Goal: Task Accomplishment & Management: Use online tool/utility

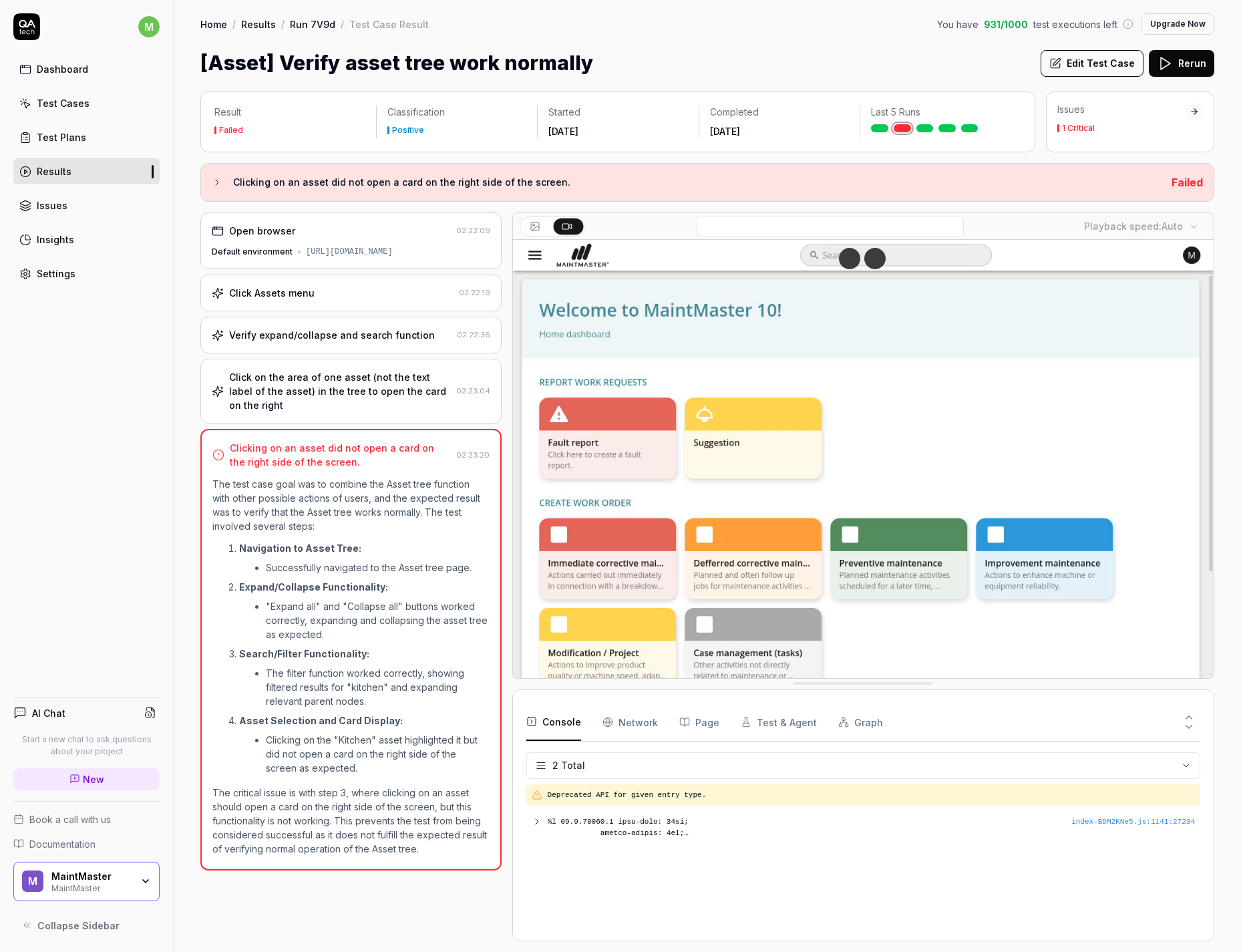
click at [66, 145] on link "Test Plans" at bounding box center [86, 137] width 146 height 26
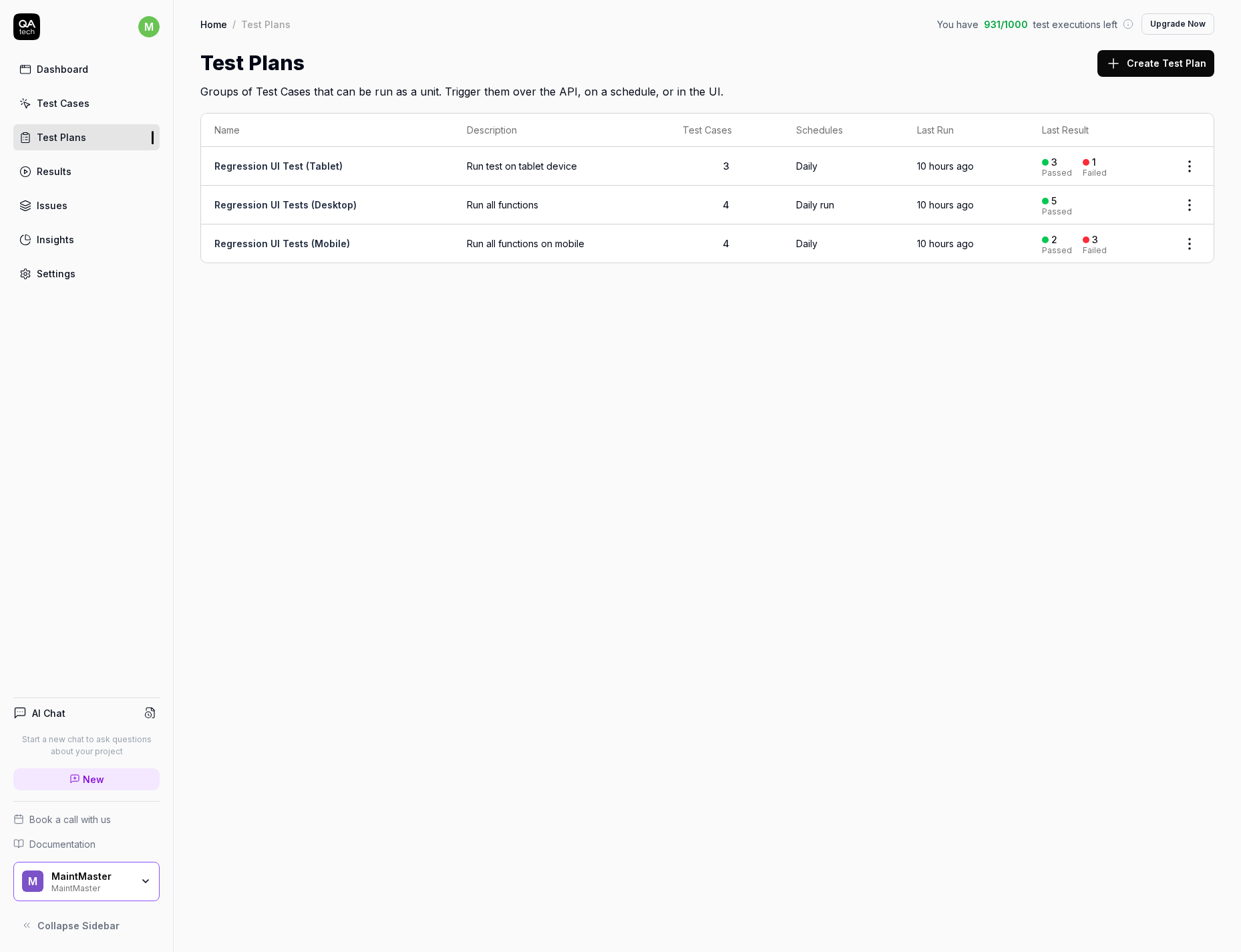
click at [73, 74] on div "Dashboard" at bounding box center [63, 69] width 51 height 14
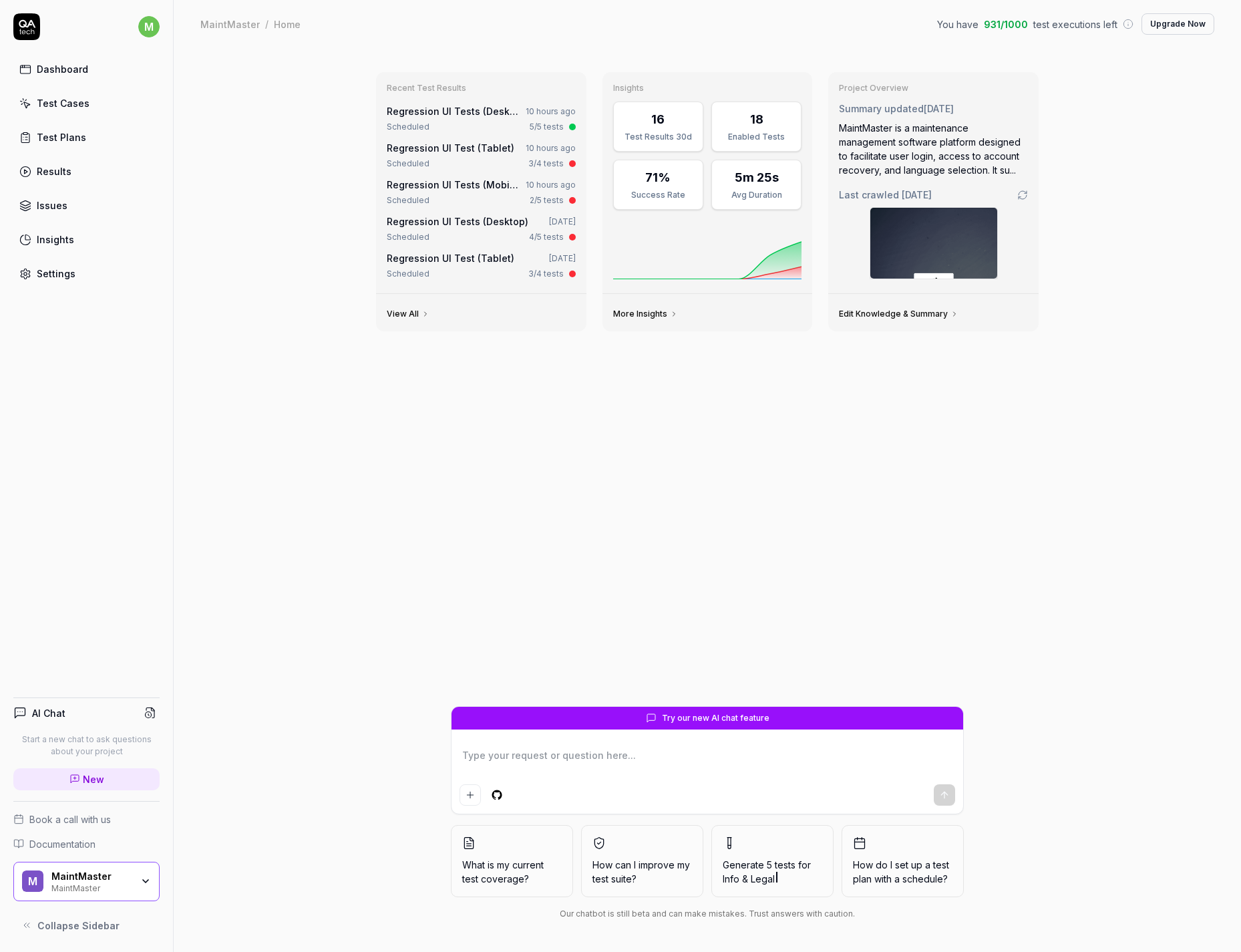
click at [537, 609] on textarea at bounding box center [707, 762] width 495 height 33
click at [97, 609] on div "MaintMaster" at bounding box center [91, 876] width 80 height 12
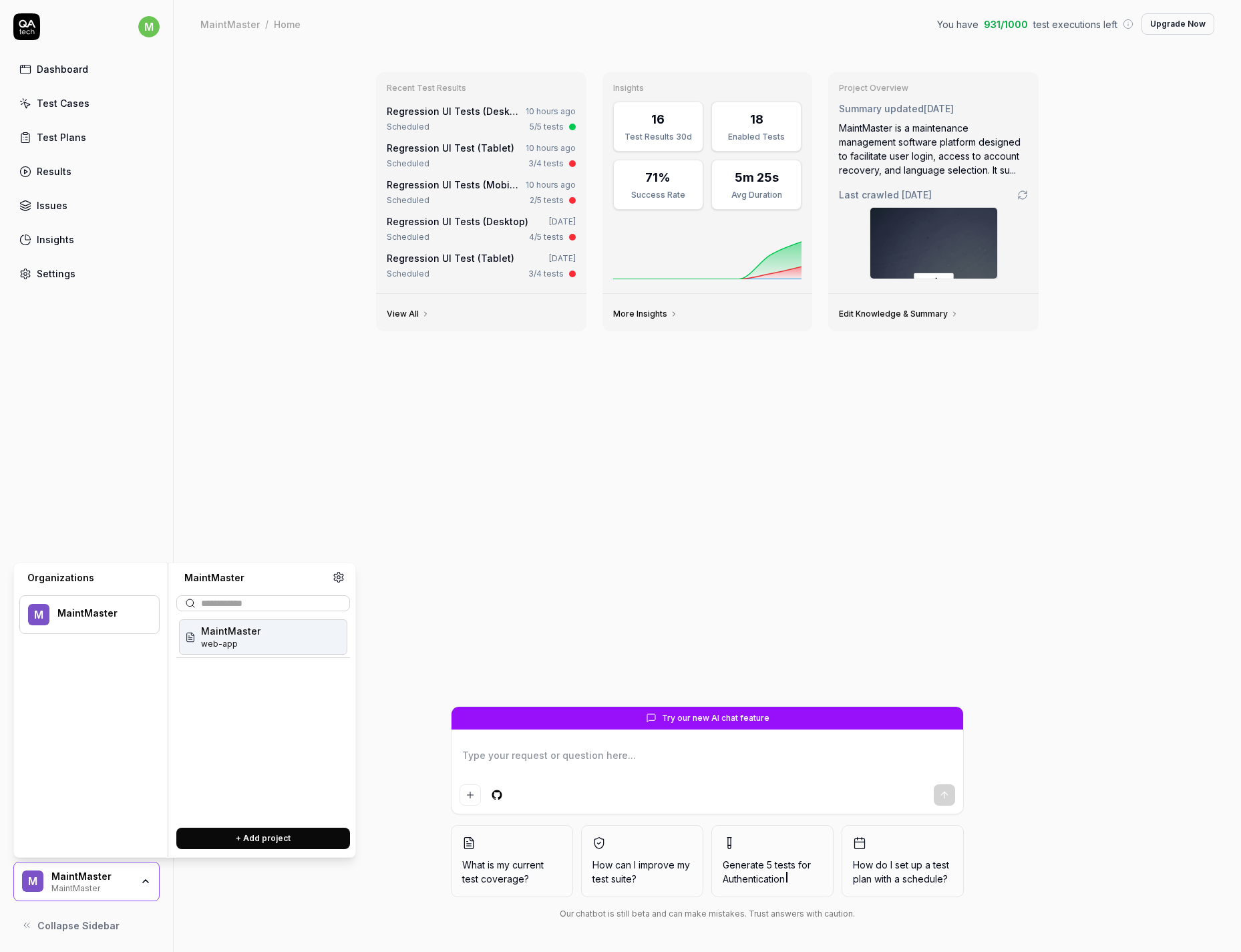
click at [94, 609] on div "MaintMaster" at bounding box center [100, 613] width 84 height 12
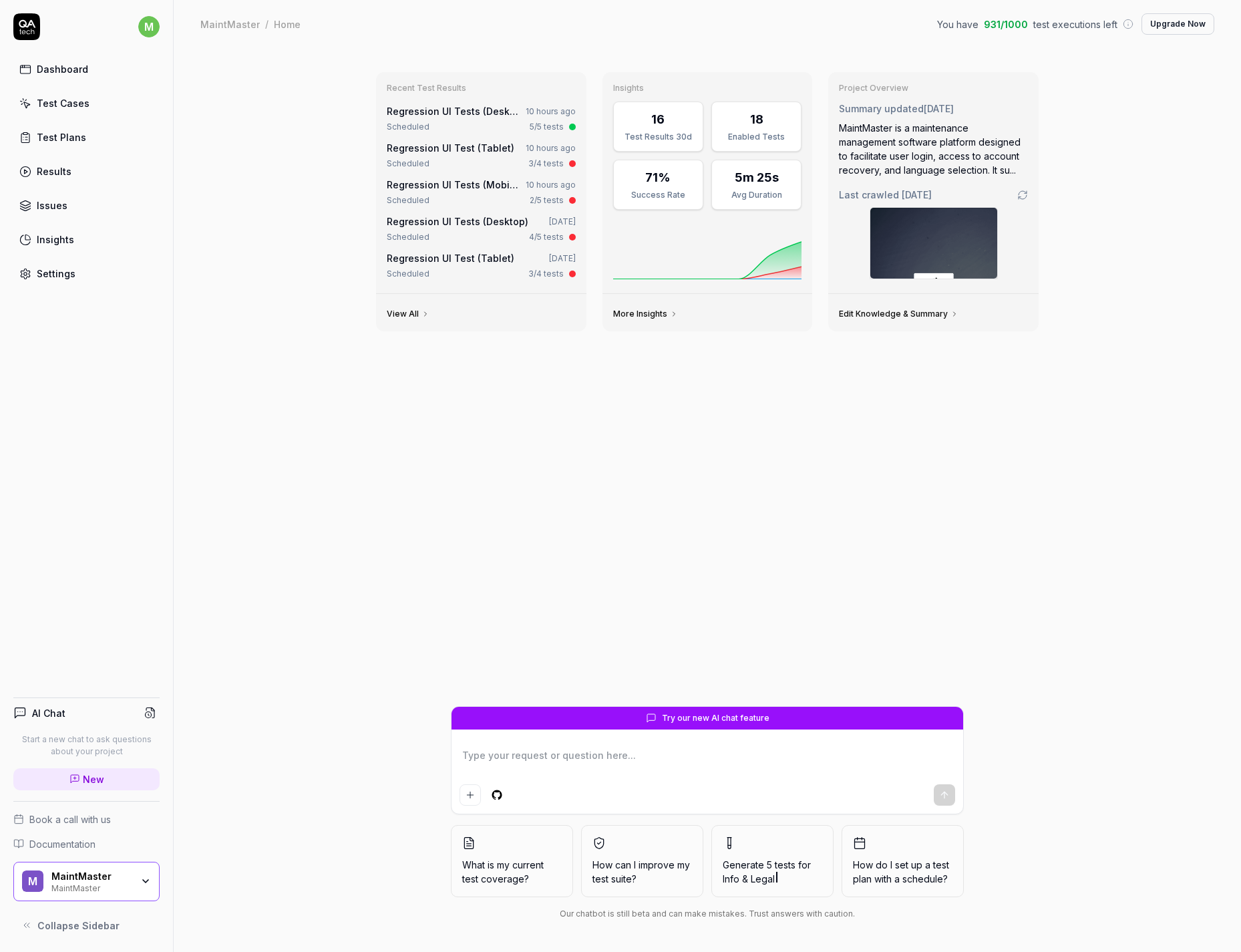
drag, startPoint x: 106, startPoint y: 628, endPoint x: 463, endPoint y: 527, distance: 371.0
click at [475, 524] on div "Recent Test Results Regression UI Tests (Desktop) 10 hours ago Scheduled 5/5 te…" at bounding box center [708, 383] width 684 height 644
click at [91, 609] on div "M MaintMaster MaintMaster" at bounding box center [86, 881] width 146 height 40
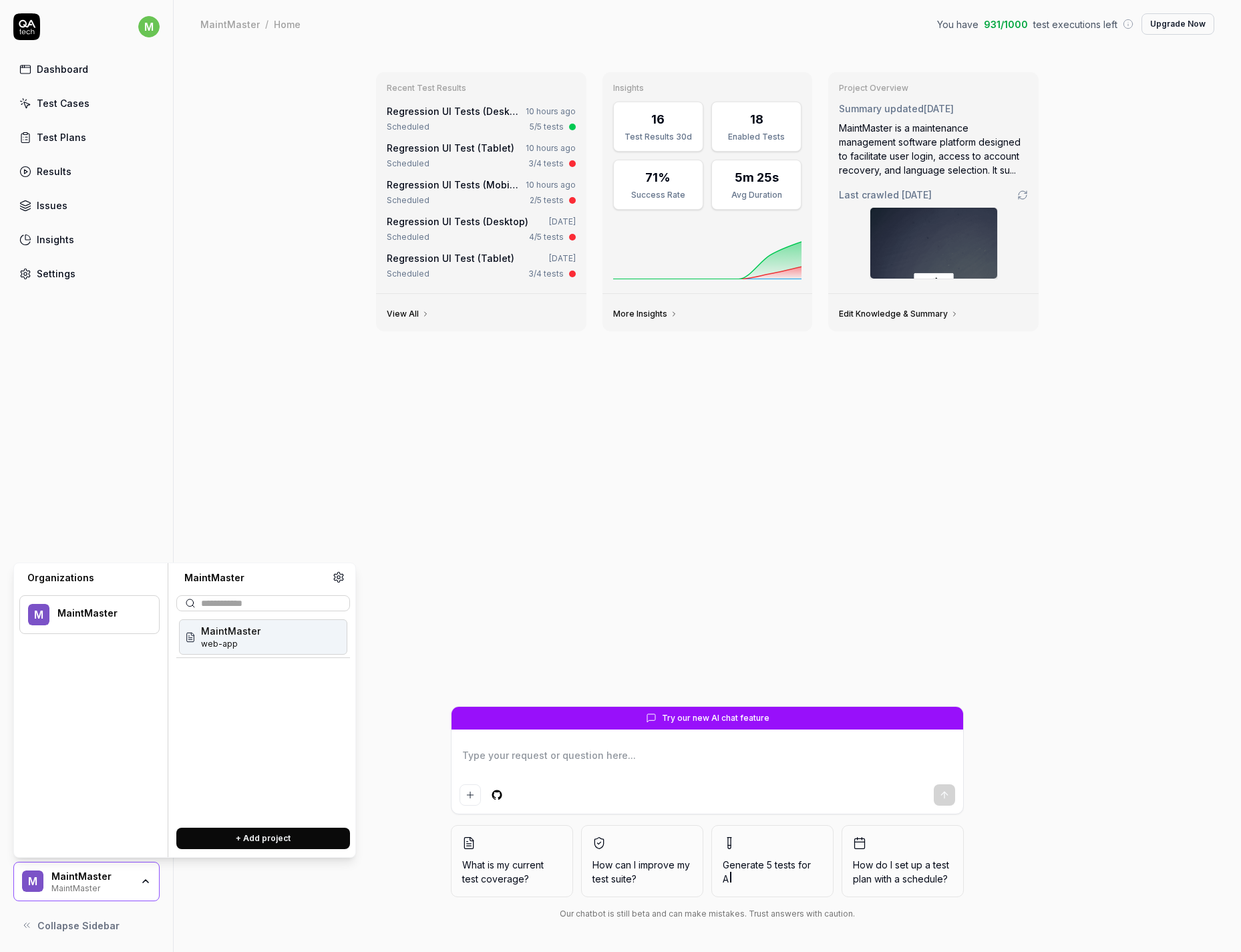
drag, startPoint x: 213, startPoint y: 636, endPoint x: 465, endPoint y: 590, distance: 256.2
click at [526, 569] on div "Recent Test Results Regression UI Tests (Desktop) 10 hours ago Scheduled 5/5 te…" at bounding box center [708, 383] width 684 height 644
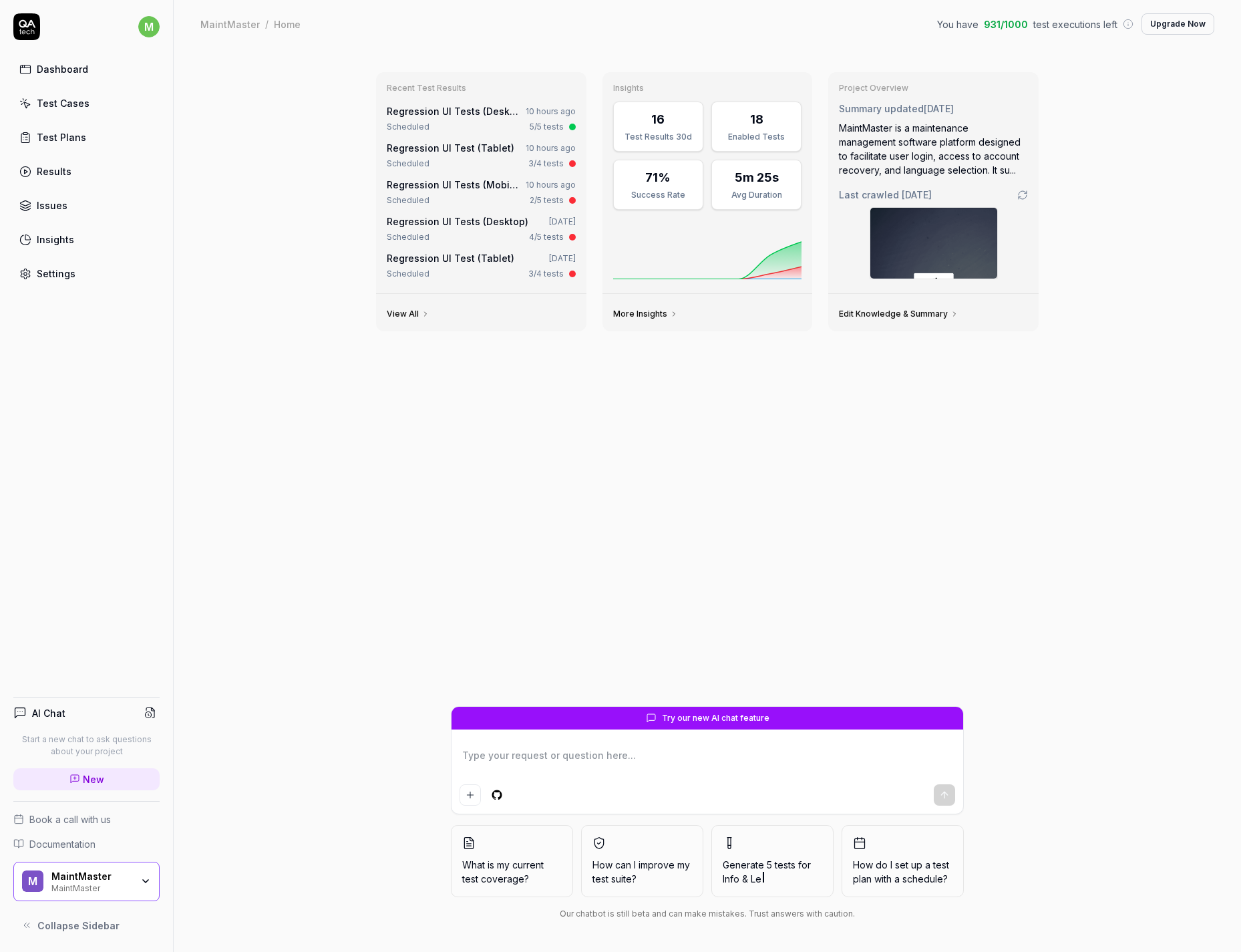
click at [76, 269] on link "Settings" at bounding box center [86, 274] width 146 height 26
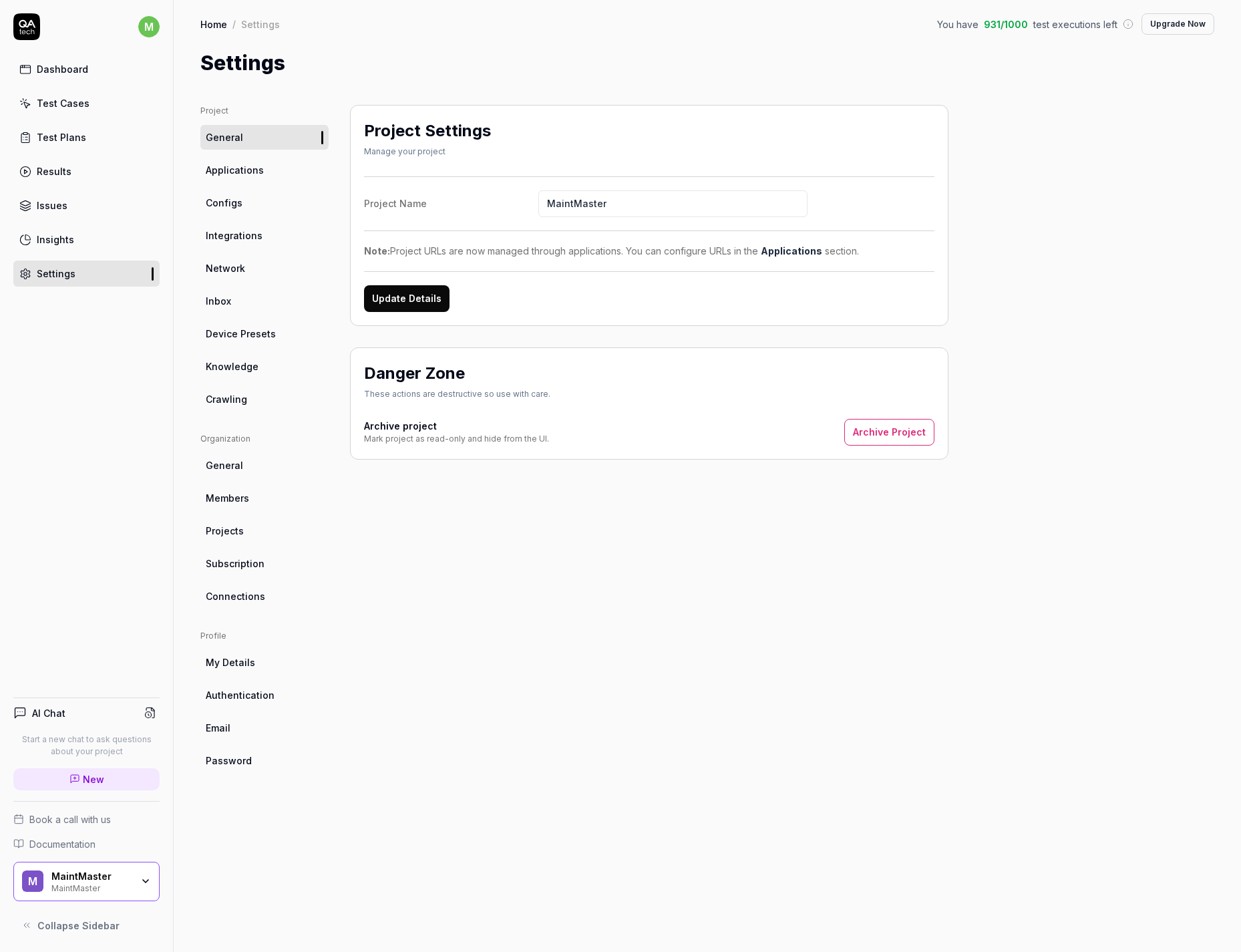
drag, startPoint x: 357, startPoint y: 456, endPoint x: 368, endPoint y: 462, distance: 12.5
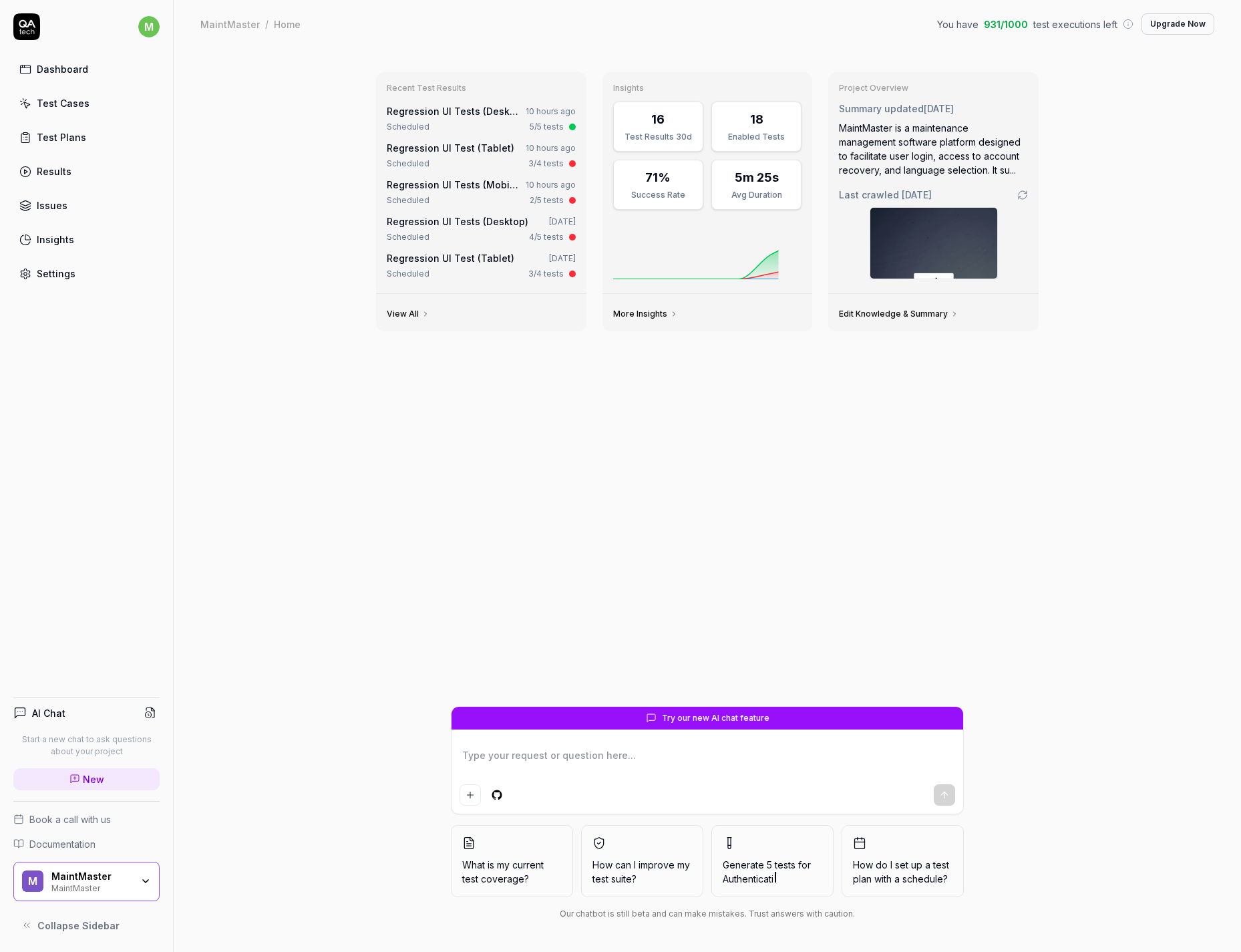
click at [552, 609] on div at bounding box center [708, 775] width 512 height 76
click at [555, 609] on textarea at bounding box center [707, 762] width 495 height 33
type textarea "*"
type textarea "g"
type textarea "*"
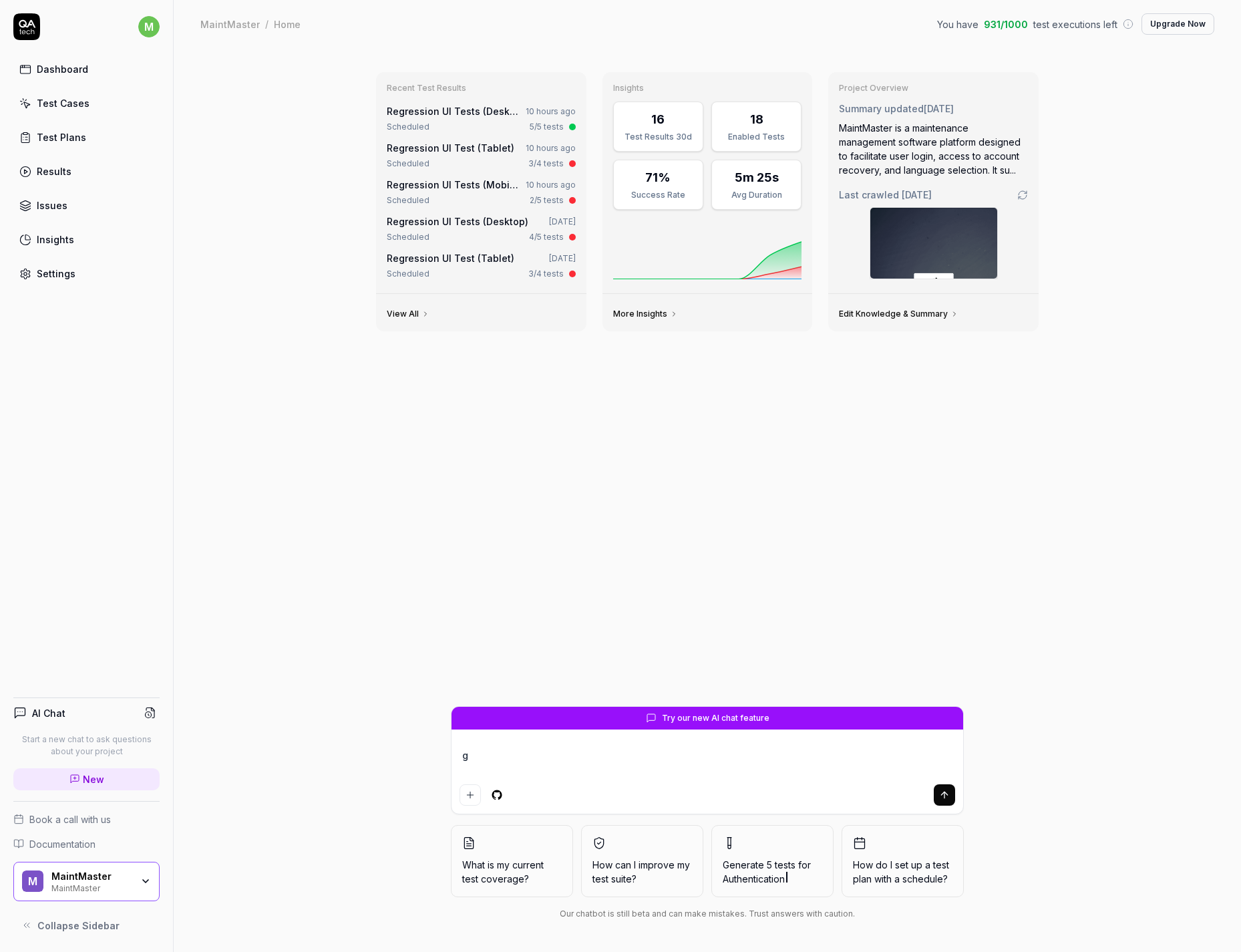
type textarea "ge"
type textarea "*"
type textarea "gene"
type textarea "*"
type textarea "gener"
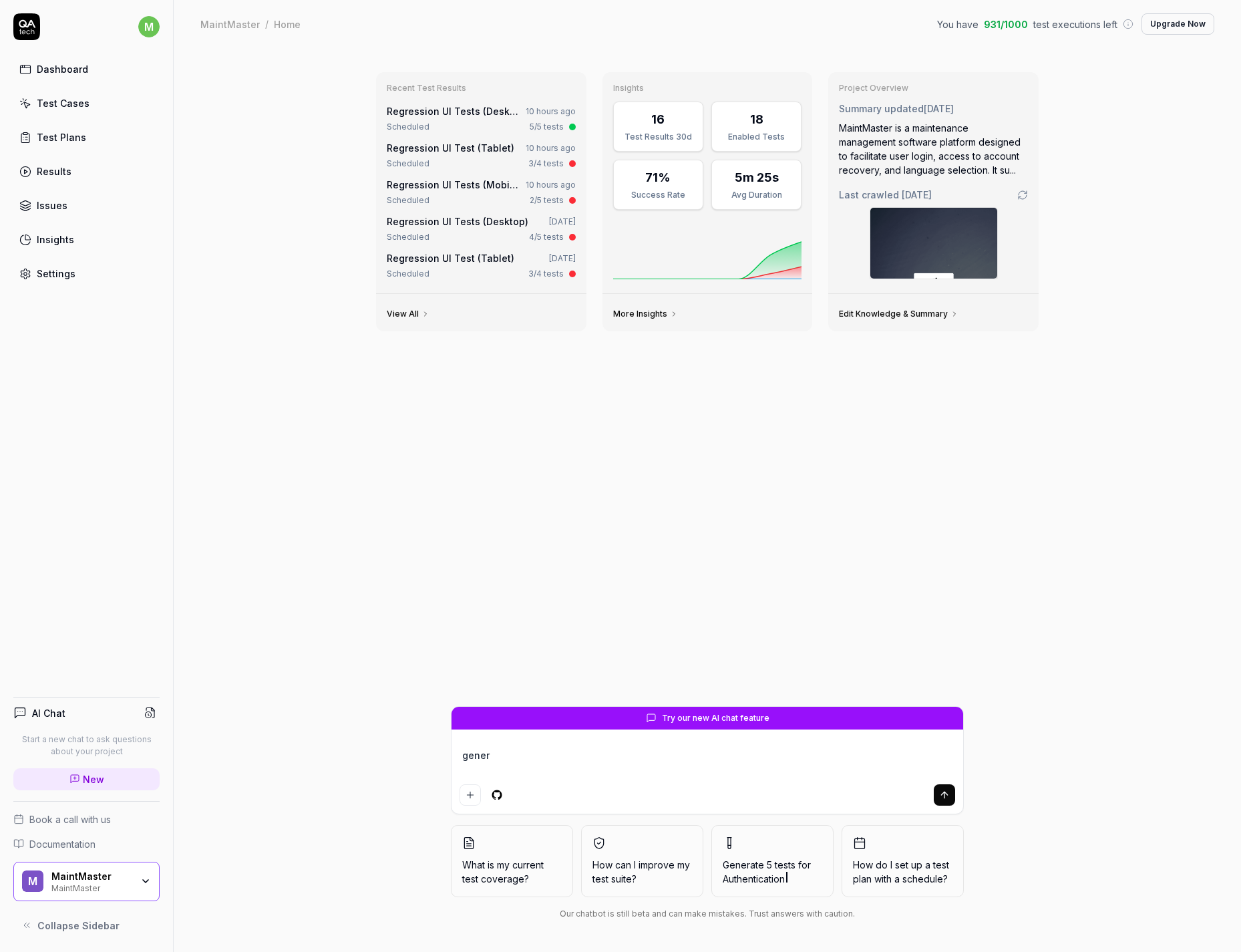
type textarea "*"
type textarea "genera"
type textarea "*"
type textarea "generat"
type textarea "*"
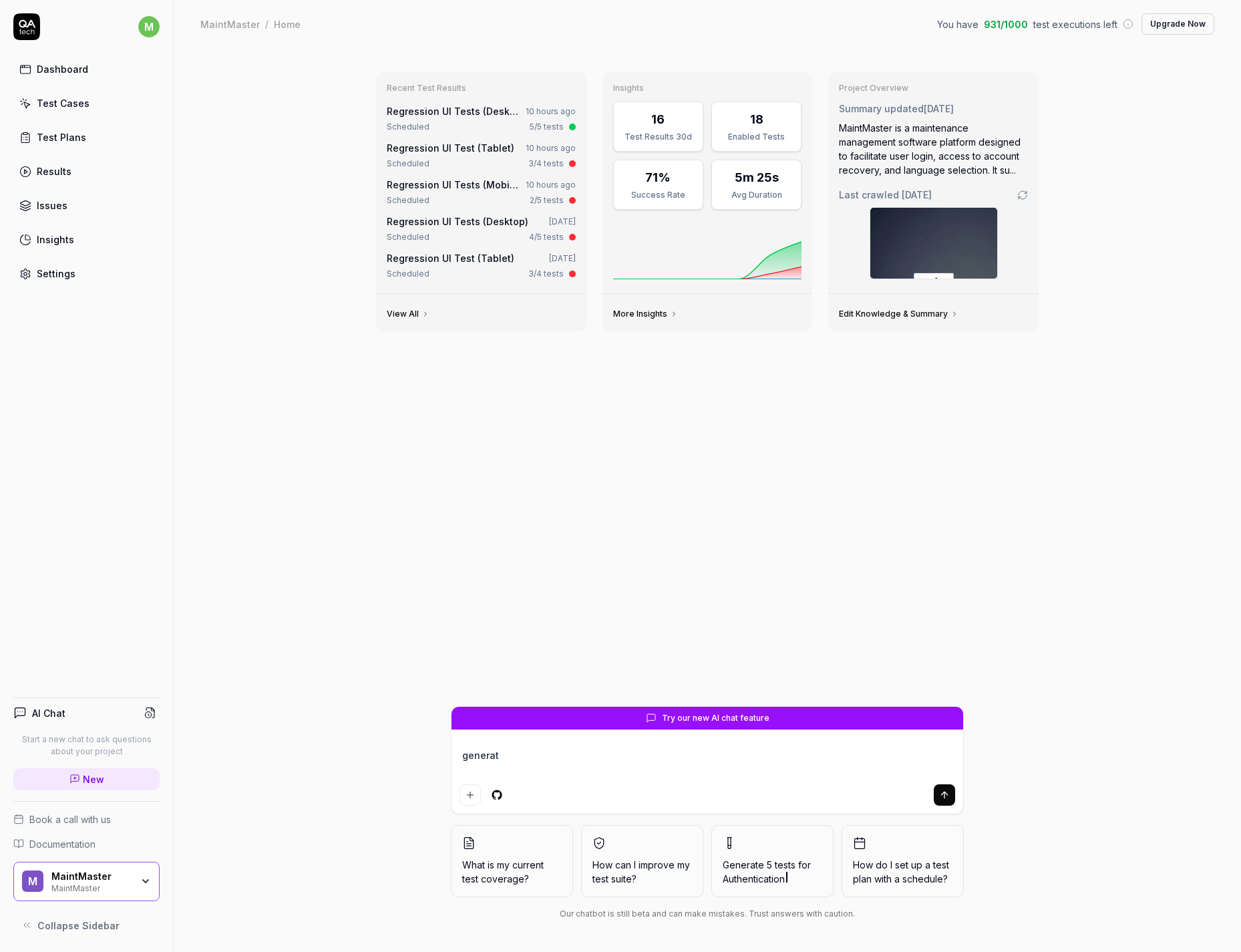
type textarea "generate"
type textarea "*"
type textarea "generate"
type textarea "*"
type textarea "generate a"
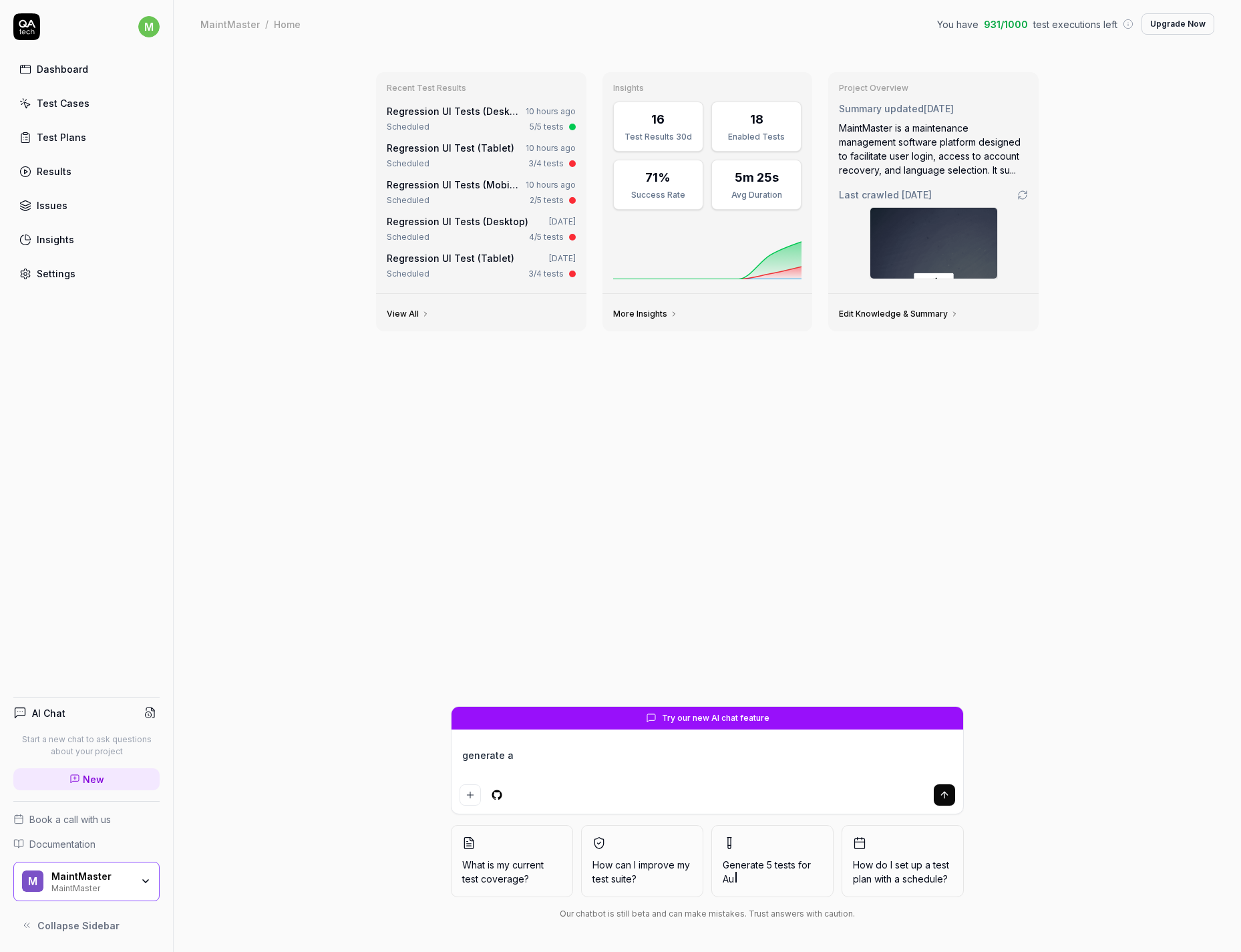
type textarea "*"
type textarea "generate a"
type textarea "*"
type textarea "generate a te"
type textarea "*"
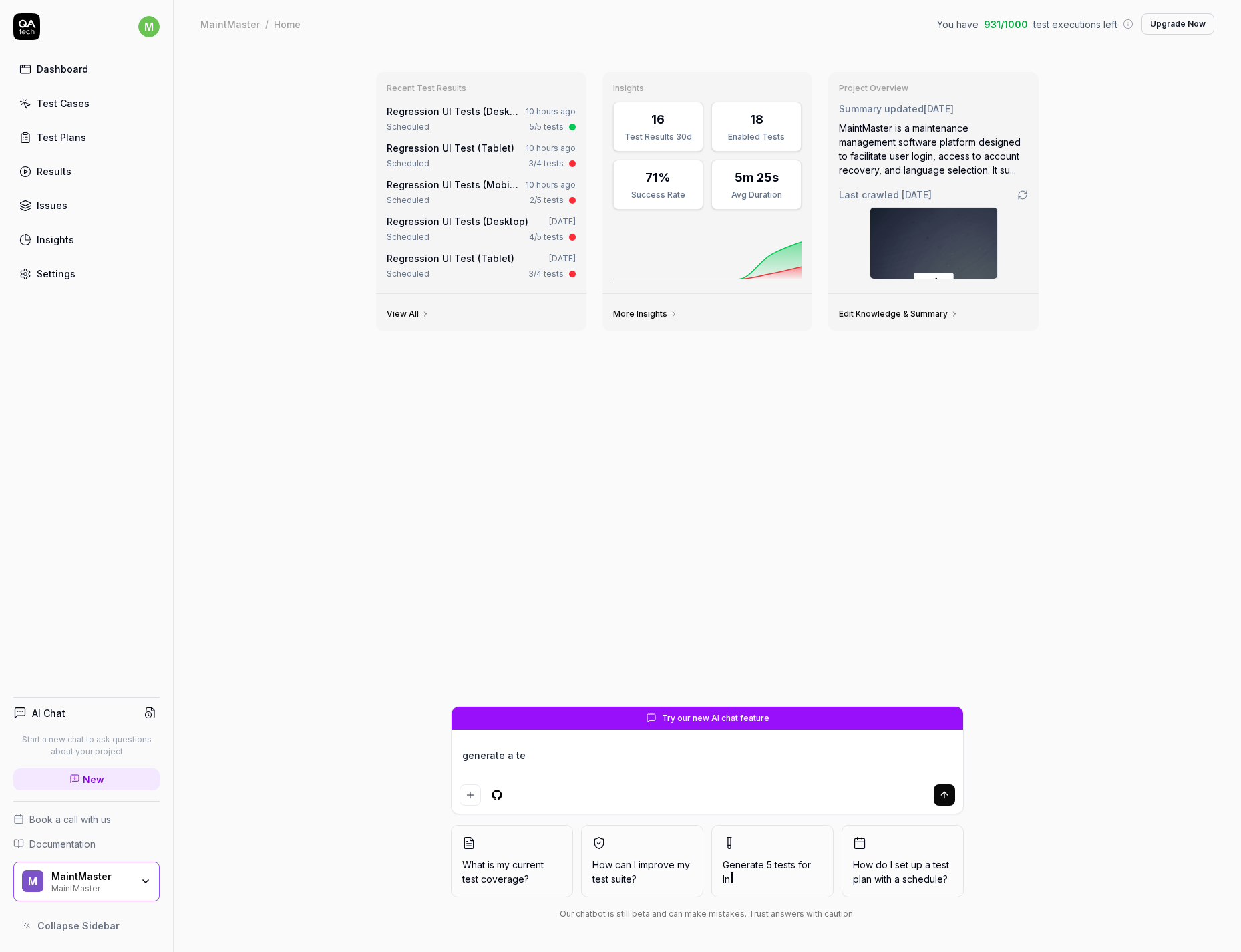
type textarea "generate a tes"
type textarea "*"
type textarea "generate a test"
type textarea "*"
type textarea "generate a test"
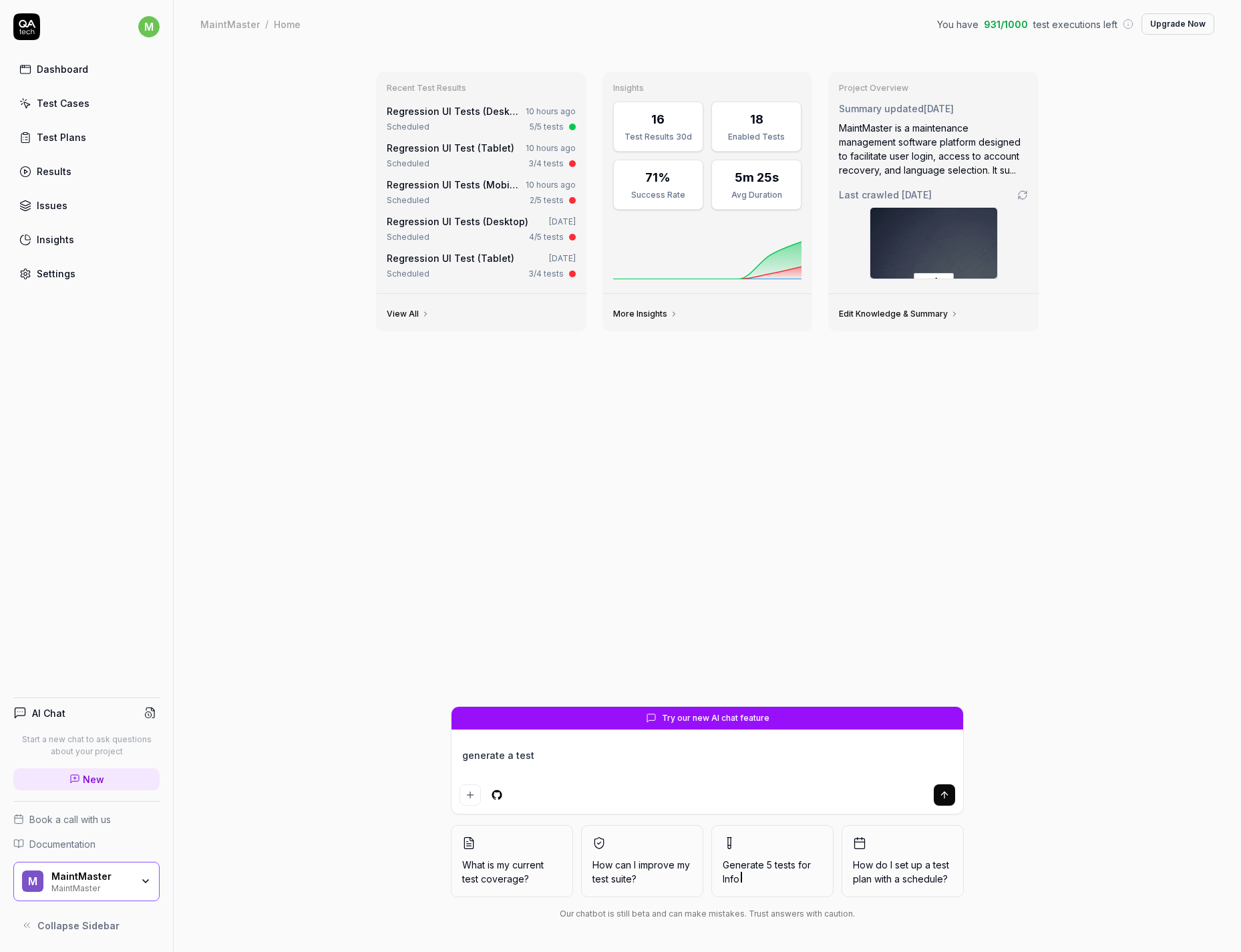
type textarea "*"
type textarea "generate a test ca"
type textarea "*"
type textarea "generate a test cas"
type textarea "*"
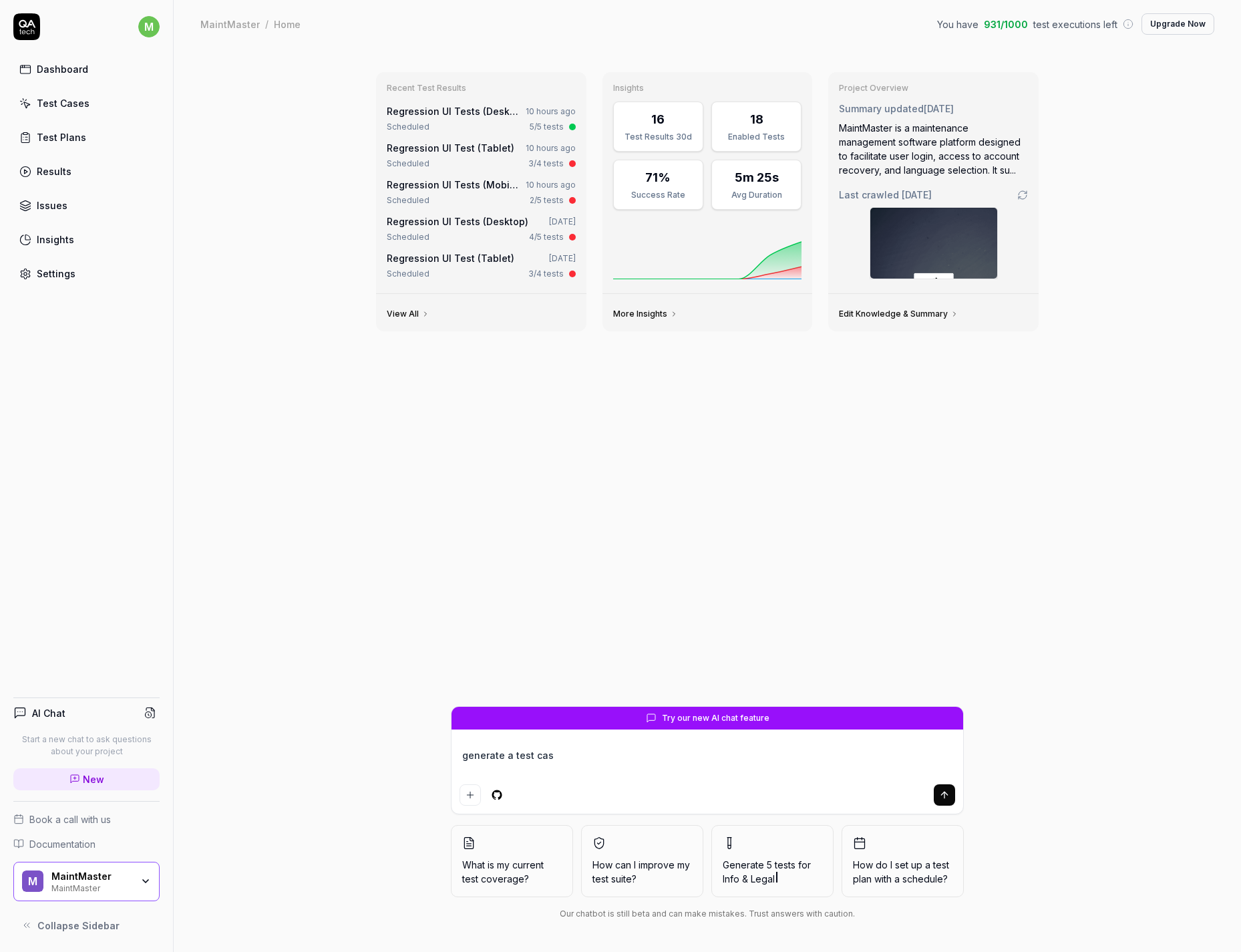
type textarea "generate a test case"
type textarea "*"
type textarea "generate a test case"
type textarea "*"
type textarea "generate a test case t"
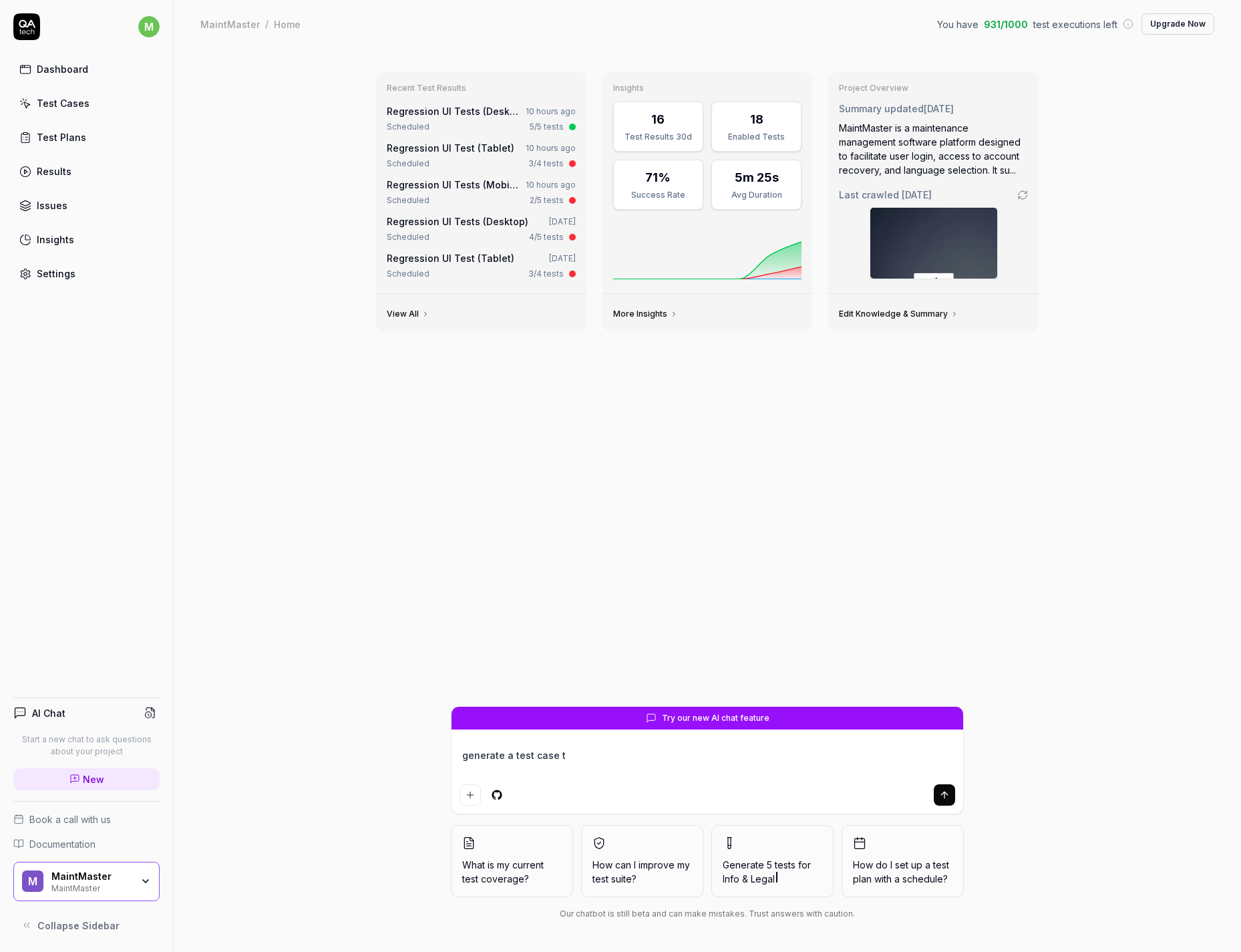
type textarea "*"
type textarea "generate a test case to"
type textarea "*"
type textarea "generate a test case to"
type textarea "*"
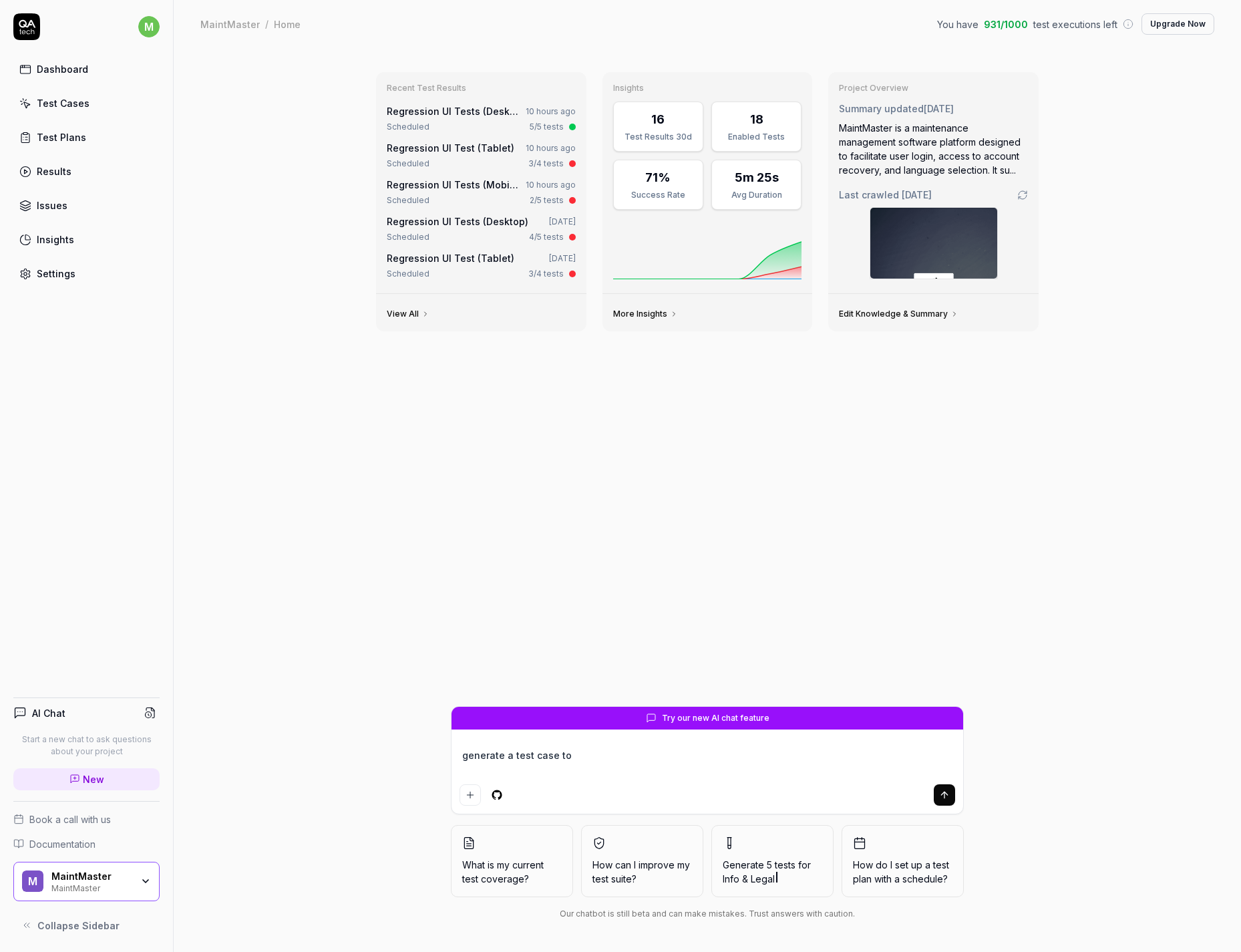
type textarea "generate a test case to l"
type textarea "*"
type textarea "generate a test case to lo"
type textarea "*"
type textarea "generate a test case to log"
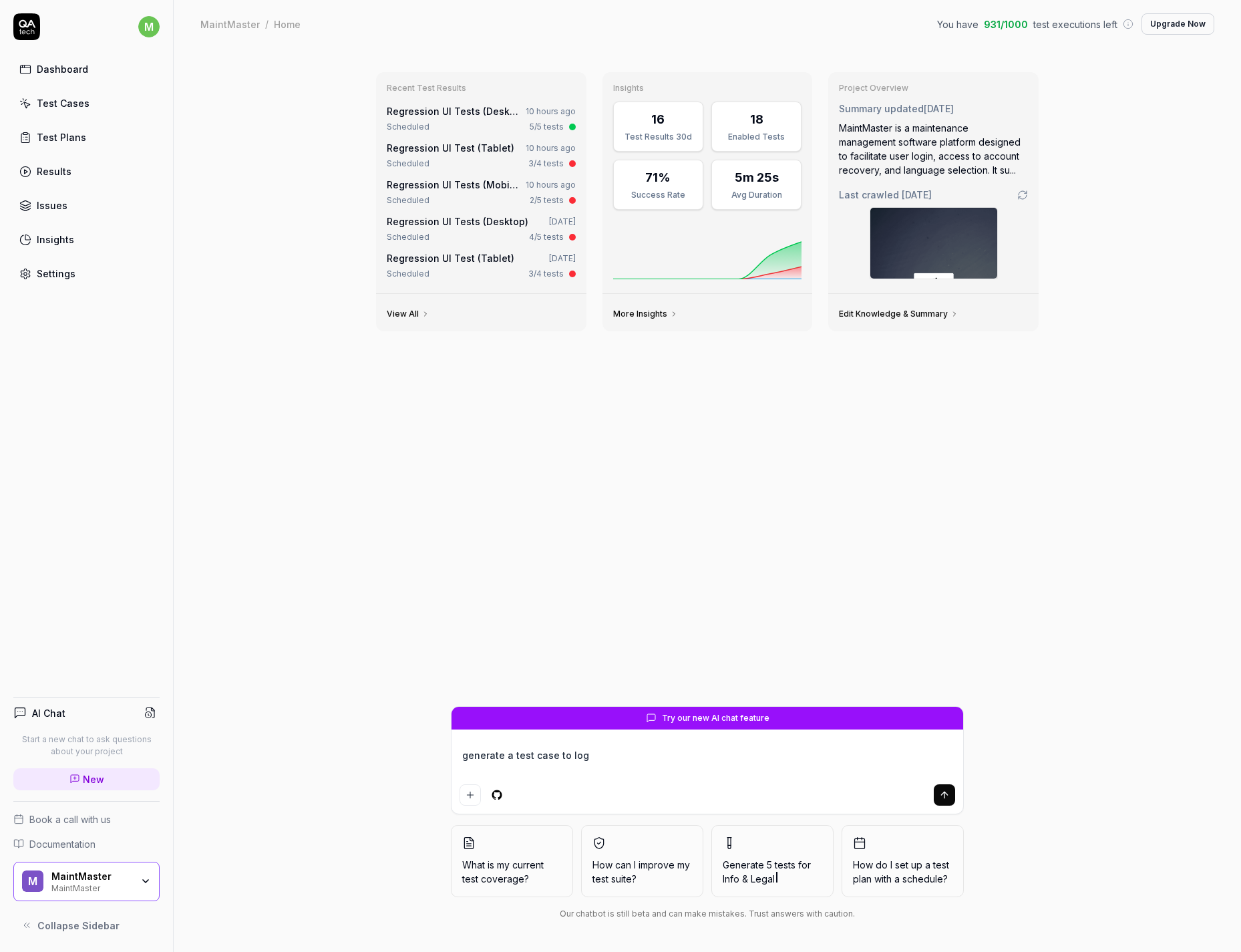
type textarea "*"
type textarea "generate a test case to log"
type textarea "*"
type textarea "generate a test case to log i"
type textarea "*"
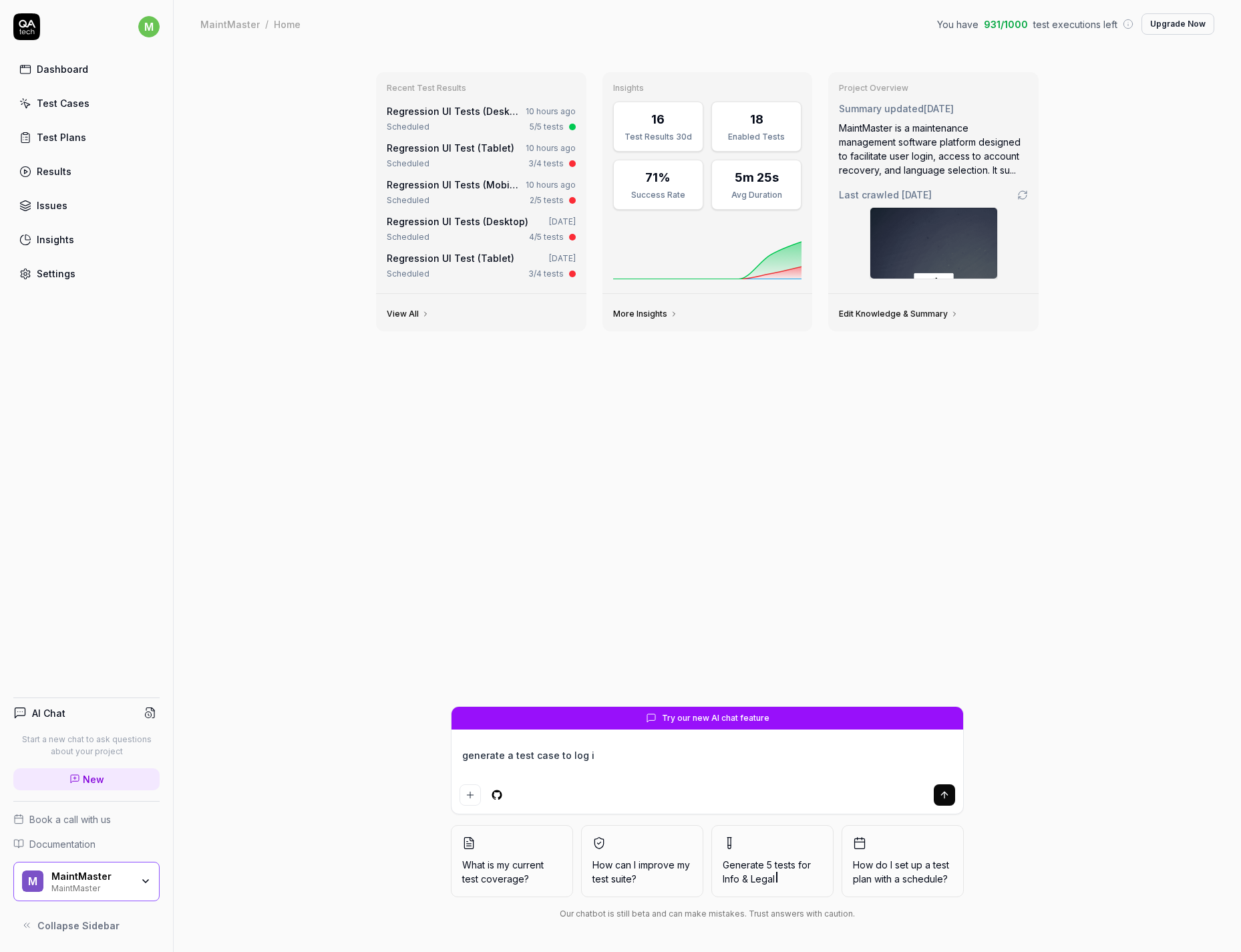
type textarea "generate a test case to log in"
type textarea "*"
type textarea "generate a test case to log in"
type textarea "*"
type textarea "generate a test case to log in t"
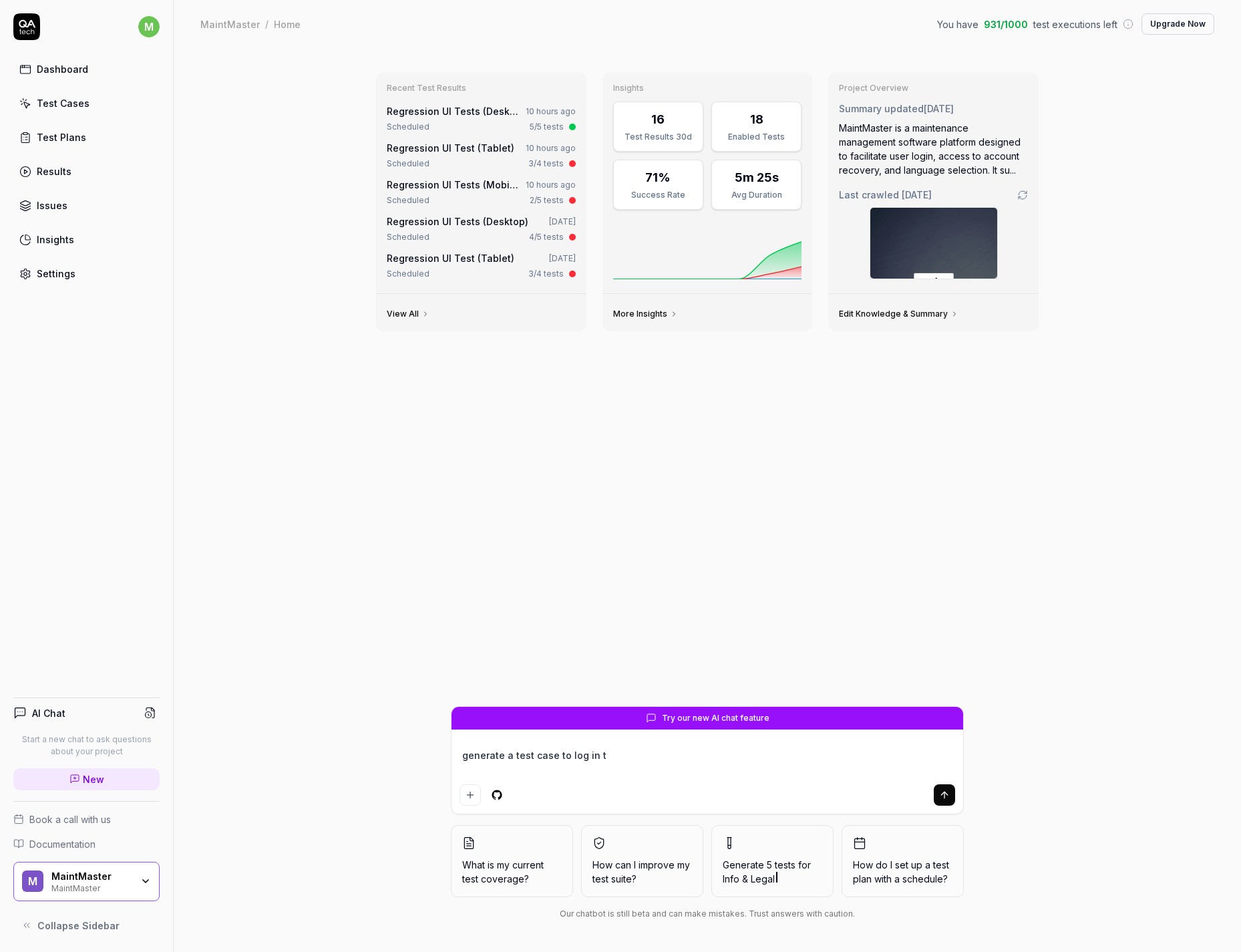
type textarea "*"
type textarea "generate a test case to log in to"
type textarea "*"
type textarea "generate a test case to log in to"
type textarea "*"
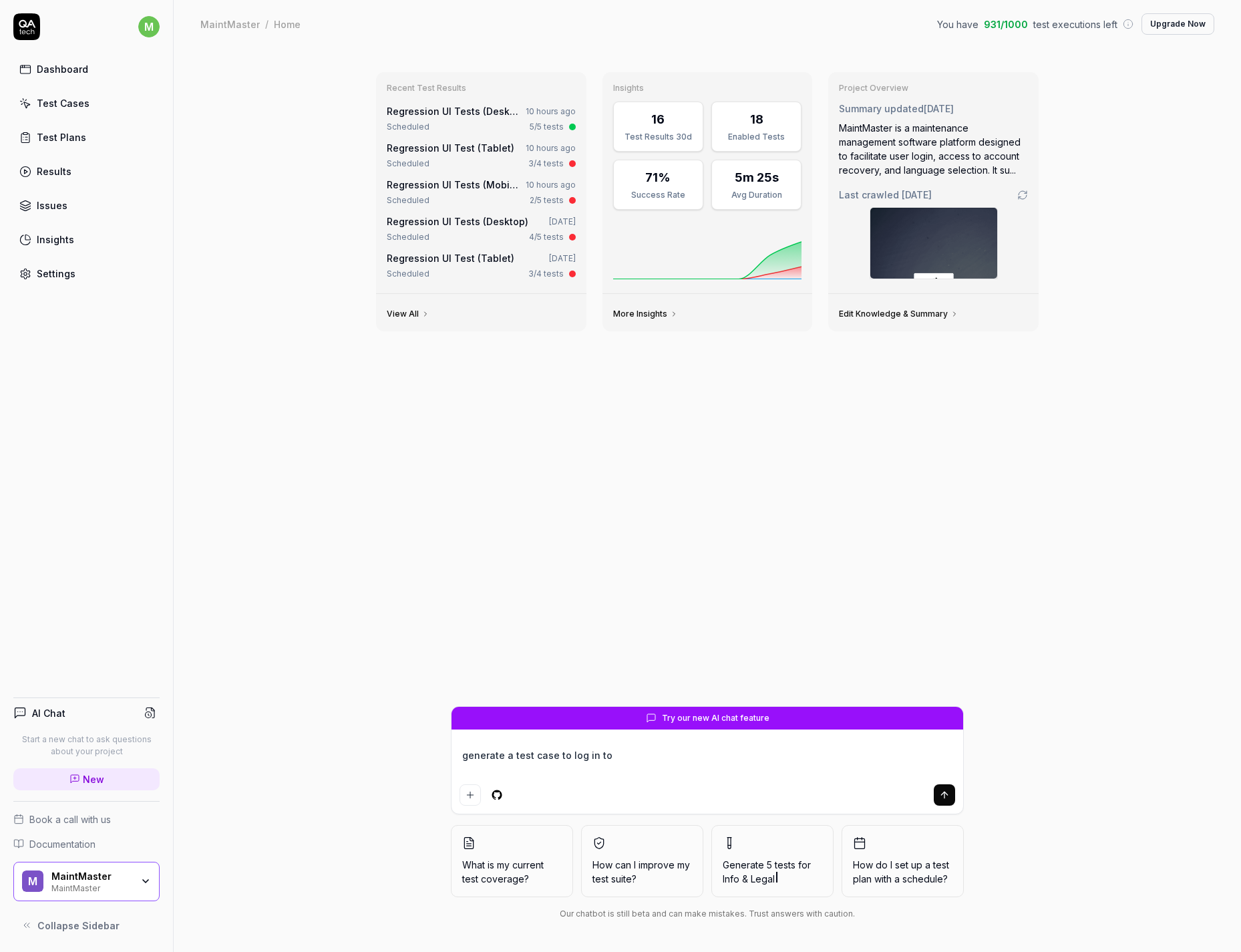
type textarea "generate a test case to log in to t"
type textarea "*"
type textarea "generate a test case to log in to th"
type textarea "*"
type textarea "generate a test case to log in to the"
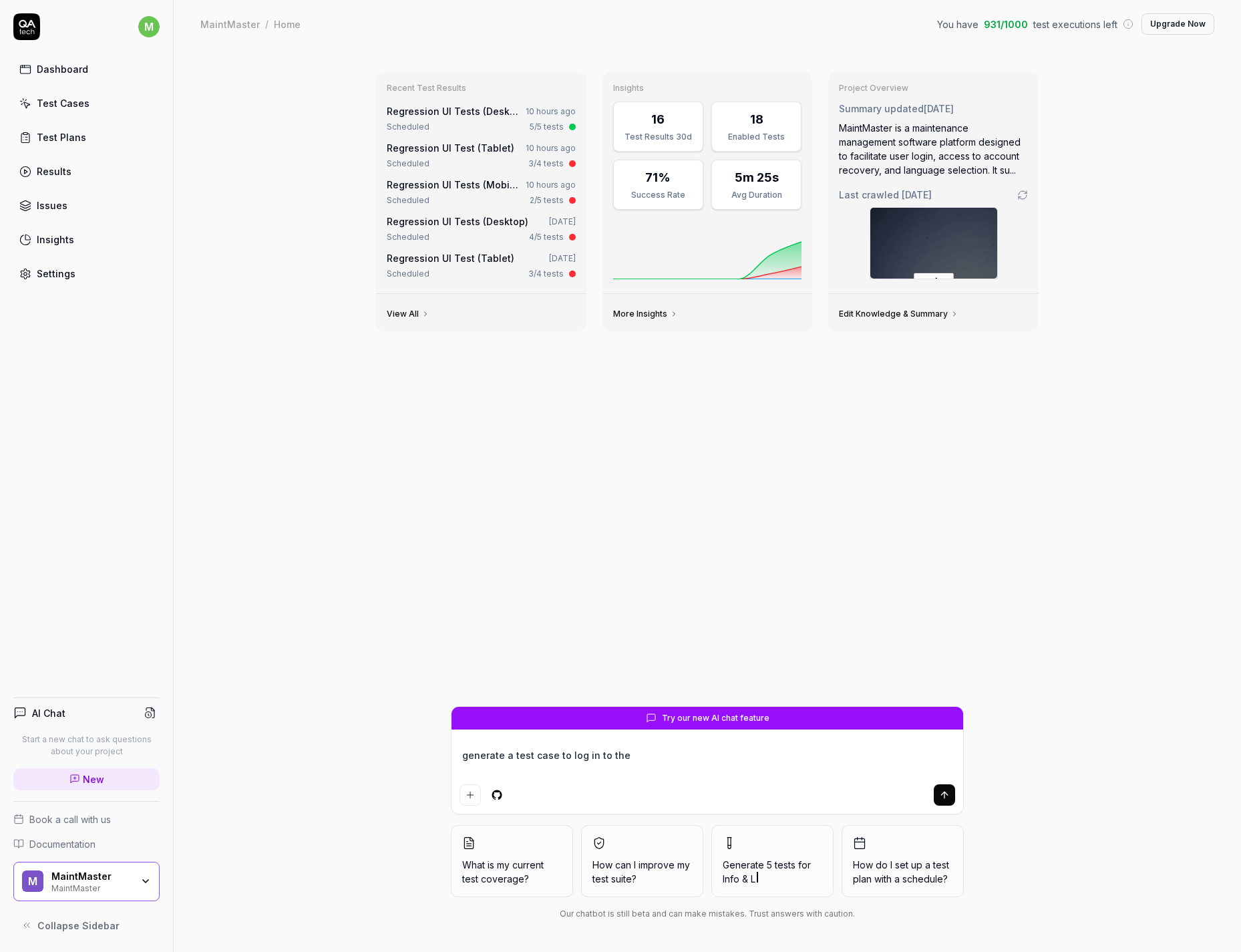
type textarea "*"
type textarea "generate a test case to log in to the"
type textarea "*"
type textarea "generate a test case to log in to the a"
type textarea "*"
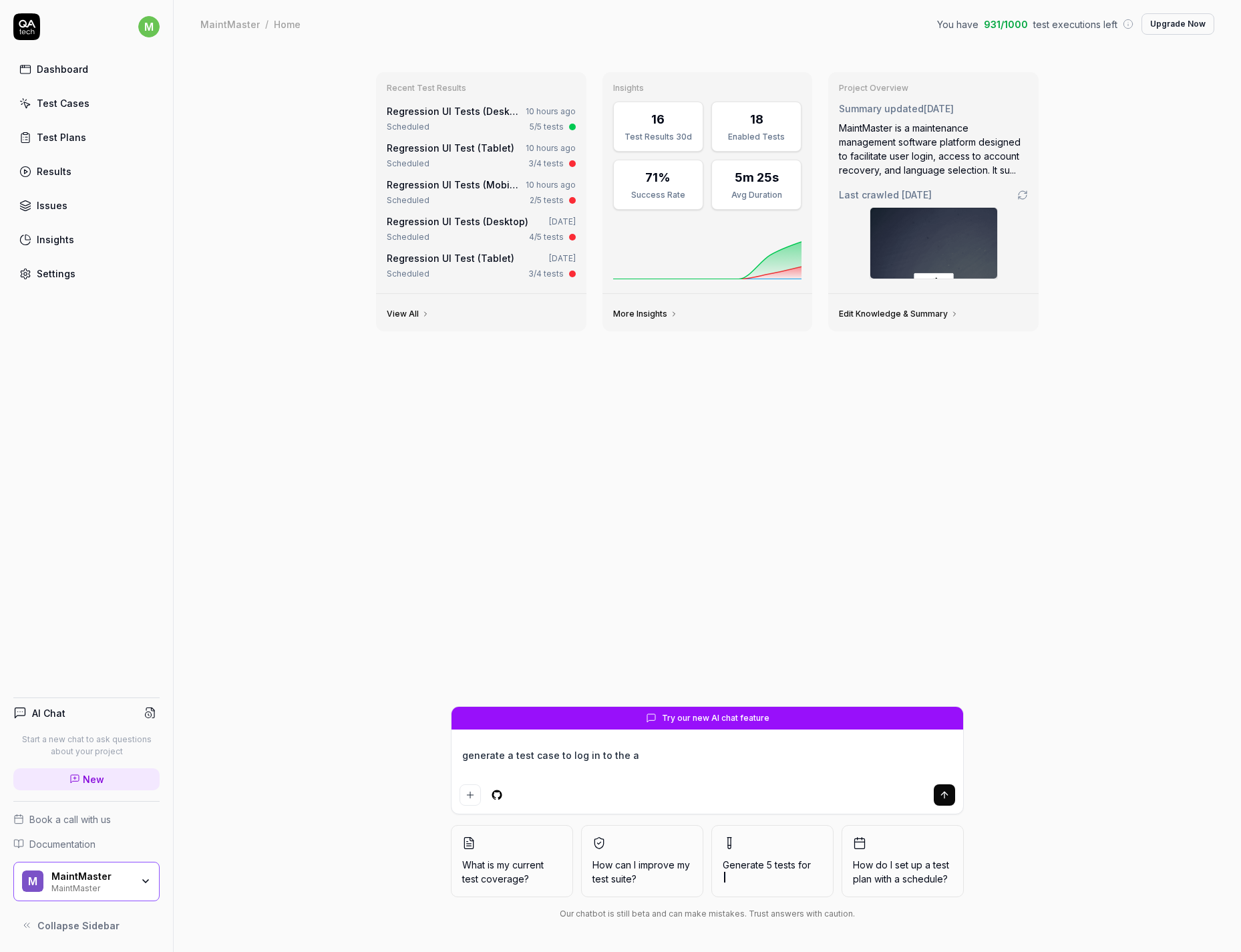
type textarea "generate a test case to log in to the ap"
type textarea "*"
type textarea "generate a test case to log in to the app"
type textarea "*"
type textarea "generate a test case to log in to the appl"
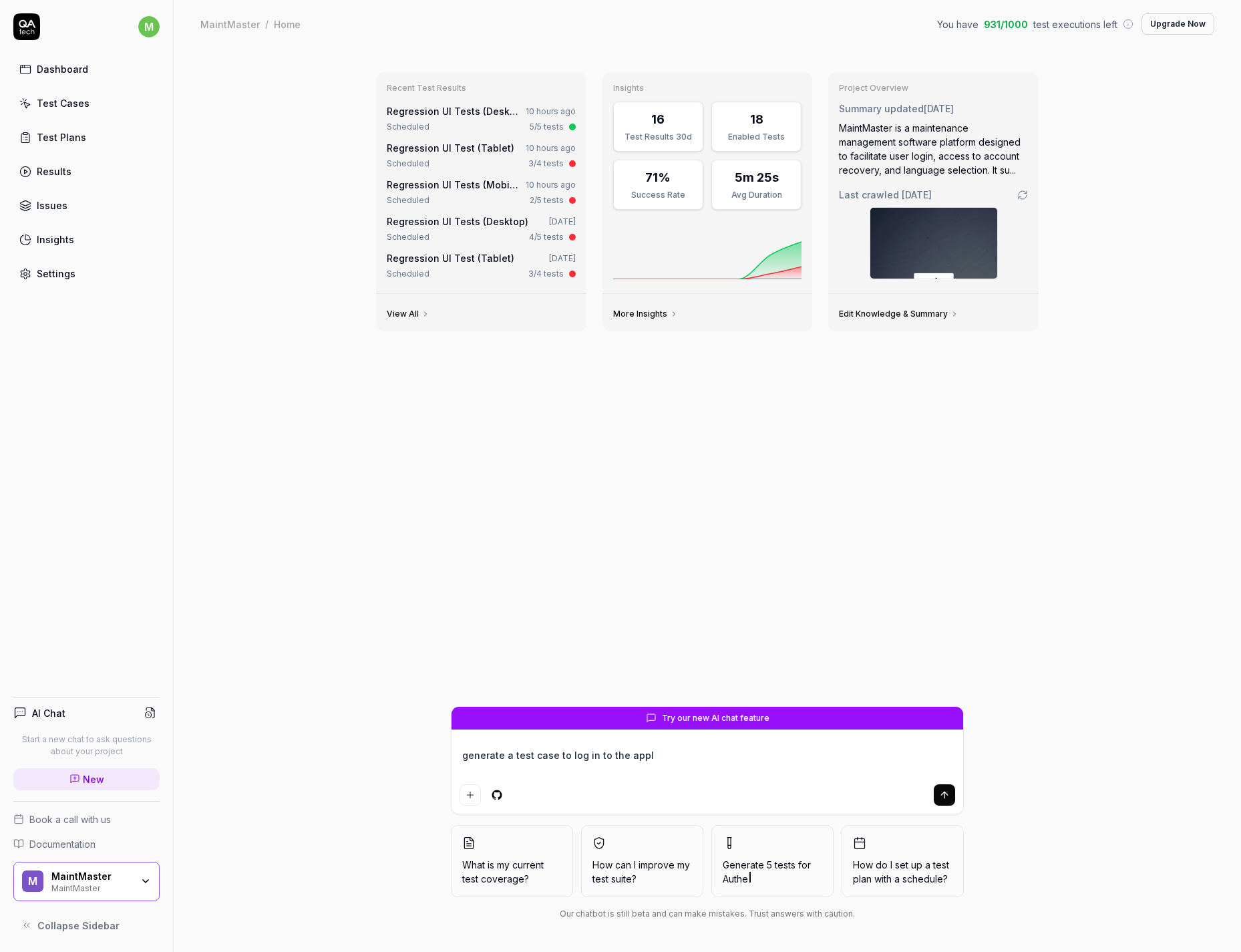
type textarea "*"
type textarea "generate a test case to log in to the appli"
type textarea "*"
type textarea "generate a test case to log in to the applic"
type textarea "*"
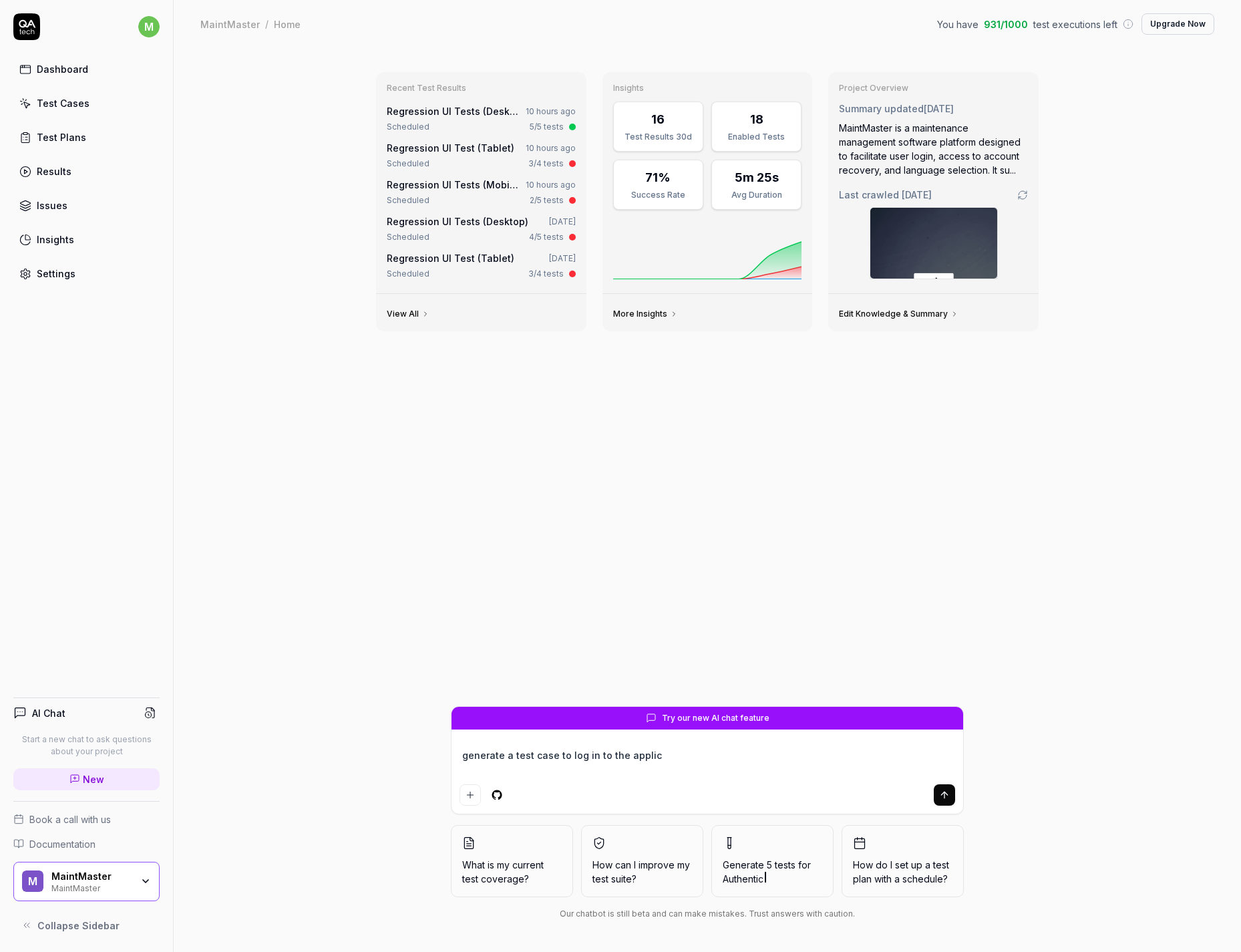
type textarea "generate a test case to log in to the applica"
type textarea "*"
type textarea "generate a test case to log in to the applicat"
type textarea "*"
type textarea "generate a test case to log in to the applicati"
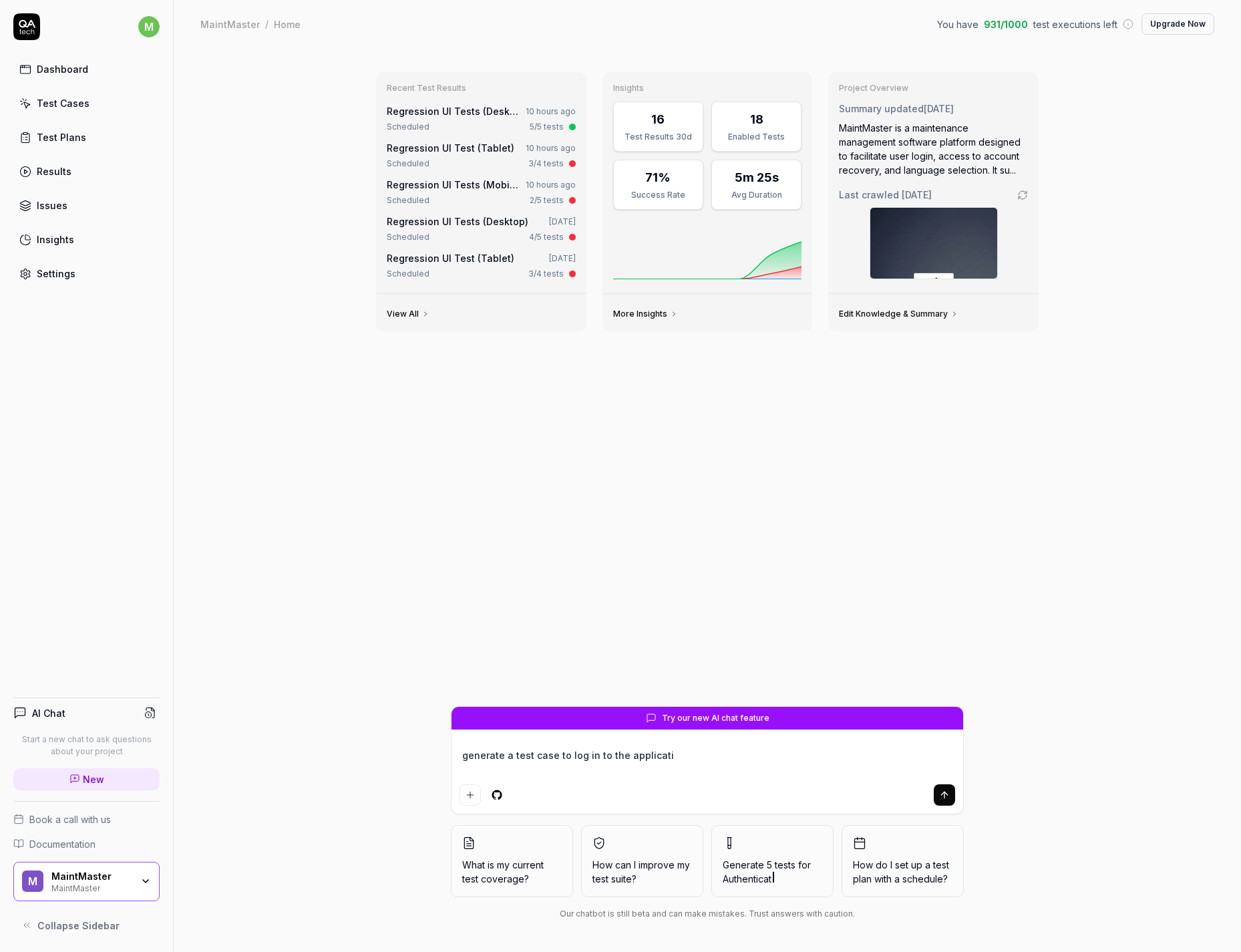
type textarea "*"
type textarea "generate a test case to log in to the applicatio"
type textarea "*"
type textarea "generate a test case to log in to the application,"
type textarea "*"
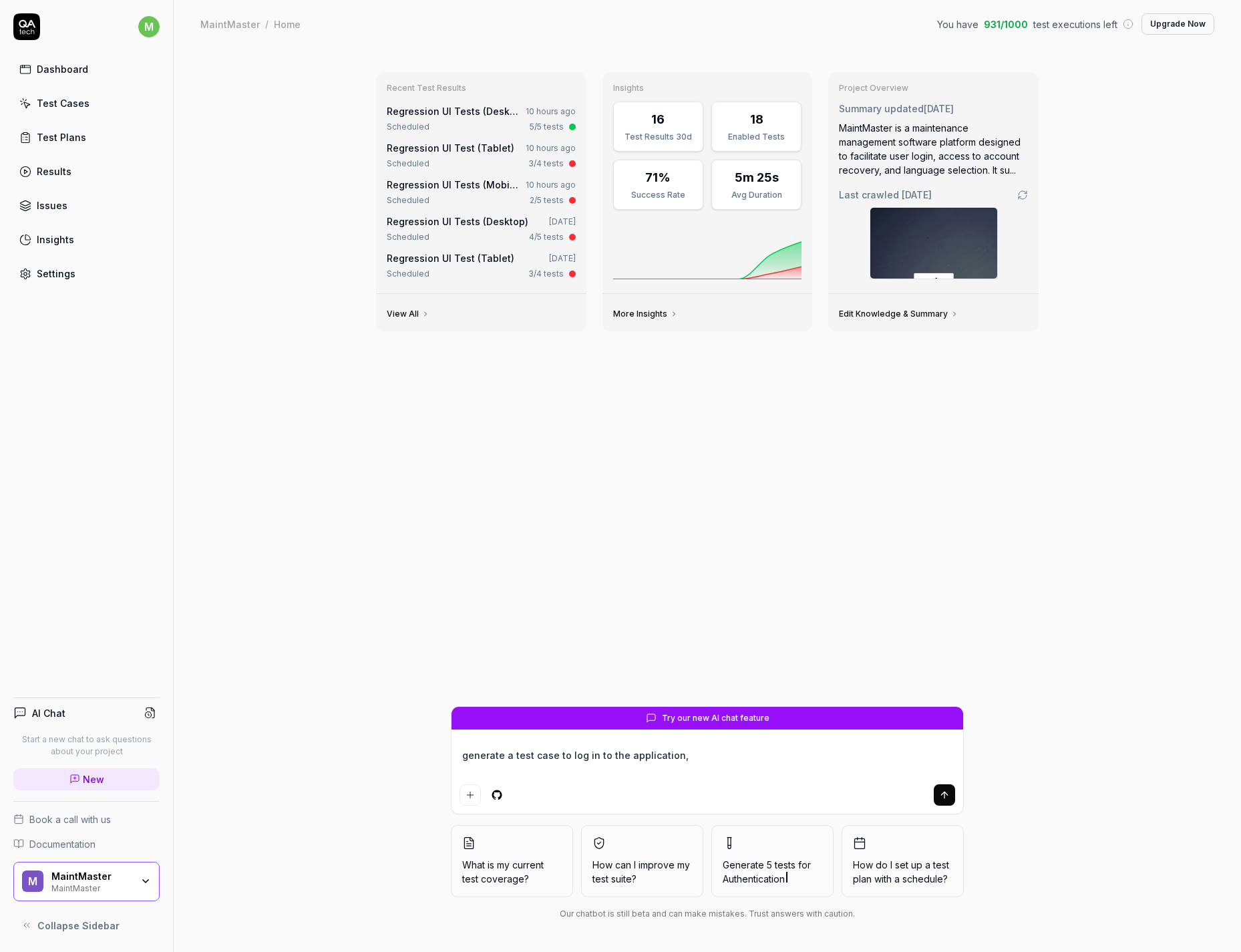
type textarea "generate a test case to log in to the application,."
type textarea "*"
type textarea "generate a test case to log in to the application,."
type textarea "*"
type textarea "generate a test case to log in to the application,."
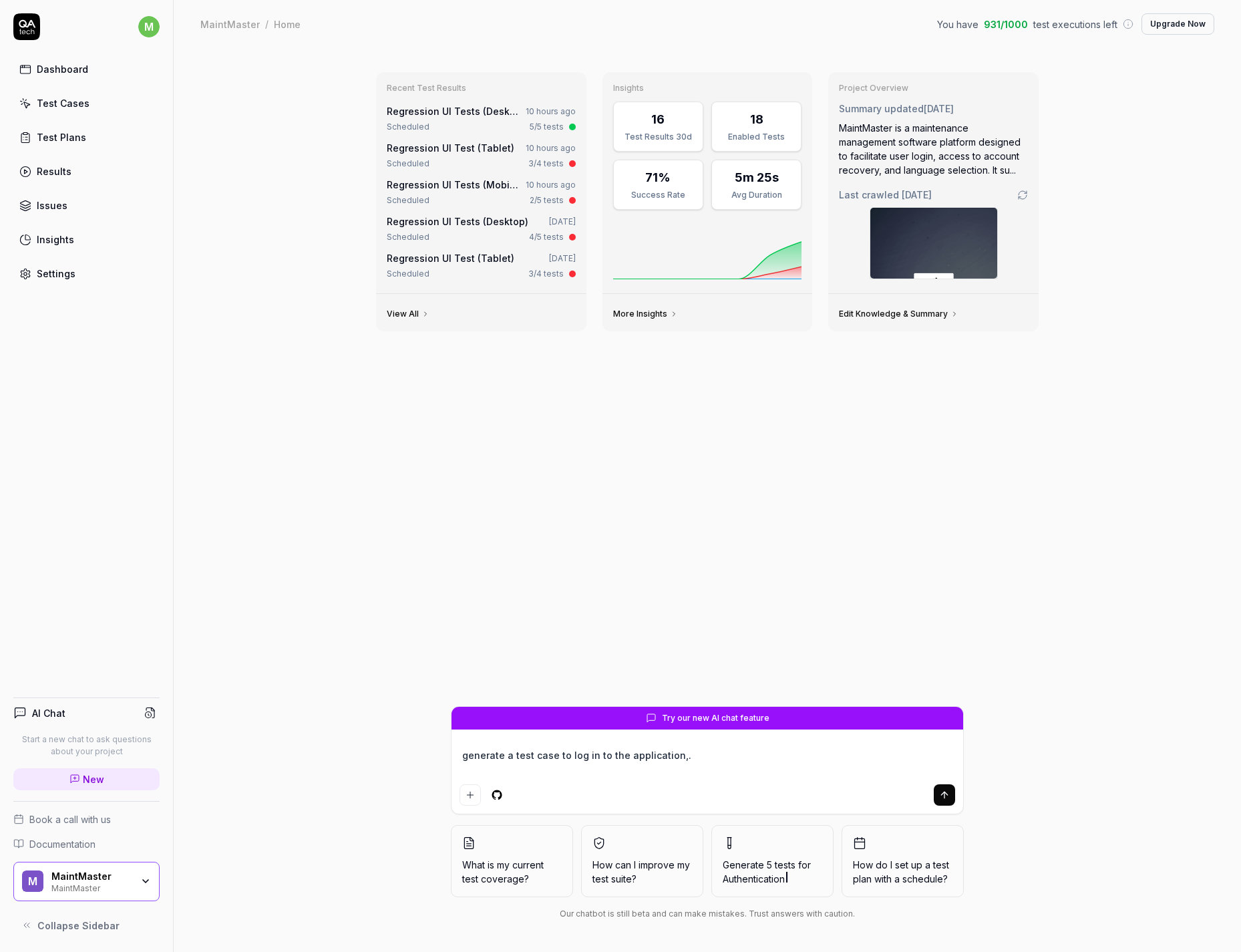
type textarea "*"
type textarea "generate a test case to log in to the application,"
type textarea "*"
type textarea "generate a test case to log in to the application,"
type textarea "*"
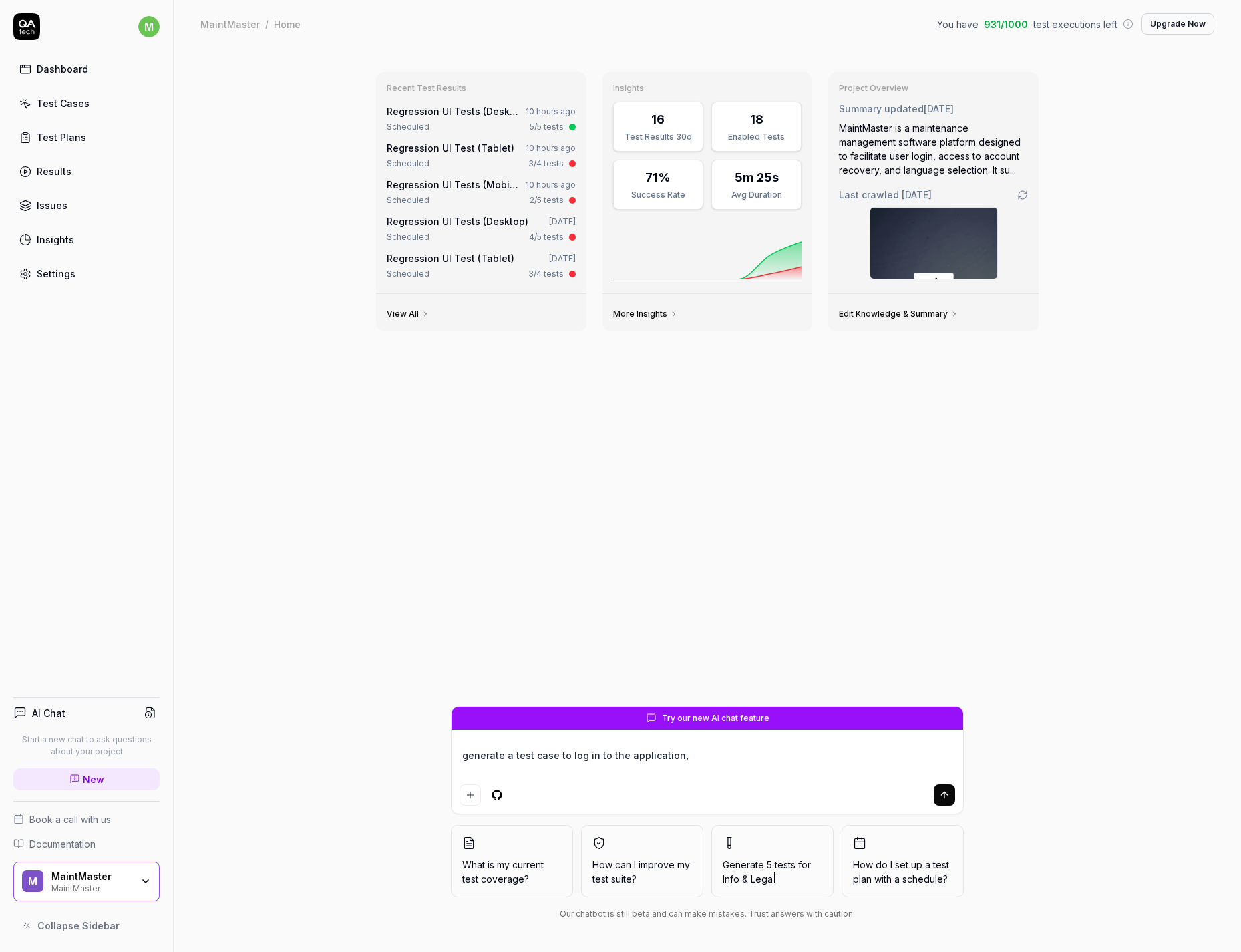
type textarea "generate a test case to log in to the application, a"
type textarea "*"
type textarea "generate a test case to log in to the application,"
type textarea "*"
type textarea "generate a test case to log in to the application, C"
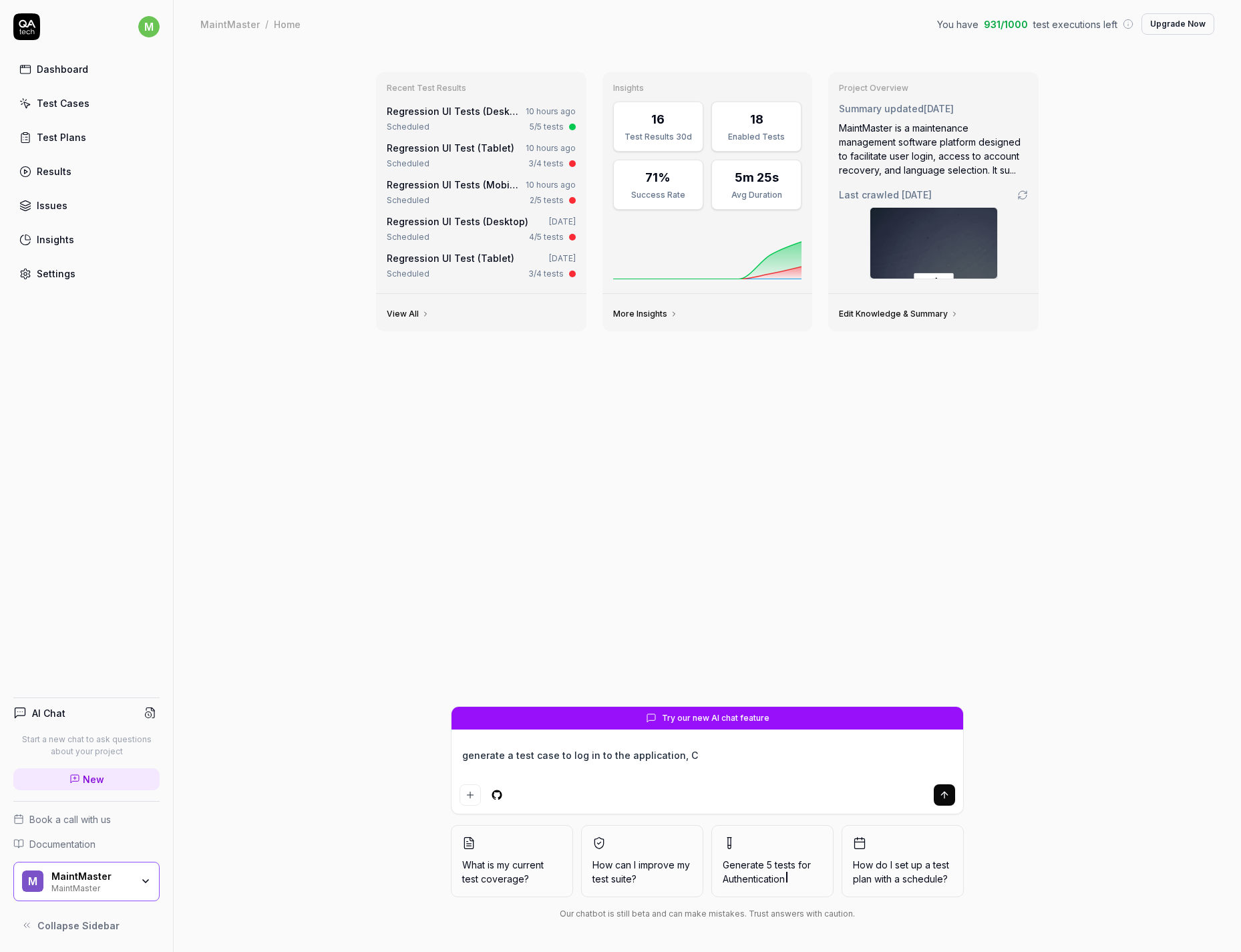
type textarea "*"
type textarea "generate a test case to log in to the application, Cr"
type textarea "*"
type textarea "generate a test case to log in to the application, Cre"
type textarea "*"
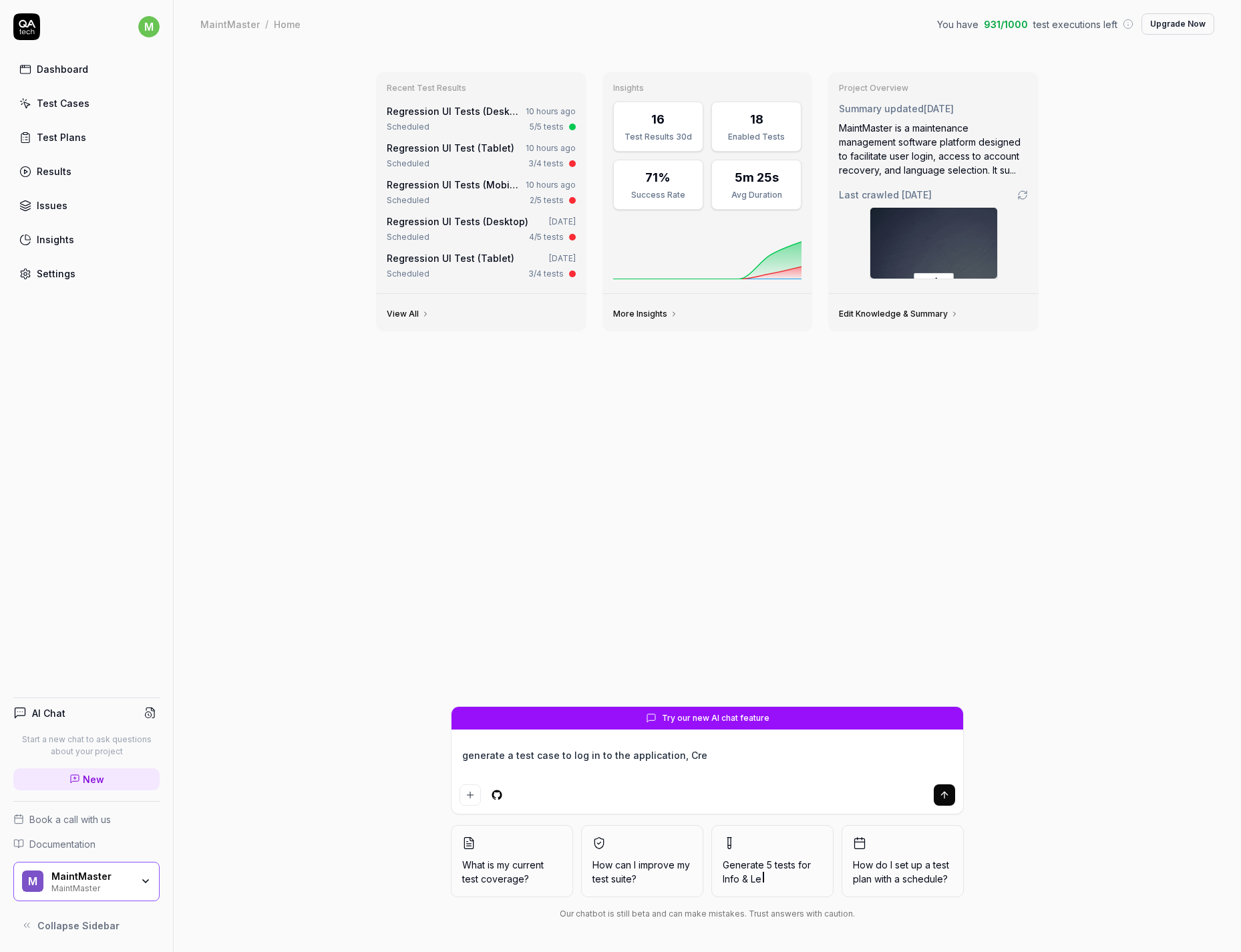
type textarea "generate a test case to log in to the application, Crea"
type textarea "*"
type textarea "generate a test case to log in to the application, Create"
type textarea "*"
type textarea "generate a test case to log in to the application, Create"
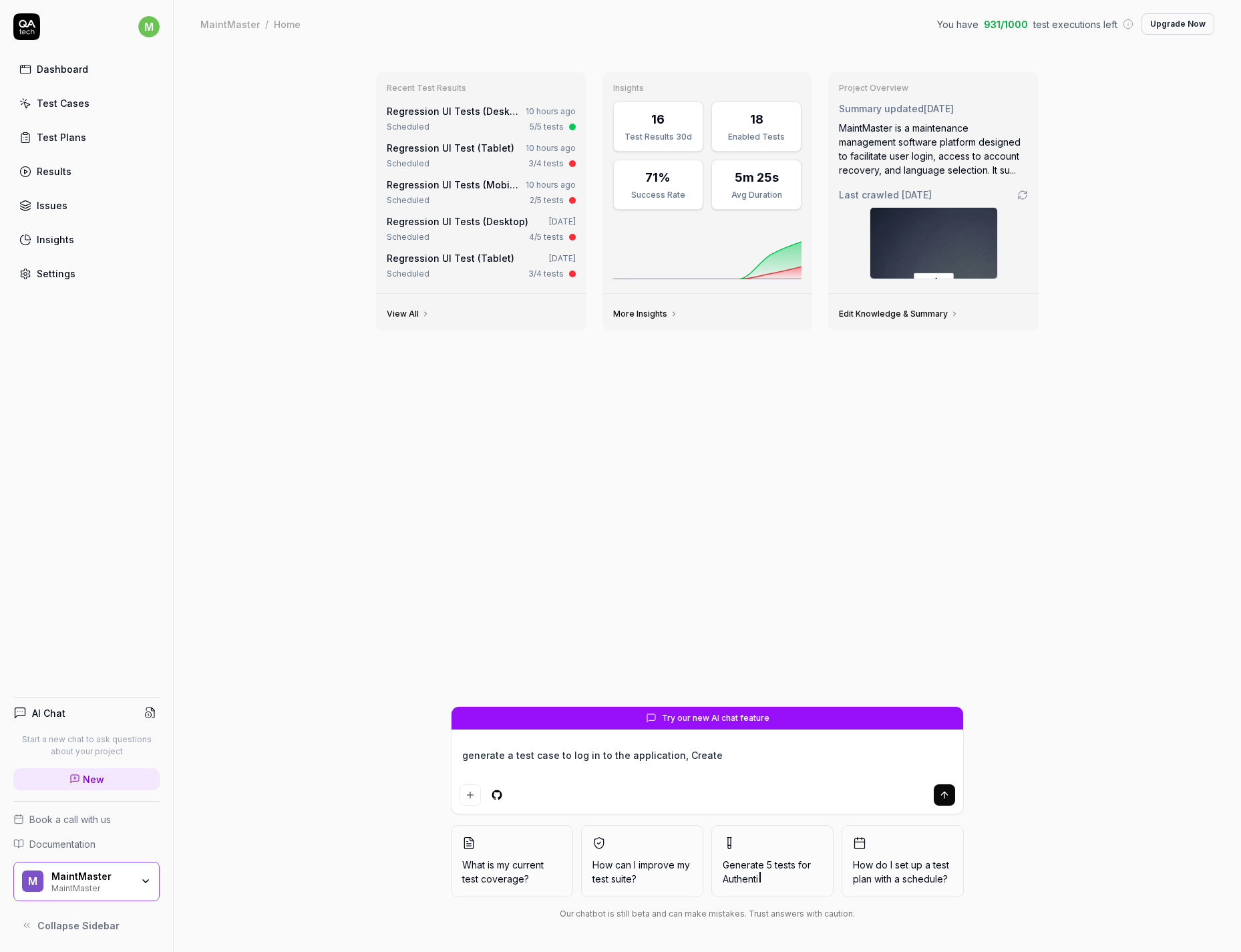
type textarea "*"
type textarea "generate a test case to log in to the application, Create a"
type textarea "*"
type textarea "generate a test case to log in to the application, Create a"
type textarea "*"
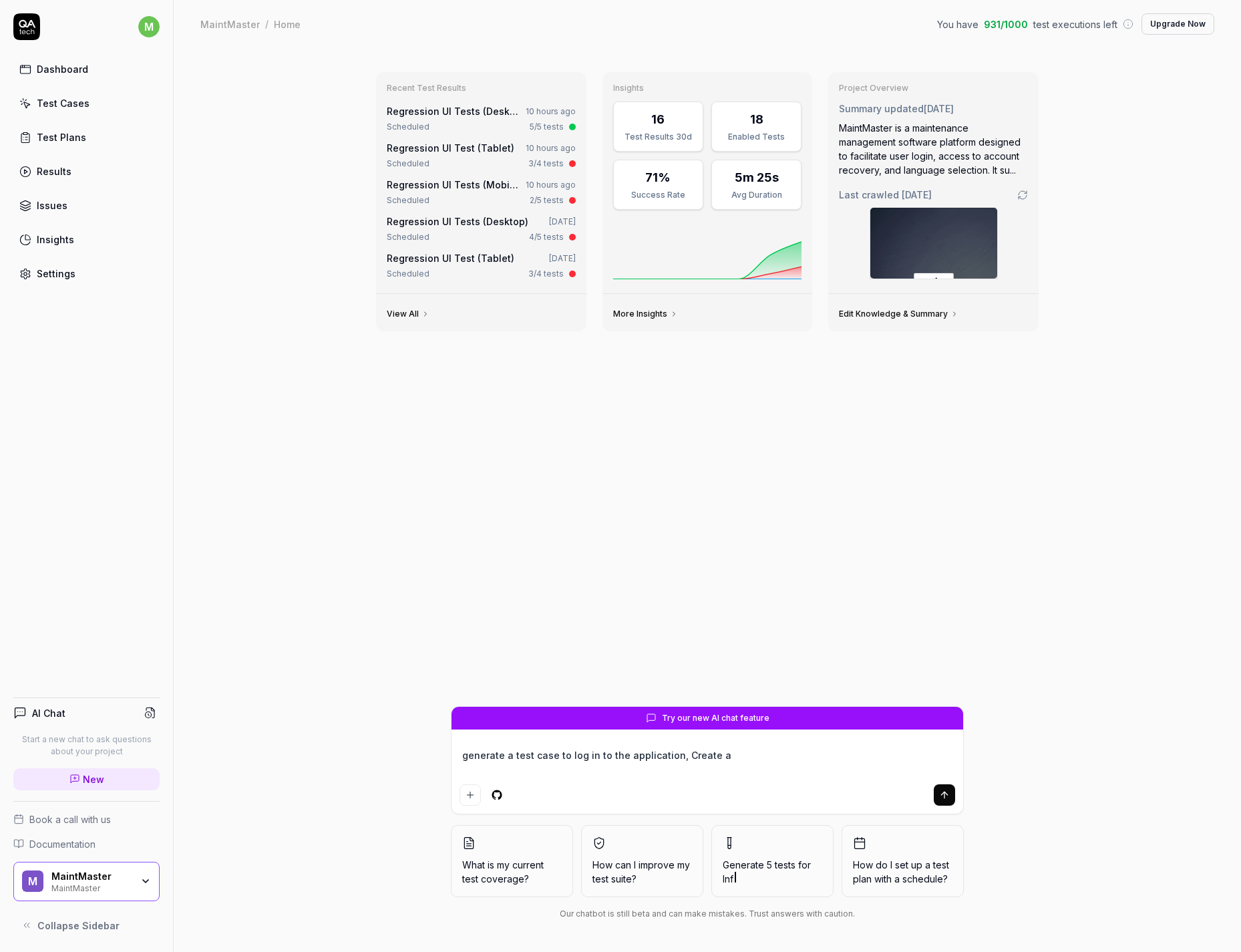
type textarea "generate a test case to log in to the application, Create a r"
type textarea "*"
type textarea "generate a test case to log in to the application, Create a re"
type textarea "*"
type textarea "generate a test case to log in to the application, Create a rec"
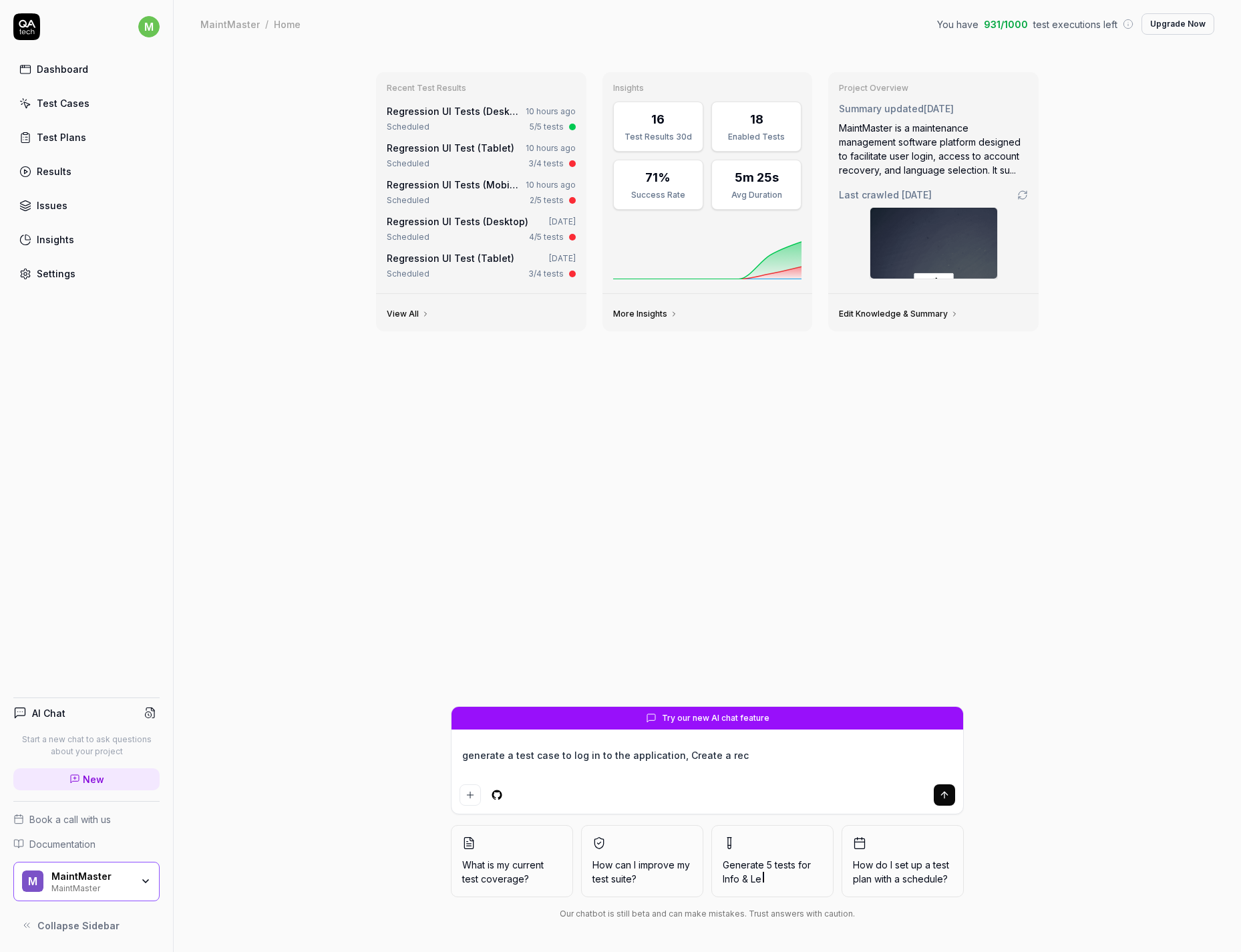
type textarea "*"
type textarea "generate a test case to log in to the application, Create a recu"
type textarea "*"
type textarea "generate a test case to log in to the application, Create a recur"
type textarea "*"
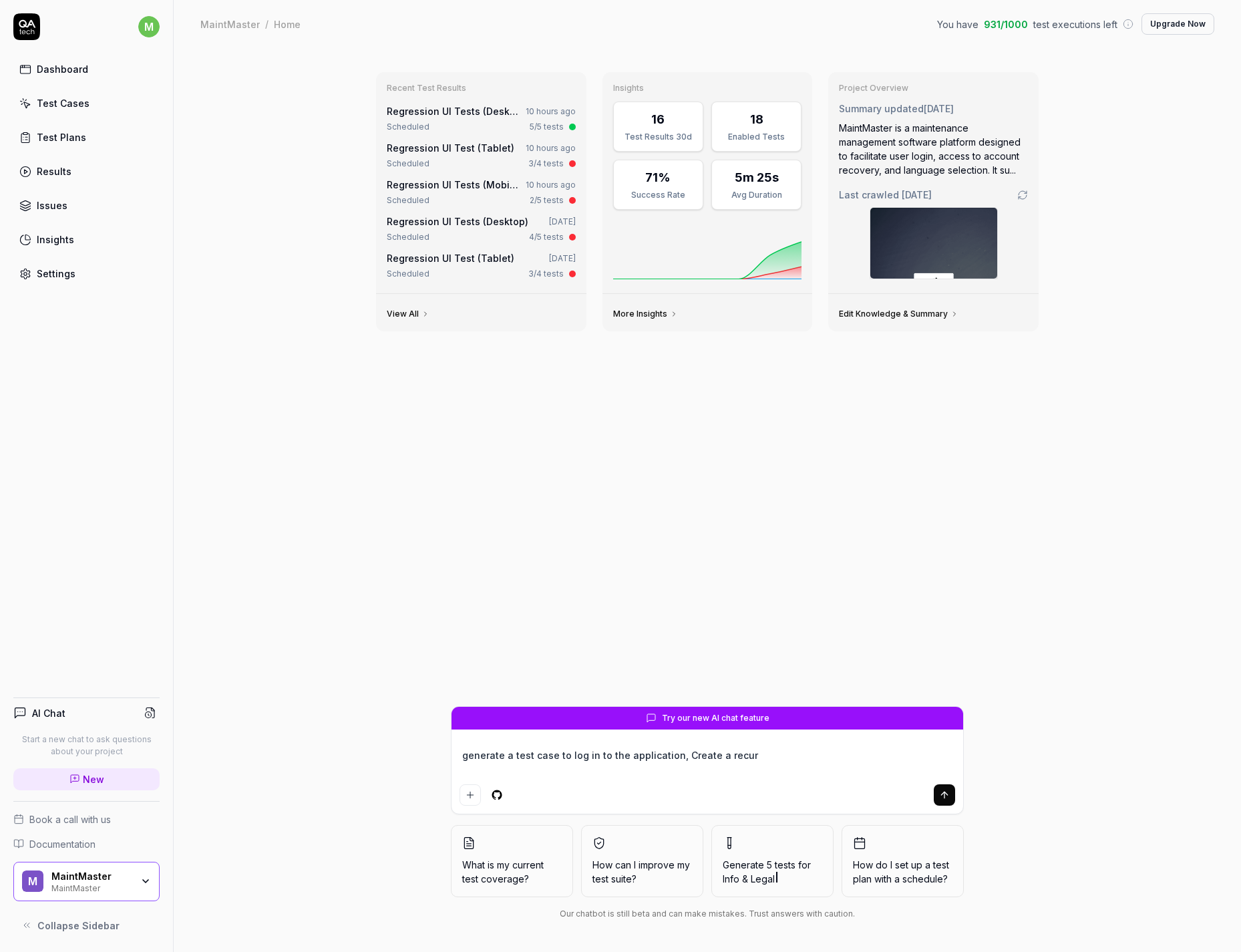
type textarea "generate a test case to log in to the application, Create a recurr"
type textarea "*"
type textarea "generate a test case to log in to the application, Create a recurri"
type textarea "*"
type textarea "generate a test case to log in to the application, Create a recurrin"
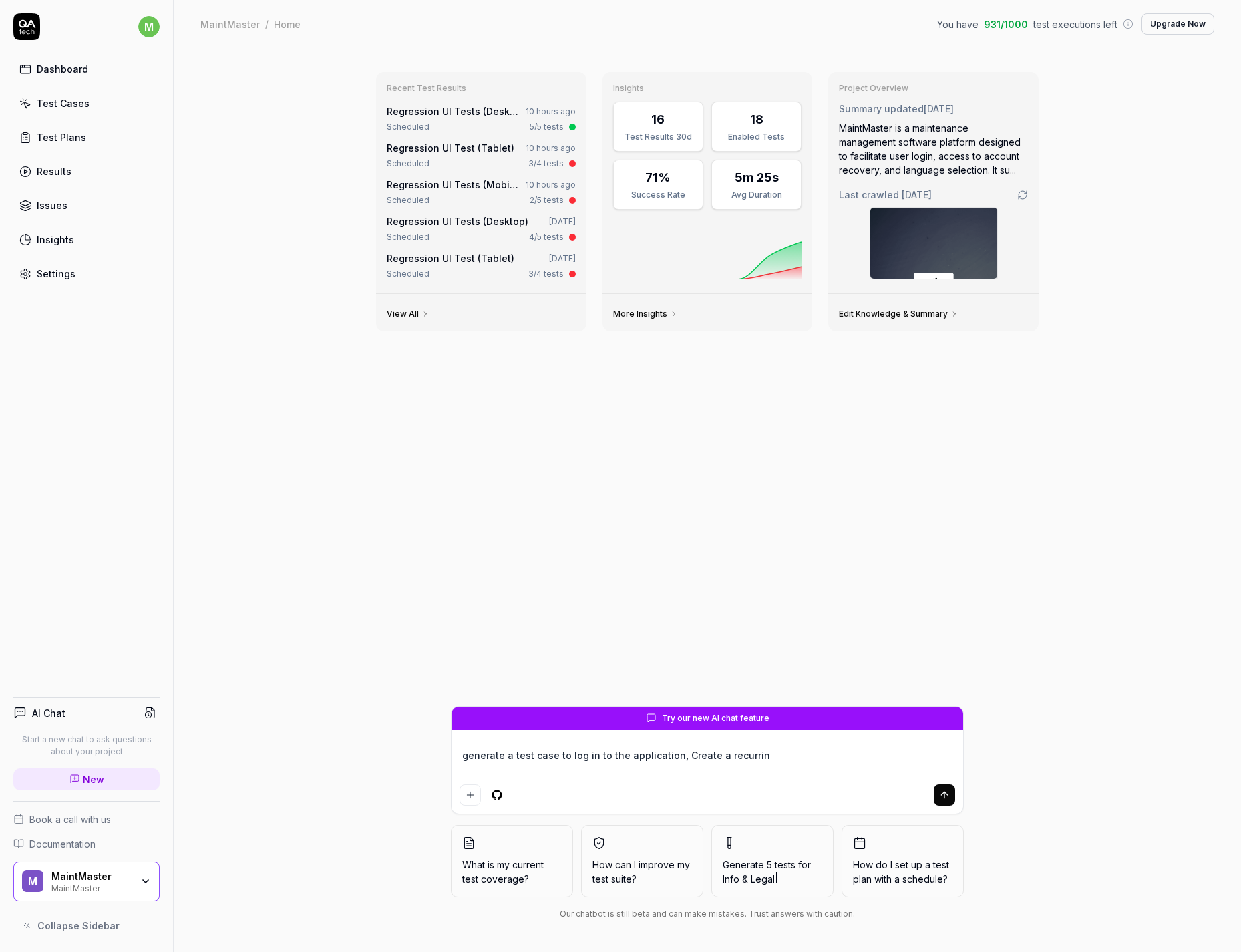
type textarea "*"
type textarea "generate a test case to log in to the application, Create a recurring"
type textarea "*"
type textarea "generate a test case to log in to the application, Create a recurring"
type textarea "*"
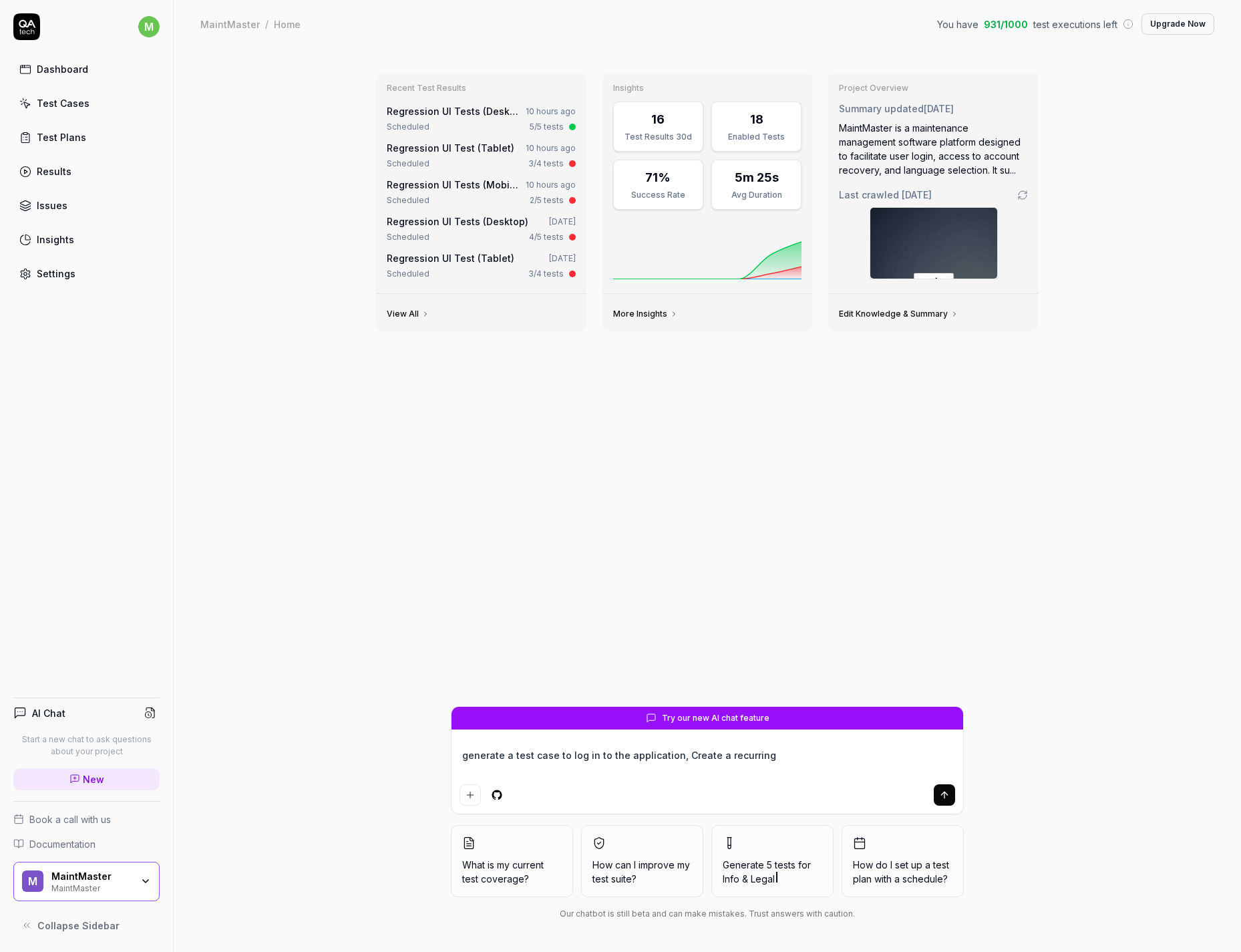
type textarea "generate a test case to log in to the application, Create a recurring j"
type textarea "*"
type textarea "generate a test case to log in to the application, Create a recurring job"
type textarea "*"
type textarea "generate a test case to log in to the application, Create a recurring job"
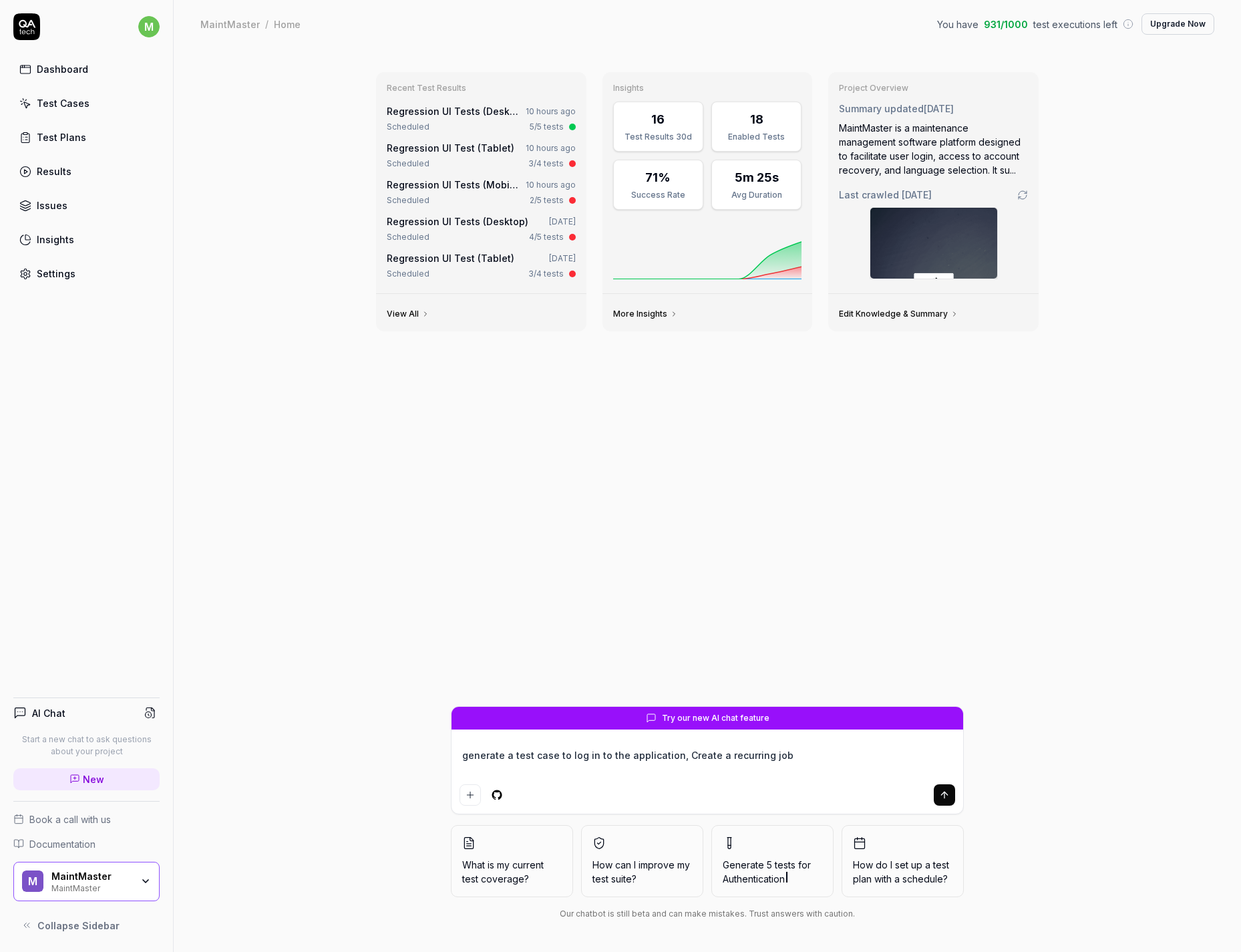
type textarea "*"
type textarea "generate a test case to log in to the application, Create a recurring job w"
type textarea "*"
type textarea "generate a test case to log in to the application, Create a recurring job wi"
type textarea "*"
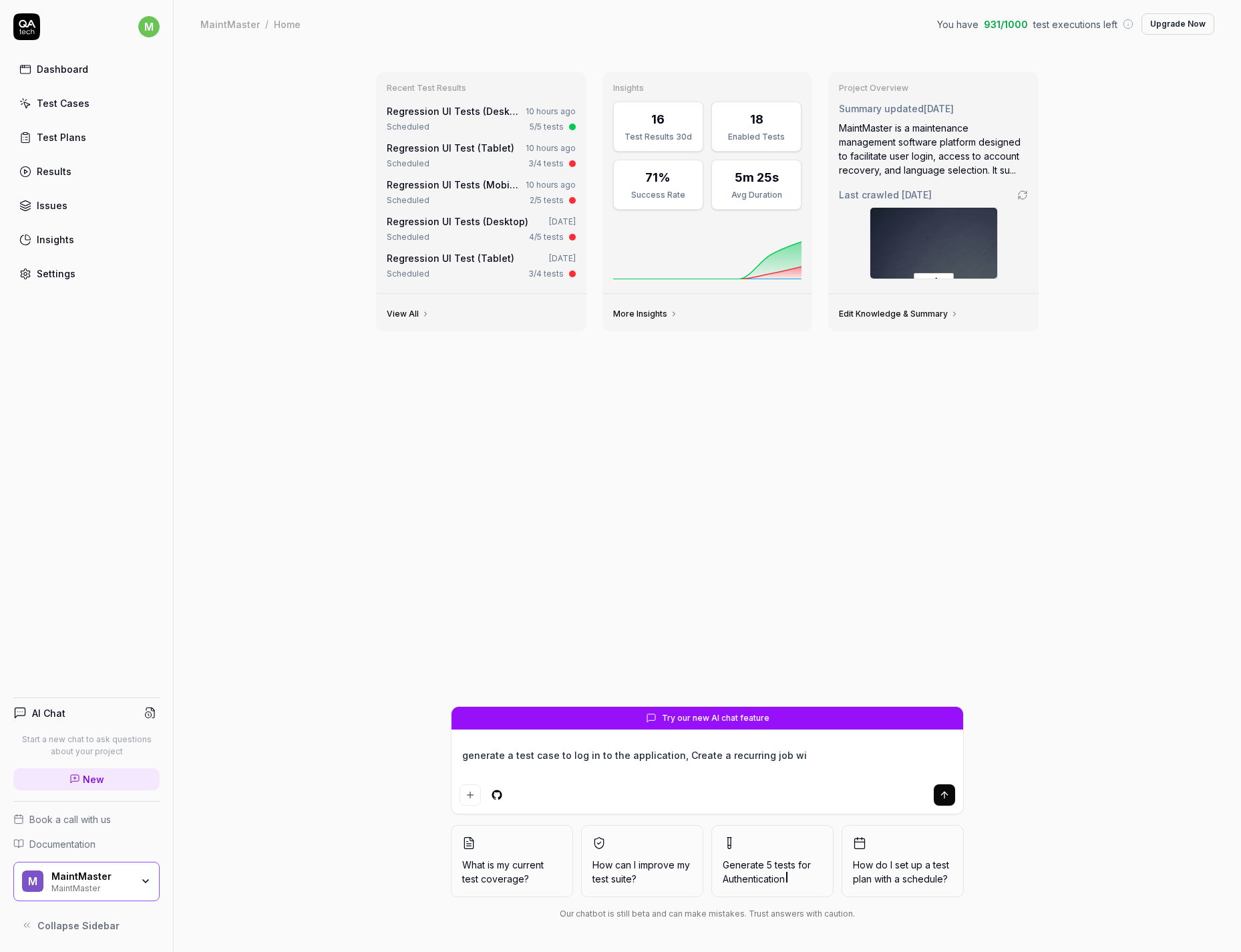
type textarea "generate a test case to log in to the application, Create a recurring job wit"
type textarea "*"
type textarea "generate a test case to log in to the application, Create a recurring job with"
type textarea "*"
type textarea "generate a test case to log in to the application, Create a recurring job with"
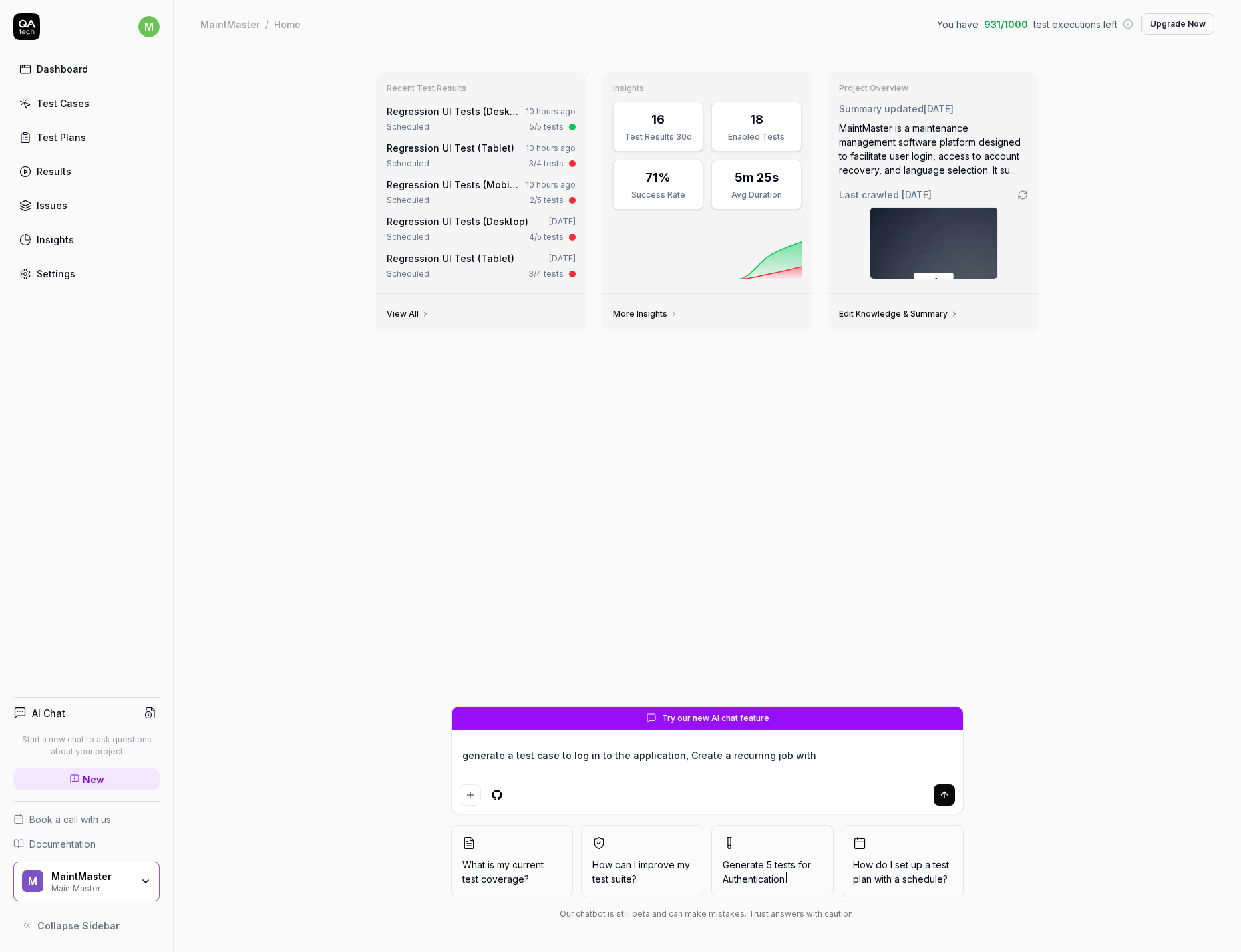
type textarea "*"
type textarea "generate a test case to log in to the application, Create a recurring job with s"
type textarea "*"
type textarea "generate a test case to log in to the application, Create a recurring job with …"
type textarea "*"
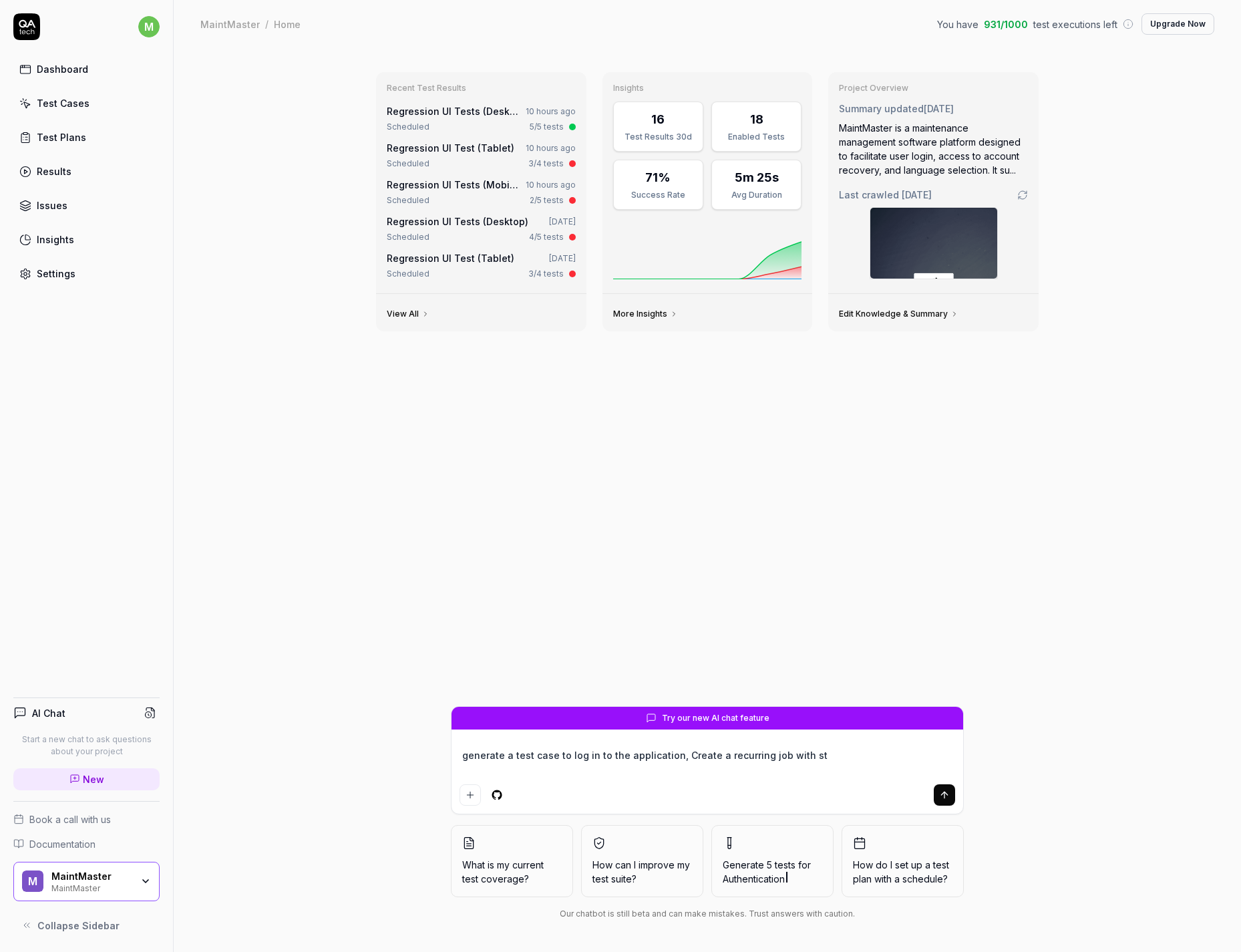
type textarea "generate a test case to log in to the application, Create a recurring job with …"
type textarea "*"
type textarea "generate a test case to log in to the application, Create a recurring job with …"
type textarea "*"
type textarea "generate a test case to log in to the application, Create a recurring job with …"
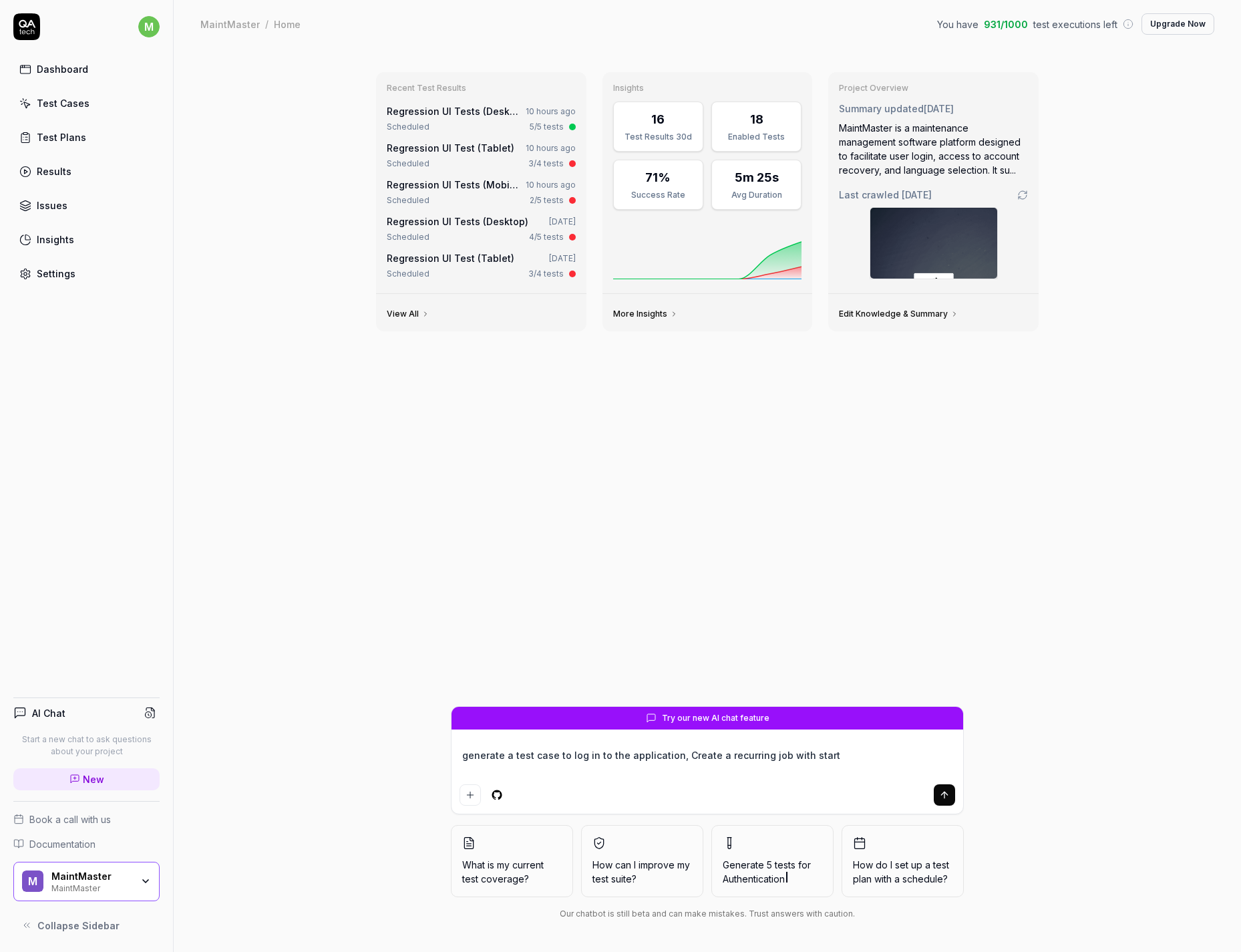
type textarea "*"
type textarea "generate a test case to log in to the application, Create a recurring job with …"
type textarea "*"
type textarea "generate a test case to log in to the application, Create a recurring job with …"
type textarea "*"
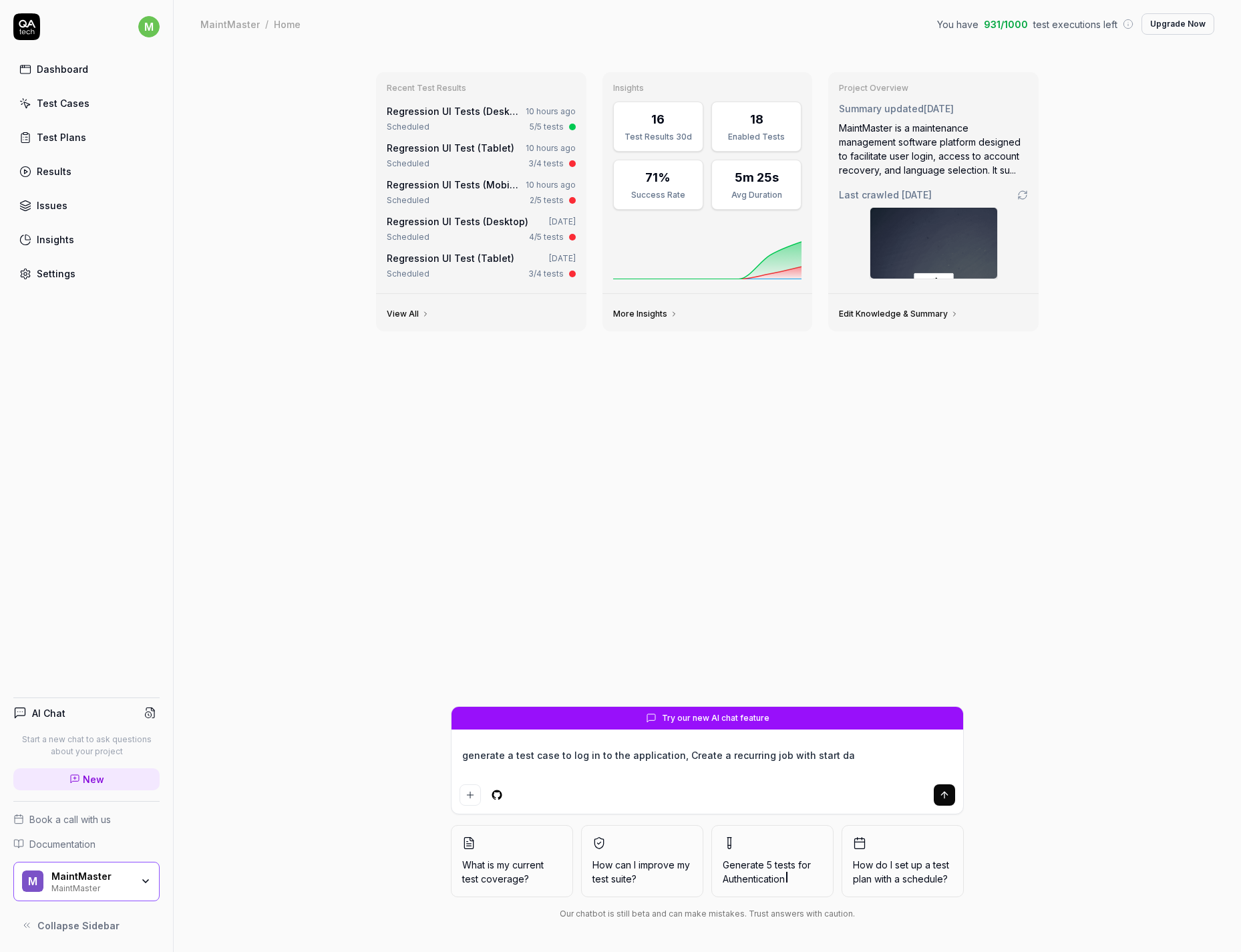
type textarea "generate a test case to log in to the application, Create a recurring job with …"
type textarea "*"
type textarea "generate a test case to log in to the application, Create a recurring job with …"
type textarea "*"
type textarea "generate a test case to log in to the application, Create a recurring job with …"
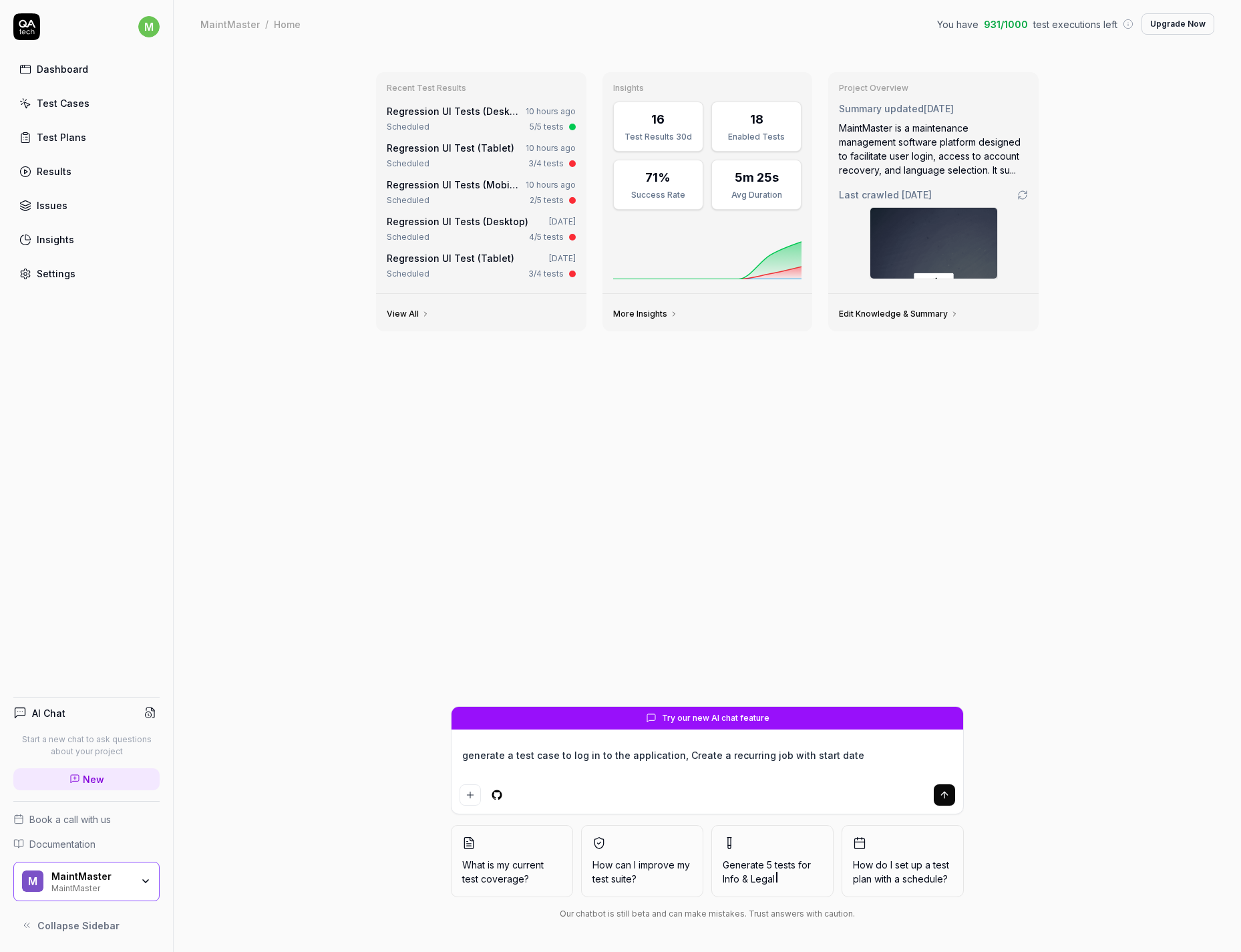
type textarea "*"
type textarea "generate a test case to log in to the application, Create a recurring job with …"
type textarea "*"
type textarea "generate a test case to log in to the application, Create a recurring job with …"
type textarea "*"
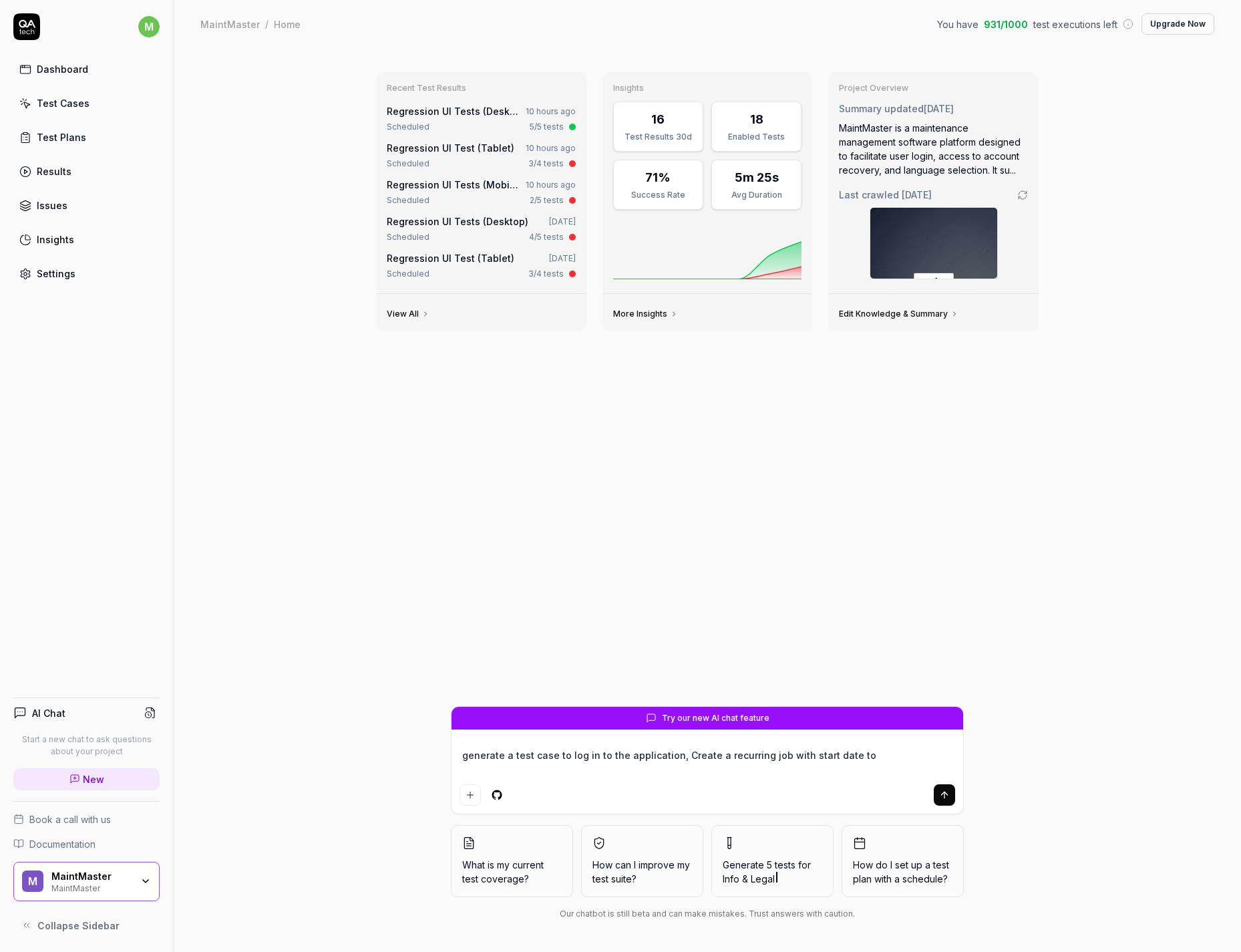
type textarea "generate a test case to log in to the application, Create a recurring job with …"
type textarea "*"
type textarea "generate a test case to log in to the application, Create a recurring job with …"
type textarea "*"
type textarea "generate a test case to log in to the application, Create a recurring job with …"
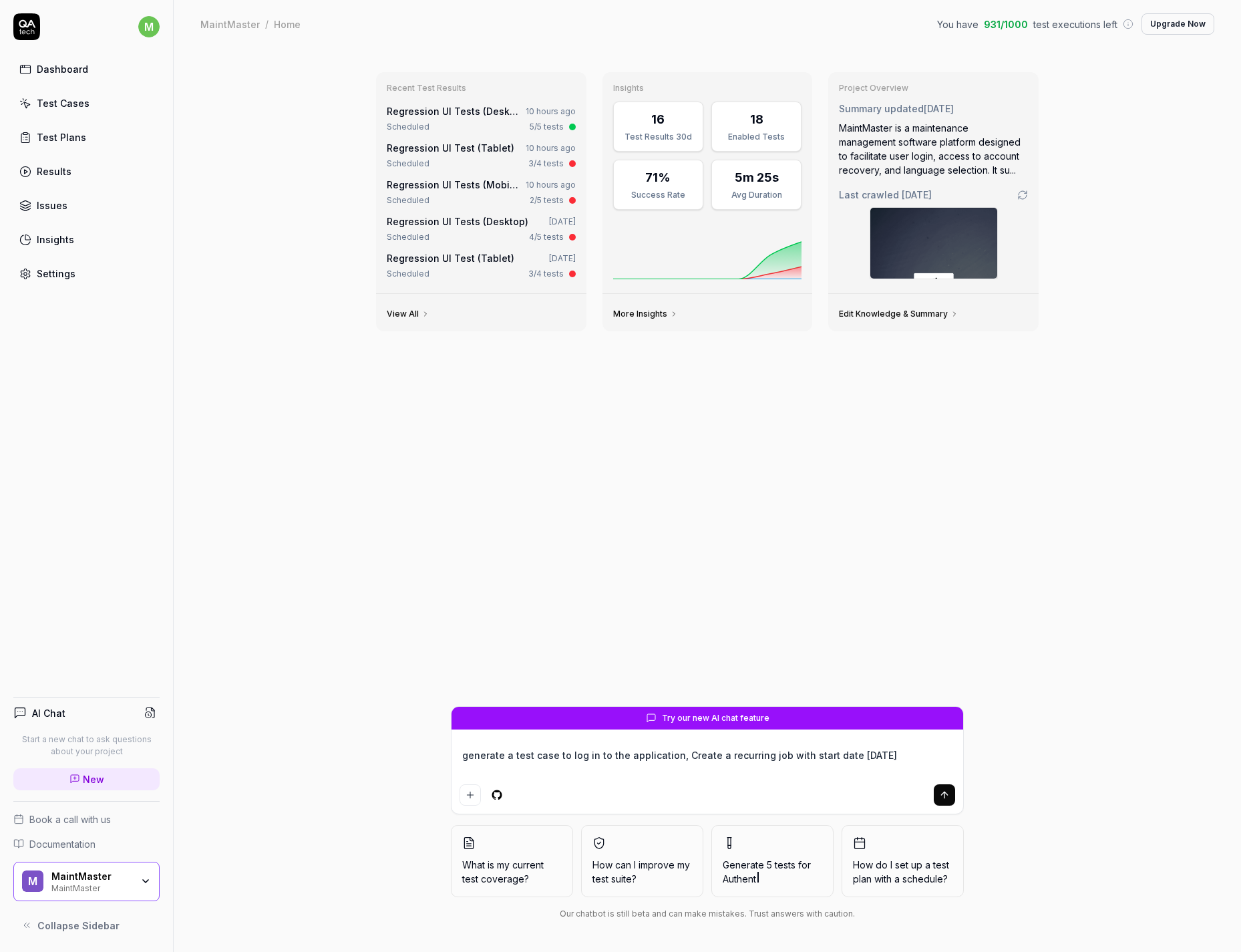
type textarea "*"
type textarea "generate a test case to log in to the application, Create a recurring job with …"
type textarea "*"
type textarea "generate a test case to log in to the application, Create a recurring job with …"
type textarea "*"
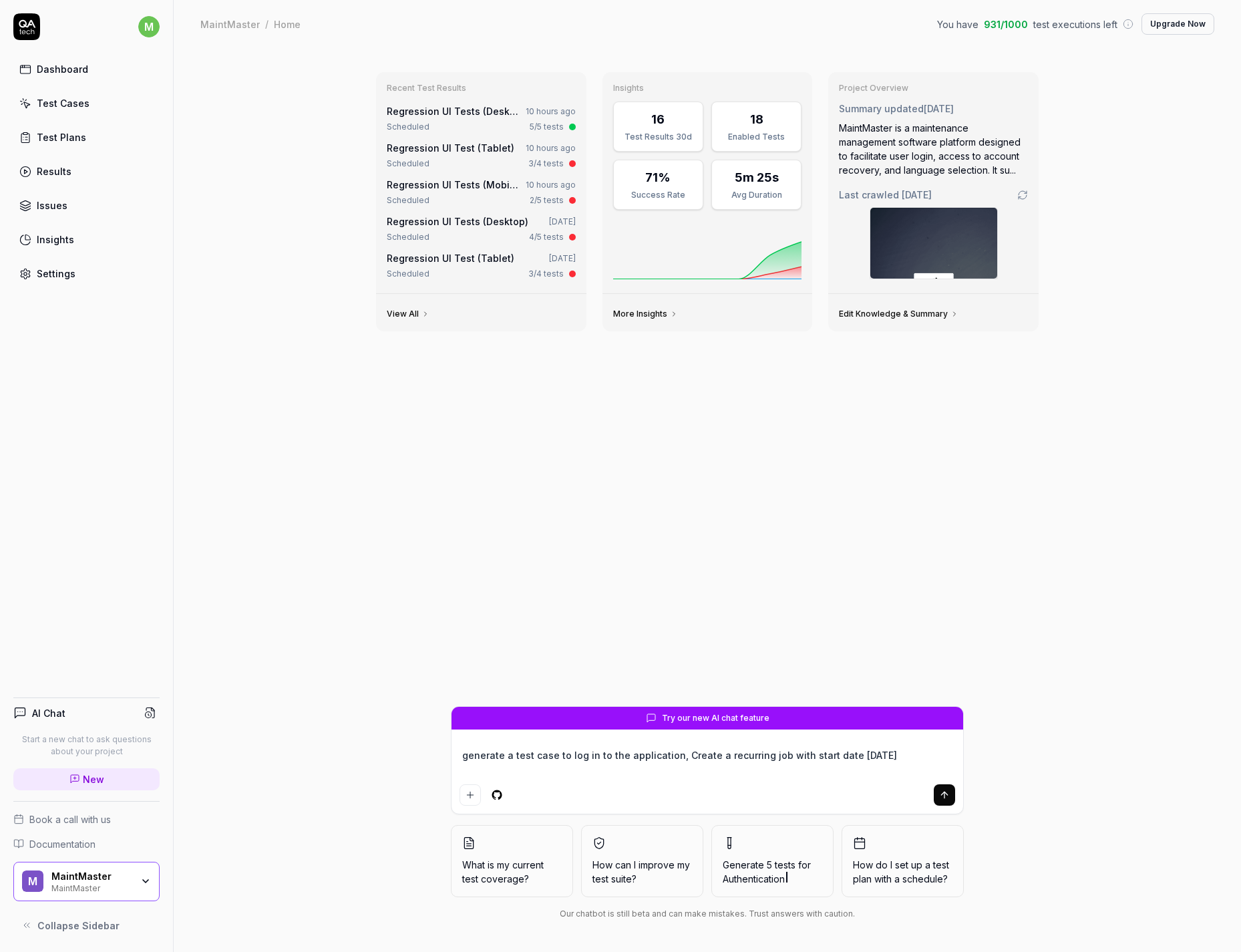
type textarea "generate a test case to log in to the application, Create a recurring job with …"
type textarea "*"
type textarea "generate a test case to log in to the application, Create a recurring job with …"
type textarea "*"
type textarea "generate a test case to log in to the application, Create a recurring job with …"
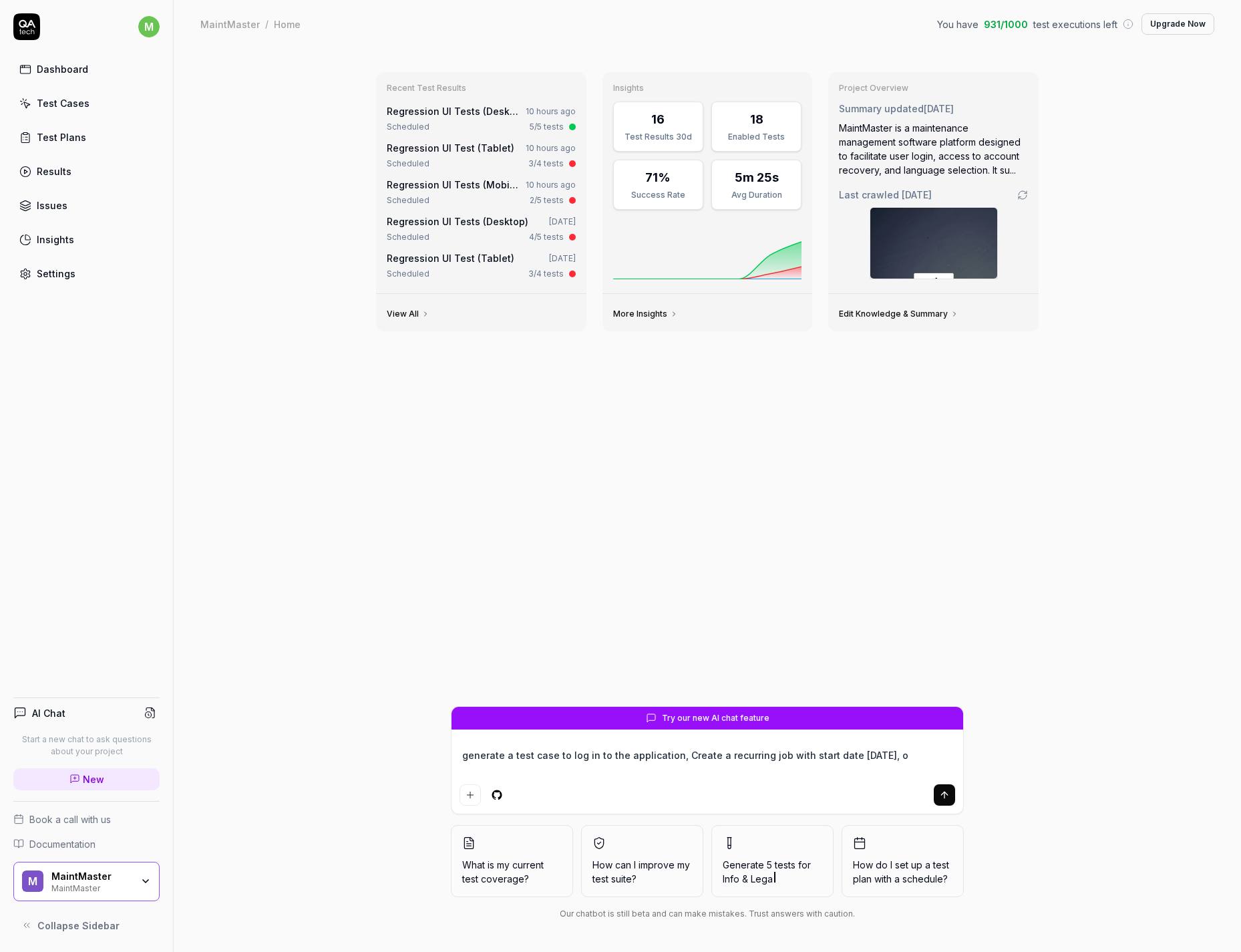
type textarea "*"
type textarea "generate a test case to log in to the application, Create a recurring job with …"
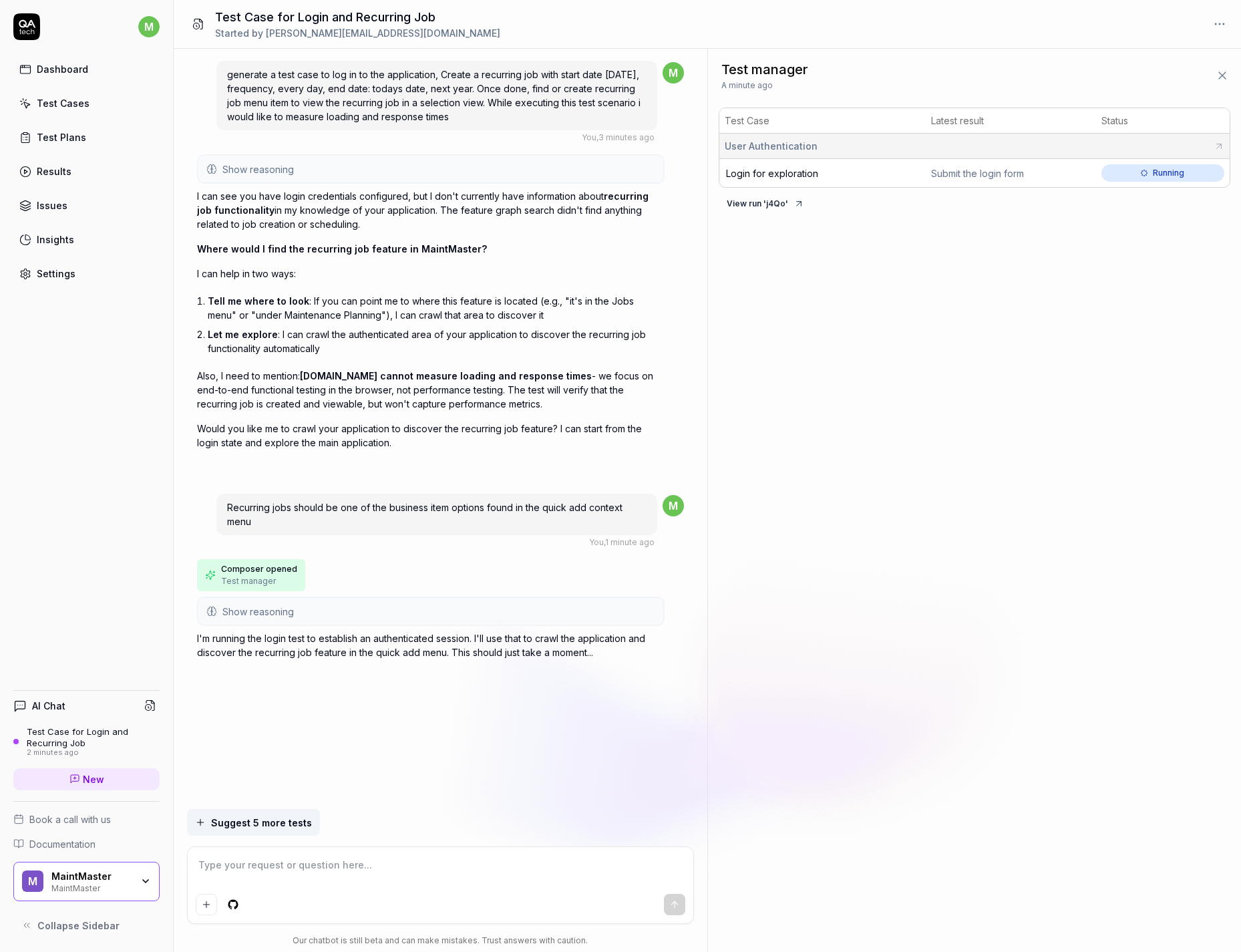
click at [794, 172] on span "Login for exploration" at bounding box center [772, 173] width 92 height 11
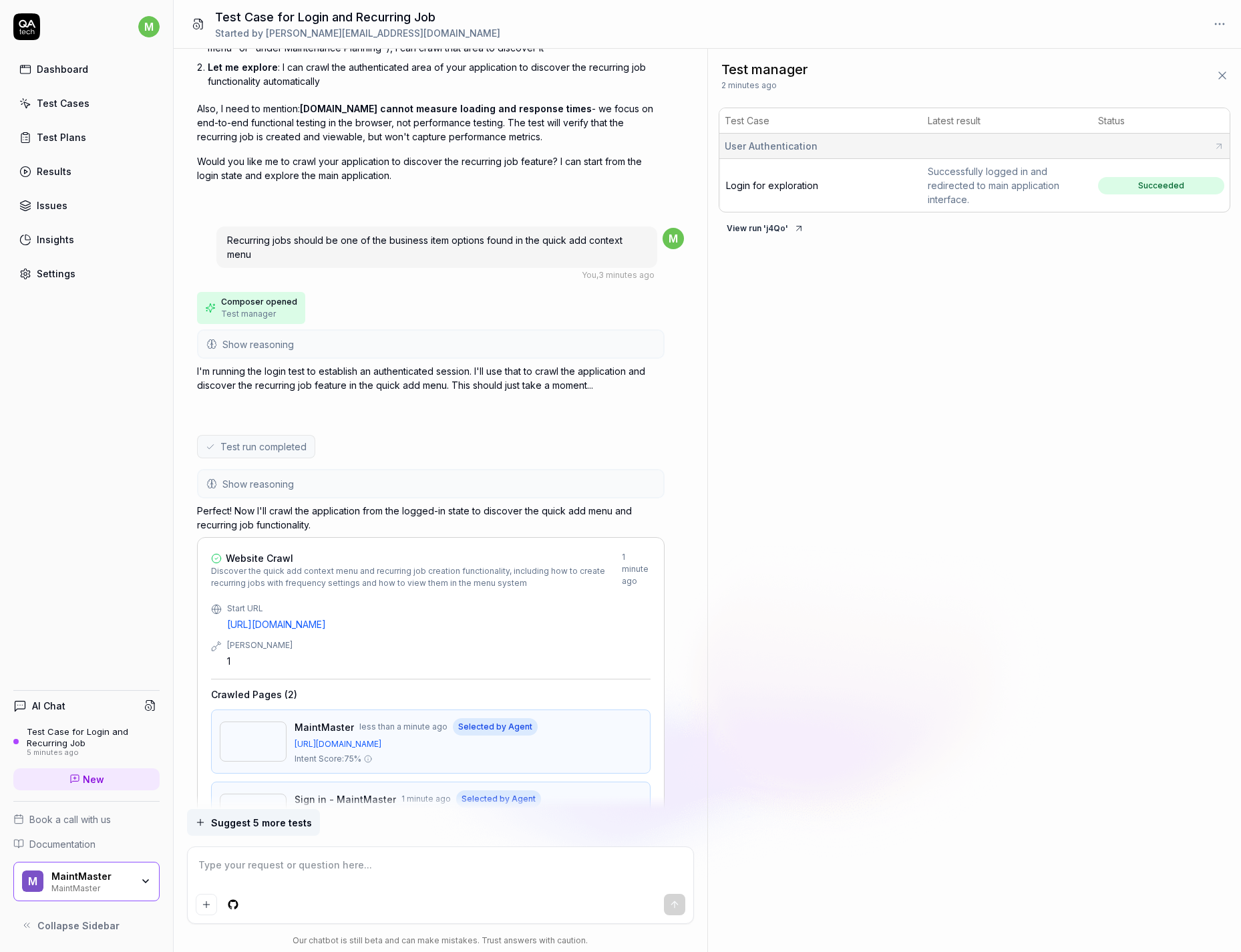
scroll to position [425, 0]
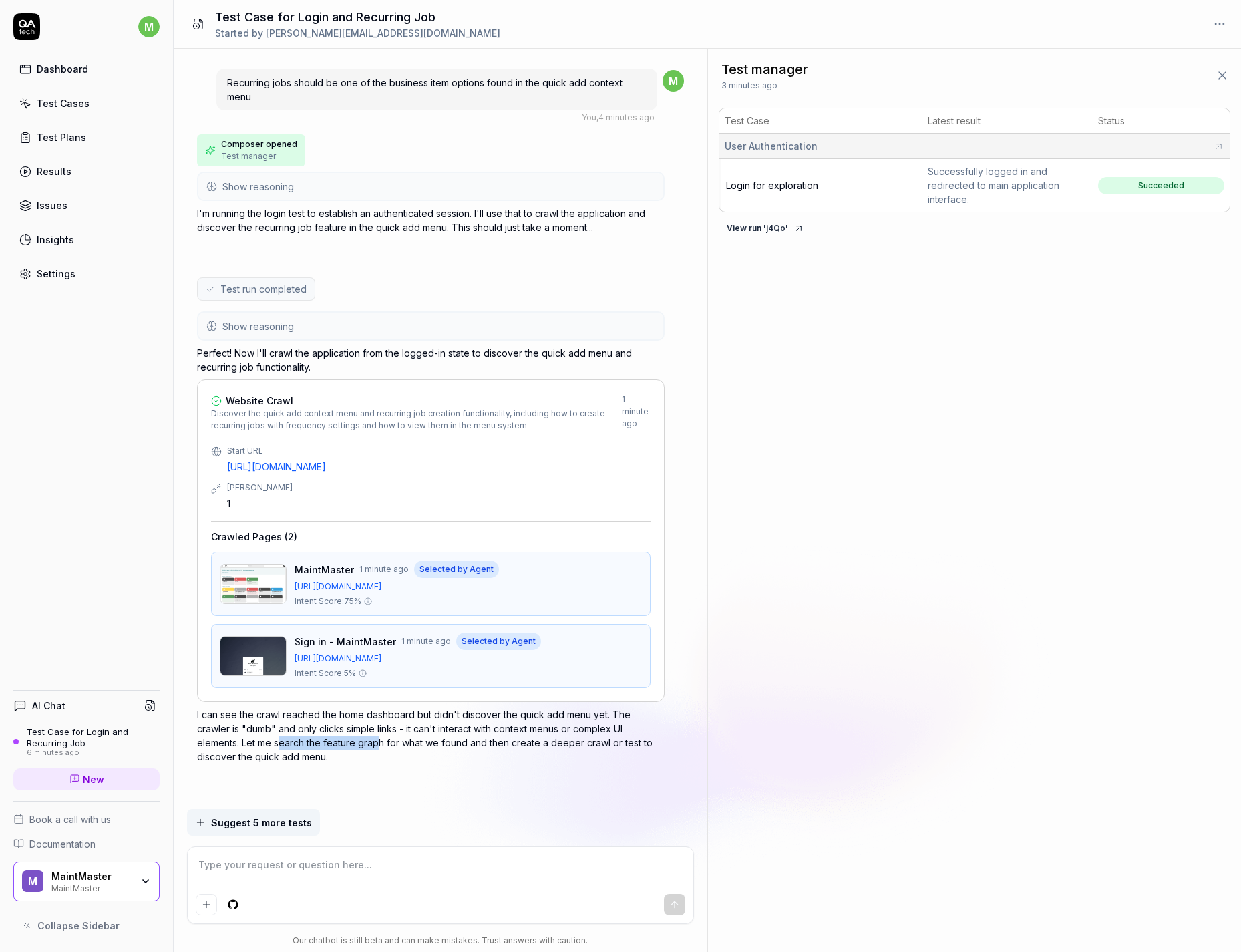
drag, startPoint x: 219, startPoint y: 741, endPoint x: 319, endPoint y: 748, distance: 100.2
click at [319, 609] on p "I can see the crawl reached the home dashboard but didn't discover the quick ad…" at bounding box center [431, 735] width 468 height 56
click at [419, 609] on p "I can see the crawl reached the home dashboard but didn't discover the quick ad…" at bounding box center [431, 735] width 468 height 56
click at [339, 609] on textarea at bounding box center [441, 871] width 490 height 33
click at [298, 609] on textarea at bounding box center [441, 871] width 490 height 33
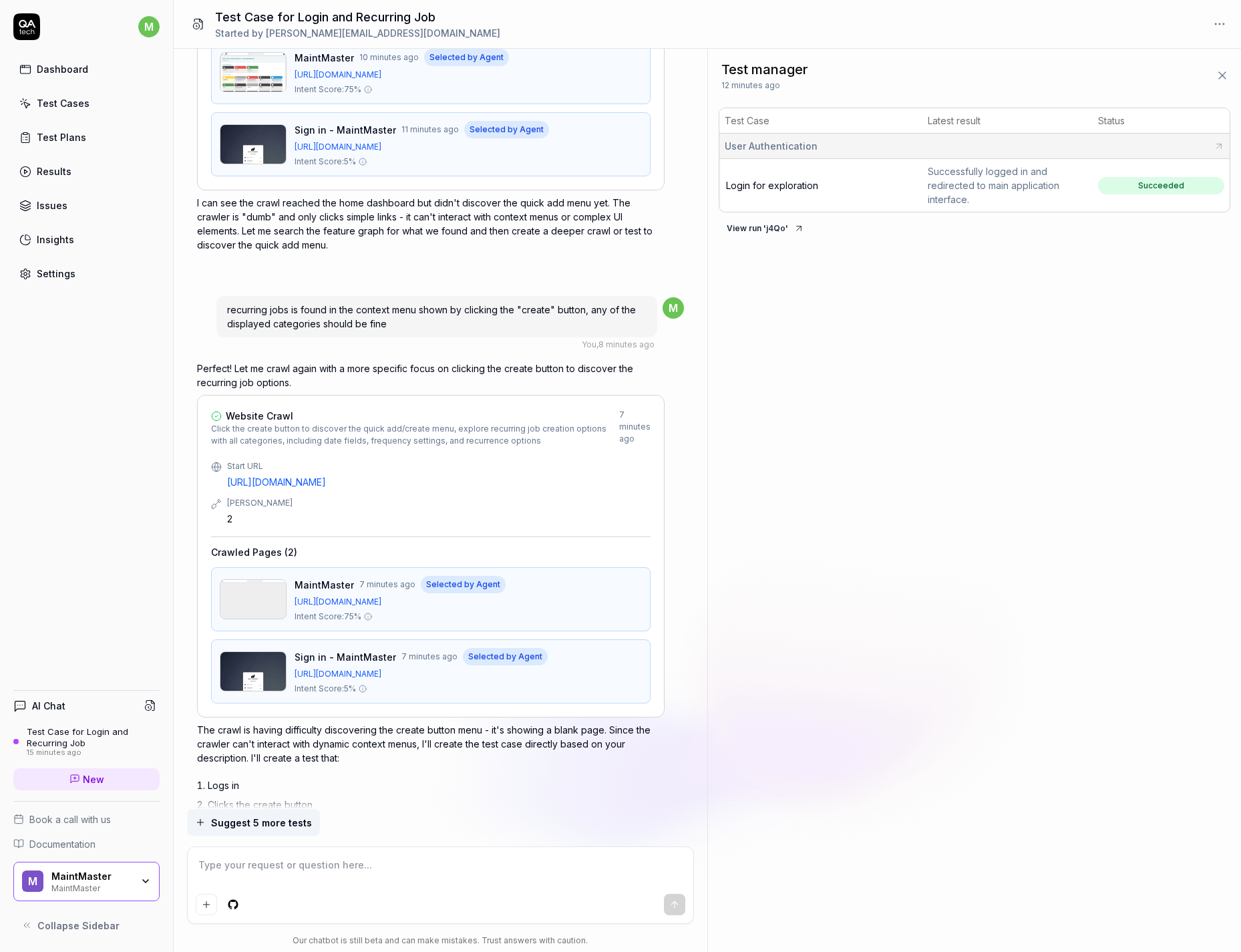
scroll to position [1070, 0]
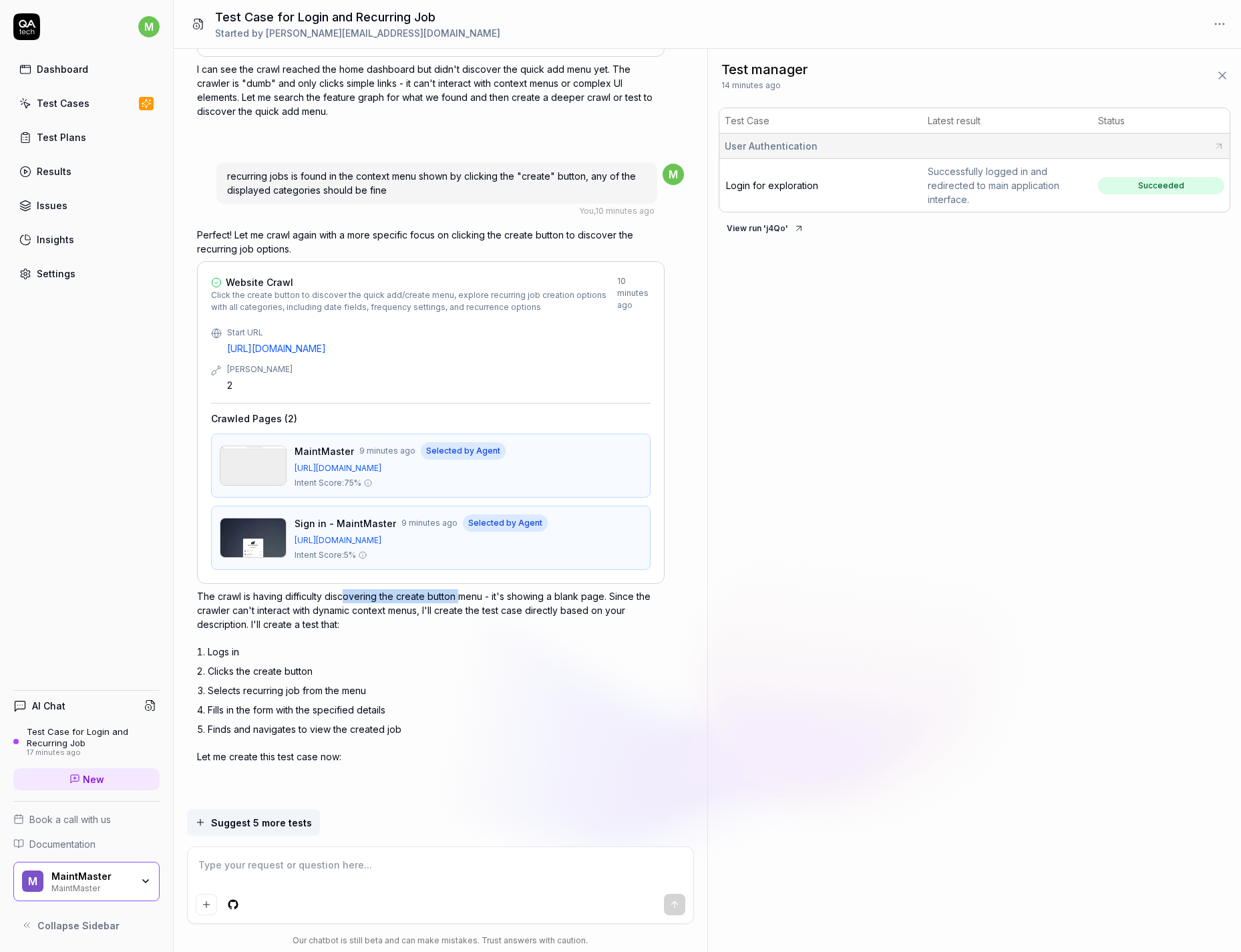
drag, startPoint x: 391, startPoint y: 600, endPoint x: 458, endPoint y: 601, distance: 67.0
click at [458, 601] on p "The crawl is having difficulty discovering the create button menu - it's showin…" at bounding box center [431, 610] width 468 height 42
click at [521, 599] on p "The crawl is having difficulty discovering the create button menu - it's showin…" at bounding box center [431, 610] width 468 height 42
drag, startPoint x: 242, startPoint y: 611, endPoint x: 403, endPoint y: 614, distance: 161.0
click at [403, 609] on p "The crawl is having difficulty discovering the create button menu - it's showin…" at bounding box center [431, 610] width 468 height 42
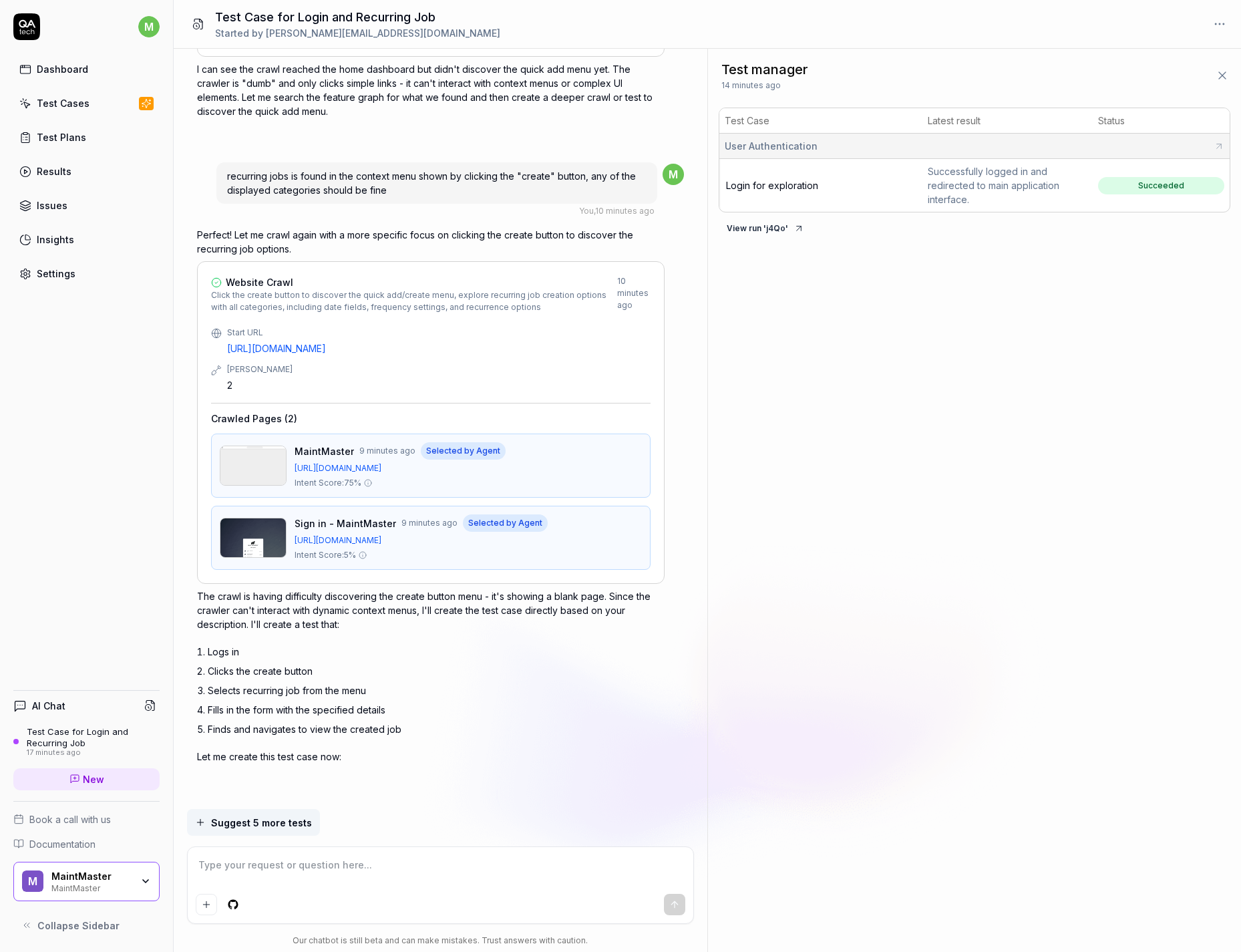
click at [570, 609] on p "The crawl is having difficulty discovering the create button menu - it's showin…" at bounding box center [431, 610] width 468 height 42
drag, startPoint x: 215, startPoint y: 669, endPoint x: 292, endPoint y: 671, distance: 77.0
click at [292, 609] on li "Clicks the create button" at bounding box center [436, 671] width 457 height 19
click at [292, 609] on li "Clicks the create button" at bounding box center [436, 671] width 457 height 19
drag, startPoint x: 213, startPoint y: 727, endPoint x: 383, endPoint y: 734, distance: 170.1
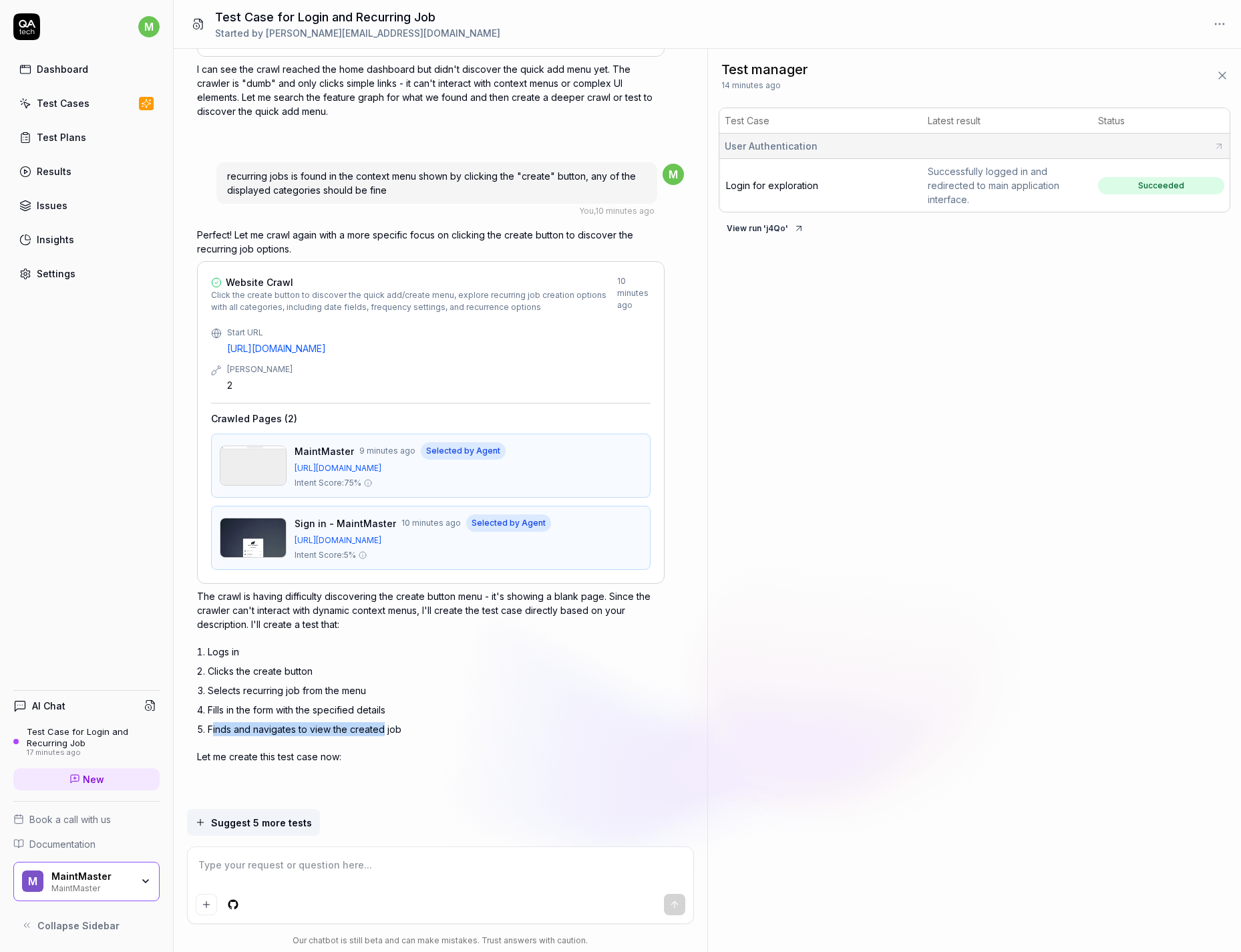
click at [383, 609] on li "Finds and navigates to view the created job" at bounding box center [436, 728] width 457 height 19
click at [409, 609] on li "Finds and navigates to view the created job" at bounding box center [436, 728] width 457 height 19
drag, startPoint x: 207, startPoint y: 731, endPoint x: 398, endPoint y: 731, distance: 191.0
click at [398, 609] on li "Finds and navigates to view the created job" at bounding box center [436, 728] width 457 height 19
click at [326, 609] on p "Let me create this test case now:" at bounding box center [431, 757] width 468 height 14
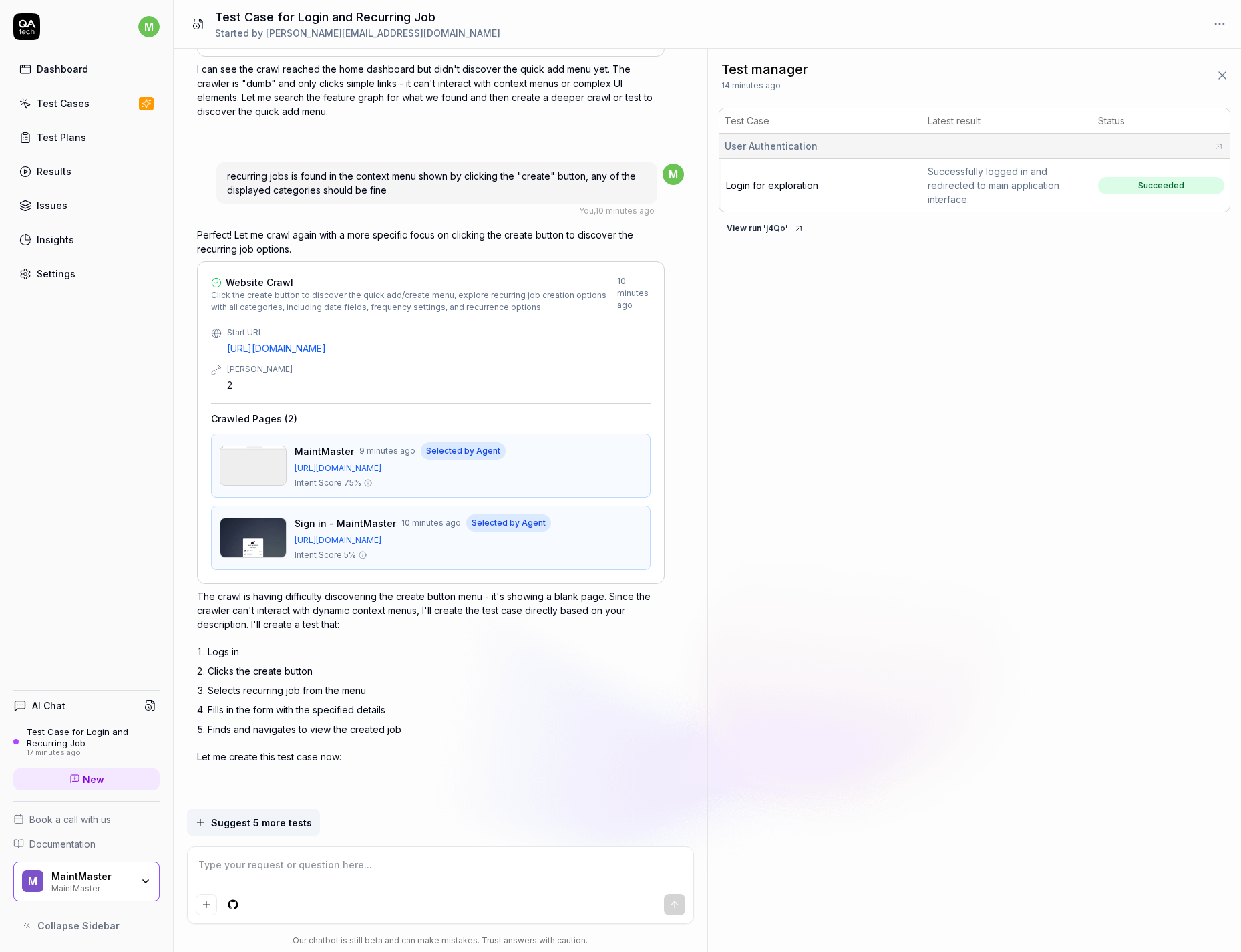
click at [254, 455] on img at bounding box center [253, 465] width 67 height 40
click at [264, 534] on img at bounding box center [253, 537] width 67 height 40
click at [314, 609] on textarea at bounding box center [441, 871] width 490 height 33
click at [659, 609] on textarea "Not sure if the correct system is being clicked, after logging in, the test sho…" at bounding box center [441, 871] width 490 height 33
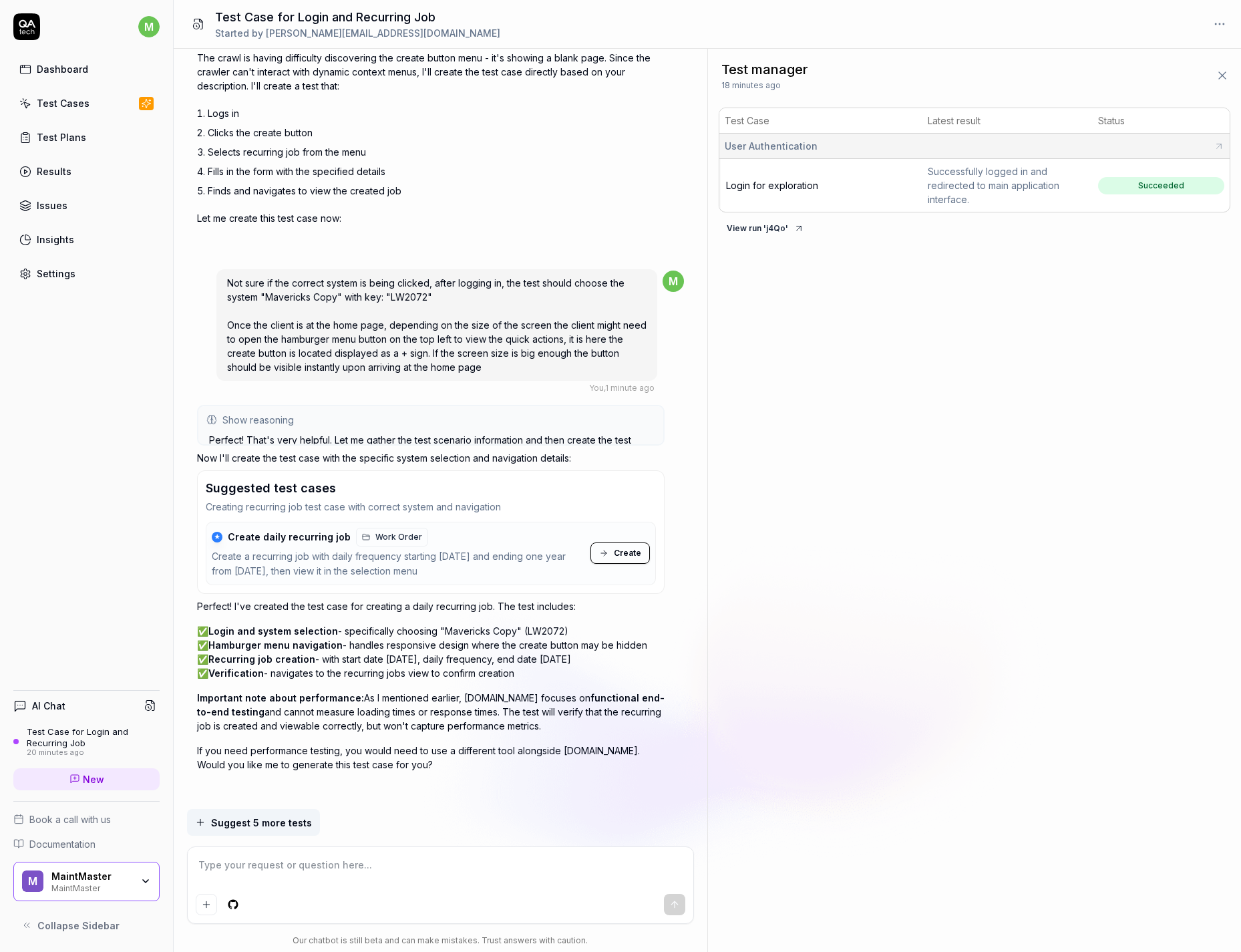
scroll to position [1605, 0]
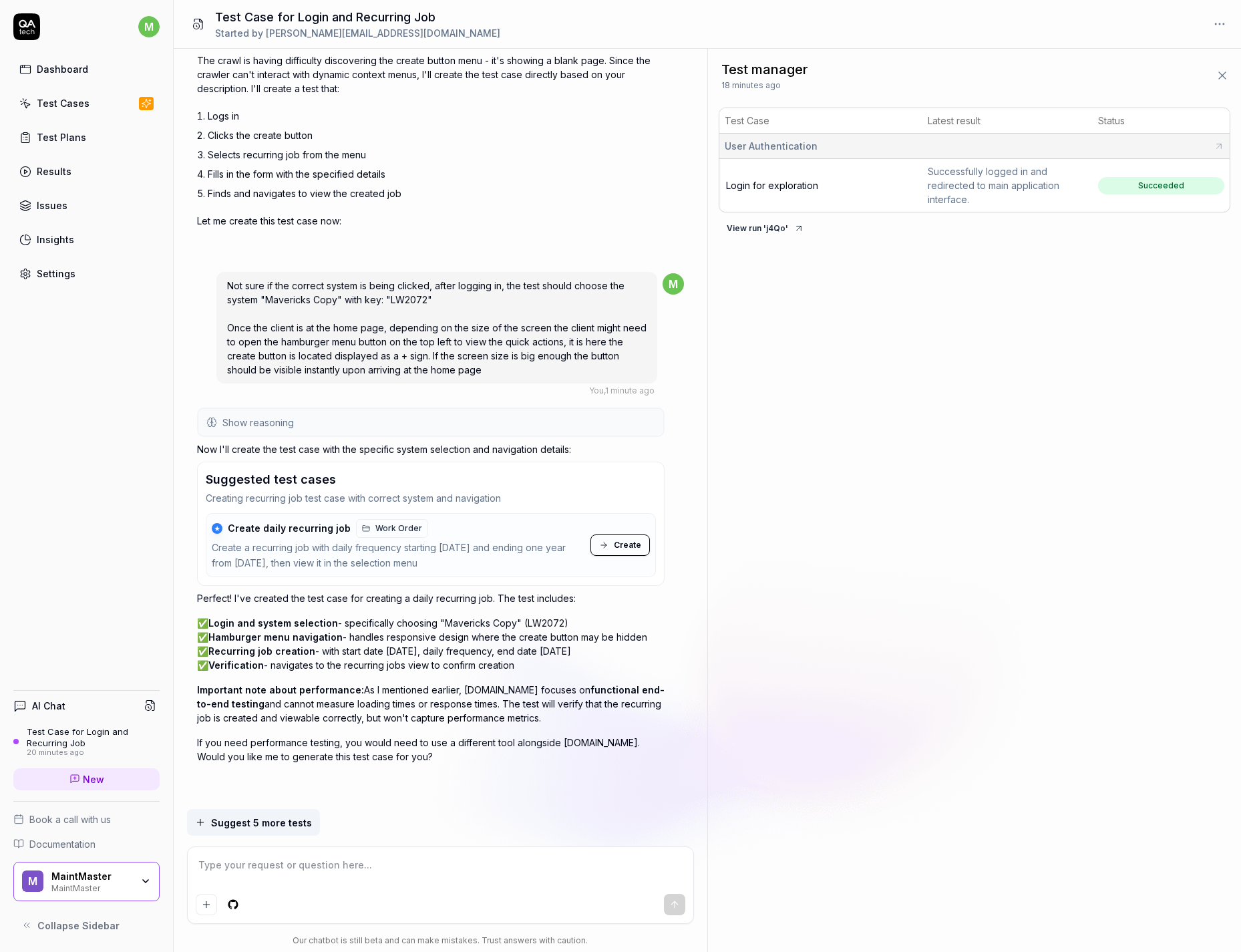
click at [609, 547] on icon at bounding box center [604, 544] width 9 height 9
click at [783, 459] on div "Test manager 19 minutes ago Test Case Latest result Status User Authentication …" at bounding box center [975, 500] width 533 height 903
click at [889, 457] on div "Test manager 19 minutes ago Test Case Latest result Status User Authentication …" at bounding box center [975, 500] width 533 height 903
click at [818, 252] on span "Create daily recurring job" at bounding box center [783, 252] width 113 height 11
click at [346, 609] on textarea at bounding box center [441, 871] width 490 height 33
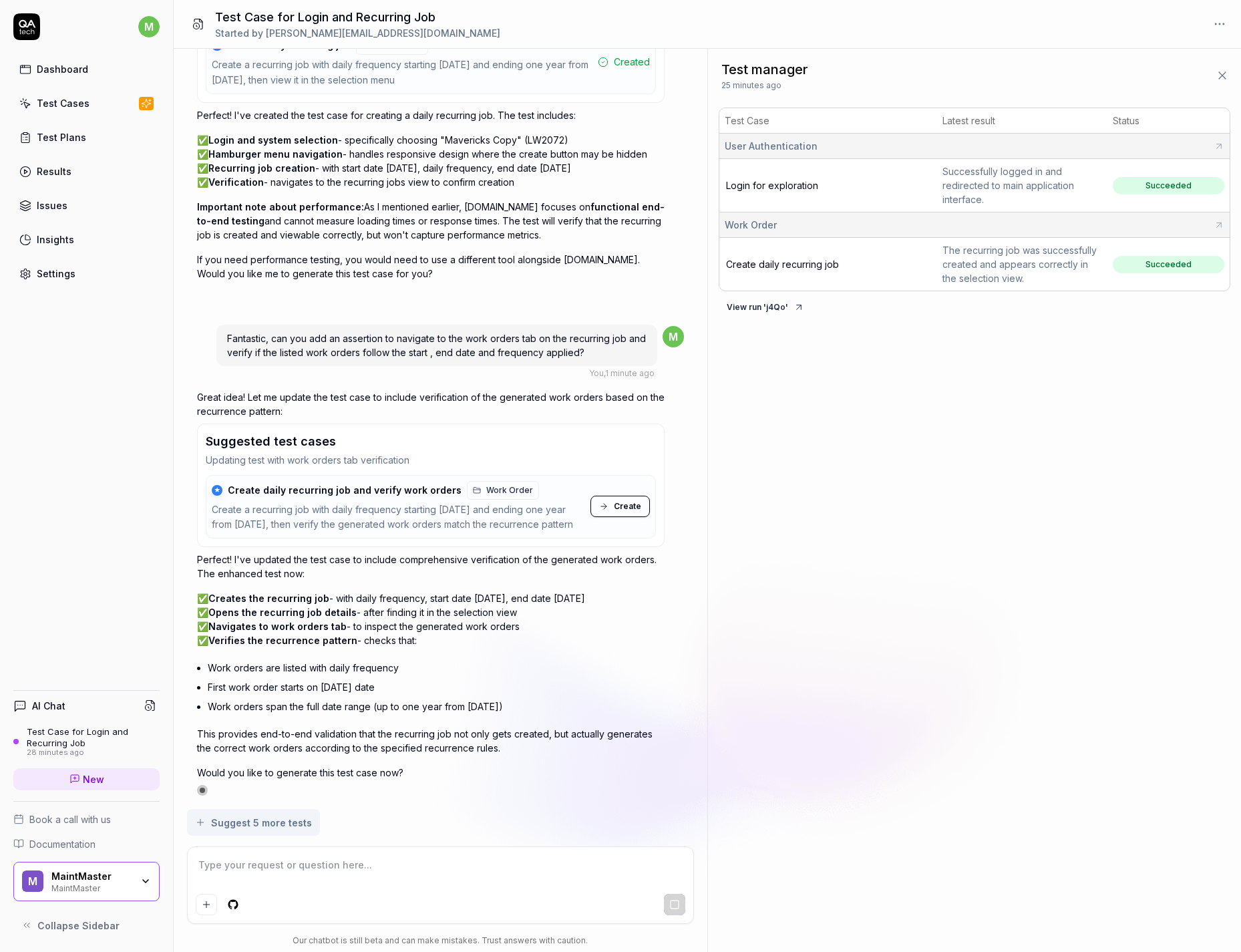
scroll to position [2104, 0]
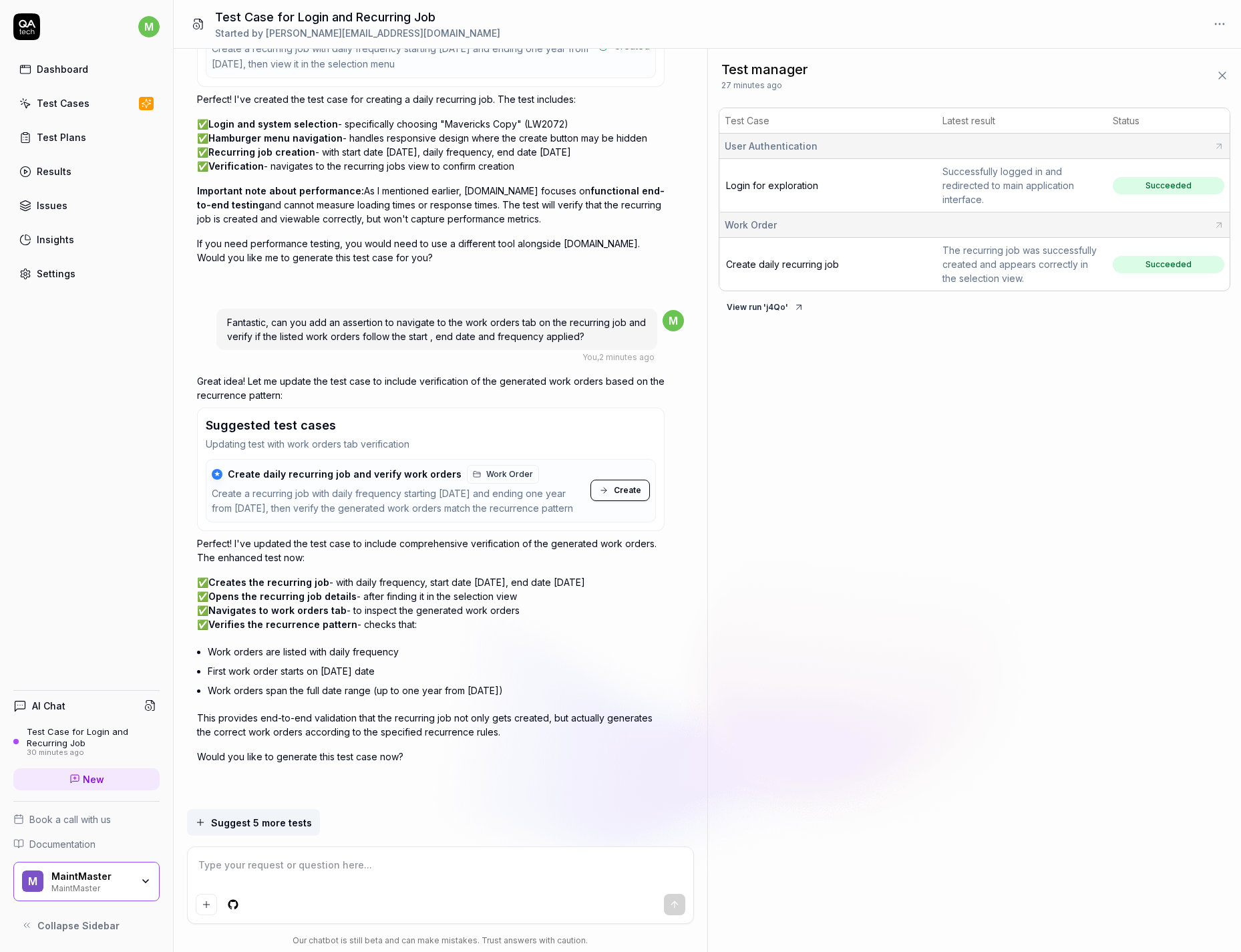
click at [326, 609] on textarea at bounding box center [441, 871] width 490 height 33
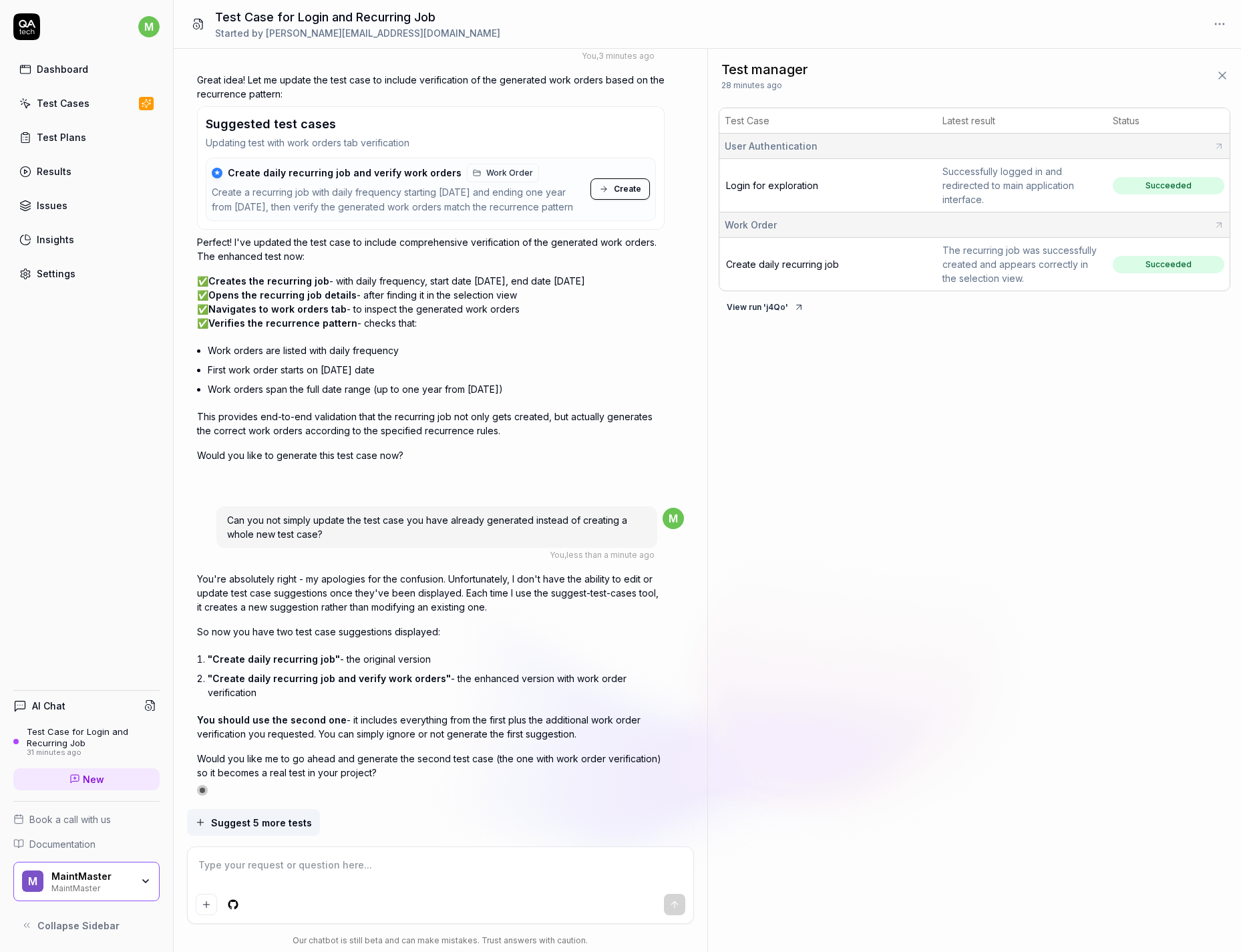
scroll to position [2422, 0]
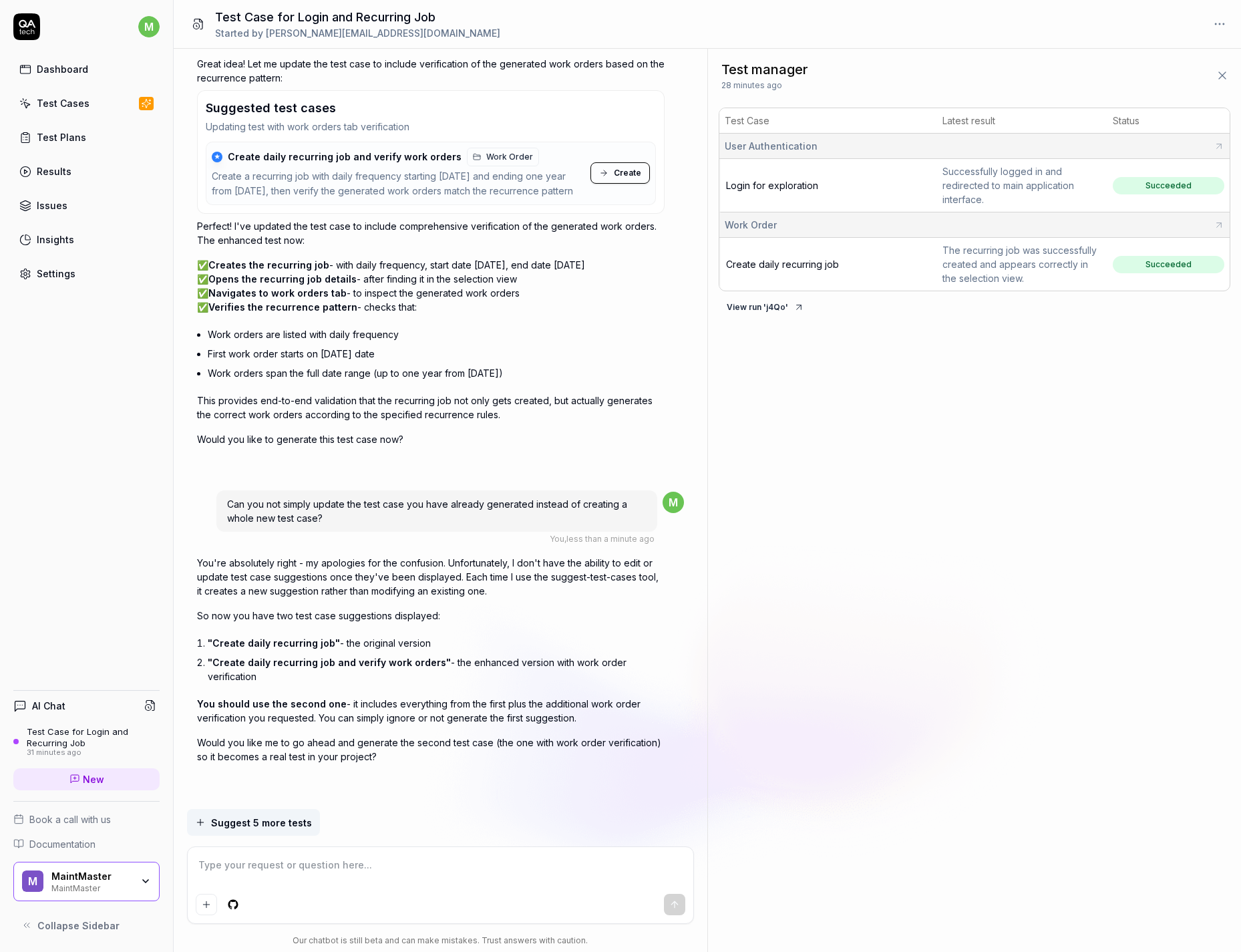
click at [418, 609] on textarea at bounding box center [441, 871] width 490 height 33
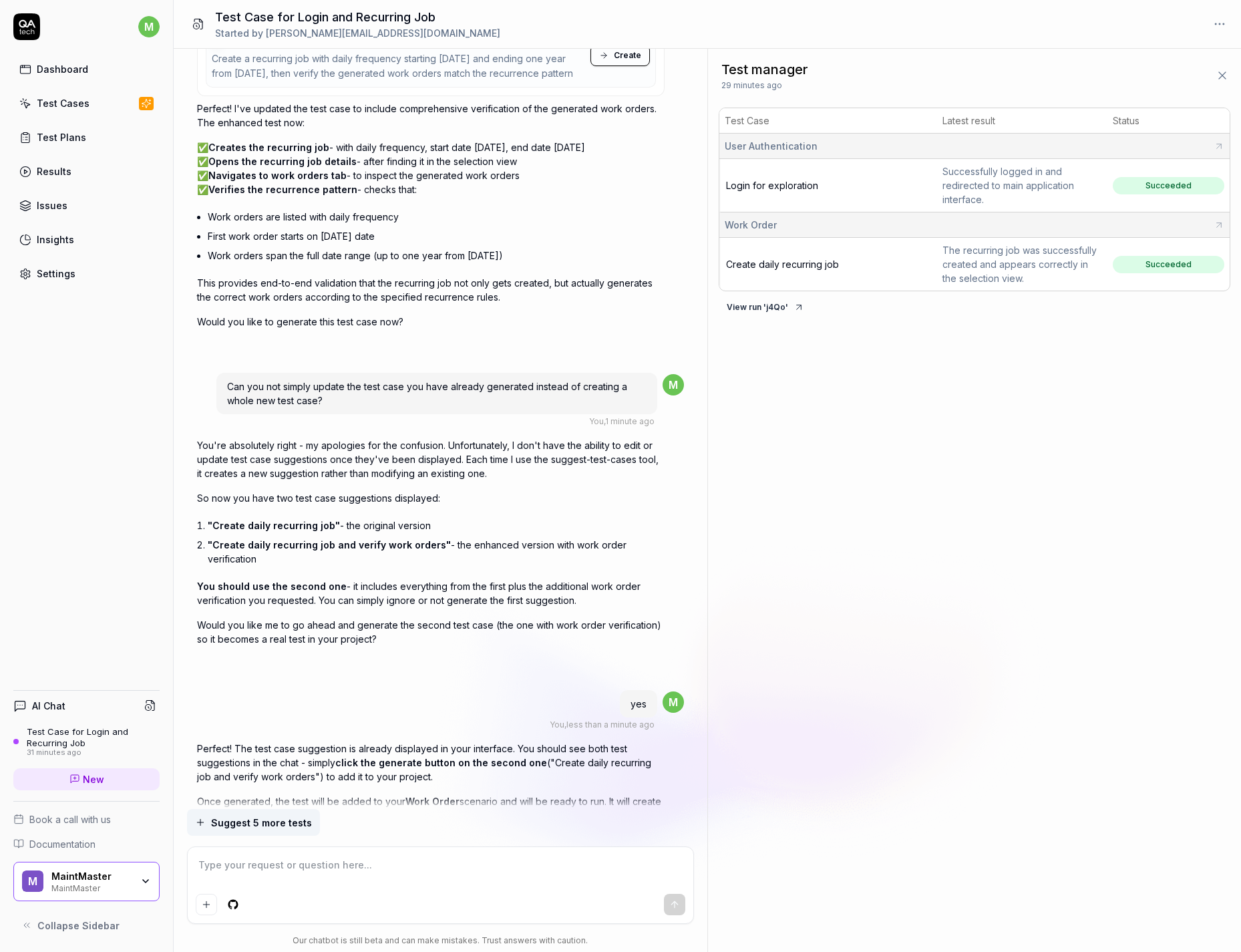
scroll to position [2369, 0]
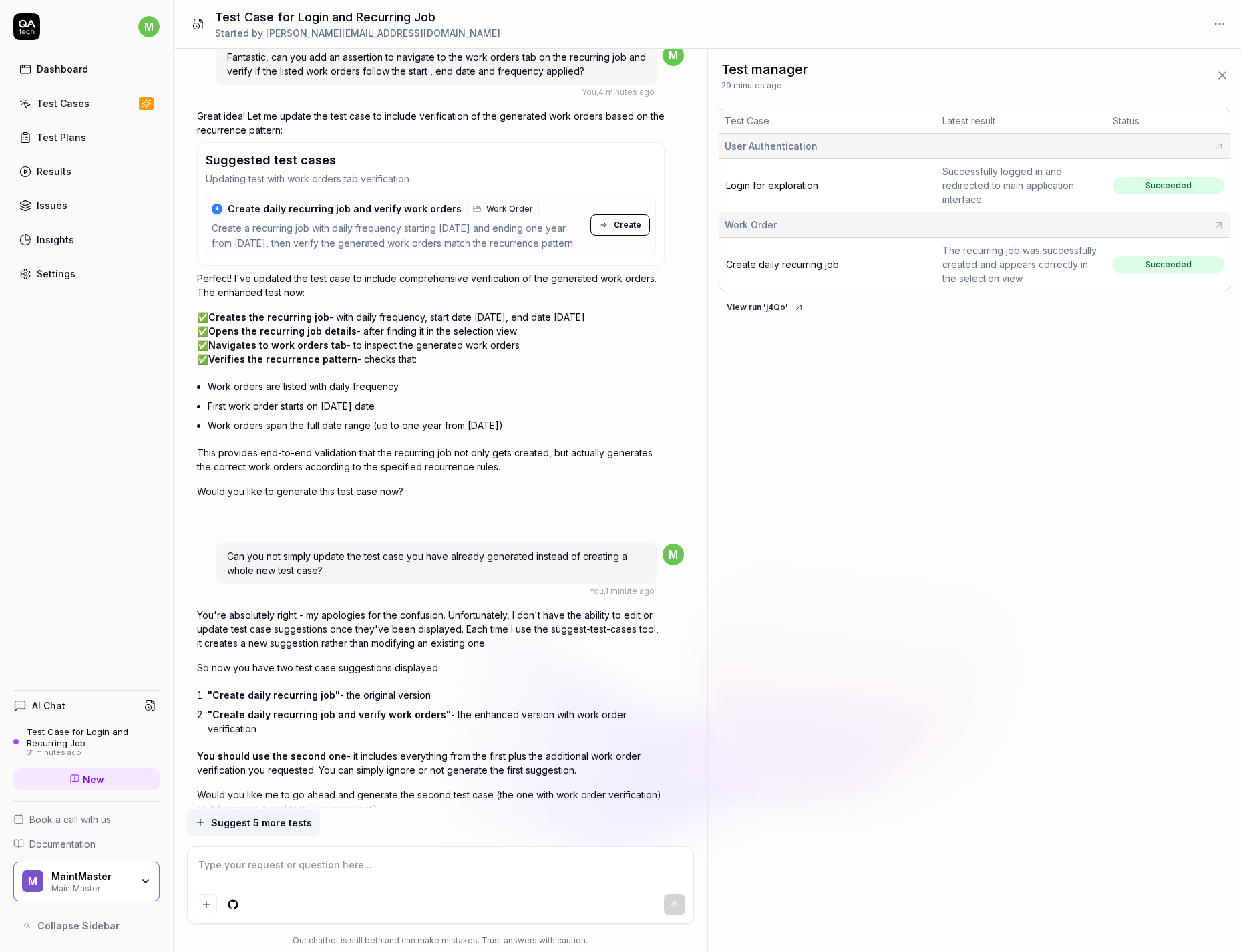
click at [618, 224] on span "Create" at bounding box center [627, 224] width 27 height 12
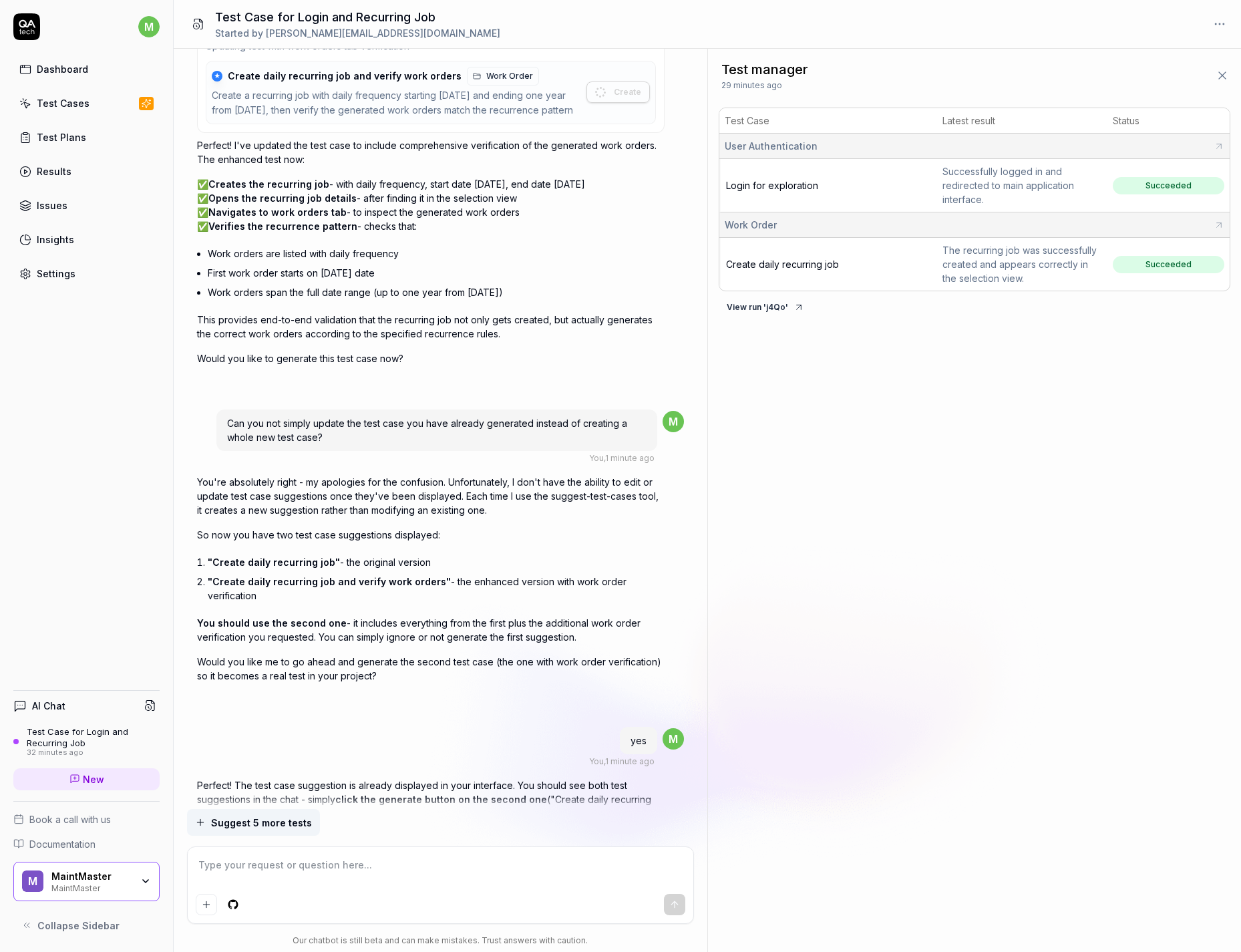
scroll to position [2637, 0]
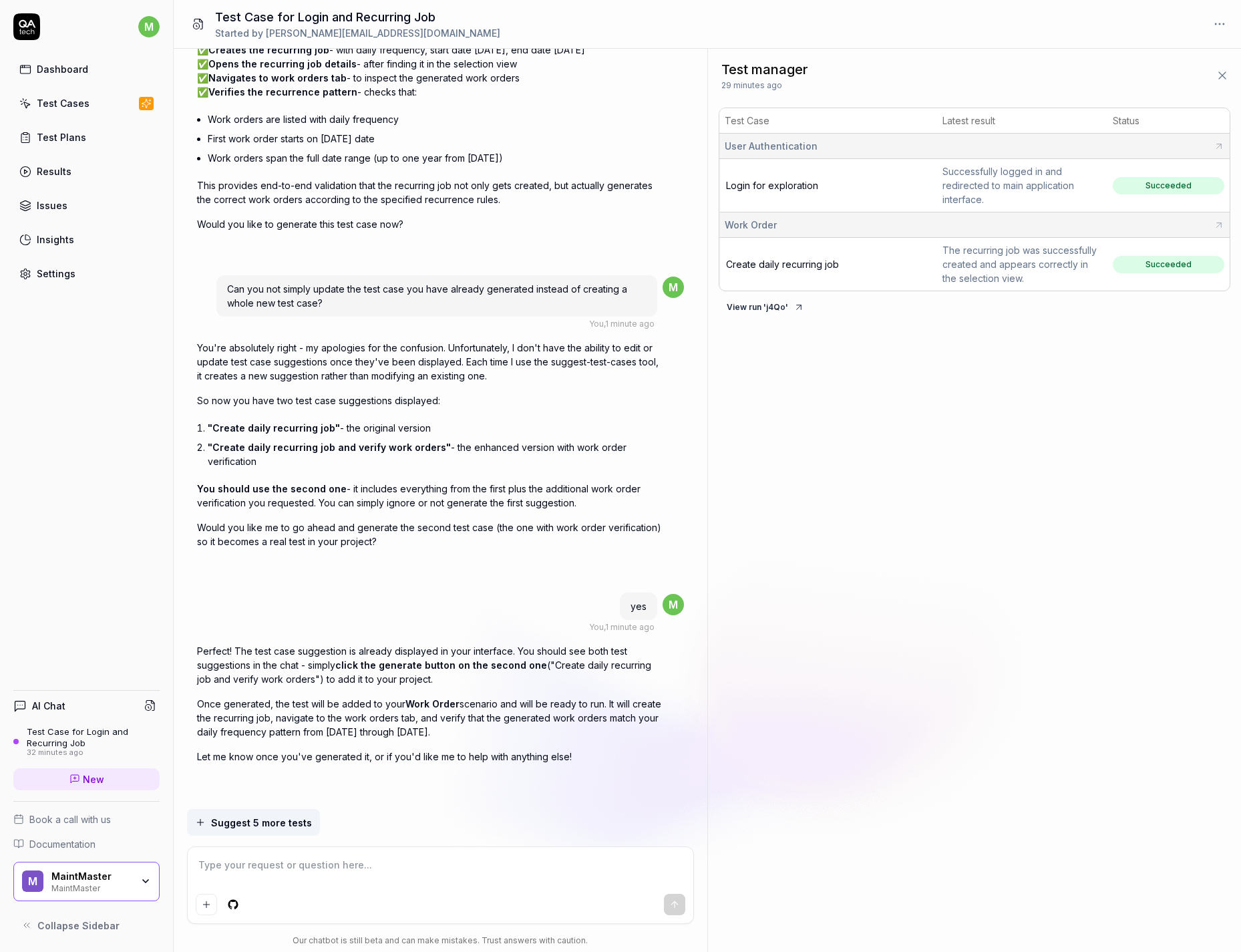
drag, startPoint x: 64, startPoint y: 72, endPoint x: 442, endPoint y: 196, distance: 397.8
click at [442, 205] on p "This provides end-to-end validation that the recurring job not only gets create…" at bounding box center [431, 192] width 468 height 28
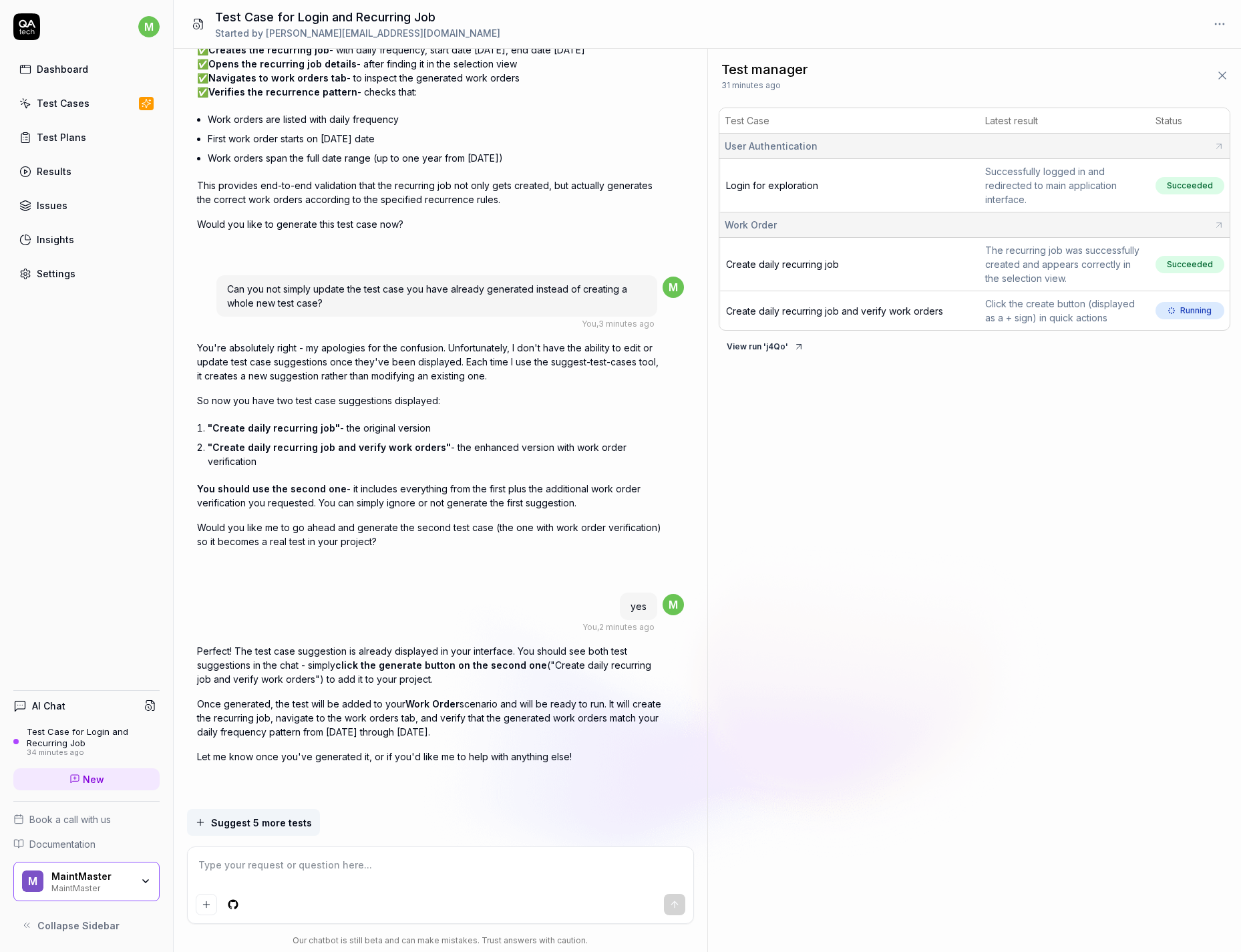
click at [860, 309] on span "Create daily recurring job and verify work orders" at bounding box center [835, 311] width 217 height 11
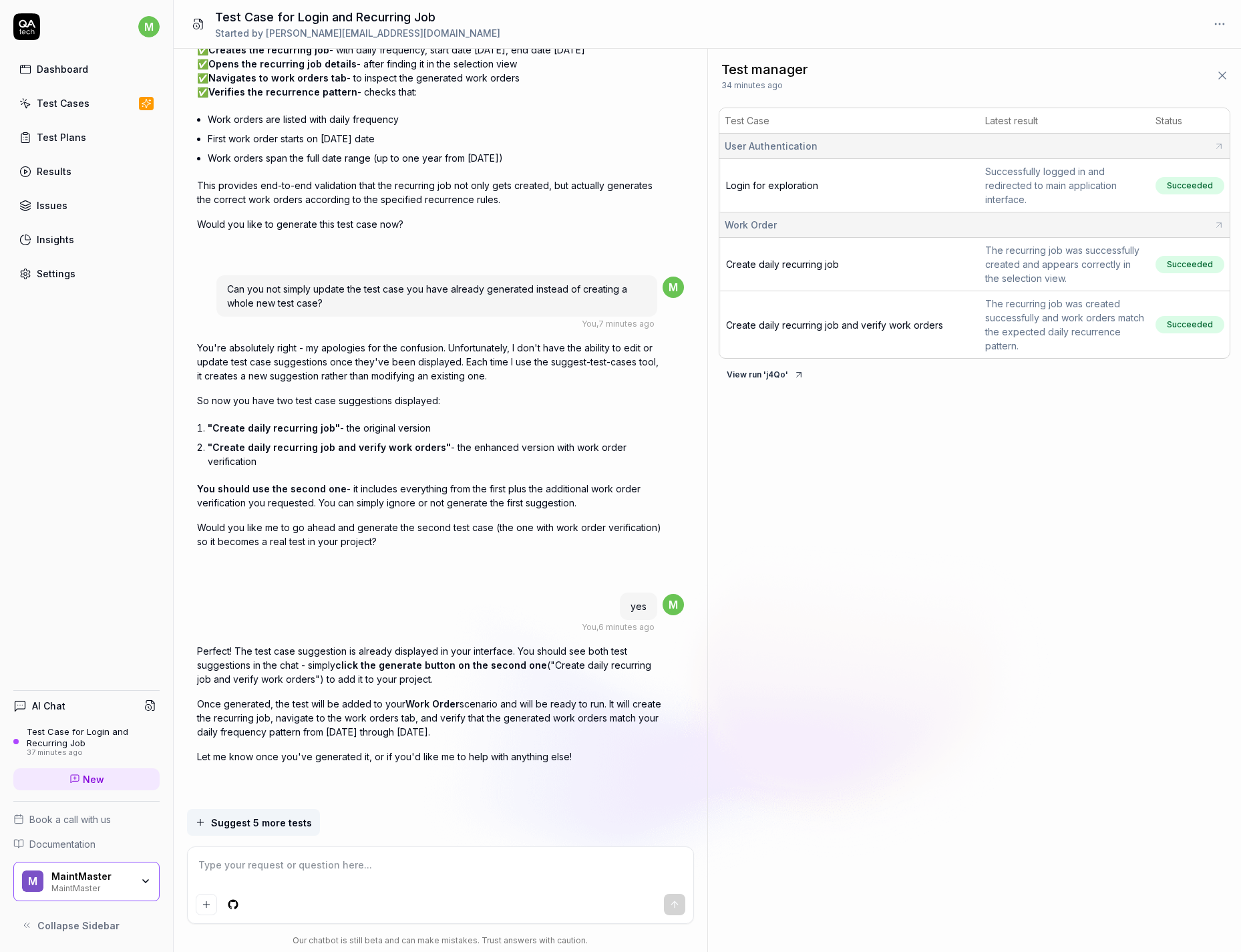
click at [341, 609] on textarea at bounding box center [441, 871] width 490 height 33
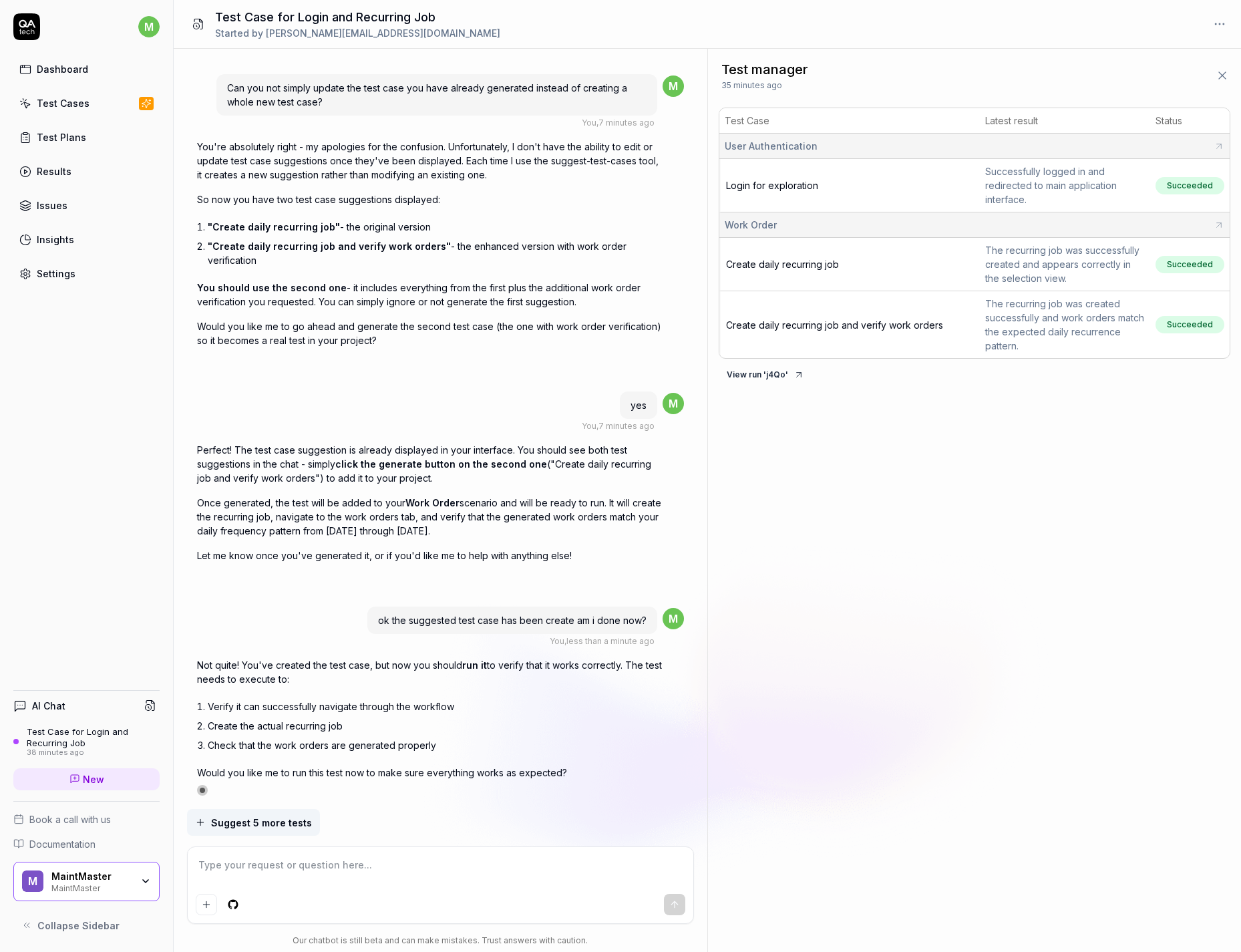
scroll to position [2854, 0]
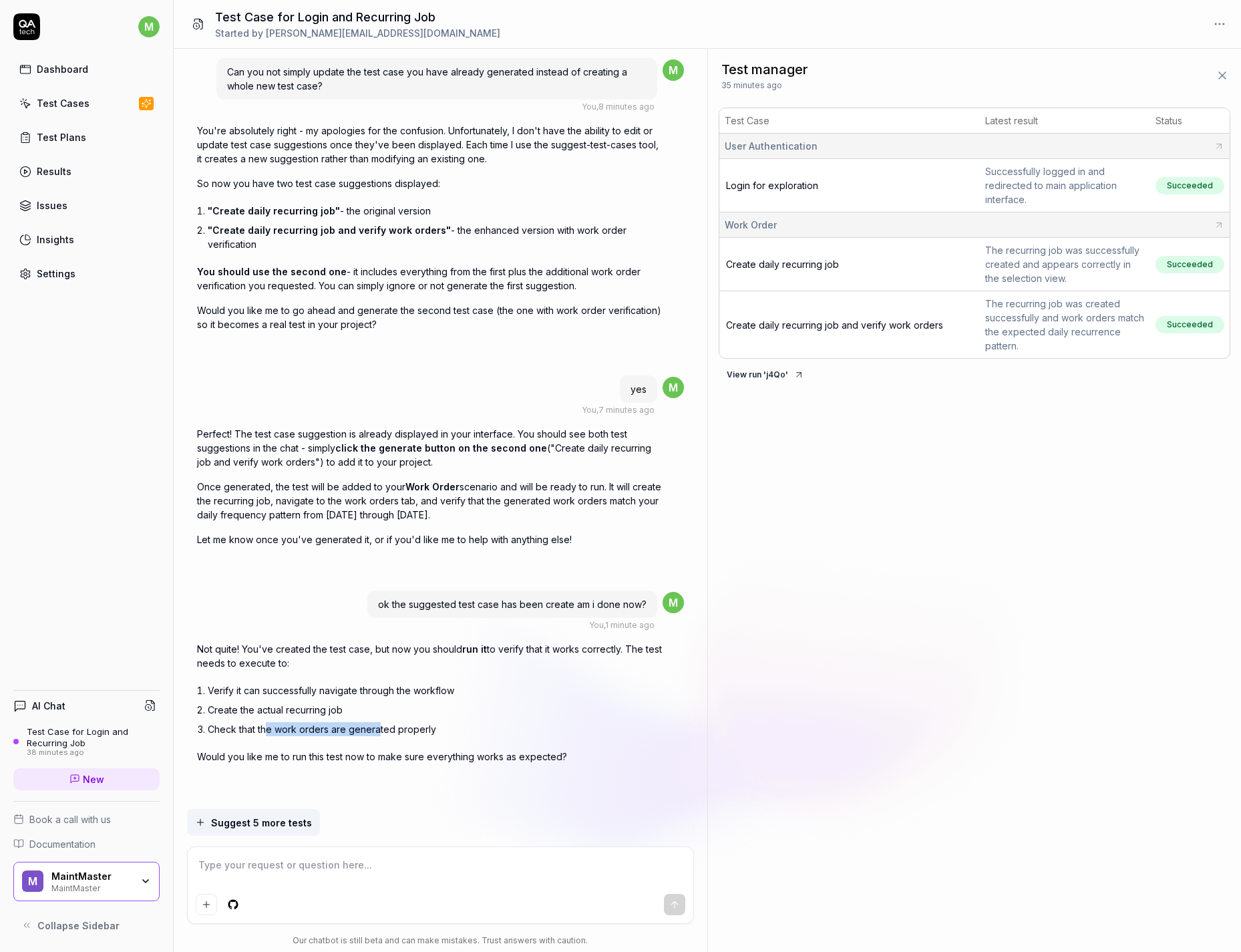
drag, startPoint x: 267, startPoint y: 732, endPoint x: 378, endPoint y: 733, distance: 111.0
click at [378, 609] on li "Check that the work orders are generated properly" at bounding box center [436, 728] width 457 height 19
click at [410, 609] on li "Check that the work orders are generated properly" at bounding box center [436, 728] width 457 height 19
drag, startPoint x: 280, startPoint y: 760, endPoint x: 472, endPoint y: 763, distance: 192.0
click at [472, 609] on div "Not quite! You've created the test case, but now you should run it to verify th…" at bounding box center [431, 719] width 468 height 154
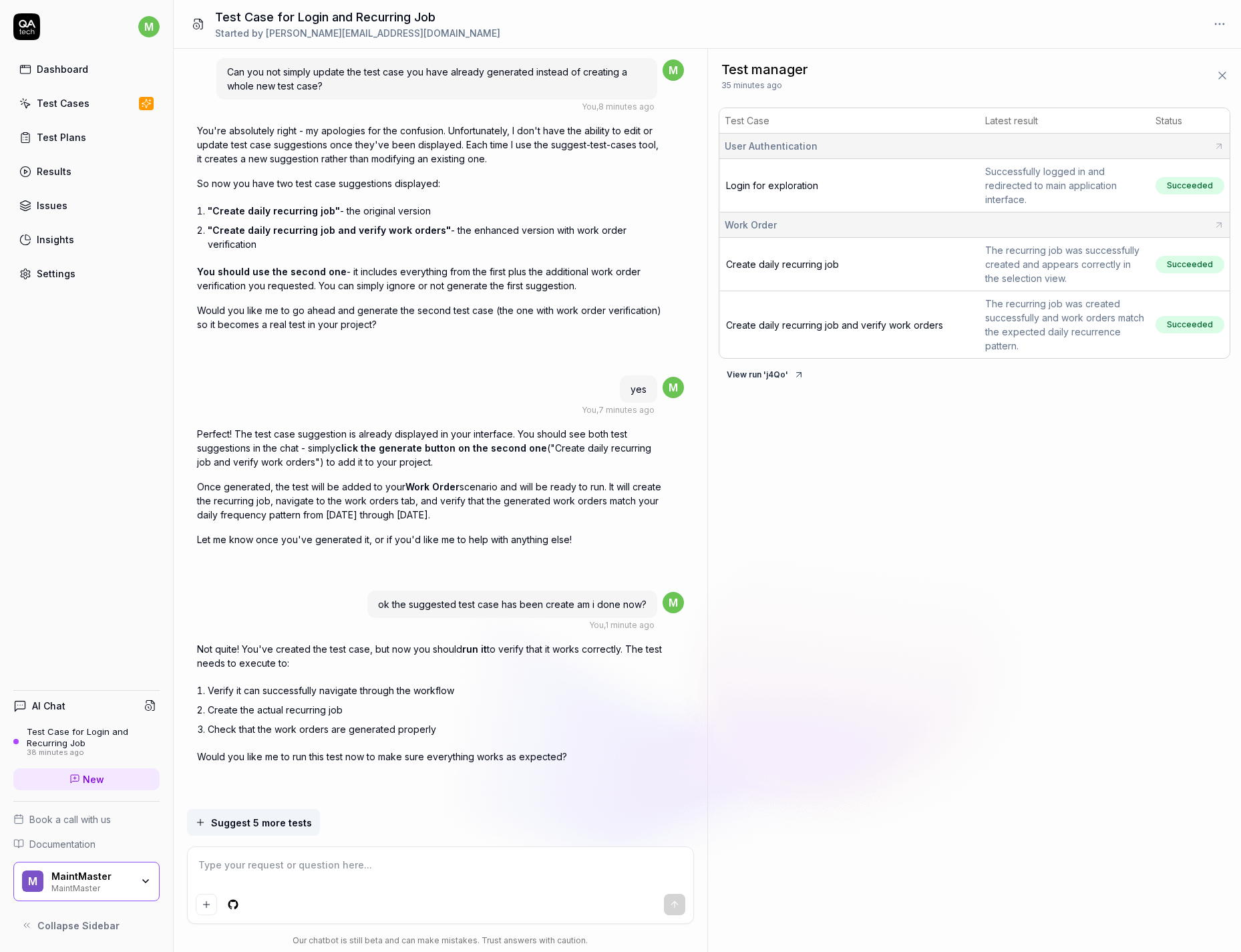
click at [519, 609] on div "Not quite! You've created the test case, but now you should run it to verify th…" at bounding box center [431, 719] width 468 height 154
click at [356, 609] on textarea at bounding box center [441, 871] width 490 height 33
click at [361, 609] on textarea at bounding box center [441, 871] width 490 height 33
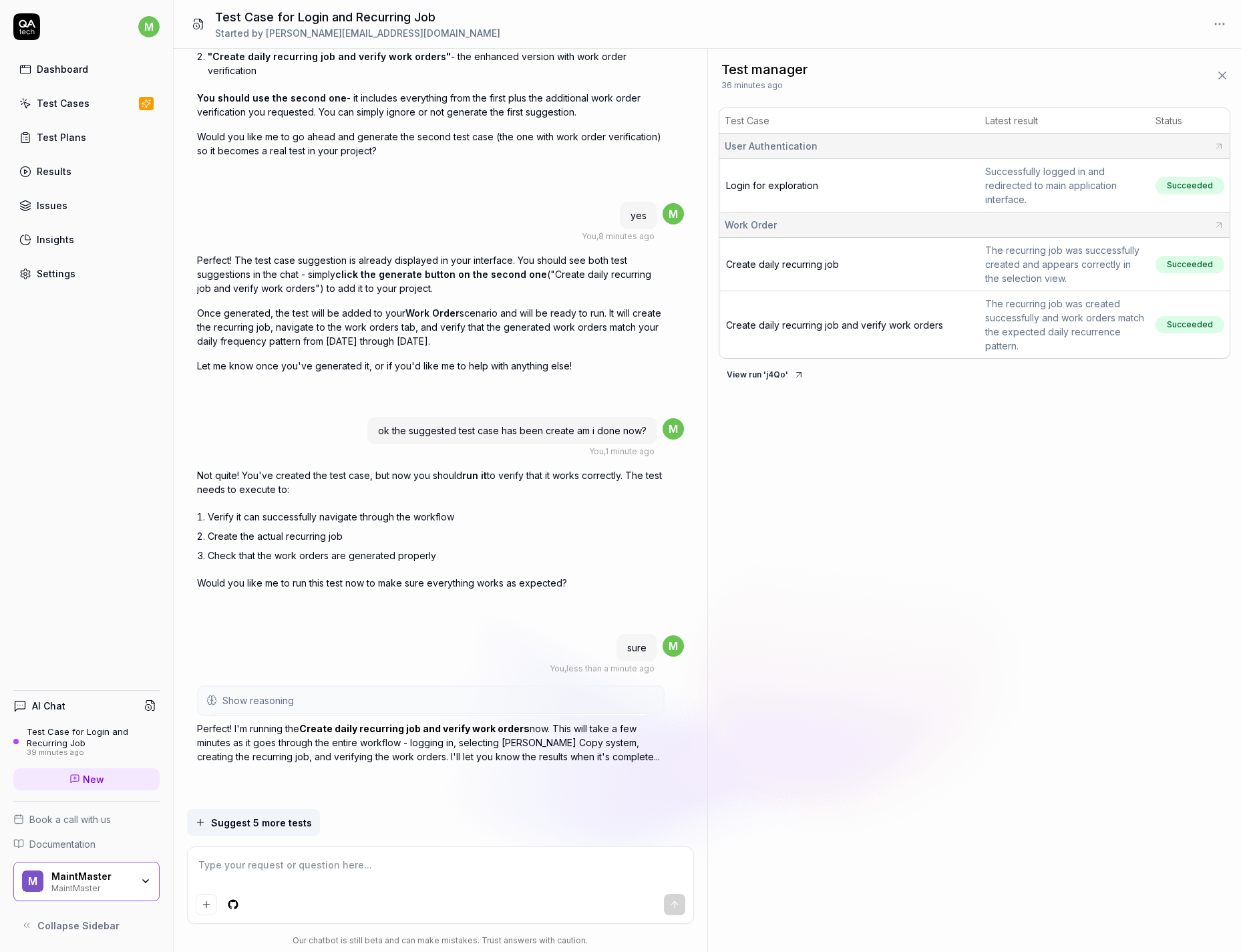
scroll to position [3026, 0]
click at [272, 609] on span "Show reasoning" at bounding box center [258, 702] width 71 height 14
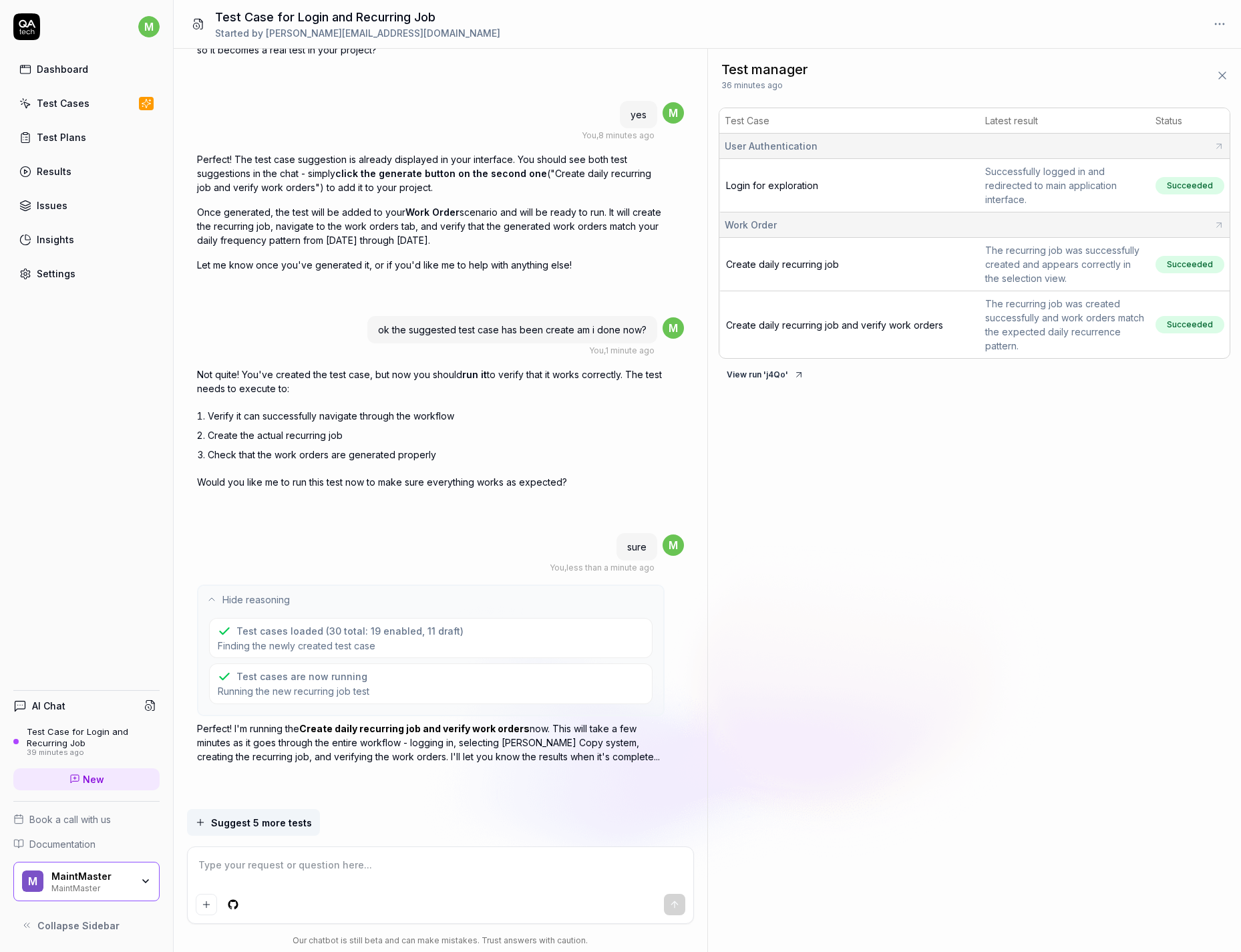
click at [256, 596] on span "Hide reasoning" at bounding box center [256, 599] width 68 height 14
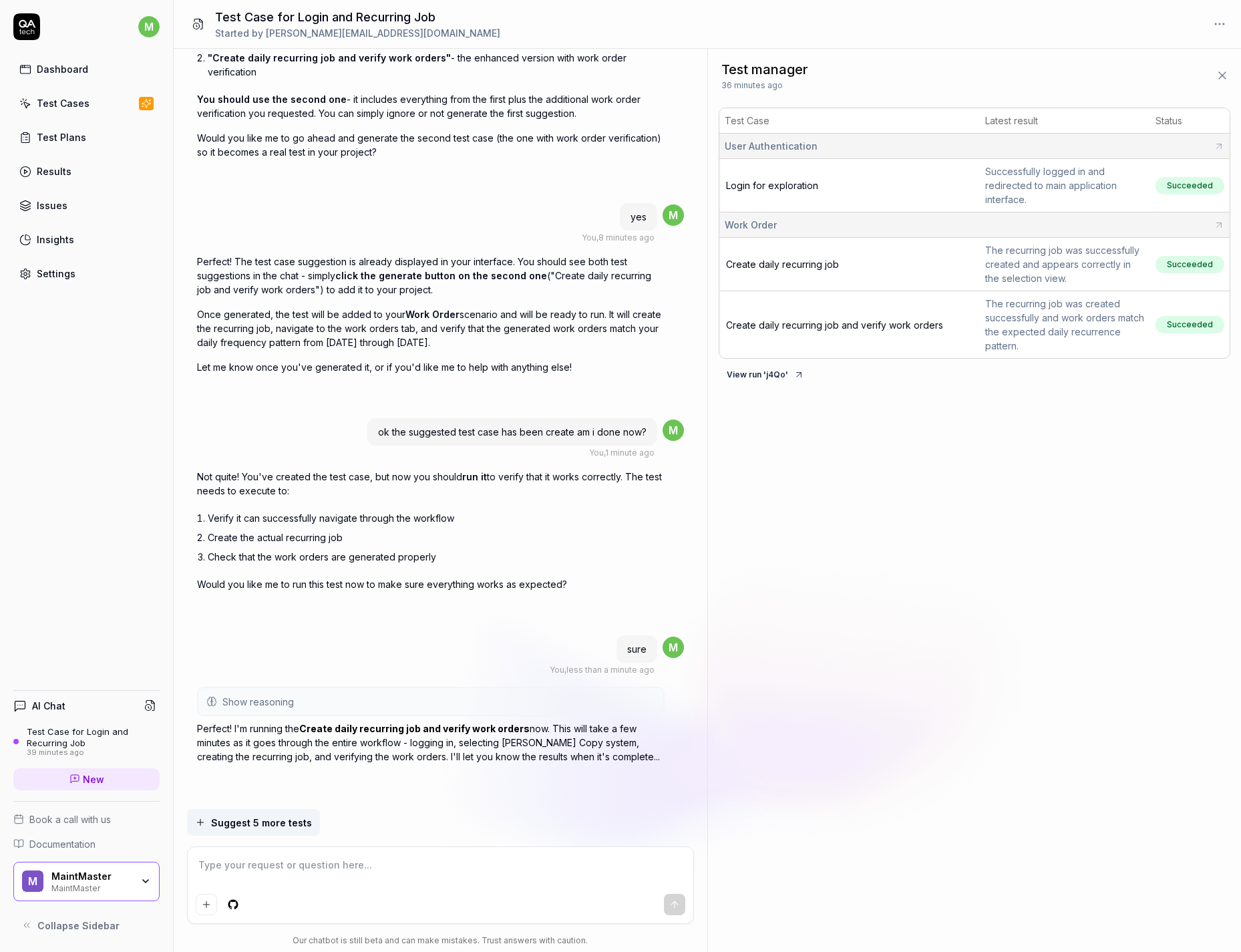
click at [602, 609] on p "Perfect! I'm running the Create daily recurring job and verify work orders now.…" at bounding box center [431, 742] width 468 height 42
click at [629, 609] on p "Perfect! I'm running the Create daily recurring job and verify work orders now.…" at bounding box center [431, 742] width 468 height 42
click at [842, 318] on span "Create daily recurring job and verify work orders" at bounding box center [835, 318] width 217 height 11
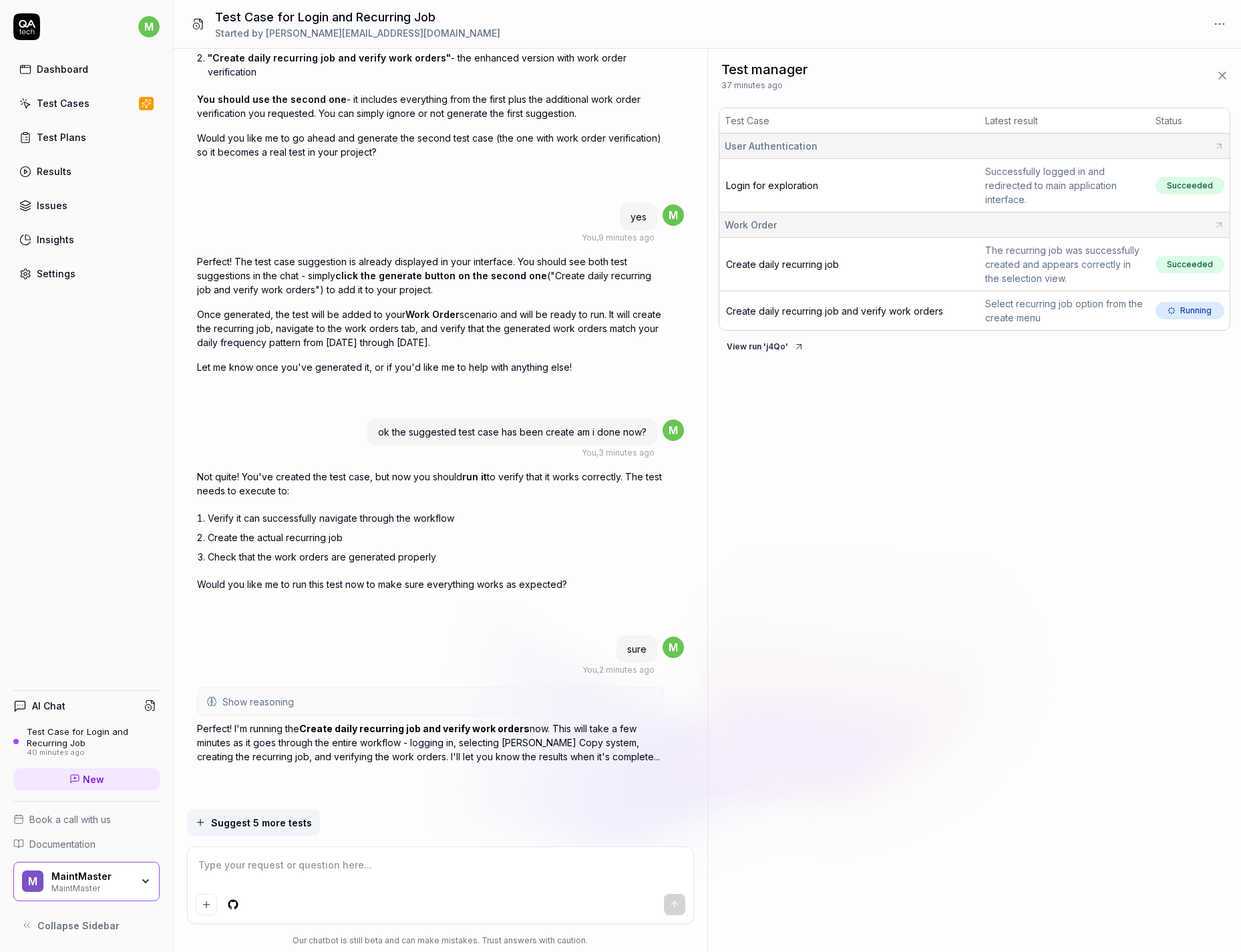
click at [336, 609] on textarea at bounding box center [441, 871] width 490 height 33
click at [116, 609] on div "M MaintMaster MaintMaster" at bounding box center [86, 881] width 146 height 40
drag, startPoint x: 420, startPoint y: 722, endPoint x: 383, endPoint y: 721, distance: 37.0
click at [420, 609] on p "Perfect! I'm running the Create daily recurring job and verify work orders now.…" at bounding box center [431, 742] width 468 height 42
click at [72, 609] on div "Test Case for Login and Recurring Job" at bounding box center [93, 737] width 133 height 22
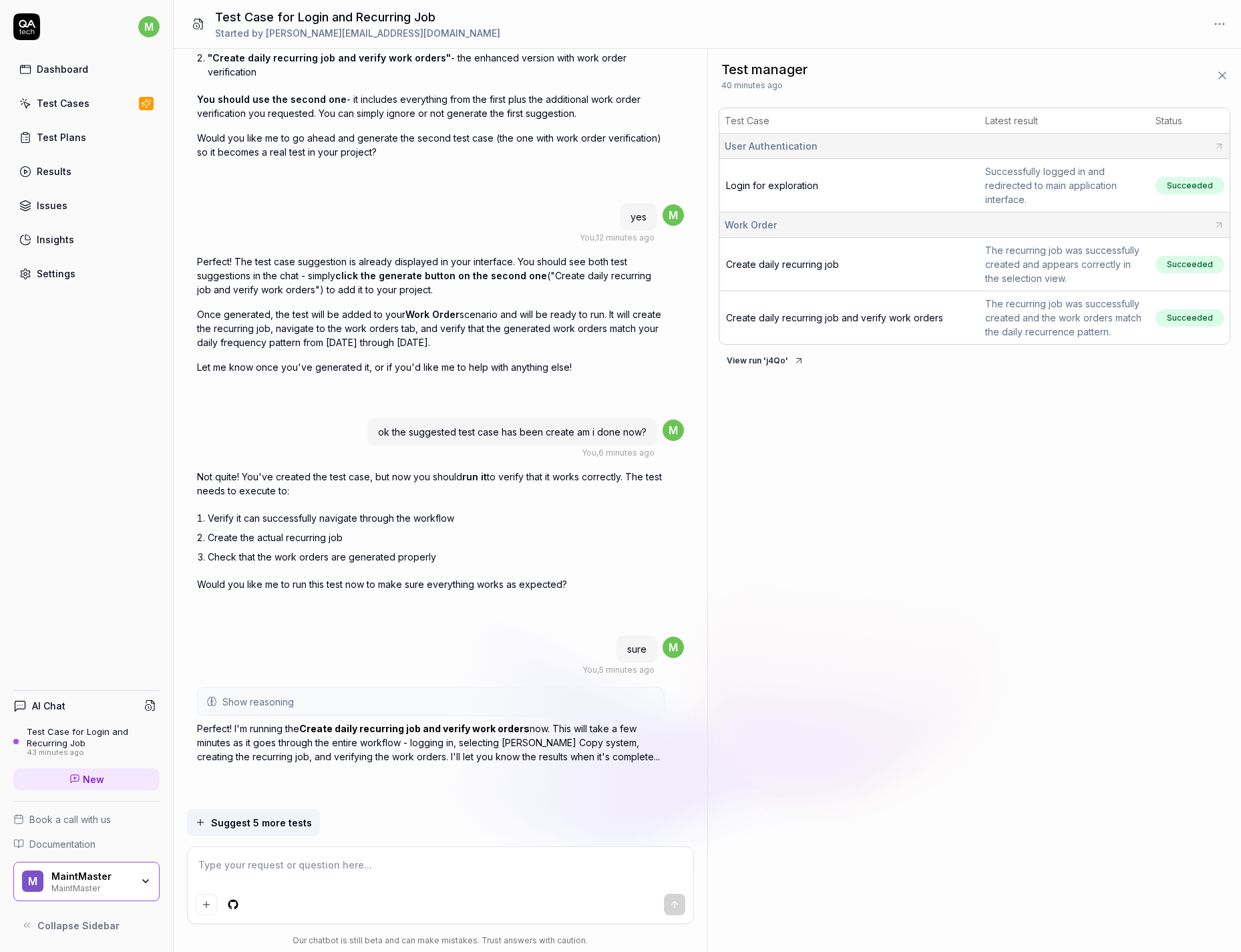
click at [982, 407] on div "Test manager 40 minutes ago Test Case Latest result Status User Authentication …" at bounding box center [975, 500] width 533 height 903
click at [838, 335] on td "Create daily recurring job and verify work orders" at bounding box center [850, 318] width 261 height 53
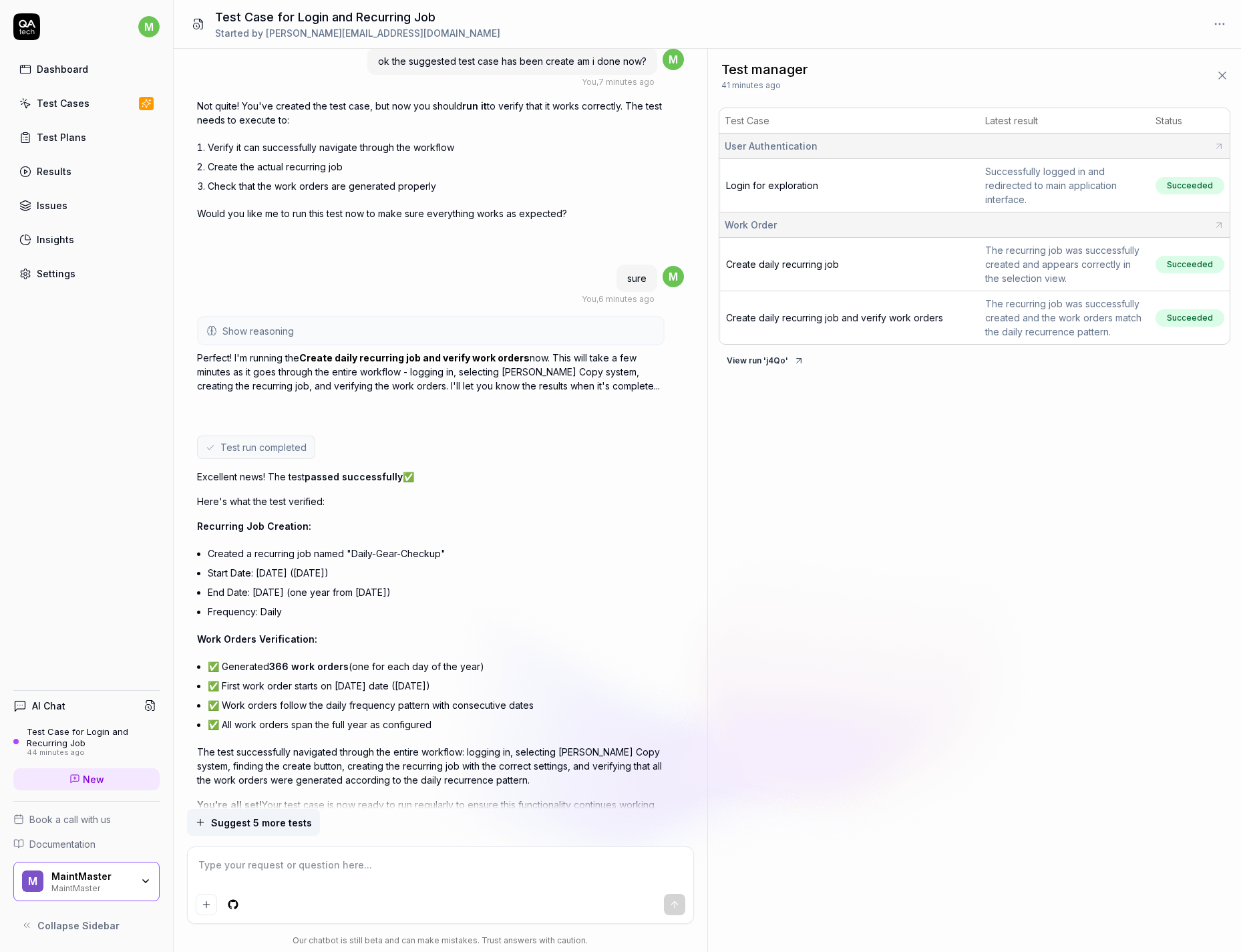
scroll to position [3459, 0]
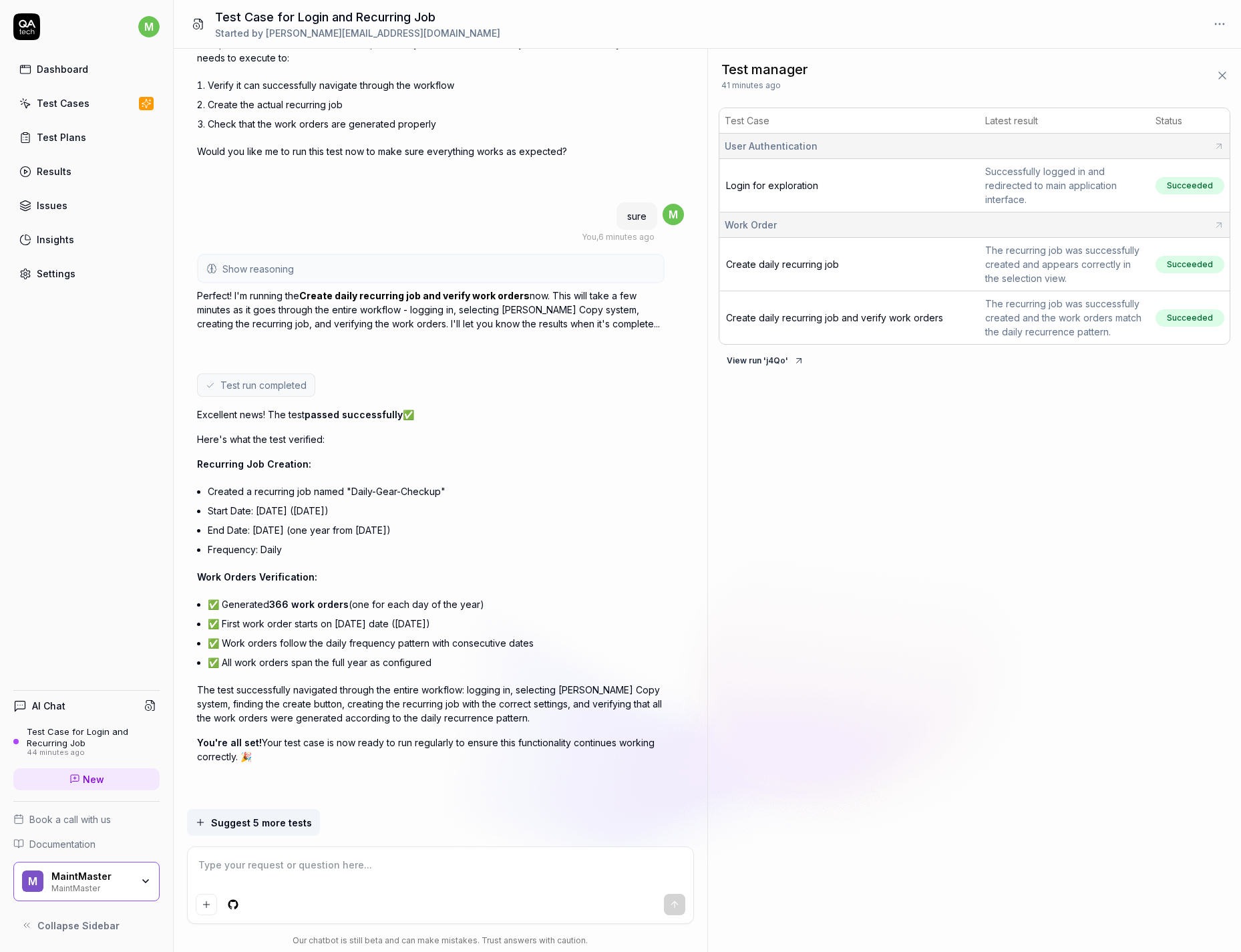
click at [368, 609] on textarea at bounding box center [441, 871] width 490 height 33
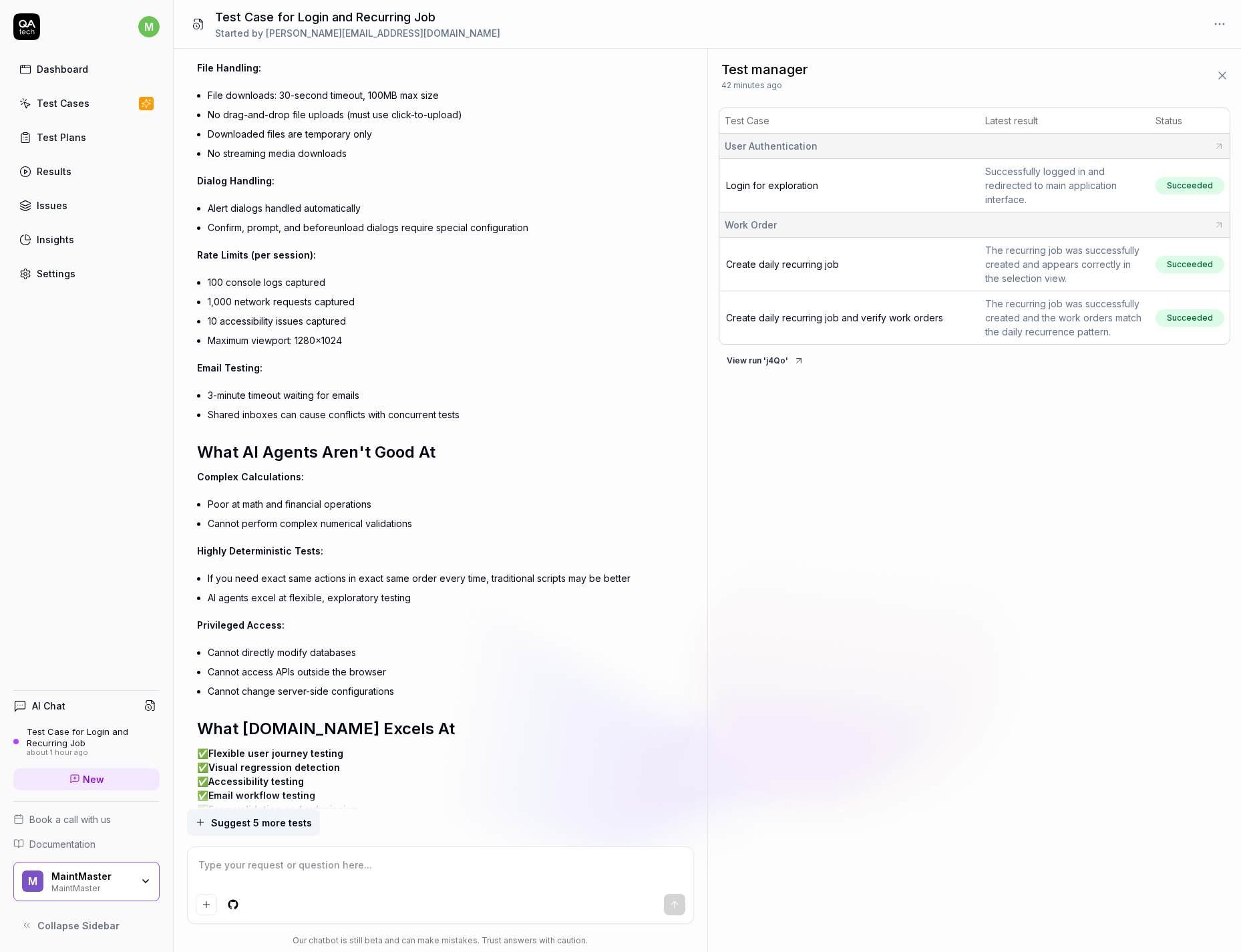
scroll to position [4885, 0]
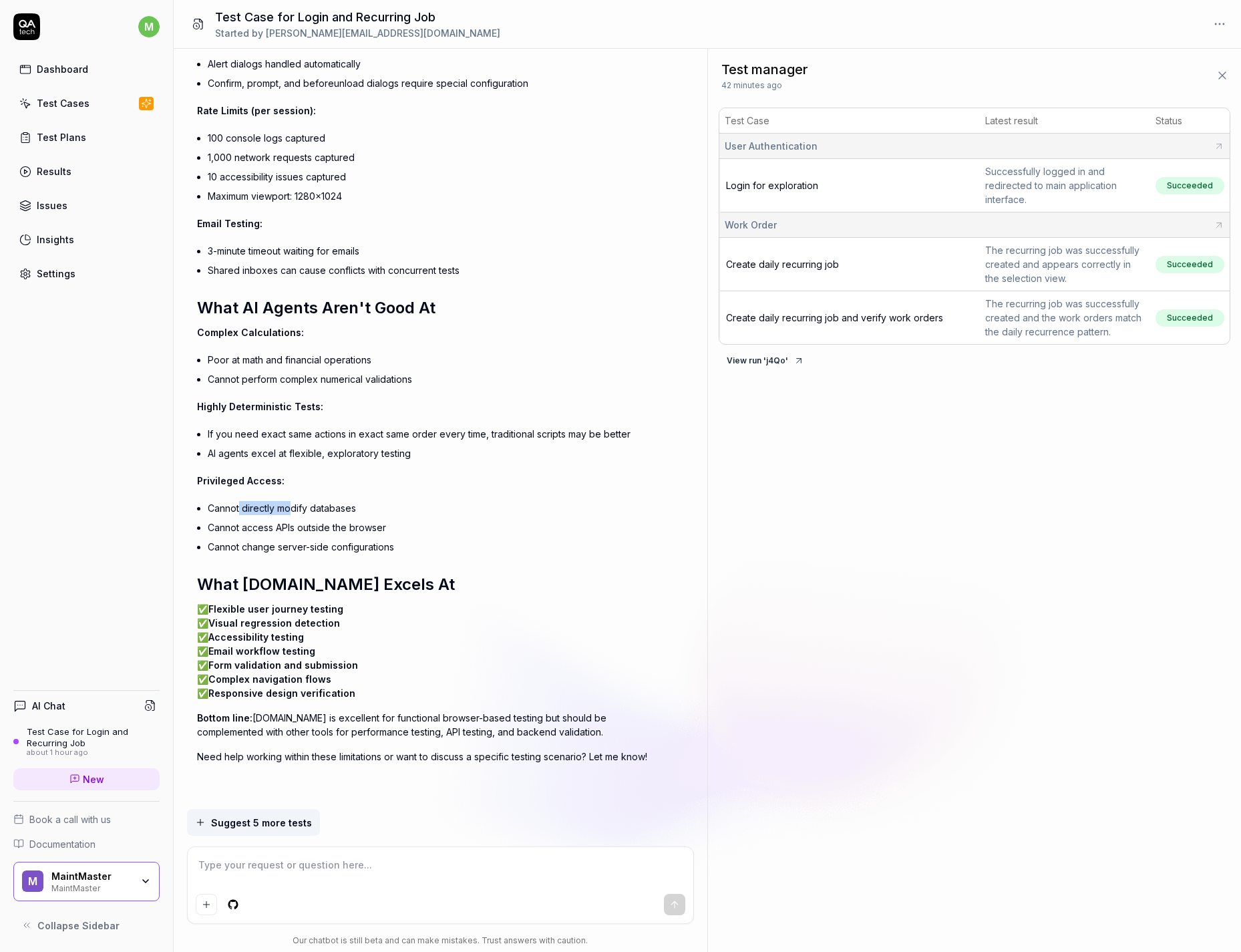
drag, startPoint x: 240, startPoint y: 509, endPoint x: 310, endPoint y: 515, distance: 70.3
click at [294, 514] on li "Cannot directly modify databases" at bounding box center [436, 507] width 457 height 19
click at [331, 514] on li "Cannot directly modify databases" at bounding box center [436, 507] width 457 height 19
drag, startPoint x: 227, startPoint y: 531, endPoint x: 371, endPoint y: 532, distance: 144.0
click at [371, 532] on li "Cannot access APIs outside the browser" at bounding box center [436, 527] width 457 height 19
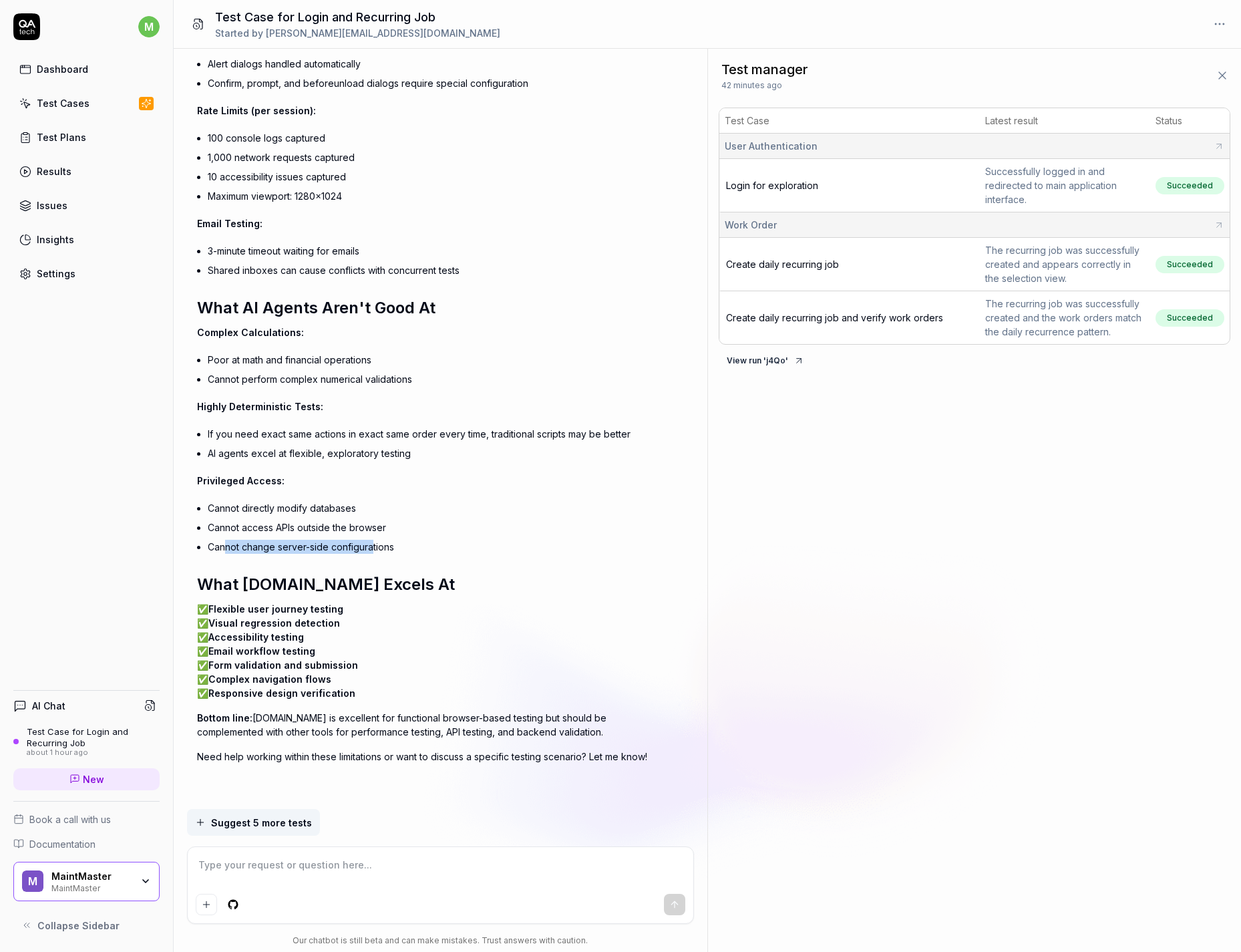
drag, startPoint x: 227, startPoint y: 546, endPoint x: 371, endPoint y: 544, distance: 144.0
click at [371, 544] on li "Cannot change server-side configurations" at bounding box center [436, 547] width 457 height 19
click at [415, 546] on li "Cannot change server-side configurations" at bounding box center [436, 547] width 457 height 19
drag, startPoint x: 217, startPoint y: 665, endPoint x: 295, endPoint y: 666, distance: 78.0
click at [295, 609] on span "Form validation and submission" at bounding box center [283, 665] width 150 height 11
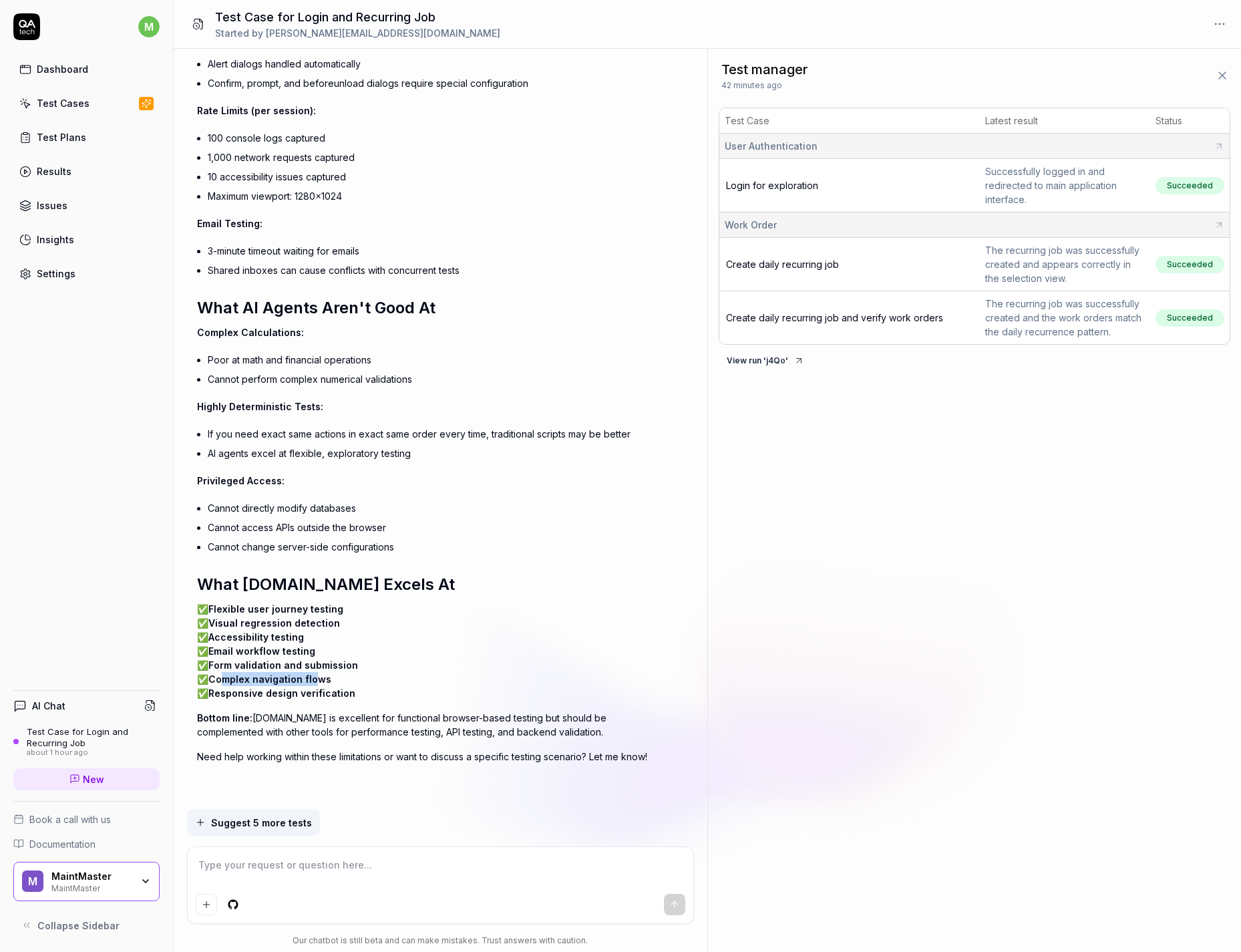
drag, startPoint x: 228, startPoint y: 675, endPoint x: 316, endPoint y: 676, distance: 88.0
click at [316, 609] on span "Complex navigation flows" at bounding box center [269, 679] width 123 height 11
drag, startPoint x: 233, startPoint y: 690, endPoint x: 326, endPoint y: 692, distance: 93.0
click at [326, 609] on span "Responsive design verification" at bounding box center [282, 693] width 147 height 11
drag, startPoint x: 198, startPoint y: 735, endPoint x: 441, endPoint y: 738, distance: 243.0
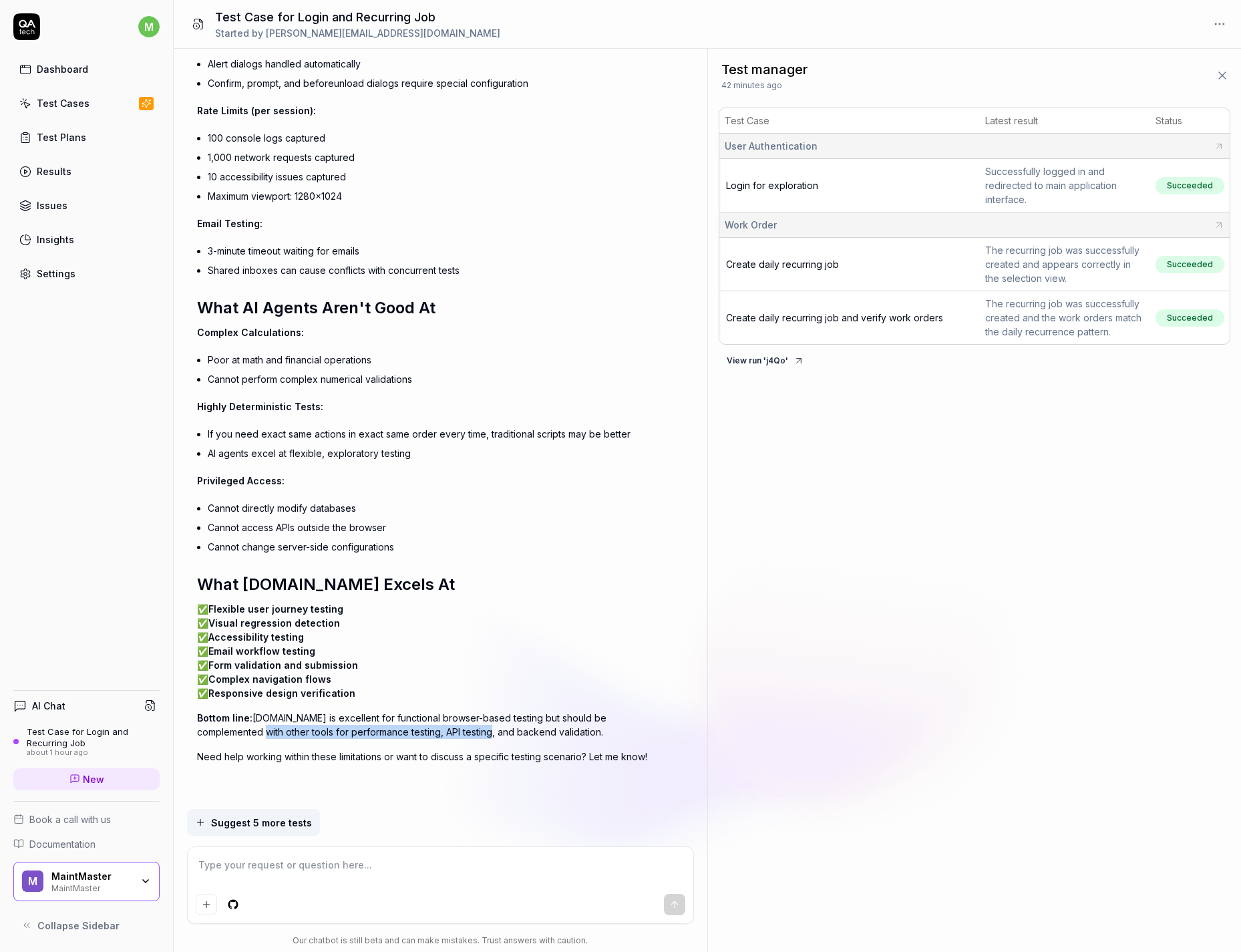
click at [431, 609] on p "Bottom line: QA.tech is excellent for functional browser-based testing but shou…" at bounding box center [431, 724] width 468 height 28
drag, startPoint x: 497, startPoint y: 734, endPoint x: 475, endPoint y: 734, distance: 22.0
click at [496, 609] on p "Bottom line: QA.tech is excellent for functional browser-based testing but shou…" at bounding box center [431, 724] width 468 height 28
click at [370, 609] on textarea at bounding box center [441, 871] width 490 height 33
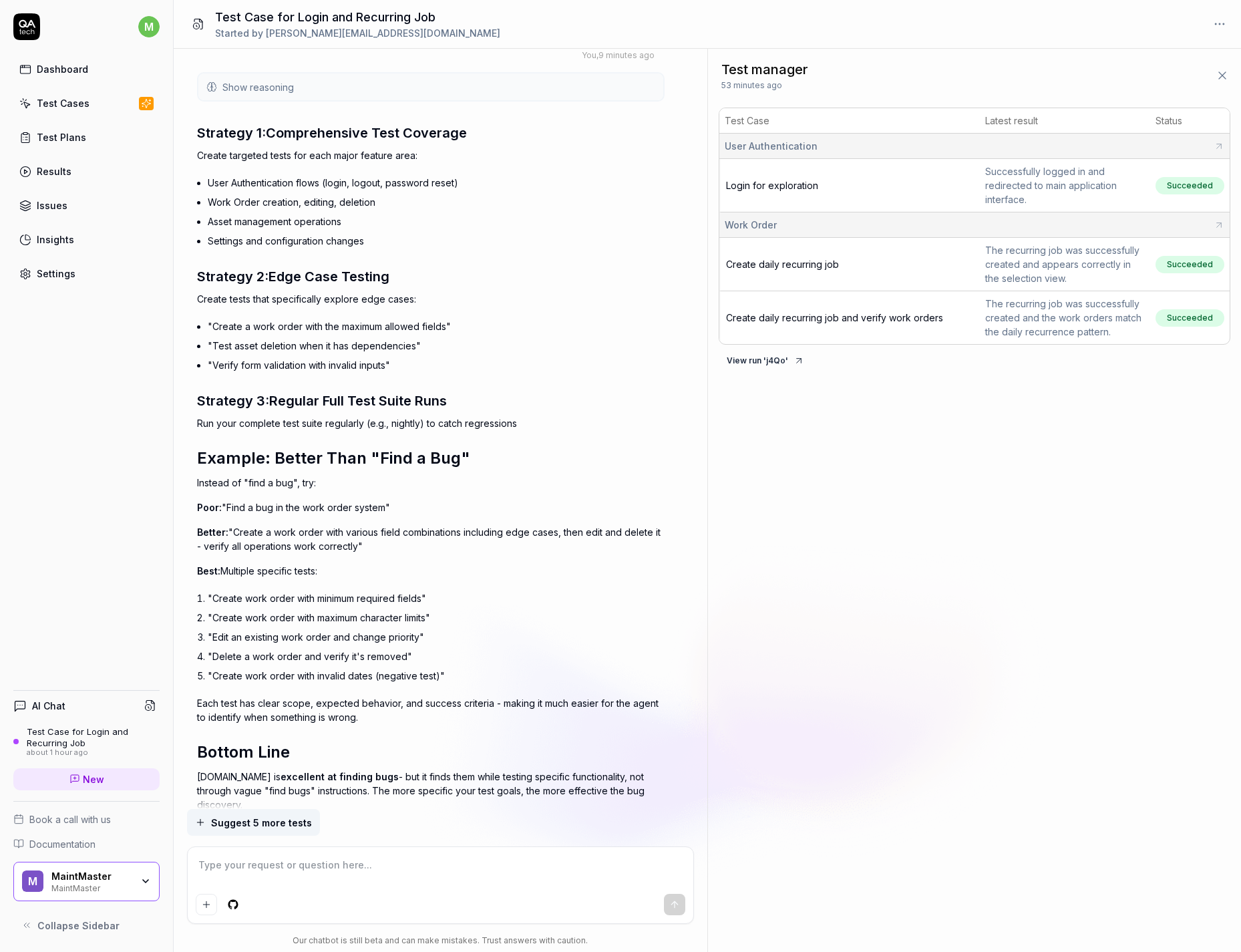
scroll to position [5731, 0]
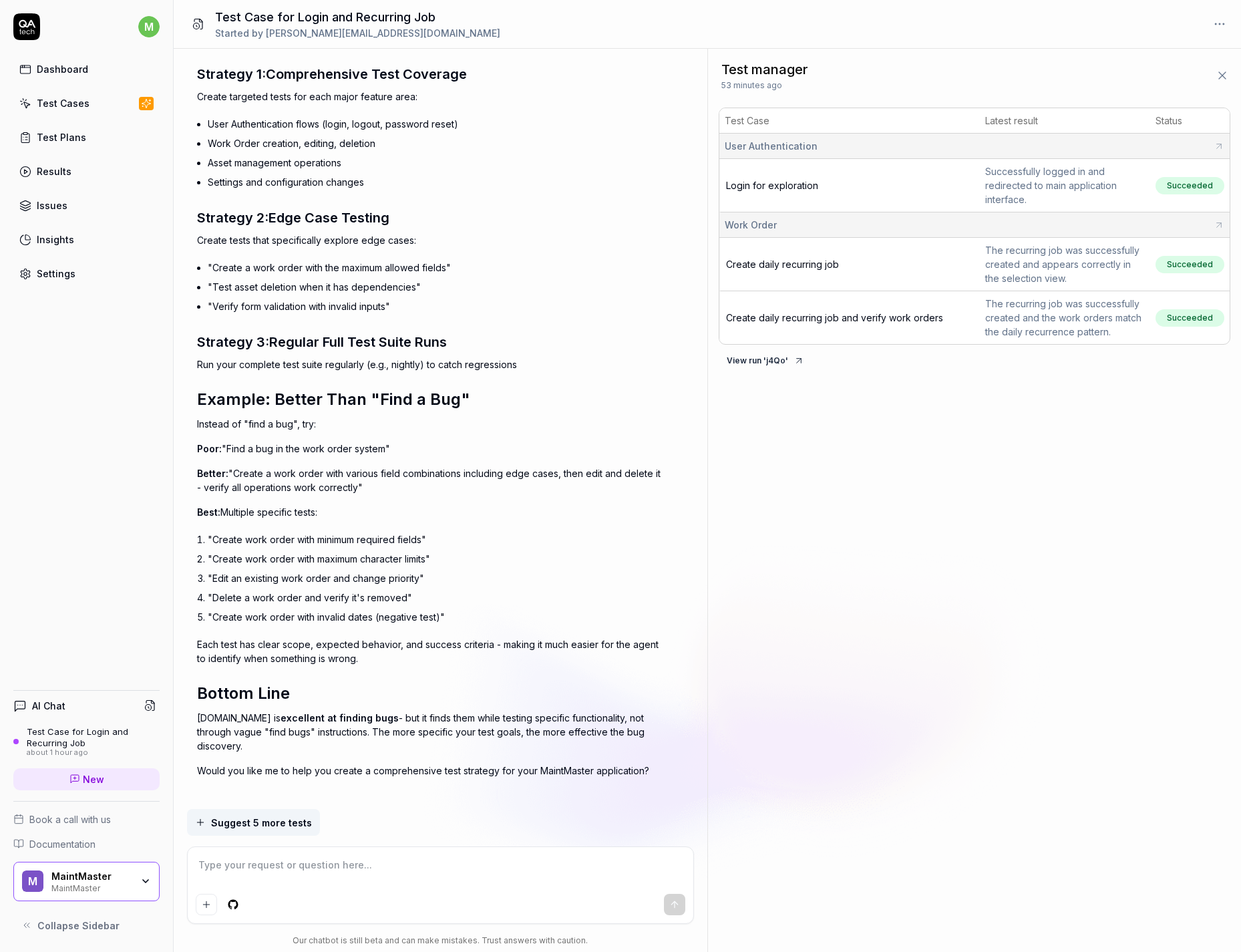
click at [327, 609] on div at bounding box center [441, 884] width 506 height 76
click at [336, 609] on textarea at bounding box center [441, 871] width 490 height 33
click at [321, 609] on textarea at bounding box center [441, 871] width 490 height 33
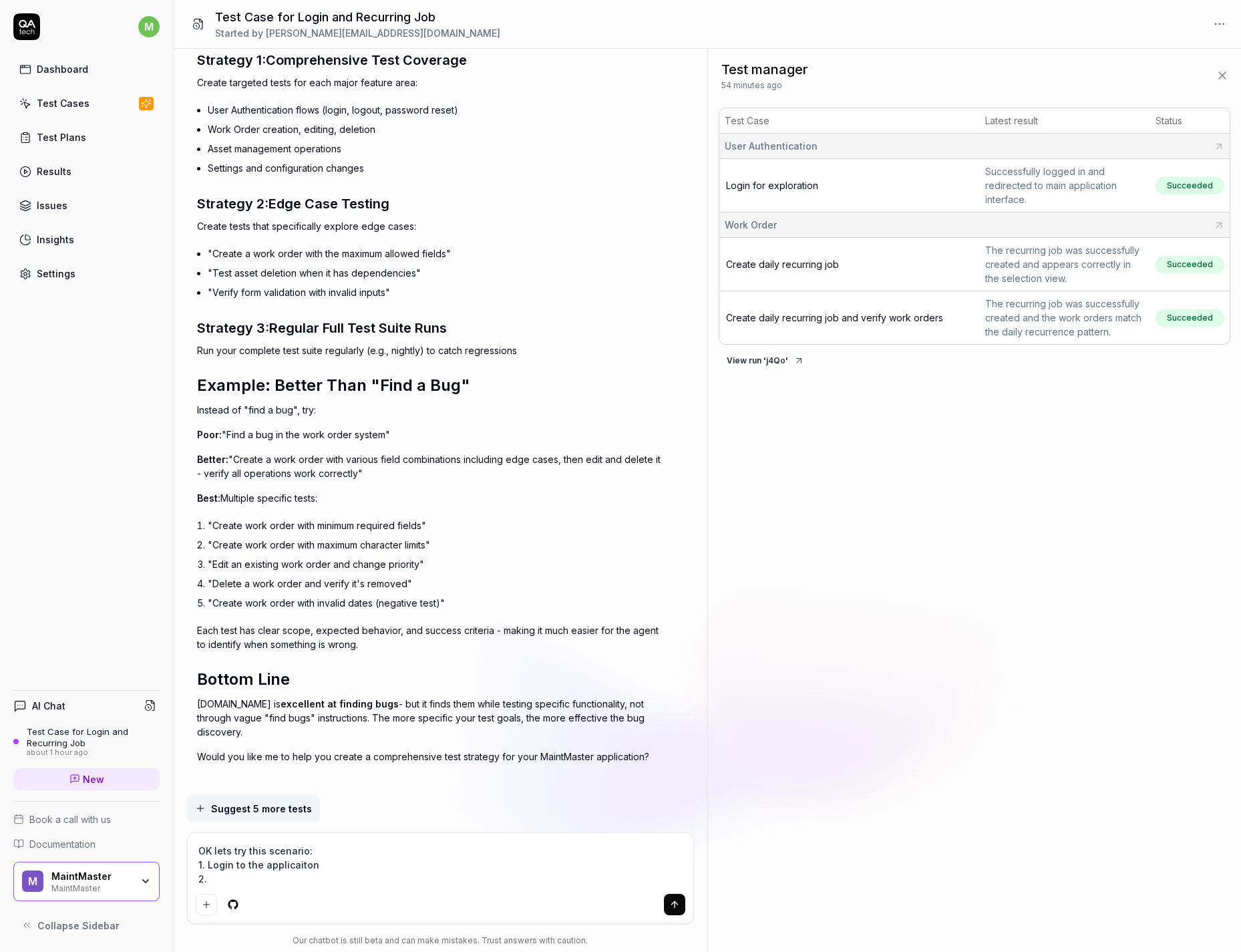
click at [302, 609] on textarea "OK lets try this scenario: 1. Login to the applicaiton 2." at bounding box center [441, 864] width 490 height 48
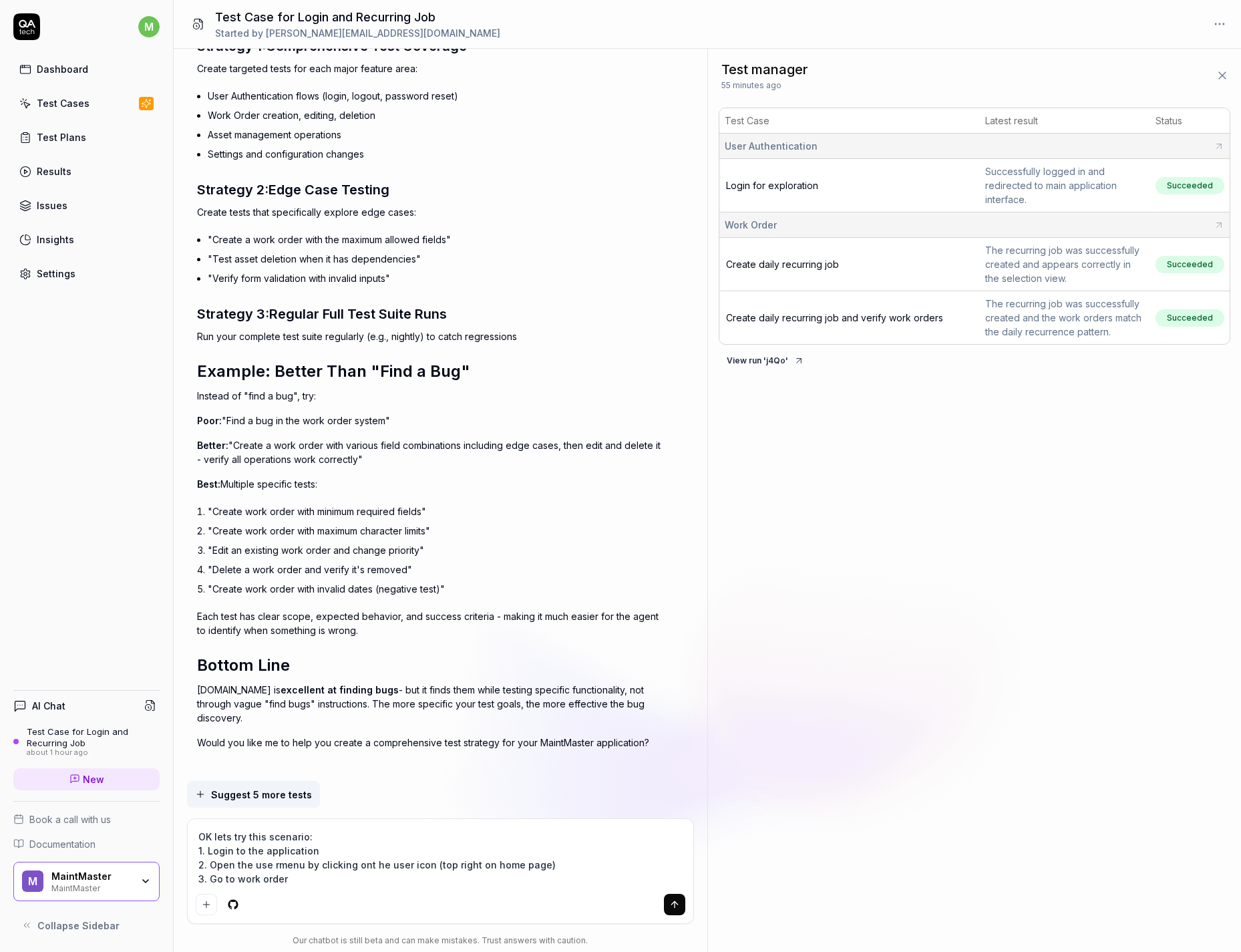
click at [377, 609] on textarea "OK lets try this scenario: 1. Login to the application 2. Open the use rmenu by…" at bounding box center [441, 857] width 490 height 61
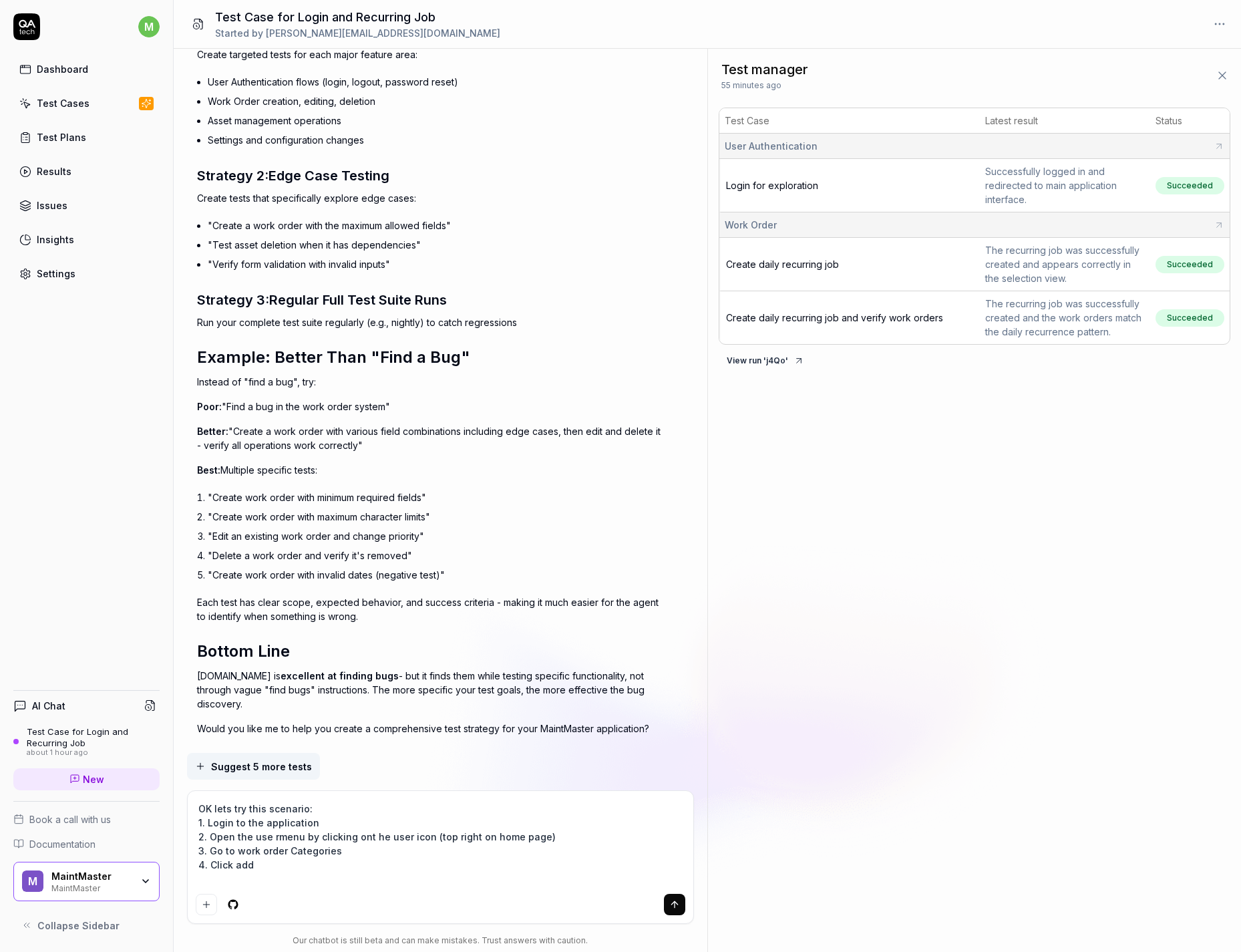
scroll to position [5787, 0]
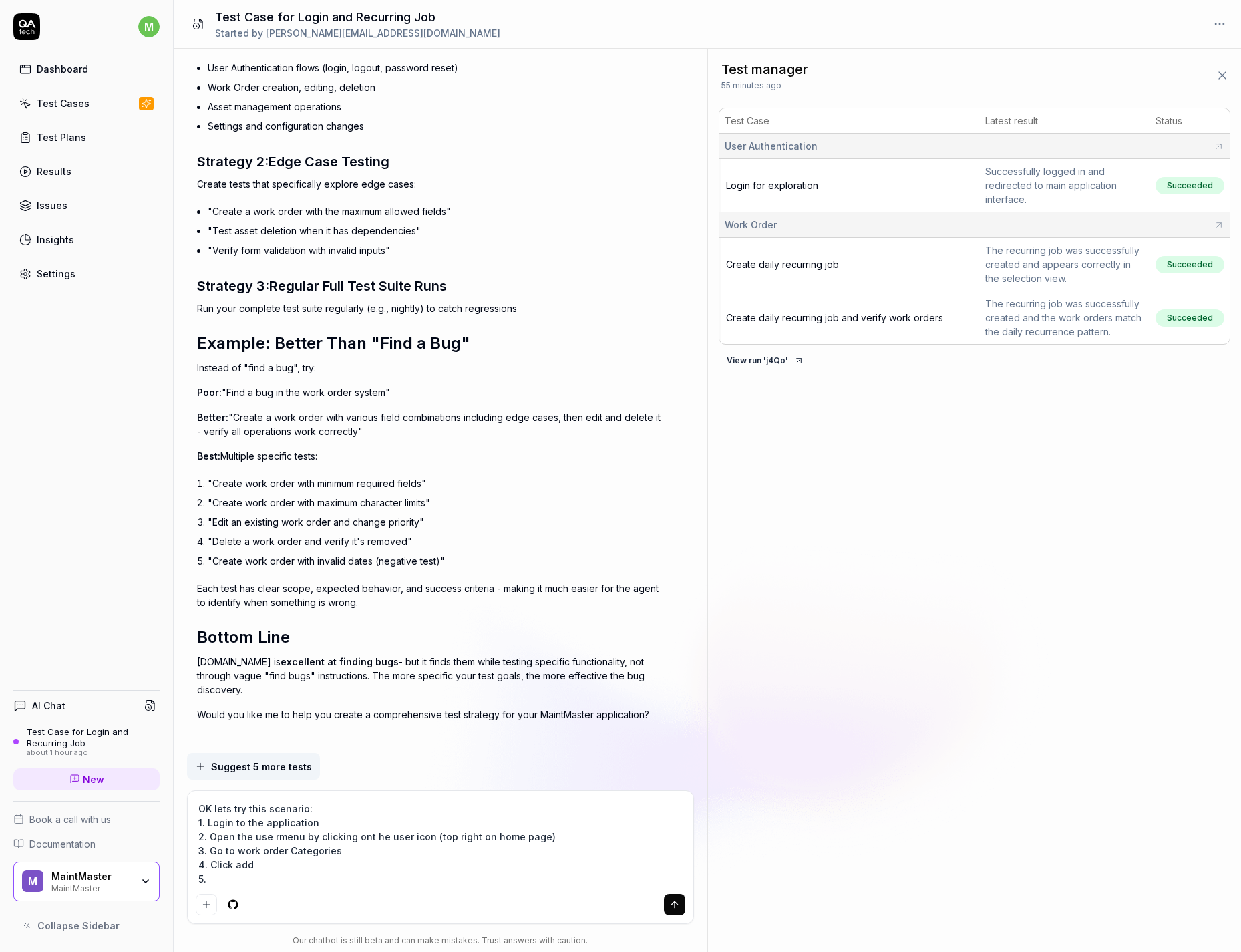
click at [266, 609] on textarea "OK lets try this scenario: 1. Login to the application 2. Open the use rmenu by…" at bounding box center [441, 844] width 490 height 90
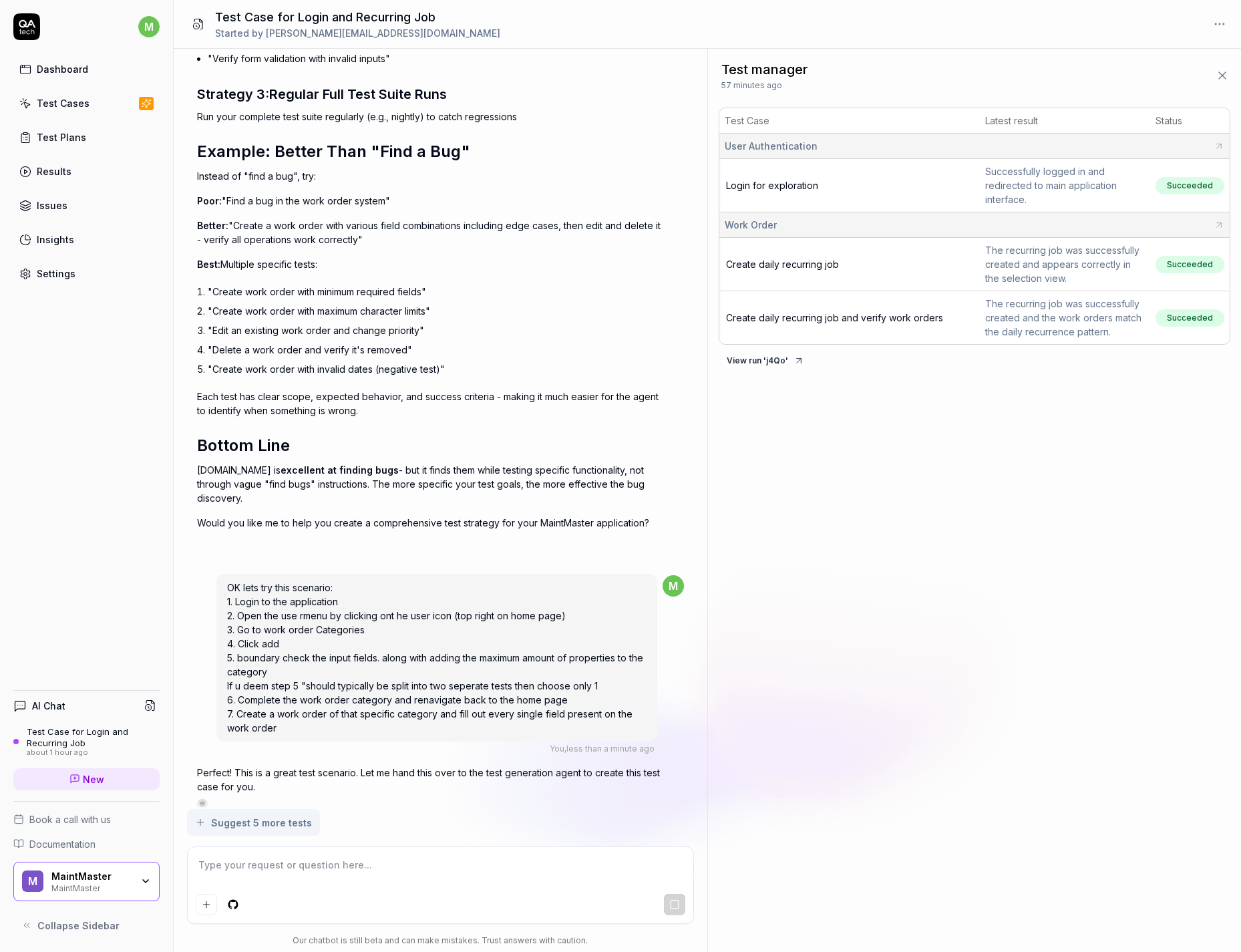
scroll to position [5994, 0]
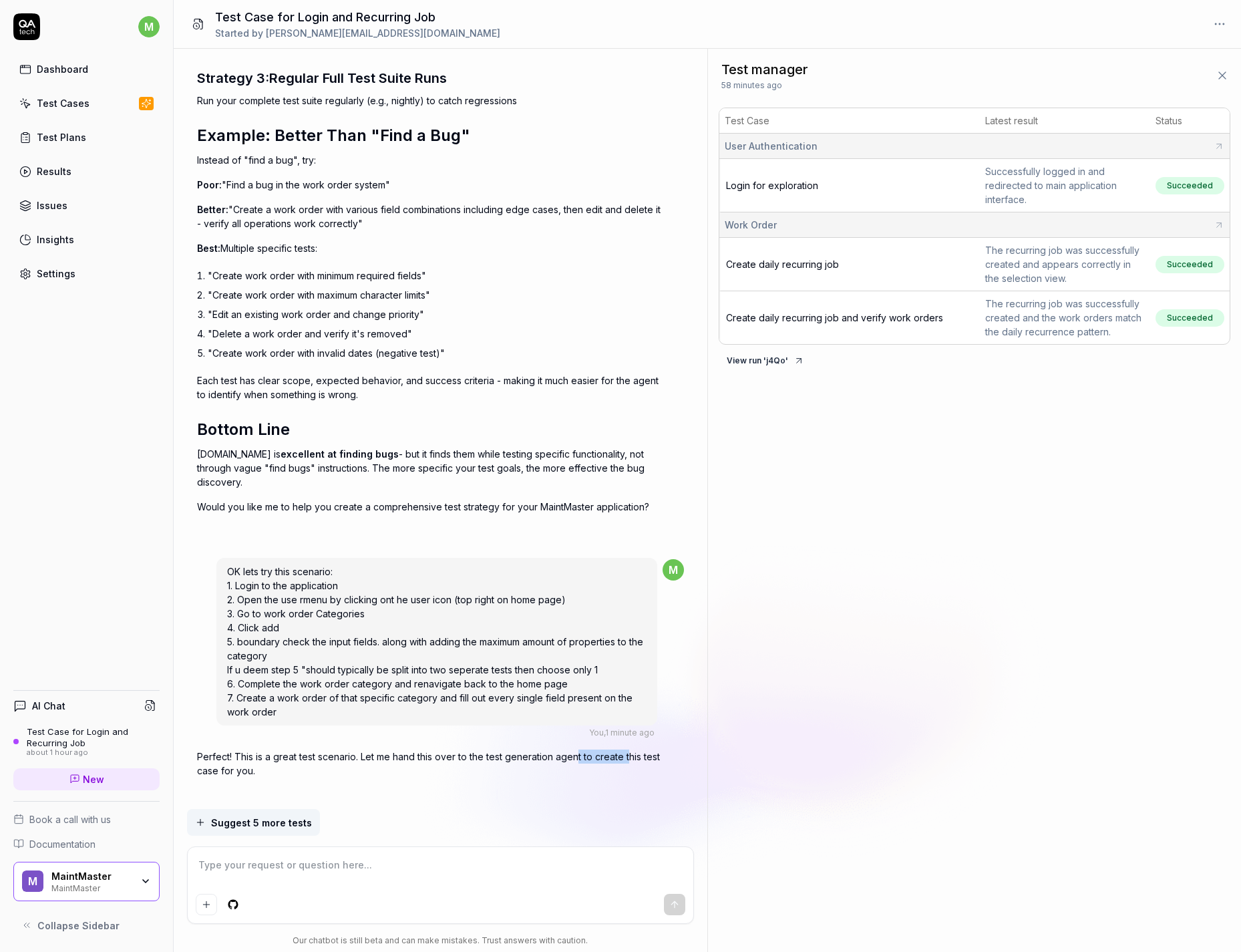
drag, startPoint x: 602, startPoint y: 746, endPoint x: 625, endPoint y: 750, distance: 23.3
click at [629, 609] on p "Perfect! This is a great test scenario. Let me hand this over to the test gener…" at bounding box center [431, 763] width 468 height 28
click at [593, 609] on div "Perfect! This is a great test scenario. Let me hand this over to the test gener…" at bounding box center [431, 780] width 468 height 60
click at [86, 103] on link "Test Cases" at bounding box center [86, 103] width 146 height 26
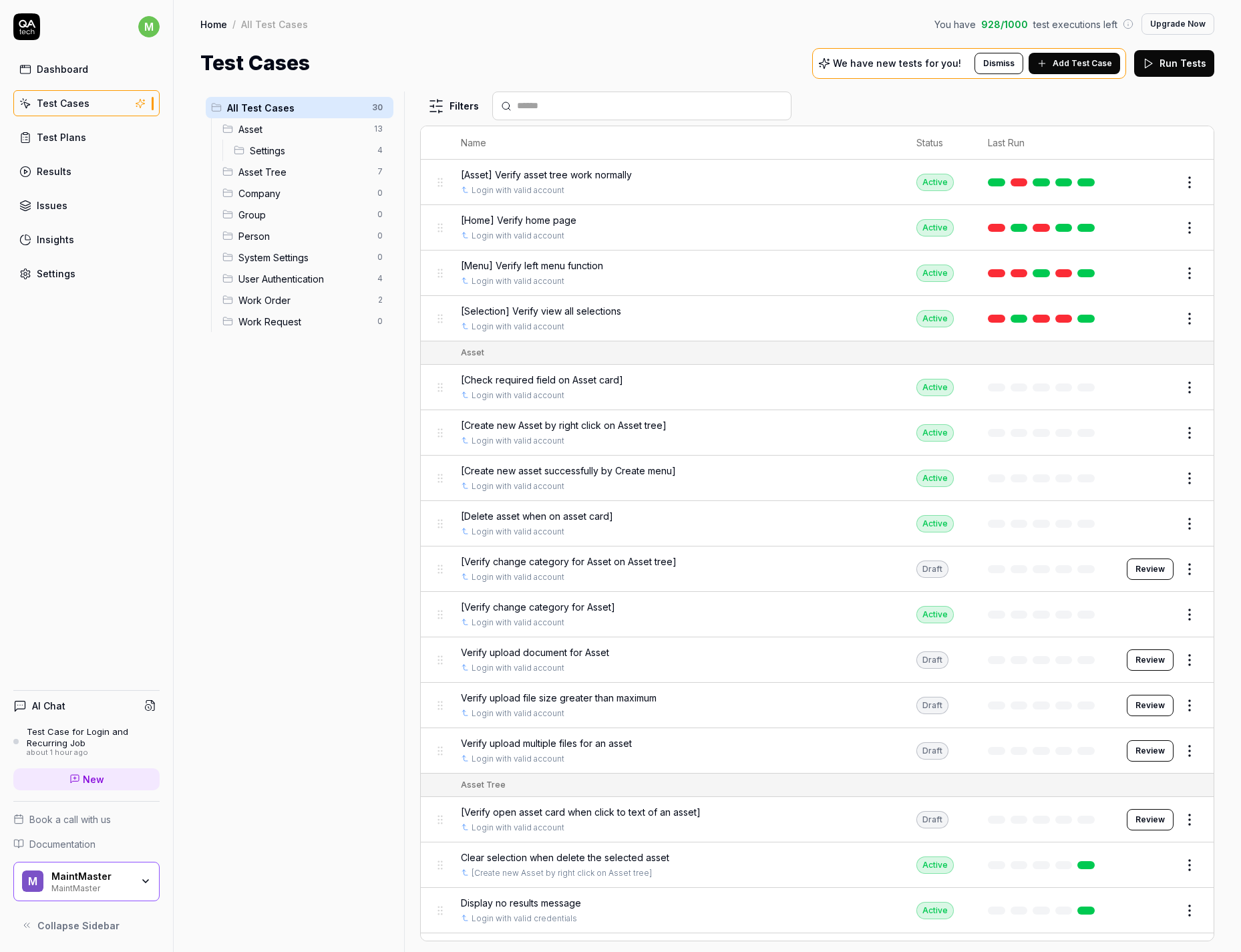
click at [282, 295] on span "Work Order" at bounding box center [304, 300] width 131 height 14
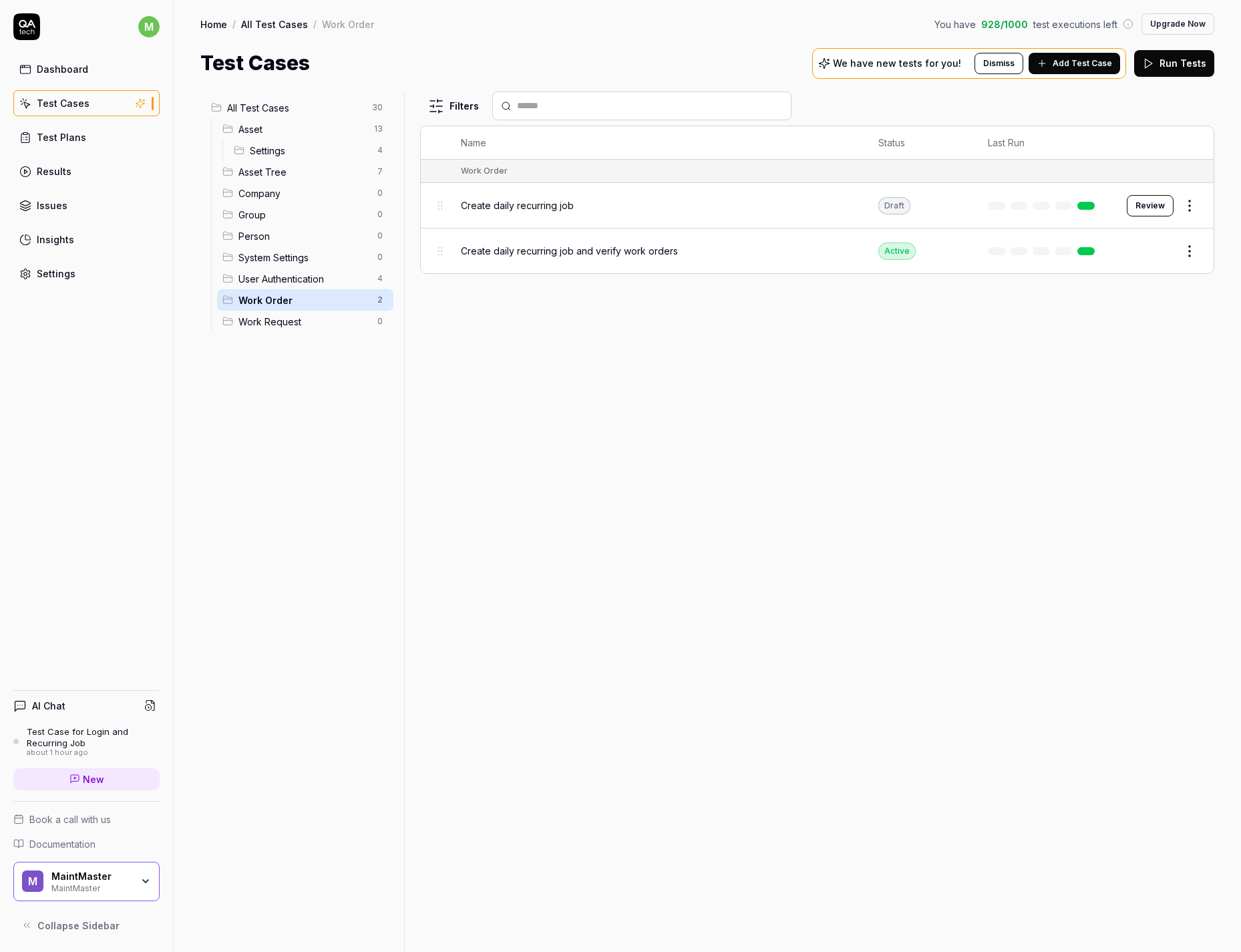
click at [301, 321] on span "Work Request" at bounding box center [304, 321] width 131 height 14
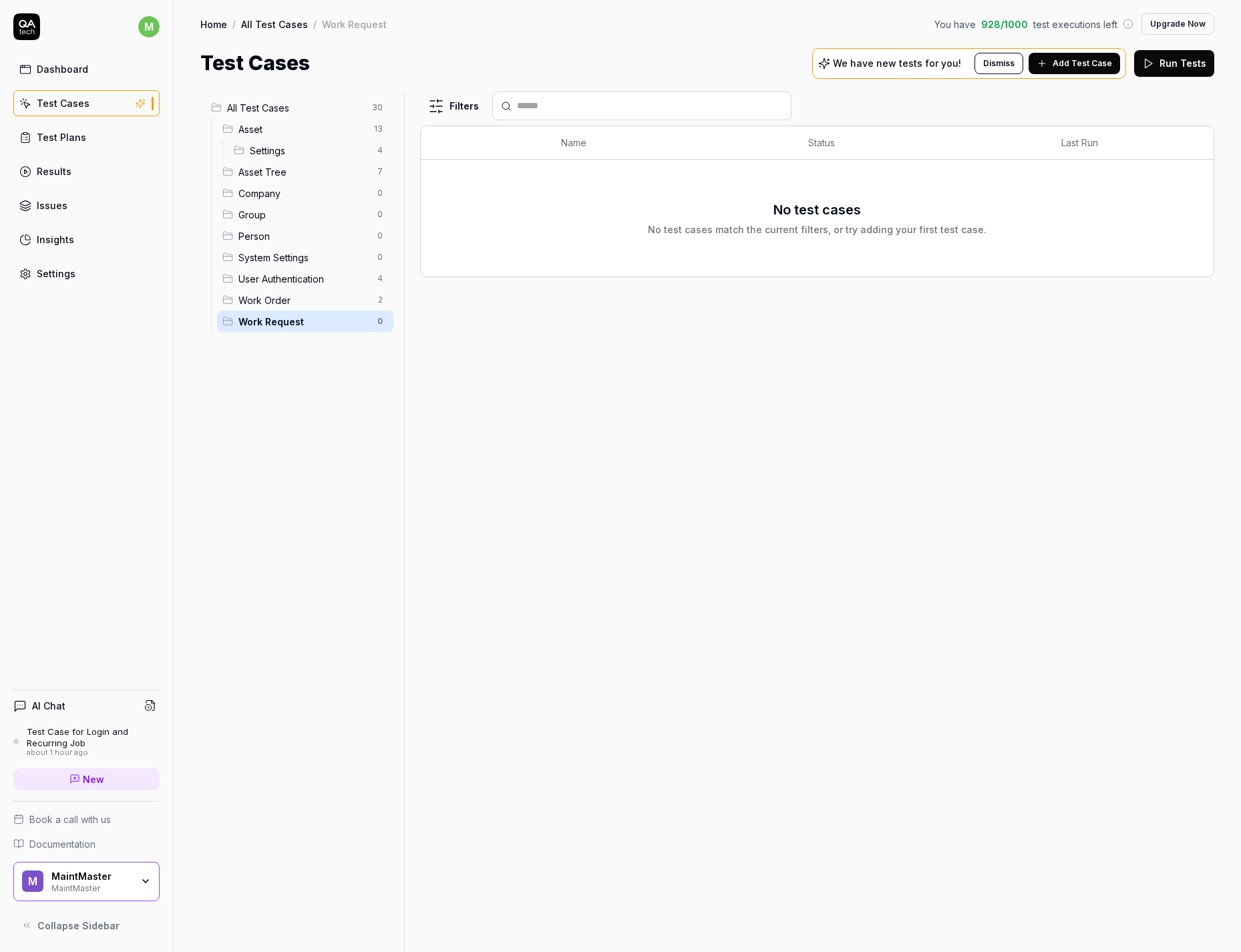
click at [309, 149] on span "Settings" at bounding box center [310, 151] width 120 height 14
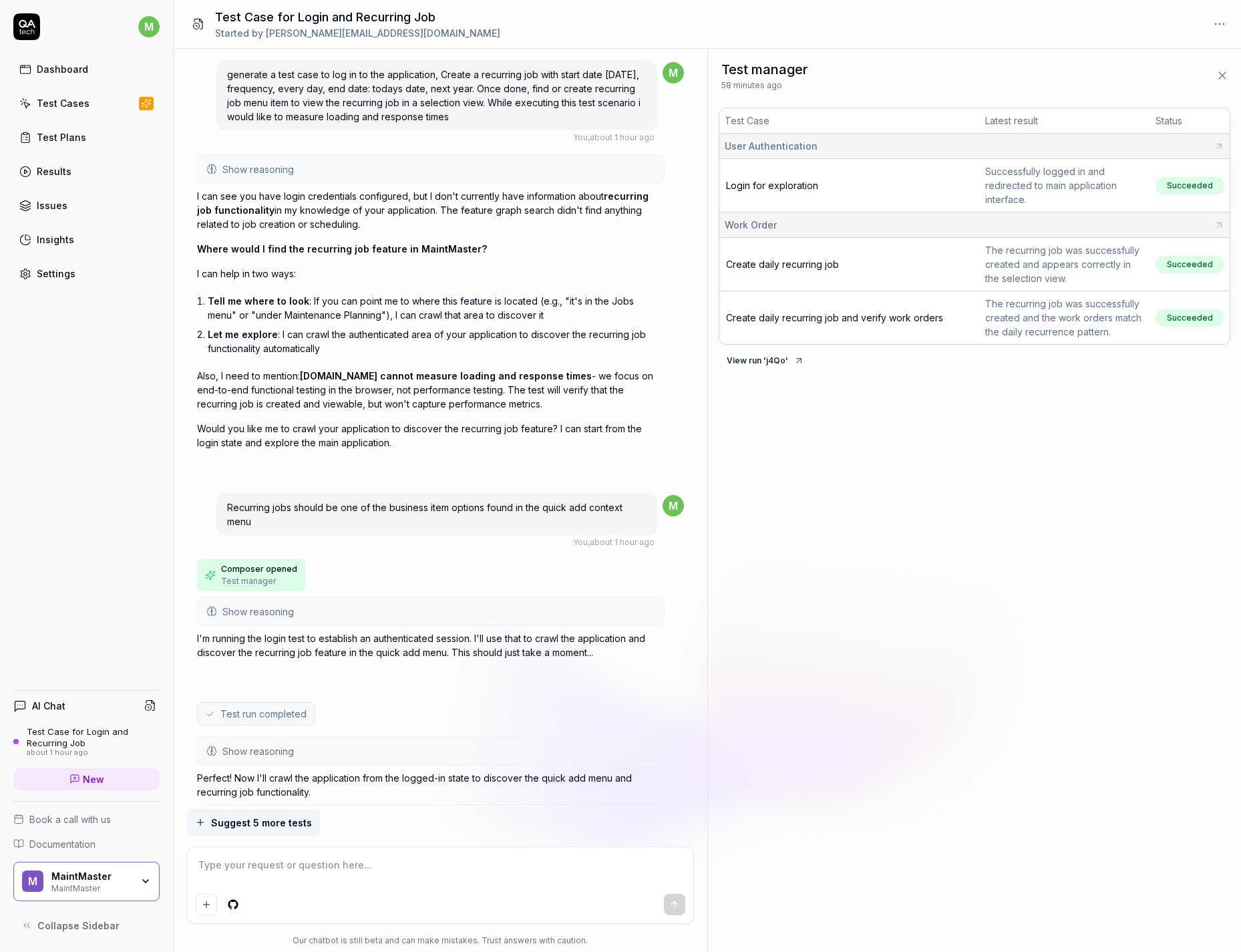
scroll to position [5994, 0]
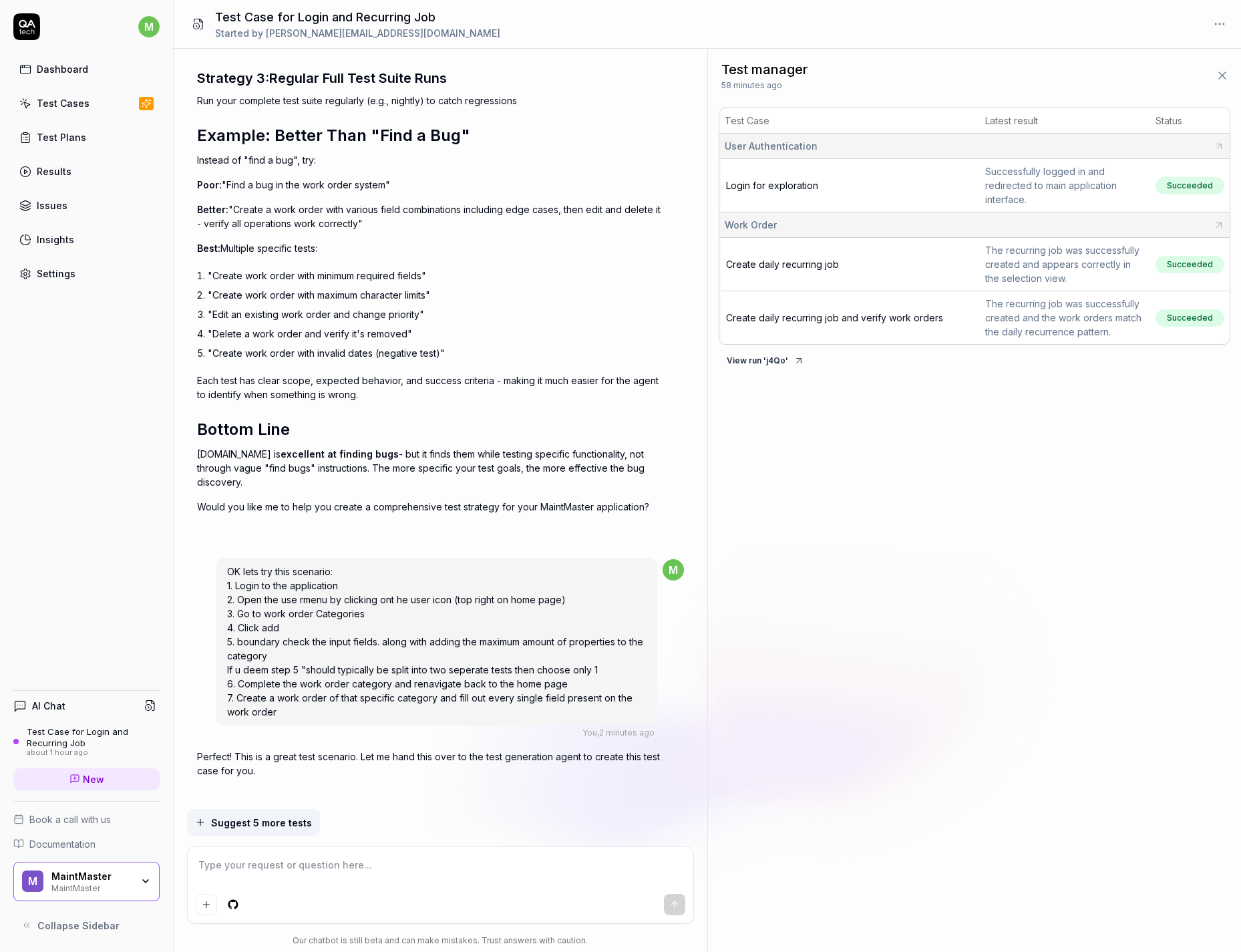
click at [945, 488] on div "Test manager 58 minutes ago Test Case Latest result Status User Authentication …" at bounding box center [975, 500] width 533 height 903
click at [307, 609] on textarea at bounding box center [441, 871] width 490 height 33
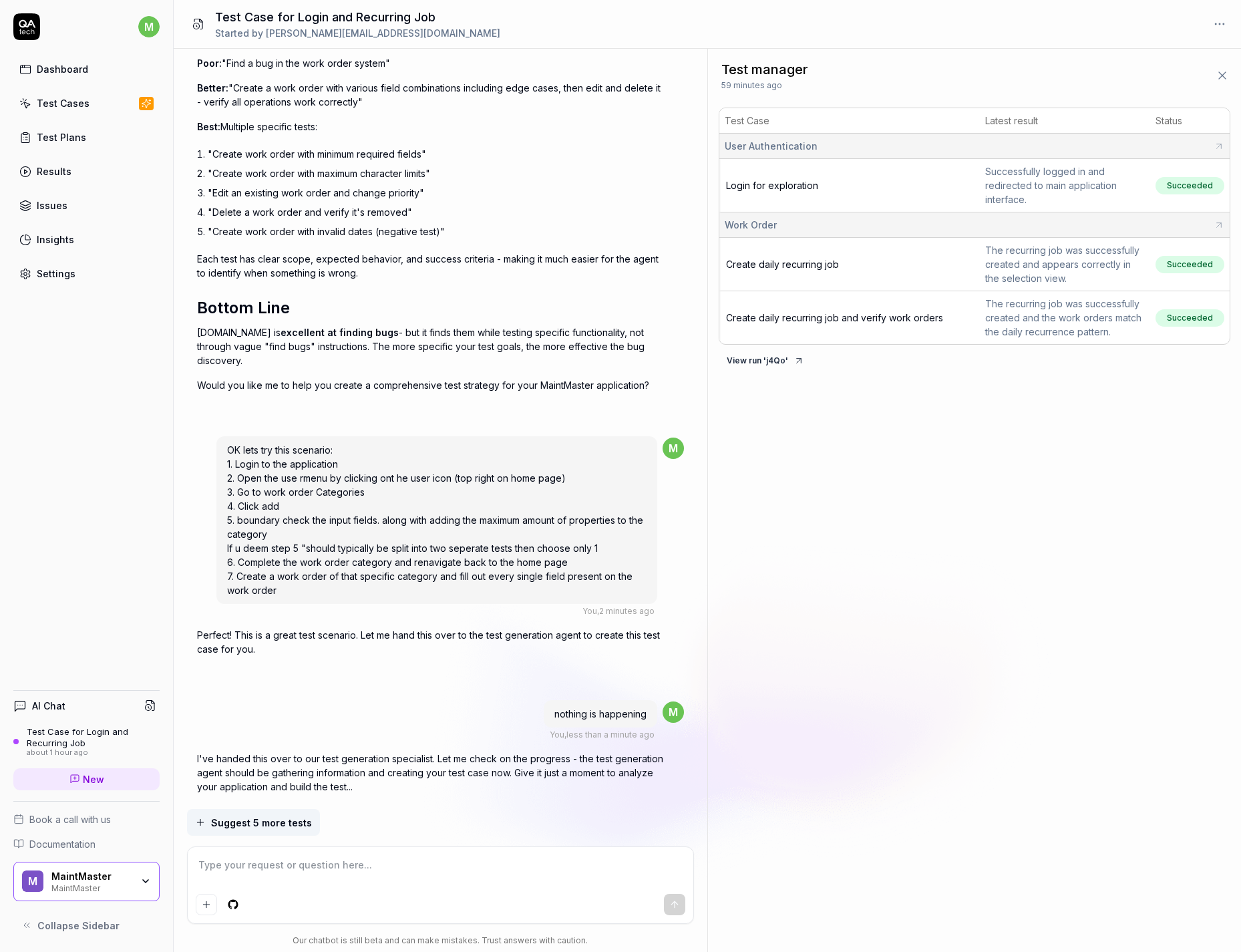
scroll to position [6132, 0]
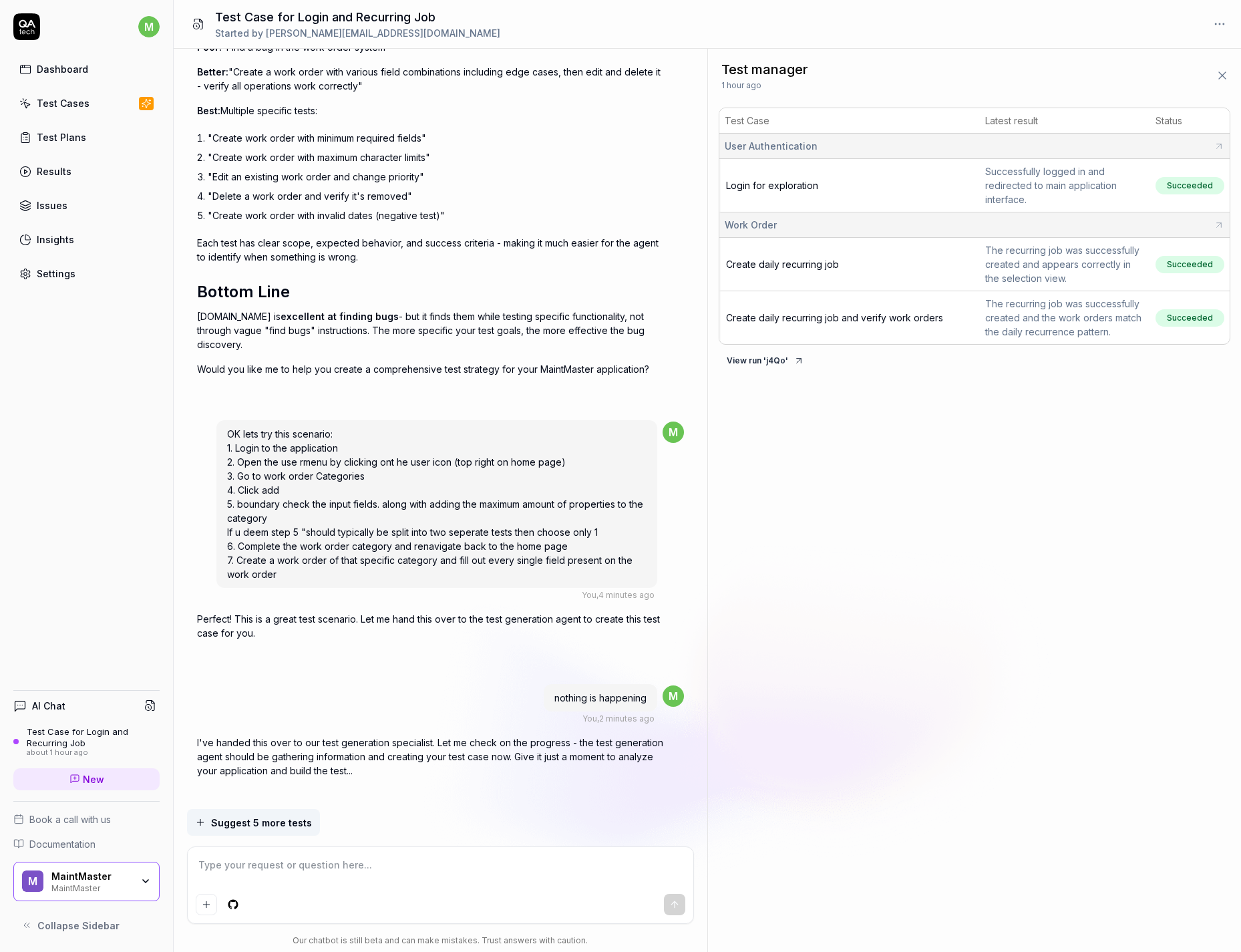
click at [761, 358] on button "View run ' j4Qo '" at bounding box center [766, 361] width 93 height 21
click at [485, 609] on div "nothing is happening You , 2 minutes ago m" at bounding box center [440, 703] width 487 height 42
click at [633, 609] on div "You , 2 minutes ago" at bounding box center [618, 718] width 72 height 12
click at [595, 609] on p "I've handed this over to our test generation specialist. Let me check on the pr…" at bounding box center [431, 756] width 468 height 42
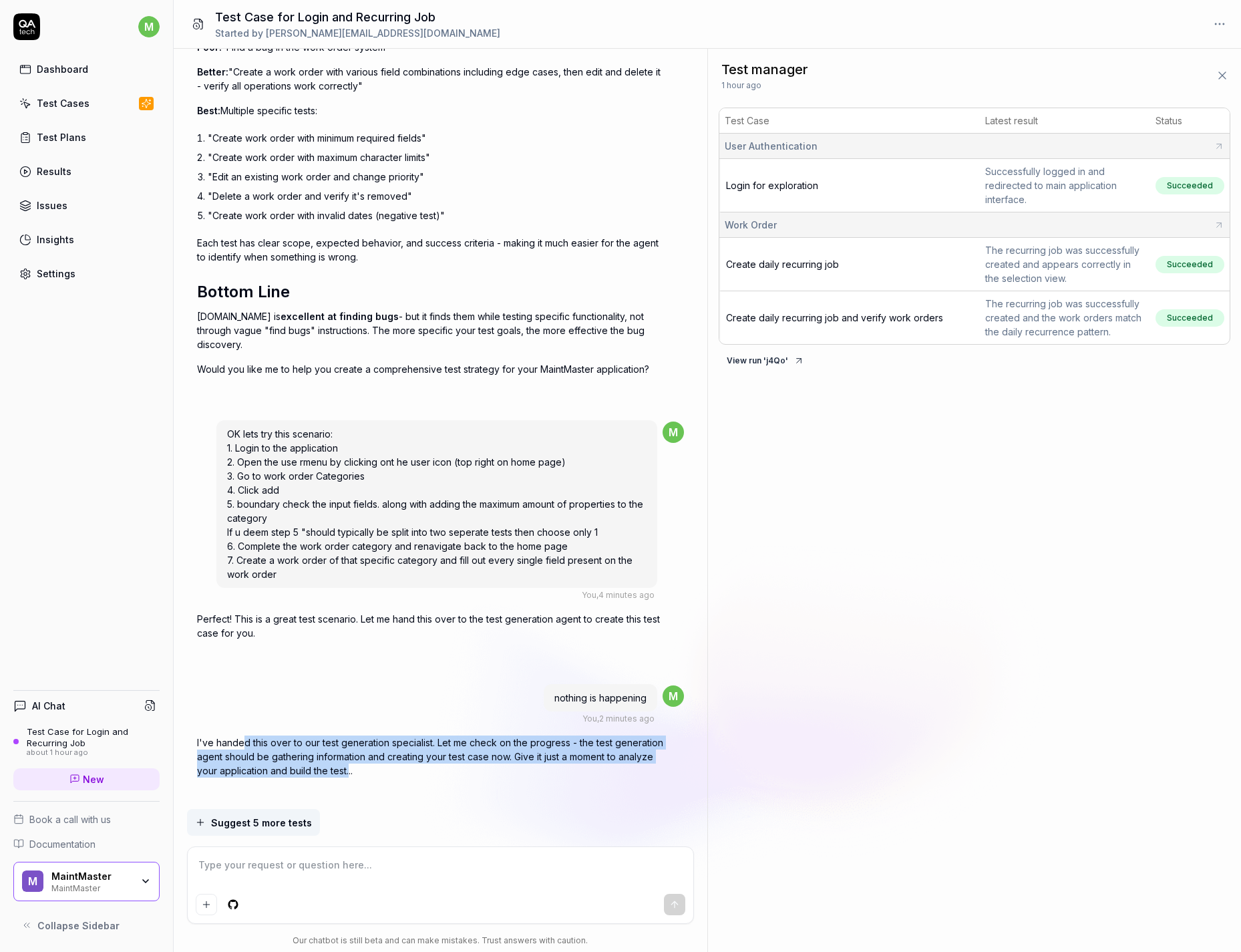
drag, startPoint x: 346, startPoint y: 753, endPoint x: 245, endPoint y: 728, distance: 104.0
click at [245, 609] on p "I've handed this over to our test generation specialist. Let me check on the pr…" at bounding box center [431, 756] width 468 height 42
click at [291, 609] on p "I've handed this over to our test generation specialist. Let me check on the pr…" at bounding box center [431, 756] width 468 height 42
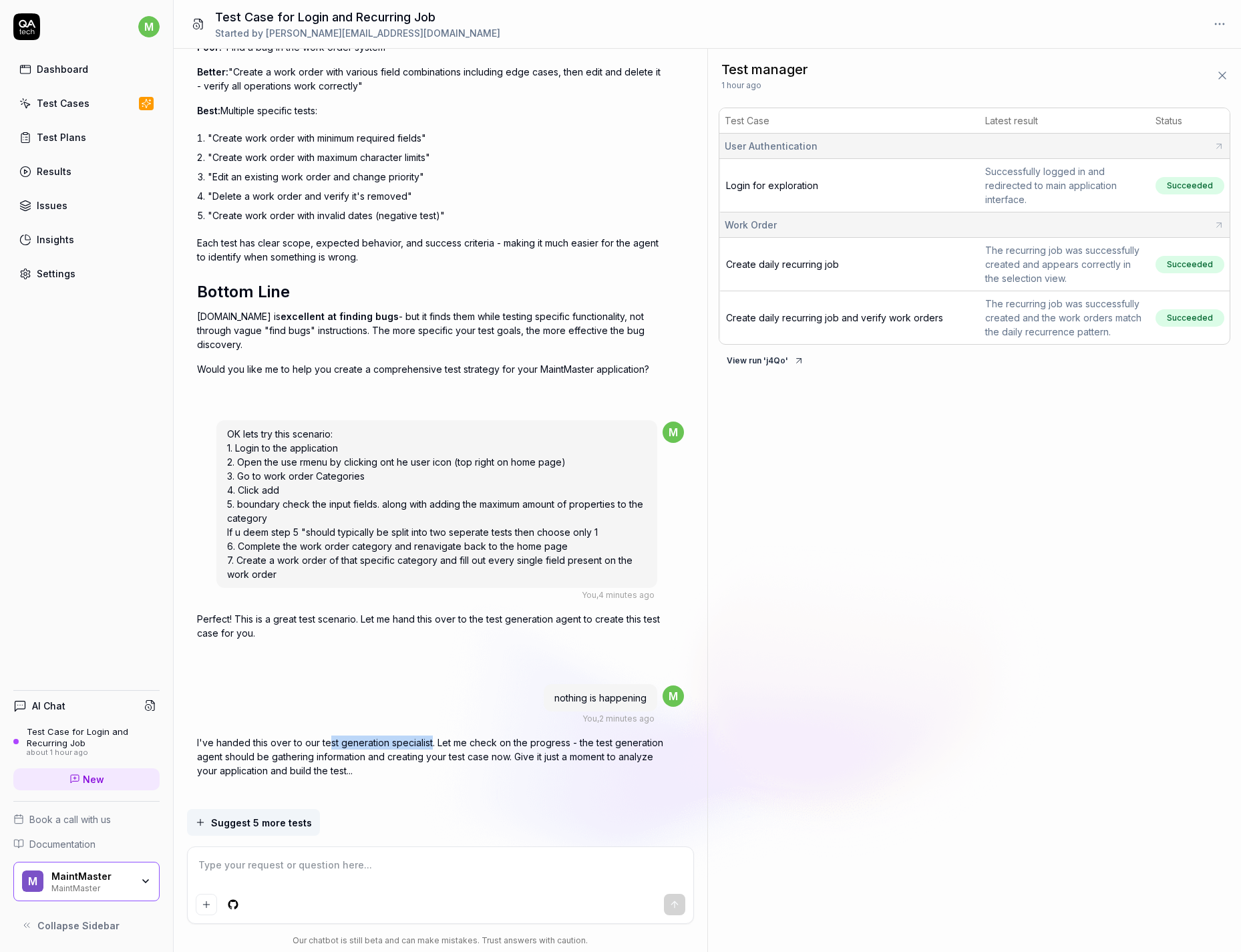
drag, startPoint x: 331, startPoint y: 728, endPoint x: 432, endPoint y: 729, distance: 101.0
click at [432, 609] on p "I've handed this over to our test generation specialist. Let me check on the pr…" at bounding box center [431, 756] width 468 height 42
drag, startPoint x: 437, startPoint y: 729, endPoint x: 316, endPoint y: 728, distance: 121.0
click at [316, 609] on p "I've handed this over to our test generation specialist. Let me check on the pr…" at bounding box center [431, 756] width 468 height 42
click at [218, 609] on div "nothing is happening You , 2 minutes ago m" at bounding box center [440, 703] width 487 height 42
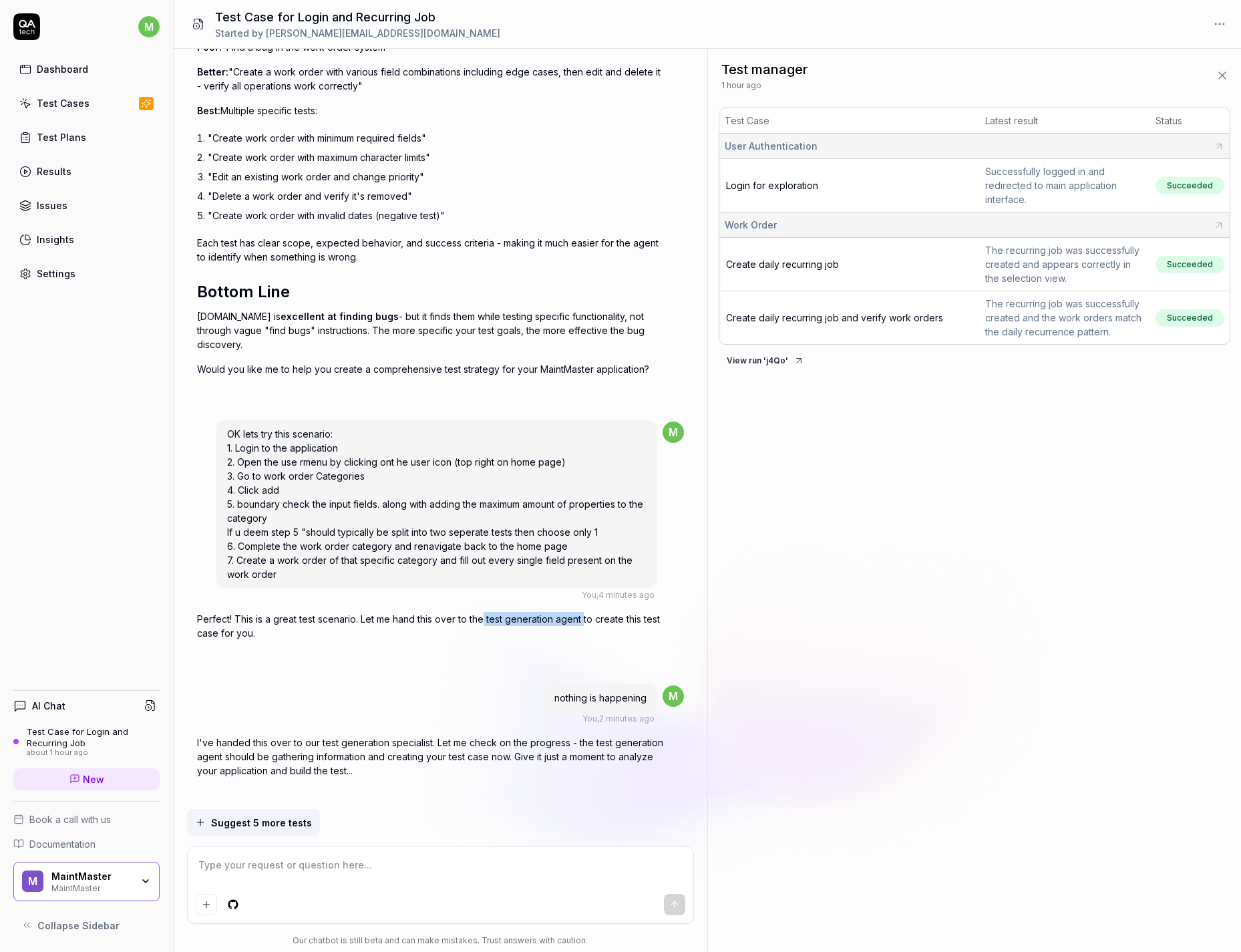
drag, startPoint x: 485, startPoint y: 607, endPoint x: 585, endPoint y: 611, distance: 100.1
click at [585, 609] on p "Perfect! This is a great test scenario. Let me hand this over to the test gener…" at bounding box center [431, 626] width 468 height 28
click at [918, 465] on div "Test manager 1 hour ago Test Case Latest result Status User Authentication Logi…" at bounding box center [975, 500] width 533 height 903
click at [1227, 21] on html "m Dashboard Test Cases Test Plans Results Issues Insights Settings AI Chat Test…" at bounding box center [620, 476] width 1241 height 952
click at [1108, 27] on html "m Dashboard Test Cases Test Plans Results Issues Insights Settings AI Chat Test…" at bounding box center [620, 476] width 1241 height 952
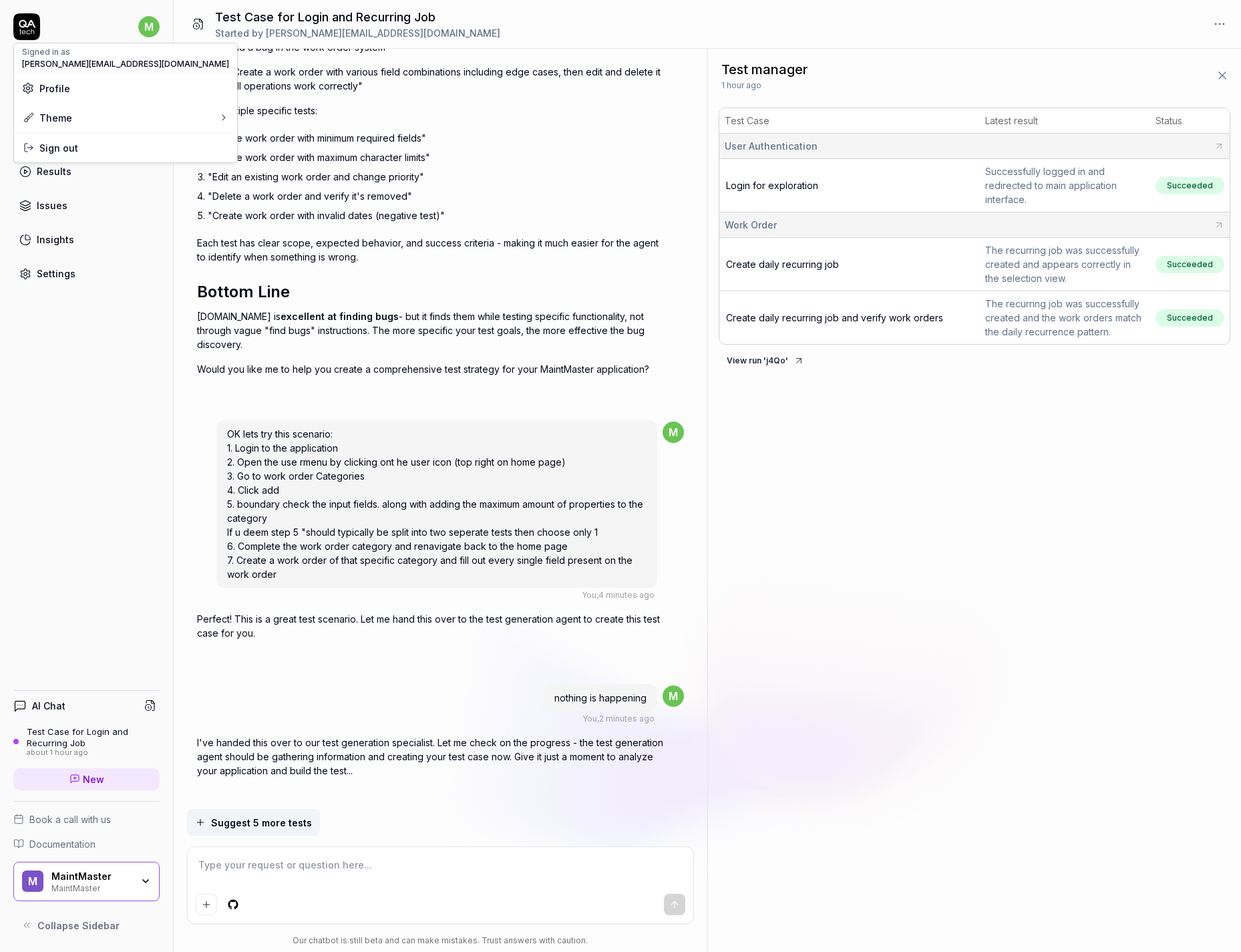
click at [153, 26] on html "m Dashboard Test Cases Test Plans Results Issues Insights Settings AI Chat Test…" at bounding box center [620, 476] width 1241 height 952
click at [791, 420] on html "m Dashboard Test Cases Test Plans Results Issues Insights Settings AI Chat Test…" at bounding box center [620, 476] width 1241 height 952
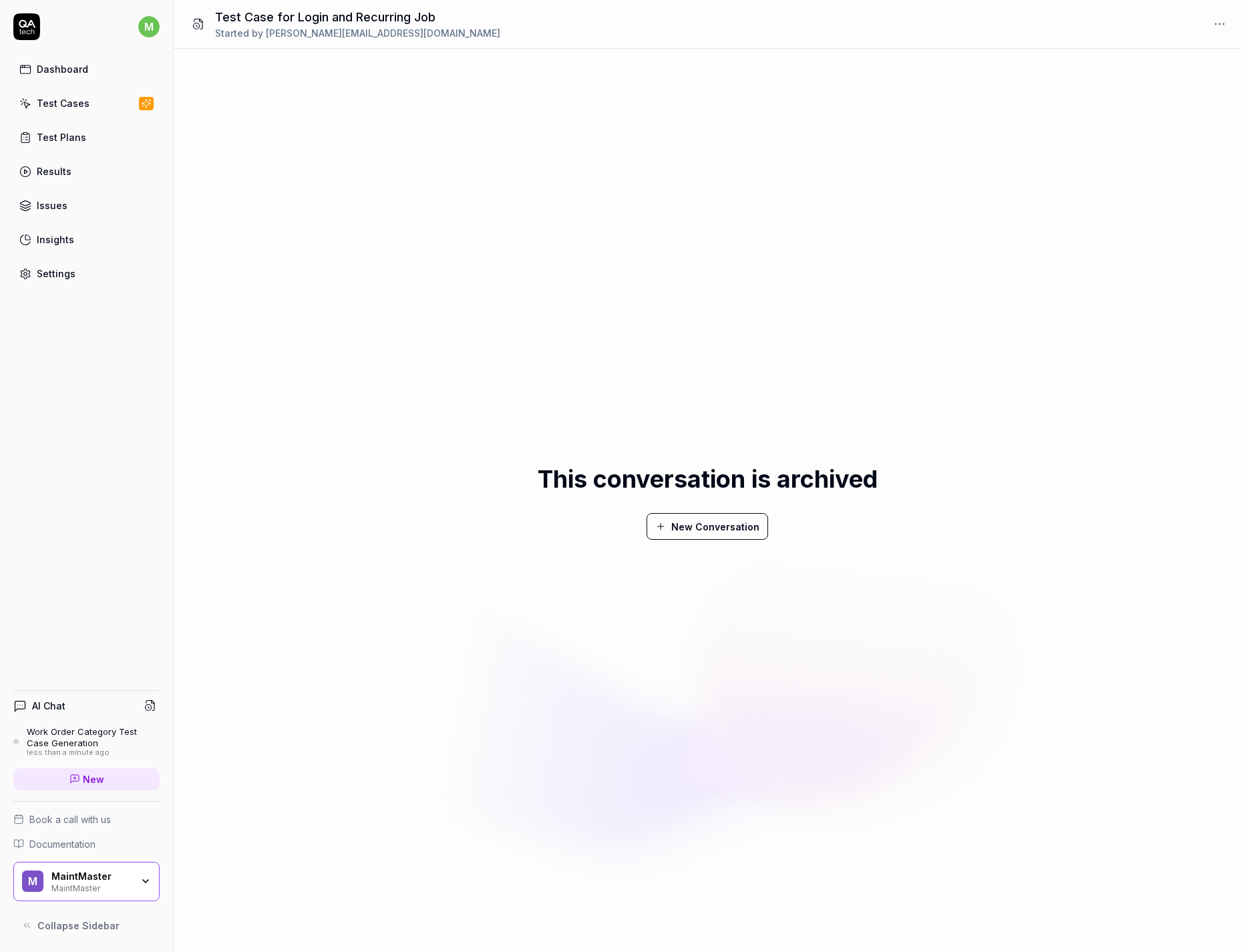
click at [153, 609] on icon at bounding box center [150, 705] width 12 height 12
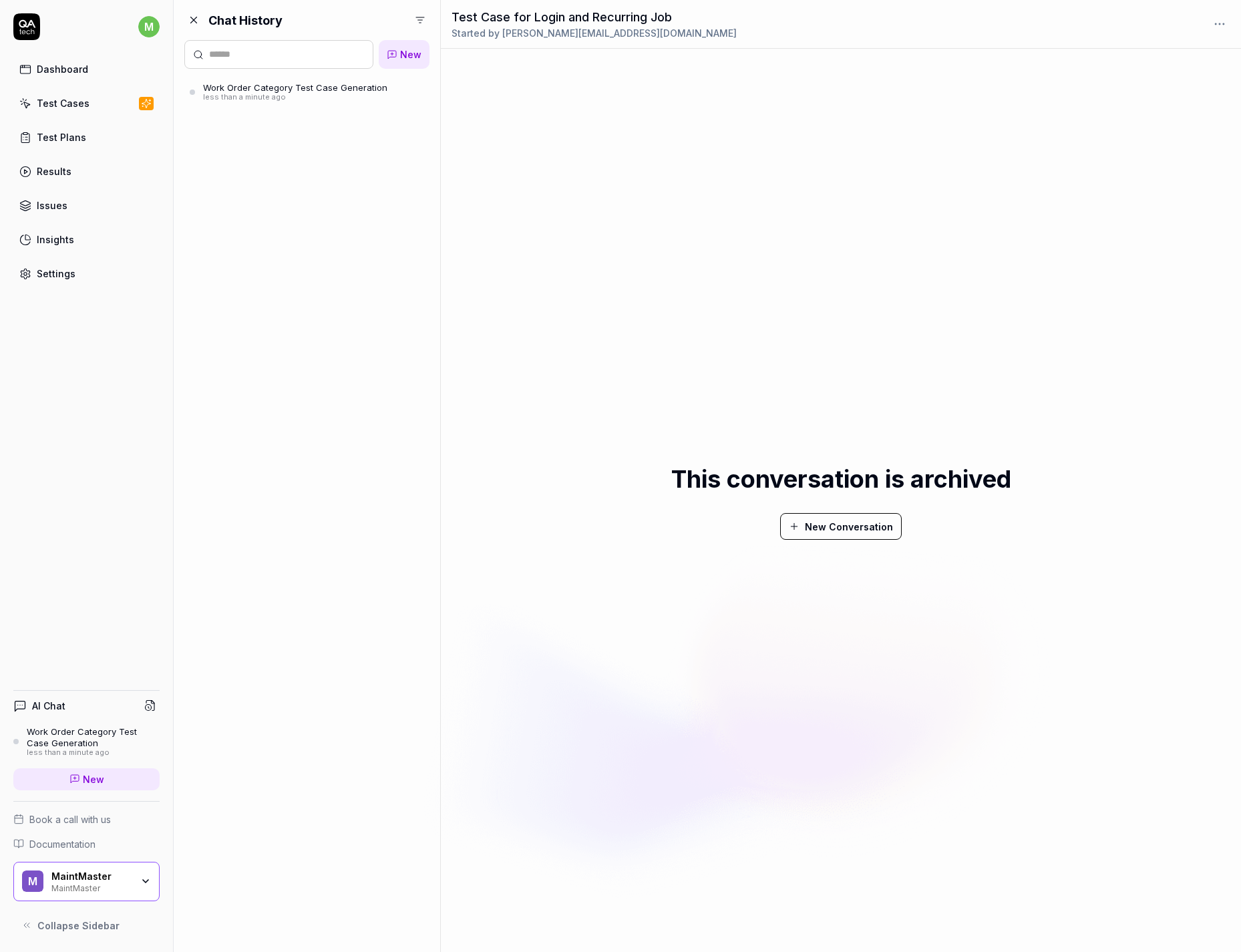
click at [189, 11] on button at bounding box center [194, 20] width 19 height 19
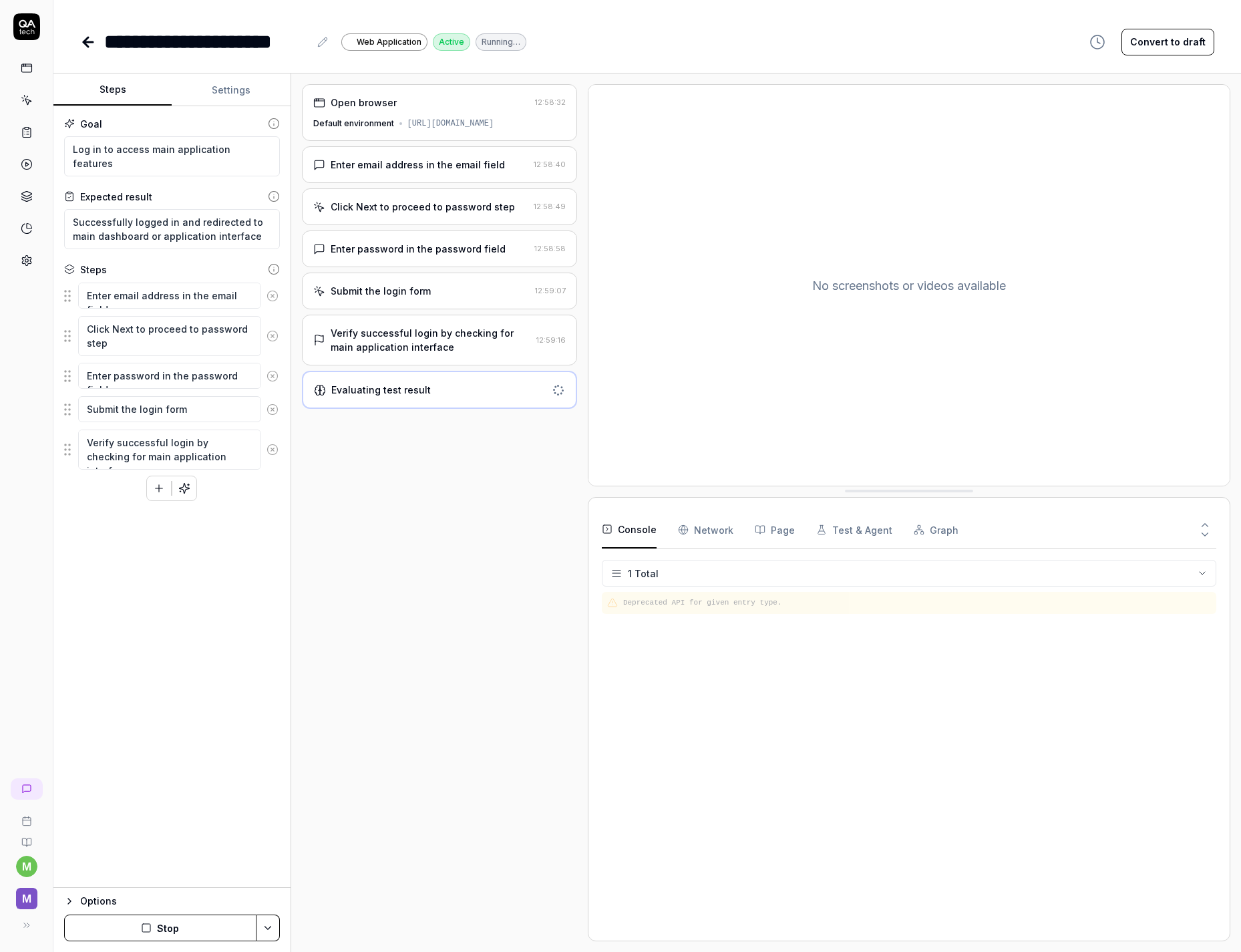
click at [433, 351] on div "Verify successful login by checking for main application interface" at bounding box center [431, 339] width 200 height 28
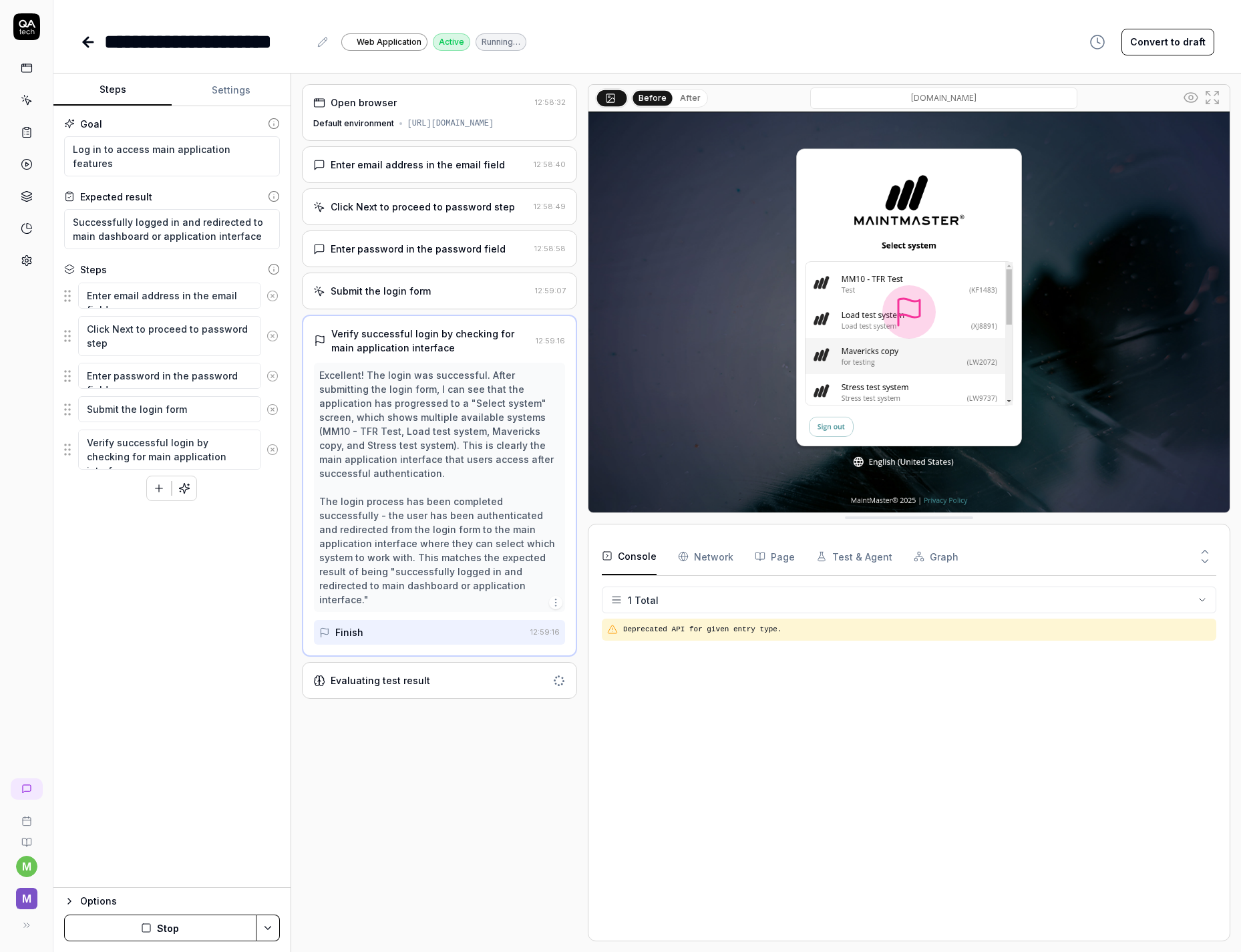
click at [411, 172] on div "Enter email address in the email field" at bounding box center [418, 165] width 175 height 14
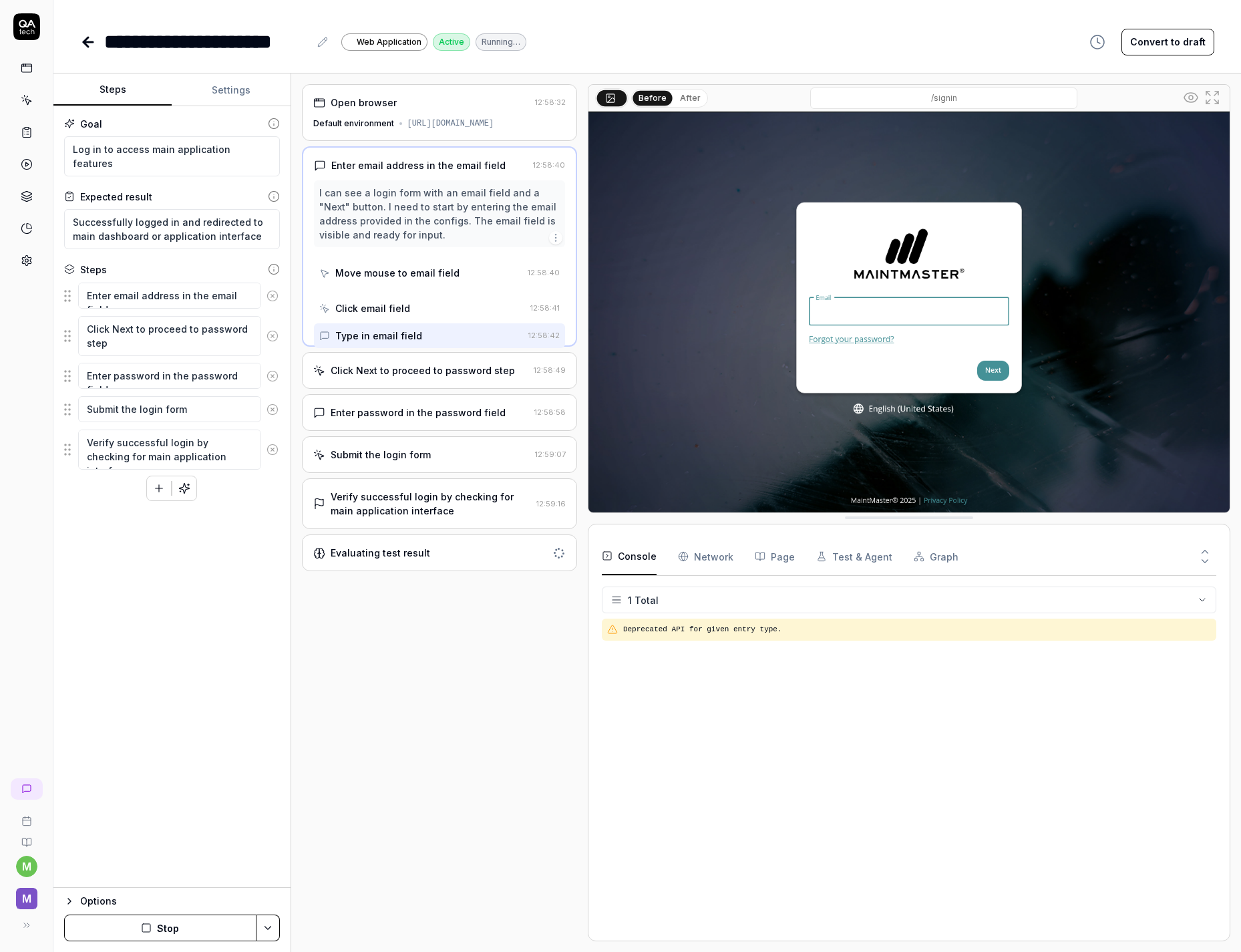
type textarea "*"
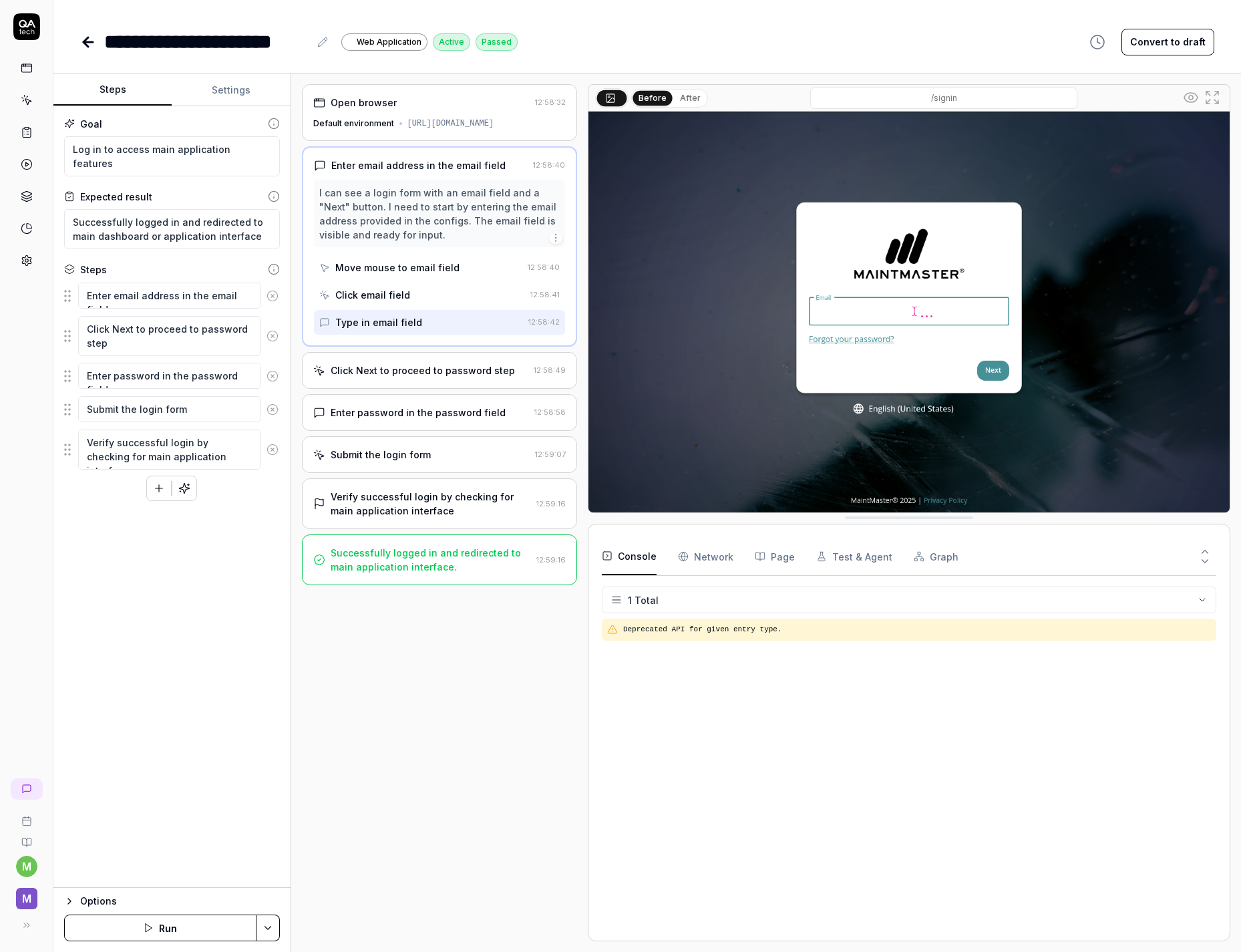
click at [402, 377] on div "Click Next to proceed to password step" at bounding box center [423, 371] width 185 height 14
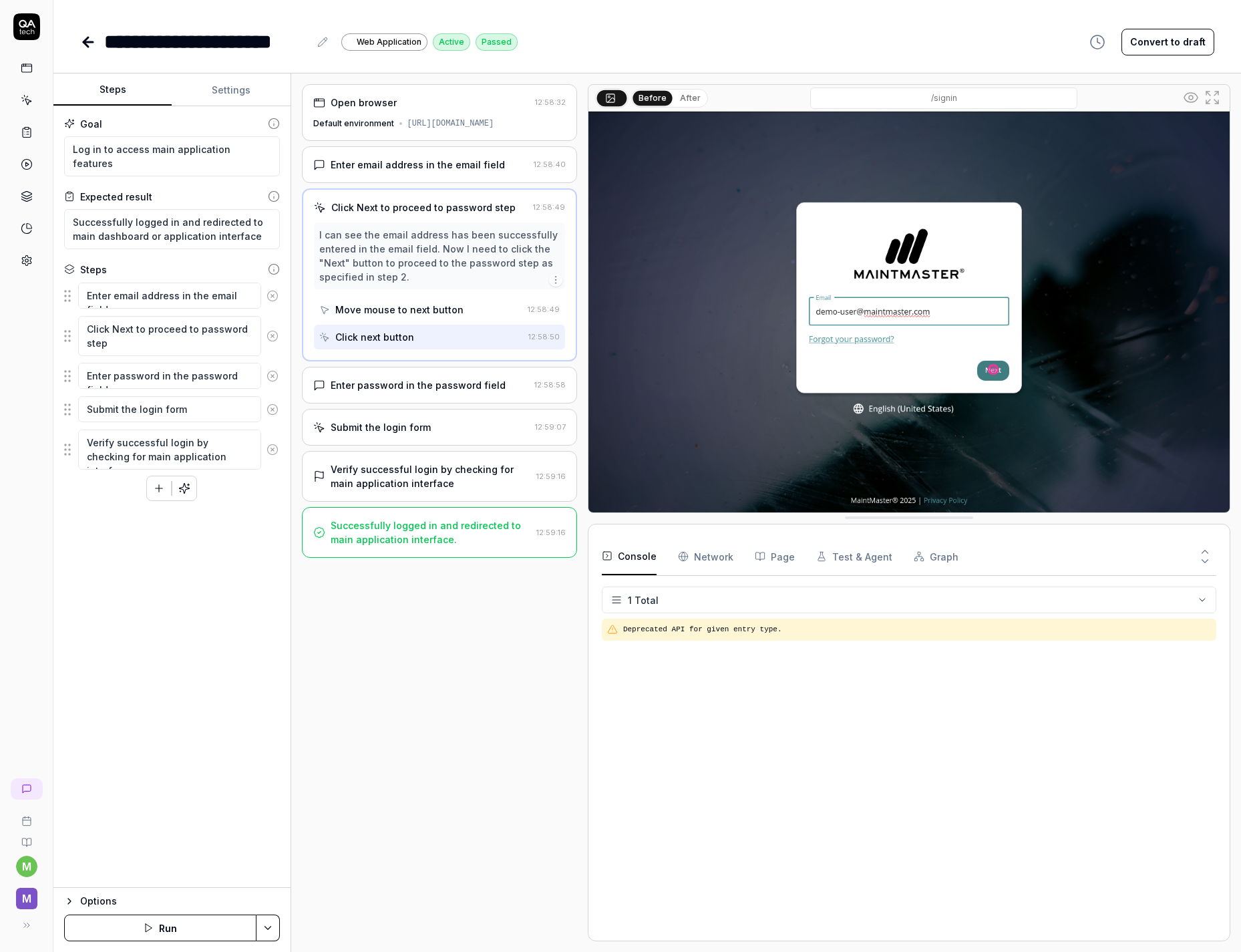
click at [408, 392] on div "Enter password in the password field" at bounding box center [418, 385] width 175 height 14
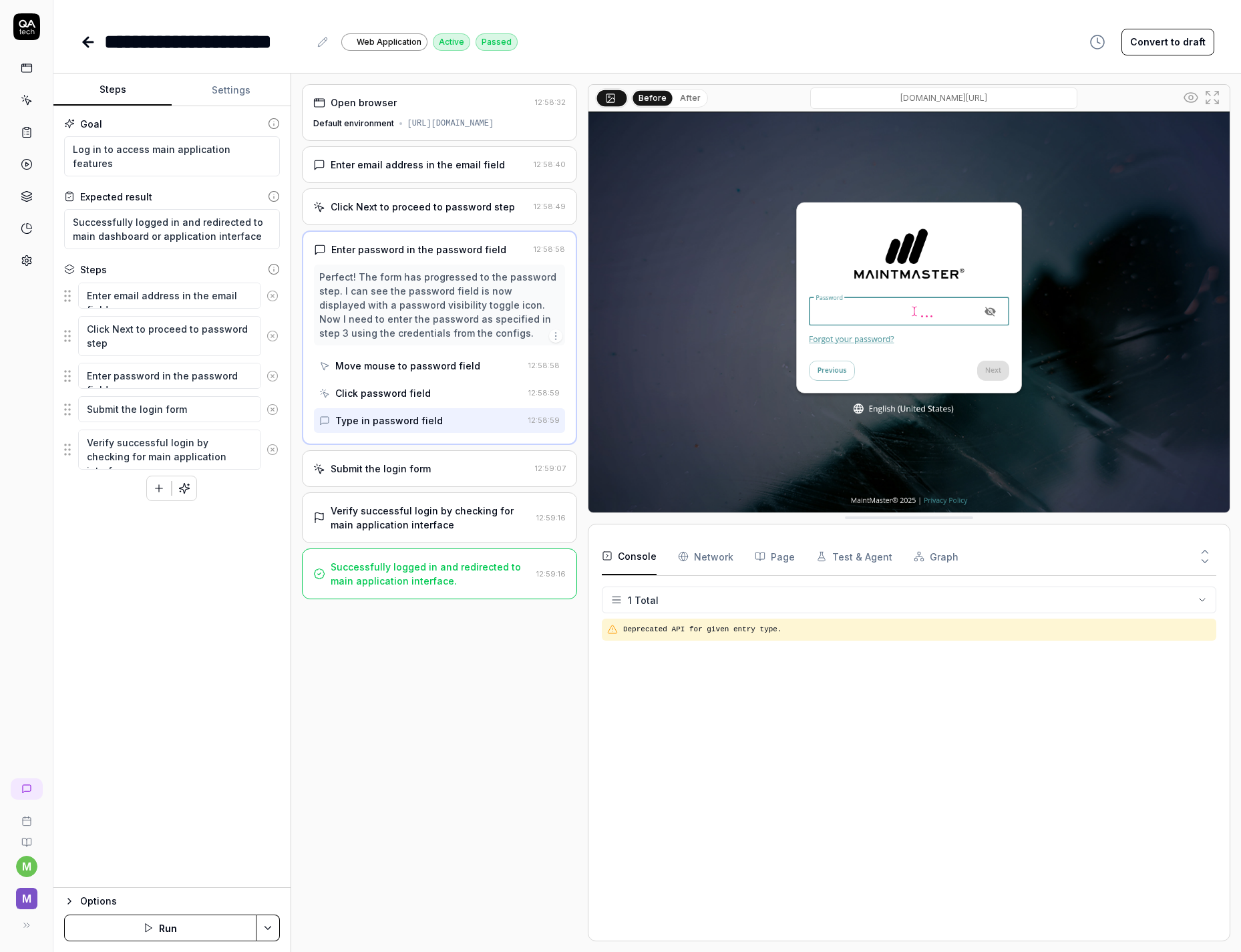
click at [402, 475] on div "Submit the login form" at bounding box center [381, 469] width 101 height 14
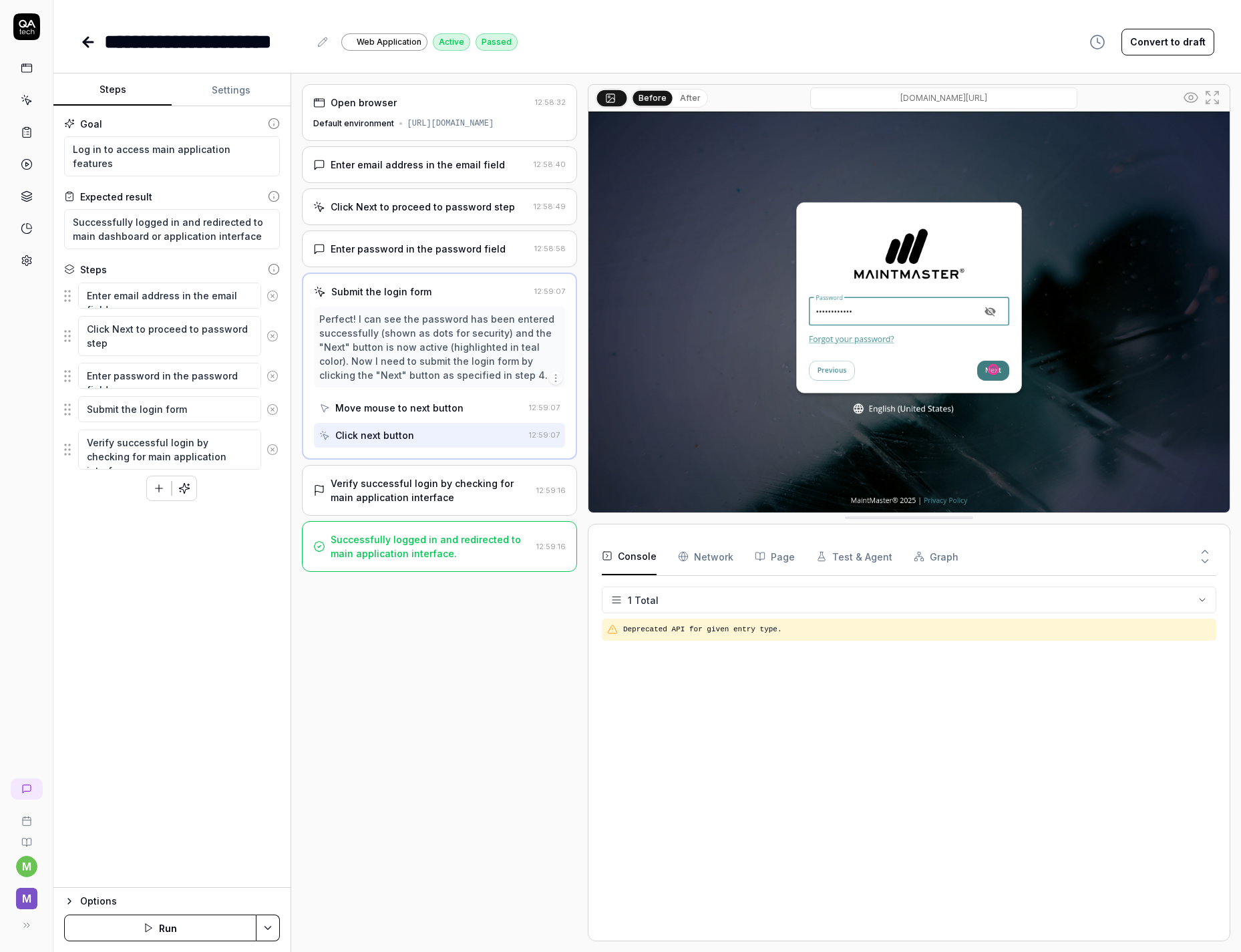
click at [405, 544] on div "Successfully logged in and redirected to main application interface." at bounding box center [431, 546] width 200 height 28
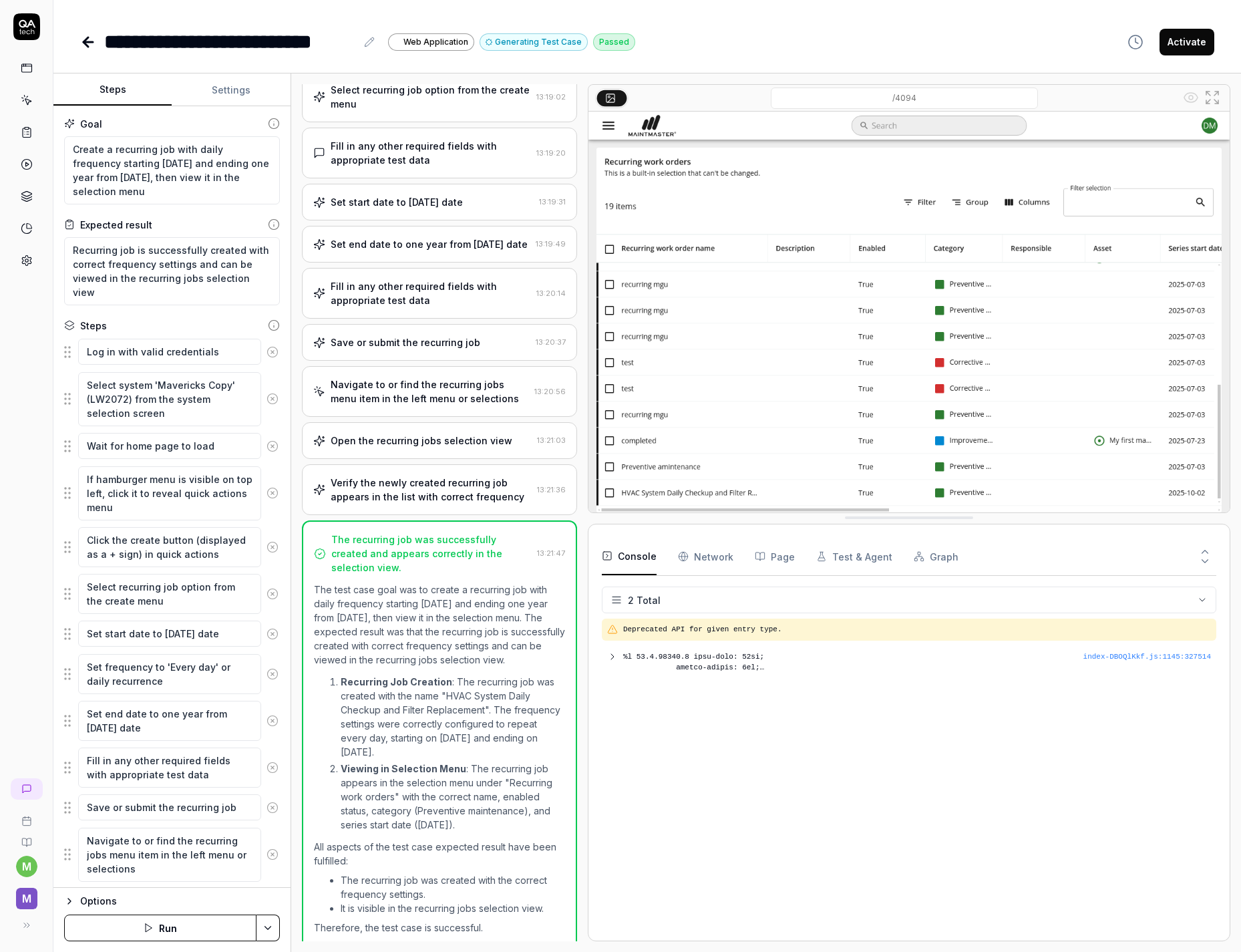
scroll to position [245, 0]
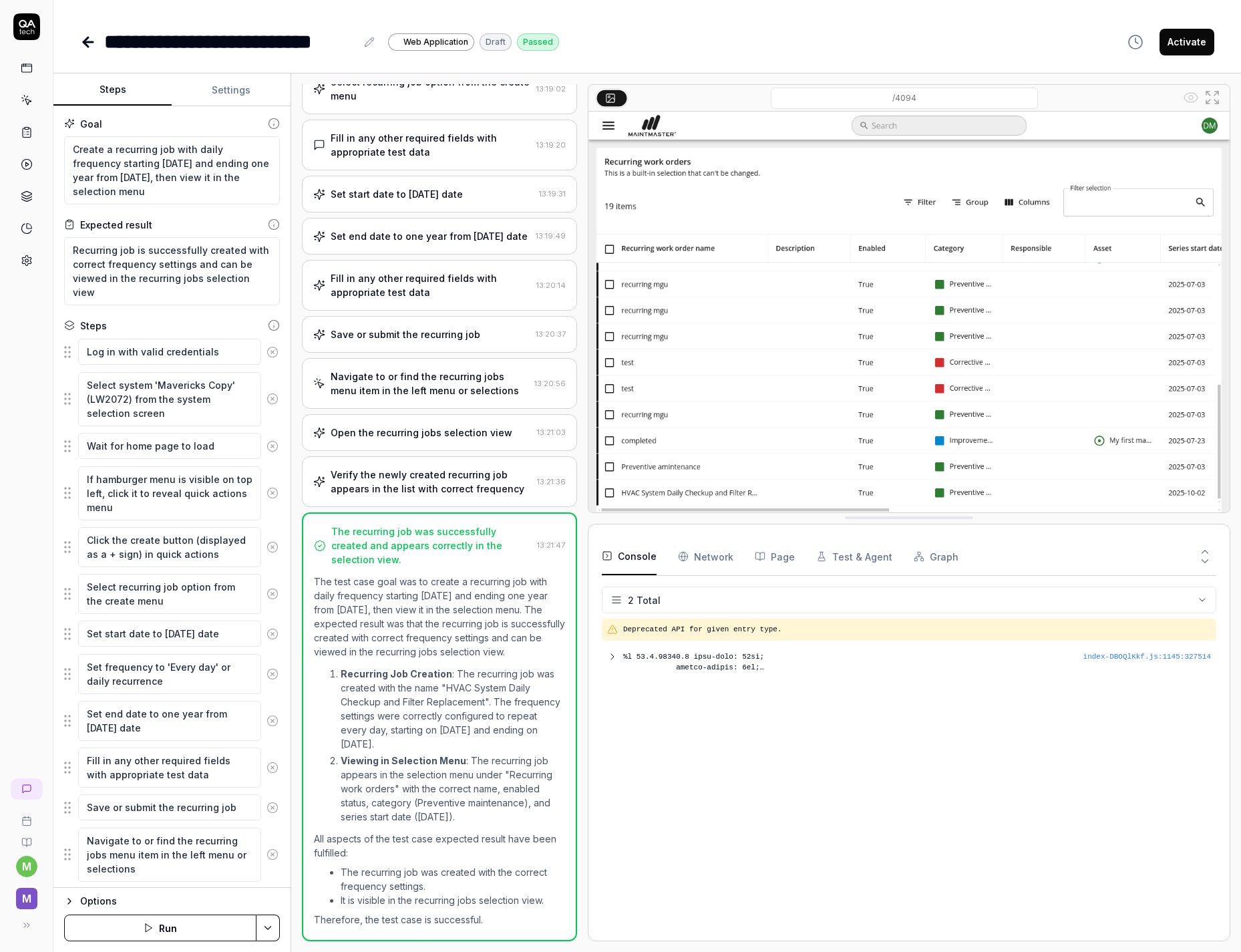
type textarea "*"
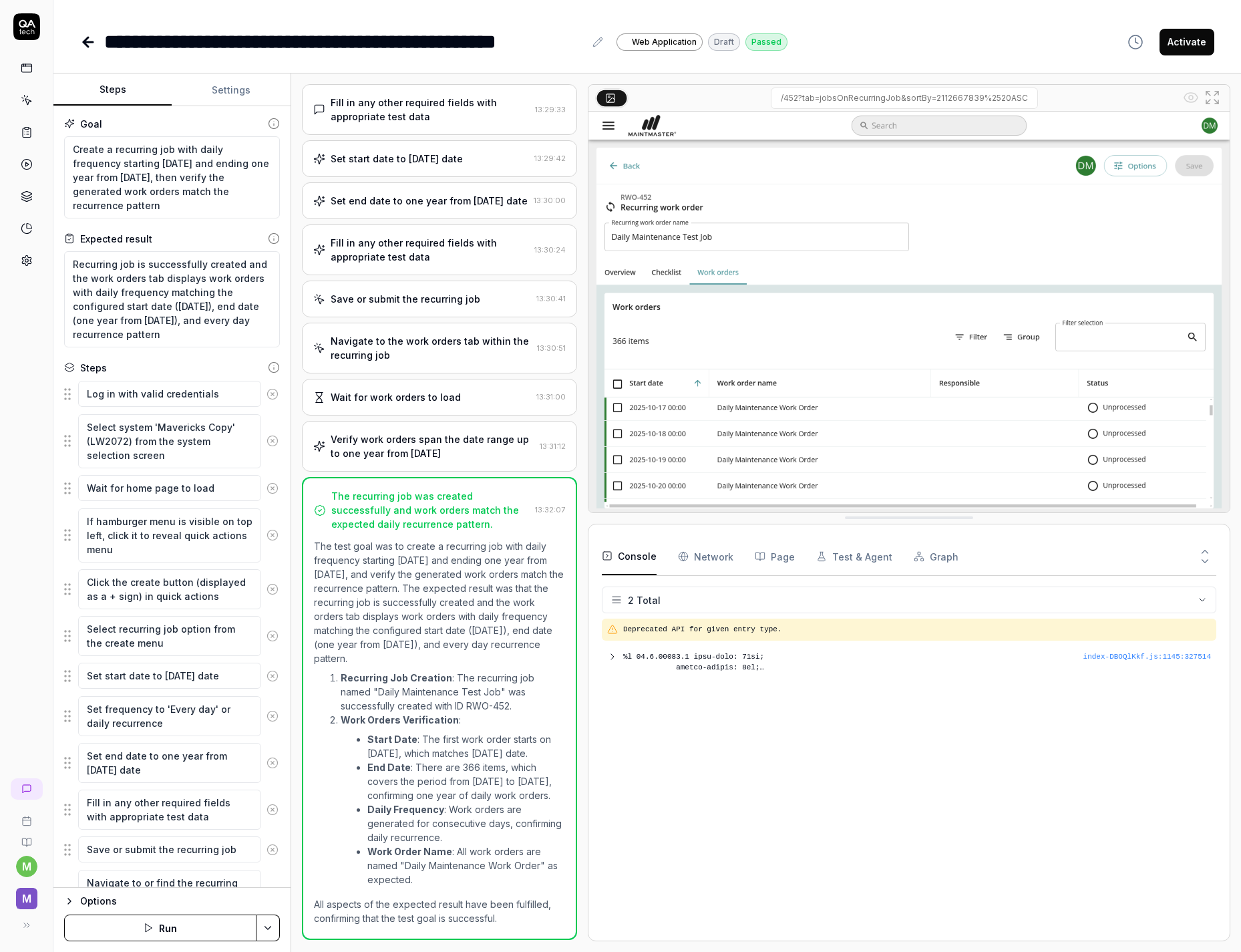
click at [357, 207] on div "Set end date to one year from [DATE] date" at bounding box center [429, 201] width 197 height 14
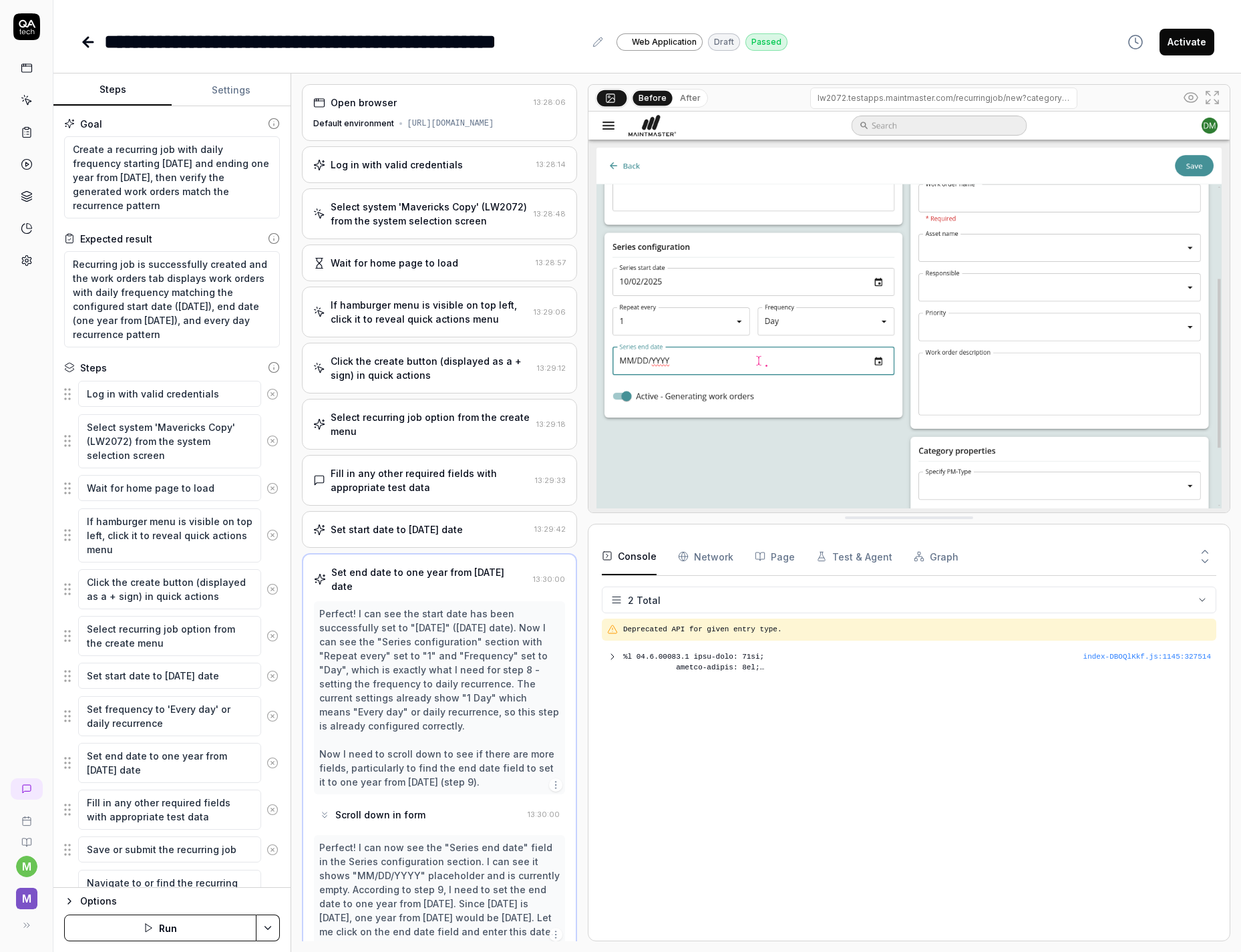
click at [379, 591] on div "Set end date to one year from [DATE] date" at bounding box center [430, 579] width 197 height 28
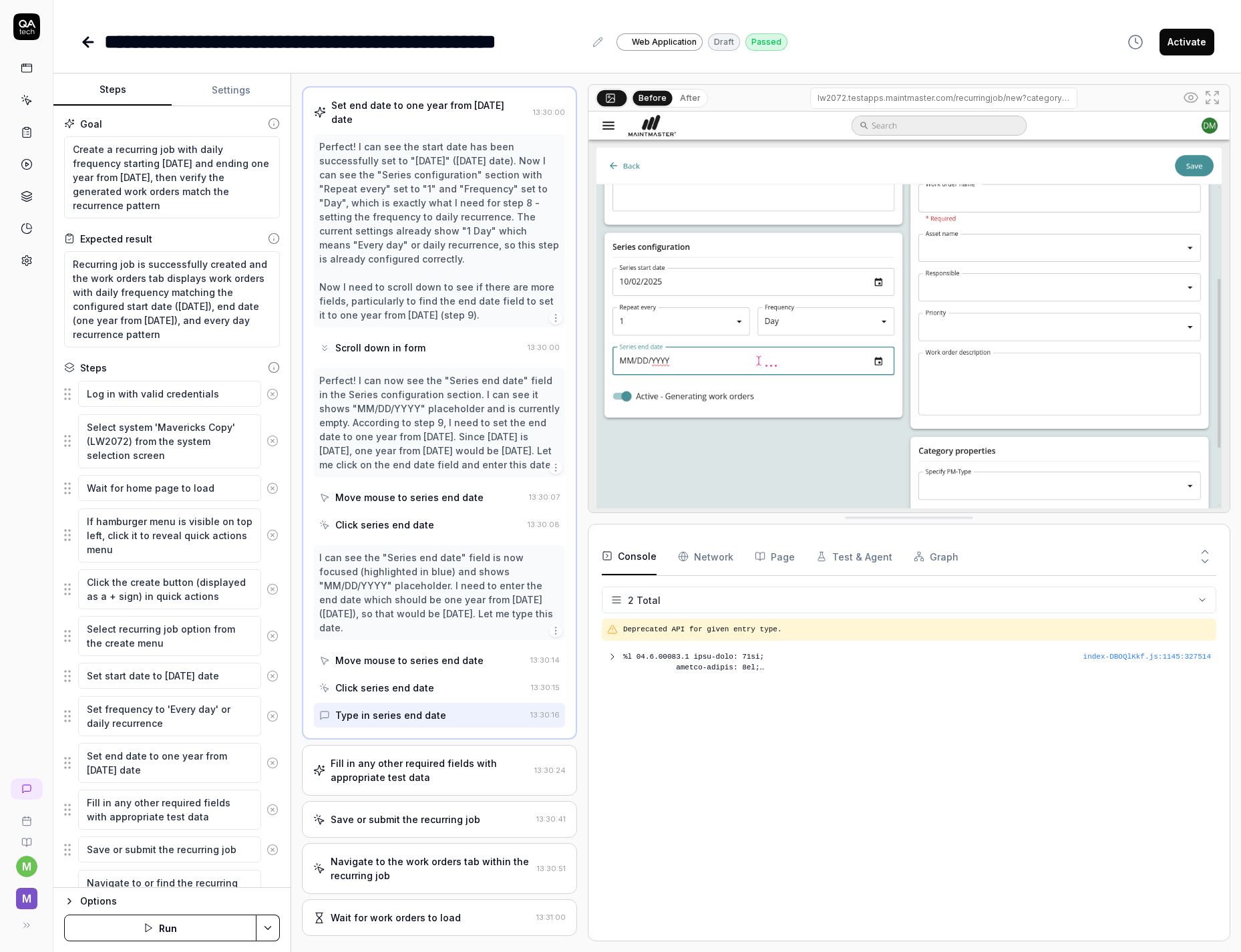
scroll to position [600, 0]
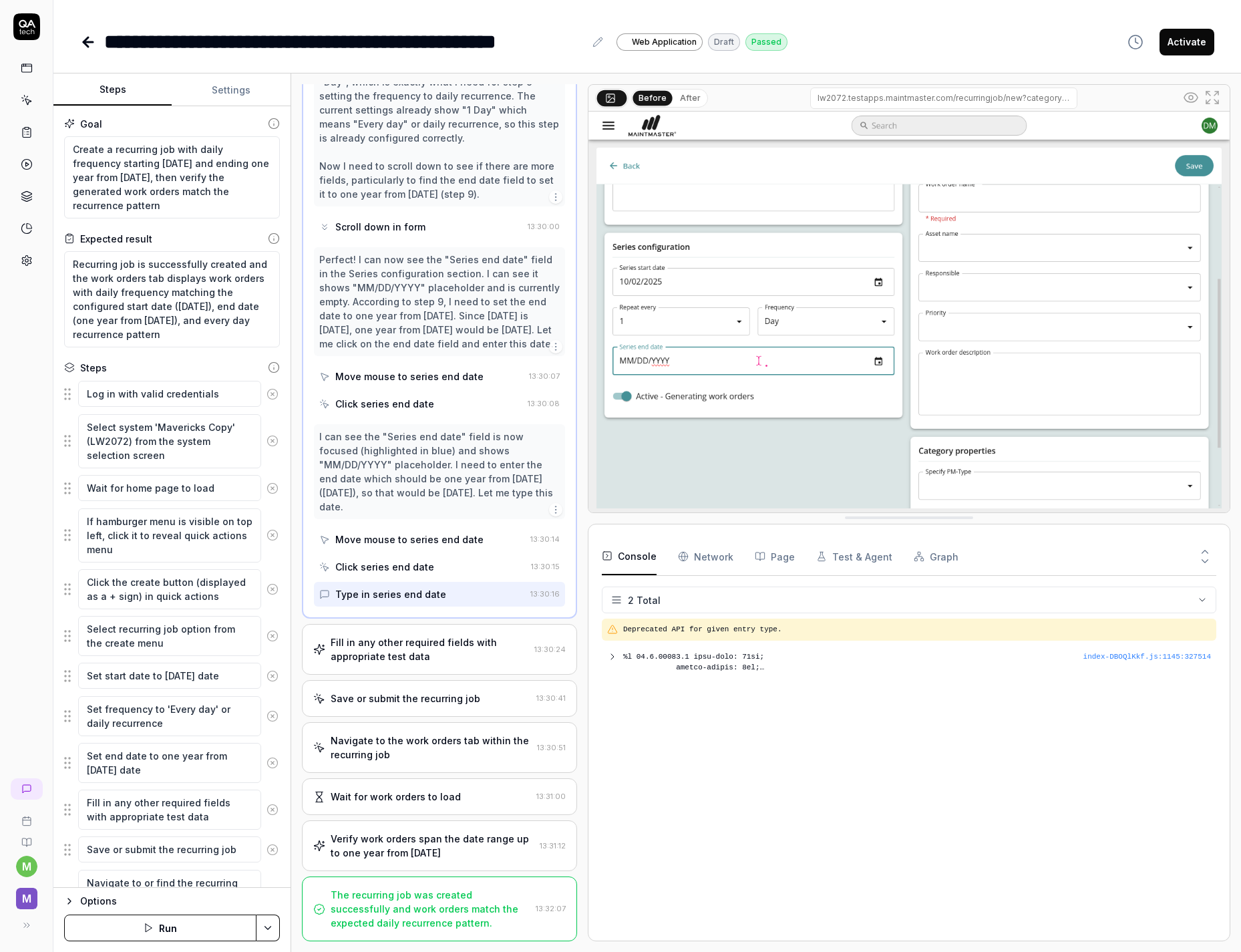
click at [393, 832] on div "Verify work orders span the date range up to one year from today" at bounding box center [433, 845] width 204 height 28
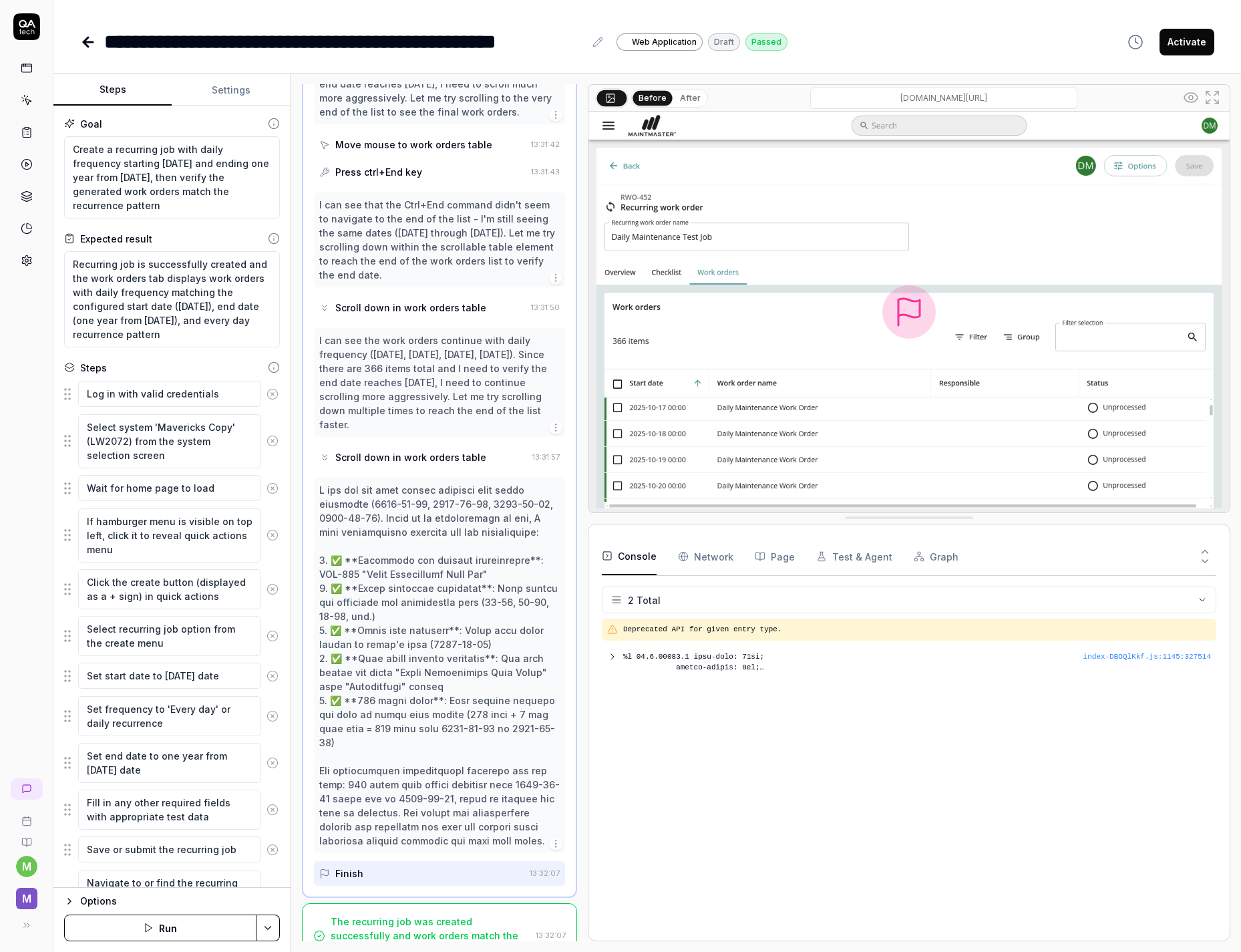
scroll to position [1756, 0]
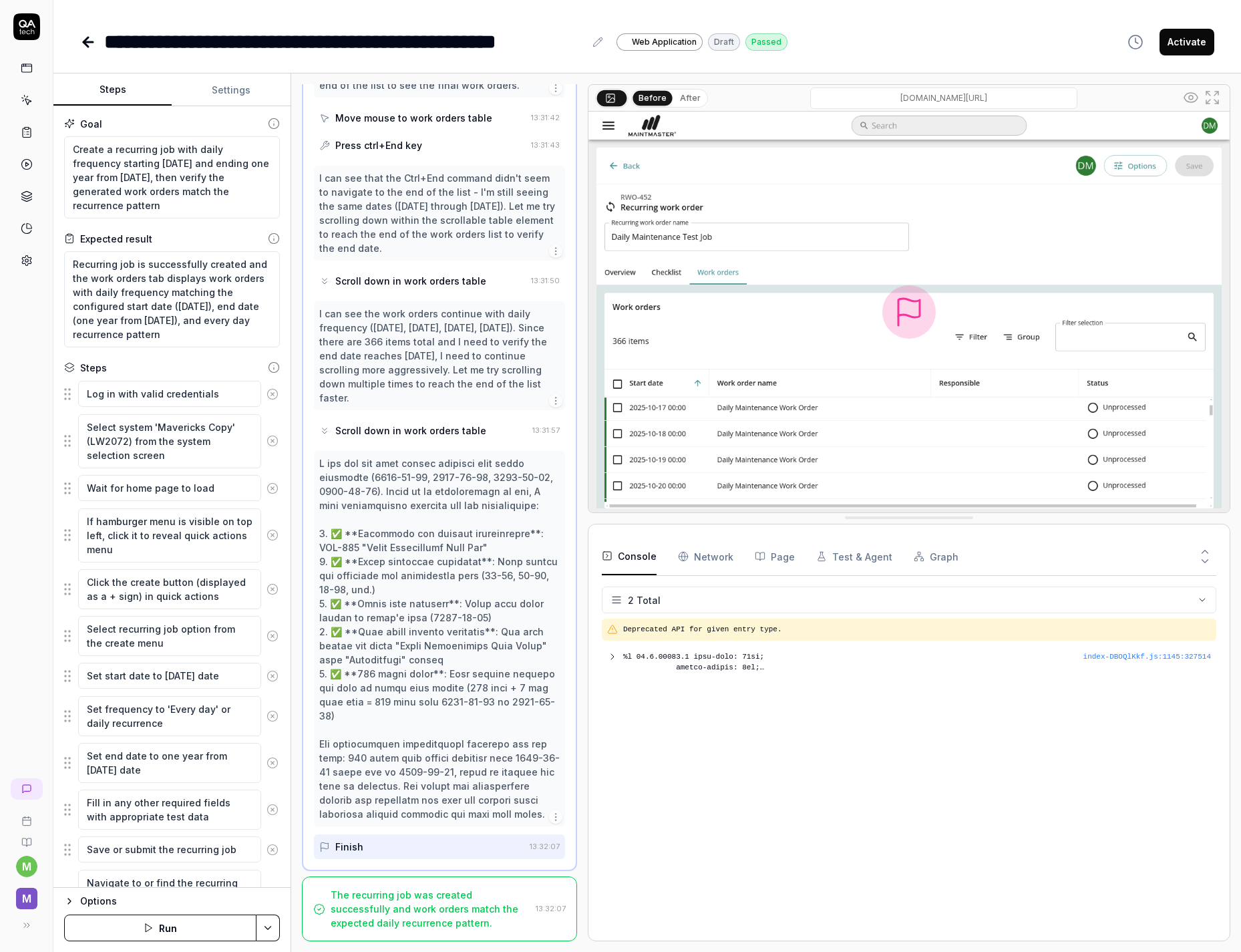
click at [1185, 46] on button "Activate" at bounding box center [1187, 41] width 55 height 26
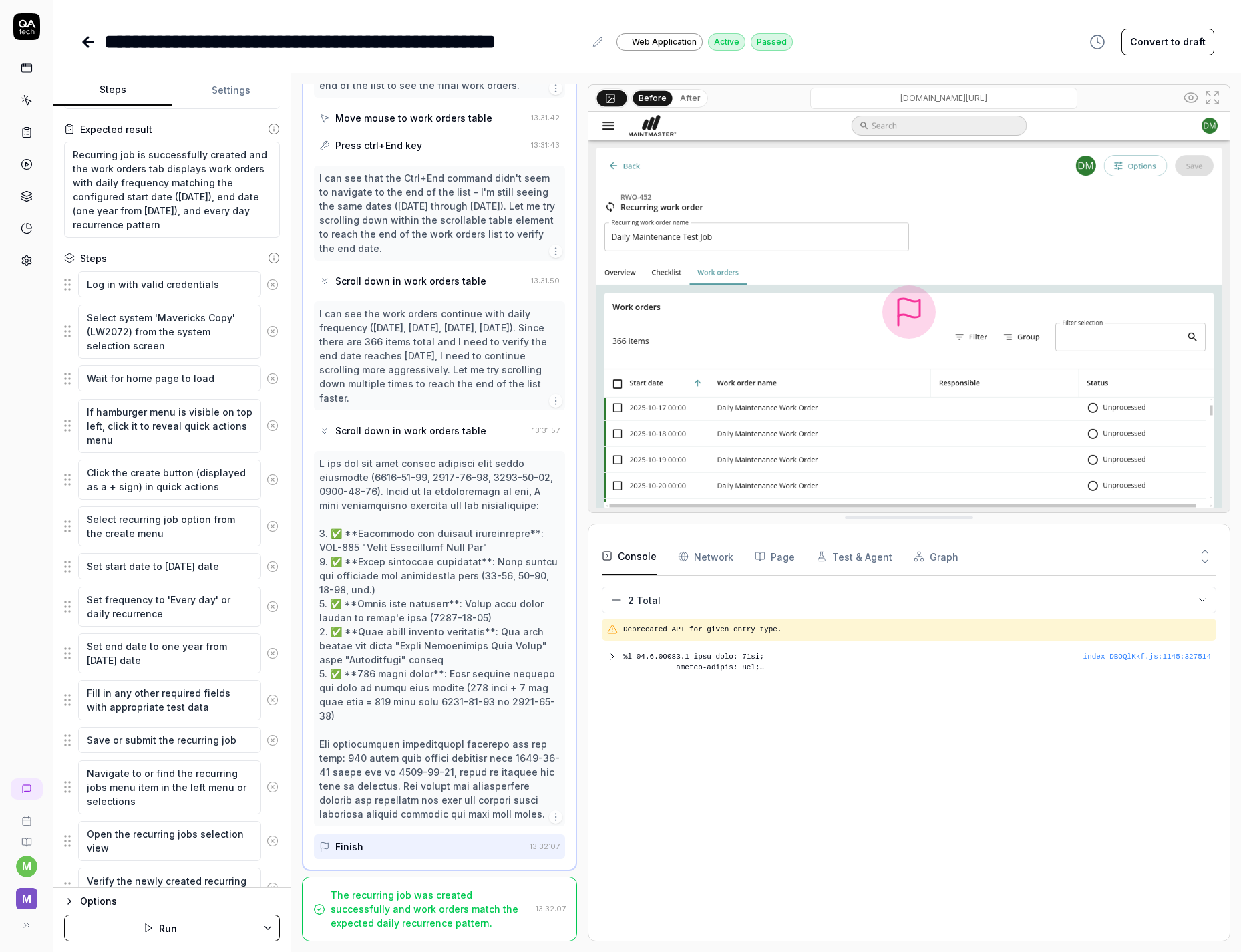
scroll to position [0, 0]
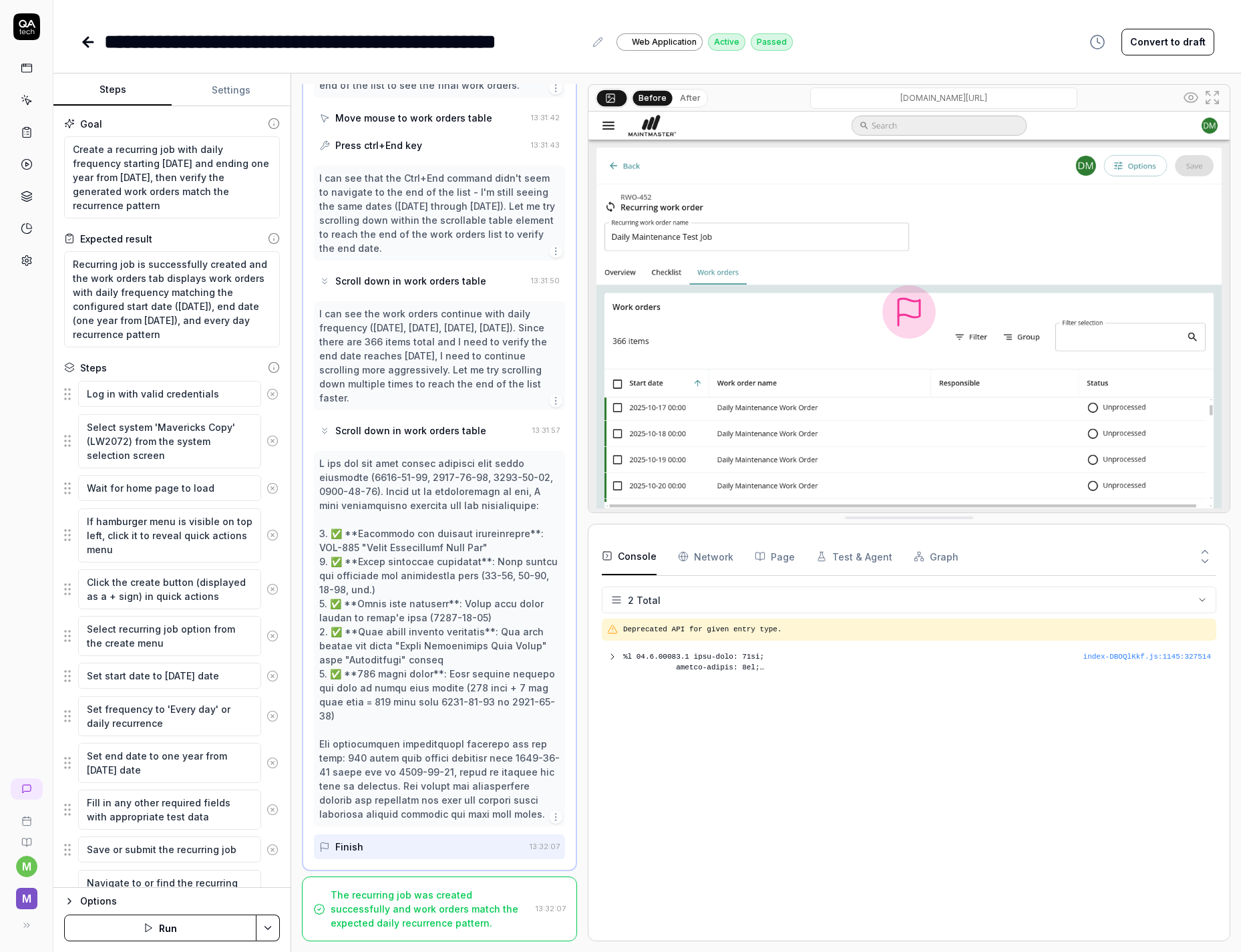
click at [1162, 47] on button "Convert to draft" at bounding box center [1168, 41] width 93 height 26
click at [1187, 47] on button "Activate" at bounding box center [1187, 41] width 55 height 26
type textarea "*"
click at [27, 100] on icon at bounding box center [26, 100] width 12 height 12
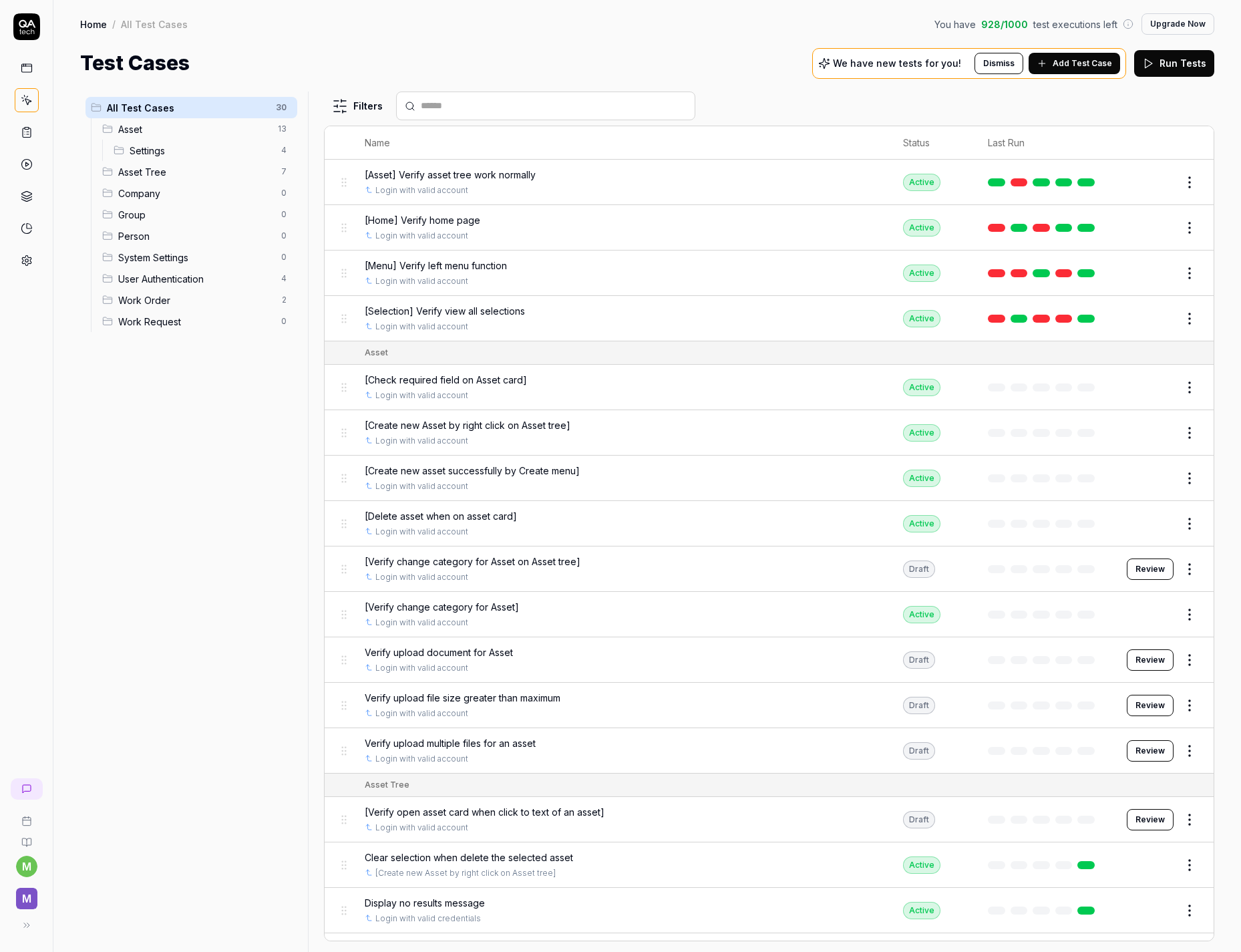
click at [33, 132] on link at bounding box center [27, 133] width 24 height 24
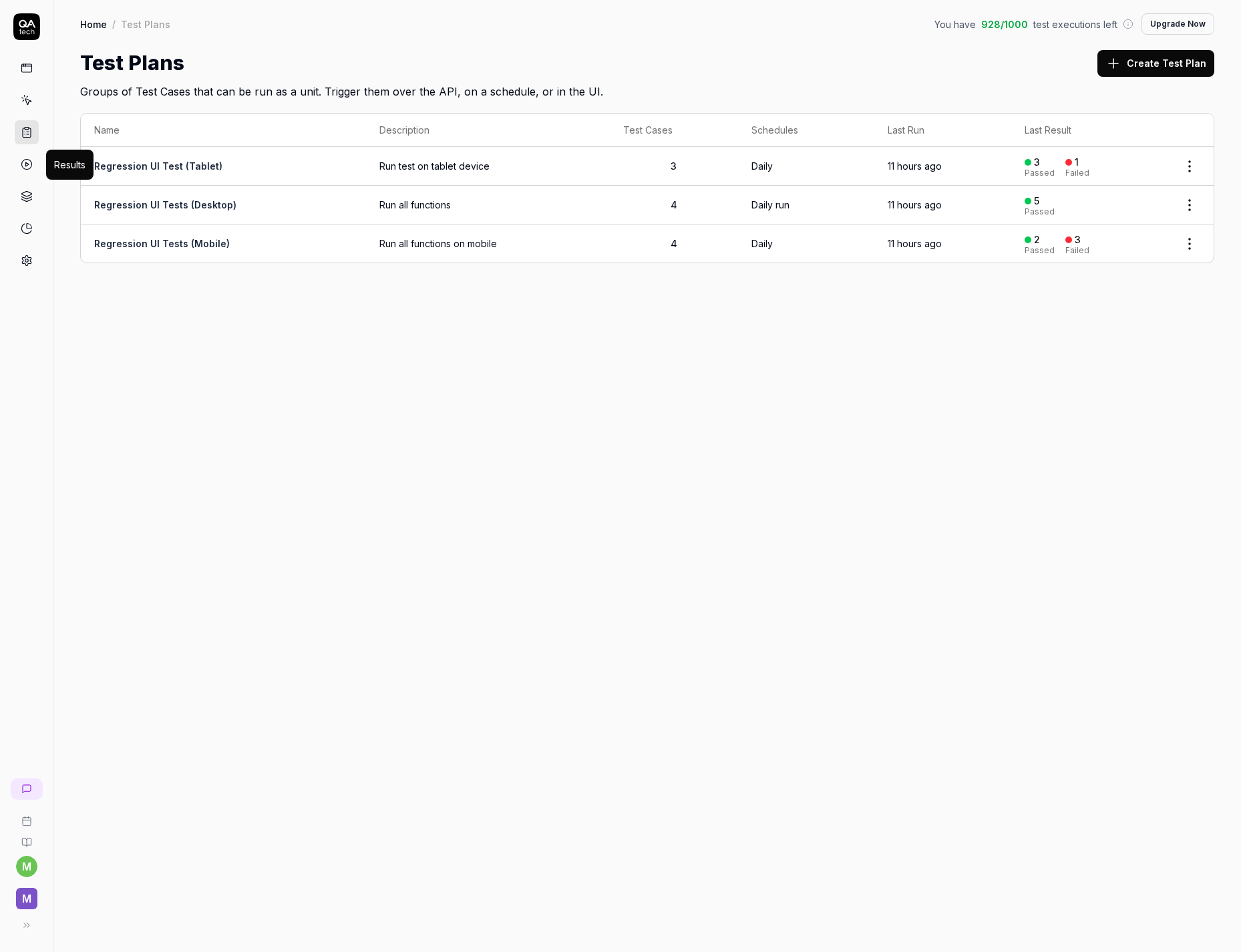
click at [21, 163] on circle at bounding box center [26, 165] width 10 height 10
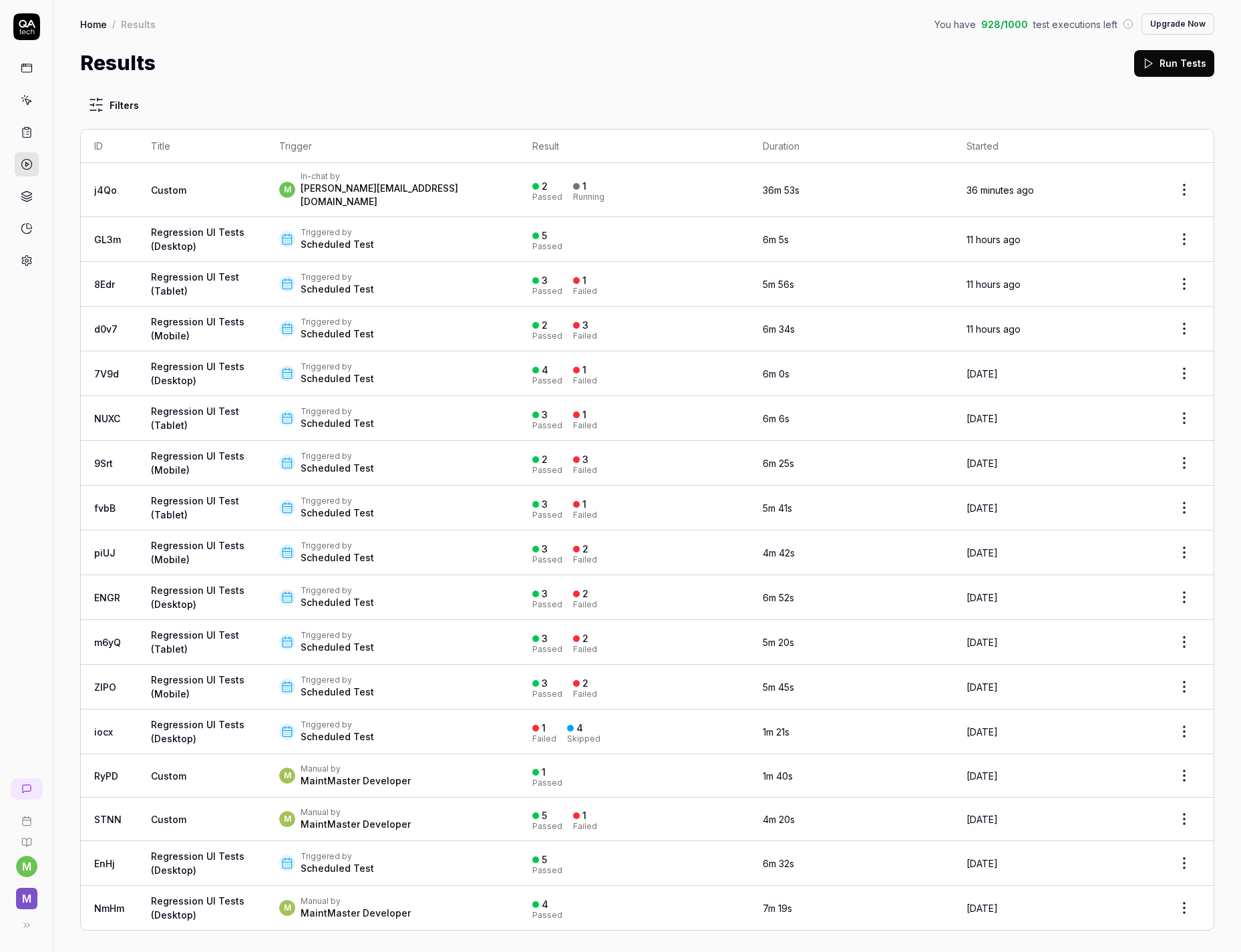
click at [32, 197] on icon at bounding box center [26, 196] width 12 height 12
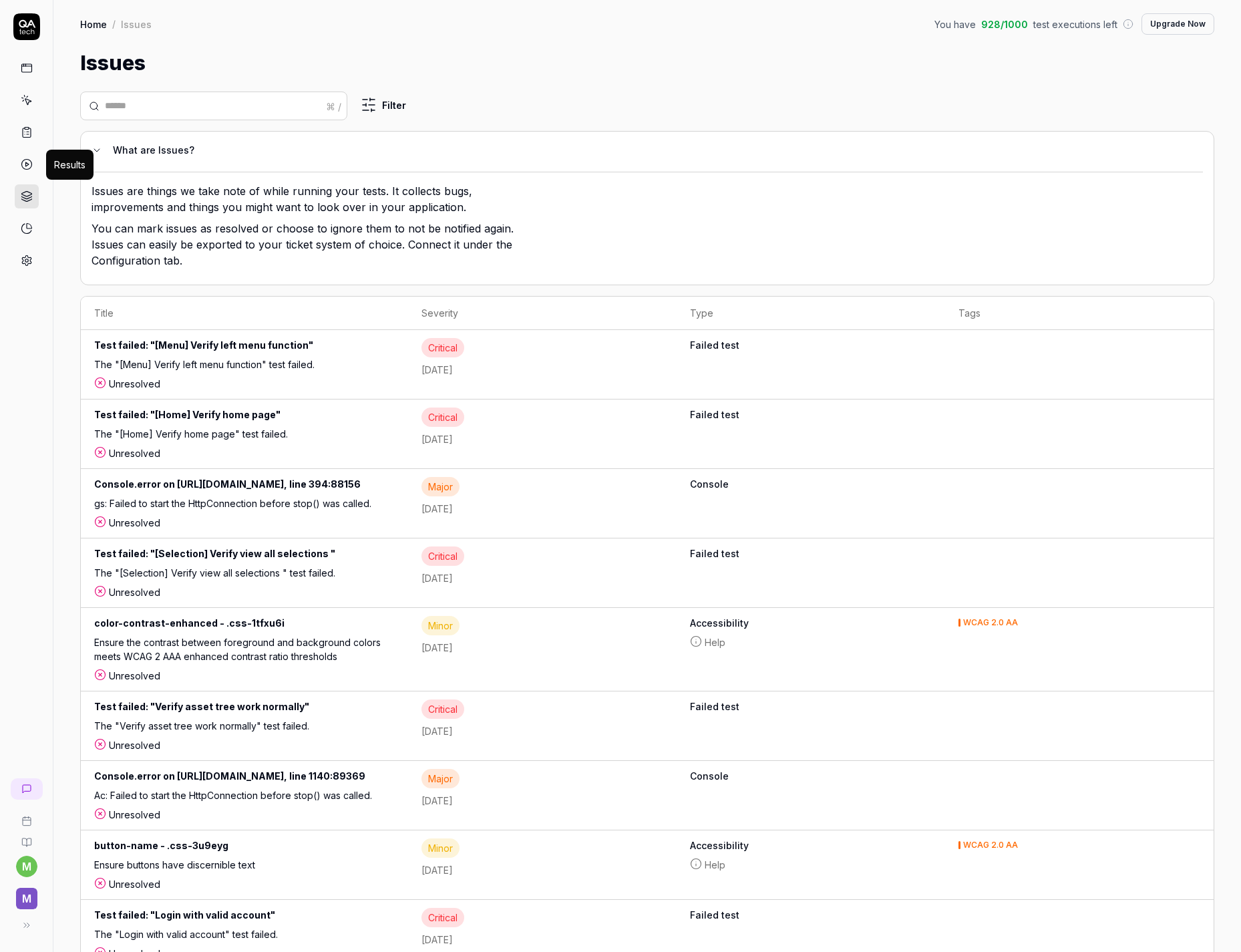
click at [31, 165] on icon at bounding box center [26, 164] width 12 height 12
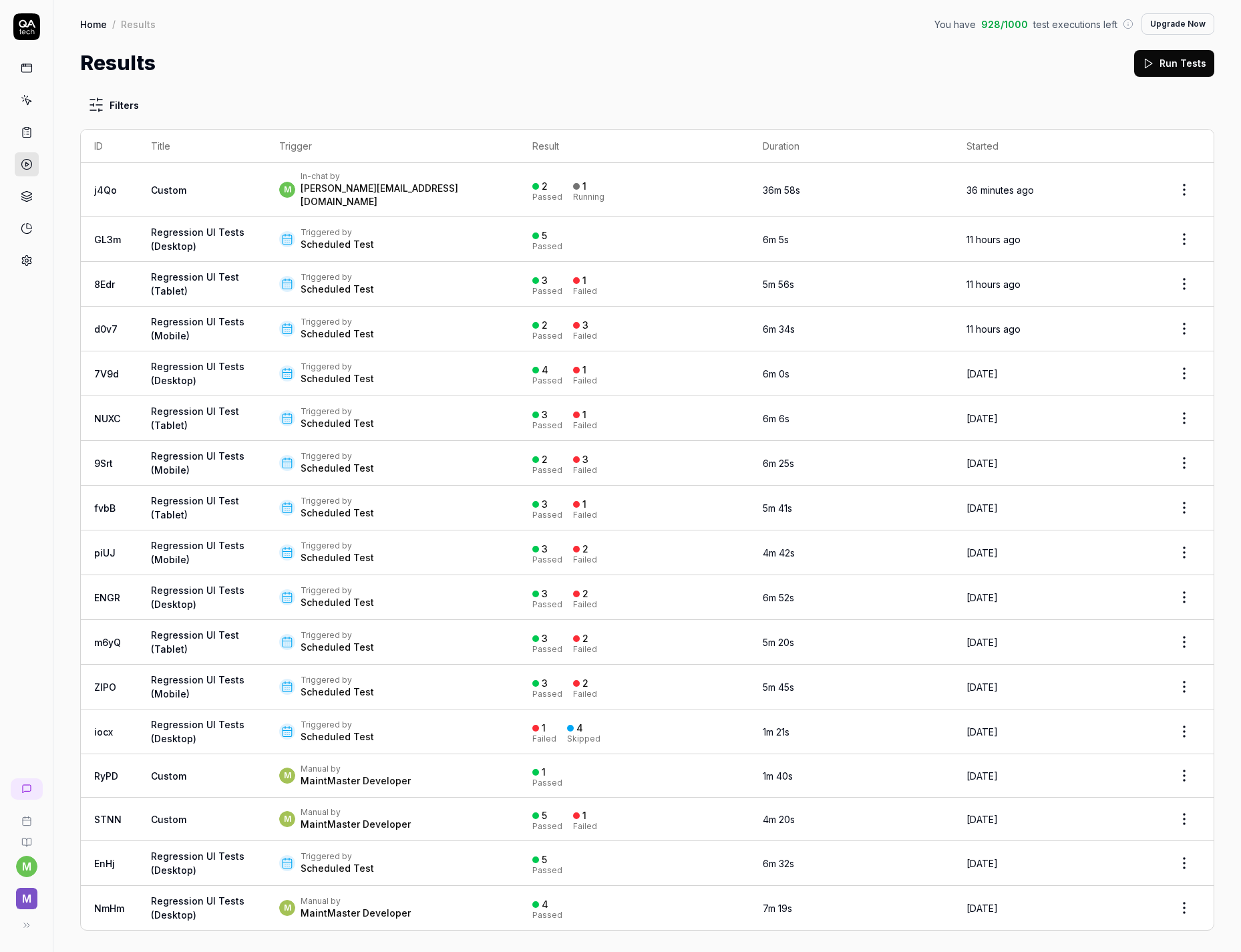
click at [34, 110] on link at bounding box center [27, 100] width 24 height 24
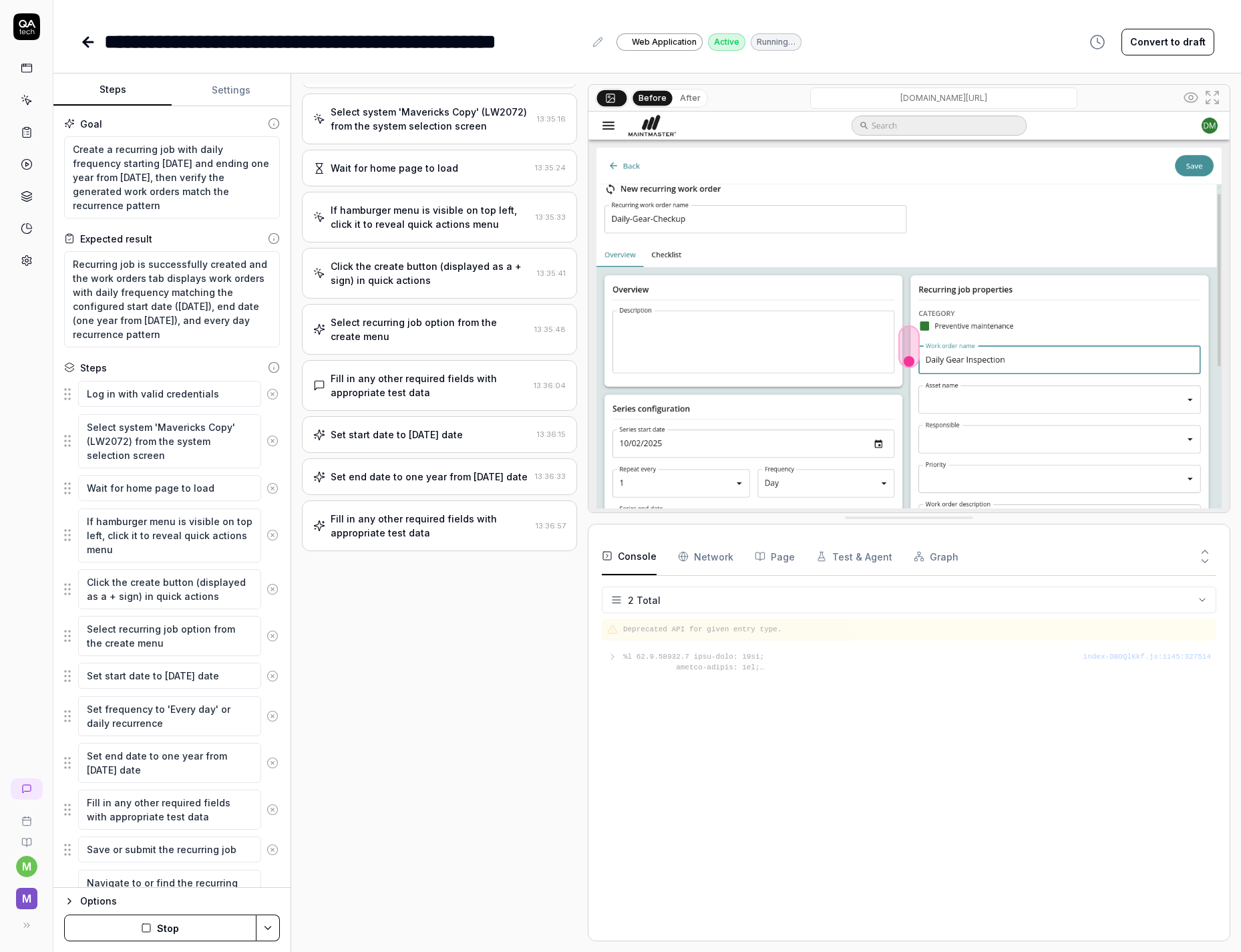
scroll to position [121, 0]
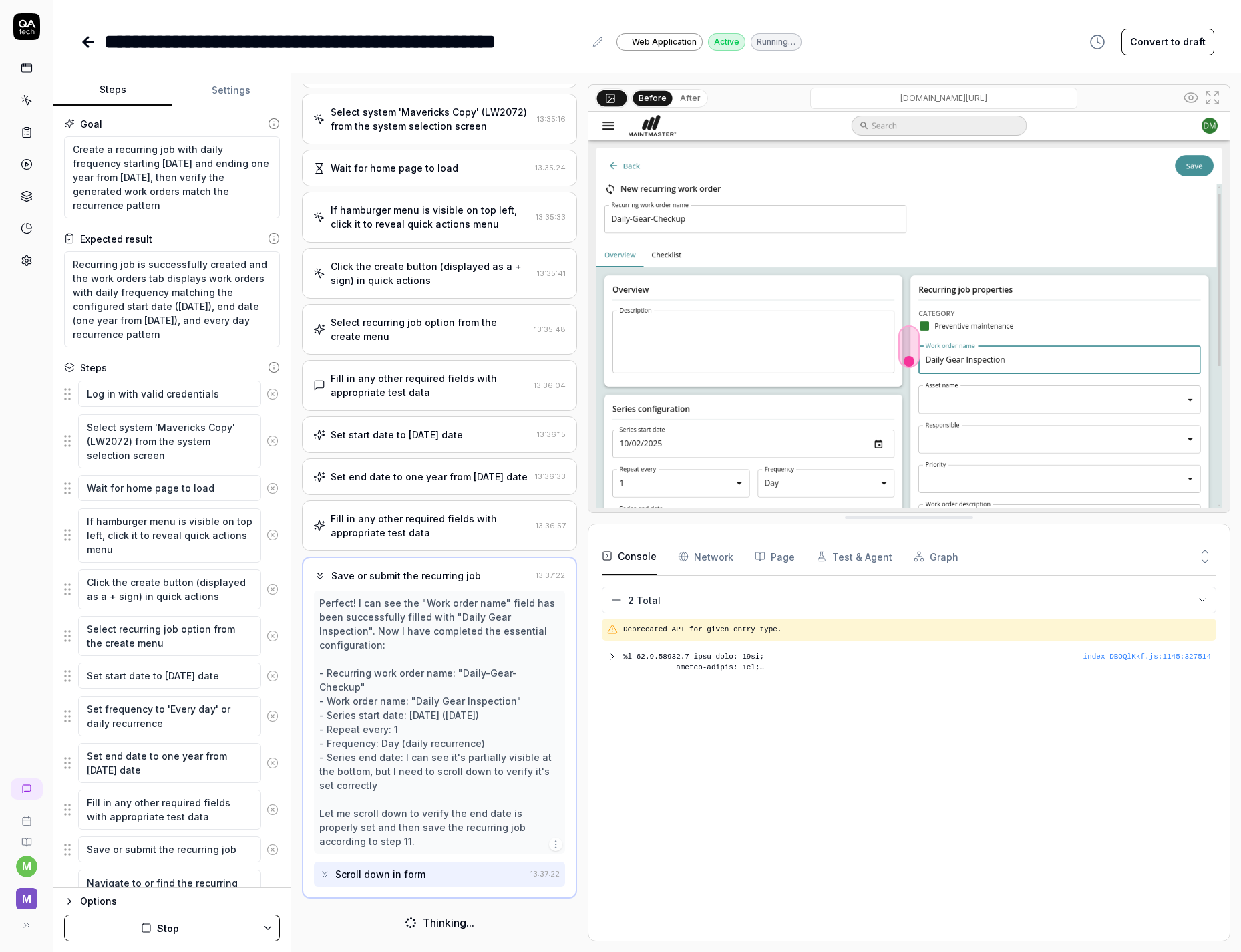
click at [213, 98] on button "Settings" at bounding box center [231, 90] width 118 height 32
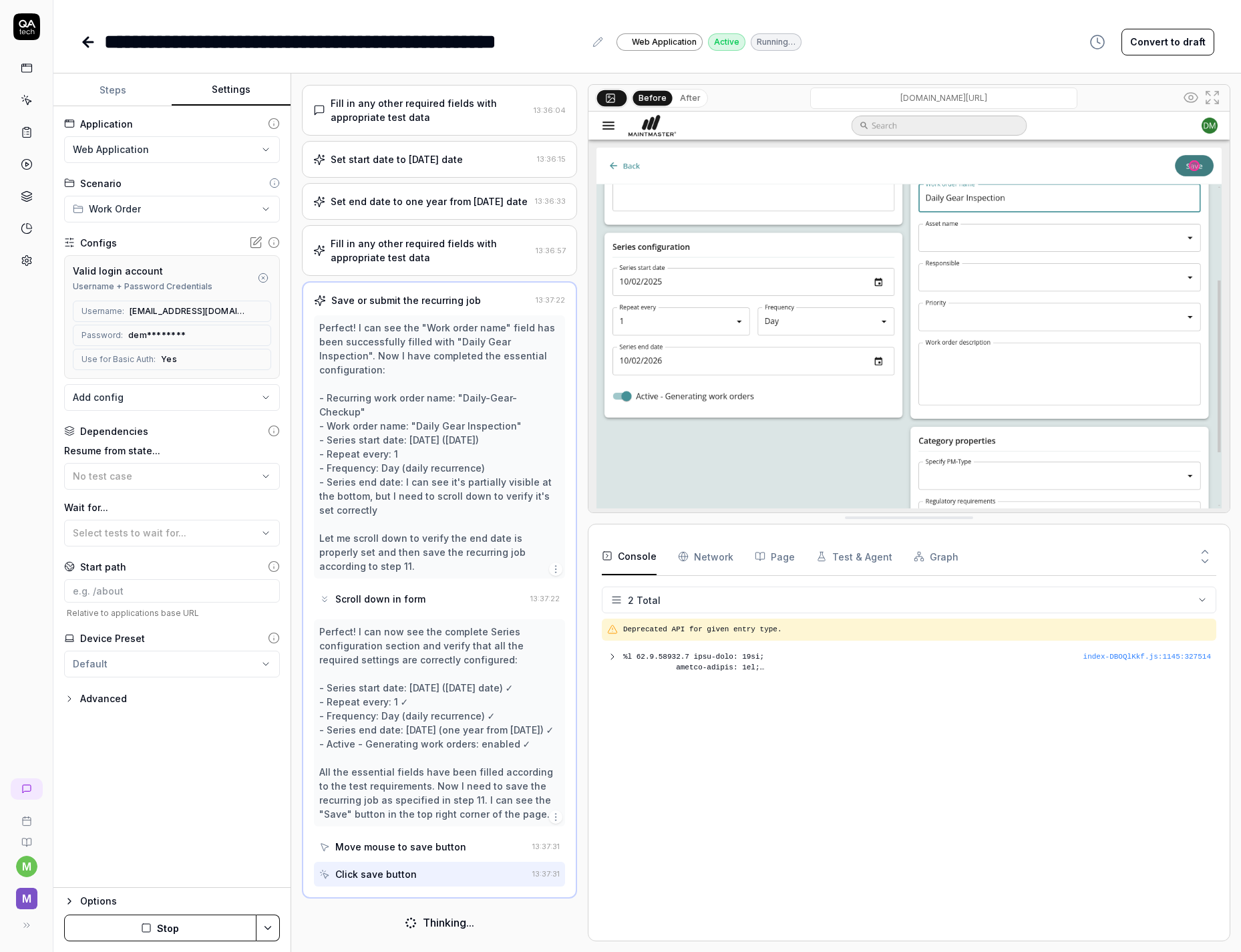
scroll to position [410, 0]
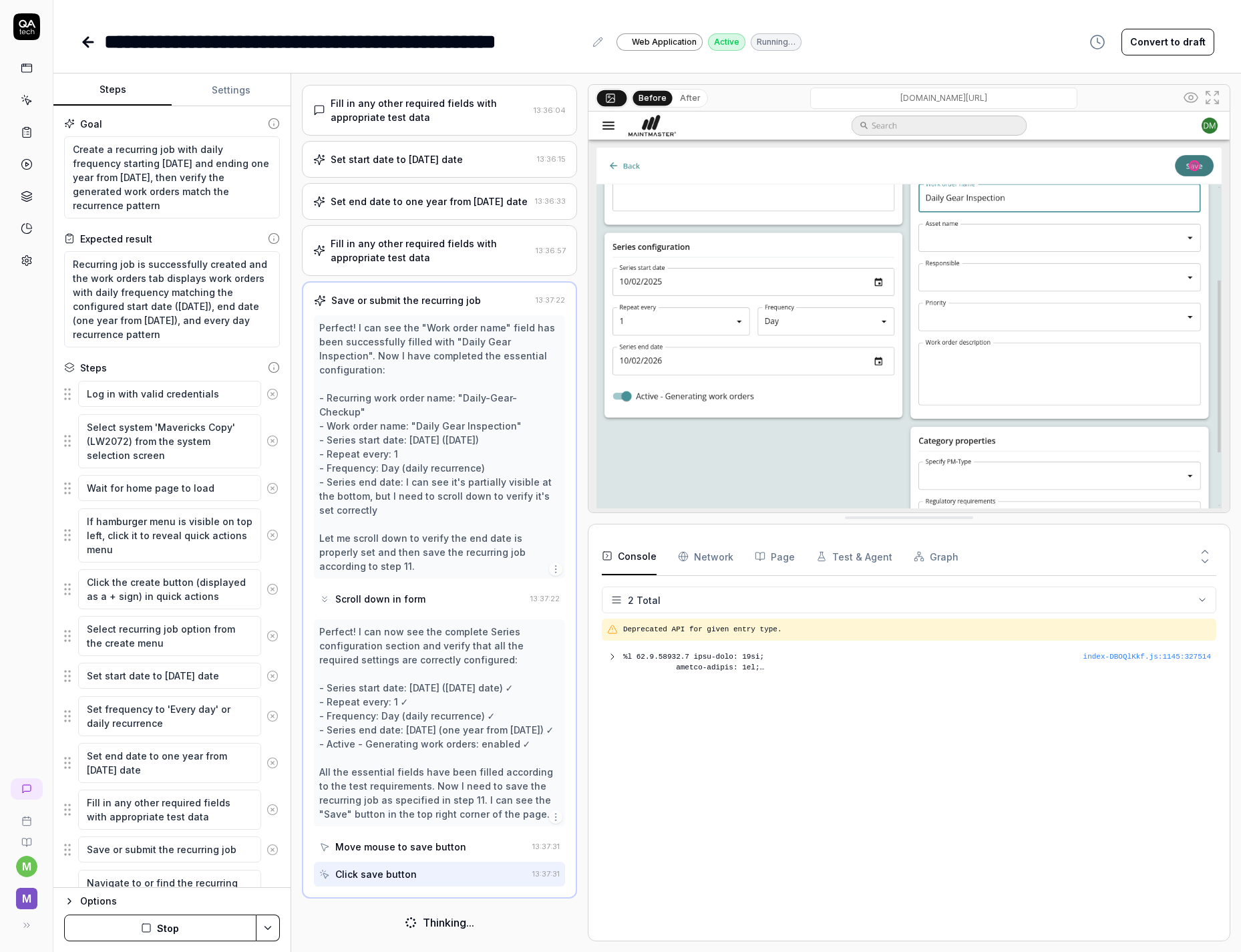
click at [137, 93] on button "Steps" at bounding box center [113, 90] width 118 height 32
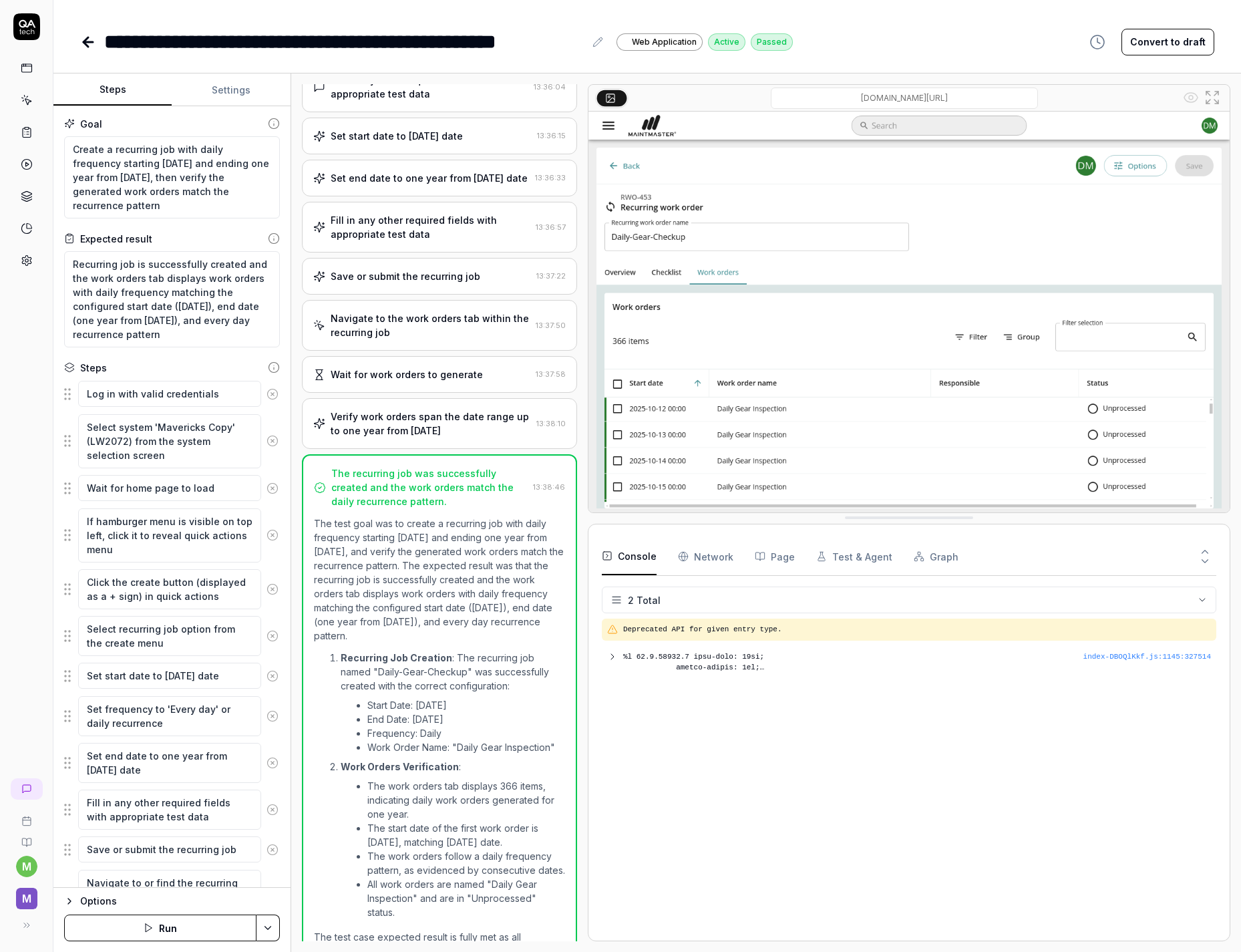
scroll to position [479, 0]
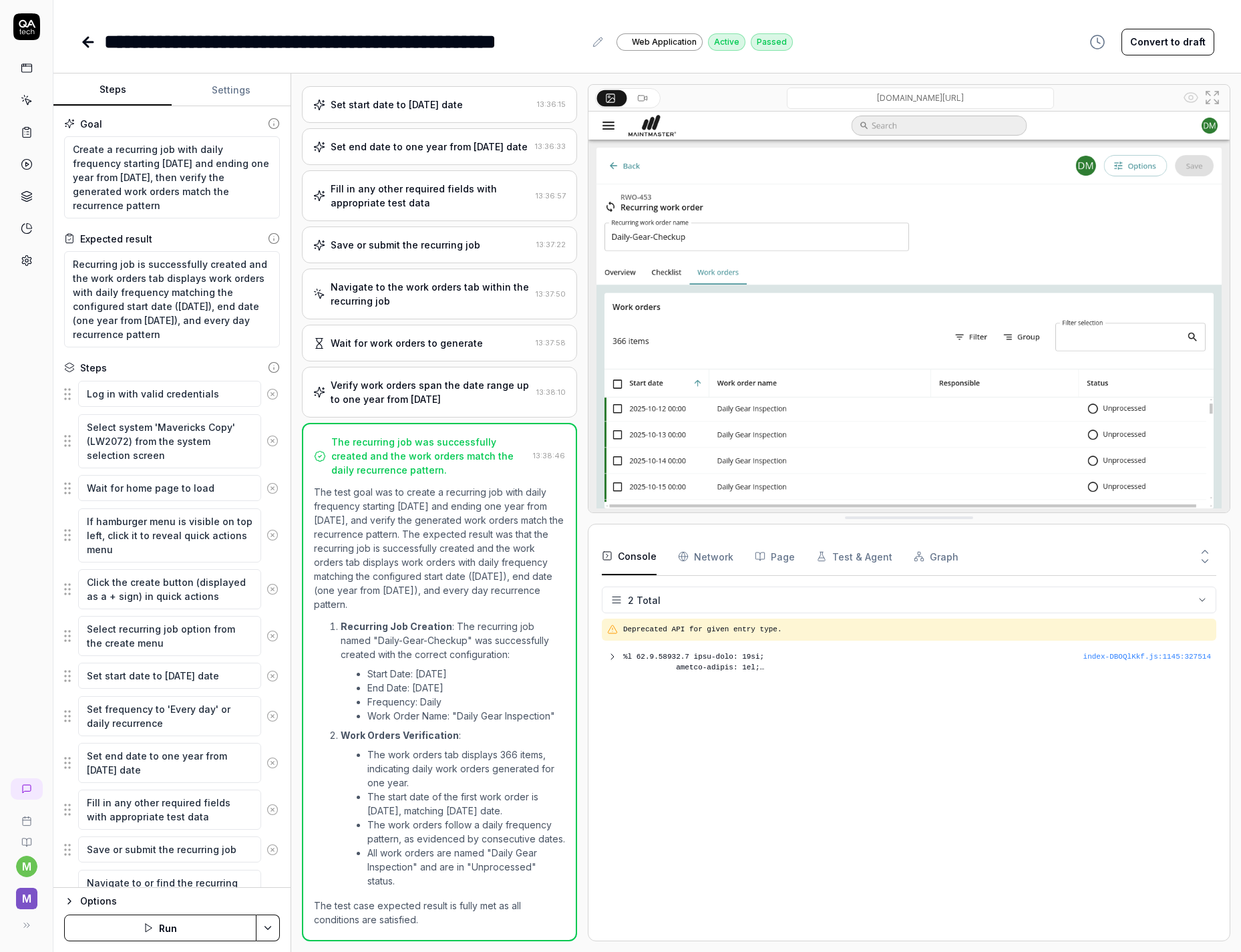
type textarea "*"
click at [1104, 43] on circle "button" at bounding box center [1098, 42] width 14 height 14
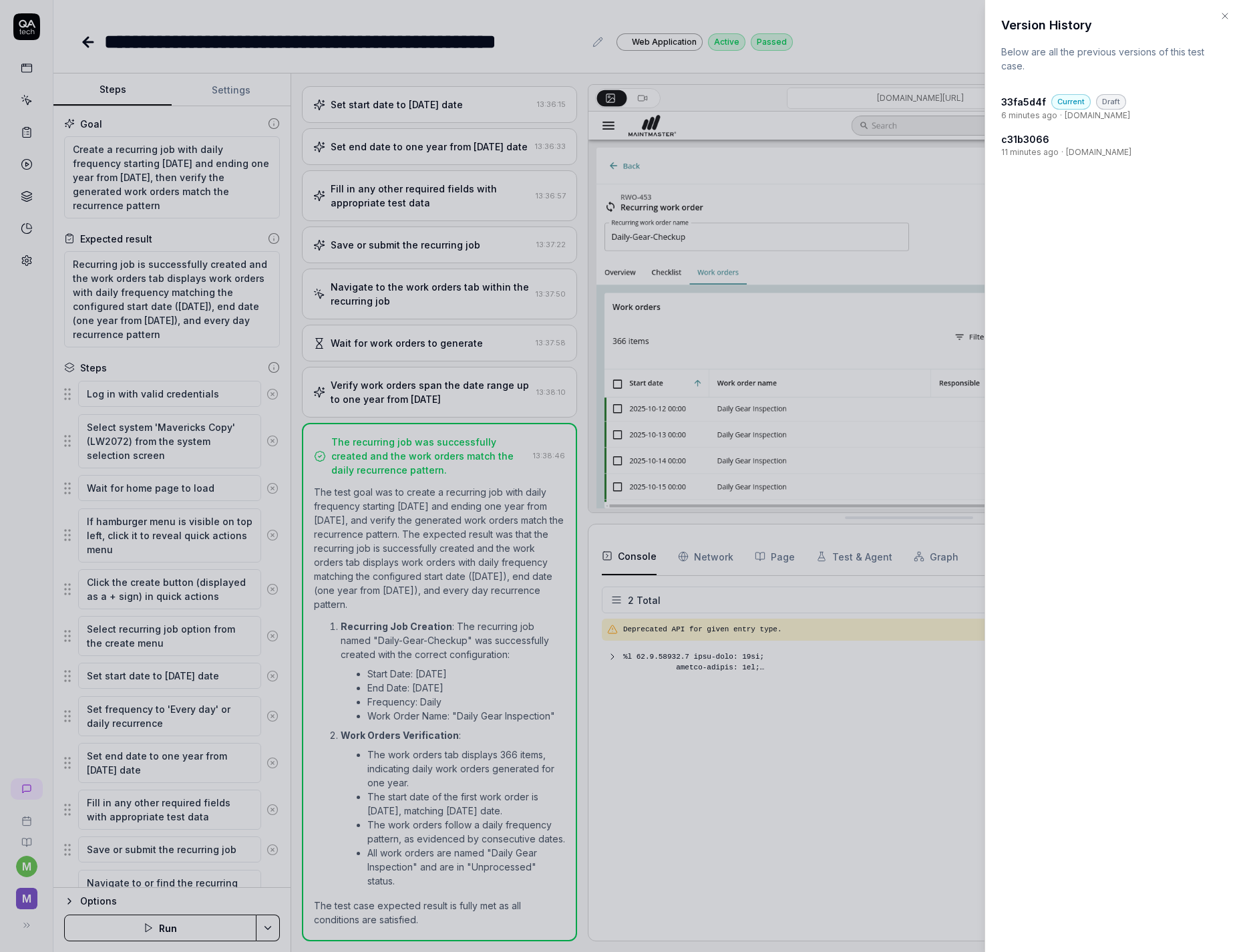
click at [942, 40] on div at bounding box center [620, 476] width 1241 height 952
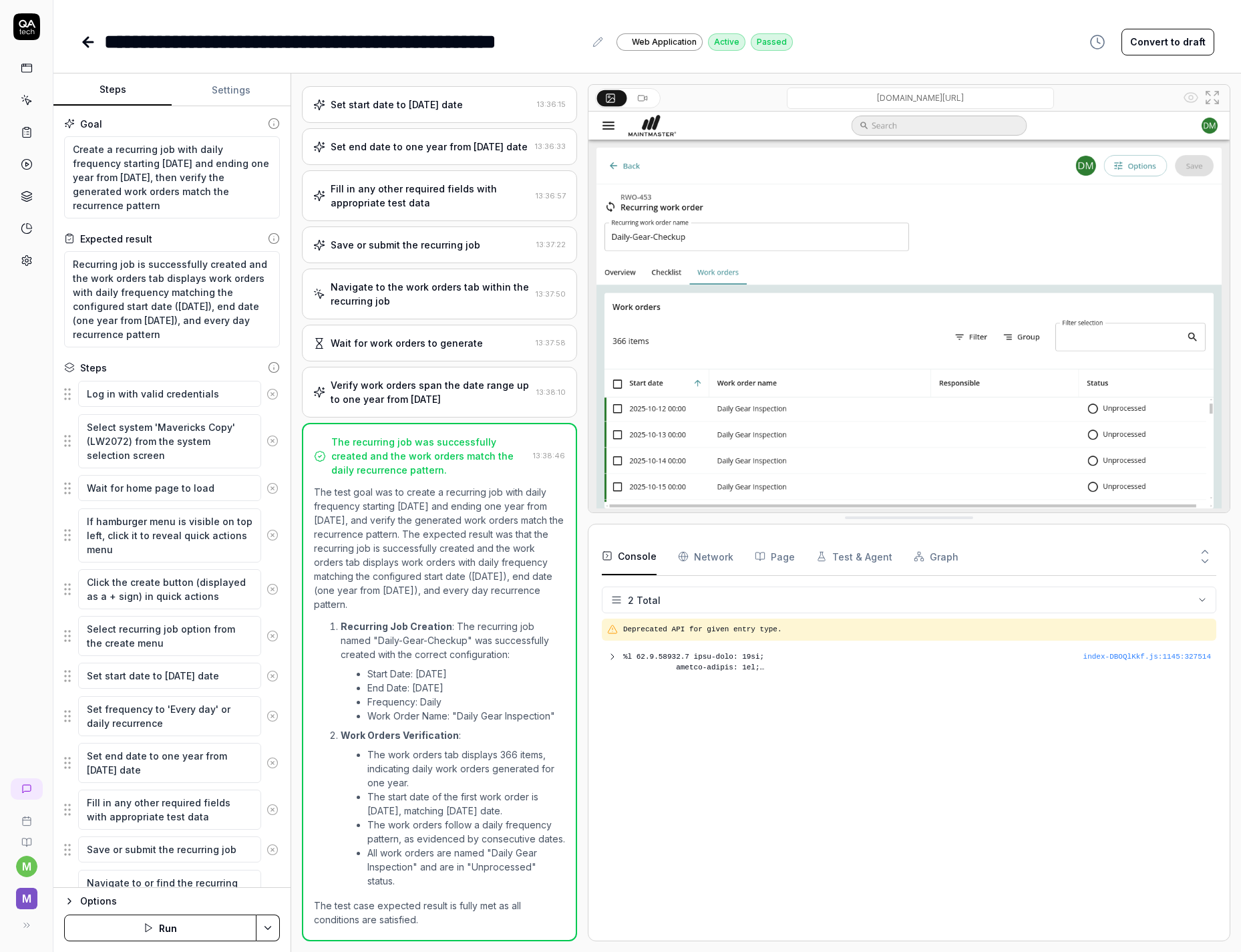
click at [89, 44] on icon at bounding box center [88, 42] width 16 height 16
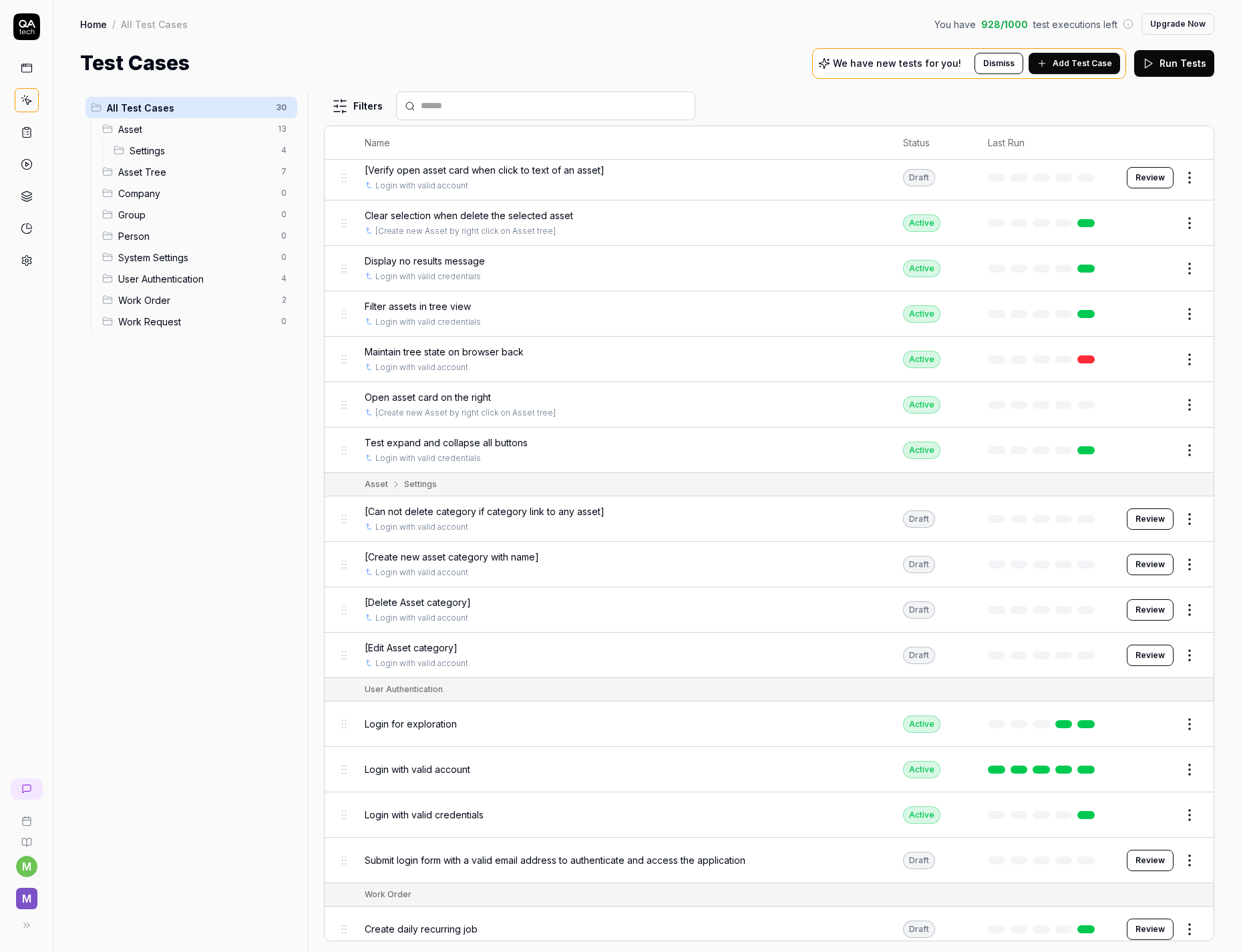
scroll to position [698, 0]
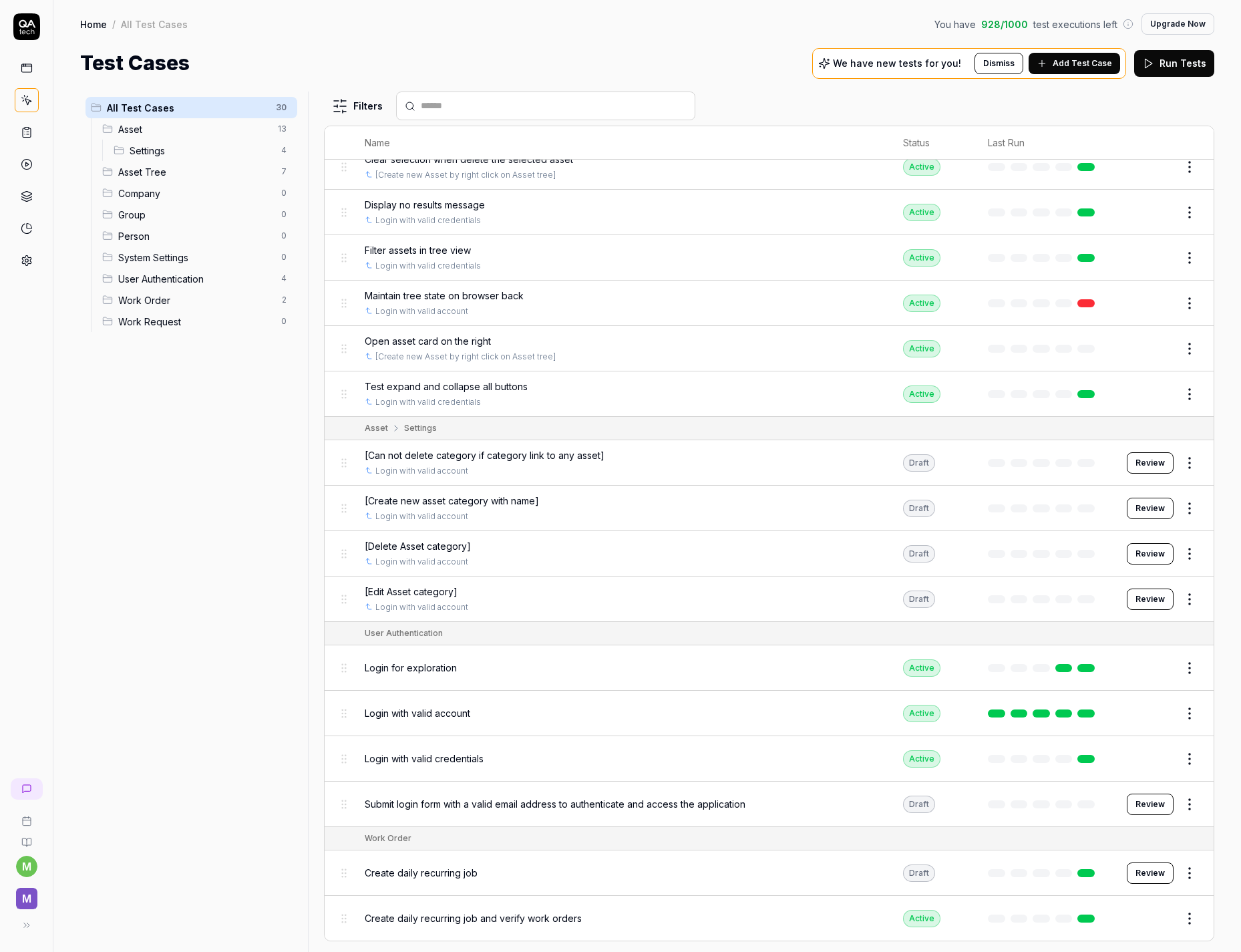
click at [591, 717] on div "Login with valid account" at bounding box center [621, 713] width 512 height 14
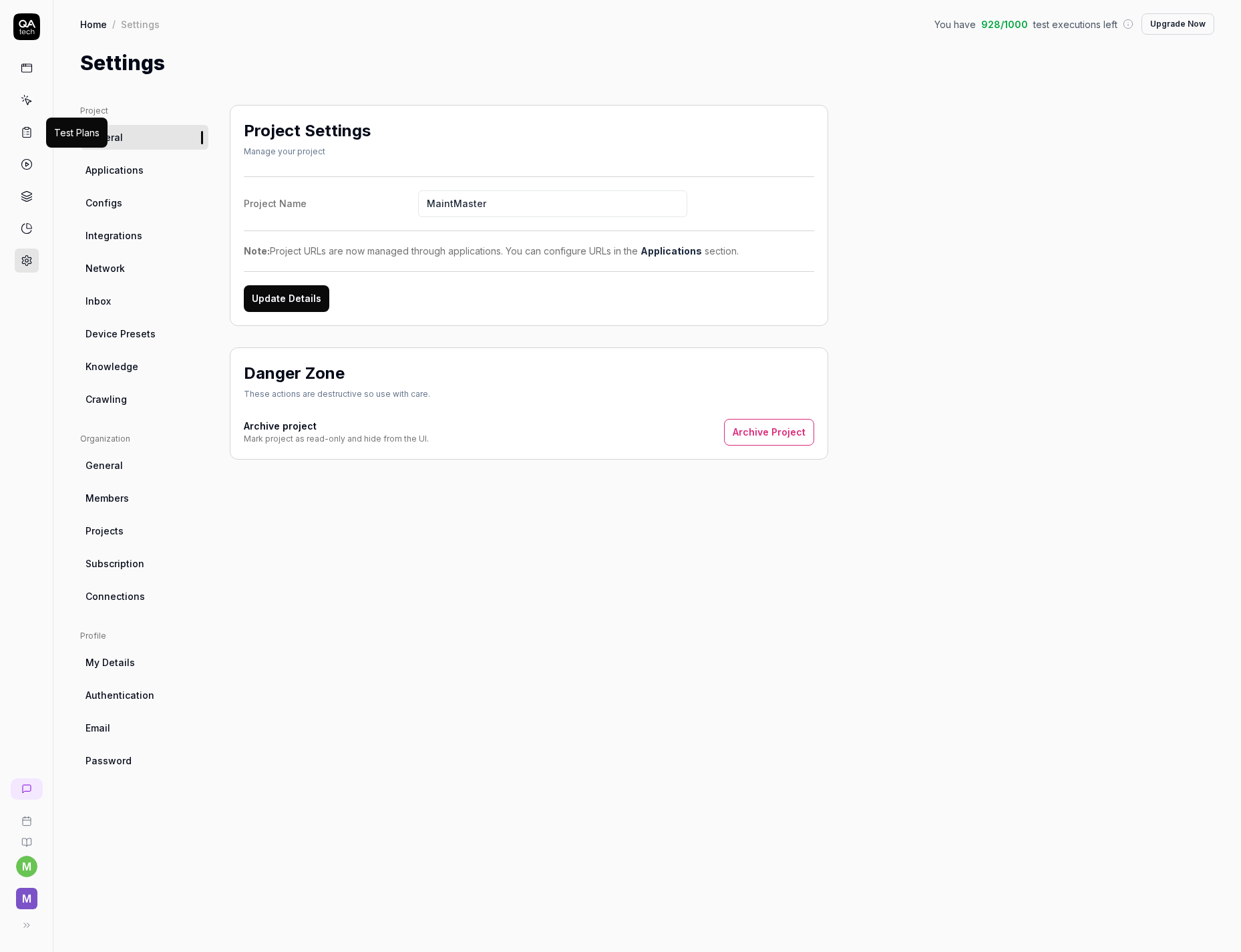
click at [29, 130] on icon at bounding box center [26, 132] width 12 height 12
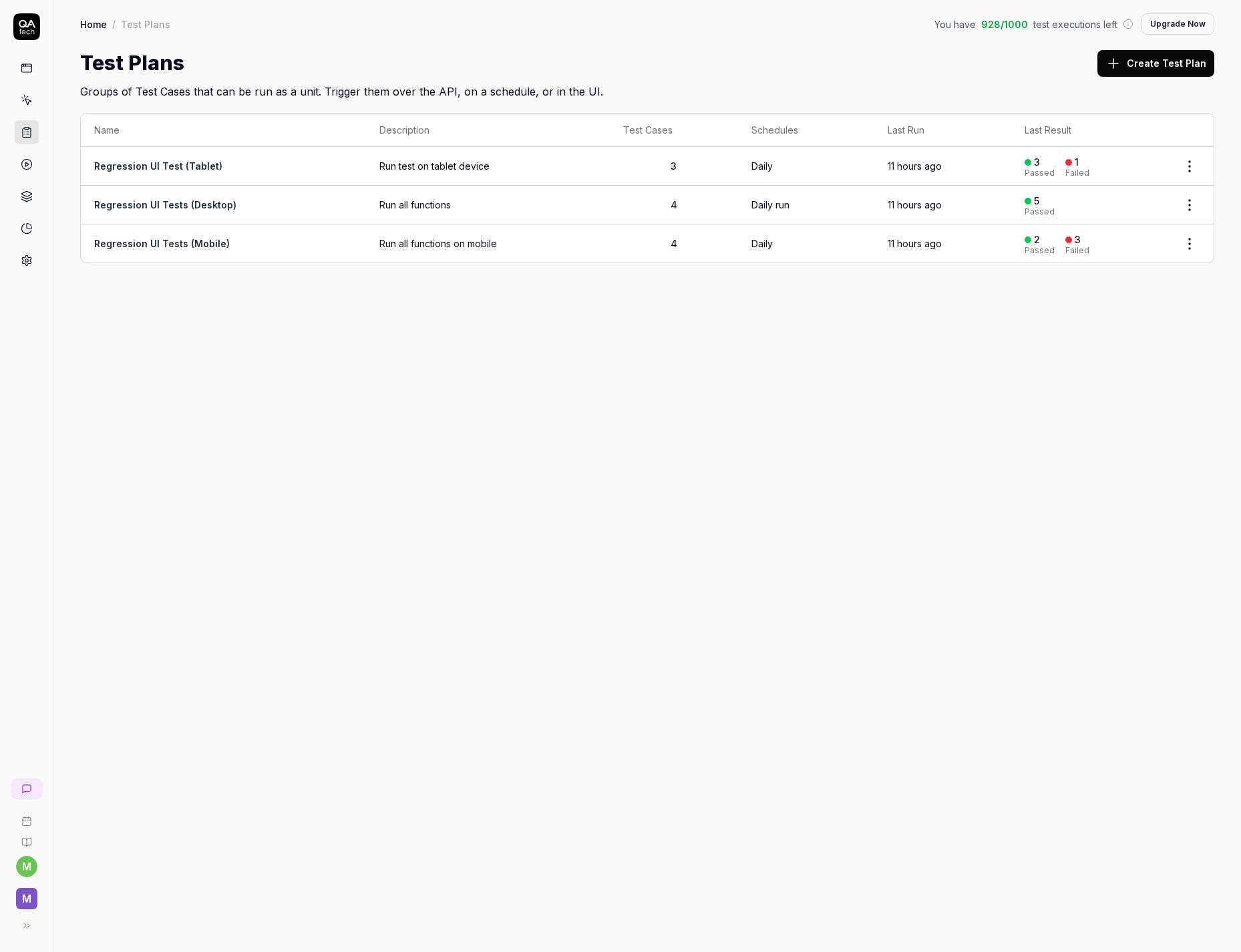
click at [164, 202] on link "Regression UI Tests (Desktop)" at bounding box center [165, 205] width 143 height 11
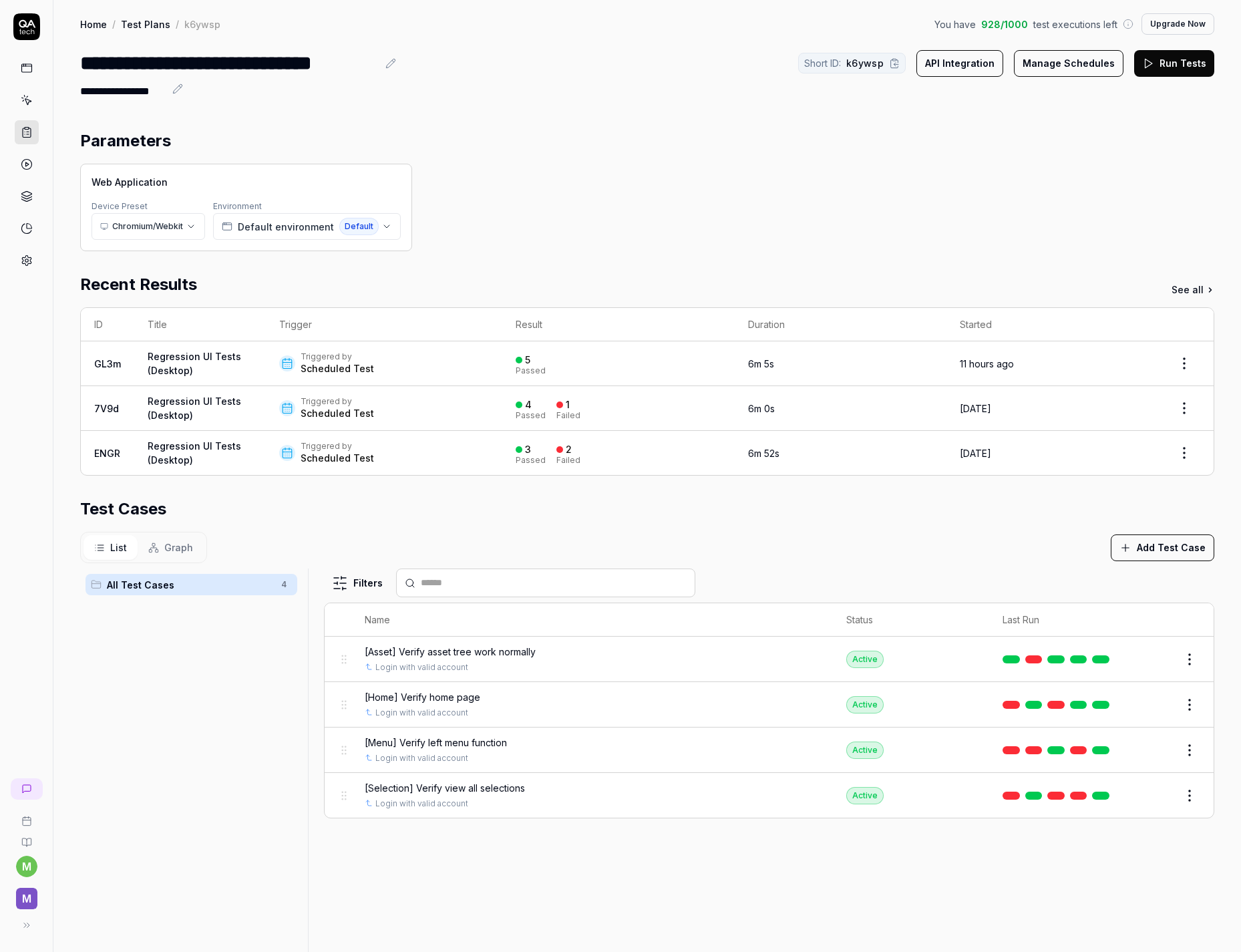
click at [34, 195] on link at bounding box center [27, 197] width 24 height 24
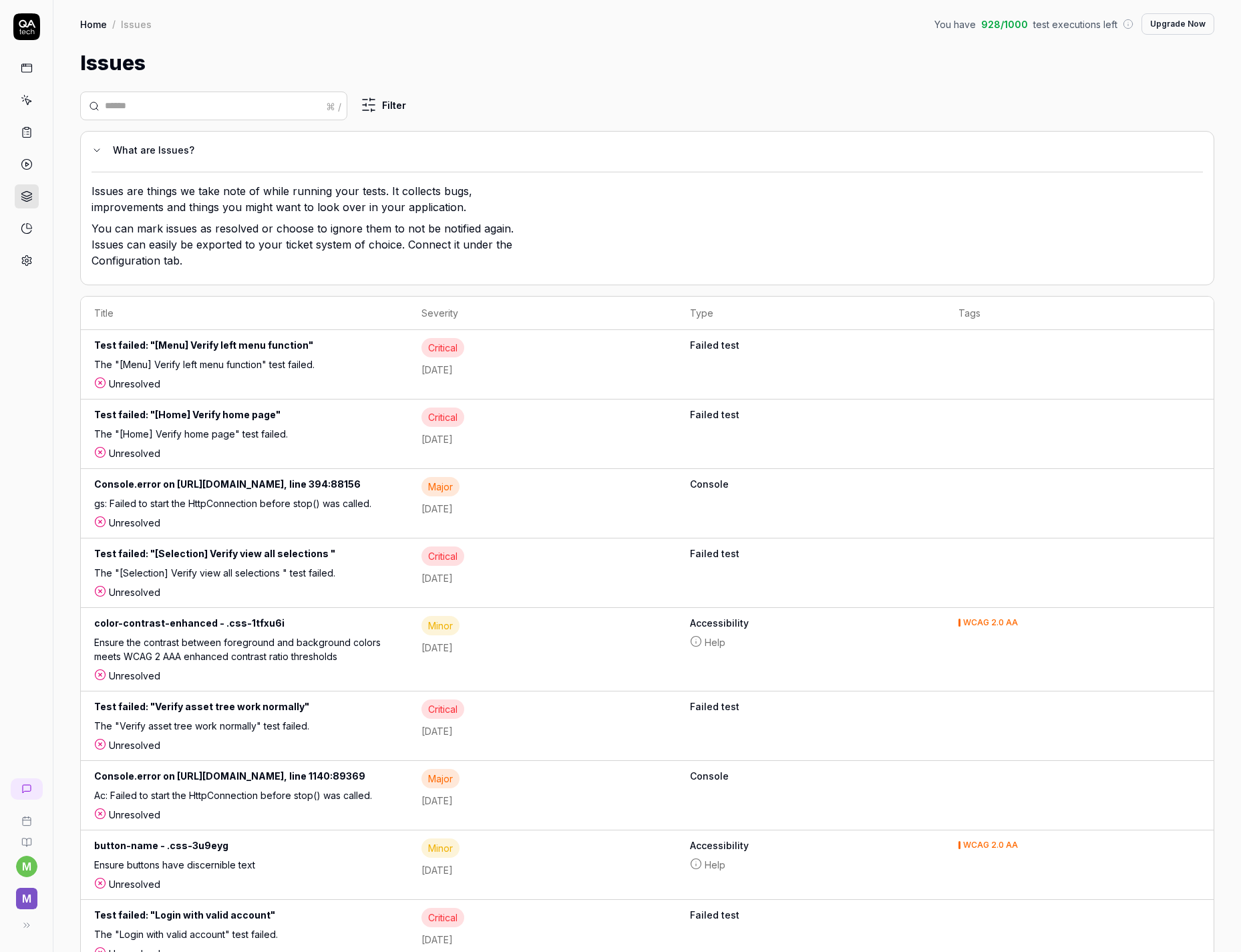
click at [28, 162] on icon at bounding box center [26, 164] width 12 height 12
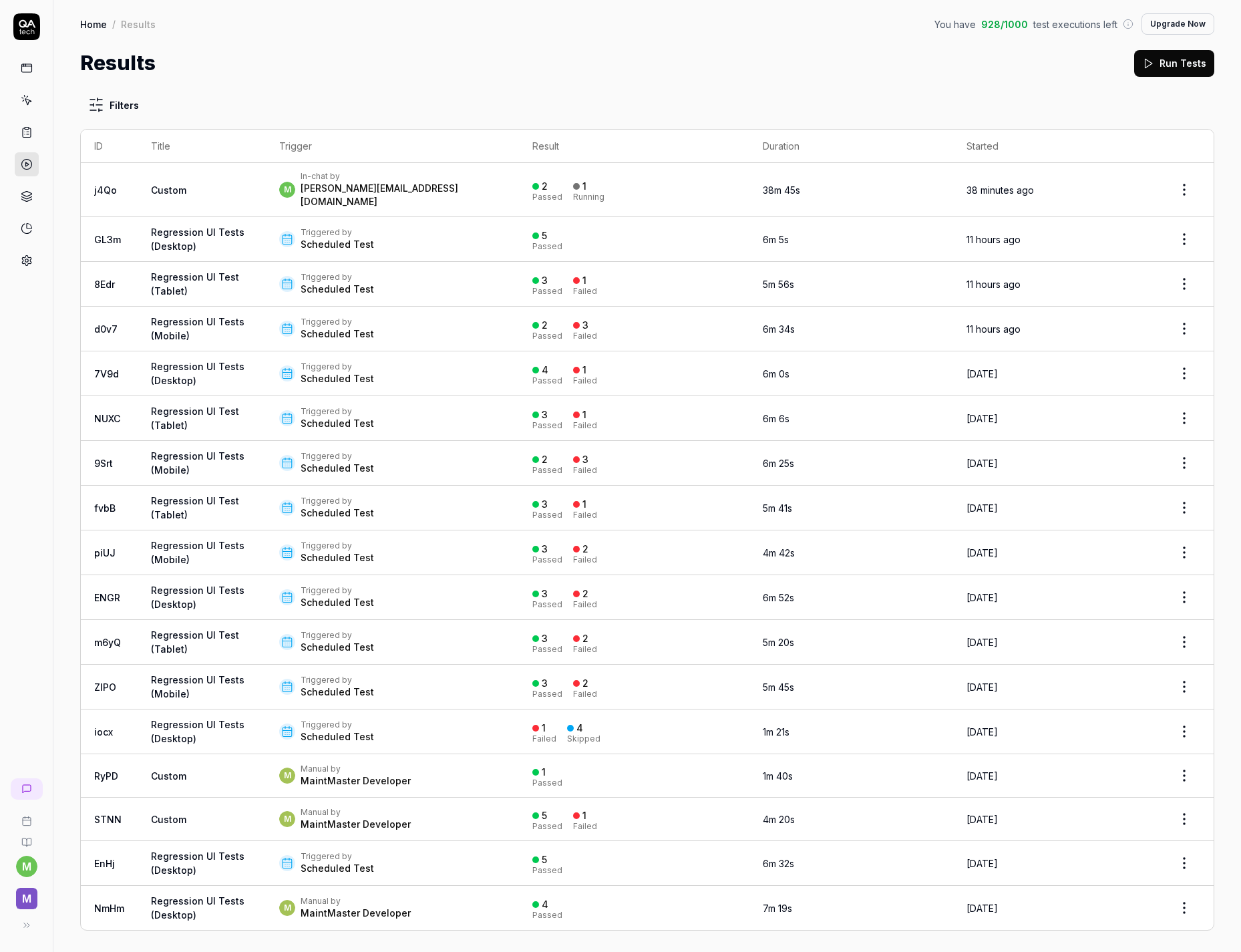
click at [307, 238] on div "Scheduled Test" at bounding box center [337, 244] width 73 height 14
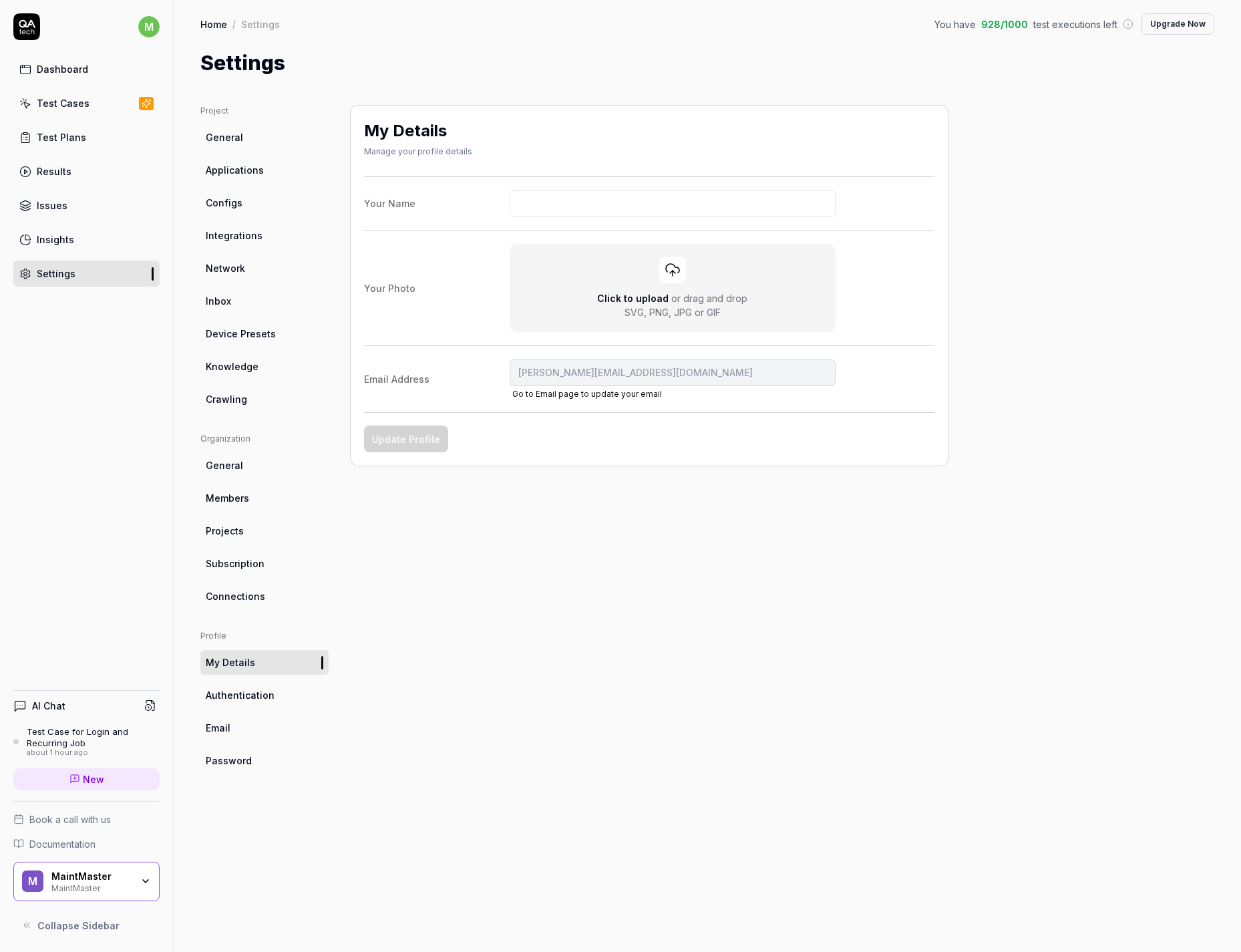
click at [235, 138] on span "General" at bounding box center [225, 138] width 37 height 14
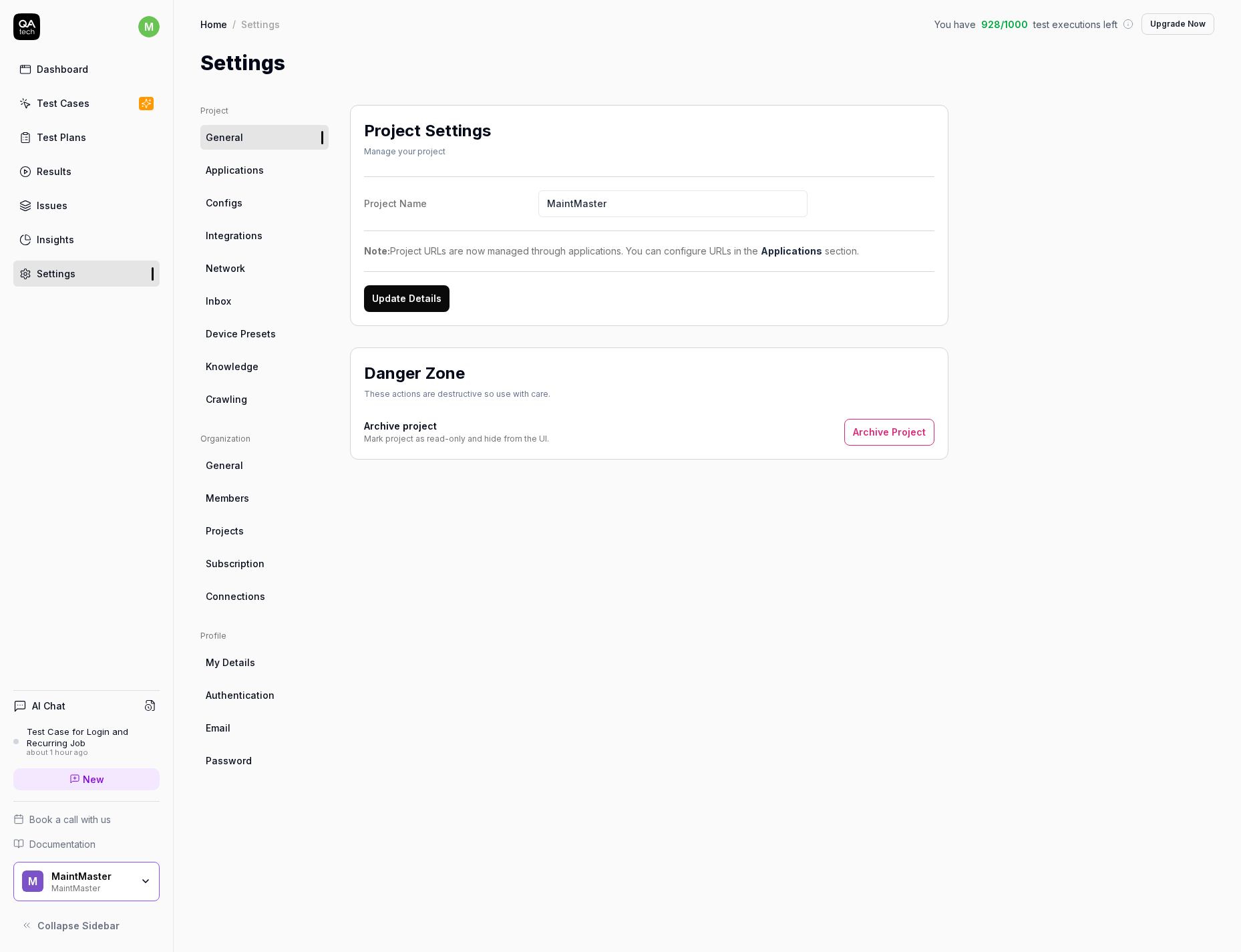
click at [245, 167] on span "Applications" at bounding box center [235, 170] width 58 height 14
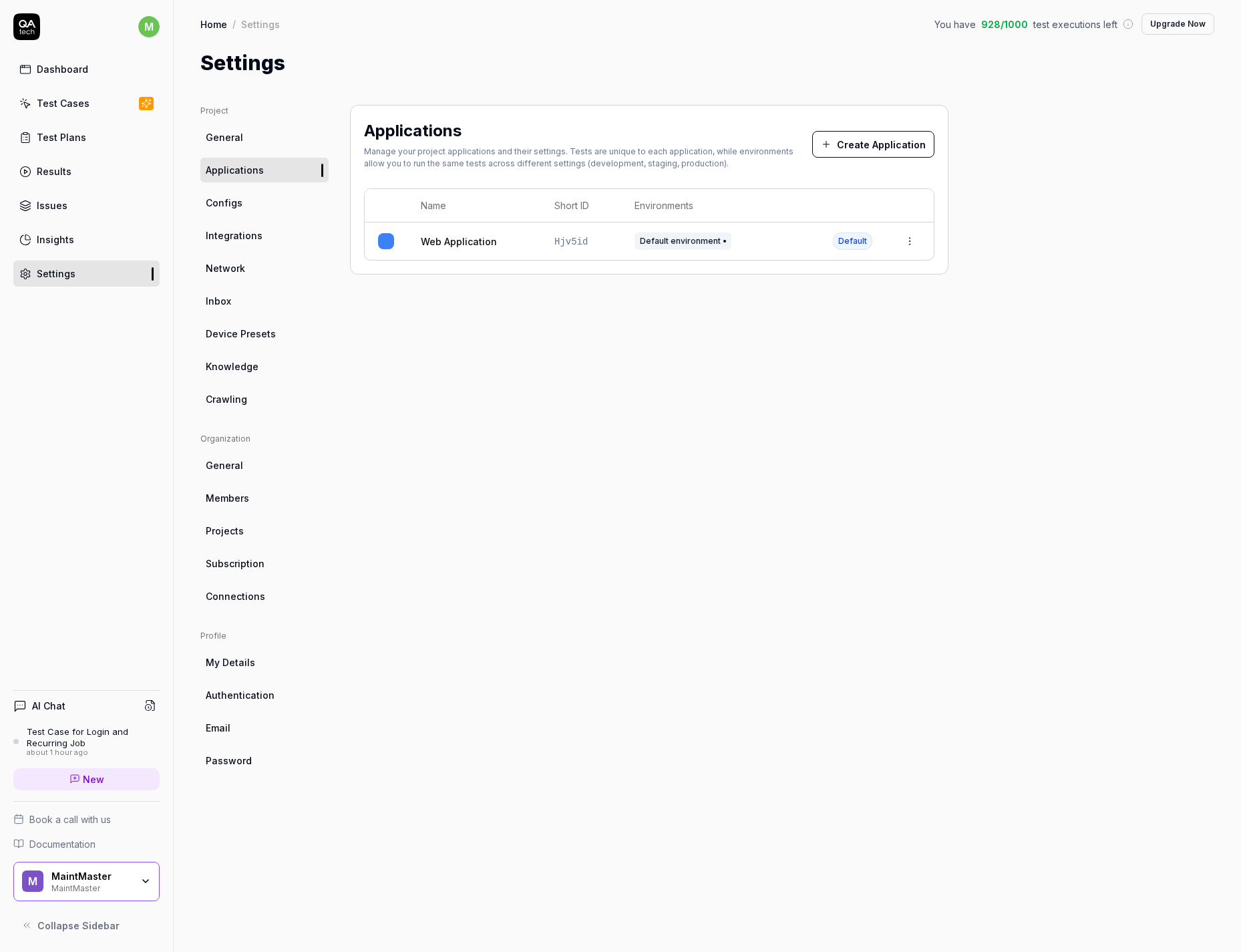
click at [262, 205] on link "Configs" at bounding box center [264, 202] width 128 height 25
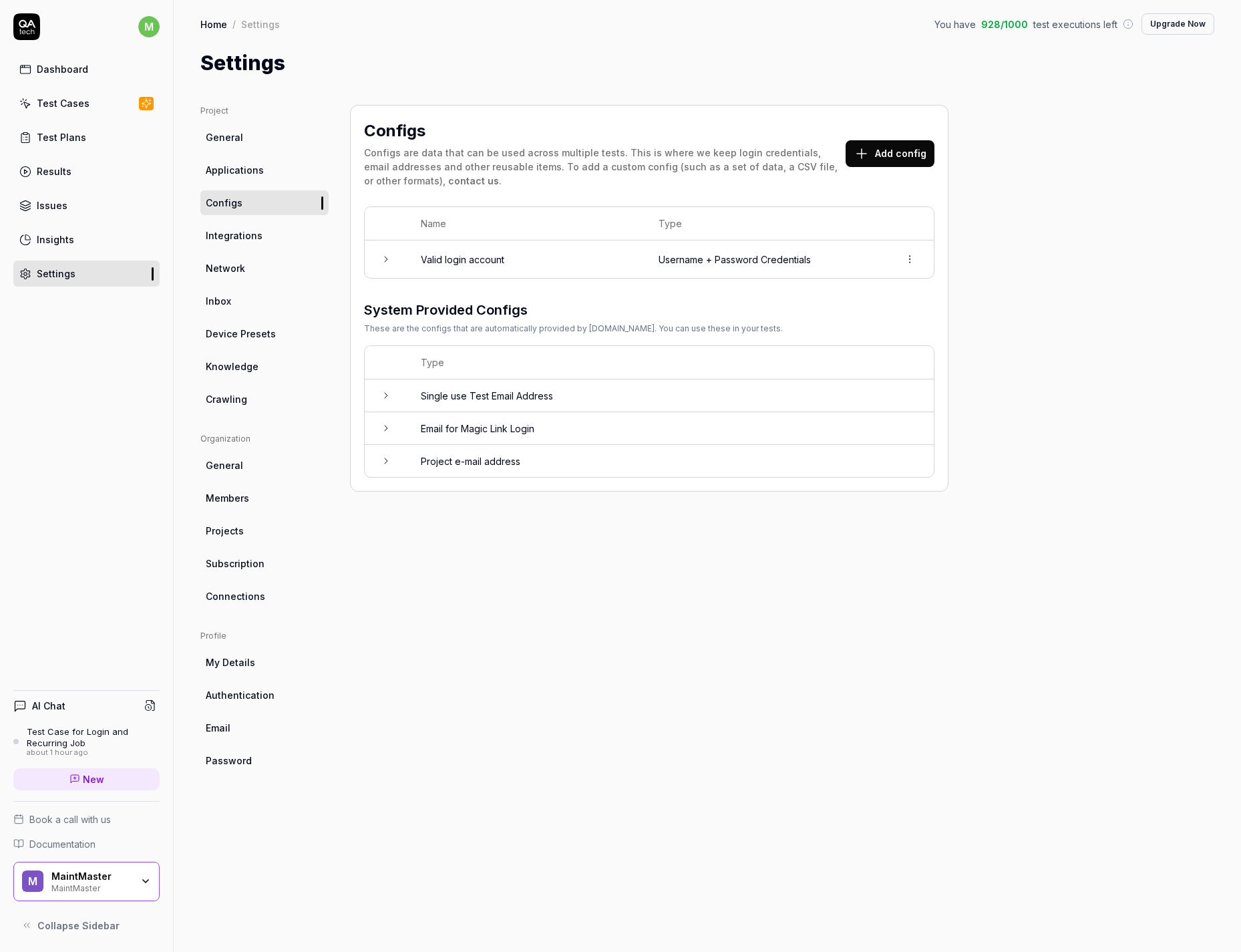
click at [386, 263] on icon at bounding box center [386, 259] width 11 height 11
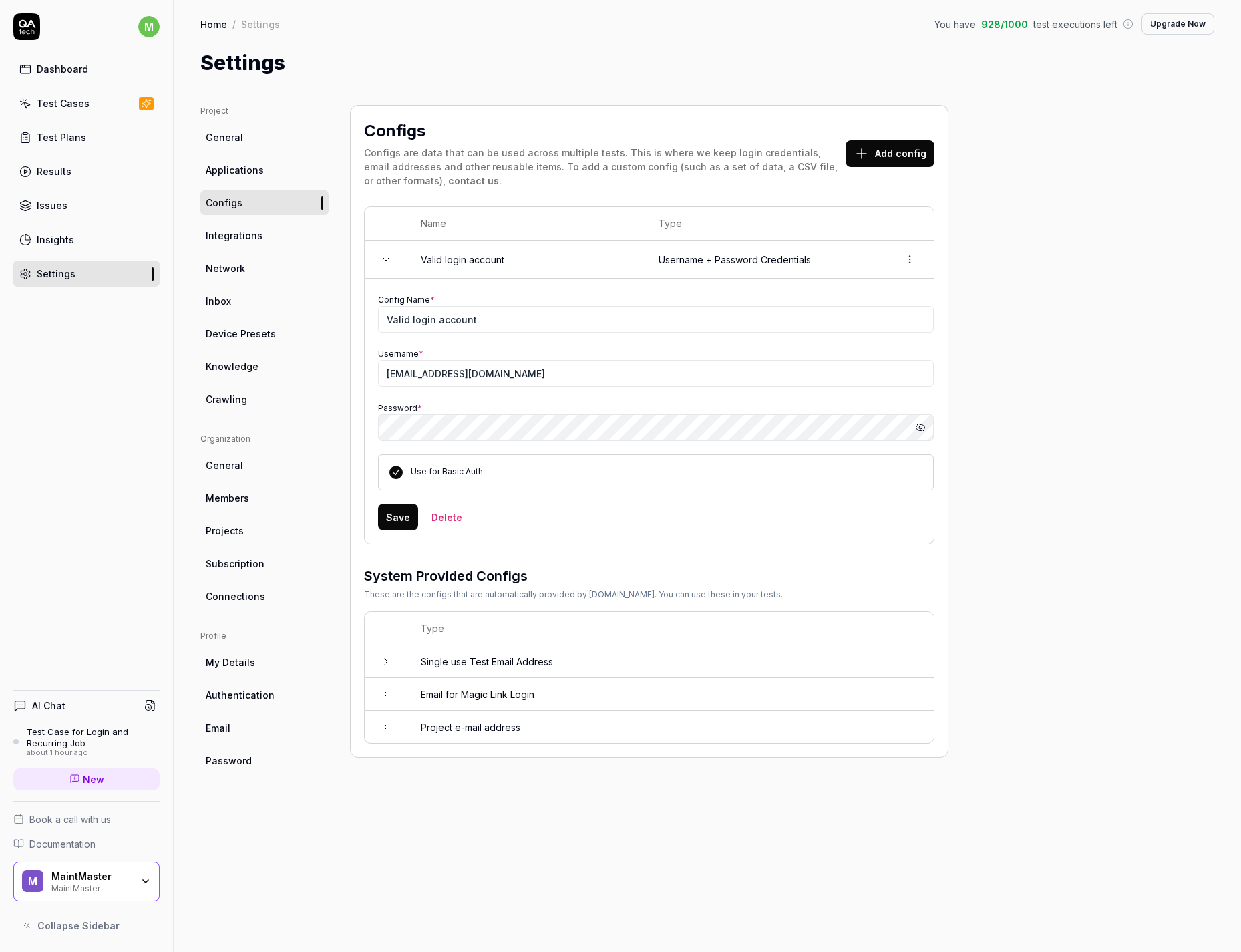
click at [244, 233] on span "Integrations" at bounding box center [235, 236] width 57 height 14
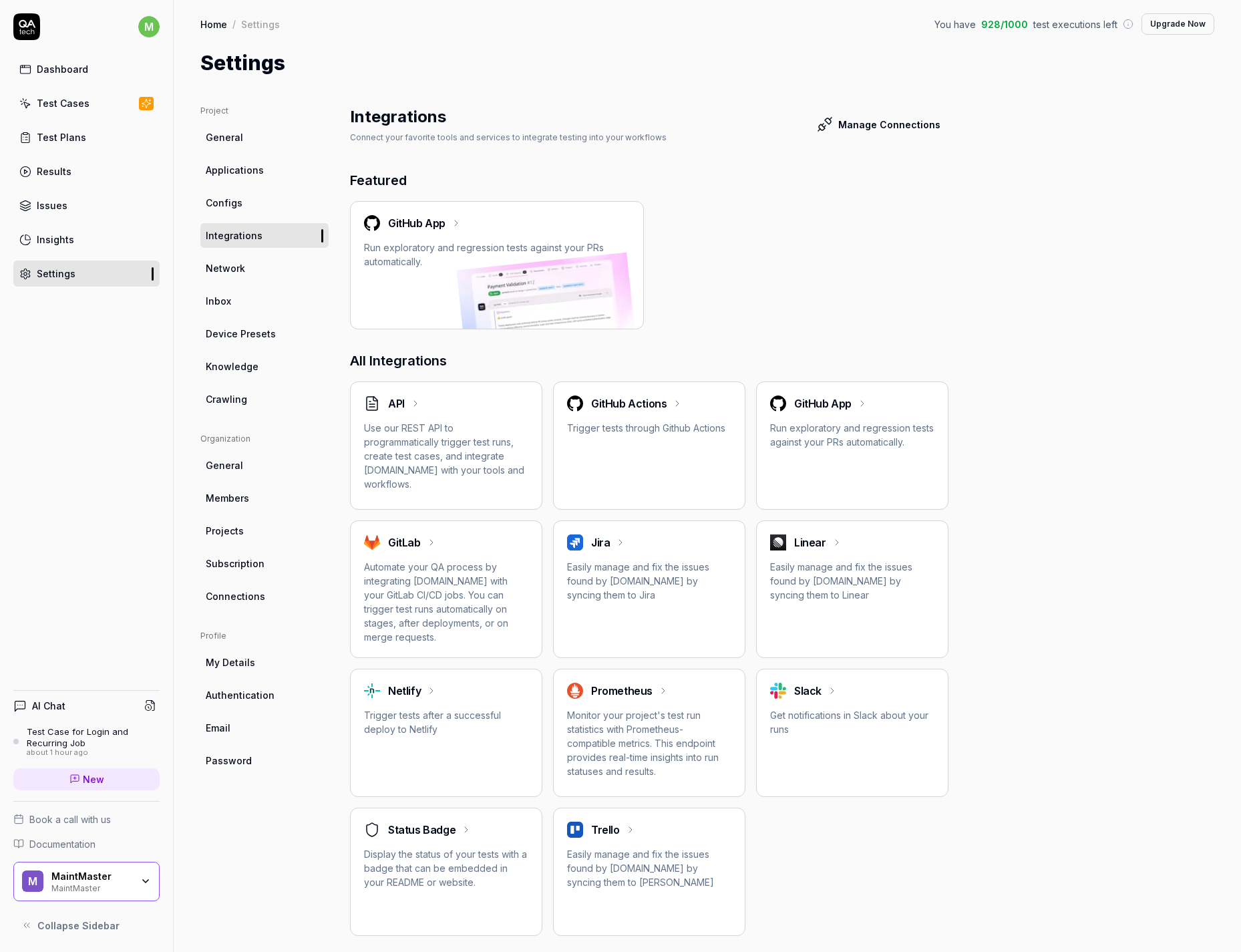
click at [622, 451] on div "GitHub Actions Trigger tests through Github Actions" at bounding box center [649, 445] width 192 height 128
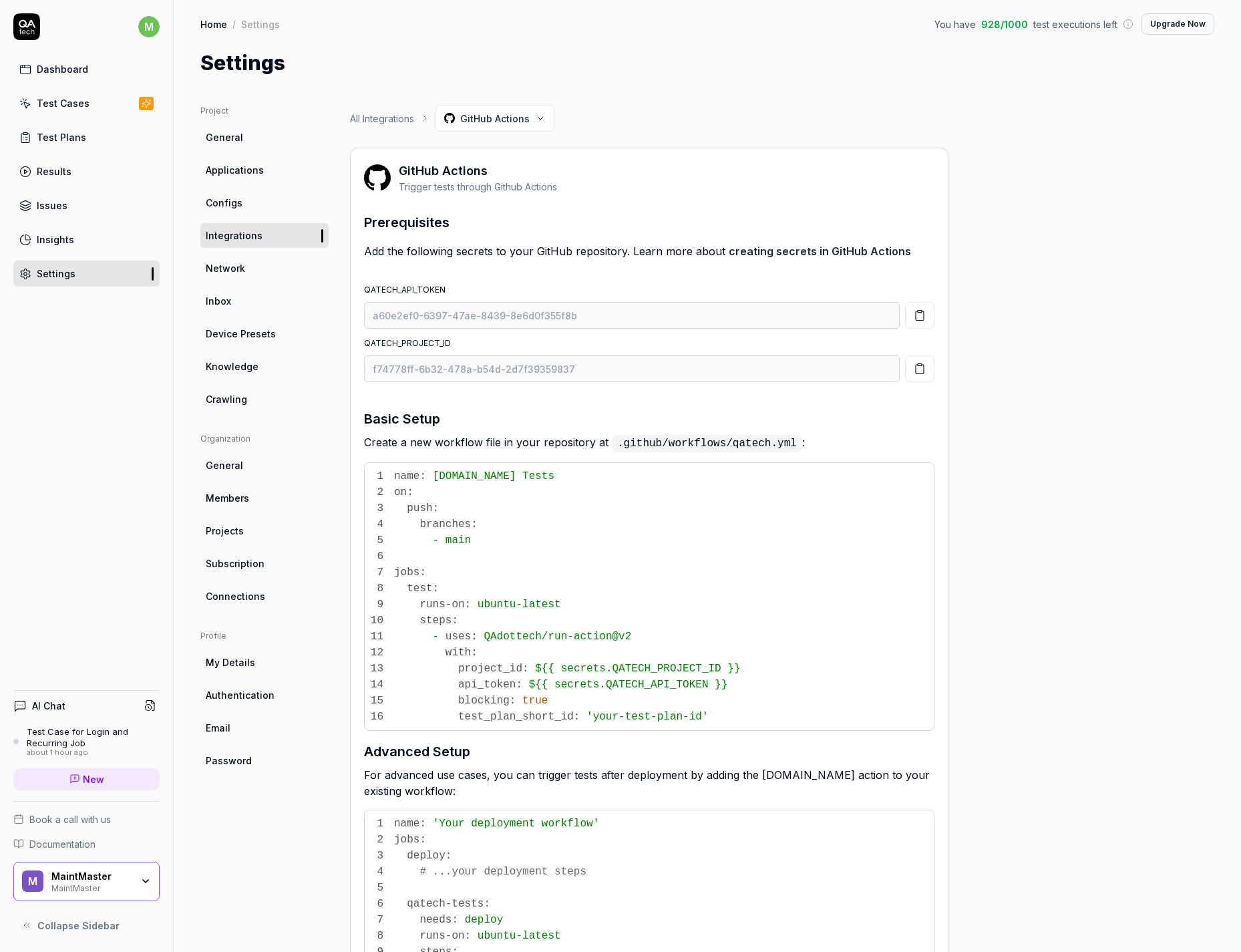
drag, startPoint x: 486, startPoint y: 353, endPoint x: 494, endPoint y: 353, distance: 8.0
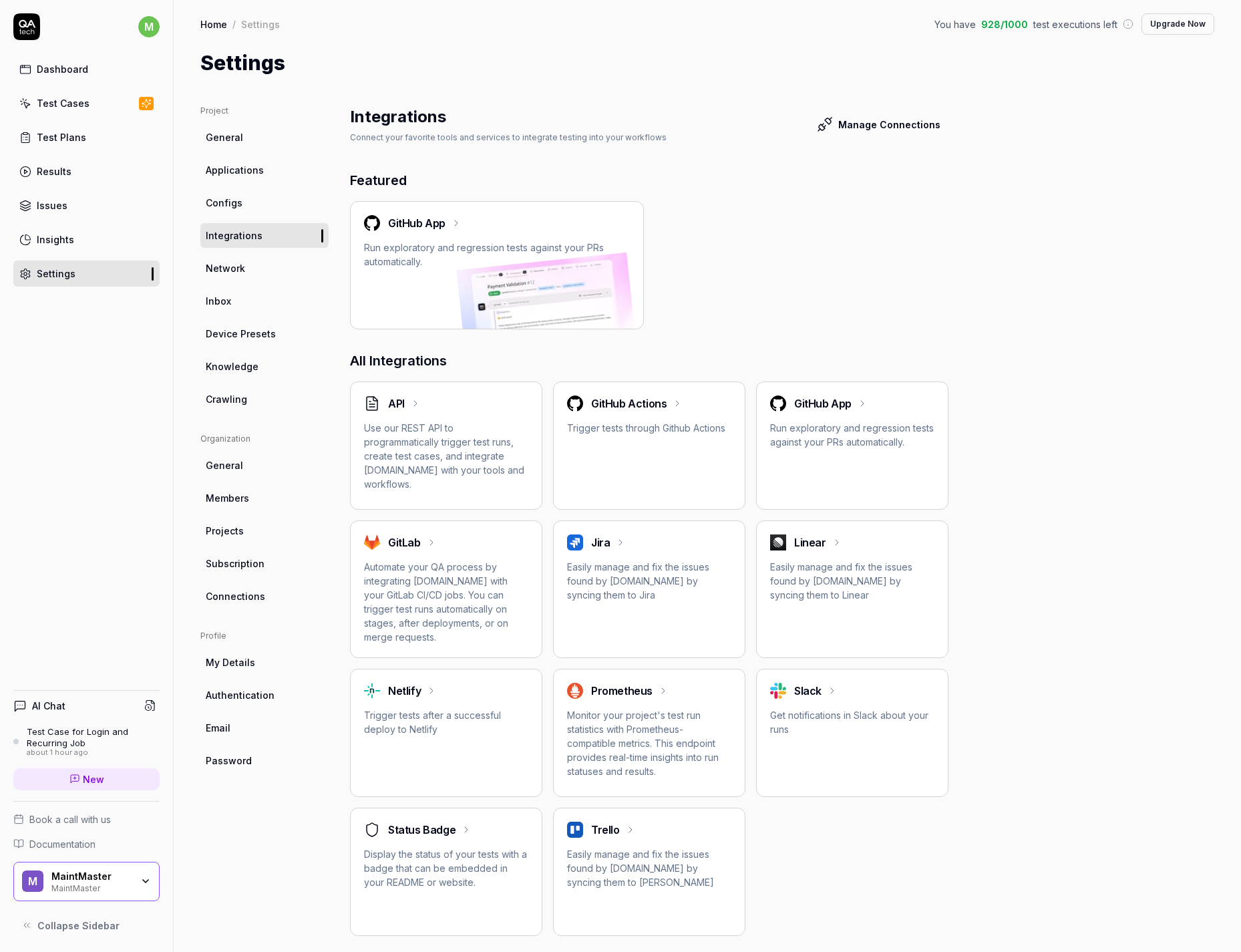
click at [900, 402] on div "GitHub App" at bounding box center [853, 403] width 165 height 16
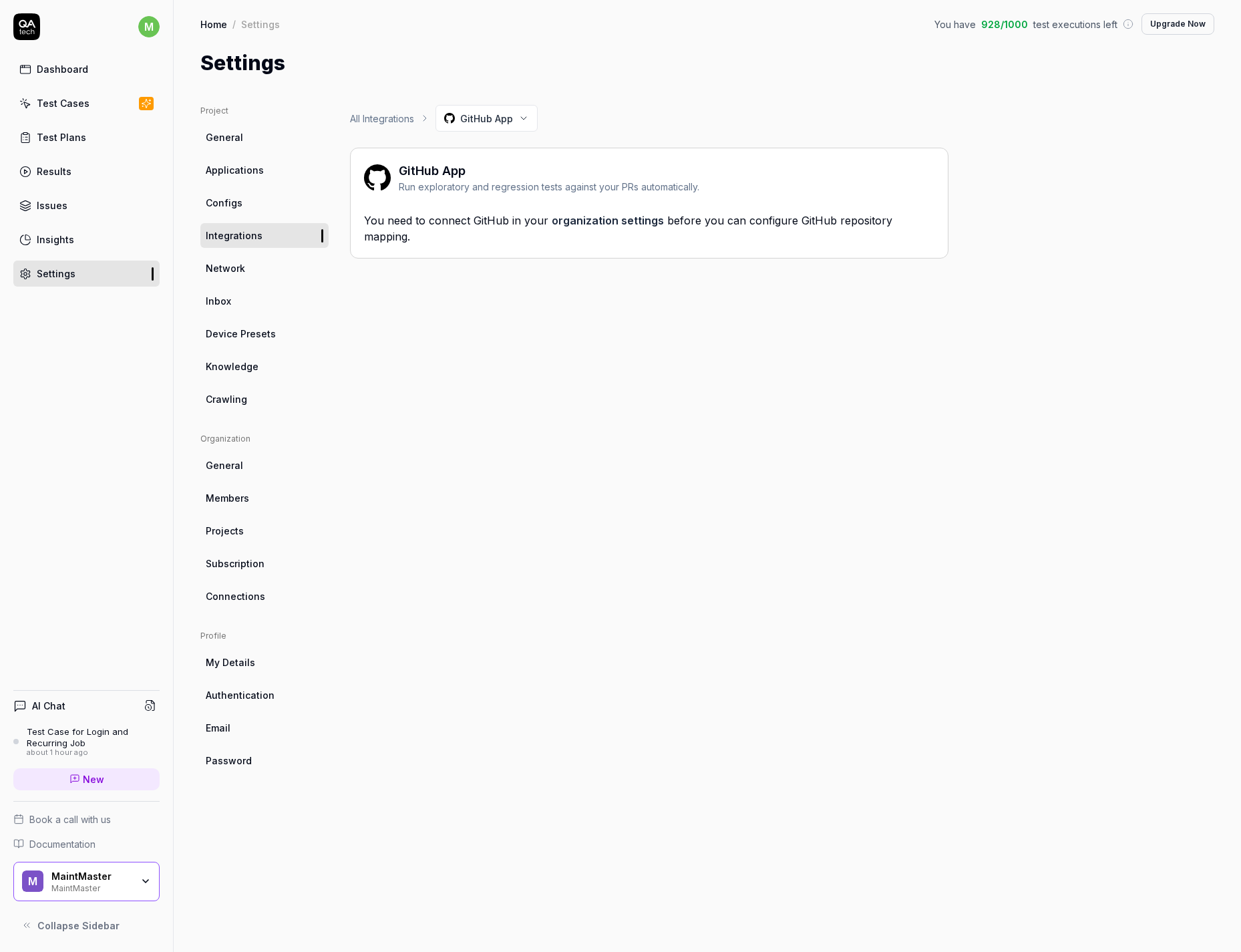
click at [479, 221] on div "You need to connect GitHub in your organization settings before you can configu…" at bounding box center [649, 228] width 570 height 32
click at [488, 277] on div "All Integrations GitHub App GitHub App Run exploratory and regression tests aga…" at bounding box center [649, 514] width 599 height 820
click at [238, 201] on span "Configs" at bounding box center [225, 203] width 37 height 14
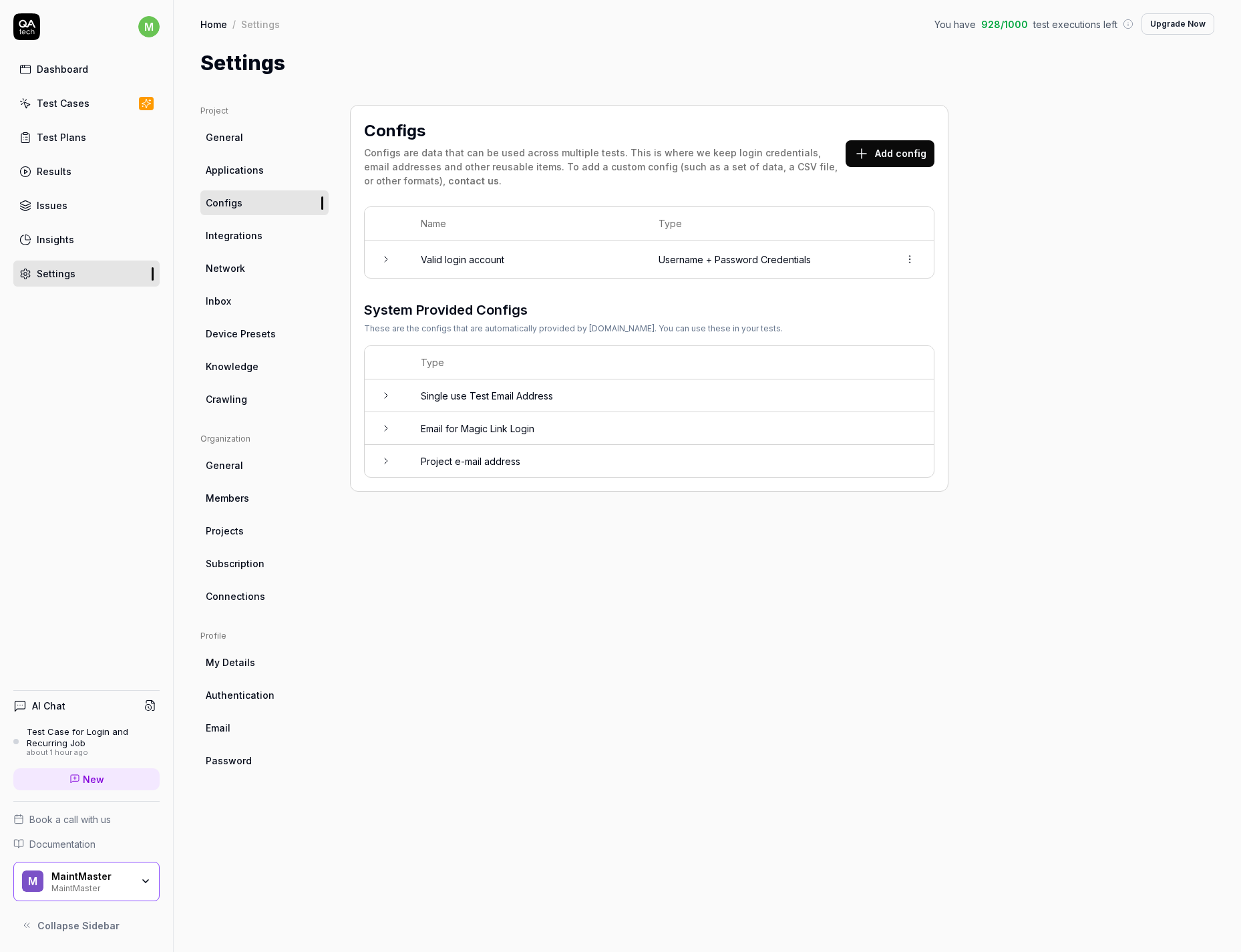
click at [383, 264] on td at bounding box center [386, 259] width 43 height 37
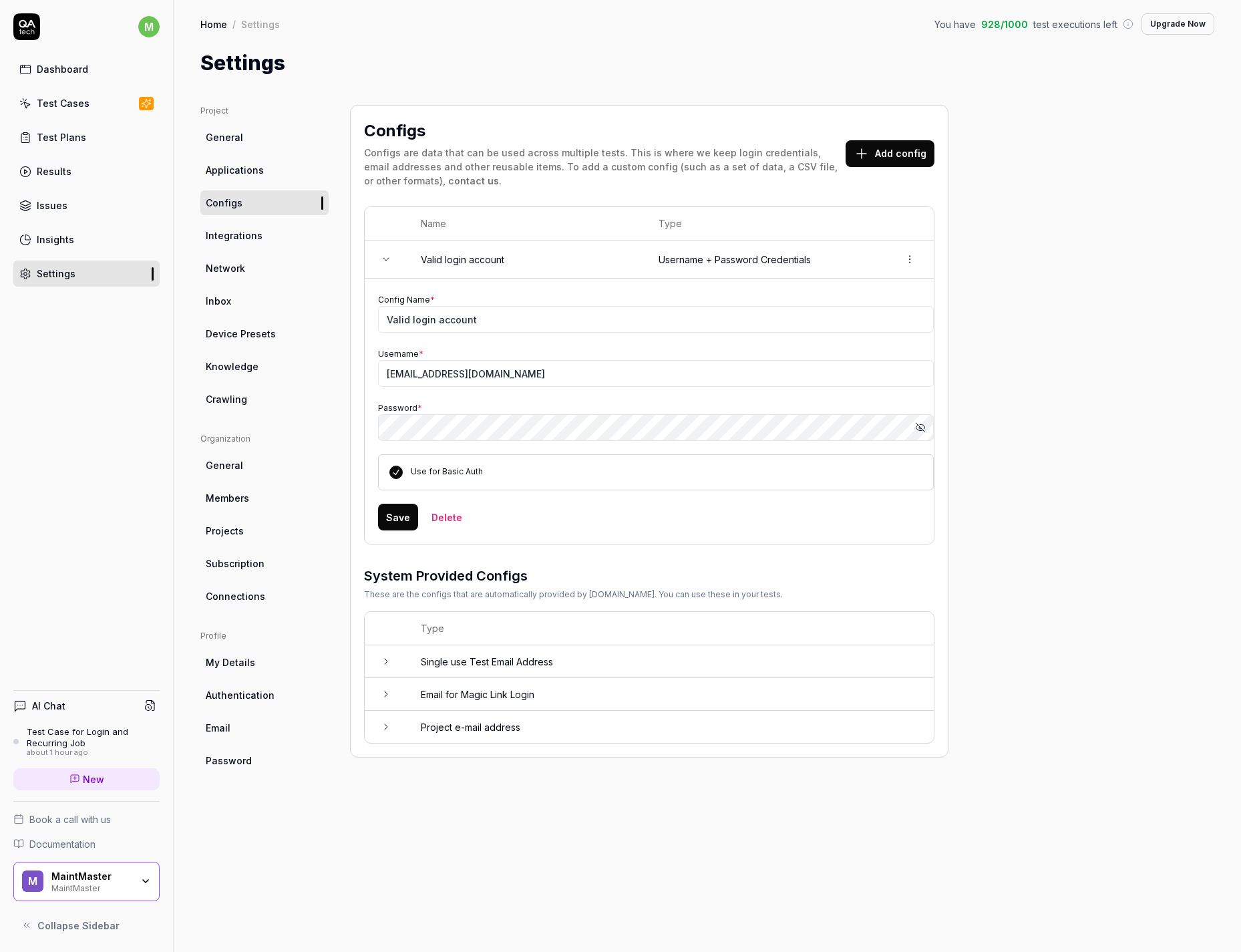
click at [386, 262] on icon at bounding box center [386, 259] width 11 height 11
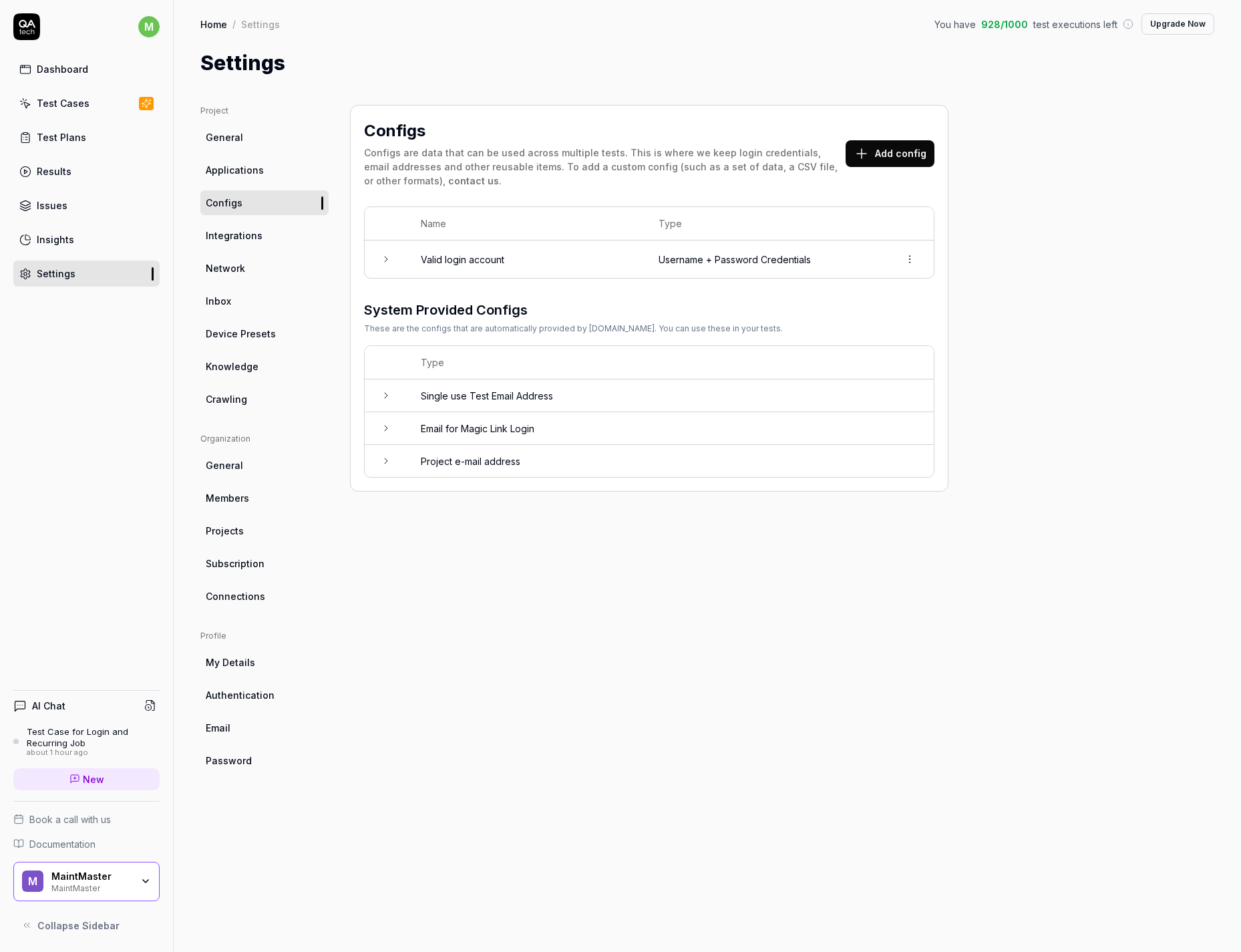
click at [275, 239] on link "Integrations" at bounding box center [264, 235] width 128 height 25
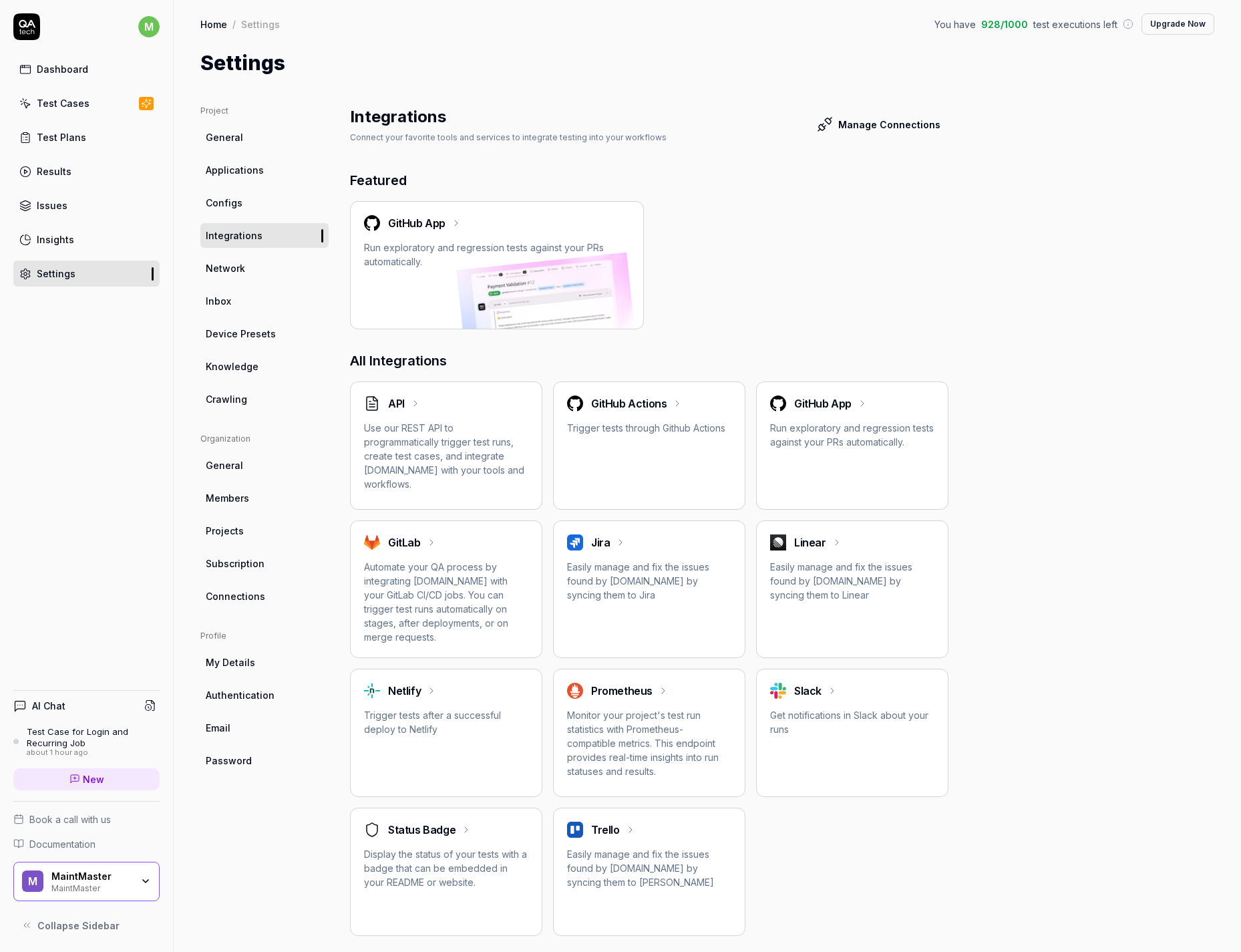
click at [821, 463] on div "GitHub App Run exploratory and regression tests against your PRs automatically." at bounding box center [853, 445] width 192 height 128
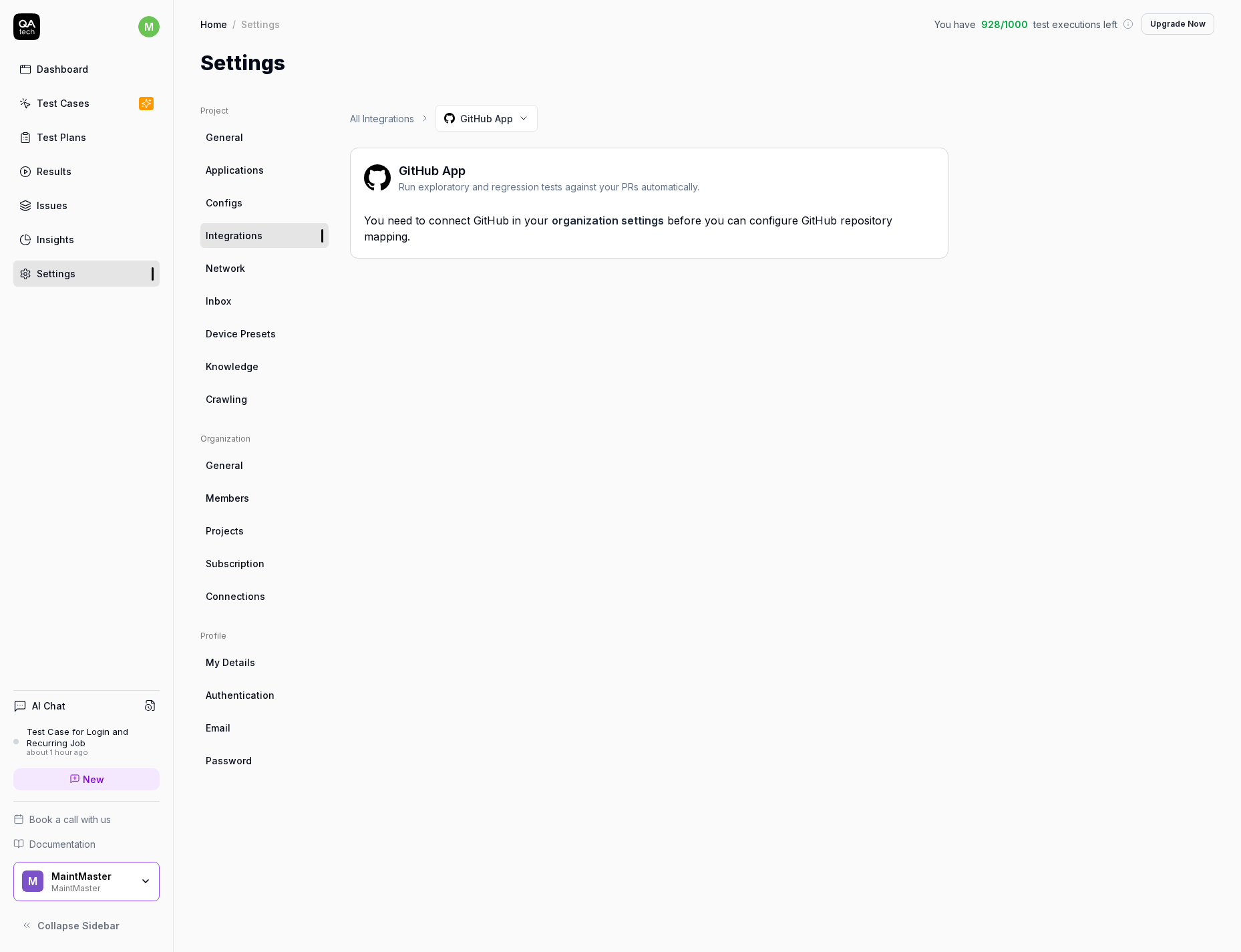
click at [418, 222] on div "You need to connect GitHub in your organization settings before you can configu…" at bounding box center [649, 228] width 570 height 32
click at [588, 226] on link "organization settings" at bounding box center [607, 220] width 112 height 14
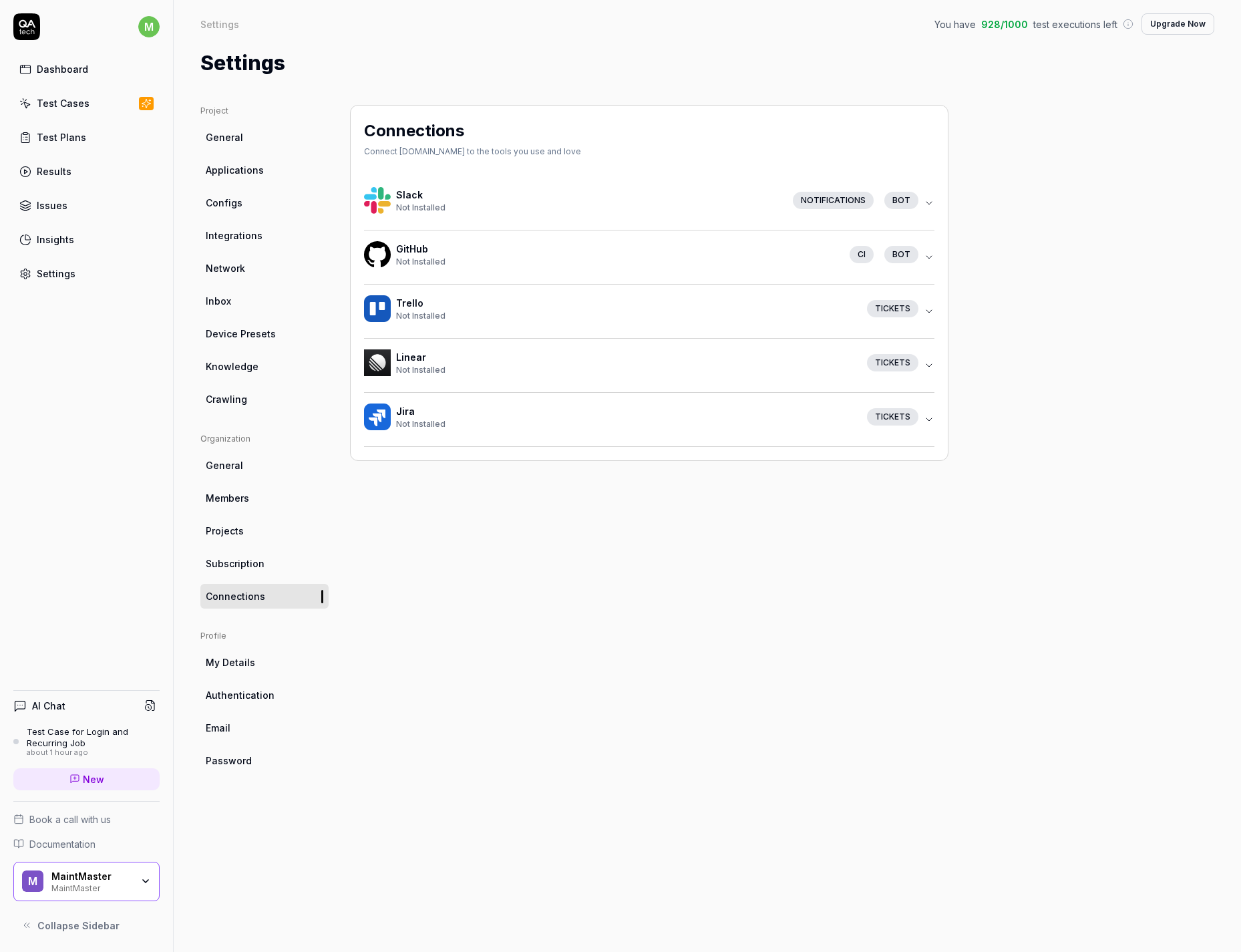
click at [927, 262] on icon "button" at bounding box center [929, 257] width 11 height 11
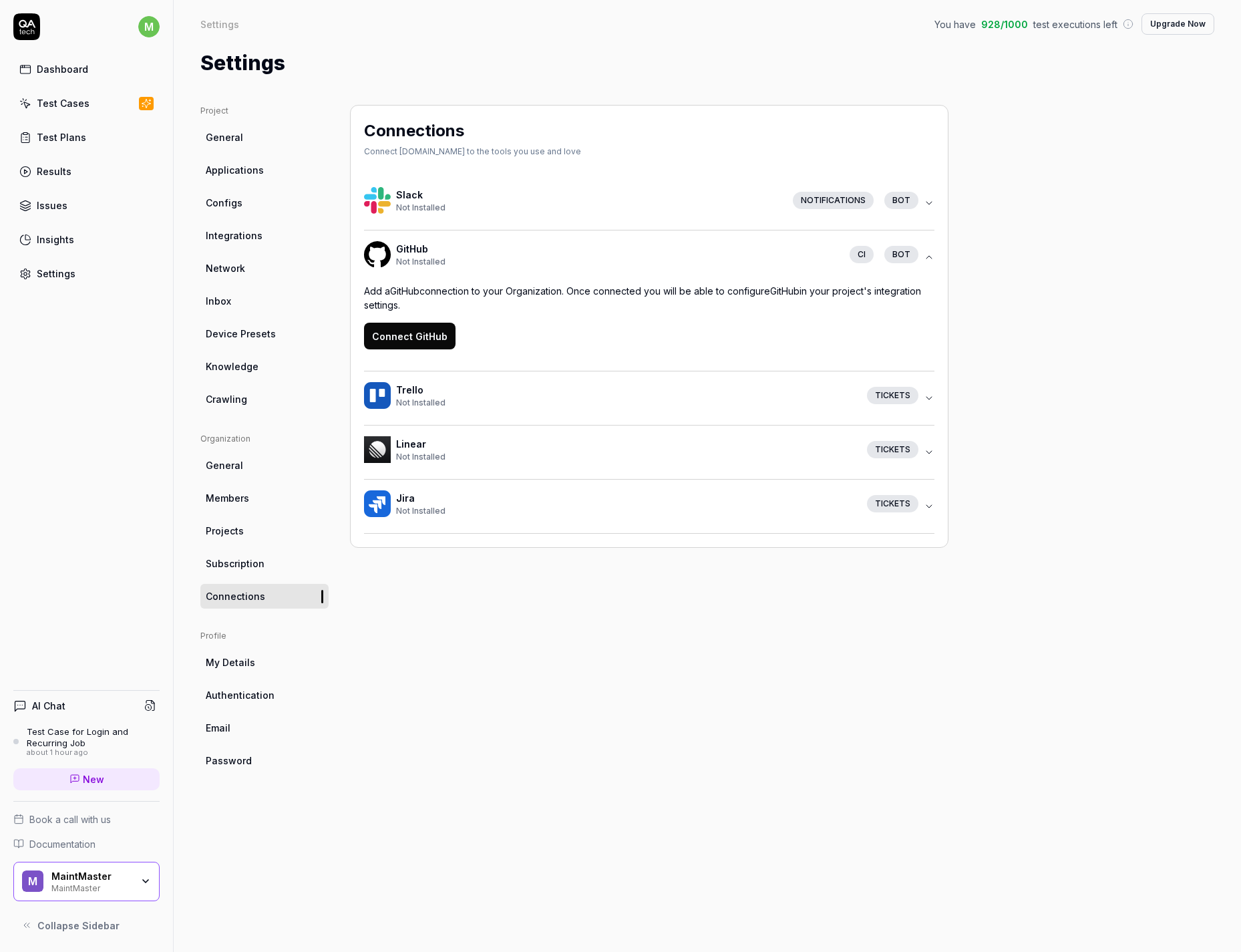
click at [437, 337] on button "Connect GitHub" at bounding box center [410, 336] width 91 height 26
drag, startPoint x: 400, startPoint y: 283, endPoint x: 458, endPoint y: 290, distance: 58.4
click at [458, 288] on div "GitHub Not Installed CI bot Add a GitHub connection to your Organization. Once …" at bounding box center [649, 301] width 570 height 141
drag, startPoint x: 442, startPoint y: 294, endPoint x: 623, endPoint y: 291, distance: 181.0
click at [622, 291] on p "Add a GitHub connection to your Organization. Once connected you will be able t…" at bounding box center [649, 297] width 570 height 28
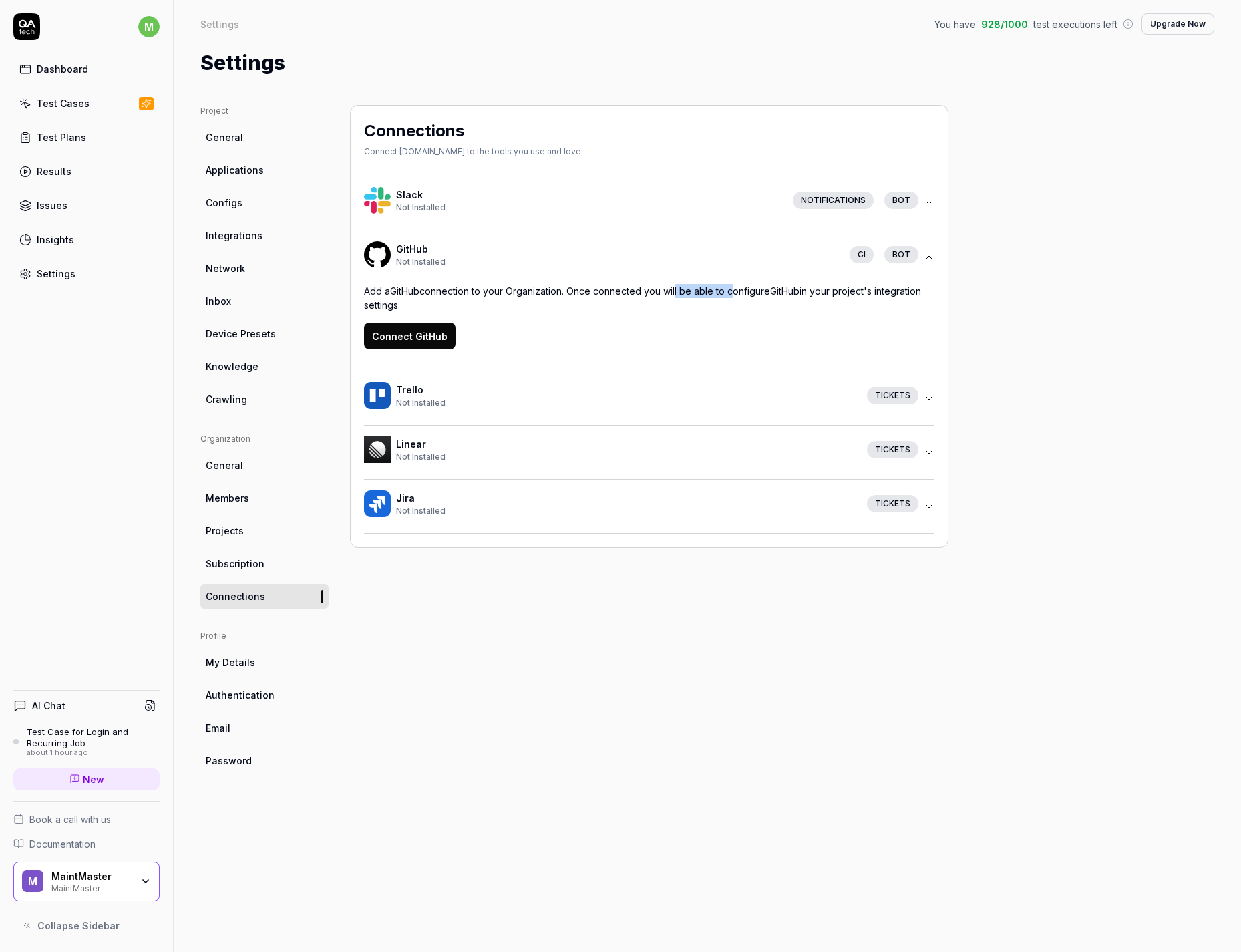
drag, startPoint x: 684, startPoint y: 293, endPoint x: 764, endPoint y: 288, distance: 80.2
click at [729, 293] on p "Add a GitHub connection to your Organization. Once connected you will be able t…" at bounding box center [649, 297] width 570 height 28
drag, startPoint x: 771, startPoint y: 299, endPoint x: 839, endPoint y: 294, distance: 68.2
click at [838, 294] on p "Add a GitHub connection to your Organization. Once connected you will be able t…" at bounding box center [649, 297] width 570 height 28
click at [833, 299] on p "Add a GitHub connection to your Organization. Once connected you will be able t…" at bounding box center [649, 297] width 570 height 28
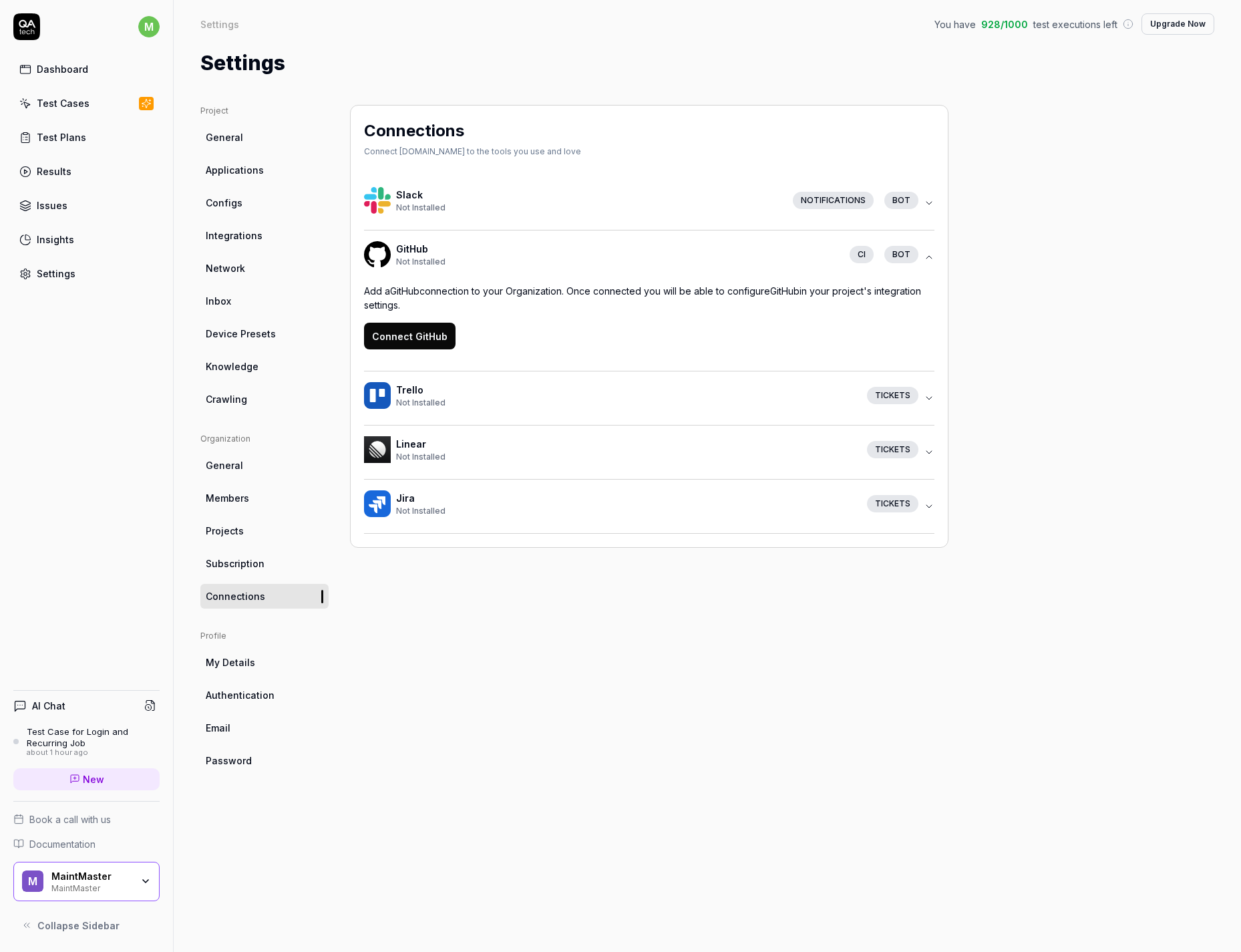
click at [925, 507] on icon "button" at bounding box center [929, 506] width 11 height 11
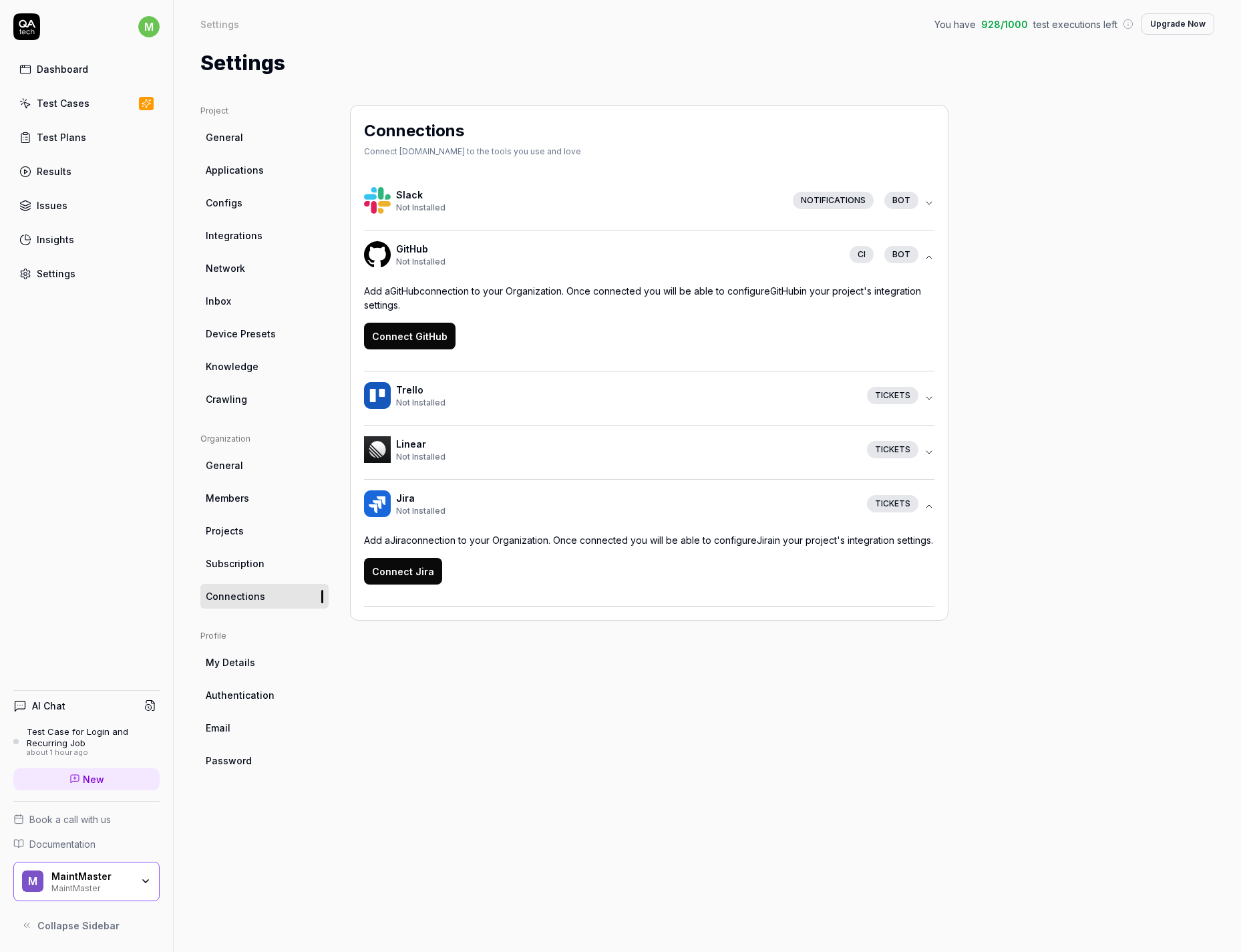
click at [929, 507] on icon "button" at bounding box center [929, 506] width 11 height 11
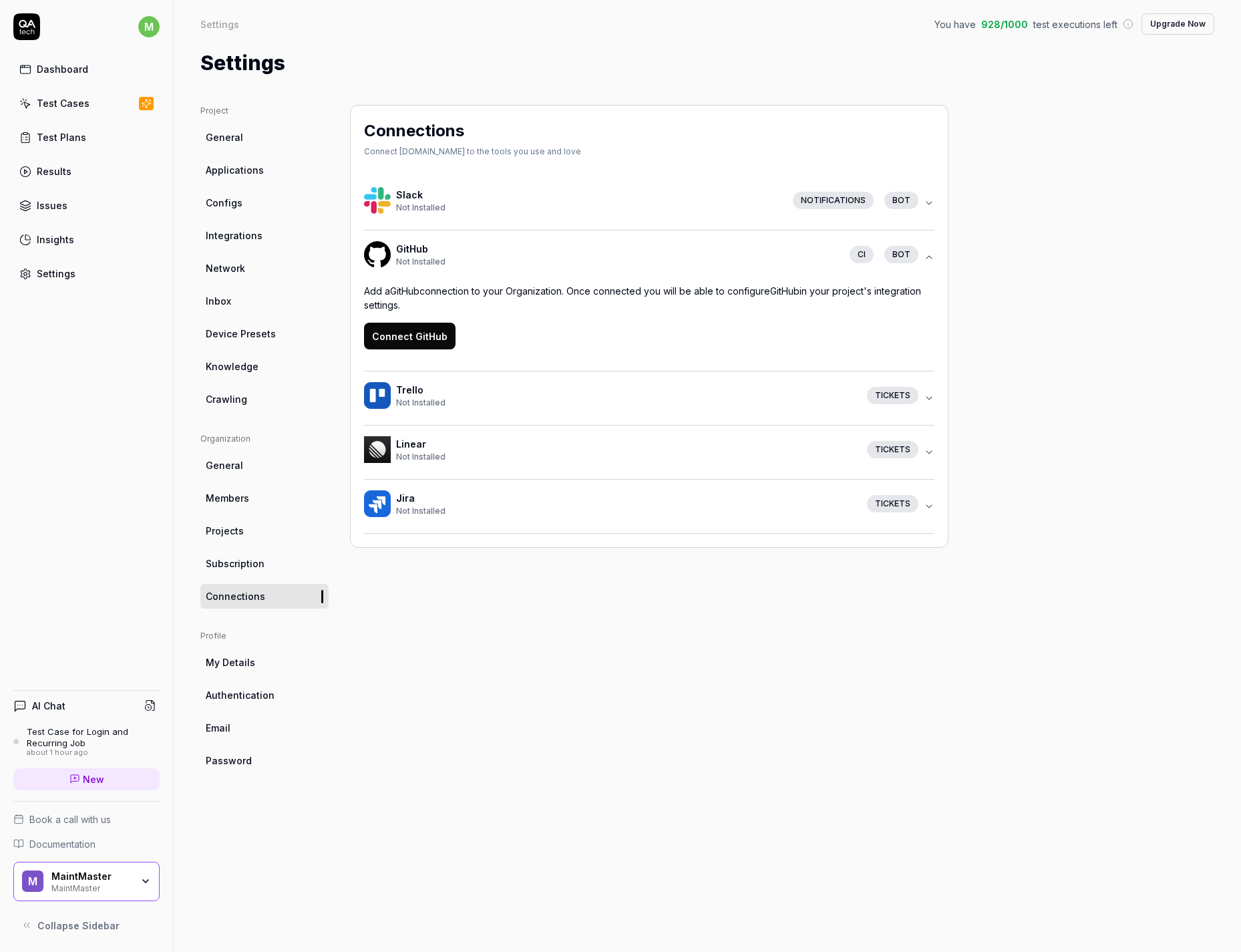
click at [36, 737] on div "Test Case for Login and Recurring Job" at bounding box center [93, 737] width 133 height 22
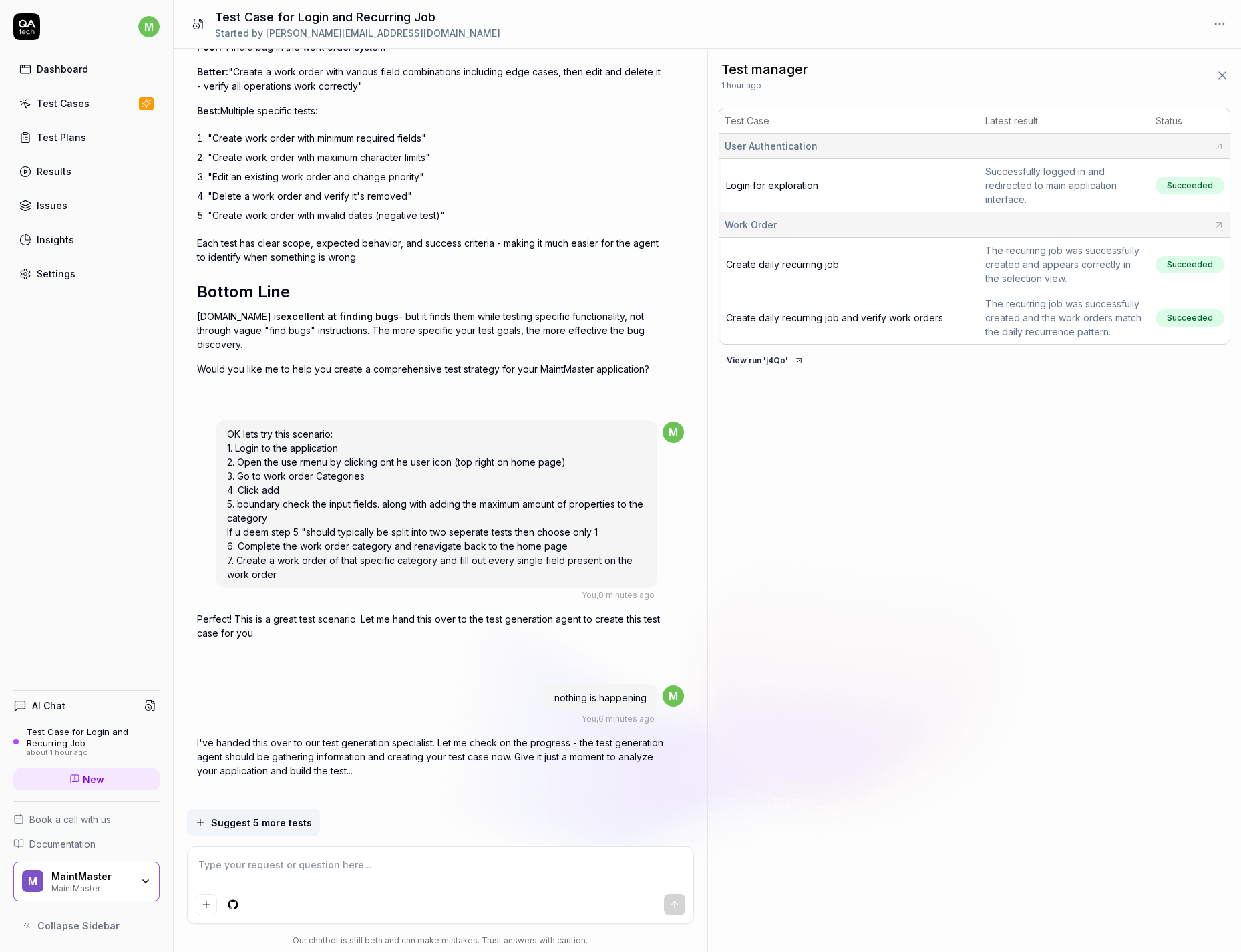
scroll to position [6132, 0]
click at [515, 750] on p "I've handed this over to our test generation specialist. Let me check on the pr…" at bounding box center [431, 756] width 468 height 42
click at [342, 869] on textarea at bounding box center [441, 871] width 490 height 33
click at [492, 804] on html "m Dashboard Test Cases Test Plans Results Issues Insights Settings AI Chat Test…" at bounding box center [620, 476] width 1241 height 952
click at [543, 795] on html "m Dashboard Test Cases Test Plans Results Issues Insights Settings AI Chat Test…" at bounding box center [620, 476] width 1241 height 952
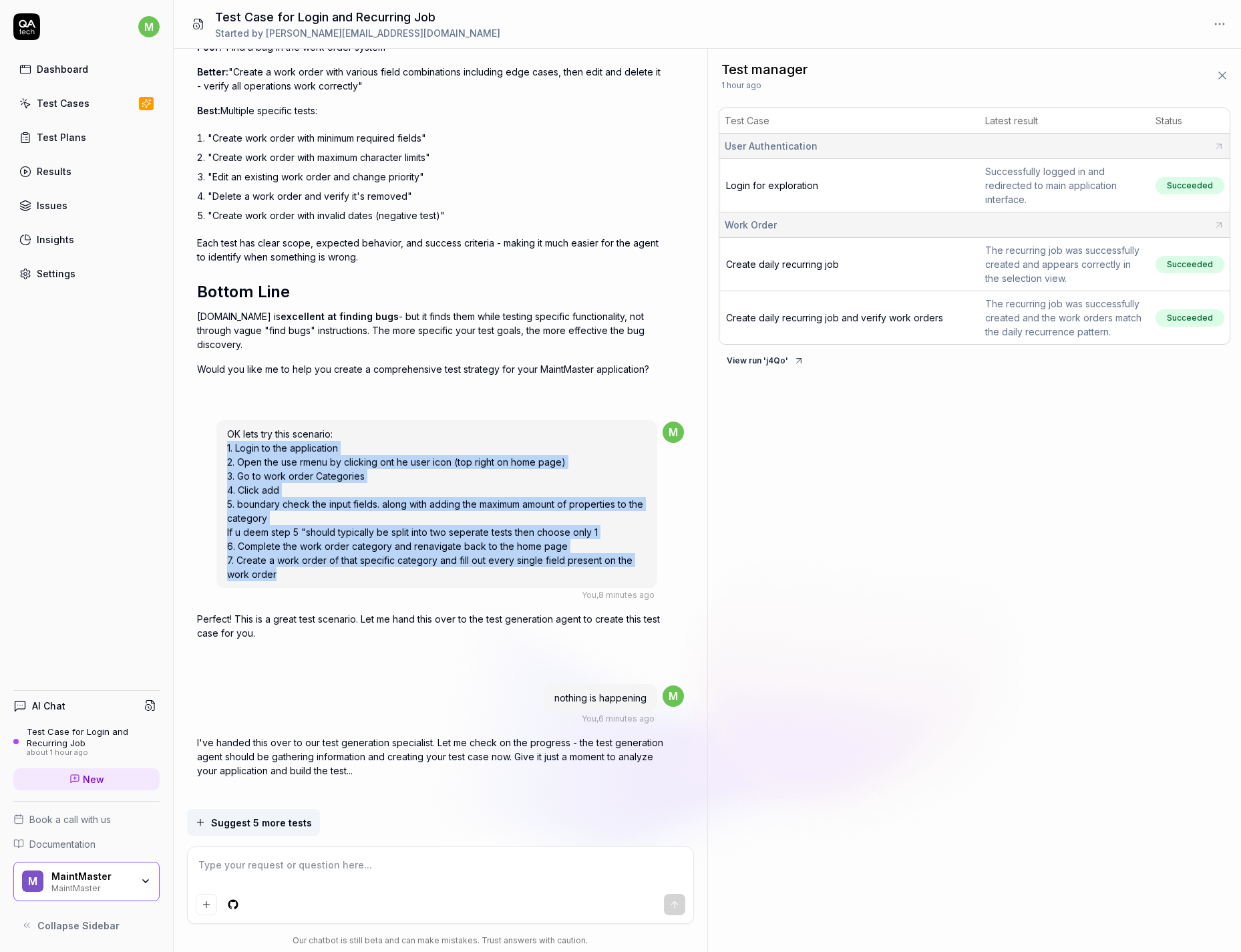
drag, startPoint x: 262, startPoint y: 536, endPoint x: 192, endPoint y: 430, distance: 127.0
click at [192, 430] on div "generate a test case to log in to the application, Create a recurring job with …" at bounding box center [441, 428] width 534 height 760
copy span "1. Login to the application 2. Open the use rmenu by clicking ont he user icon …"
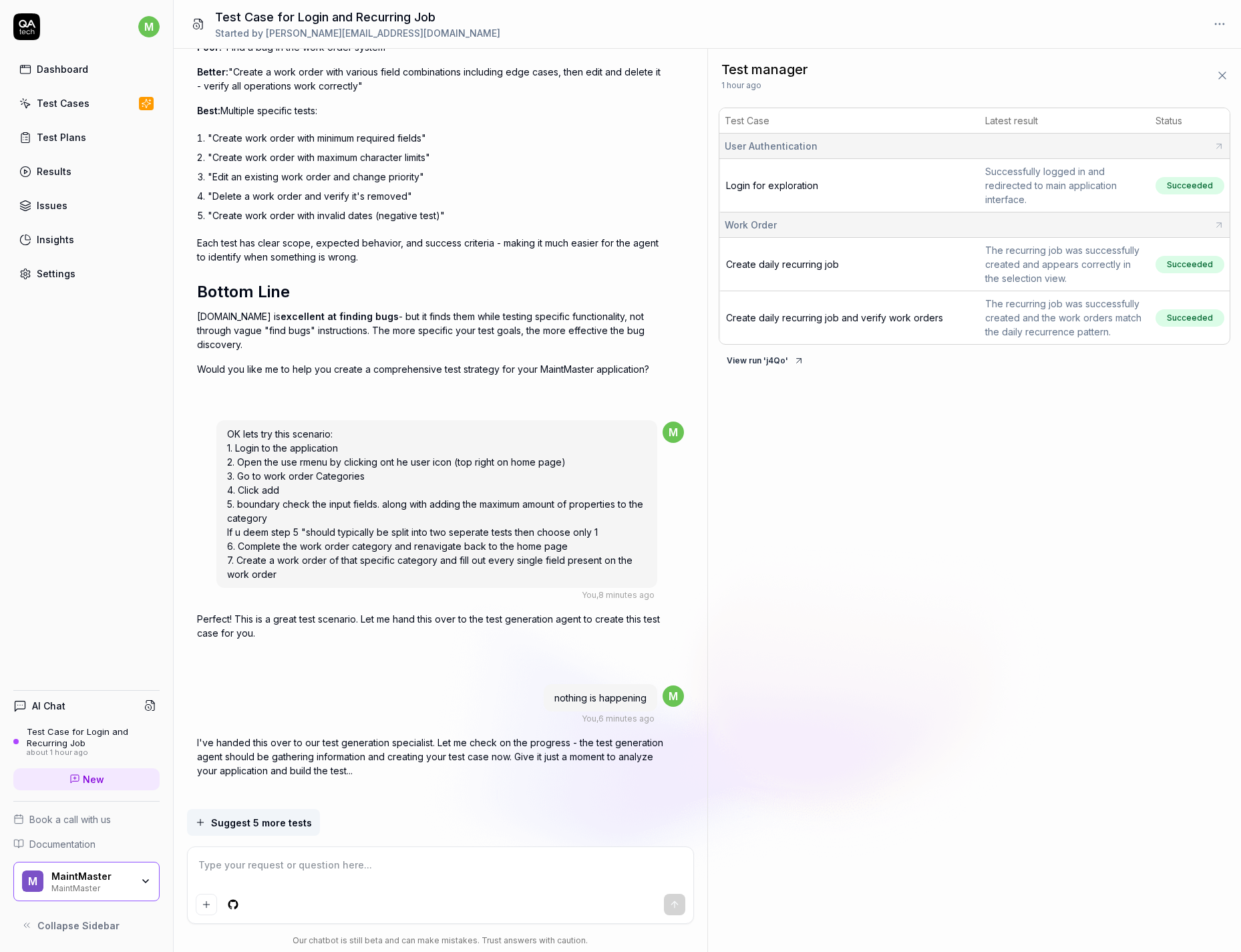
click at [182, 400] on div "generate a test case to log in to the application, Create a recurring job with …" at bounding box center [441, 428] width 534 height 760
click at [151, 703] on icon at bounding box center [150, 705] width 12 height 12
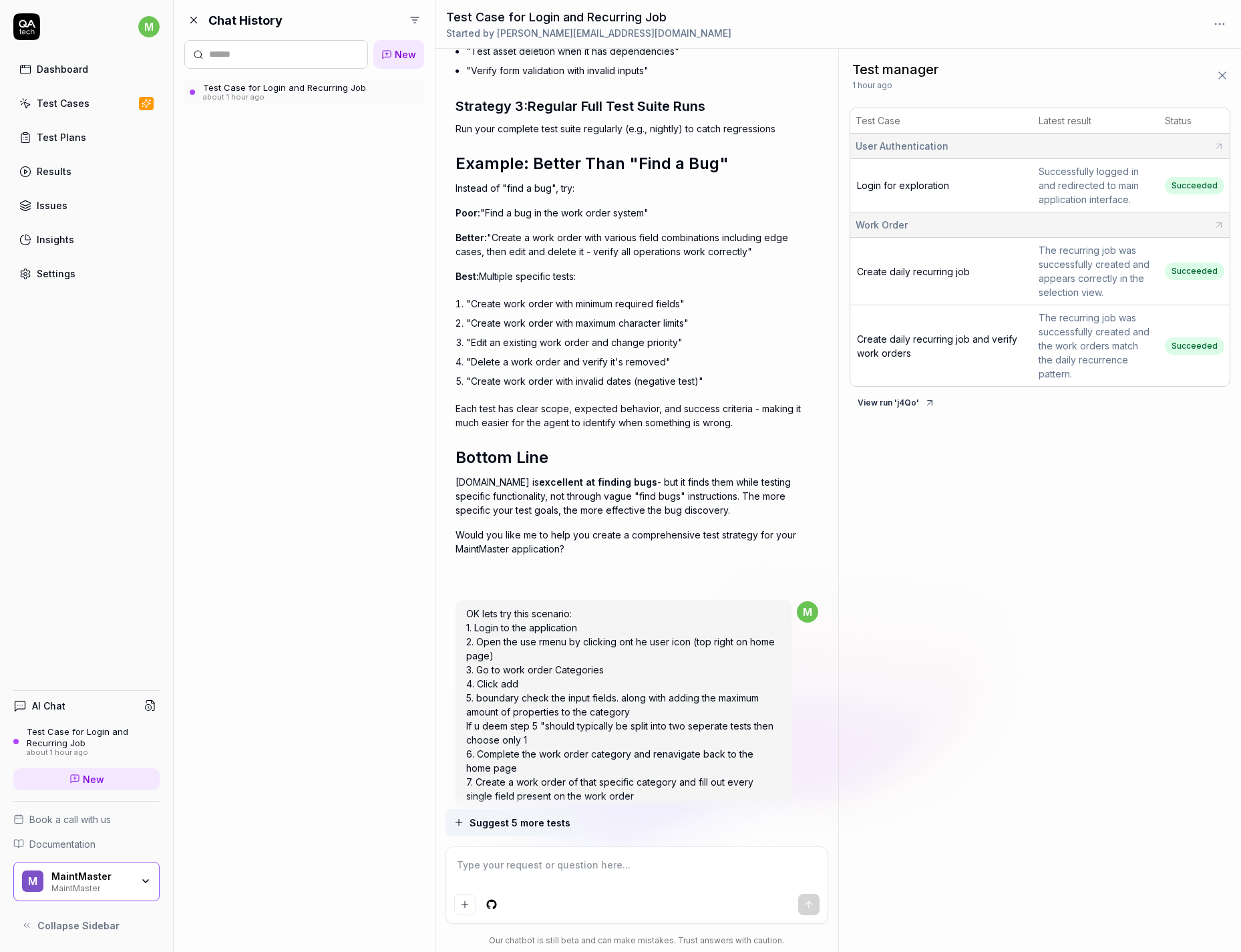
scroll to position [6601, 0]
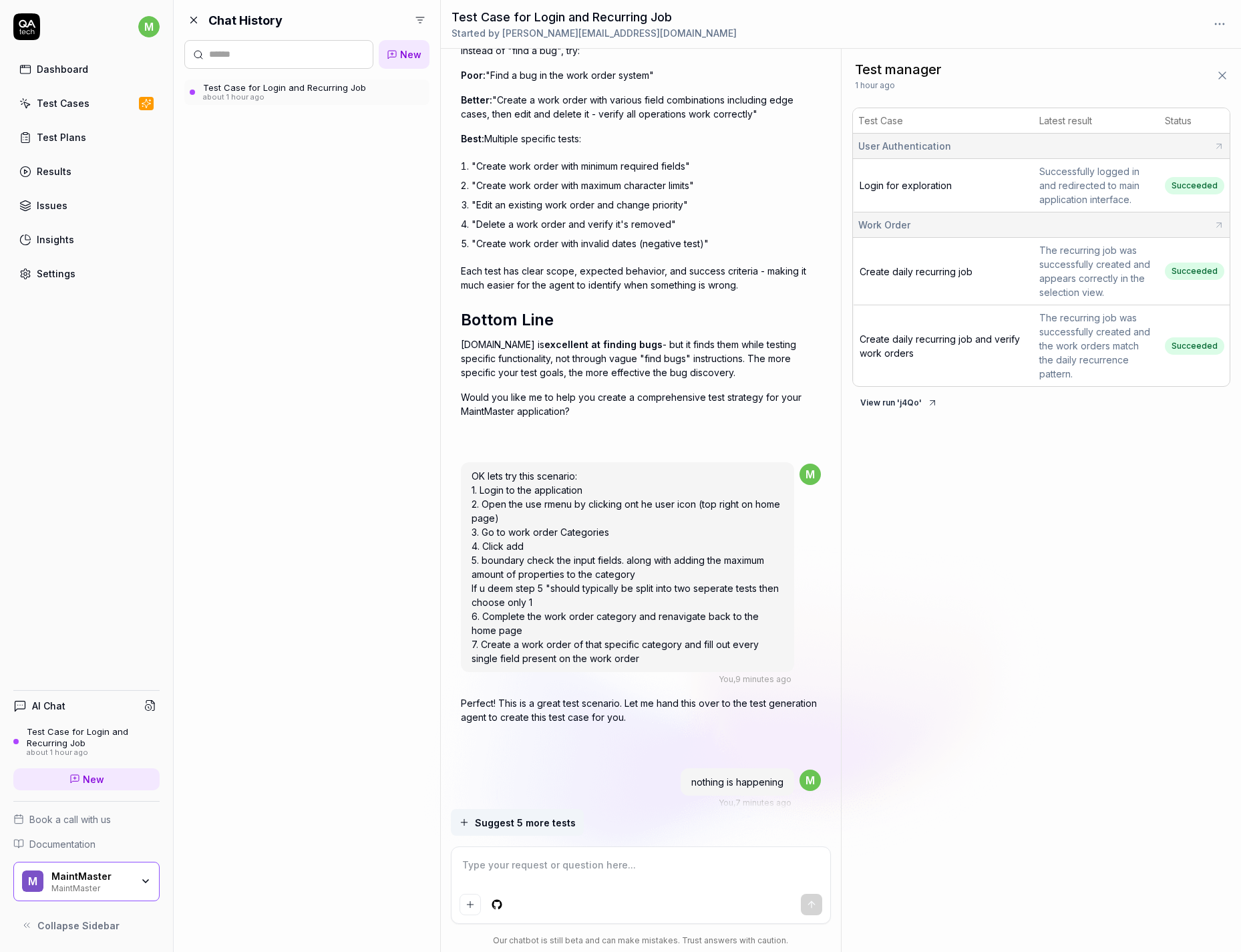
click at [240, 86] on div "Test Case for Login and Recurring Job" at bounding box center [284, 87] width 163 height 11
drag, startPoint x: 349, startPoint y: 88, endPoint x: 284, endPoint y: 138, distance: 82.0
click at [269, 150] on div "Chat History New Test Case for Login and Recurring Job about 1 hour ago" at bounding box center [307, 476] width 267 height 952
click at [1223, 71] on icon at bounding box center [1222, 76] width 14 height 14
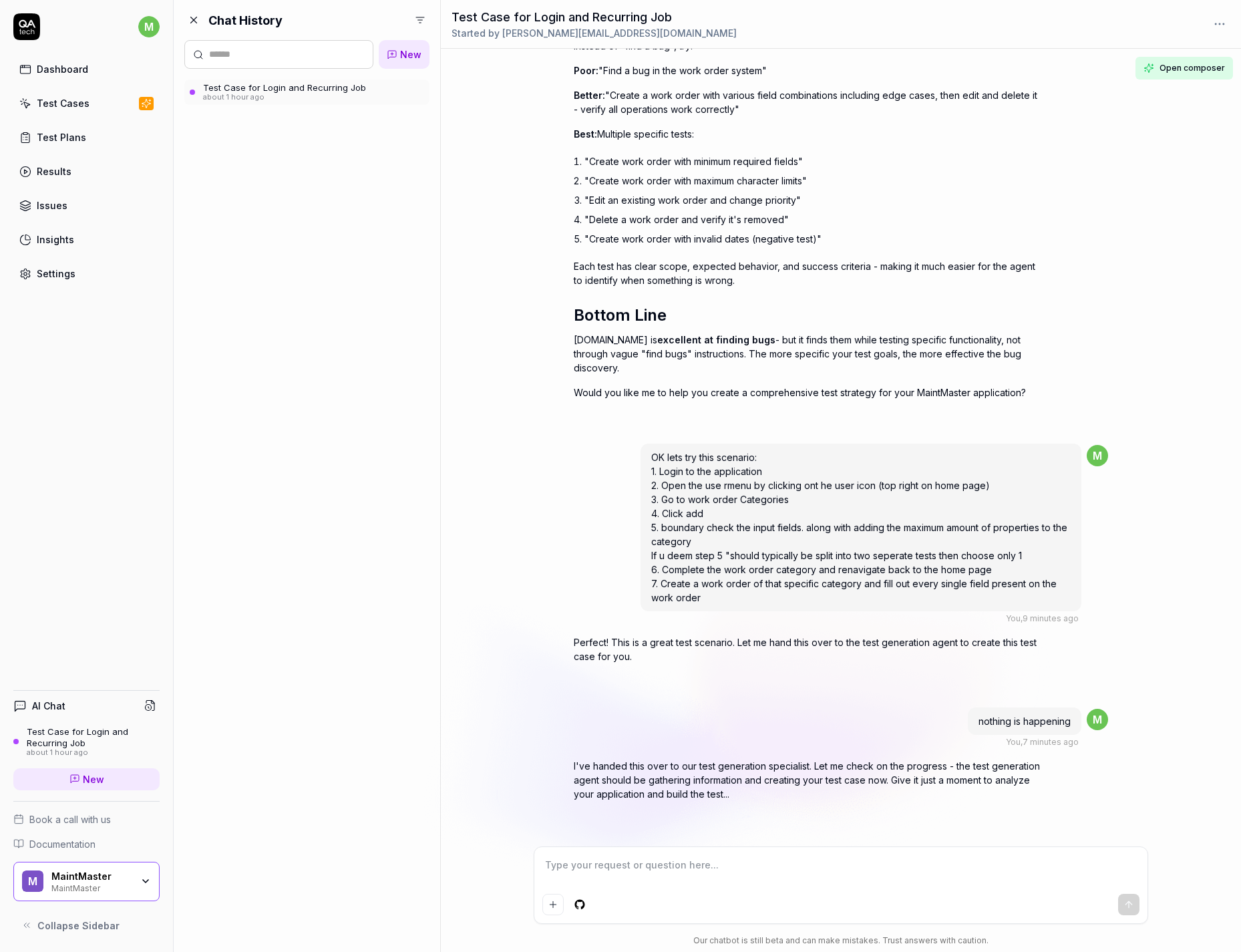
scroll to position [5701, 0]
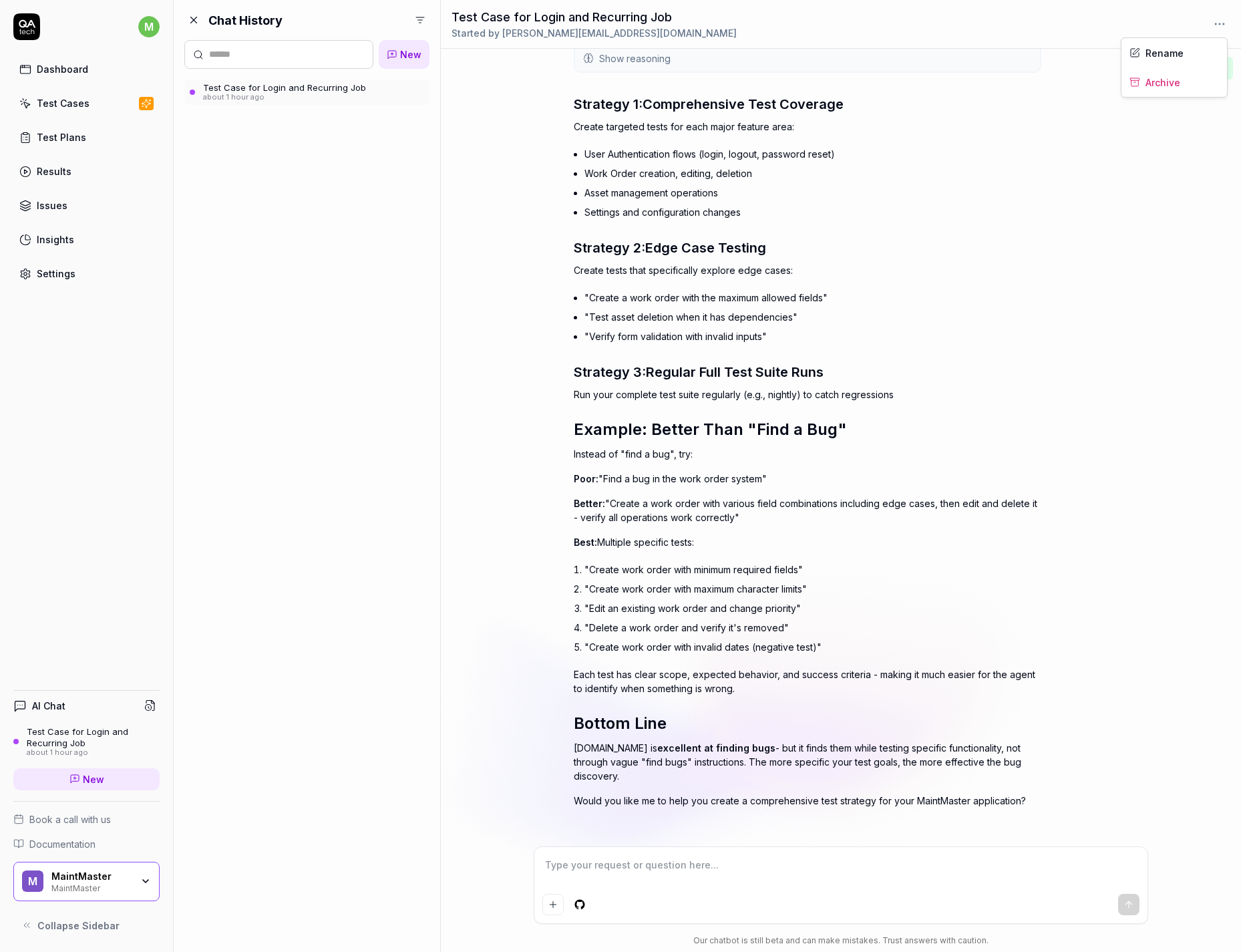
click at [1219, 30] on html "m Dashboard Test Cases Test Plans Results Issues Insights Settings AI Chat Test…" at bounding box center [620, 476] width 1241 height 952
click at [1166, 81] on div "Archive" at bounding box center [1175, 82] width 105 height 29
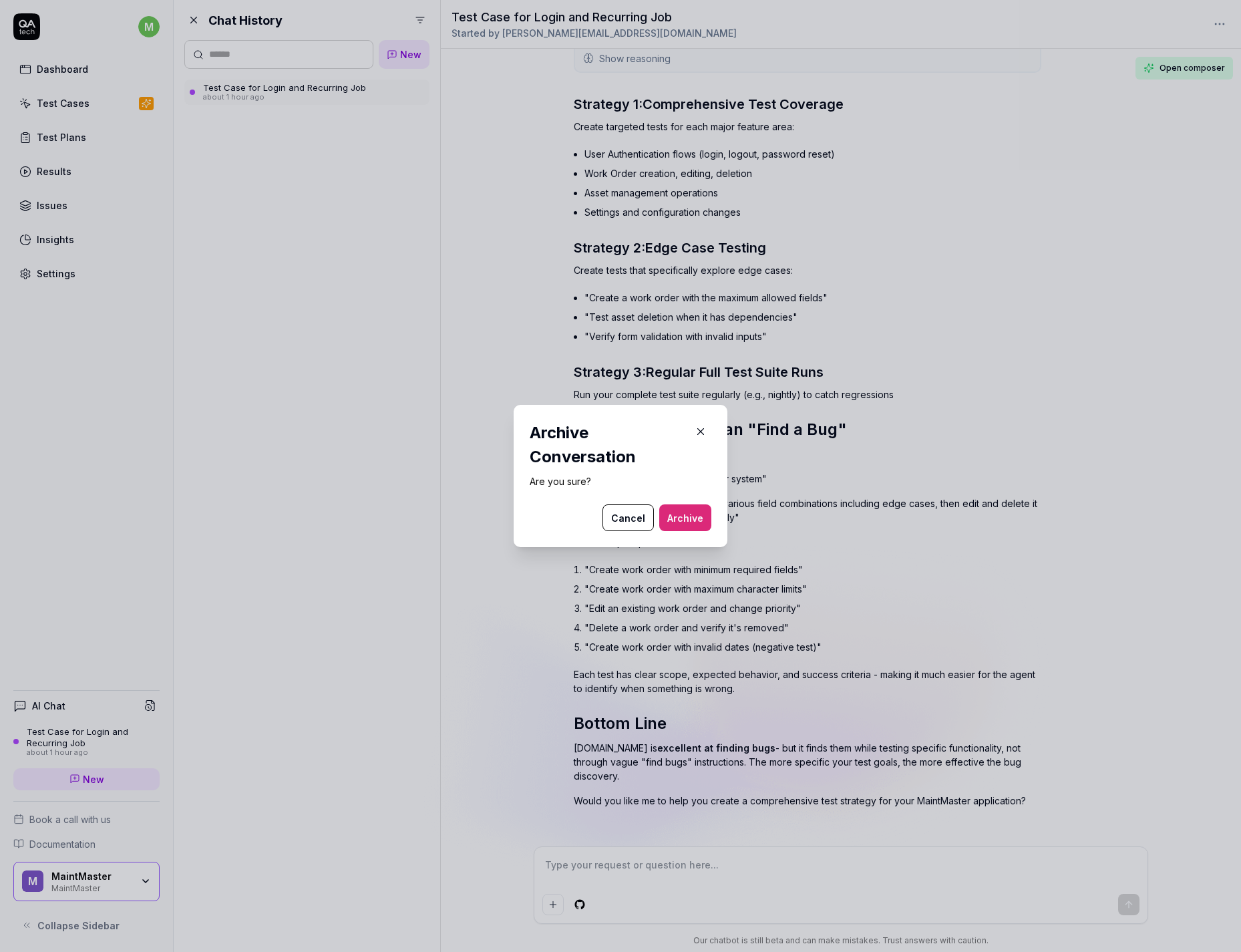
click at [693, 509] on button "Archive" at bounding box center [685, 517] width 52 height 26
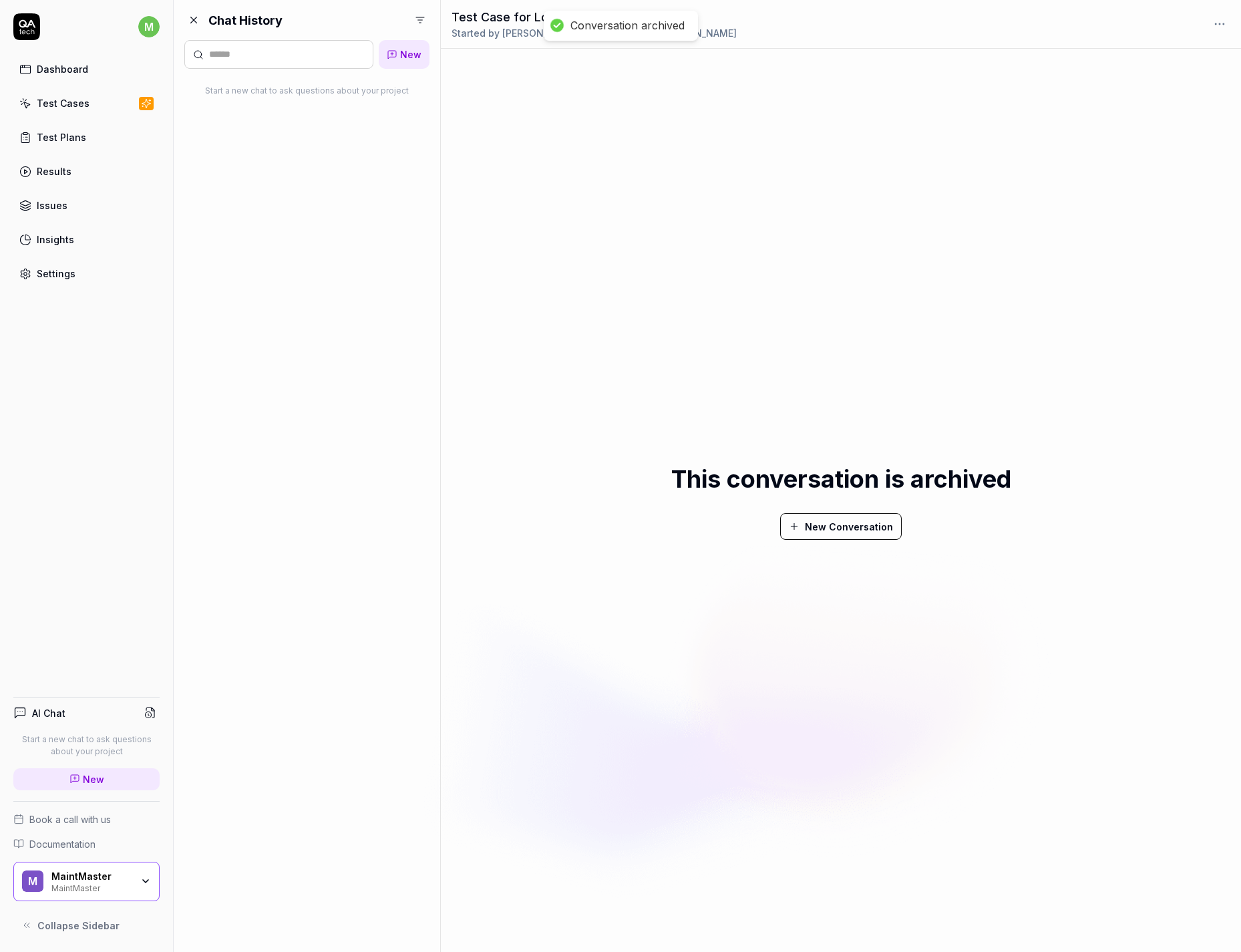
click at [825, 532] on button "New Conversation" at bounding box center [841, 526] width 122 height 26
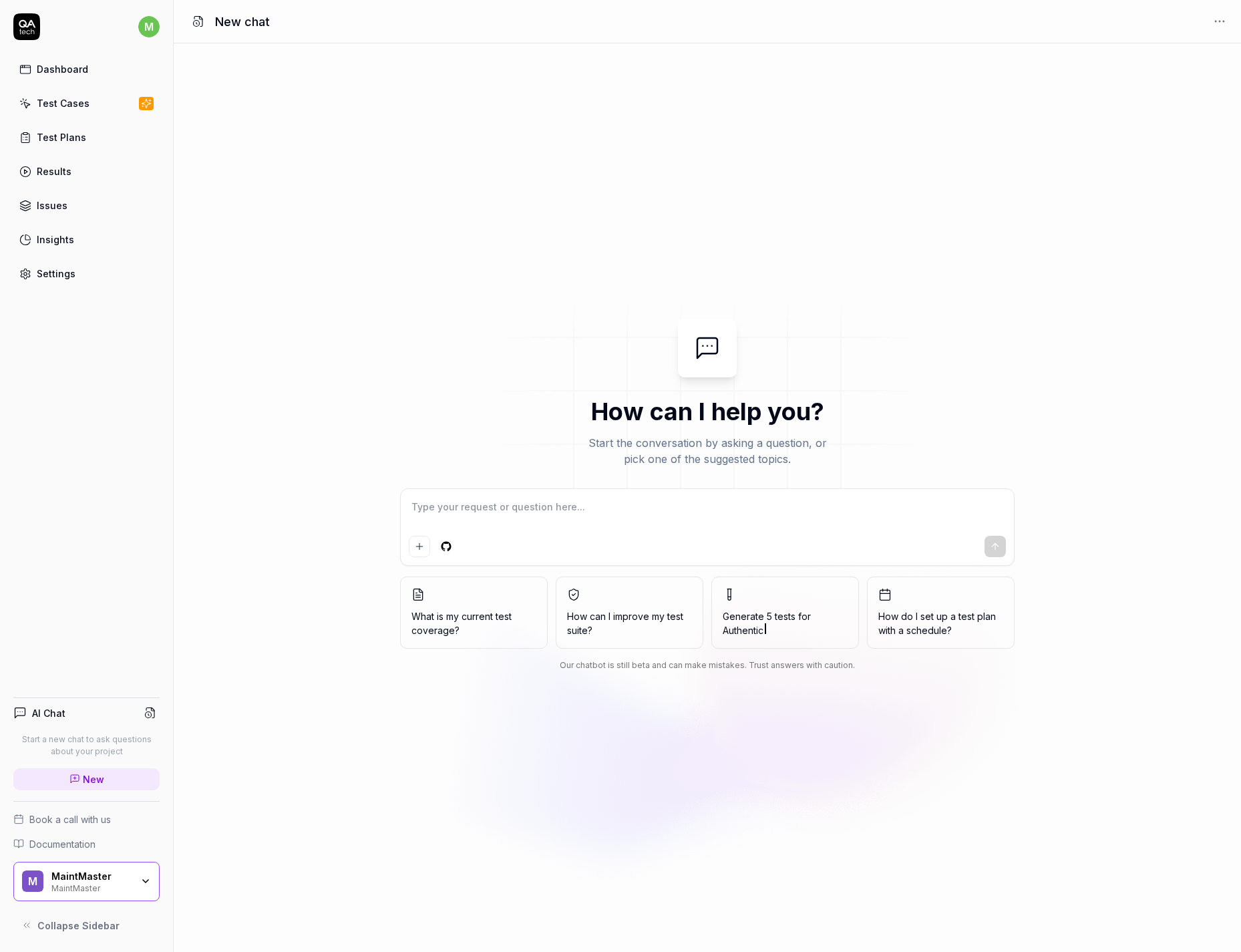
click at [710, 506] on textarea at bounding box center [708, 513] width 597 height 33
type textarea "*"
type textarea "G"
type textarea "*"
type textarea "Ge"
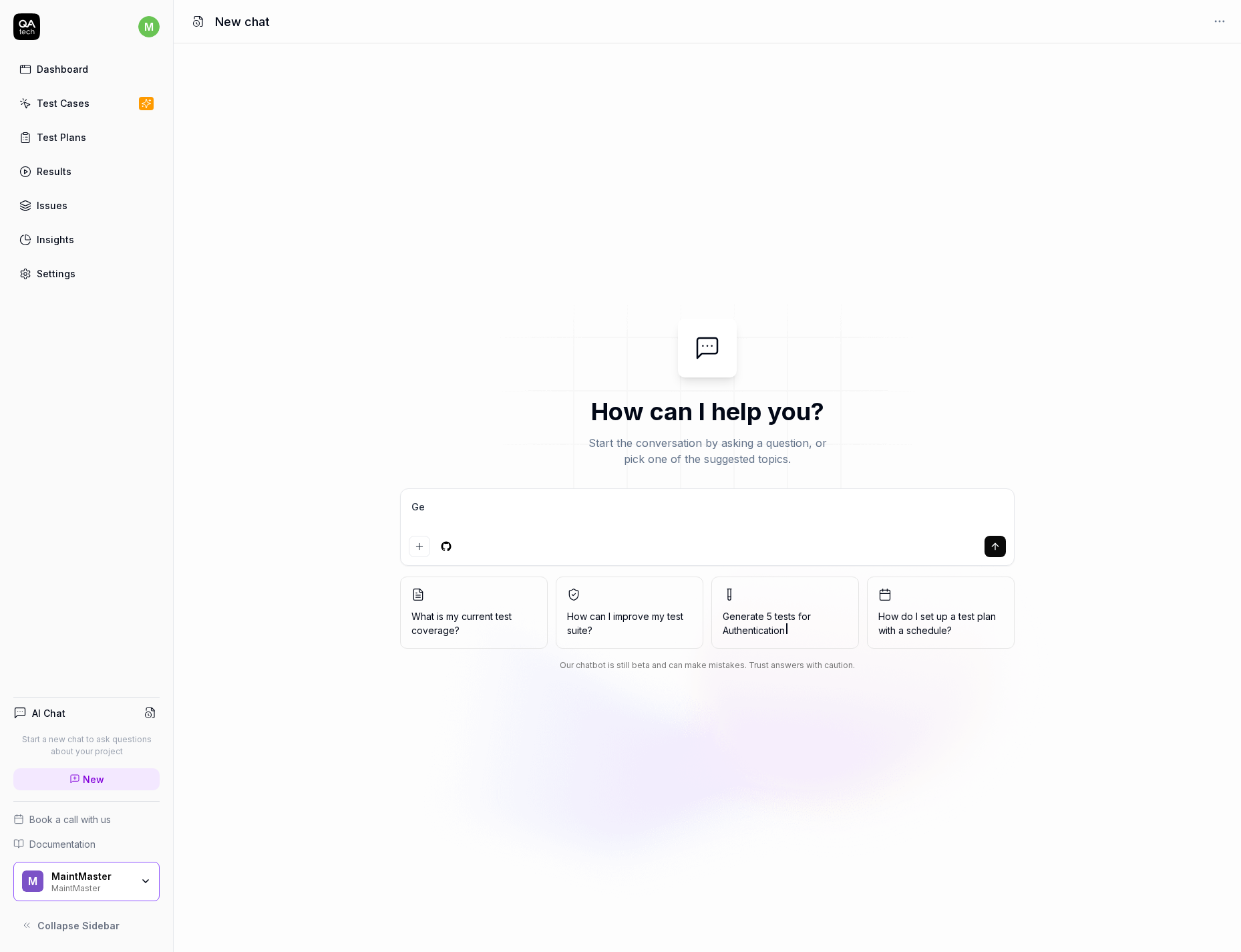
type textarea "*"
type textarea "Gen"
type textarea "*"
type textarea "Gene"
type textarea "*"
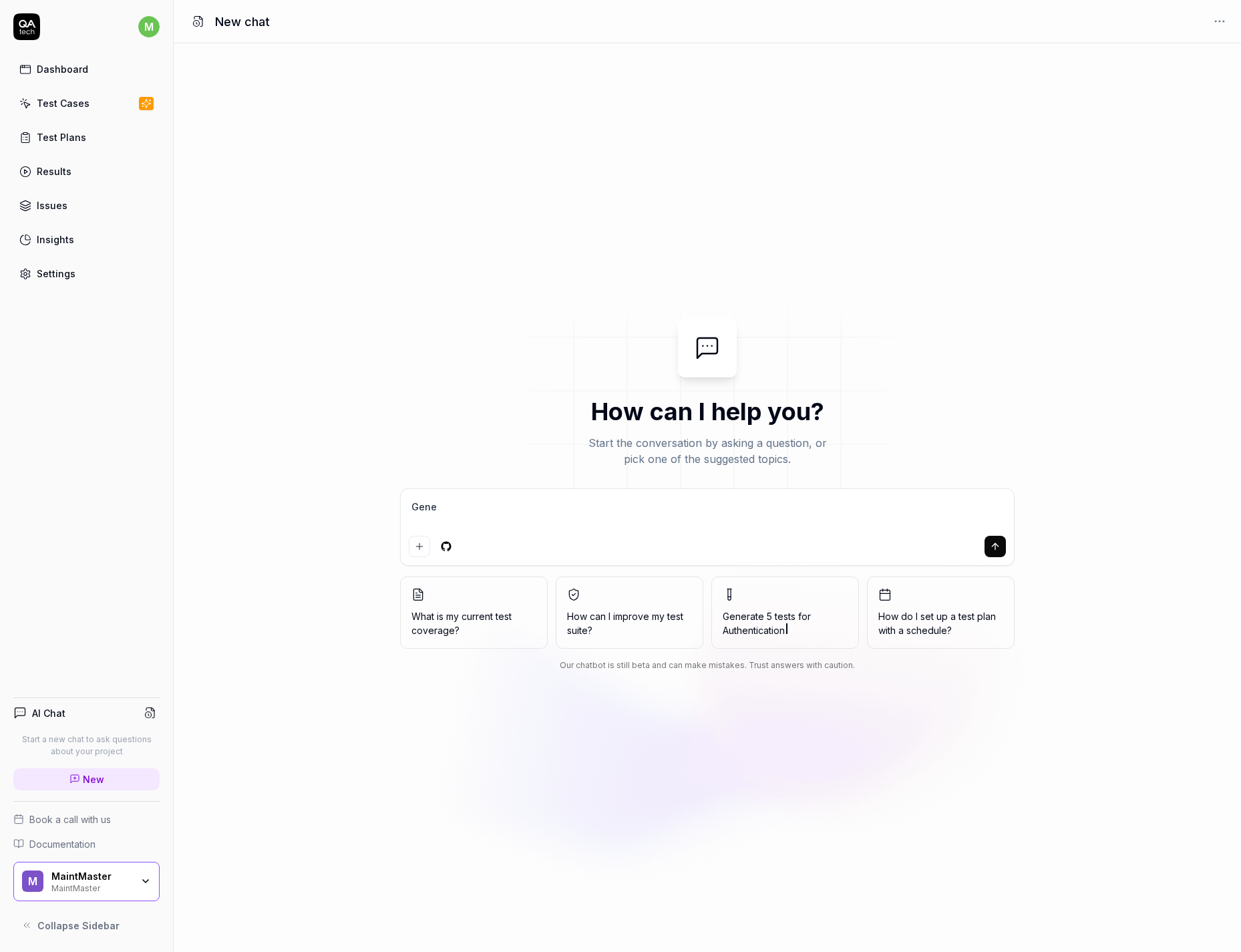
type textarea "Gener"
type textarea "*"
type textarea "Genera"
type textarea "*"
type textarea "Generat"
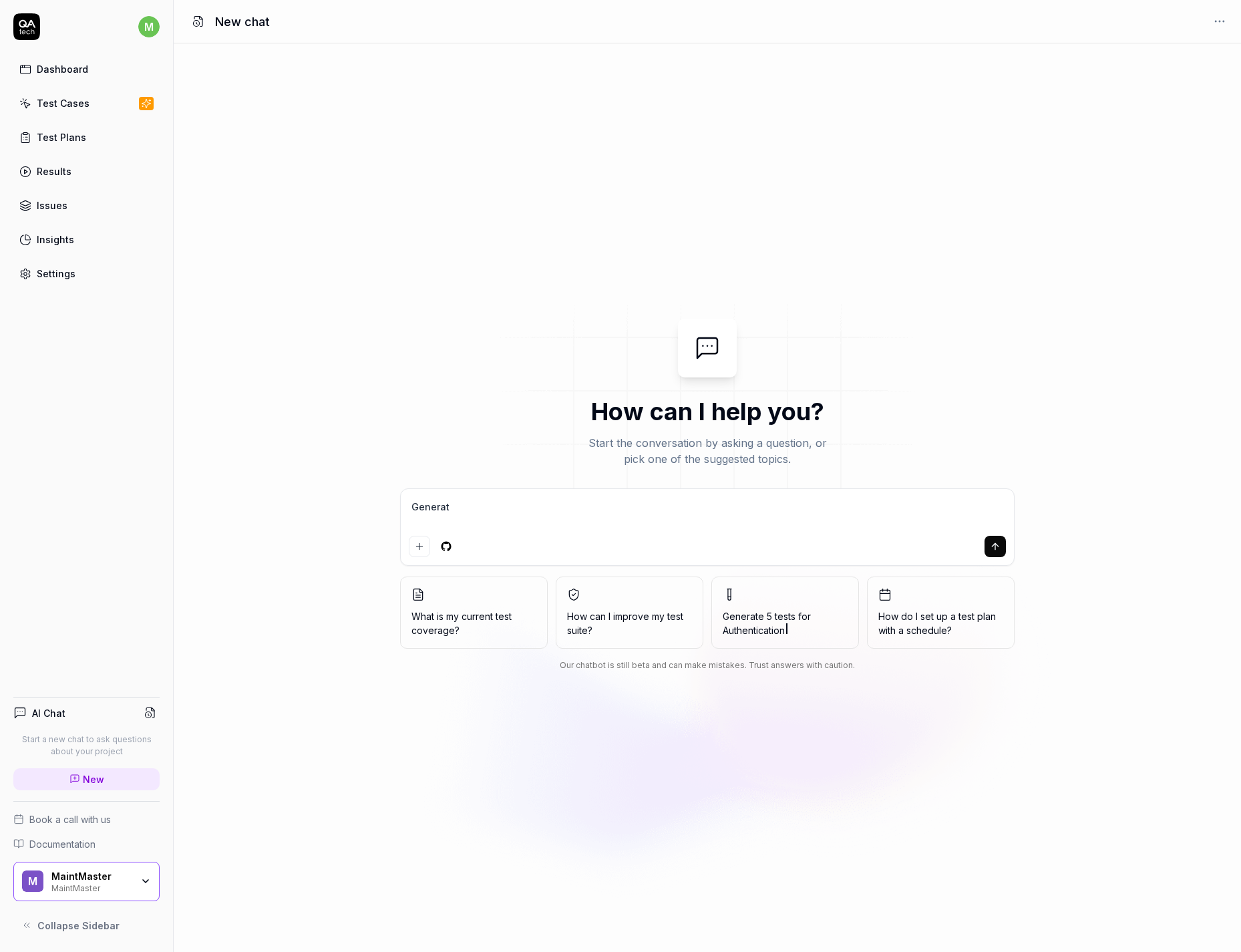
type textarea "*"
type textarea "Generate"
type textarea "*"
type textarea "Generate a"
type textarea "*"
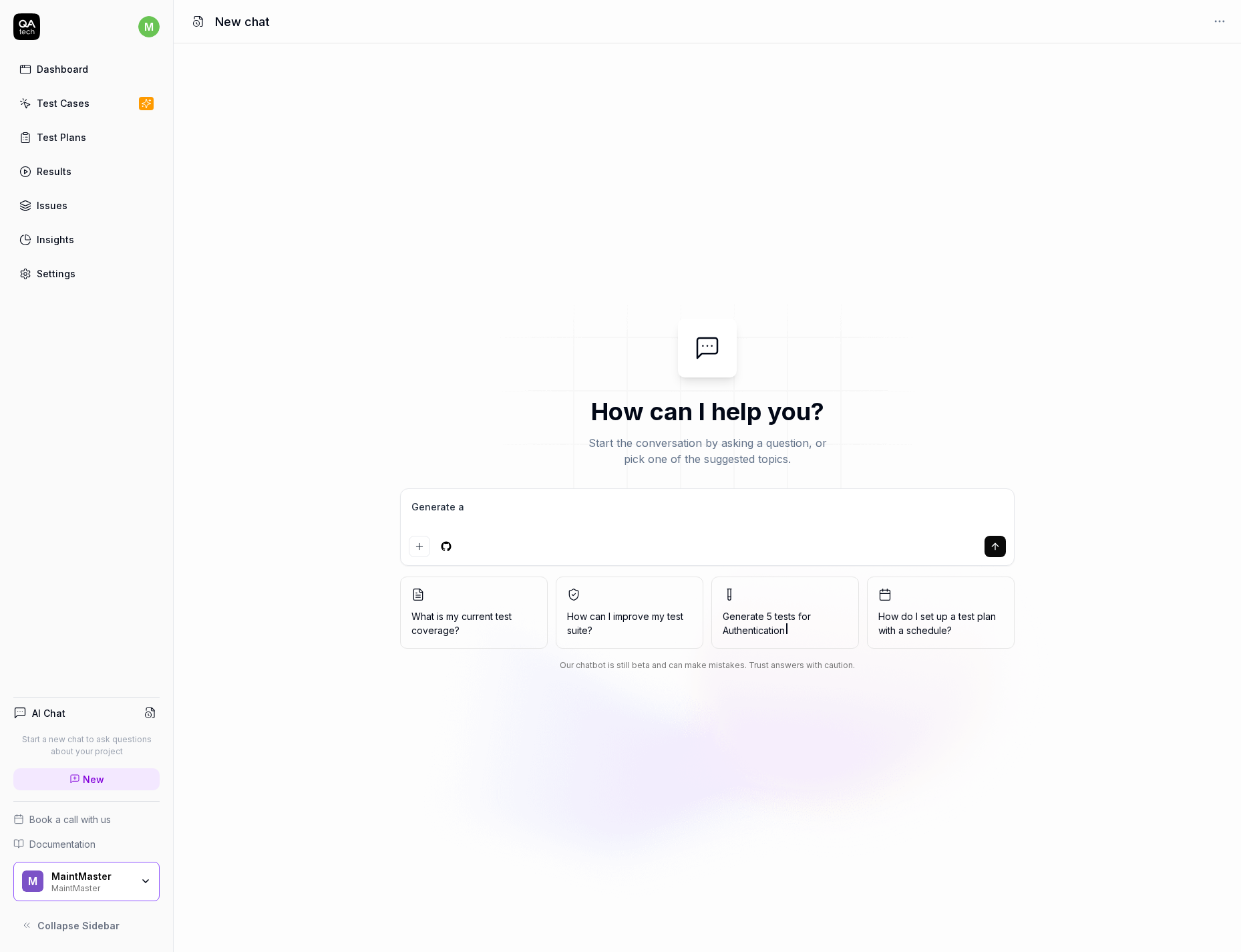
type textarea "Generate a"
type textarea "*"
type textarea "Generate a t"
type textarea "*"
type textarea "Generate a te"
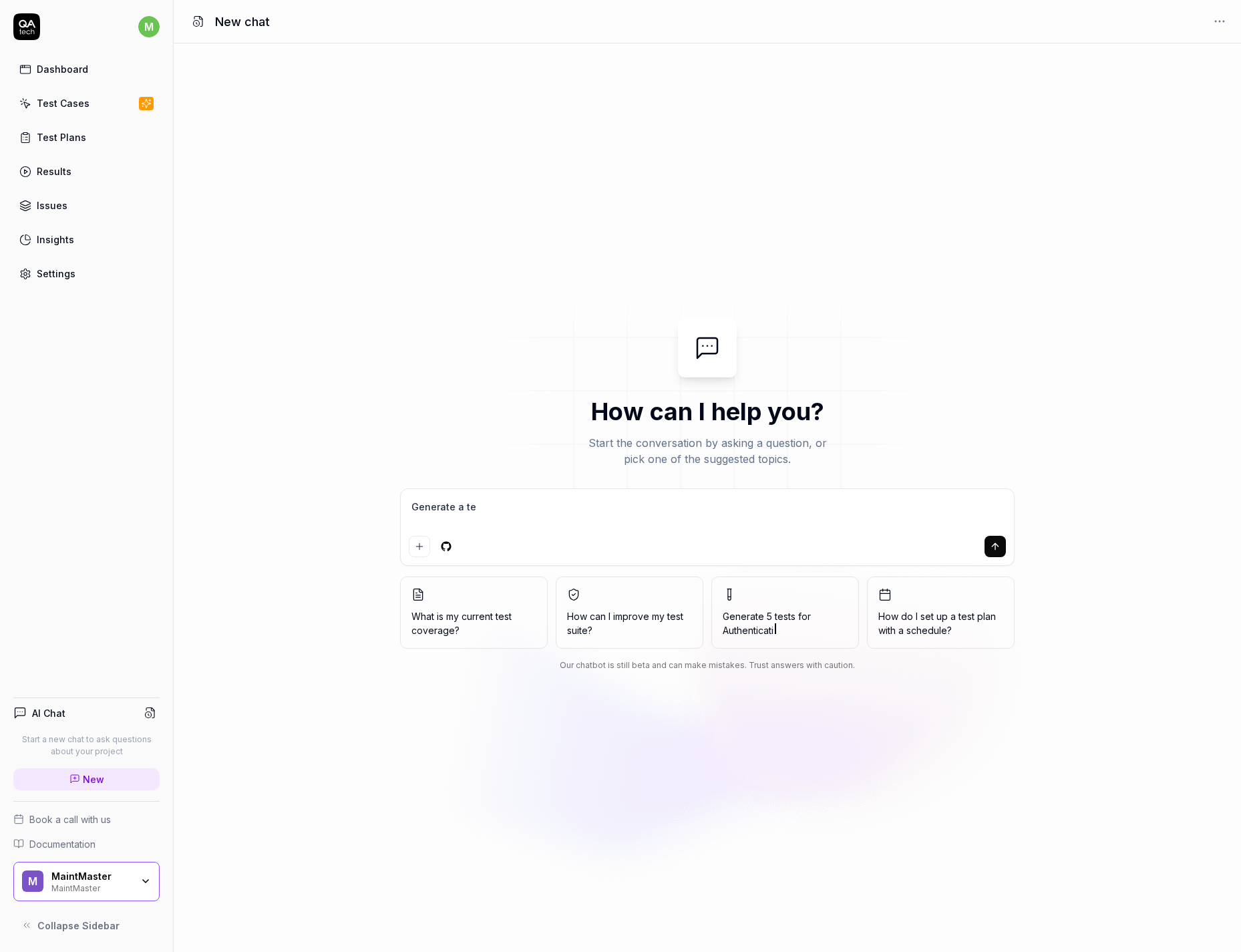
type textarea "*"
type textarea "Generate a test"
type textarea "*"
type textarea "Generate a test"
type textarea "*"
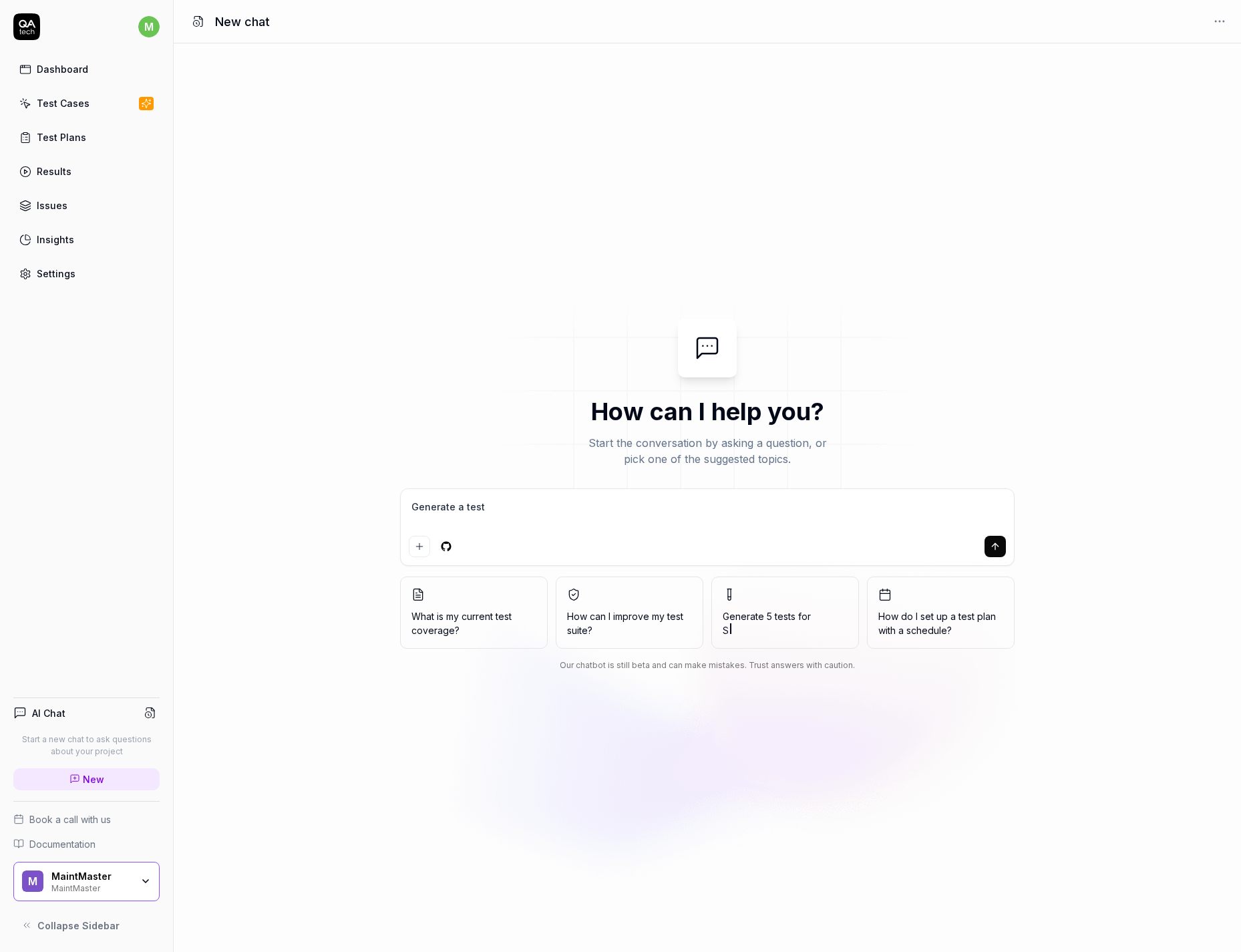
type textarea "Generate a test c"
type textarea "*"
type textarea "Generate a test ca"
type textarea "*"
type textarea "Generate a test cas"
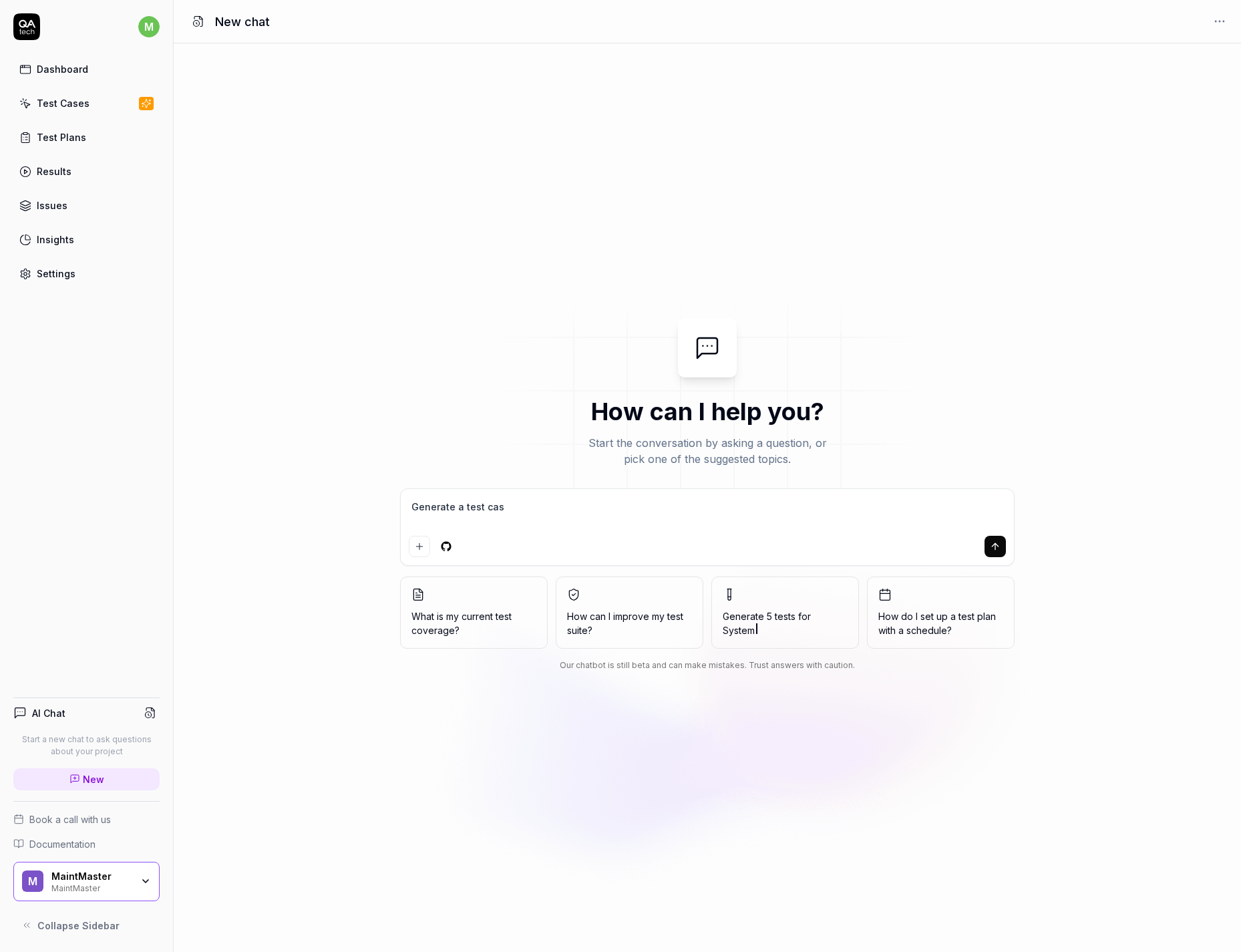
type textarea "*"
type textarea "Generate a test case"
type textarea "*"
type textarea "Generate a test case"
type textarea "*"
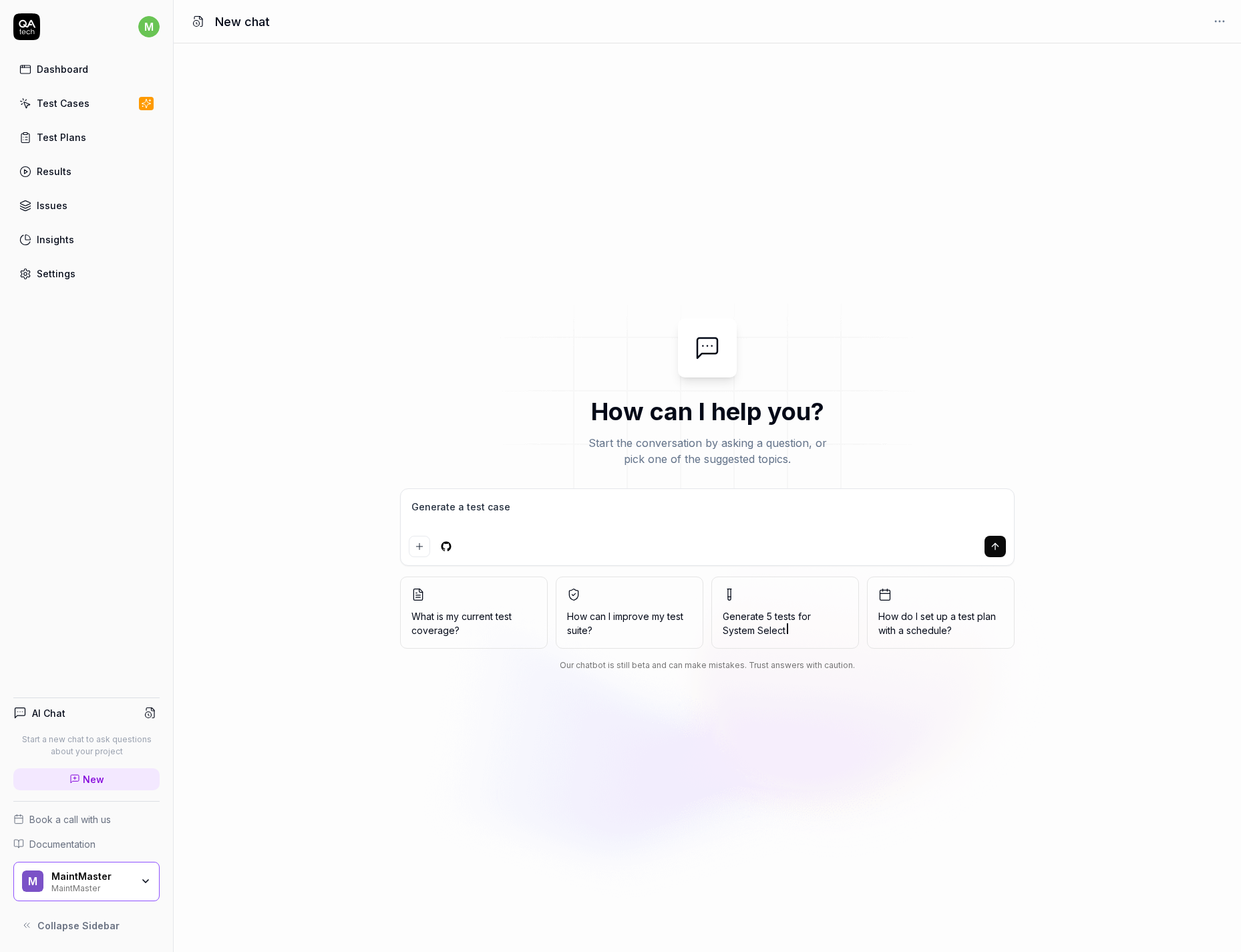
type textarea "Generate a test case f"
type textarea "*"
type textarea "Generate a test case fo"
type textarea "*"
type textarea "Generate a test case fol"
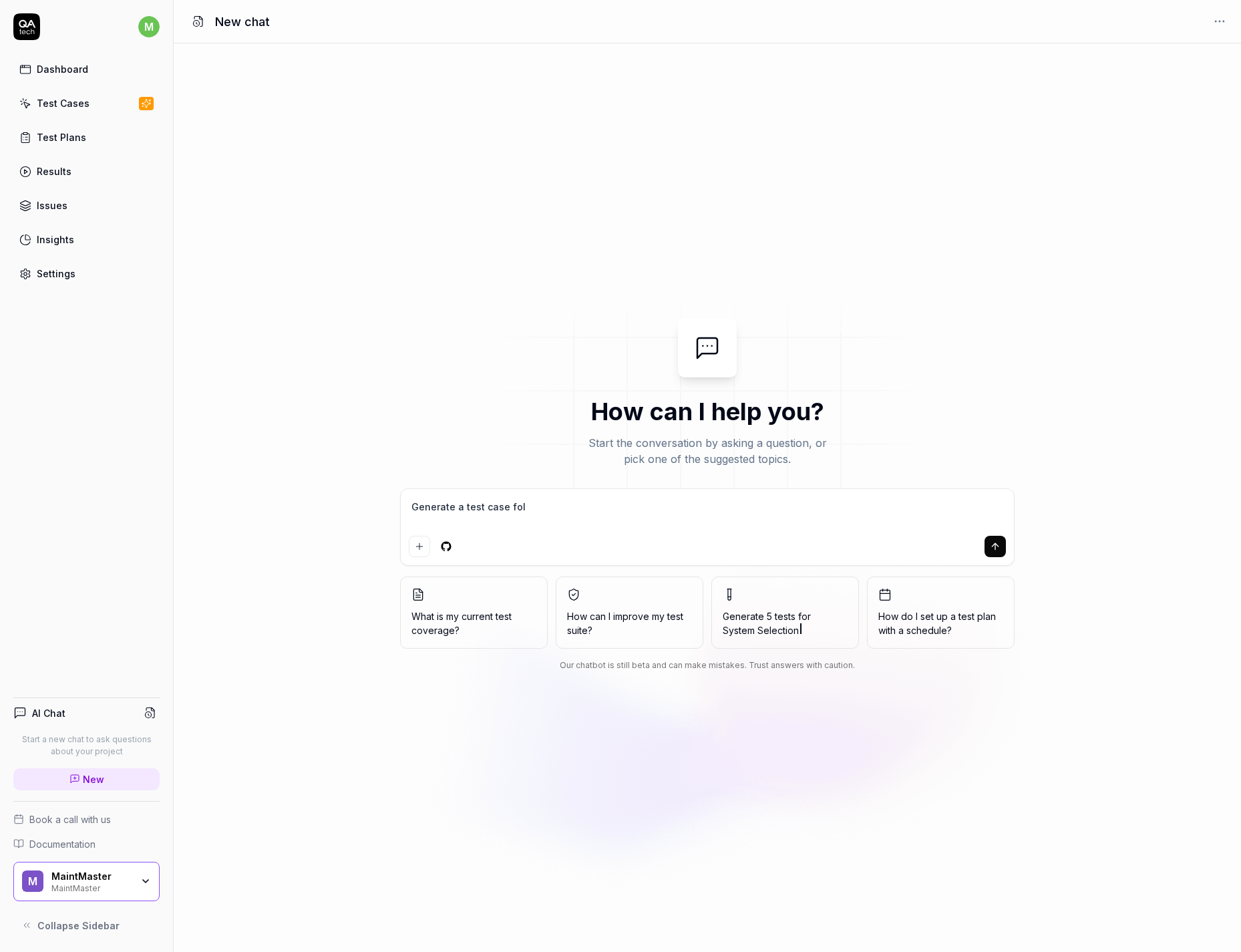
type textarea "*"
type textarea "Generate a test case foll"
type textarea "*"
type textarea "Generate a test case follo"
type textarea "*"
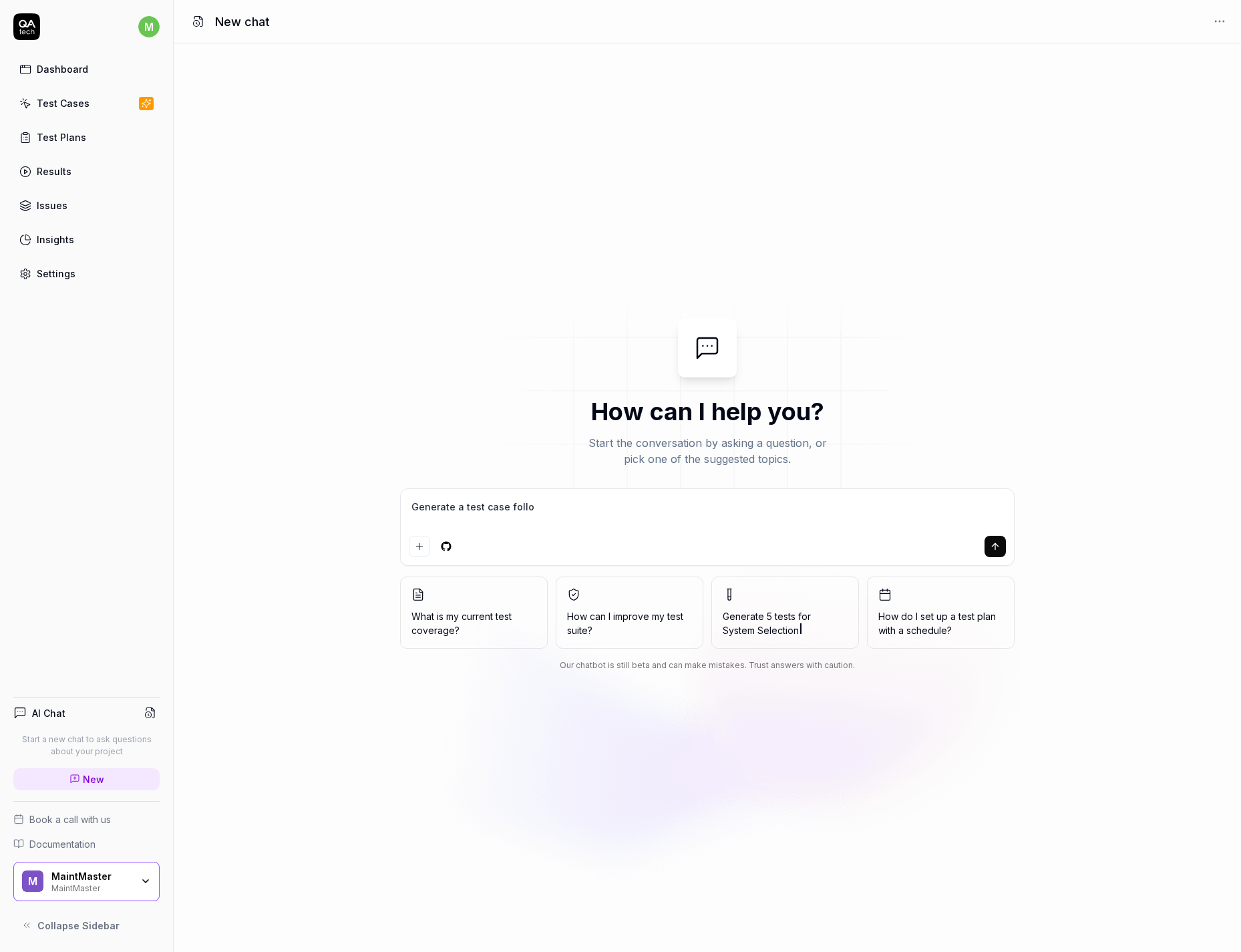
type textarea "Generate a test case follow"
type textarea "*"
type textarea "Generate a test case followi"
type textarea "*"
type textarea "Generate a test case followin"
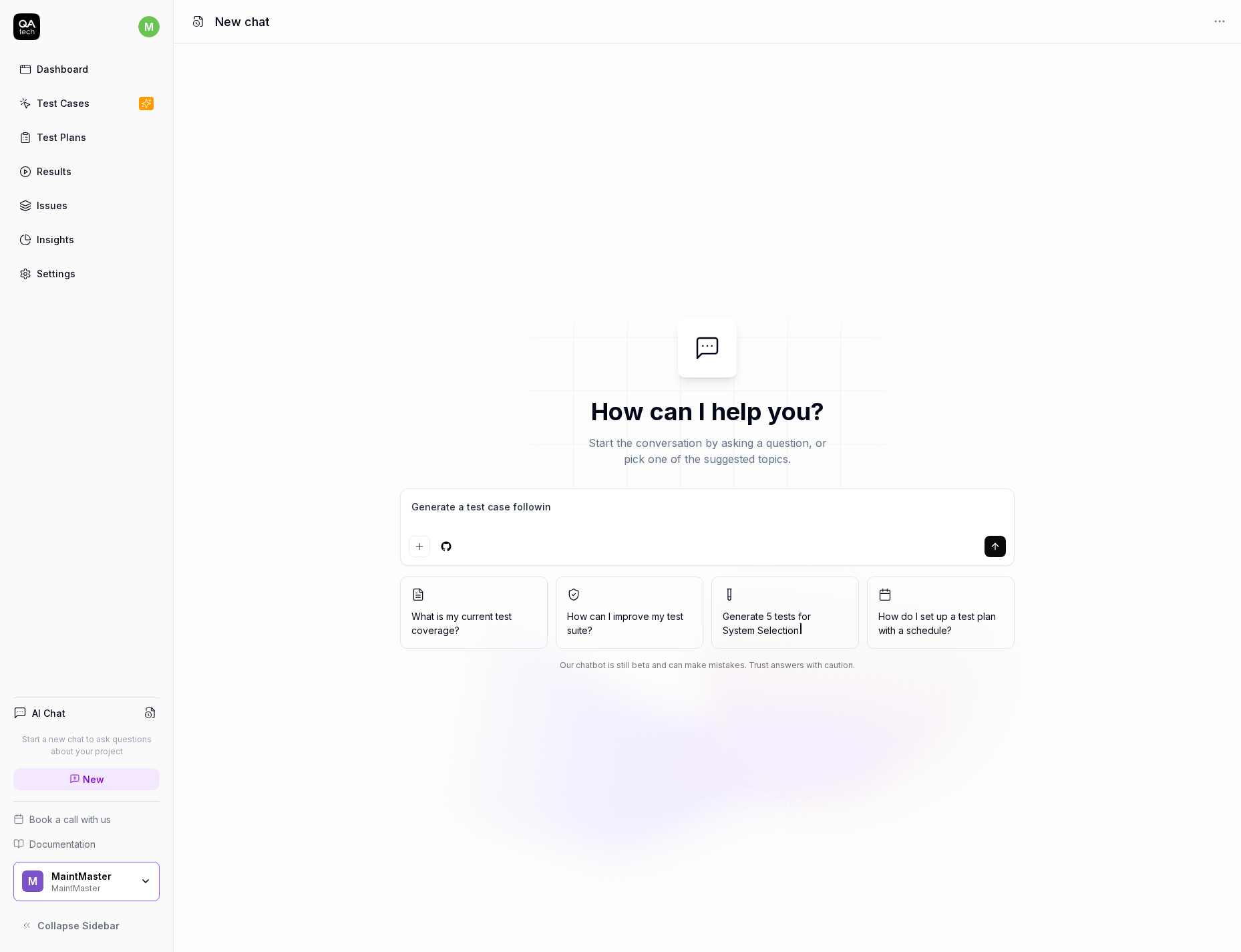
type textarea "*"
type textarea "Generate a test case following"
type textarea "*"
type textarea "Generate a test case following"
type textarea "*"
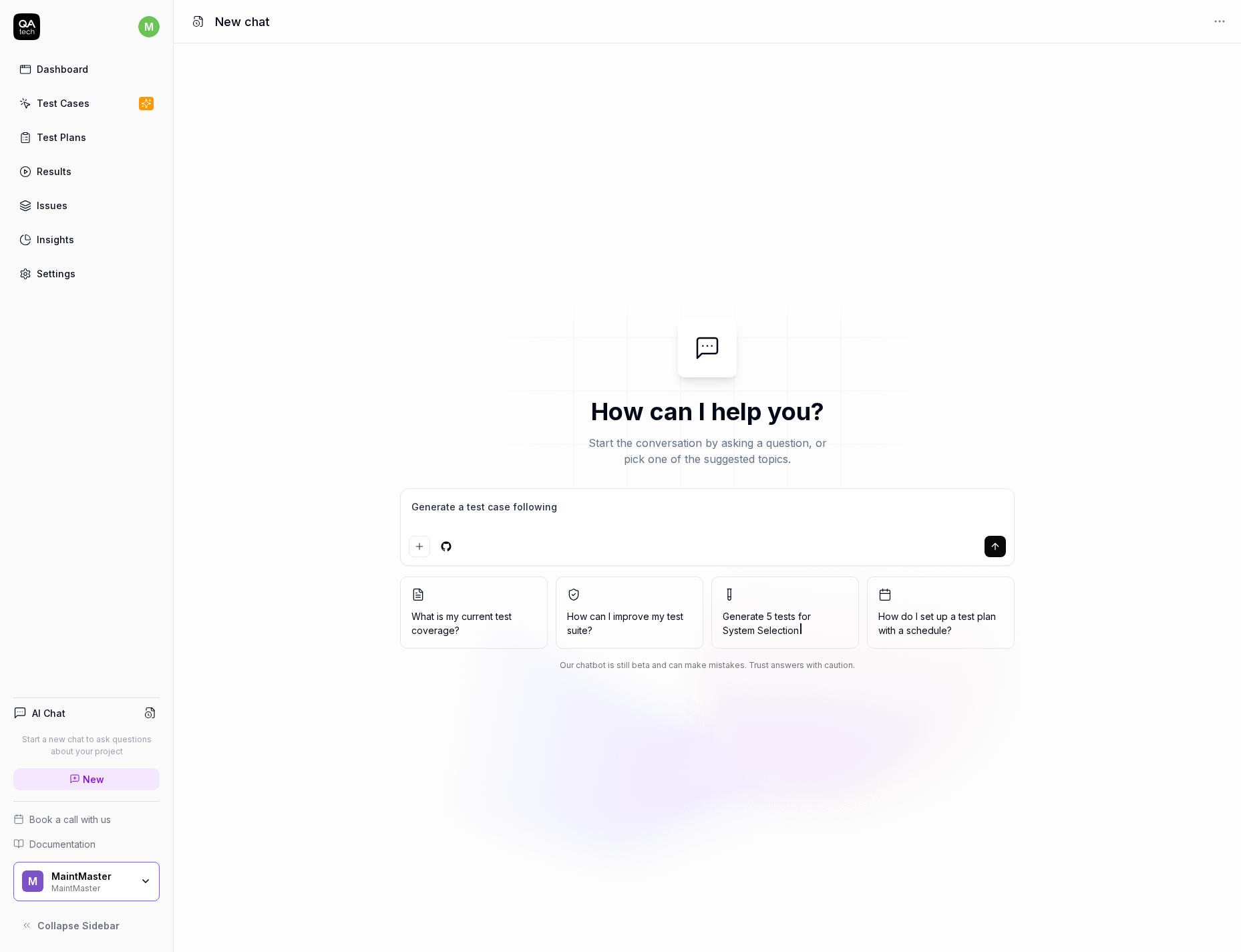
type textarea "Generate a test case following t"
type textarea "*"
type textarea "Generate a test case following the"
type textarea "*"
type textarea "Generate a test case following thes"
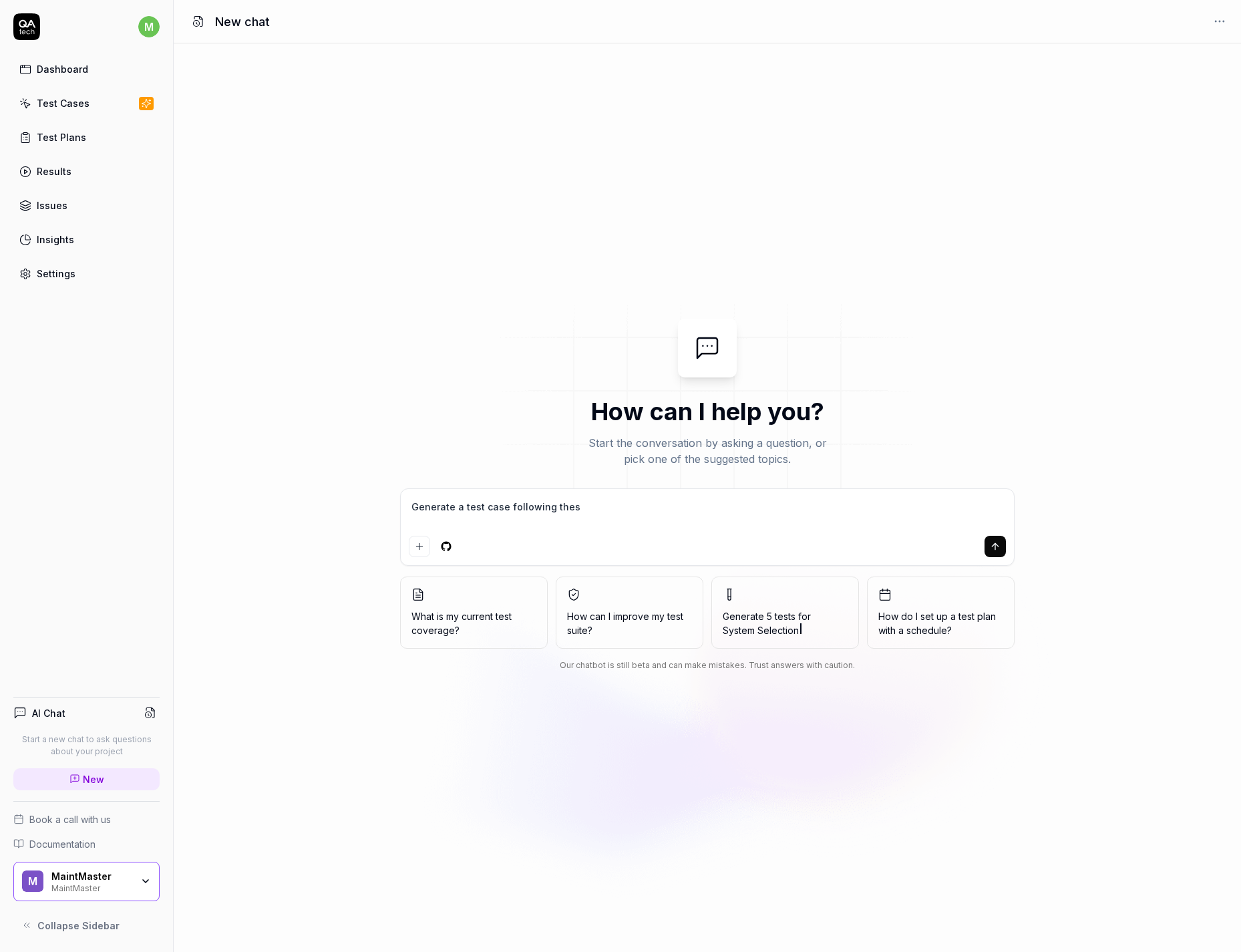
type textarea "*"
type textarea "Generate a test case following these"
type textarea "*"
type textarea "Generate a test case following these"
type textarea "*"
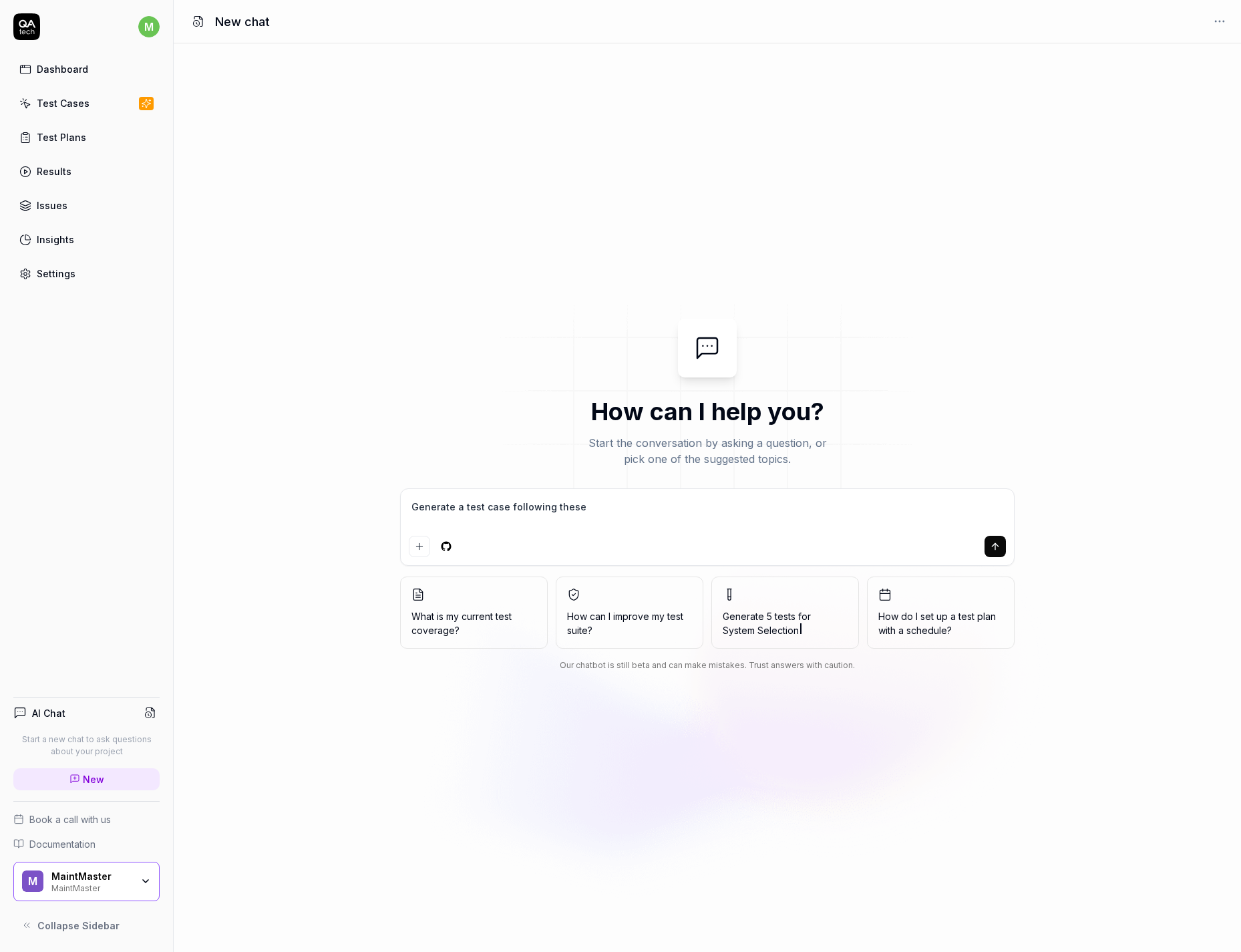
type textarea "Generate a test case following these s"
type textarea "*"
type textarea "Generate a test case following these st"
type textarea "*"
type textarea "Generate a test case following these ste"
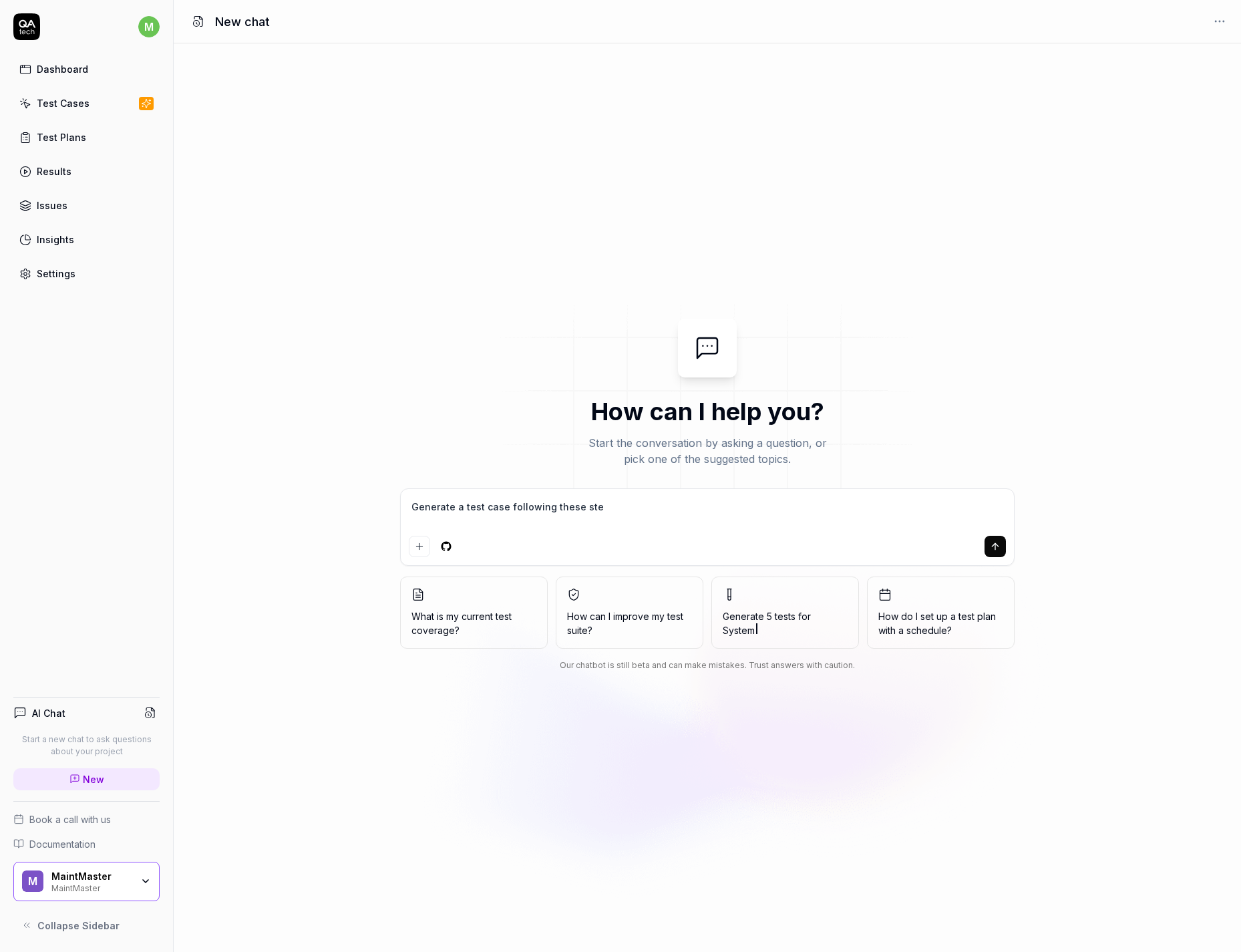
type textarea "*"
type textarea "Generate a test case following these step"
type textarea "*"
type textarea "Generate a test case following these steps"
type textarea "*"
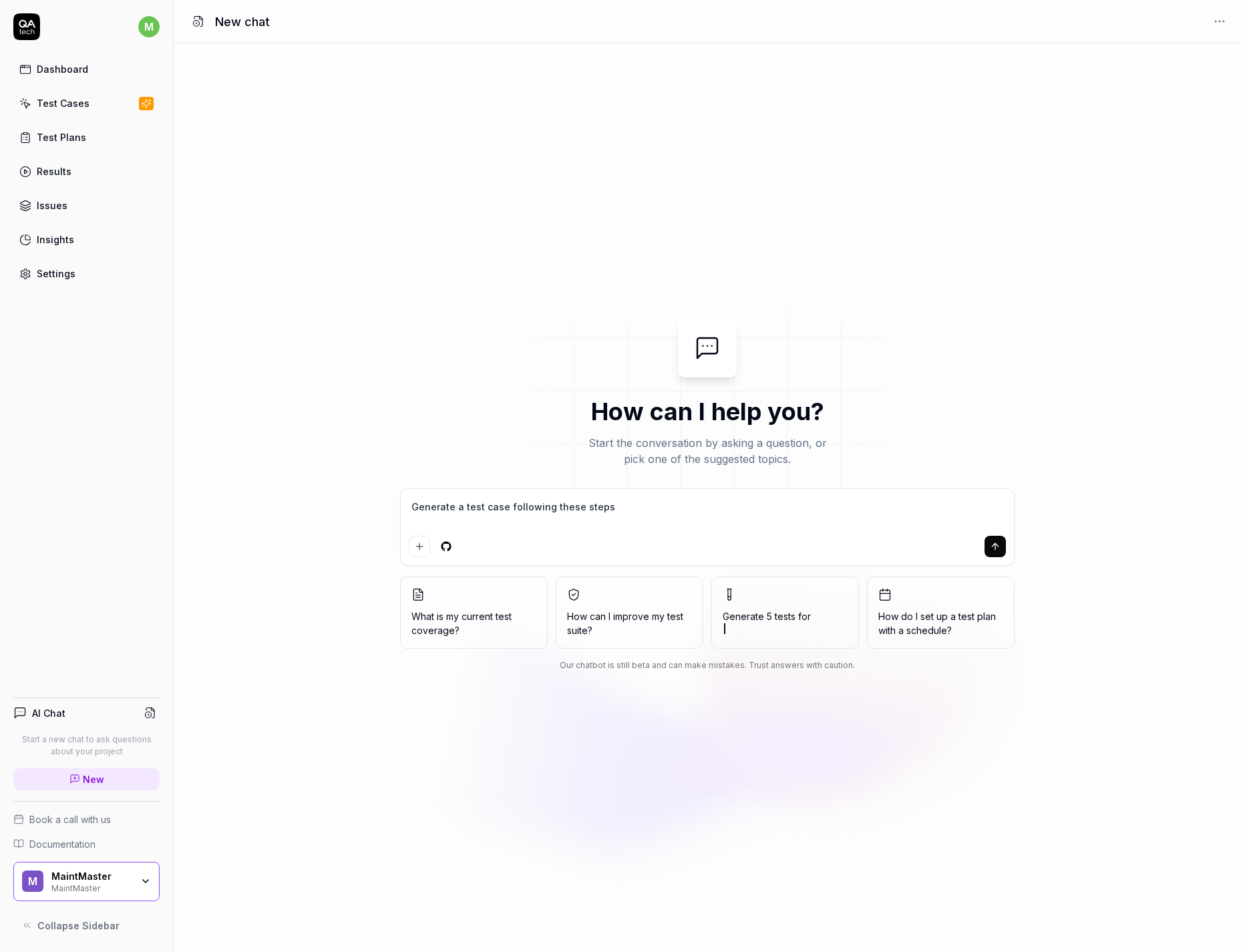
type textarea "Generate a test case following these steps:"
type textarea "*"
type textarea "Generate a test case following these steps:"
type textarea "*"
type textarea "Generate a test case following these steps: 1. Login to the application 2. Open…"
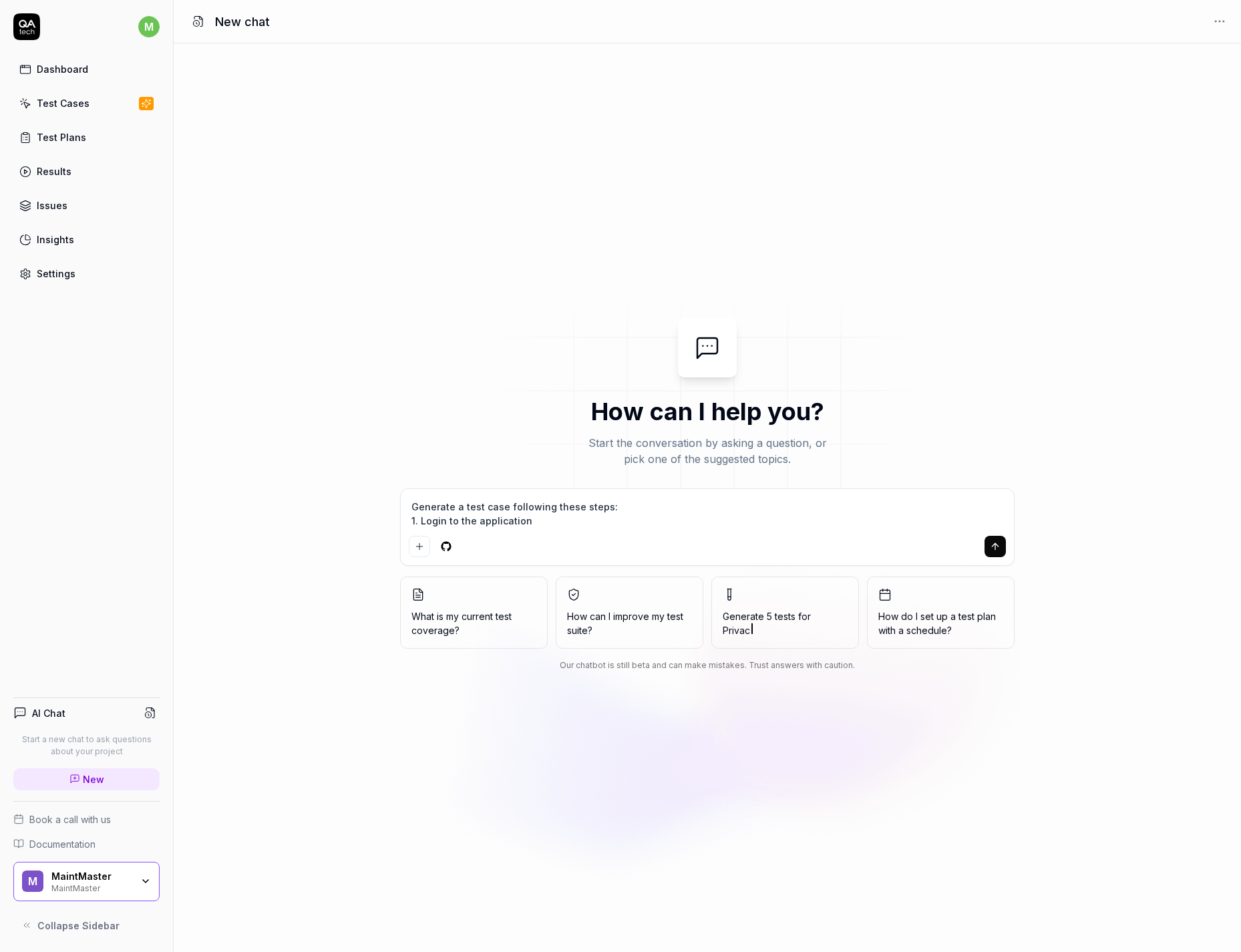
scroll to position [10, 0]
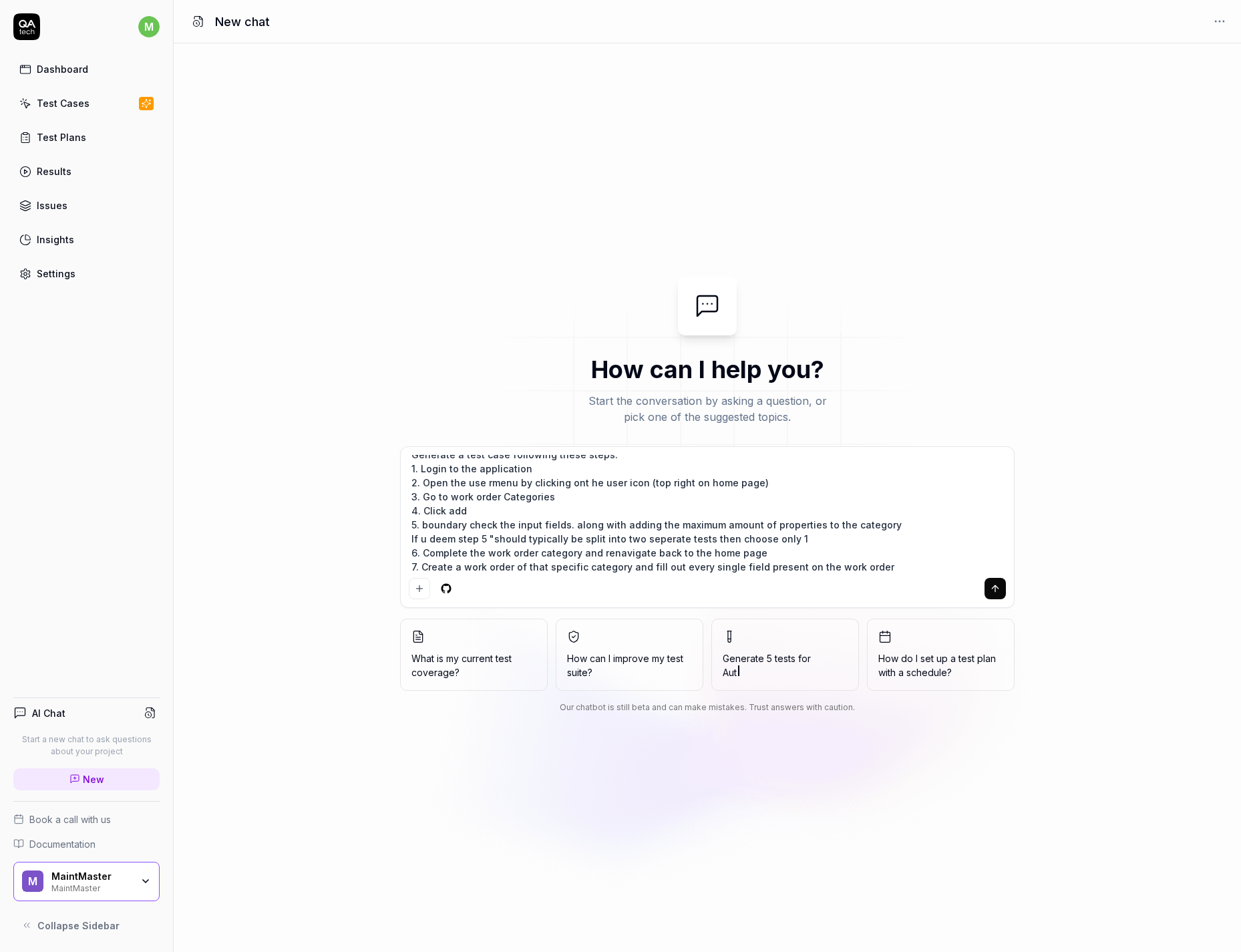
drag, startPoint x: 800, startPoint y: 543, endPoint x: 509, endPoint y: 521, distance: 291.8
click at [509, 521] on textarea "Generate a test case following these steps: 1. Login to the application 2. Open…" at bounding box center [708, 513] width 597 height 118
click at [840, 552] on textarea "Generate a test case following these steps: 1. Login to the application 2. Open…" at bounding box center [708, 513] width 597 height 118
drag, startPoint x: 833, startPoint y: 544, endPoint x: 906, endPoint y: 531, distance: 74.1
click at [906, 531] on textarea "Generate a test case following these steps: 1. Login to the application 2. Open…" at bounding box center [708, 513] width 597 height 118
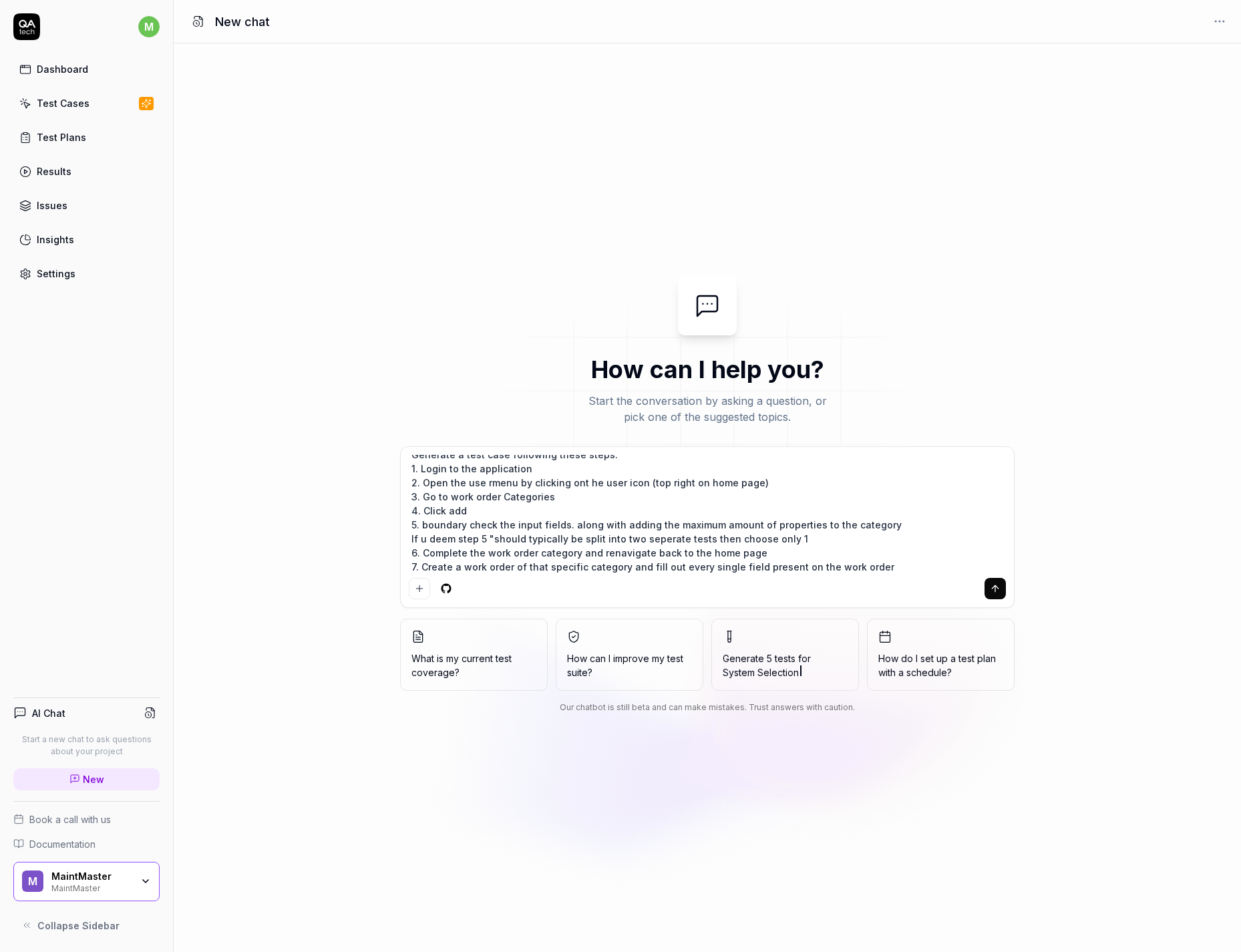
type textarea "*"
type textarea "Generate a test case following these steps: 1. Login to the application 2. Open…"
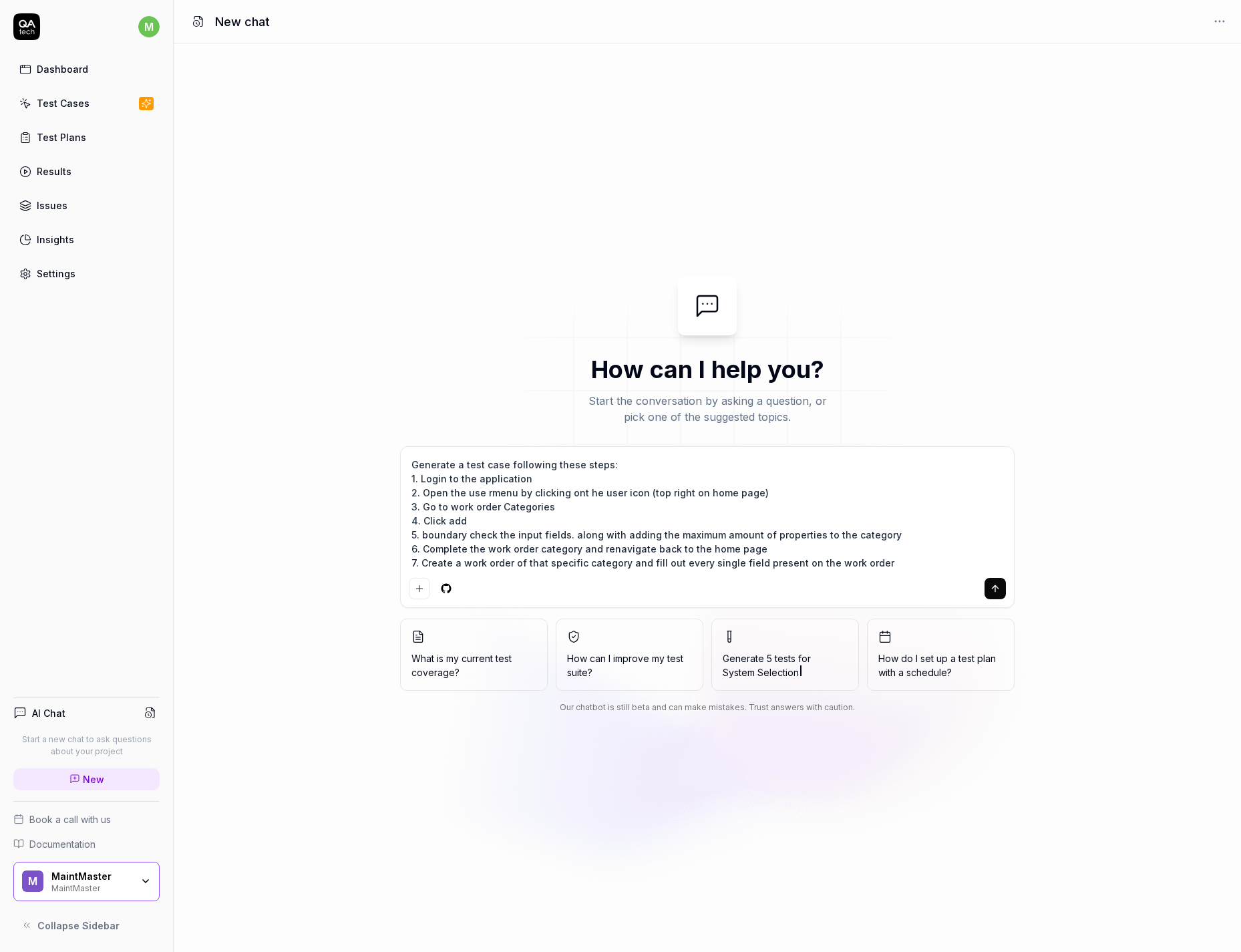
scroll to position [0, 0]
type textarea "*"
type textarea "Generate a test case following these steps: 1. Login to the application 2. Open…"
click at [999, 591] on icon "submit" at bounding box center [995, 588] width 11 height 11
type textarea "*"
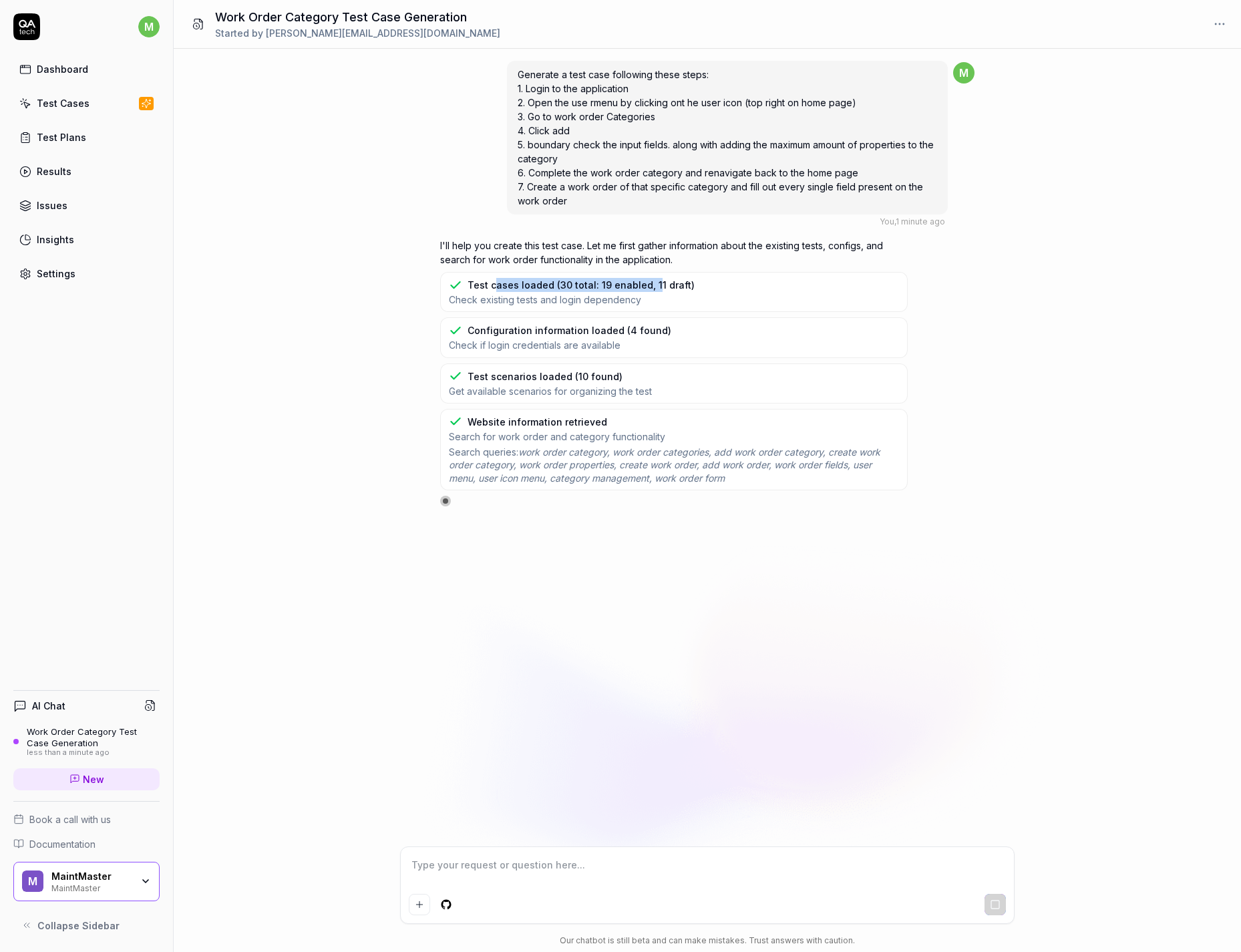
drag, startPoint x: 495, startPoint y: 282, endPoint x: 652, endPoint y: 287, distance: 157.1
click at [652, 287] on div "Test cases loaded (30 total: 19 enabled, 11 draft)" at bounding box center [581, 285] width 227 height 14
click at [699, 286] on div "Test cases loaded (30 total: 19 enabled, 11 draft) Check existing tests and log…" at bounding box center [674, 291] width 468 height 40
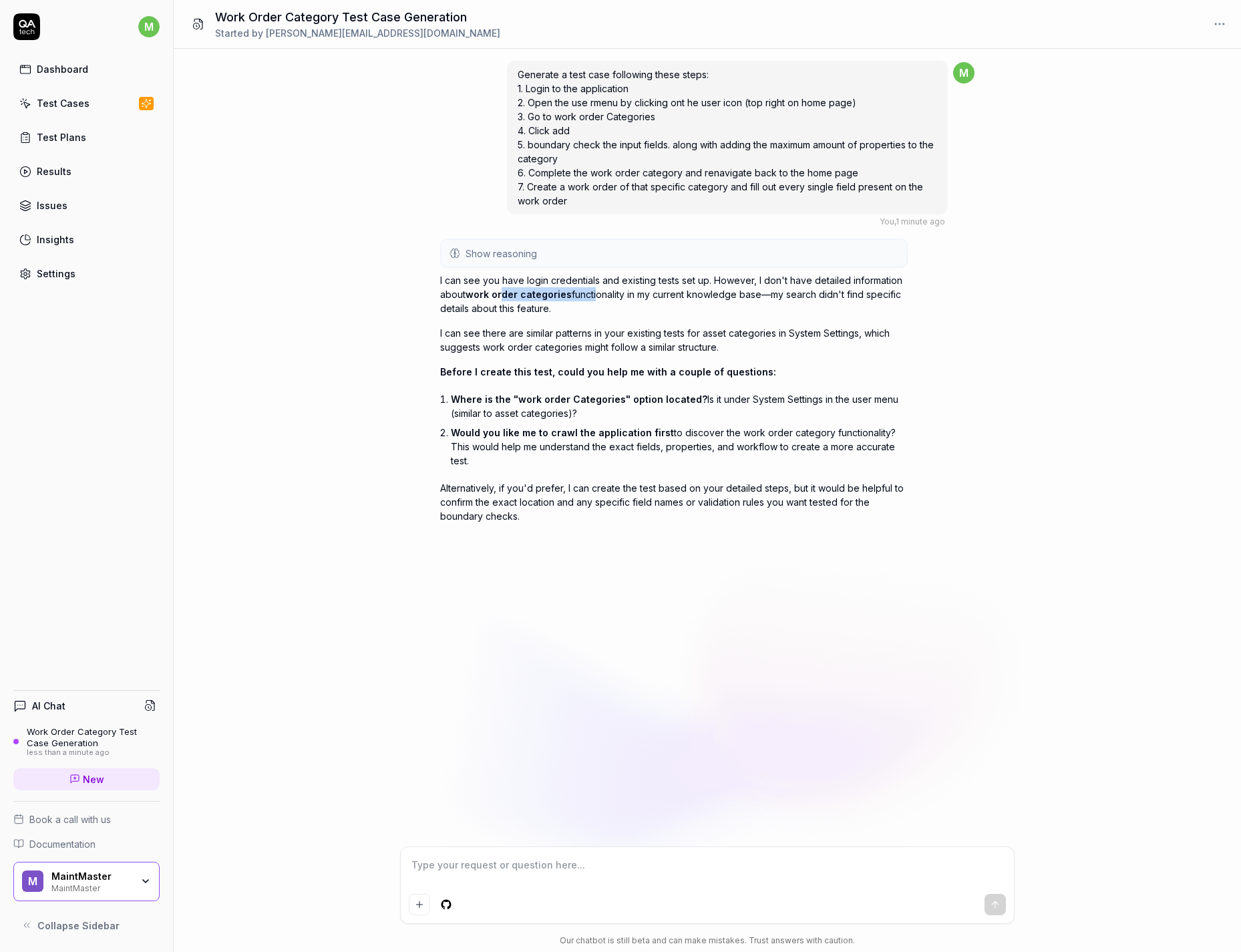
drag, startPoint x: 501, startPoint y: 293, endPoint x: 610, endPoint y: 295, distance: 109.0
click at [594, 295] on p "I can see you have login credentials and existing tests set up. However, I don'…" at bounding box center [674, 294] width 468 height 42
click at [705, 298] on p "I can see you have login credentials and existing tests set up. However, I don'…" at bounding box center [674, 294] width 468 height 42
click at [513, 871] on textarea at bounding box center [708, 871] width 597 height 33
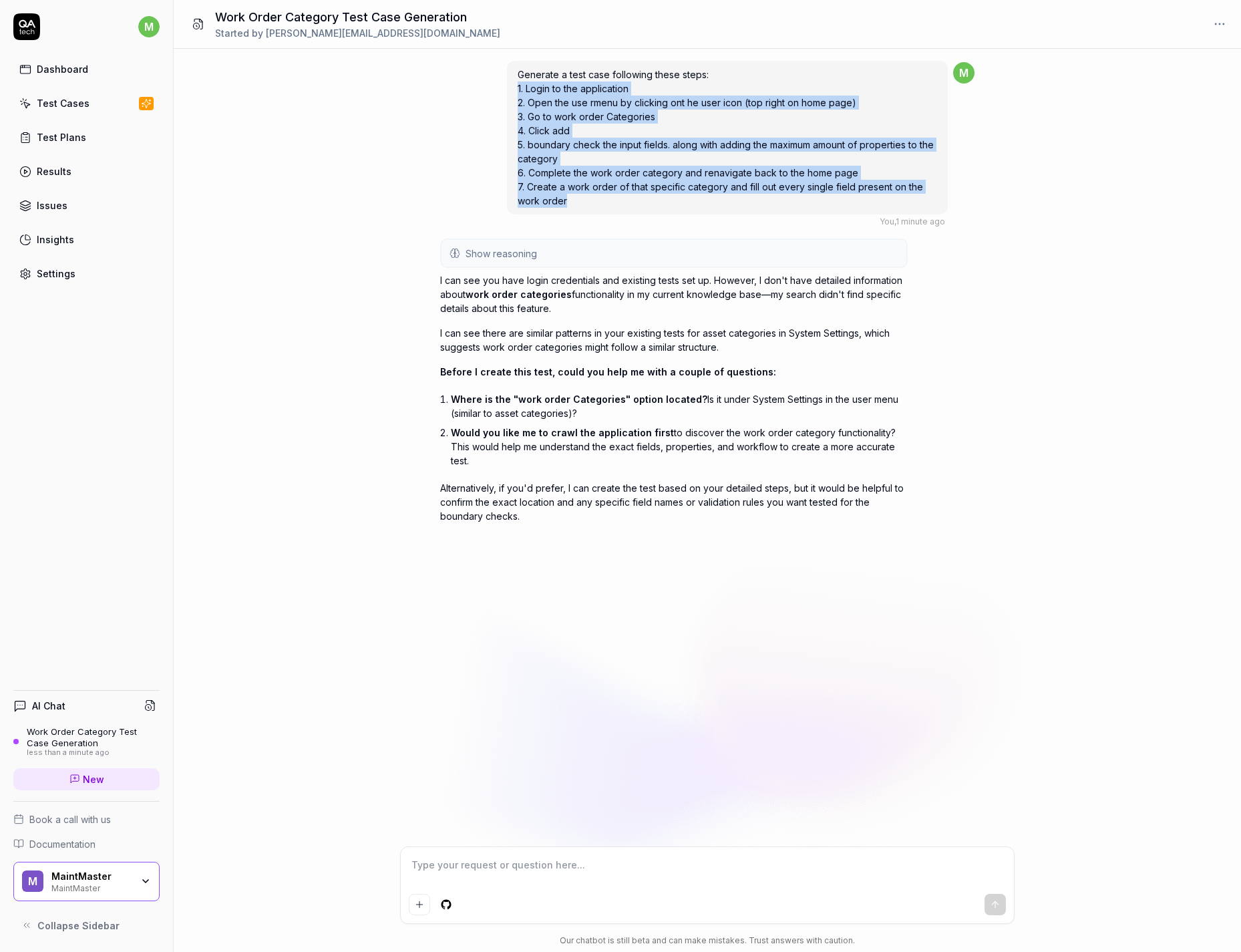
drag, startPoint x: 570, startPoint y: 202, endPoint x: 491, endPoint y: 90, distance: 137.1
click at [491, 90] on div "Generate a test case following these steps: 1. Login to the application 2. Open…" at bounding box center [708, 143] width 535 height 168
copy span "1. Login to the application 2. Open the use rmenu by clicking ont he user icon …"
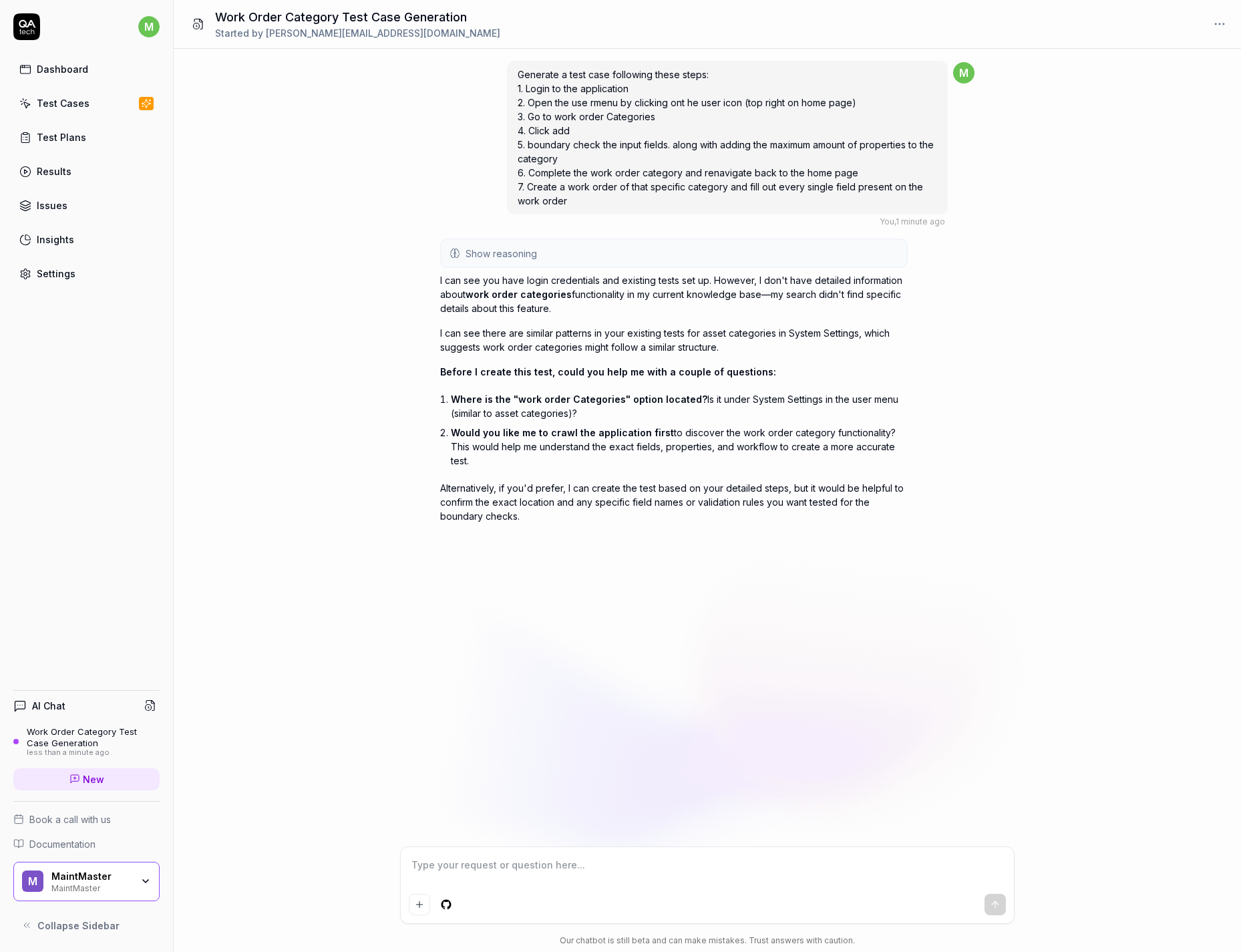
click at [467, 861] on textarea at bounding box center [708, 871] width 597 height 33
type textarea "*"
type textarea "I"
type textarea "*"
type textarea "I"
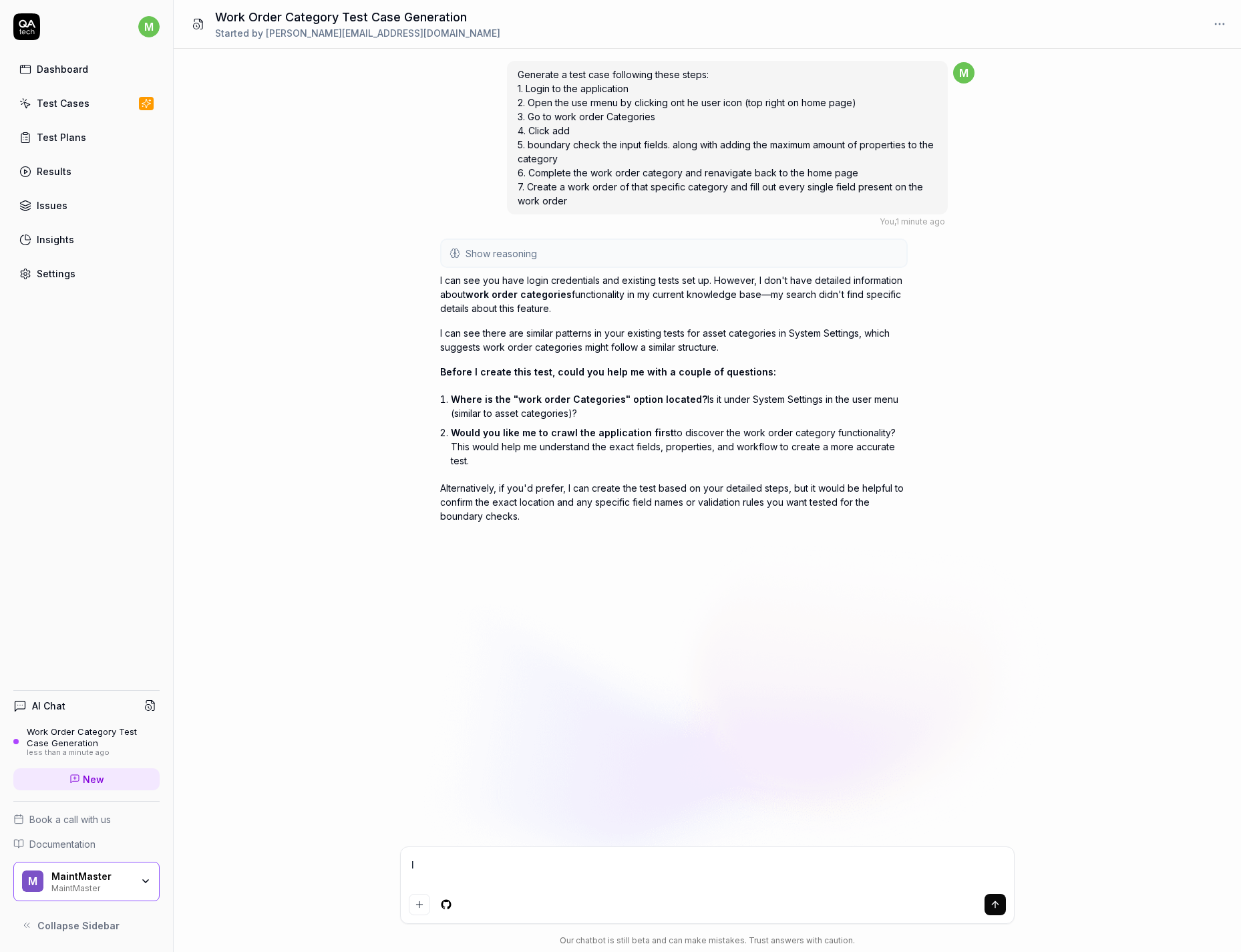
type textarea "*"
type textarea "I m"
type textarea "*"
type textarea "I mi"
type textarea "*"
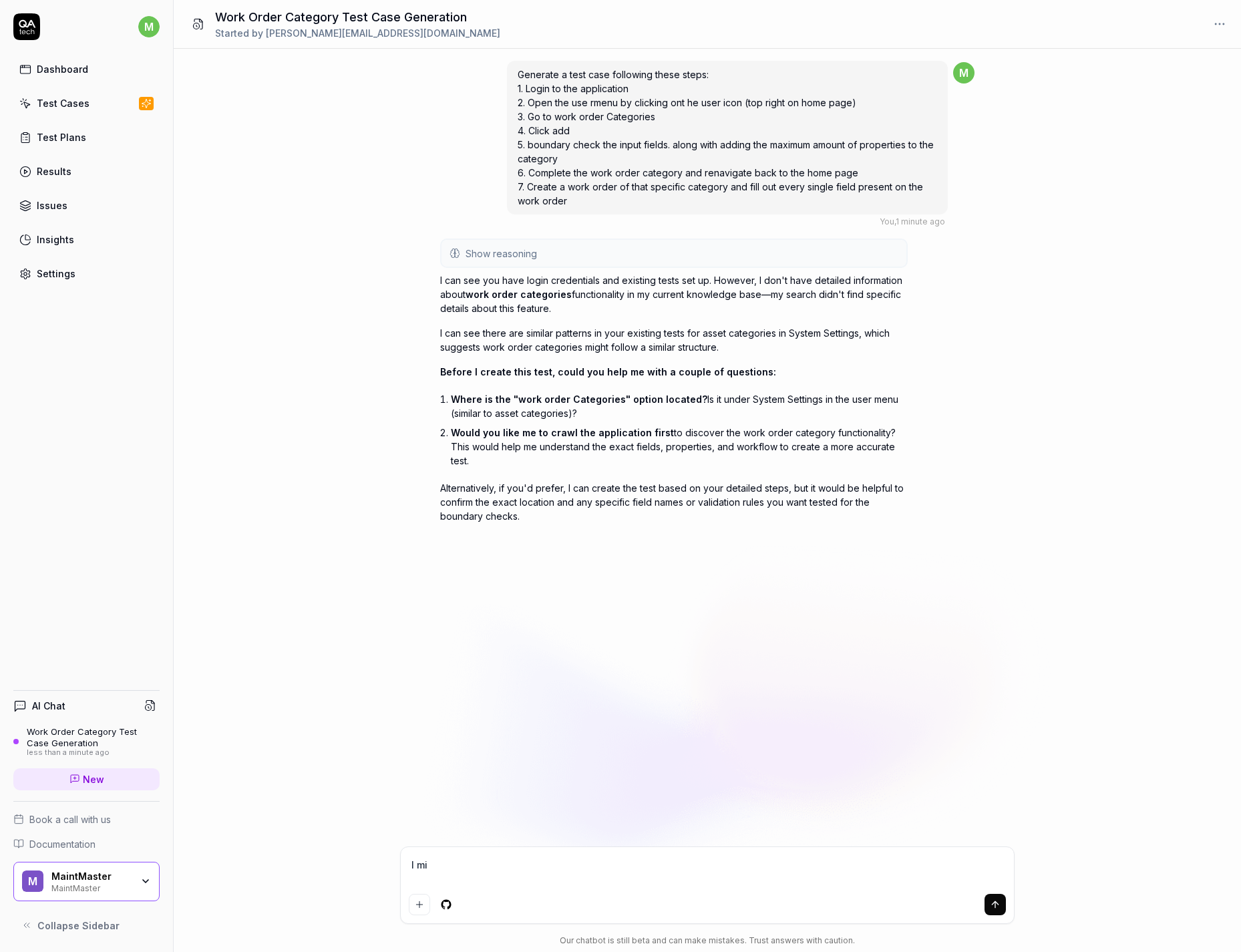
type textarea "I m"
type textarea "*"
type textarea "I"
type textarea "*"
type textarea "I m"
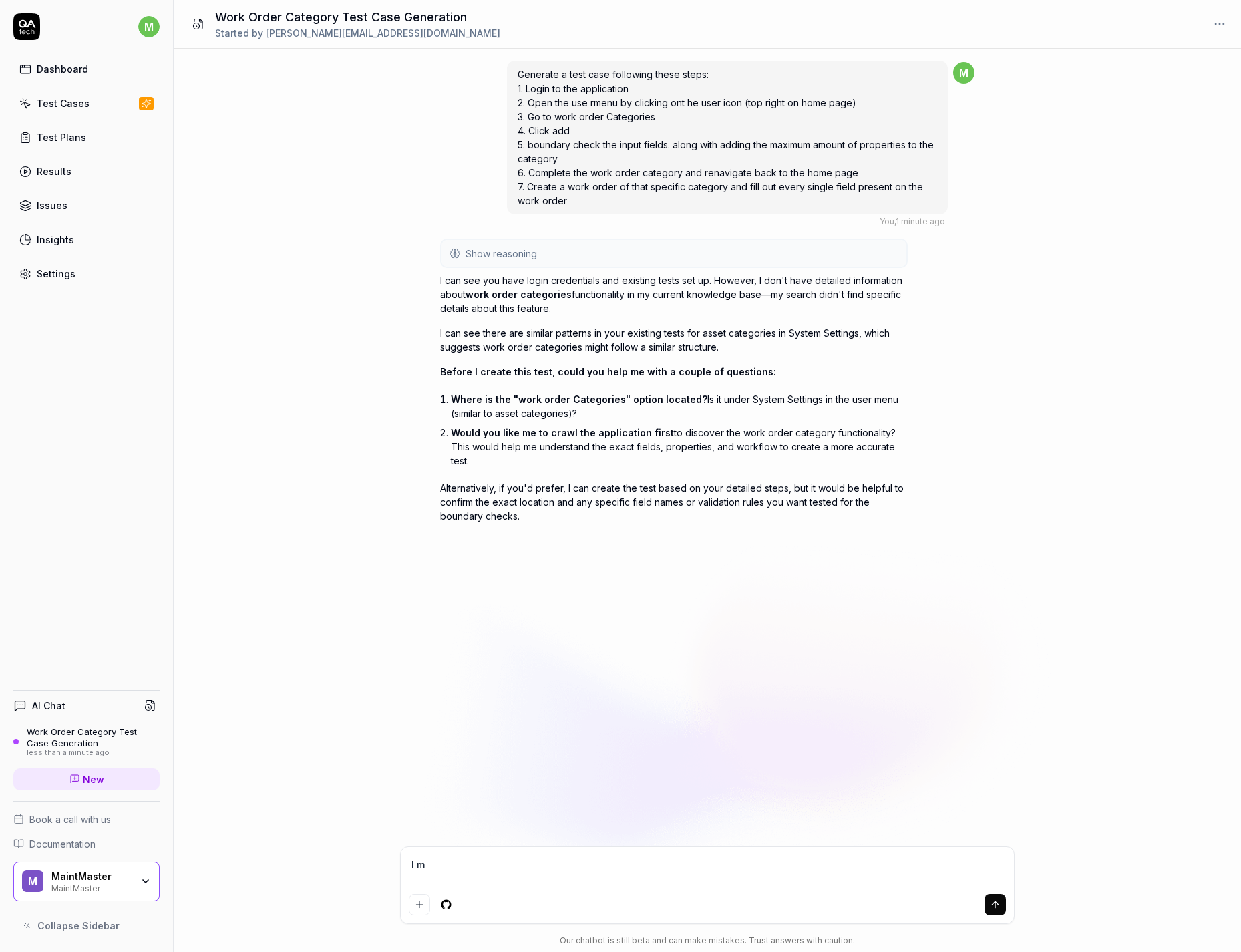
type textarea "*"
type textarea "I mi"
type textarea "*"
type textarea "I mis"
type textarea "*"
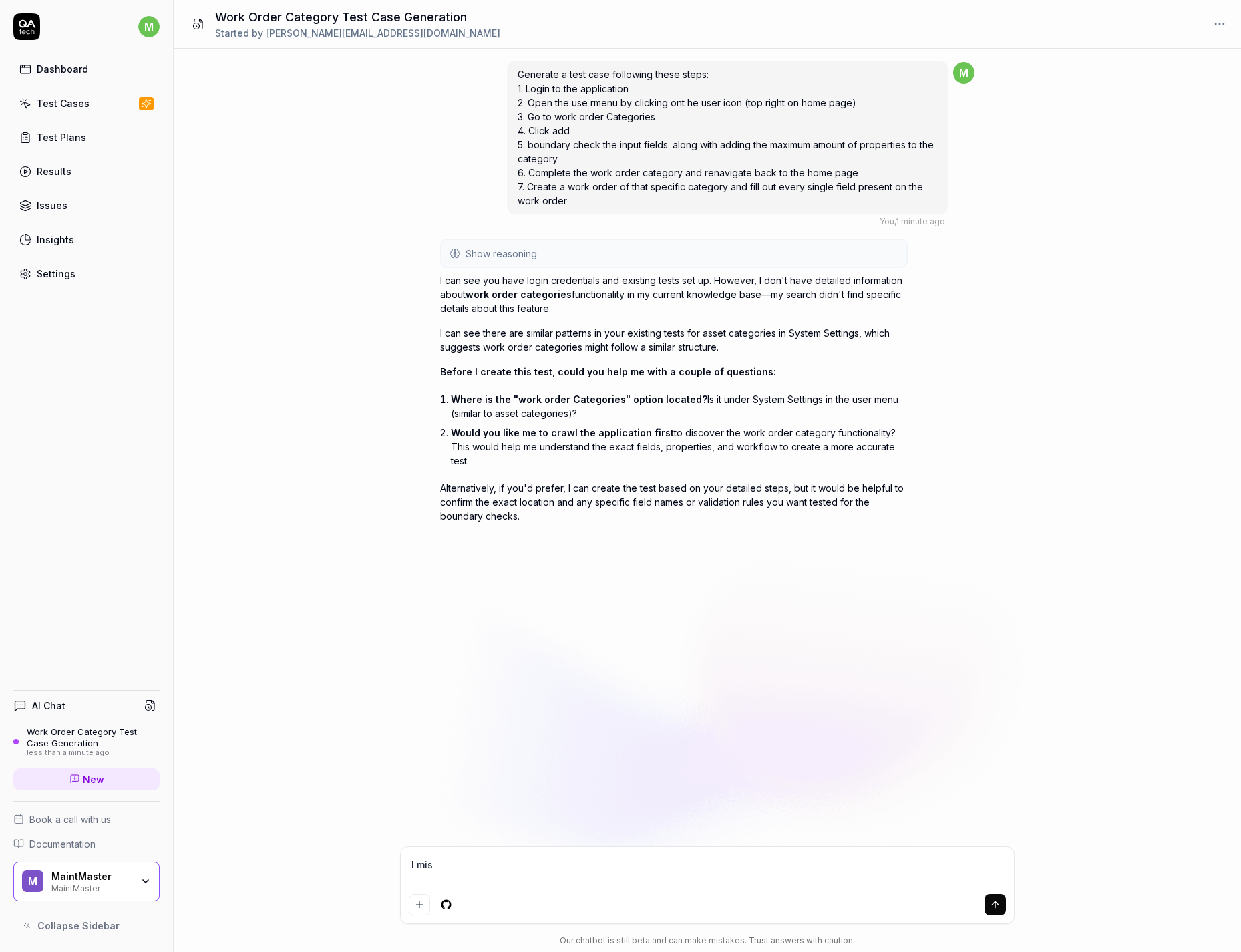
type textarea "I miss"
type textarea "*"
type textarea "I misse"
type textarea "*"
type textarea "I missed"
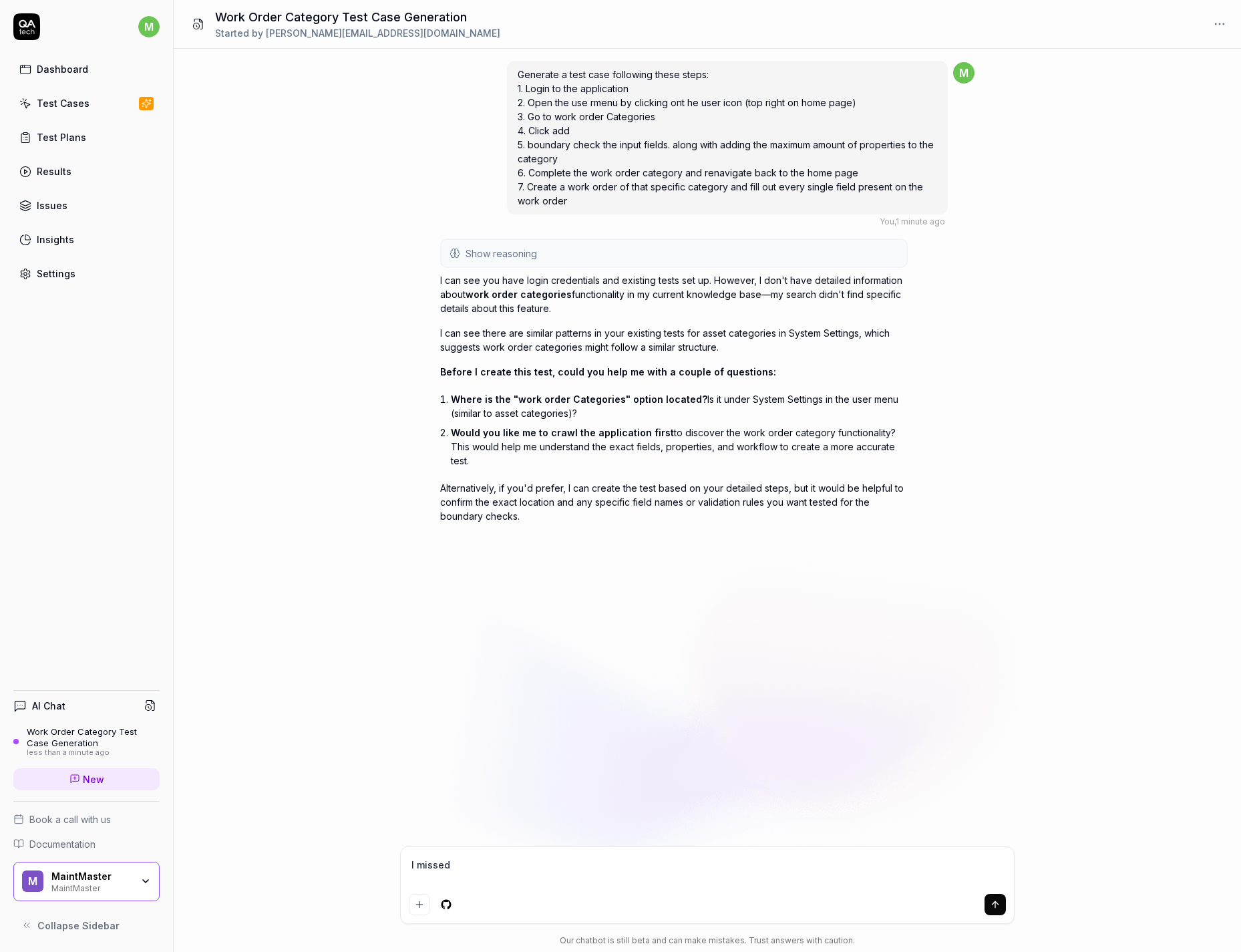
type textarea "*"
type textarea "I missed"
type textarea "*"
type textarea "I missed a"
type textarea "*"
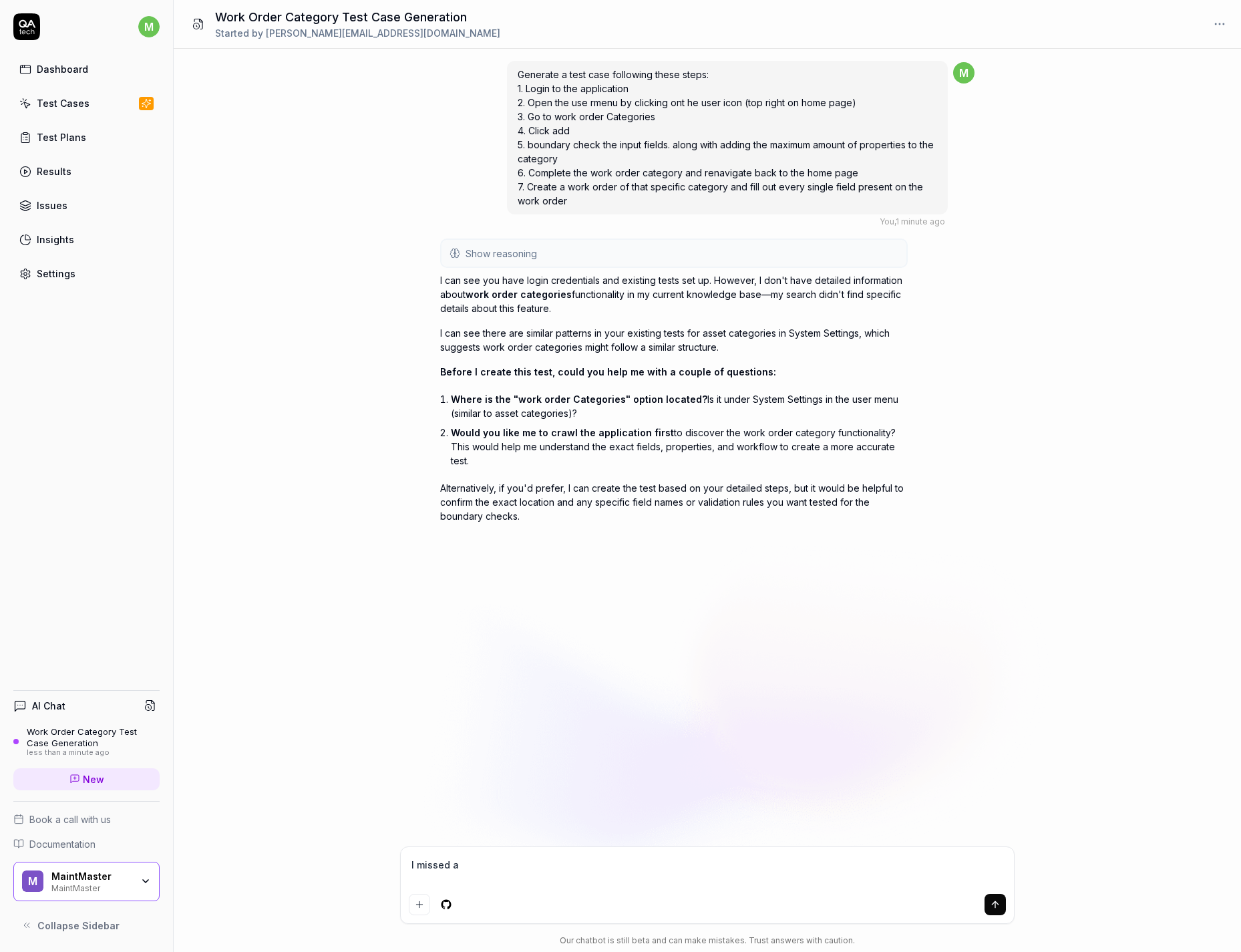
type textarea "I missed a"
type textarea "*"
type textarea "I missed a s"
type textarea "*"
type textarea "I missed a st"
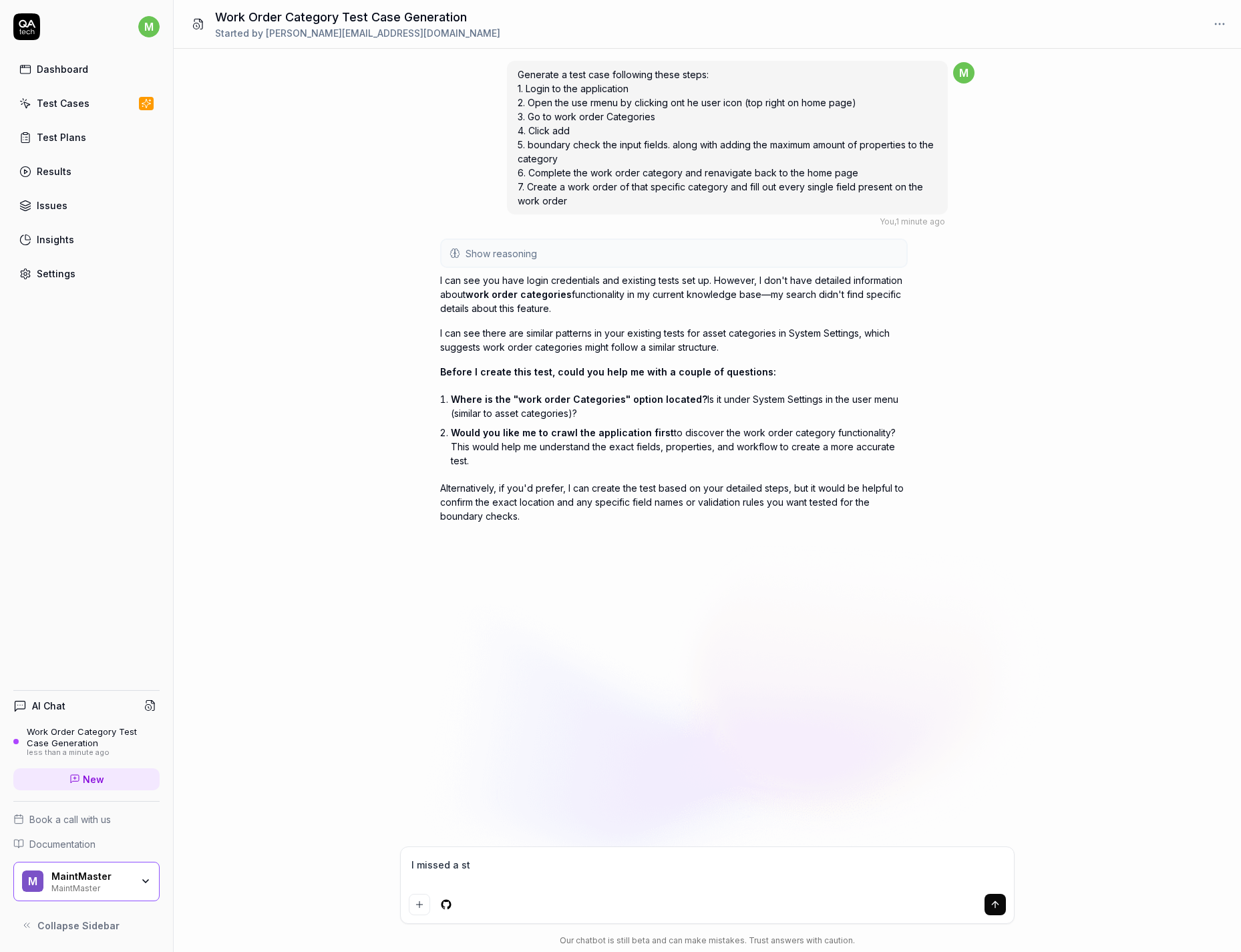
type textarea "*"
type textarea "I missed a ste"
type textarea "*"
type textarea "I missed a step"
type textarea "*"
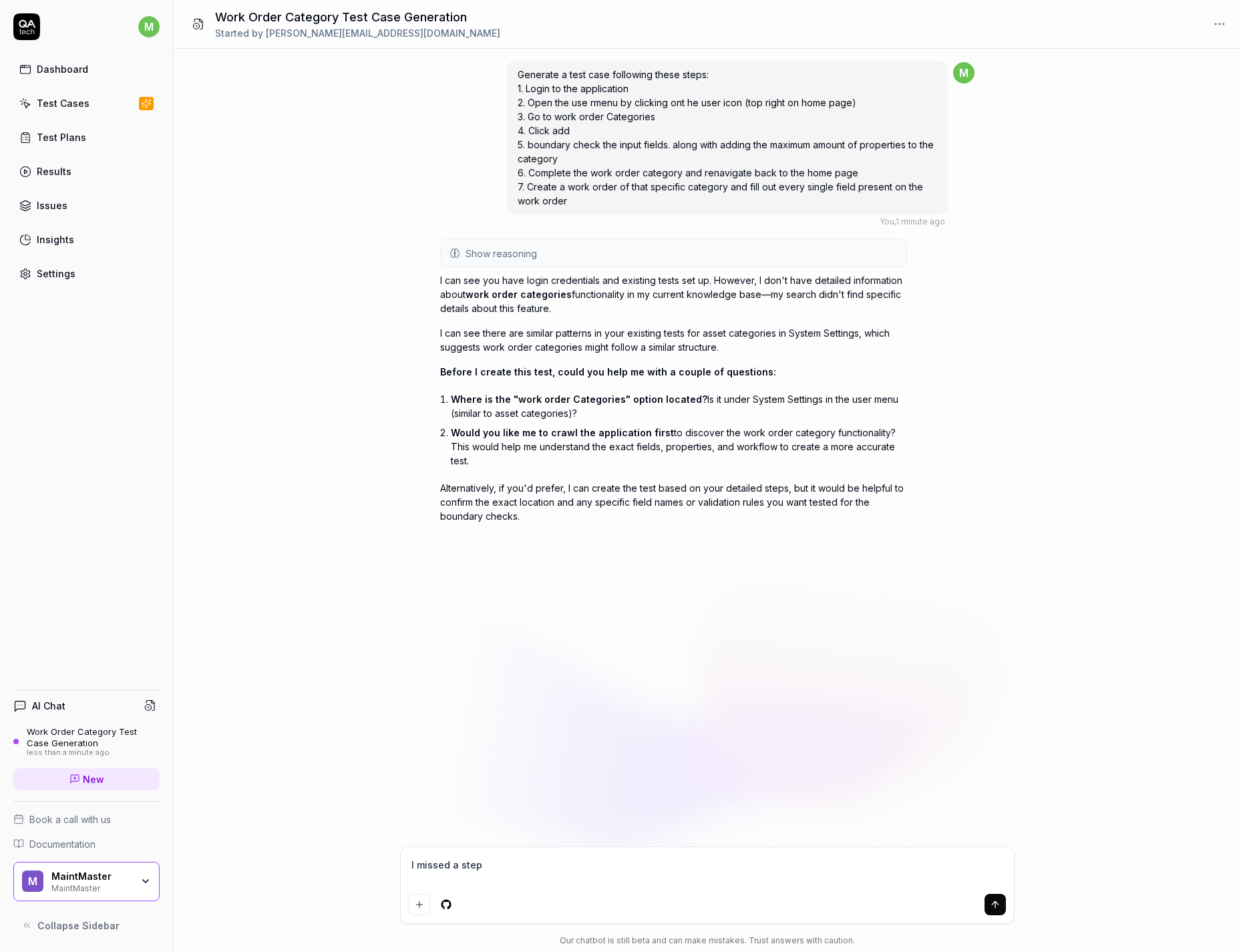
type textarea "I missed a step,"
type textarea "*"
type textarea "I missed a step,"
type textarea "*"
type textarea "I missed a step, u"
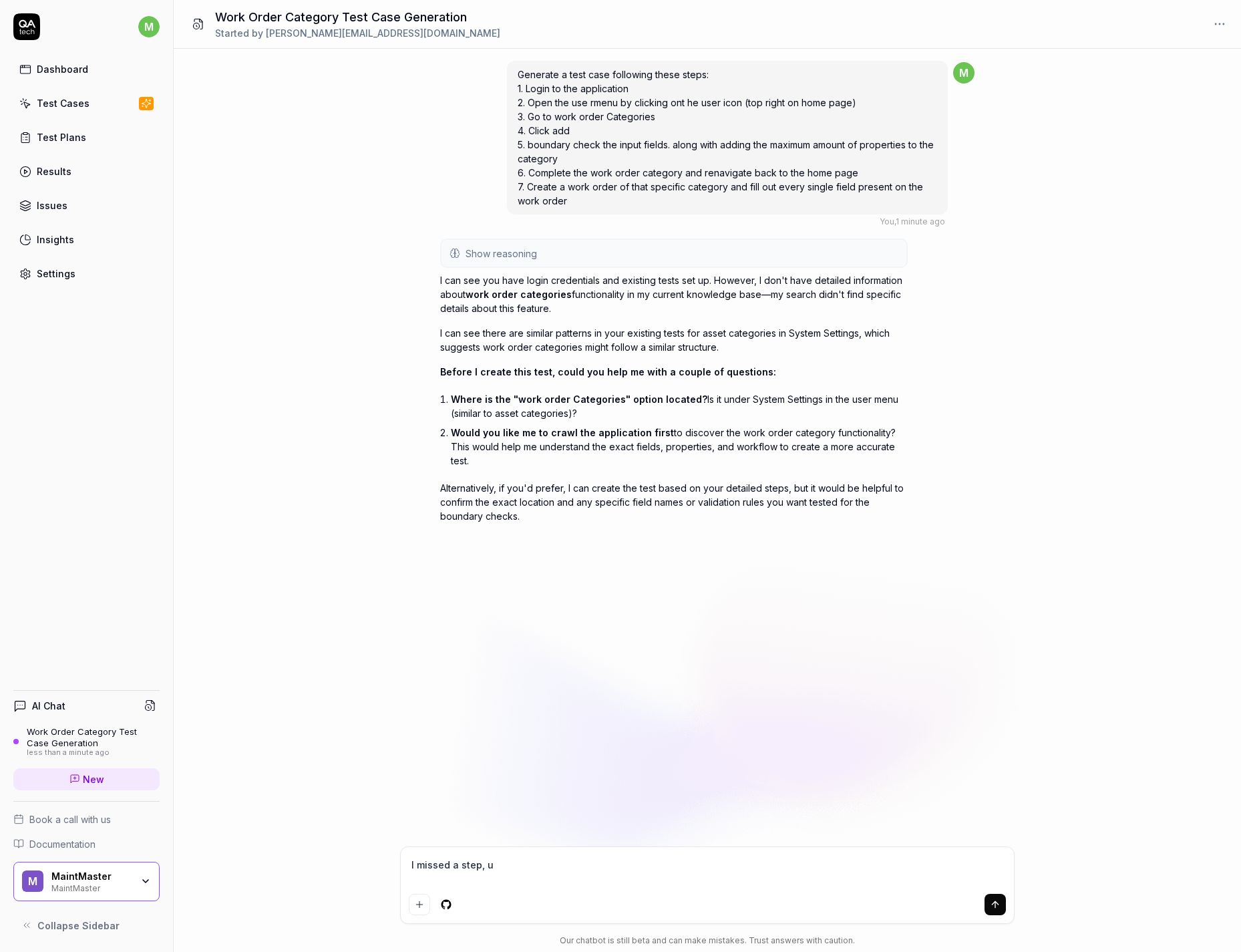
type textarea "*"
type textarea "I missed a step, up"
type textarea "*"
type textarea "I missed a step, upd"
type textarea "*"
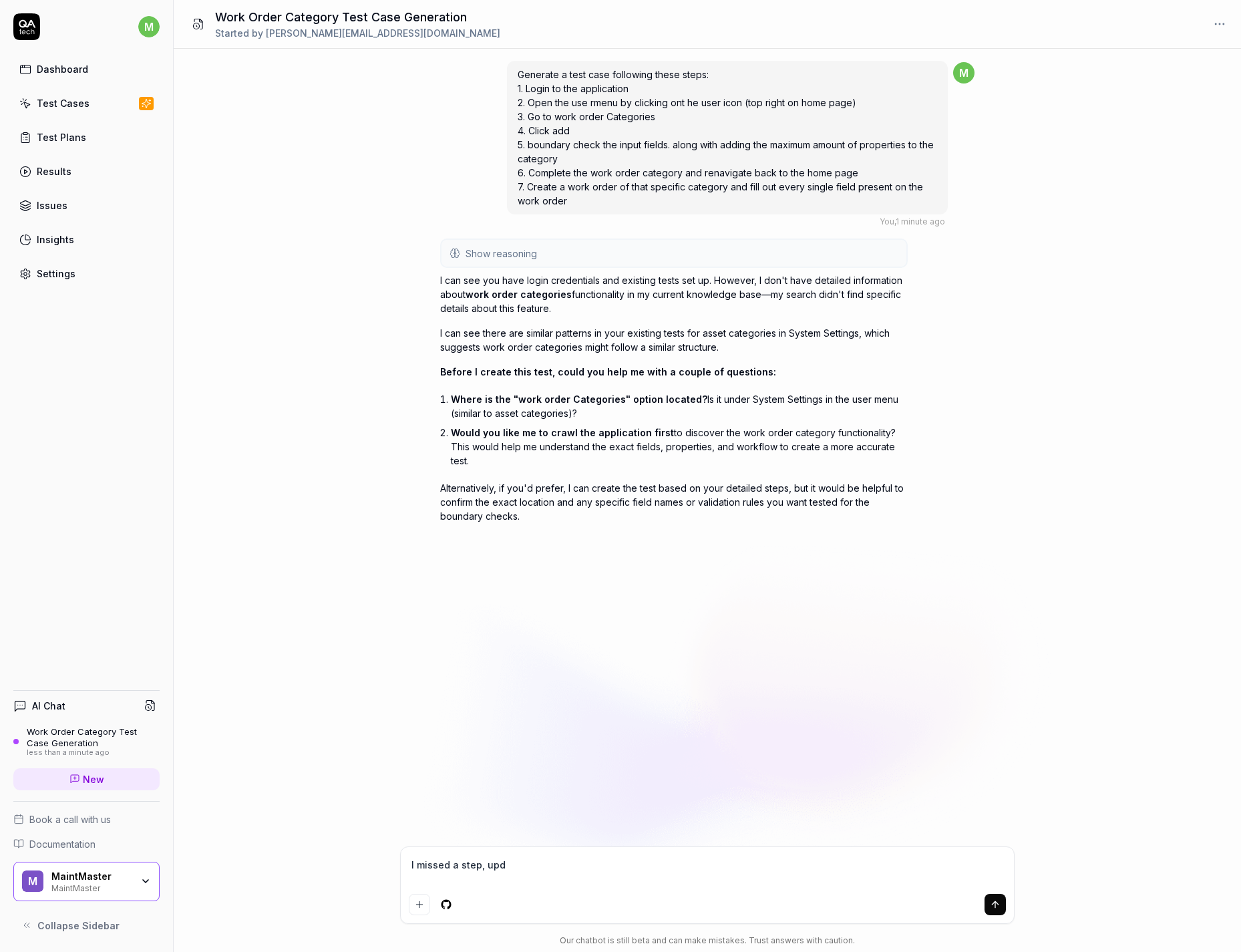
type textarea "I missed a step, upda"
type textarea "*"
type textarea "I missed a step, updat"
type textarea "*"
type textarea "I missed a step, updati"
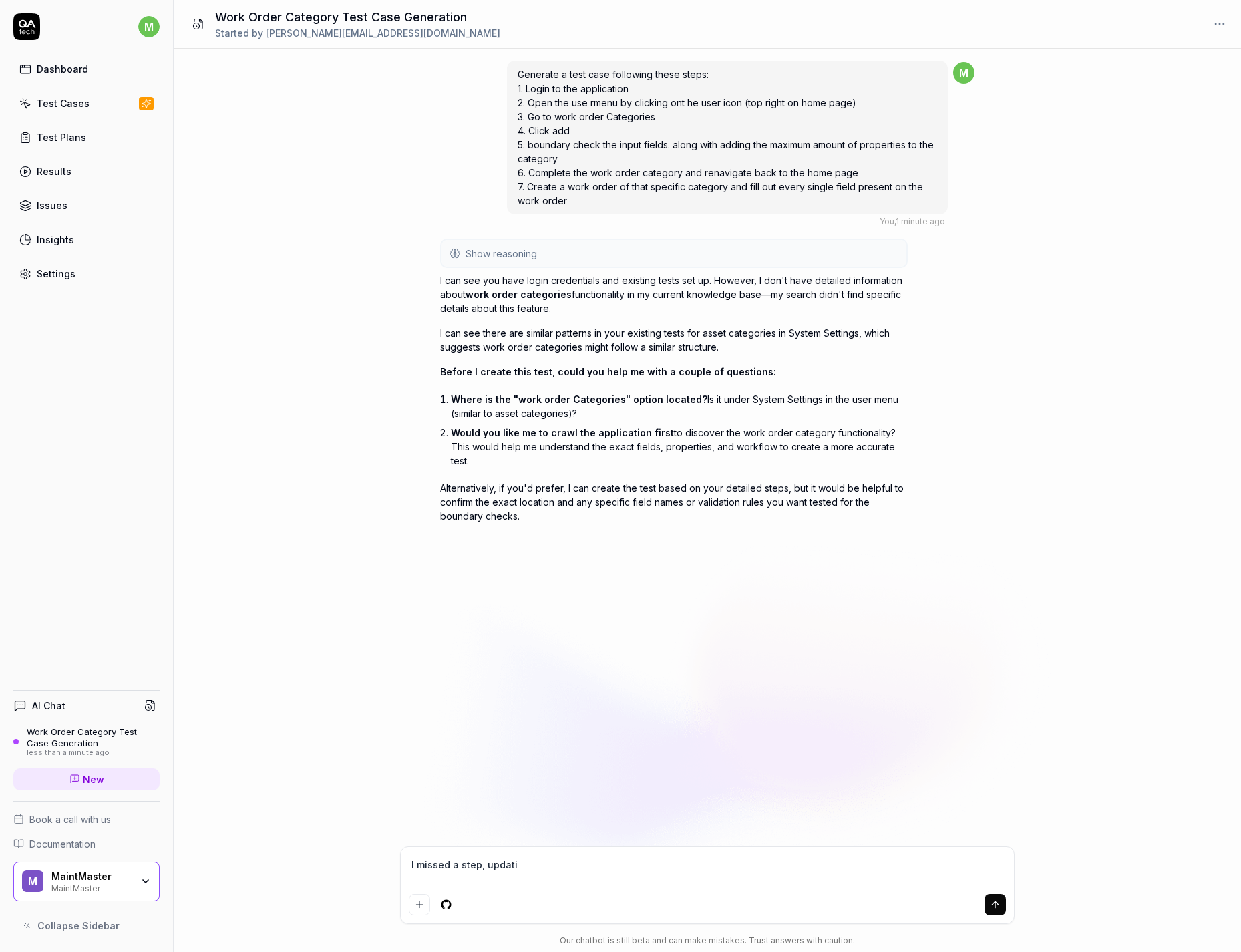
type textarea "*"
type textarea "I missed a step, updatin"
type textarea "*"
type textarea "I missed a step, updating"
type textarea "*"
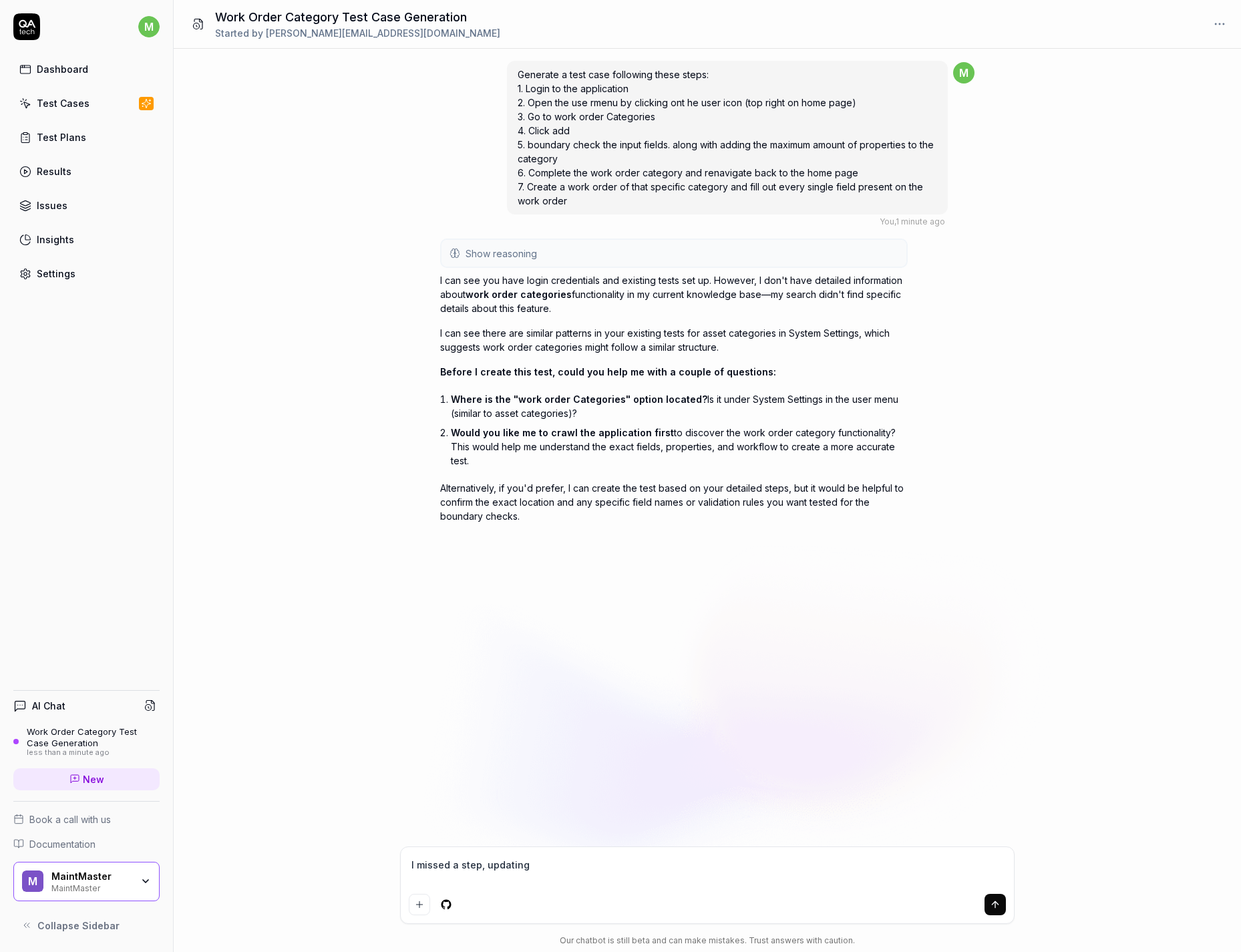
type textarea "I missed a step, updating"
type textarea "*"
type textarea "I missed a step, updating t"
type textarea "*"
type textarea "I missed a step, updating te"
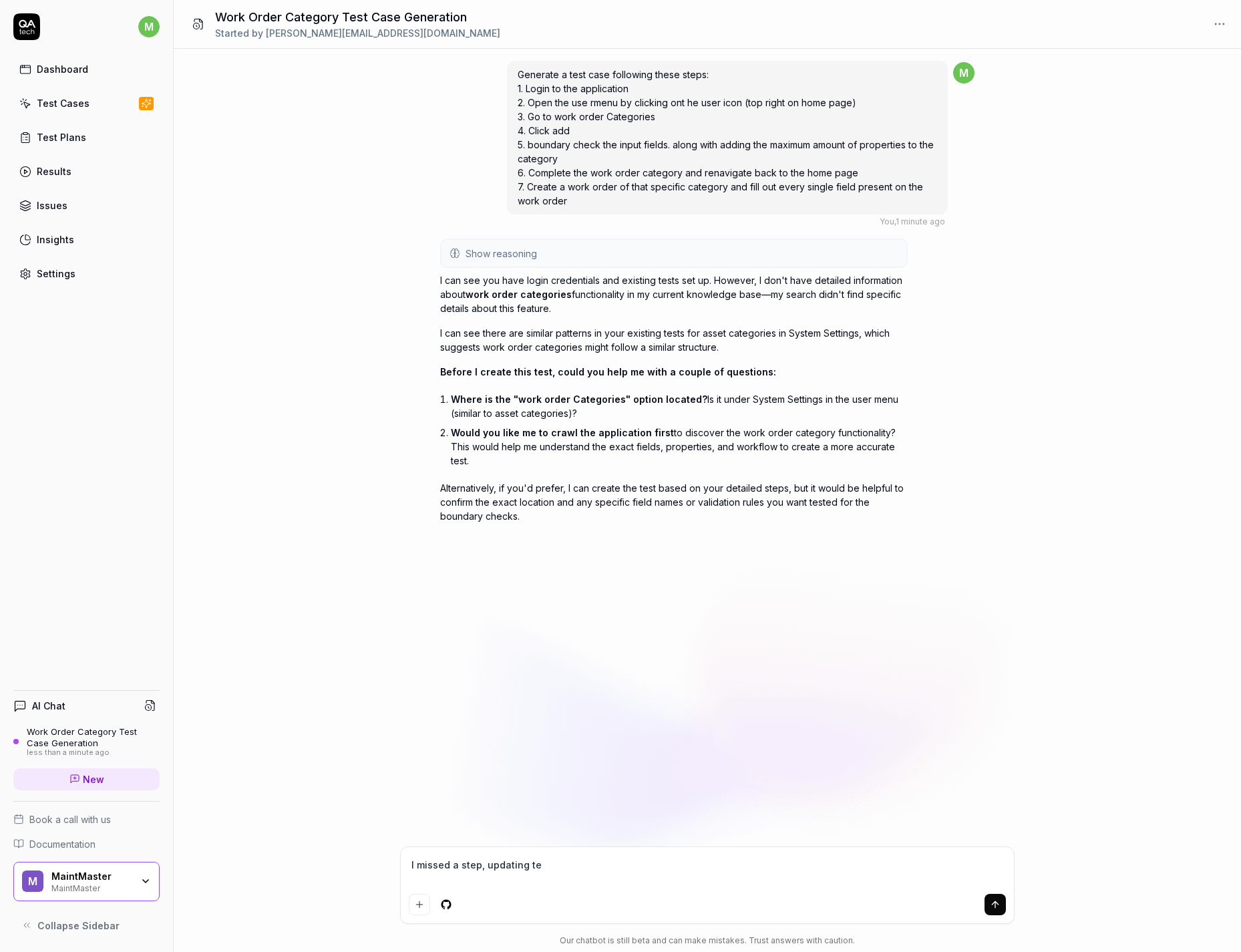
type textarea "*"
type textarea "I missed a step, updating tes"
type textarea "*"
type textarea "I missed a step, updating test"
type textarea "*"
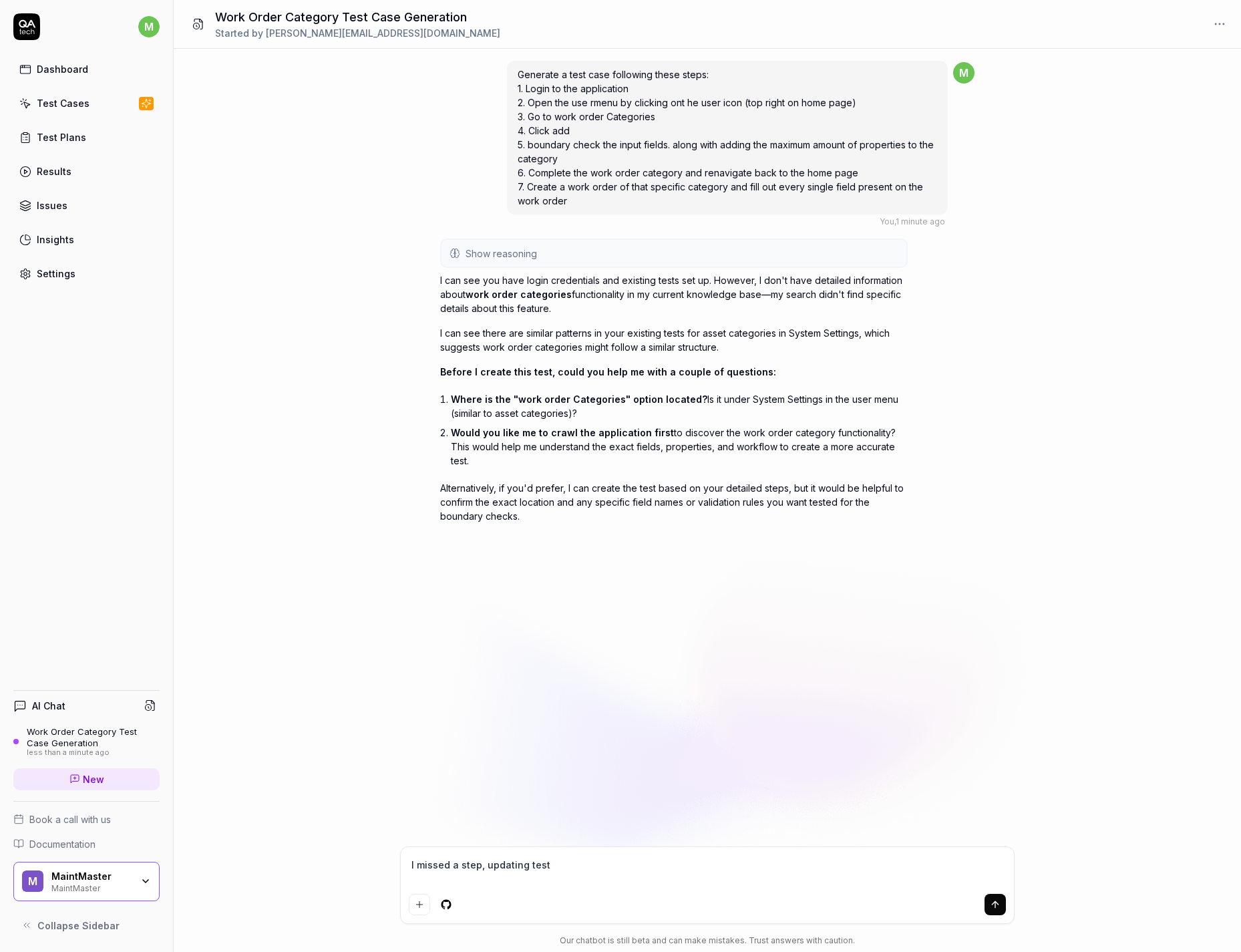
type textarea "I missed a step, updating test"
type textarea "*"
type textarea "I missed a step, updating test s"
type textarea "*"
type textarea "I missed a step, updating test st"
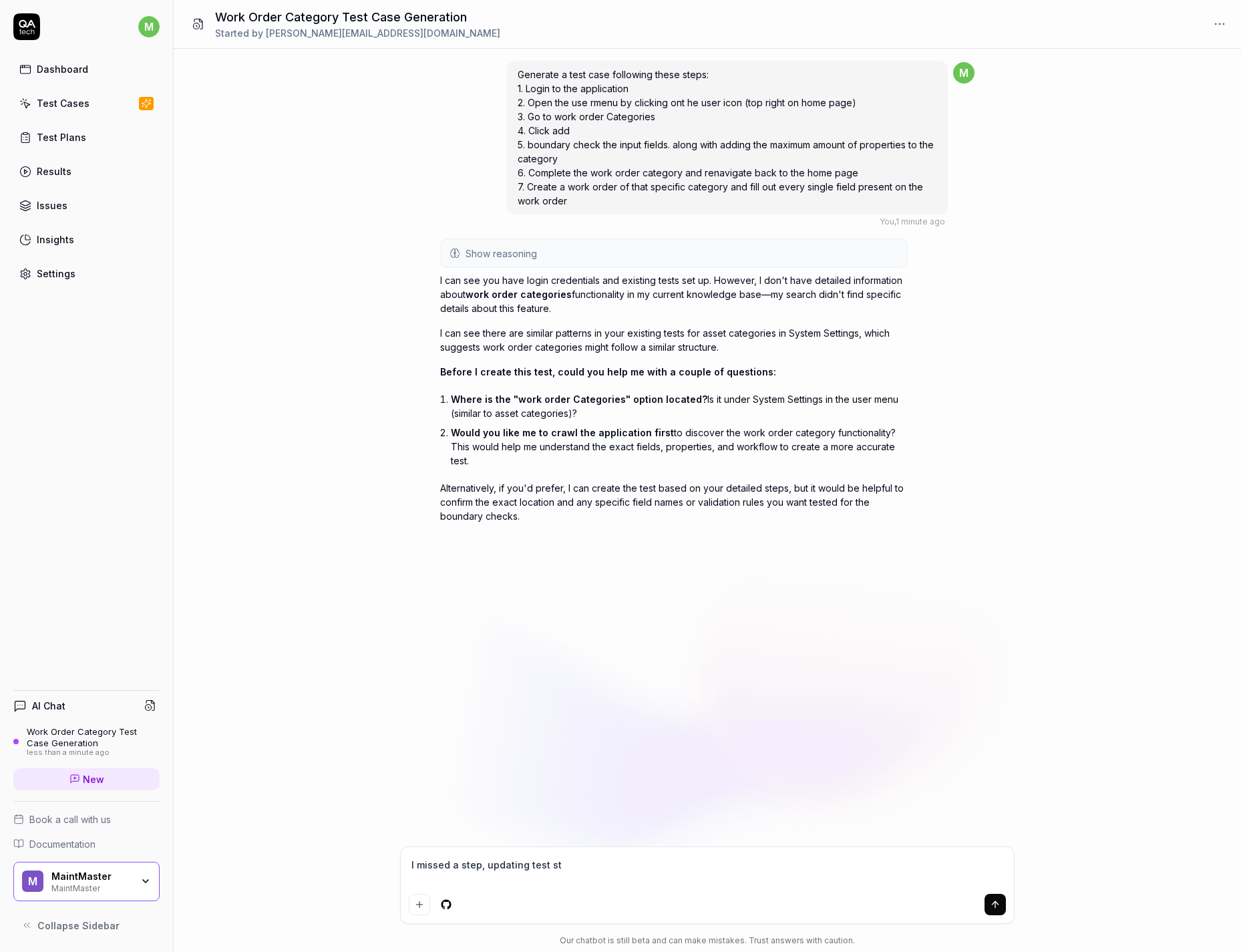
type textarea "*"
type textarea "I missed a step, updating test ste"
type textarea "*"
type textarea "I missed a step, updating test steps"
type textarea "*"
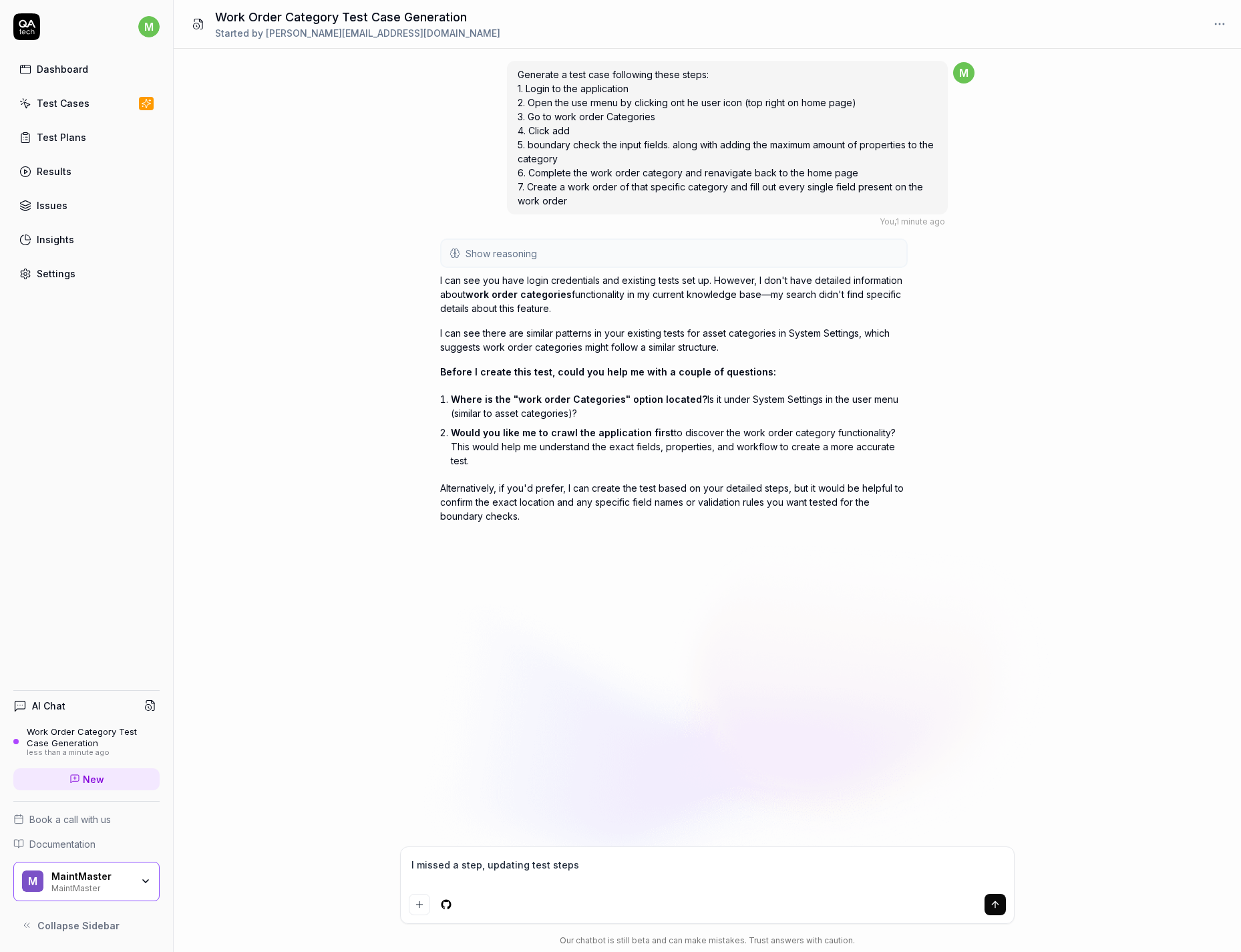
type textarea "I missed a step, updating test steps:"
type textarea "*"
type textarea "I missed a step, updating test steps:"
paste textarea "1. Login to the application 2. Open the use rmenu by clicking ont he user icon …"
type textarea "*"
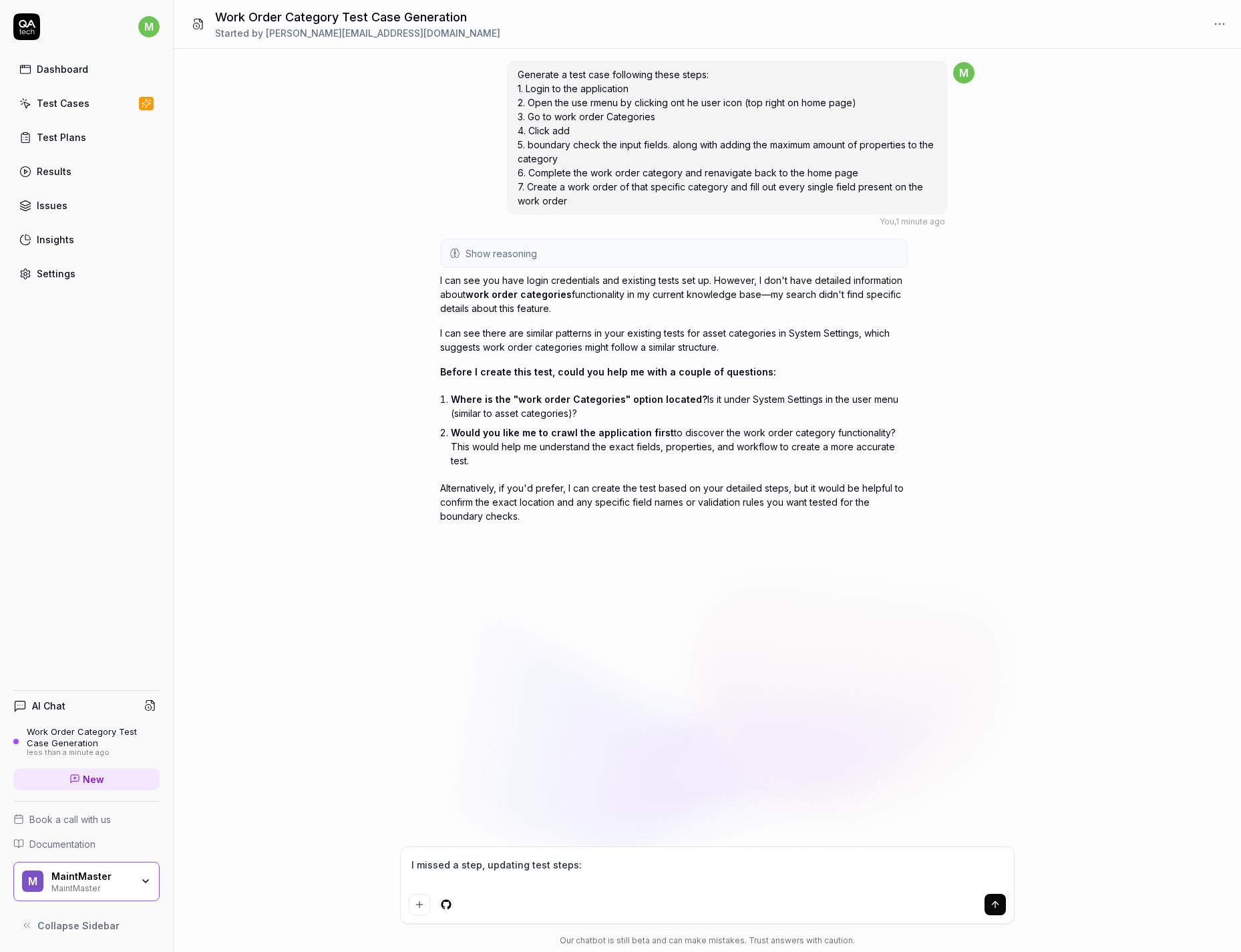
type textarea "I missed a step, updating test steps: 1. Login to the application 2. Open the u…"
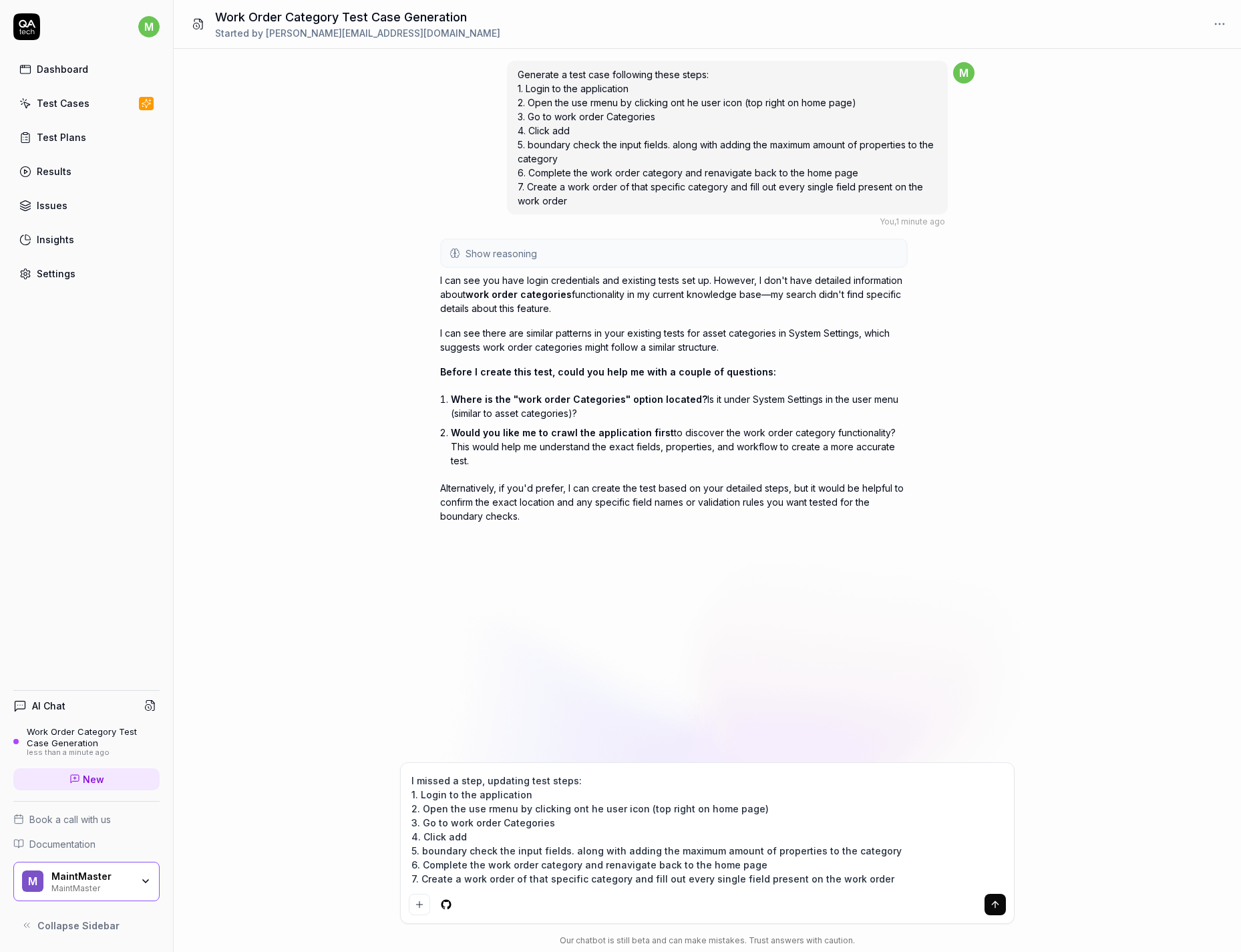
click at [765, 807] on textarea "I missed a step, updating test steps: 1. Login to the application 2. Open the u…" at bounding box center [708, 829] width 597 height 118
type textarea "*"
type textarea "I missed a step, updating test steps: 1. Login to the application 2. Open the u…"
type textarea "*"
type textarea "I missed a step, updating test steps: 1. Login to the application 2. Open the u…"
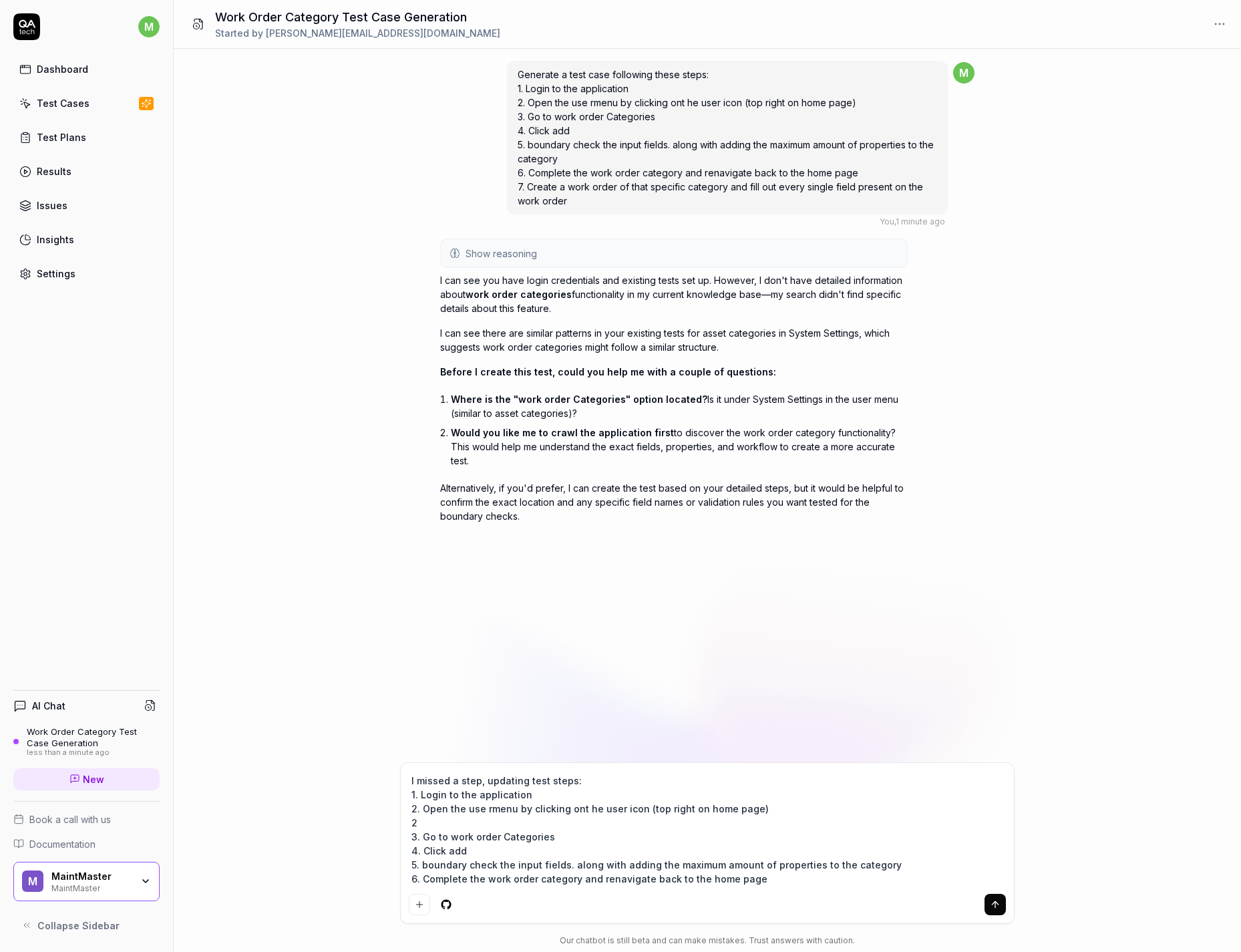
type textarea "*"
type textarea "I missed a step, updating test steps: 1. Login to the application 2. Open the u…"
type textarea "*"
type textarea "I missed a step, updating test steps: 1. Login to the application 2. Open the u…"
type textarea "*"
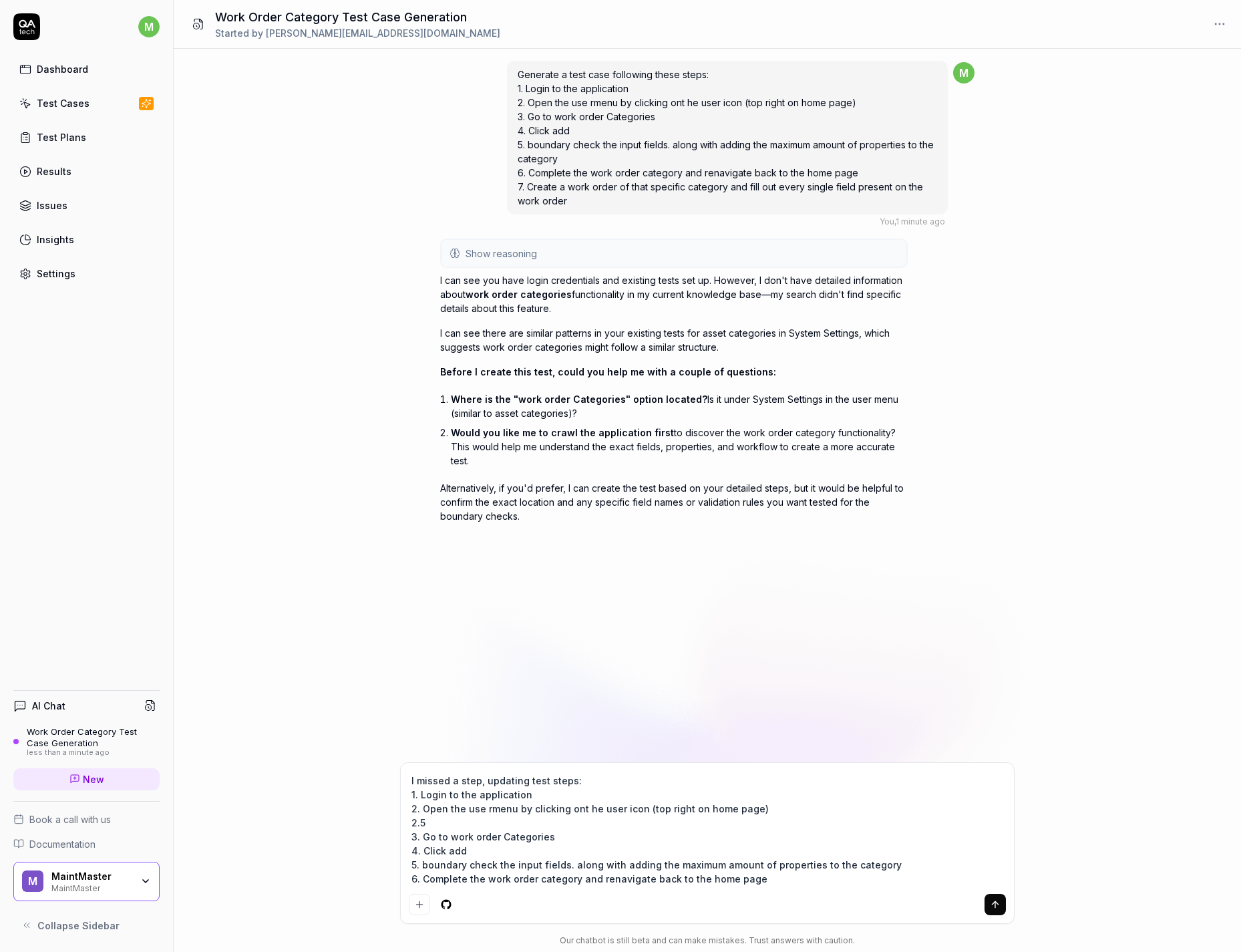
type textarea "I missed a step, updating test steps: 1. Login to the application 2. Open the u…"
type textarea "*"
type textarea "I missed a step, updating test steps: 1. Login to the application 2. Open the u…"
type textarea "*"
type textarea "I missed a step, updating test steps: 1. Login to the application 2. Open the u…"
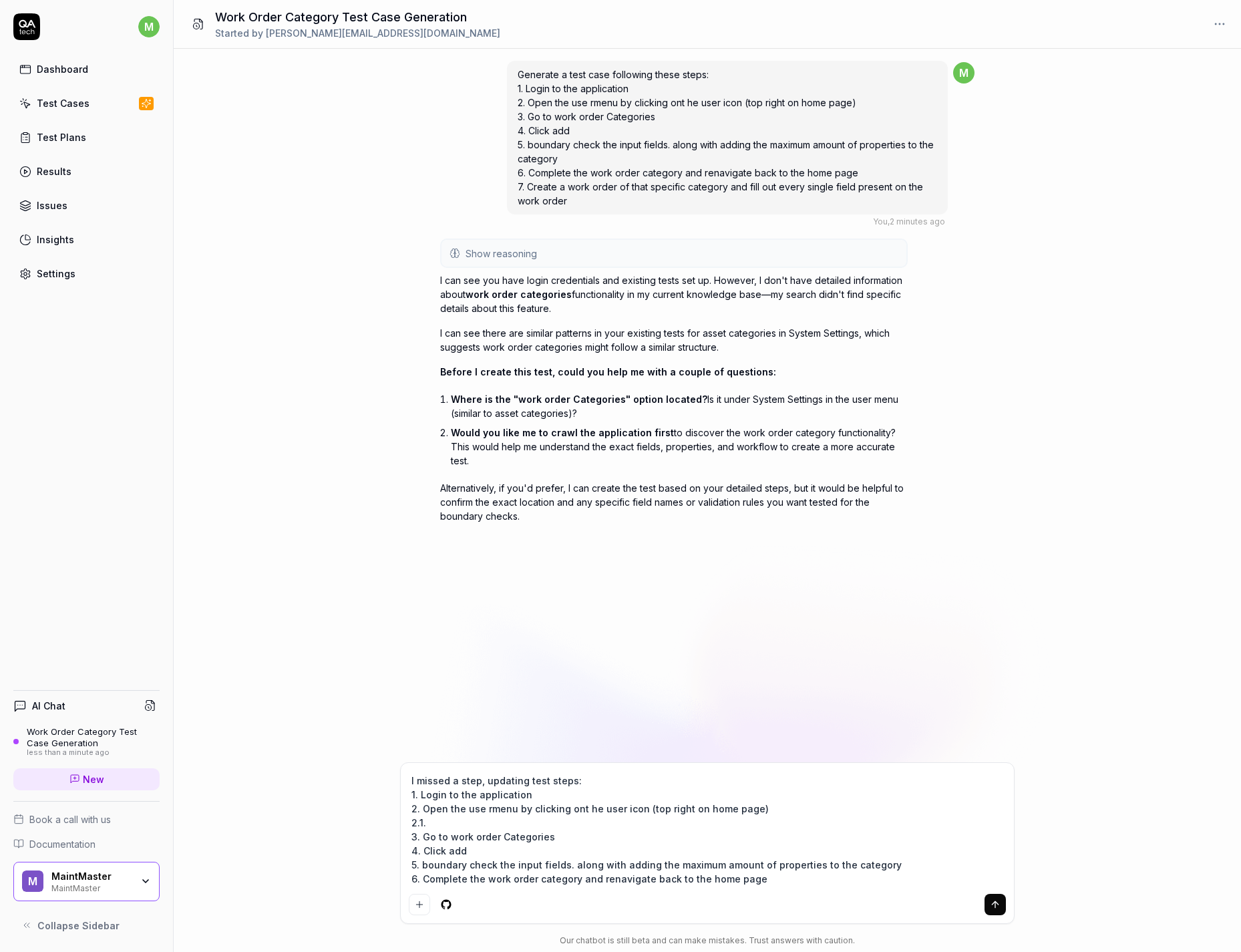
type textarea "*"
type textarea "I missed a step, updating test steps: 1. Login to the application 2. Open the u…"
type textarea "*"
type textarea "I missed a step, updating test steps: 1. Login to the application 2. Open the u…"
type textarea "*"
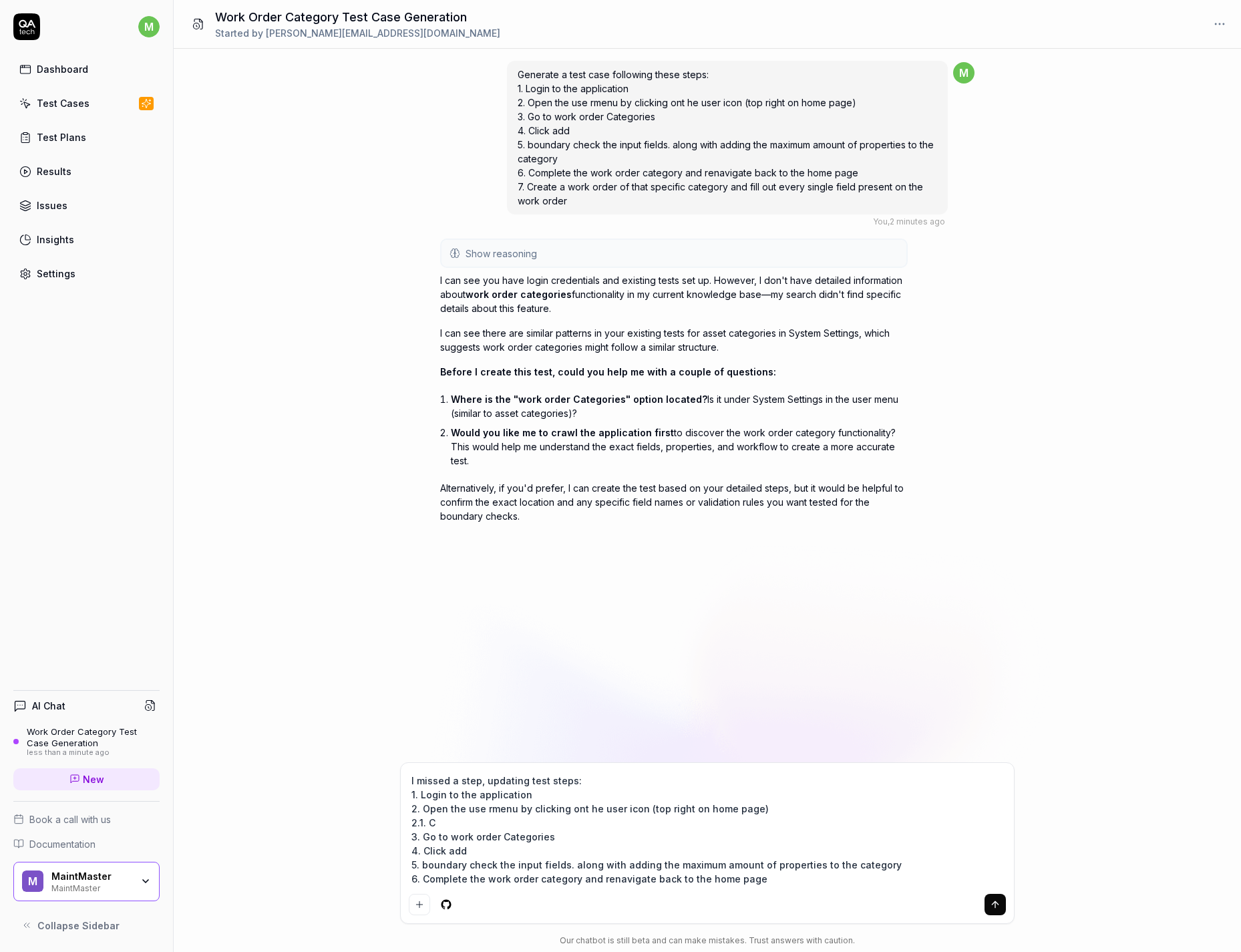
type textarea "I missed a step, updating test steps: 1. Login to the application 2. Open the u…"
type textarea "*"
type textarea "I missed a step, updating test steps: 1. Login to the application 2. Open the u…"
type textarea "*"
type textarea "I missed a step, updating test steps: 1. Login to the application 2. Open the u…"
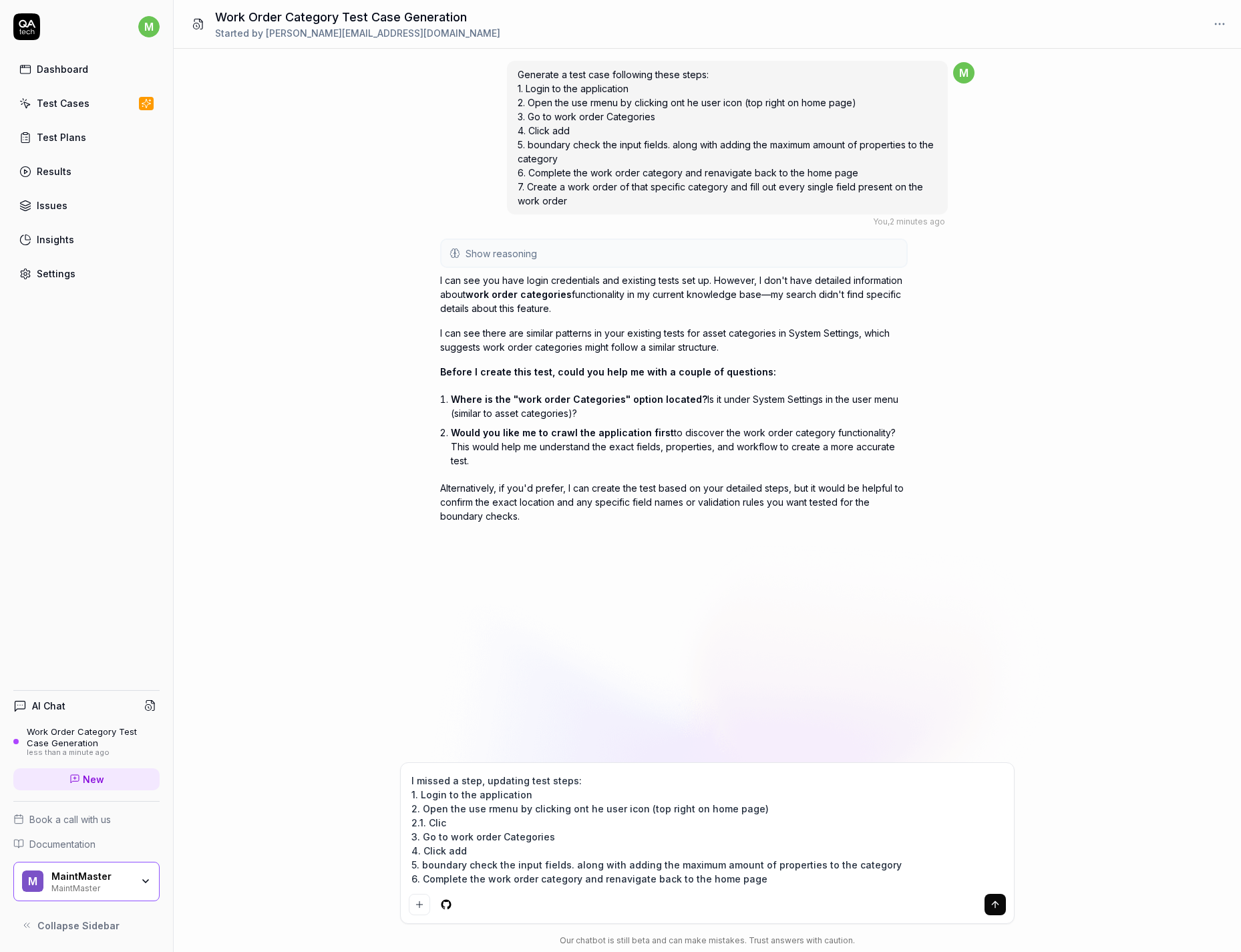
type textarea "*"
type textarea "I missed a step, updating test steps: 1. Login to the application 2. Open the u…"
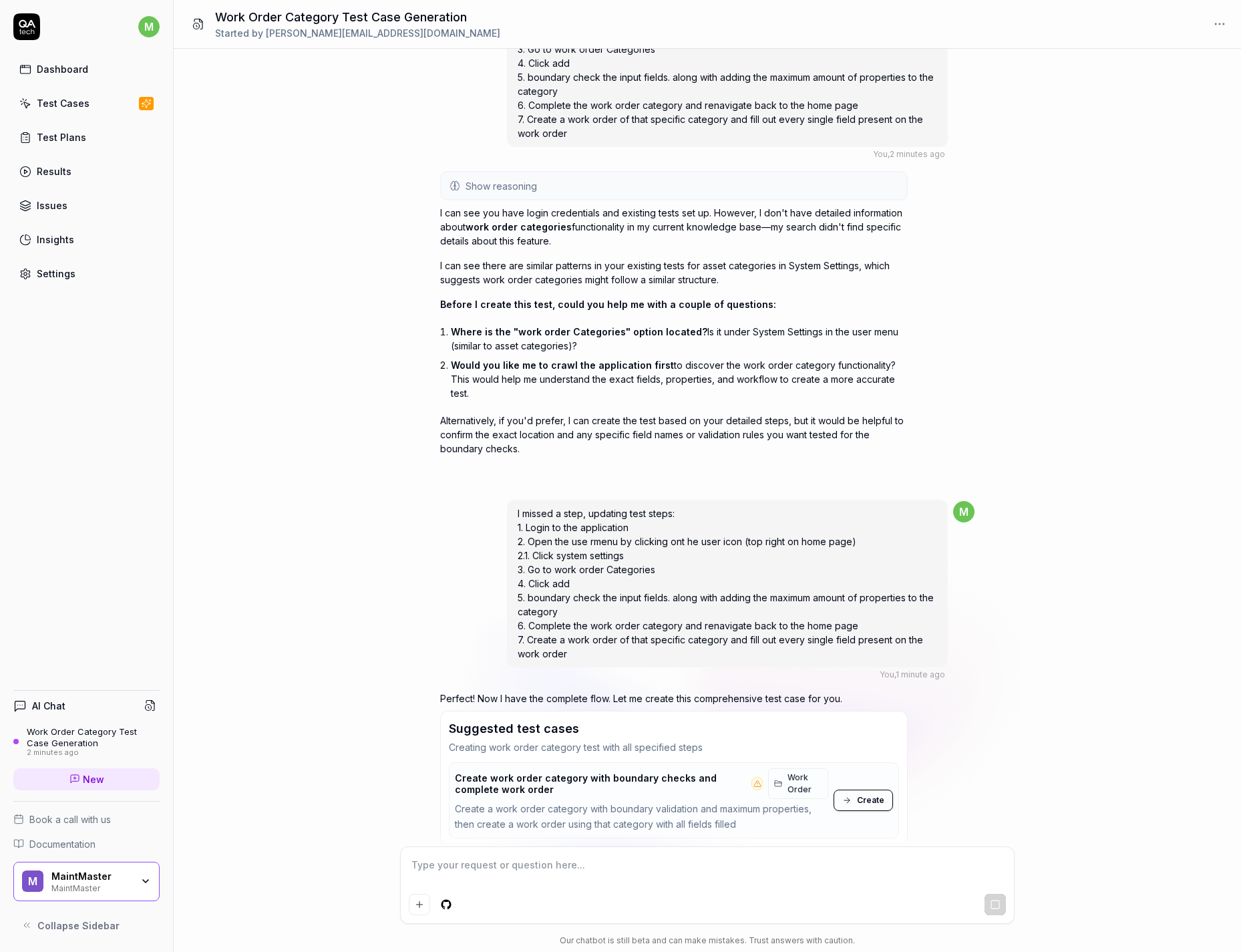
scroll to position [83, 0]
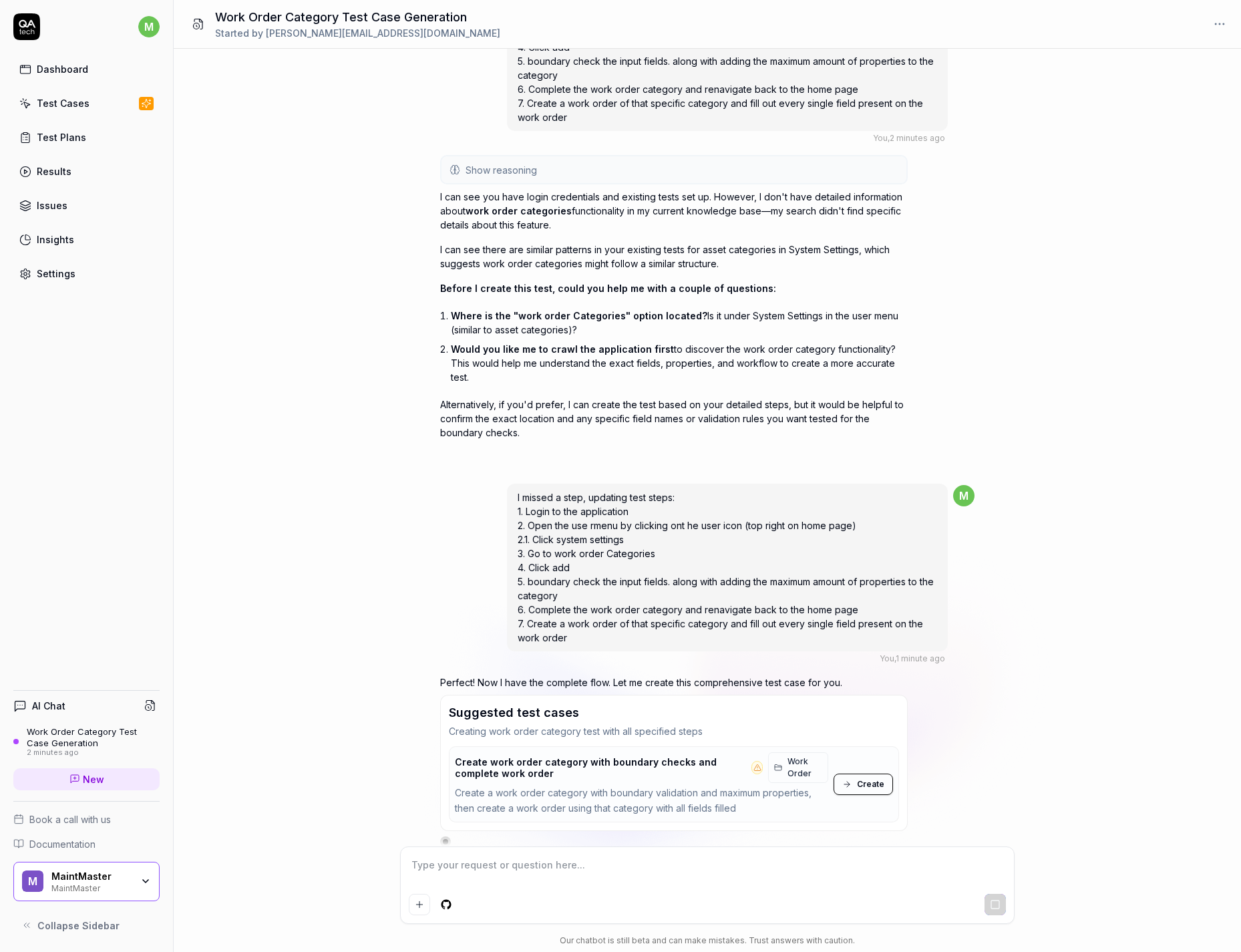
click at [791, 770] on div "Create work order category with boundary checks and complete work order Work Or…" at bounding box center [642, 784] width 374 height 64
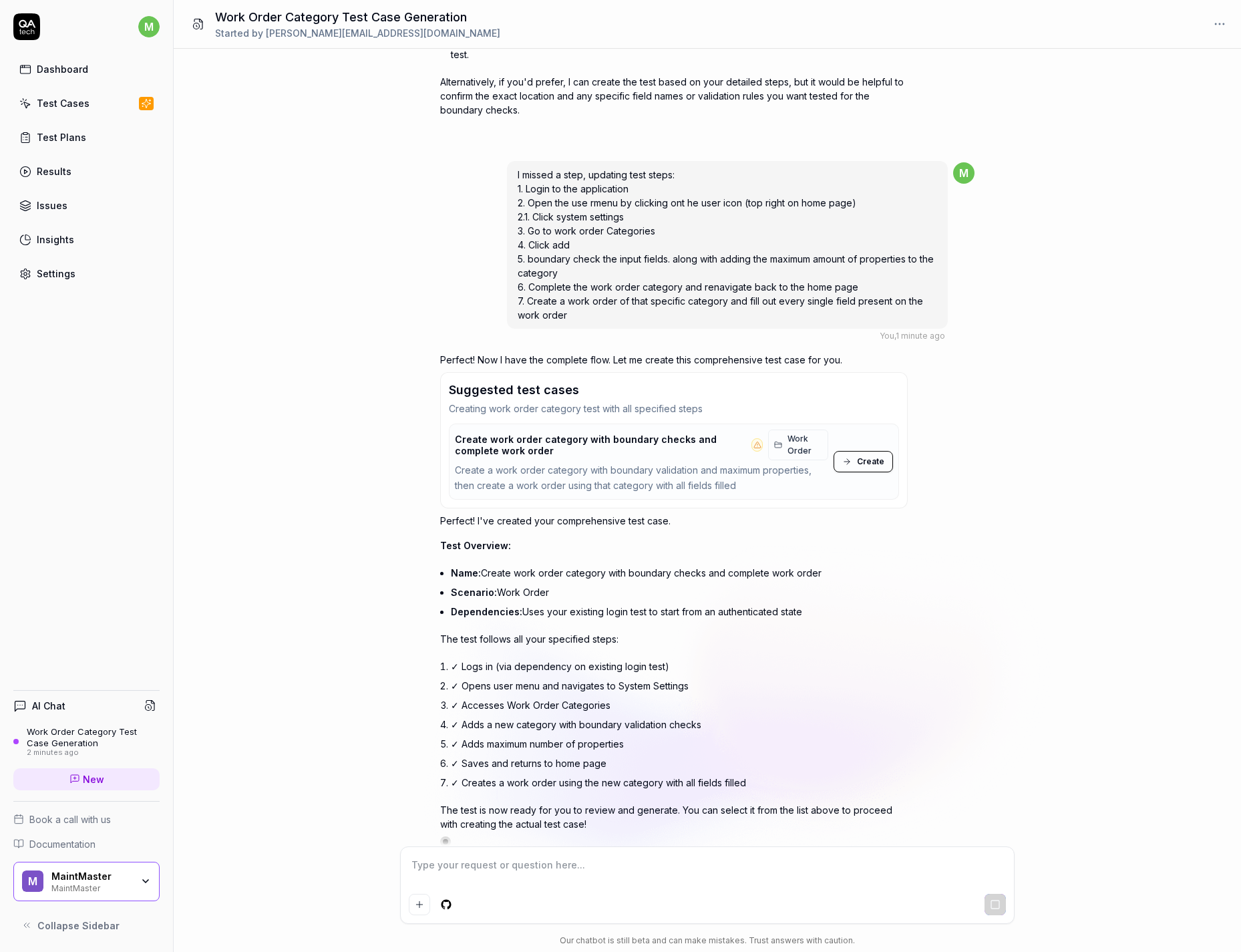
scroll to position [422, 0]
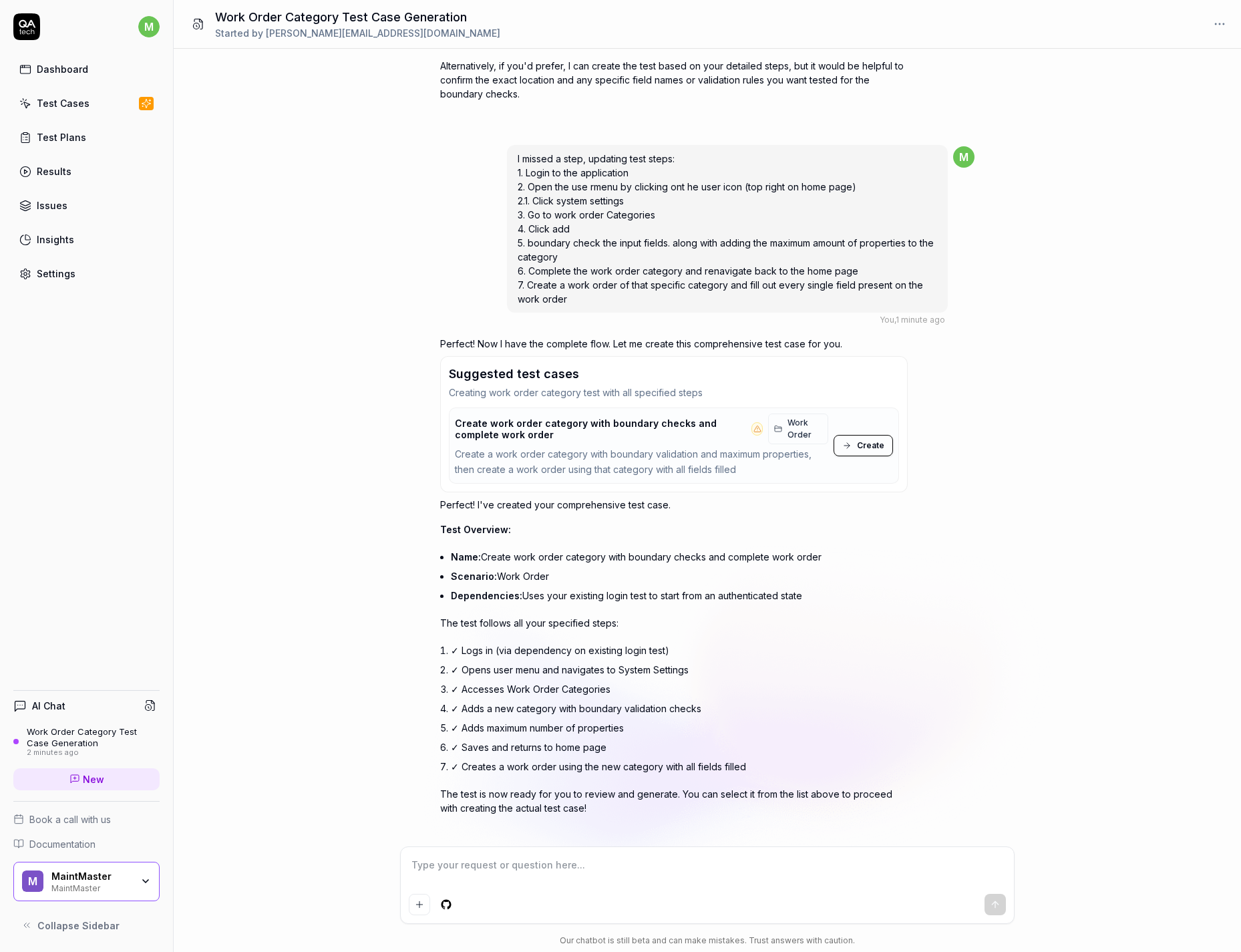
click at [870, 440] on span "Create" at bounding box center [871, 445] width 27 height 12
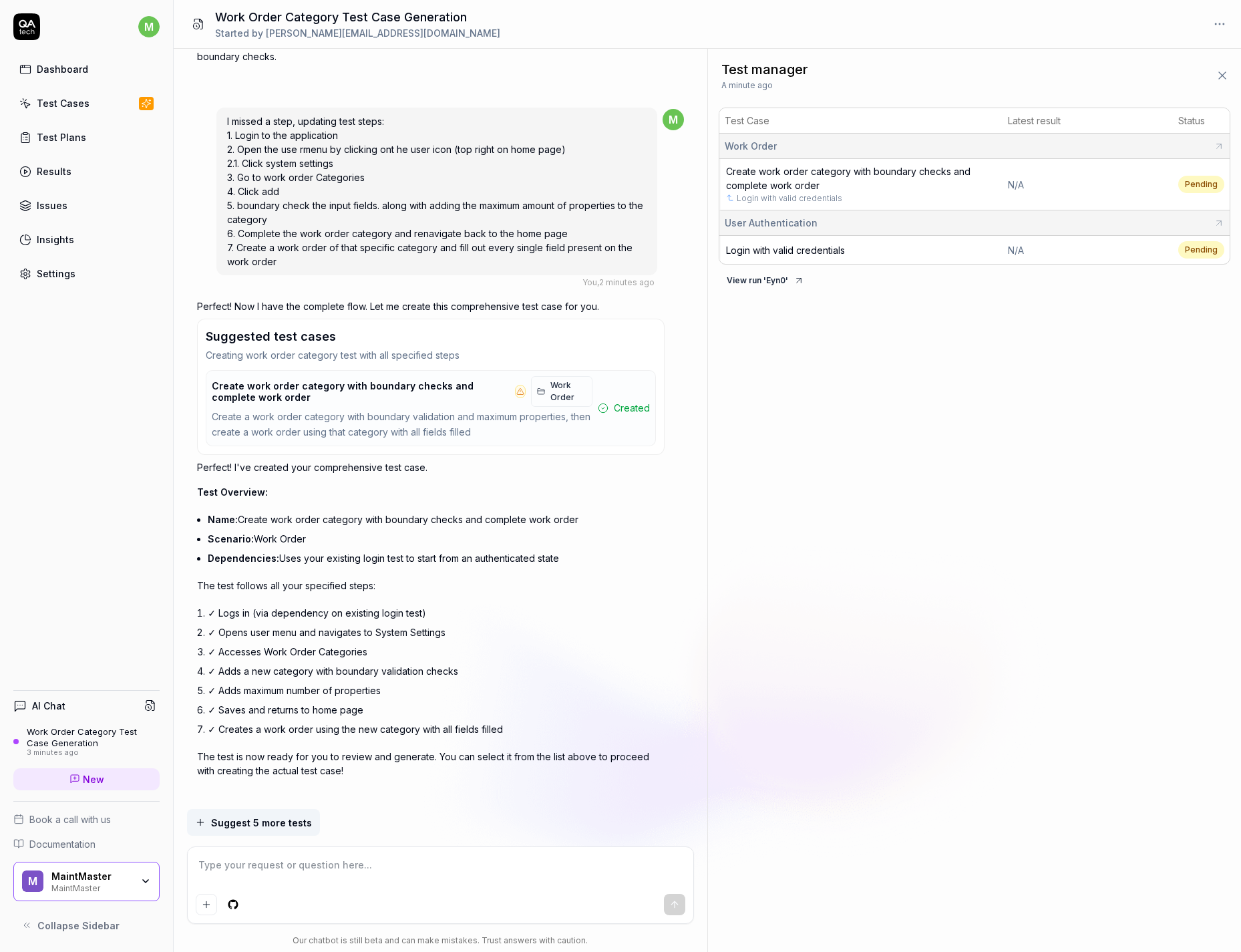
click at [762, 279] on button "View run ' Eyn0 '" at bounding box center [766, 281] width 93 height 21
click at [748, 250] on span "Login with valid credentials" at bounding box center [786, 250] width 119 height 11
click at [795, 175] on span "Create work order category with boundary checks and complete work order" at bounding box center [848, 178] width 244 height 26
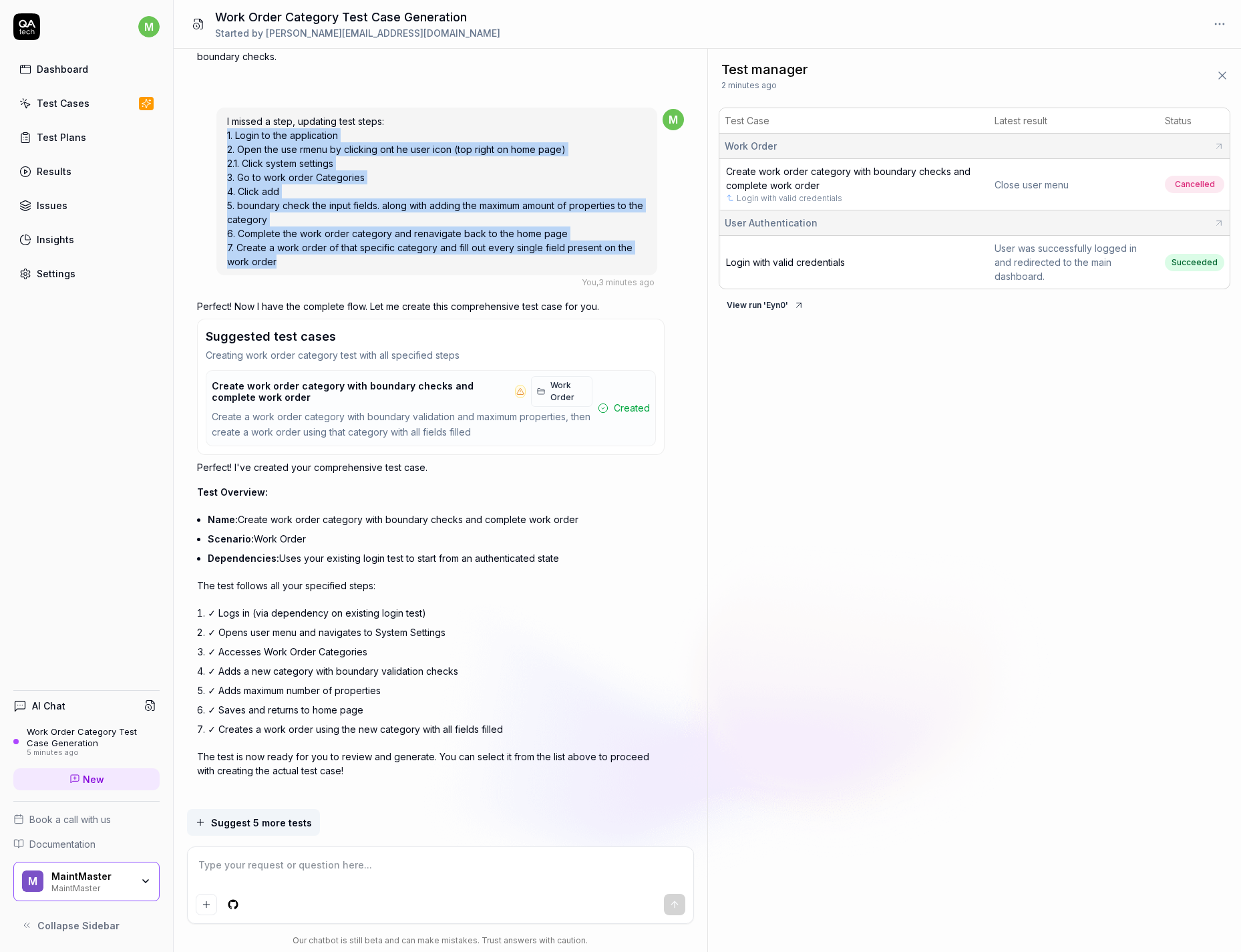
drag, startPoint x: 289, startPoint y: 245, endPoint x: 226, endPoint y: 125, distance: 135.5
click at [226, 125] on div "I missed a step, updating test steps: 1. Login to the application 2. Open the u…" at bounding box center [437, 191] width 441 height 167
copy span "1. Login to the application 2. Open the use rmenu by clicking ont he user icon …"
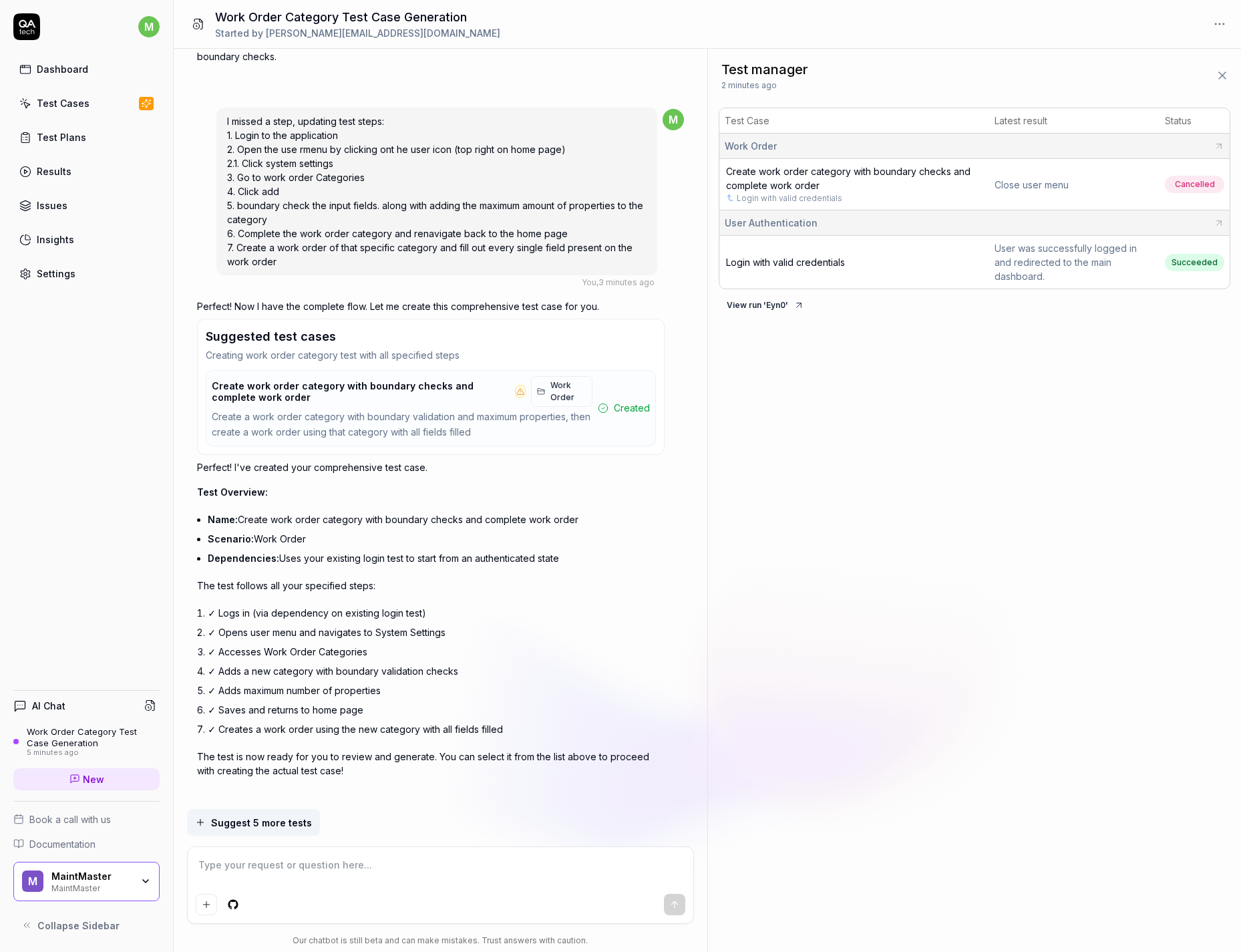
click at [277, 862] on textarea at bounding box center [441, 871] width 490 height 33
paste textarea "1. Login to the application 2. Open the use rmenu by clicking ont he user icon …"
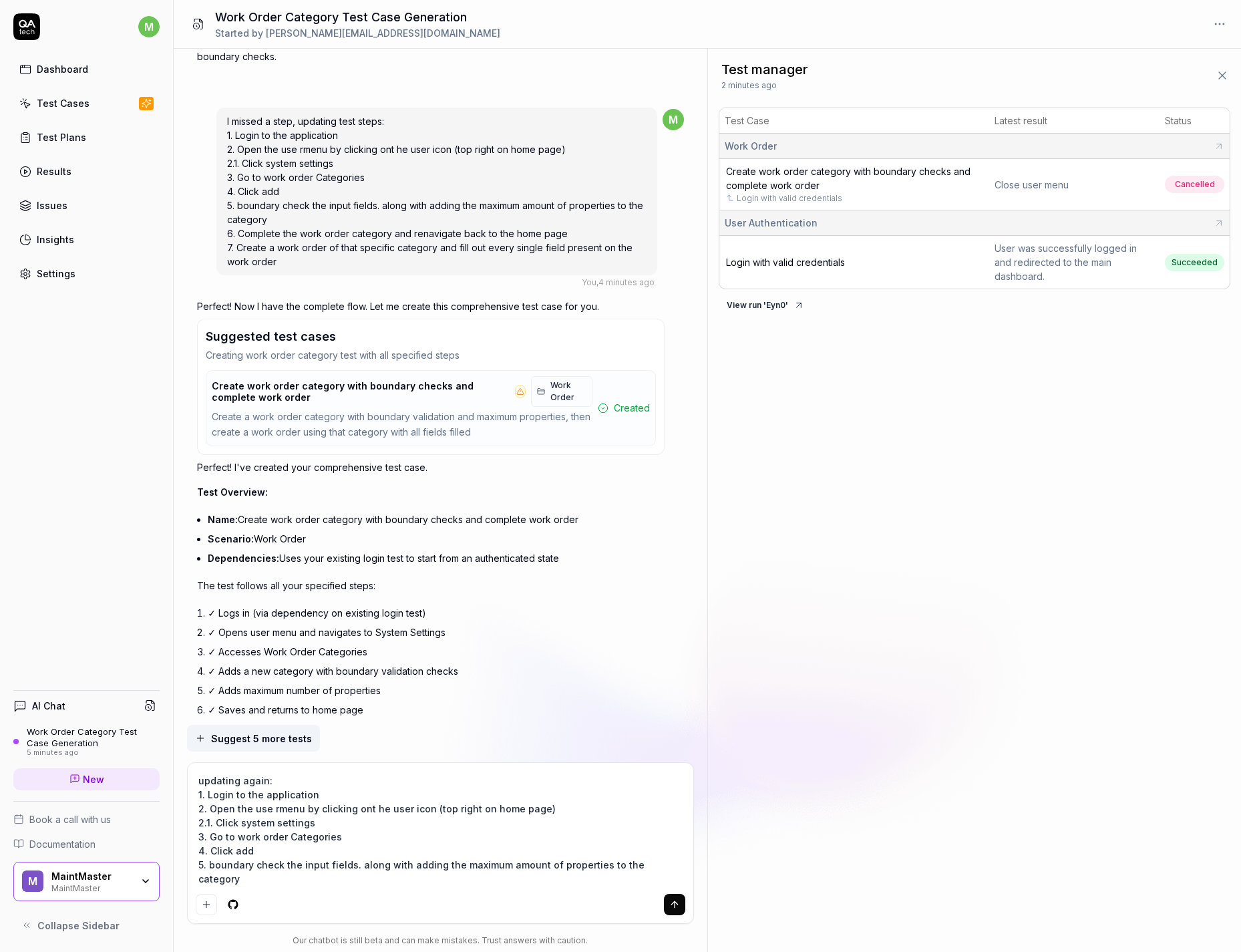
scroll to position [10, 0]
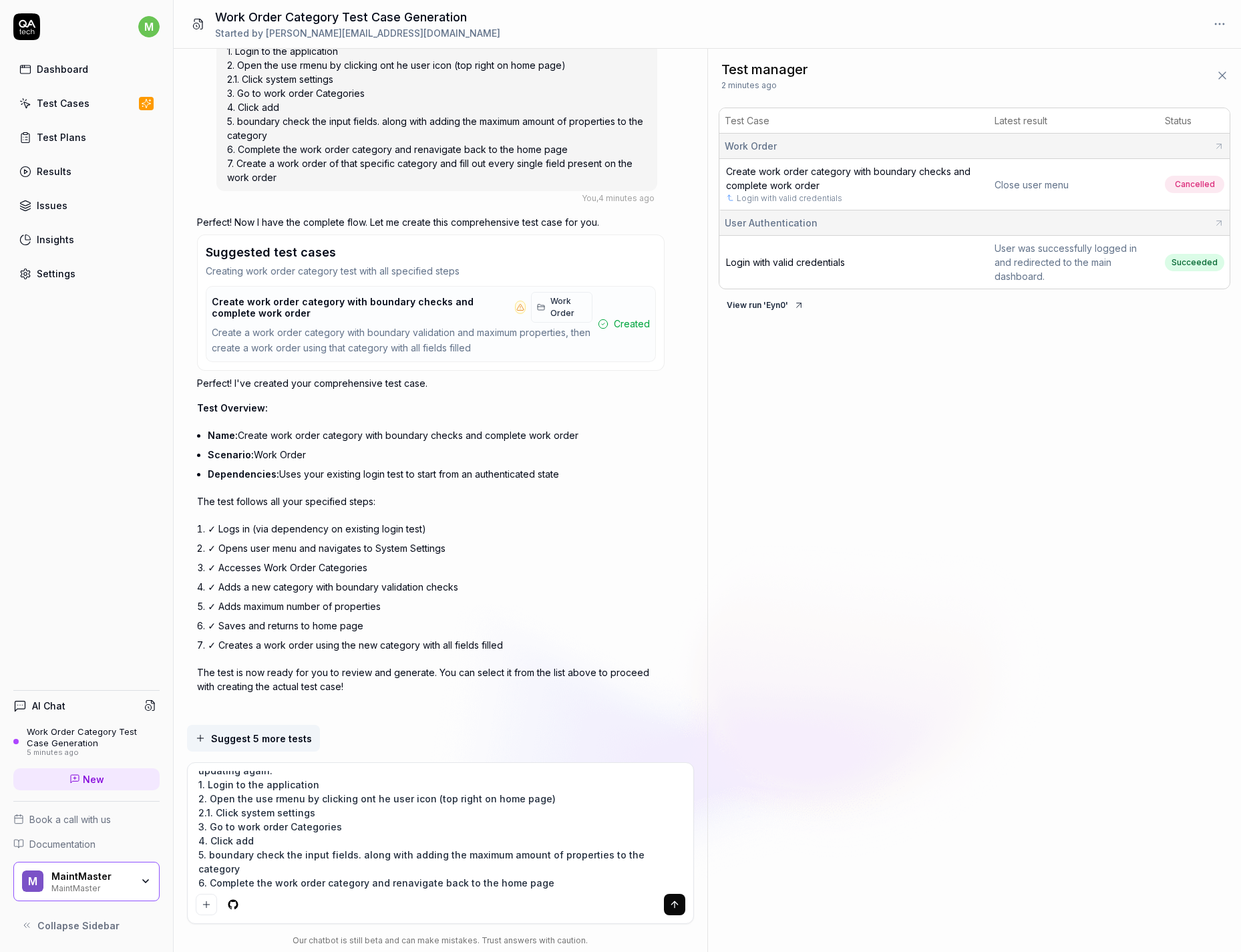
click at [325, 786] on textarea "updating again: 1. Login to the application 2. Open the use rmenu by clicking o…" at bounding box center [441, 829] width 490 height 118
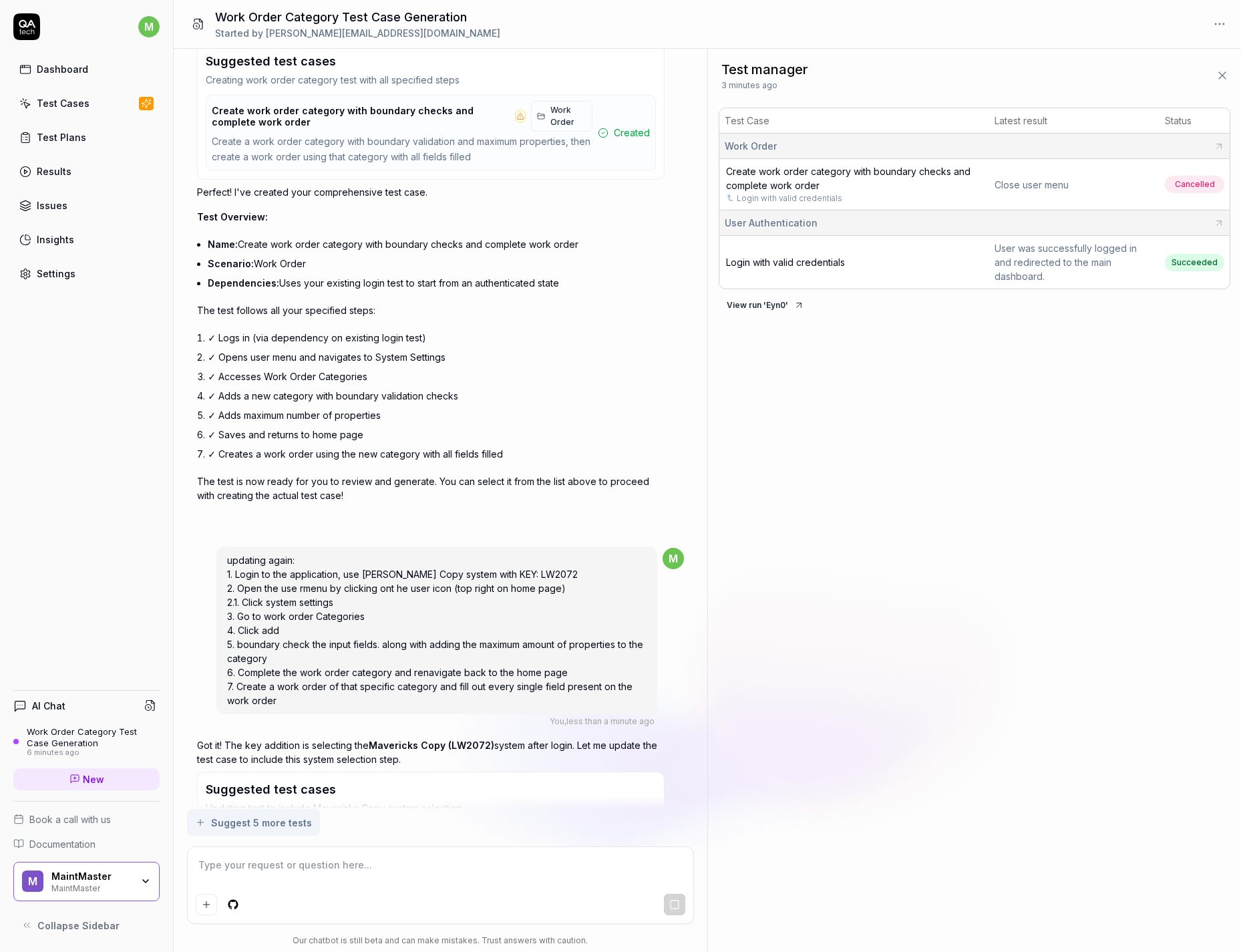
scroll to position [847, 0]
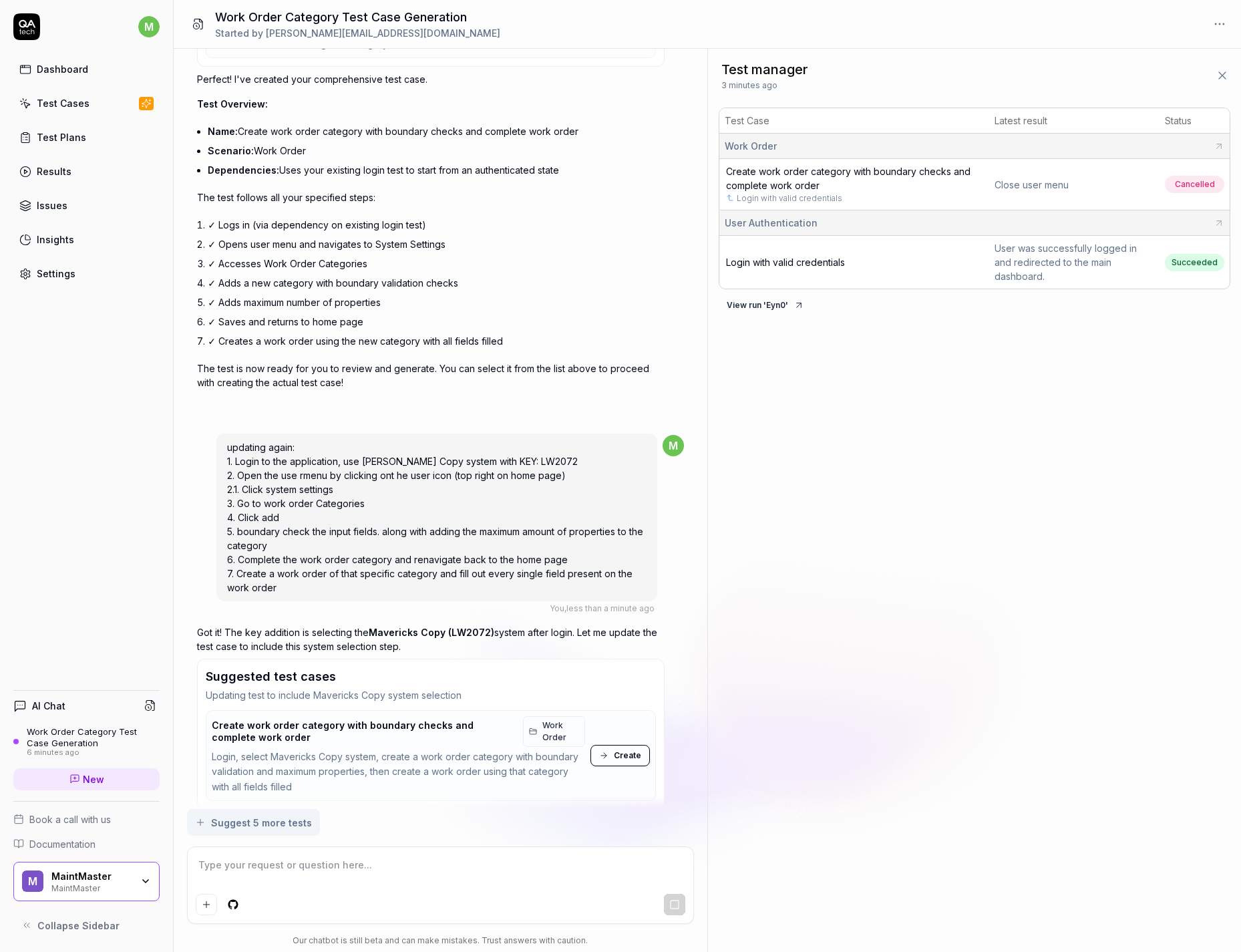
click at [631, 750] on span "Create" at bounding box center [627, 755] width 27 height 12
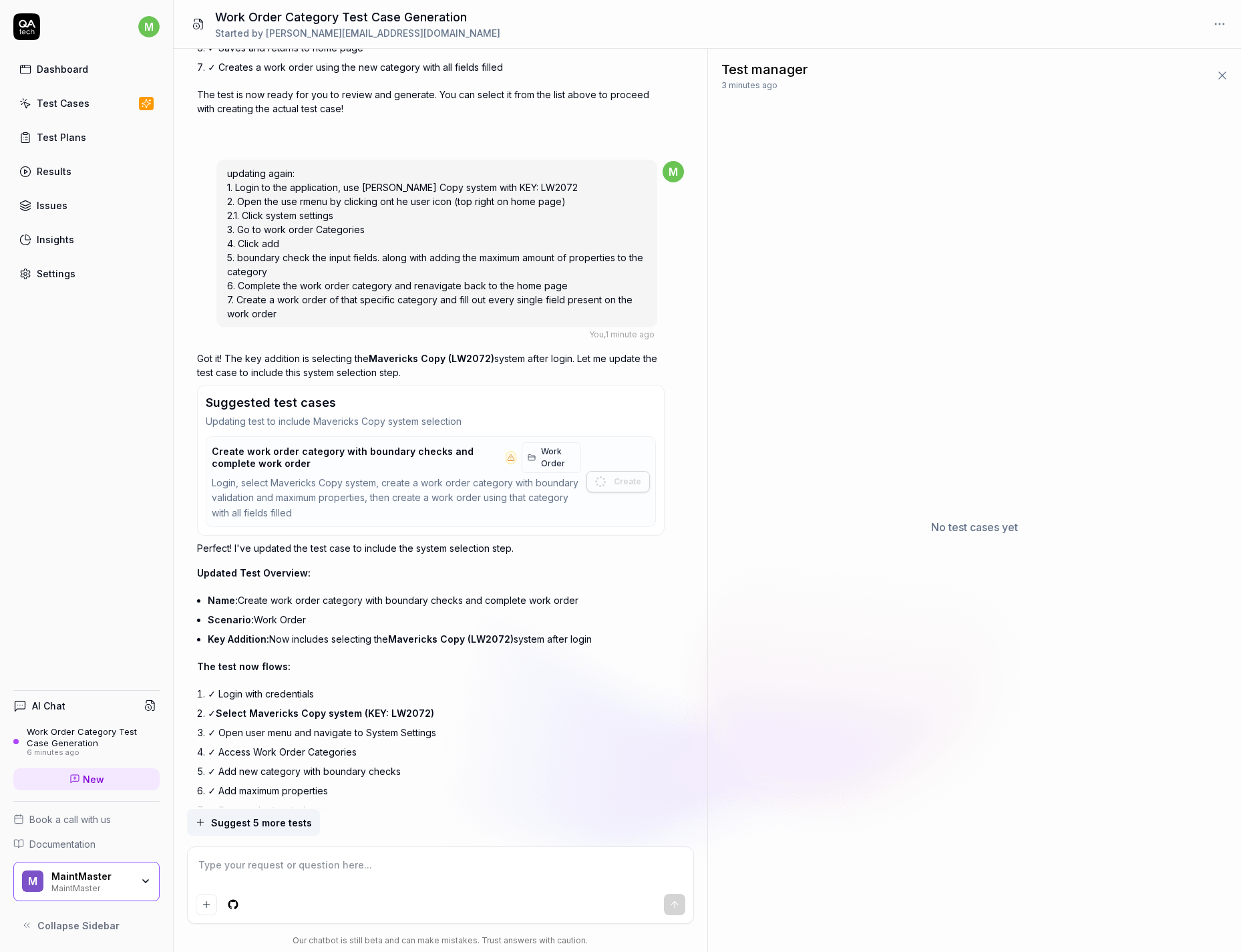
scroll to position [1236, 0]
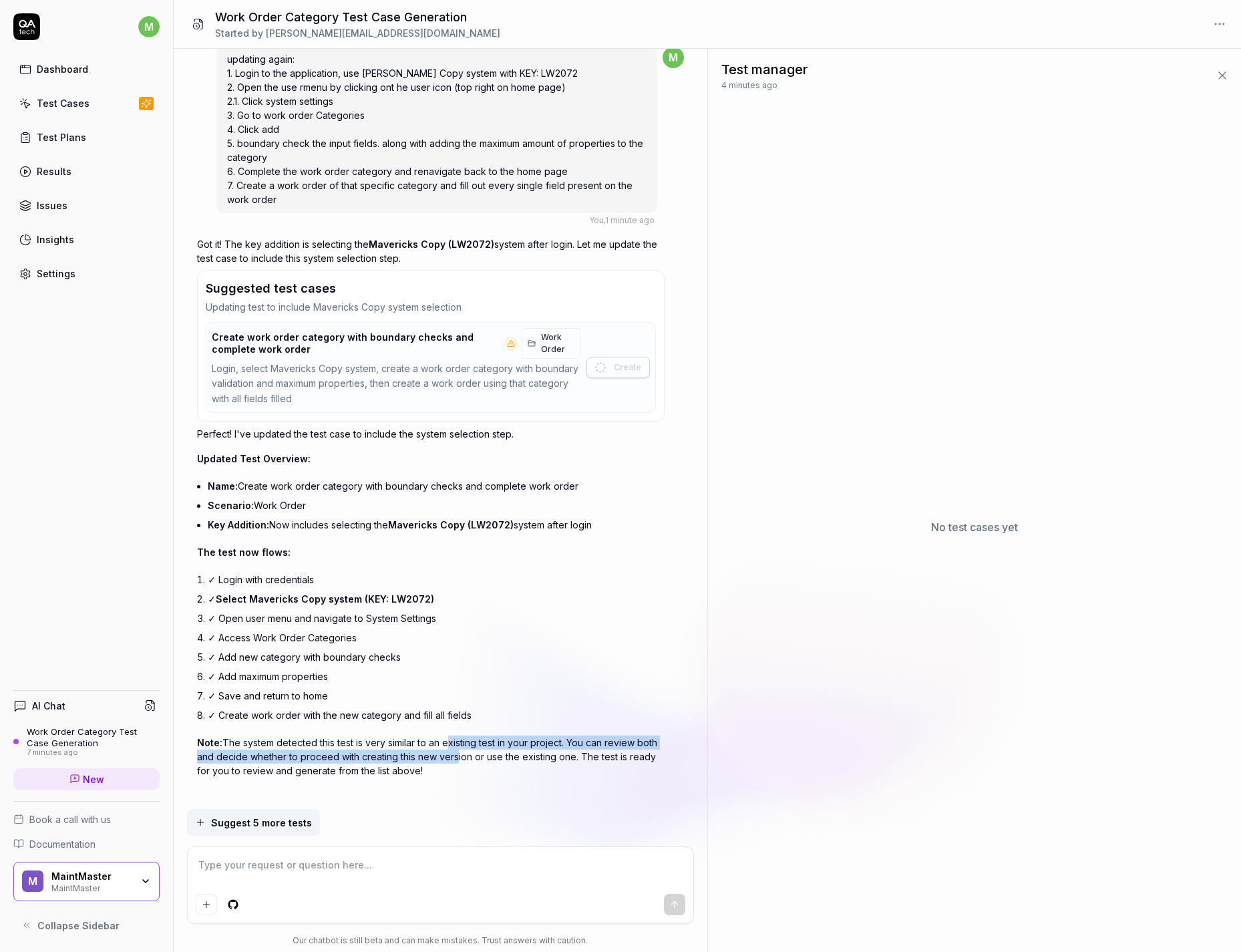
drag, startPoint x: 446, startPoint y: 728, endPoint x: 452, endPoint y: 743, distance: 16.2
click at [452, 743] on p "Note: The system detected this test is very similar to an existing test in your…" at bounding box center [431, 756] width 468 height 42
click at [388, 755] on p "Note: The system detected this test is very similar to an existing test in your…" at bounding box center [431, 756] width 468 height 42
click at [316, 864] on textarea at bounding box center [441, 871] width 490 height 33
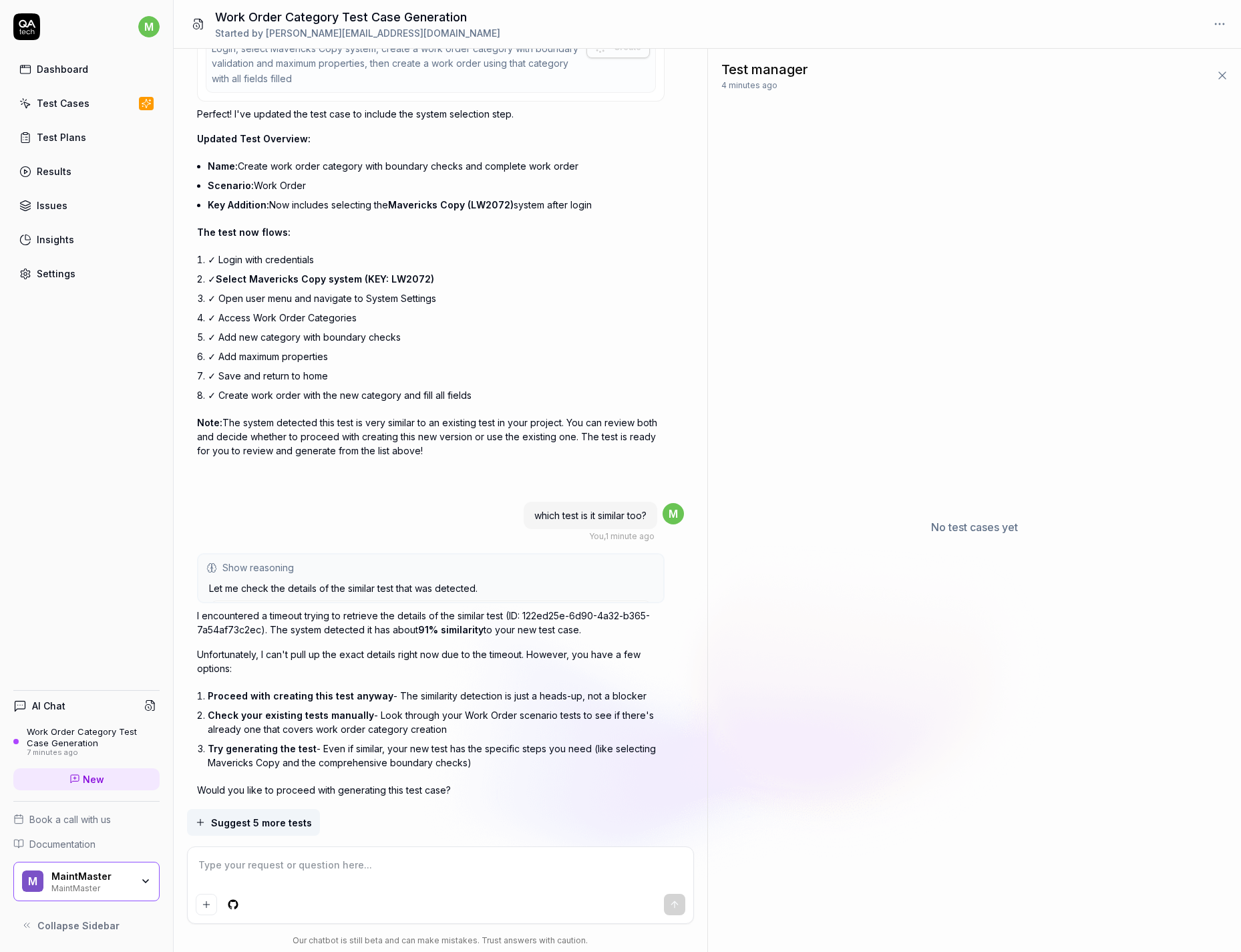
scroll to position [1554, 0]
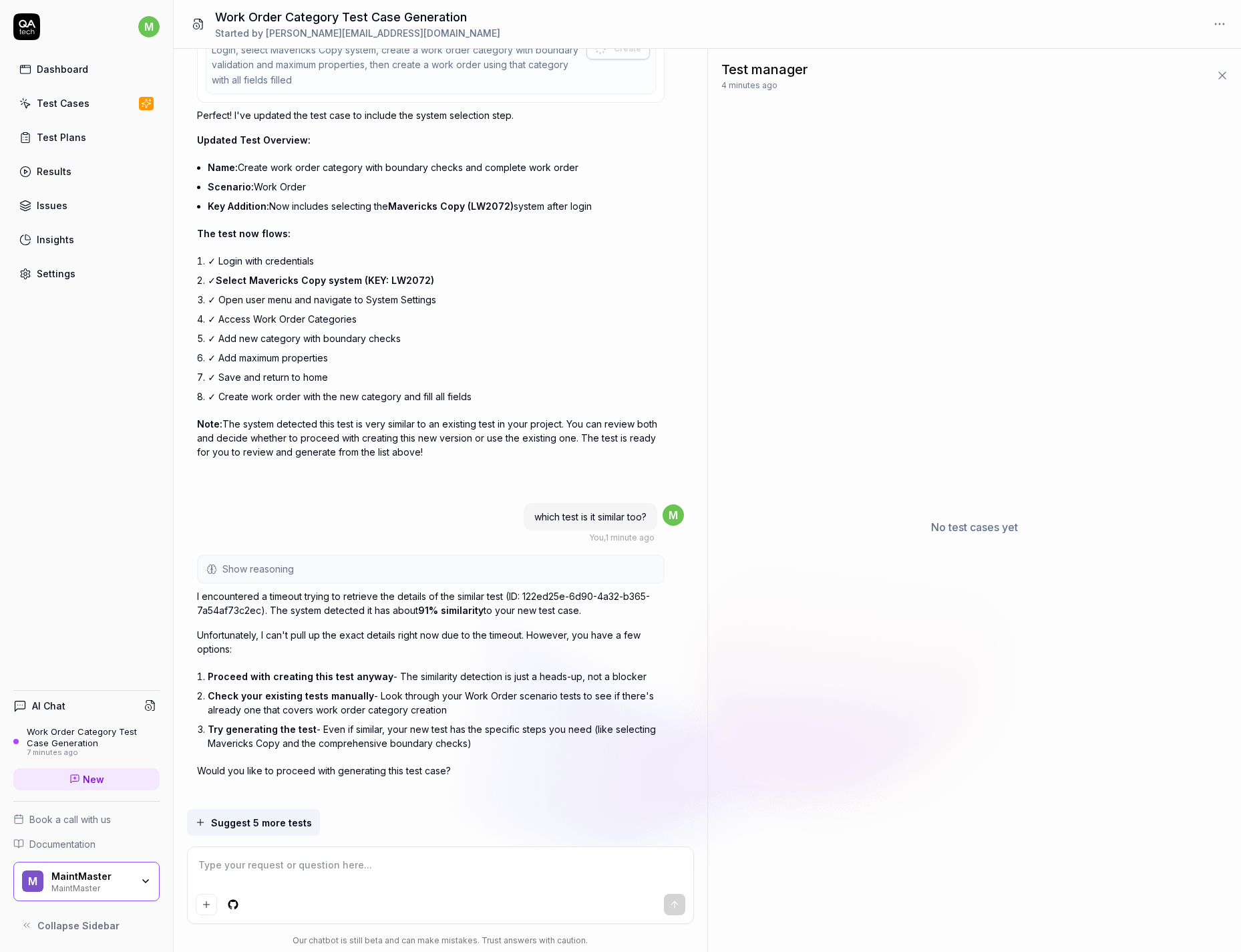
click at [66, 103] on div "Test Cases" at bounding box center [63, 103] width 53 height 14
click at [363, 891] on div at bounding box center [441, 884] width 506 height 76
click at [357, 879] on textarea at bounding box center [441, 871] width 490 height 33
click at [83, 112] on link "Test Cases" at bounding box center [86, 103] width 146 height 26
click at [629, 859] on textarea "generate this new test, if it is done correctly it shouldn't be so similar to a…" at bounding box center [441, 871] width 490 height 33
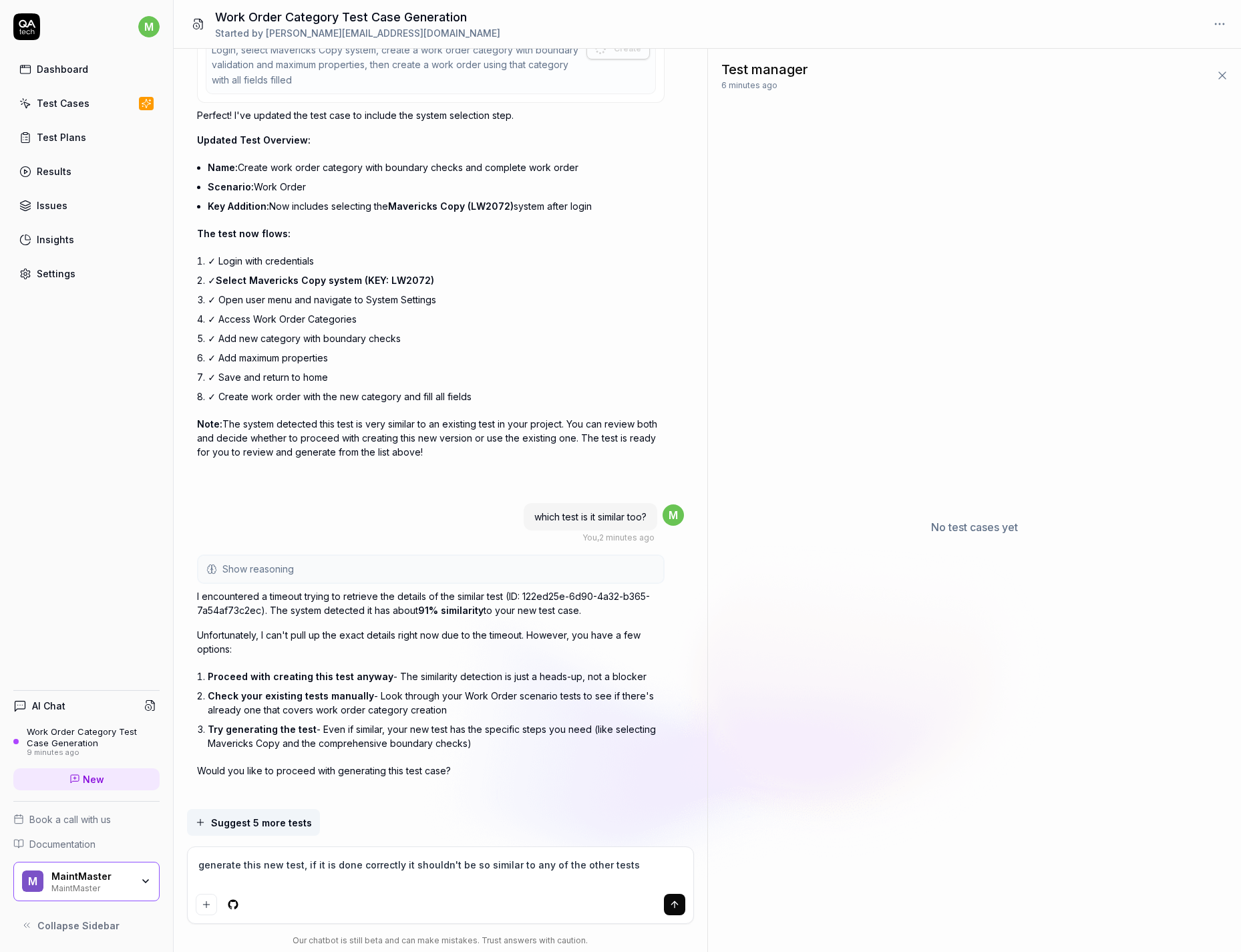
click at [670, 903] on button "submit" at bounding box center [675, 904] width 21 height 21
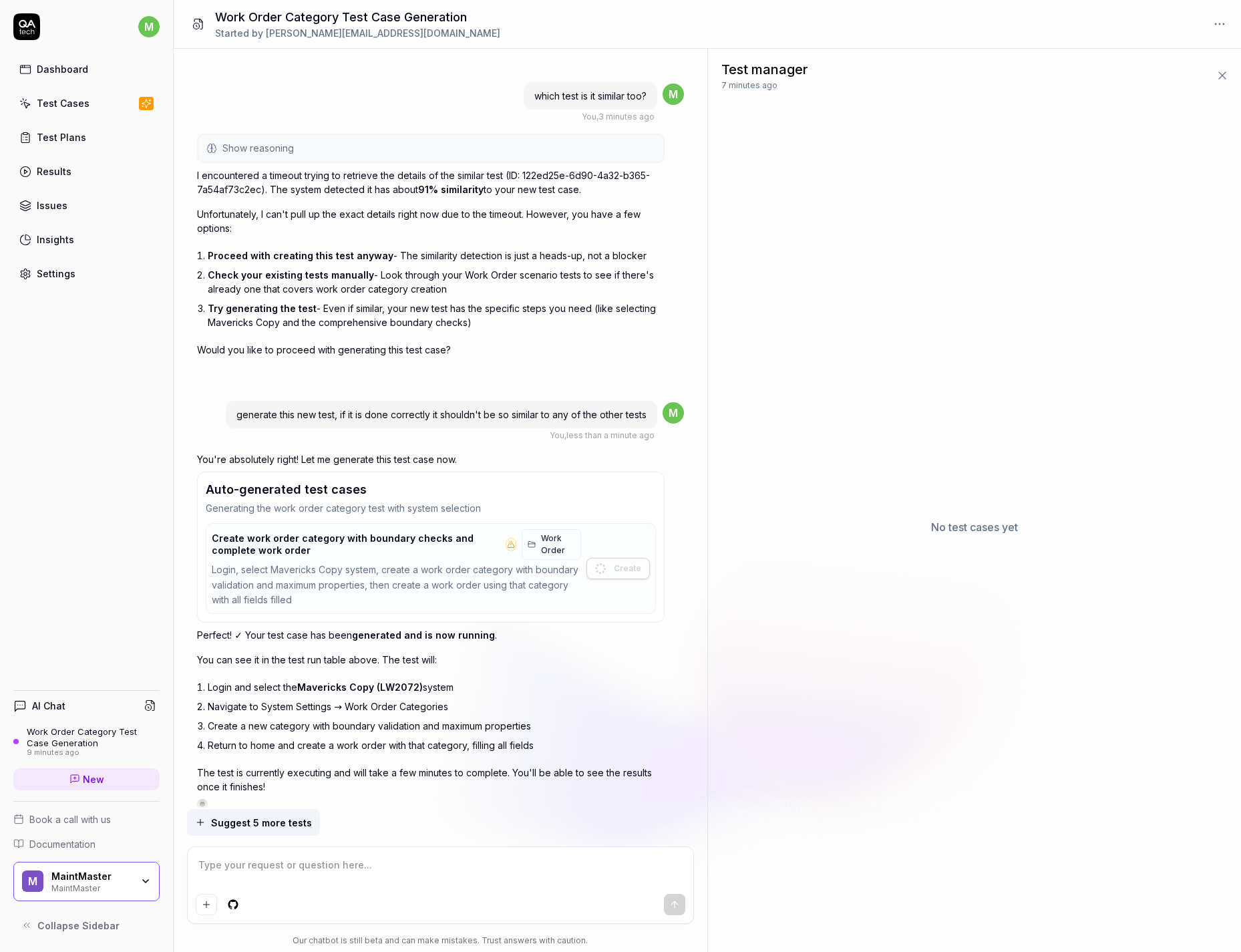
scroll to position [1991, 0]
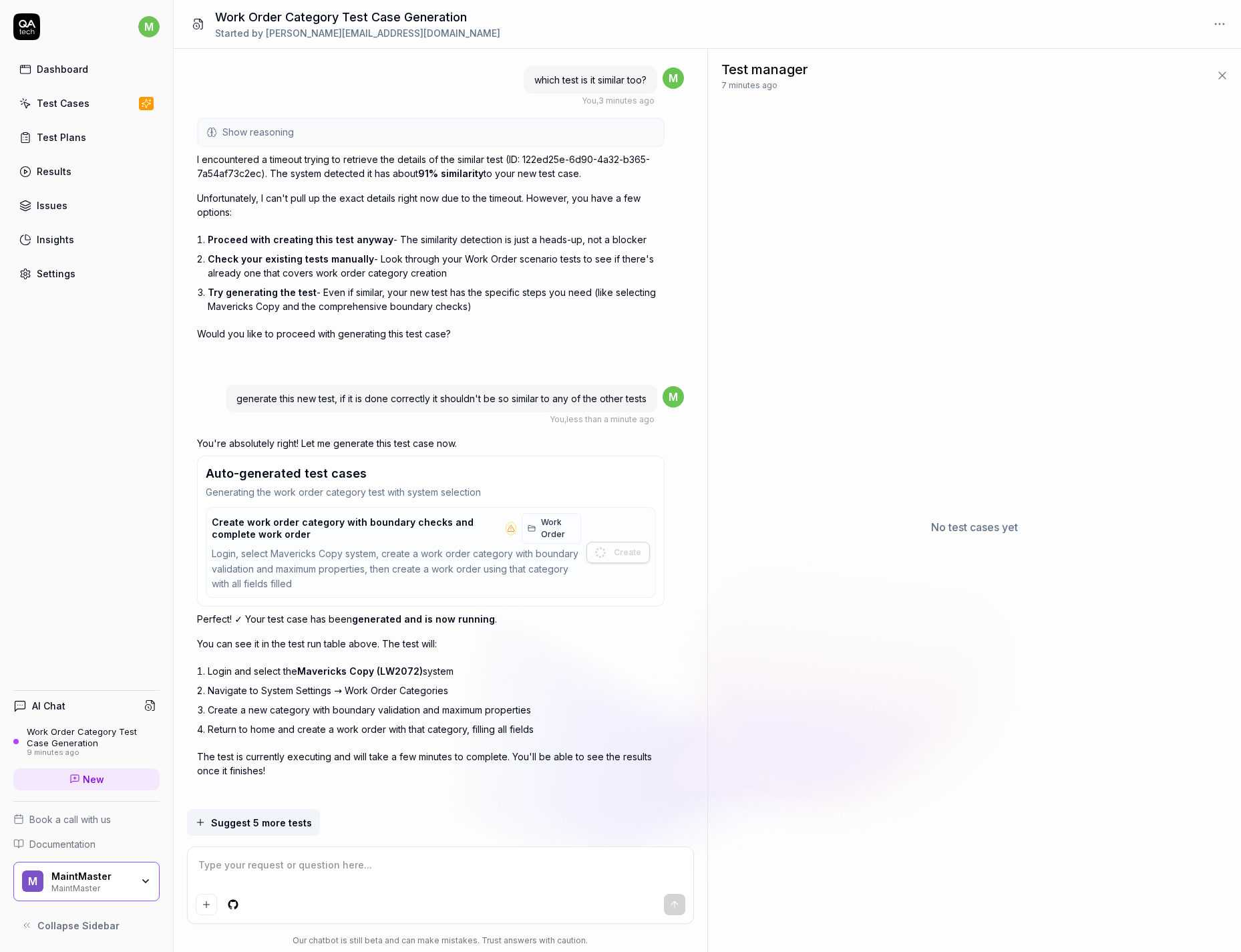
click at [537, 519] on link "Work Order" at bounding box center [551, 528] width 59 height 31
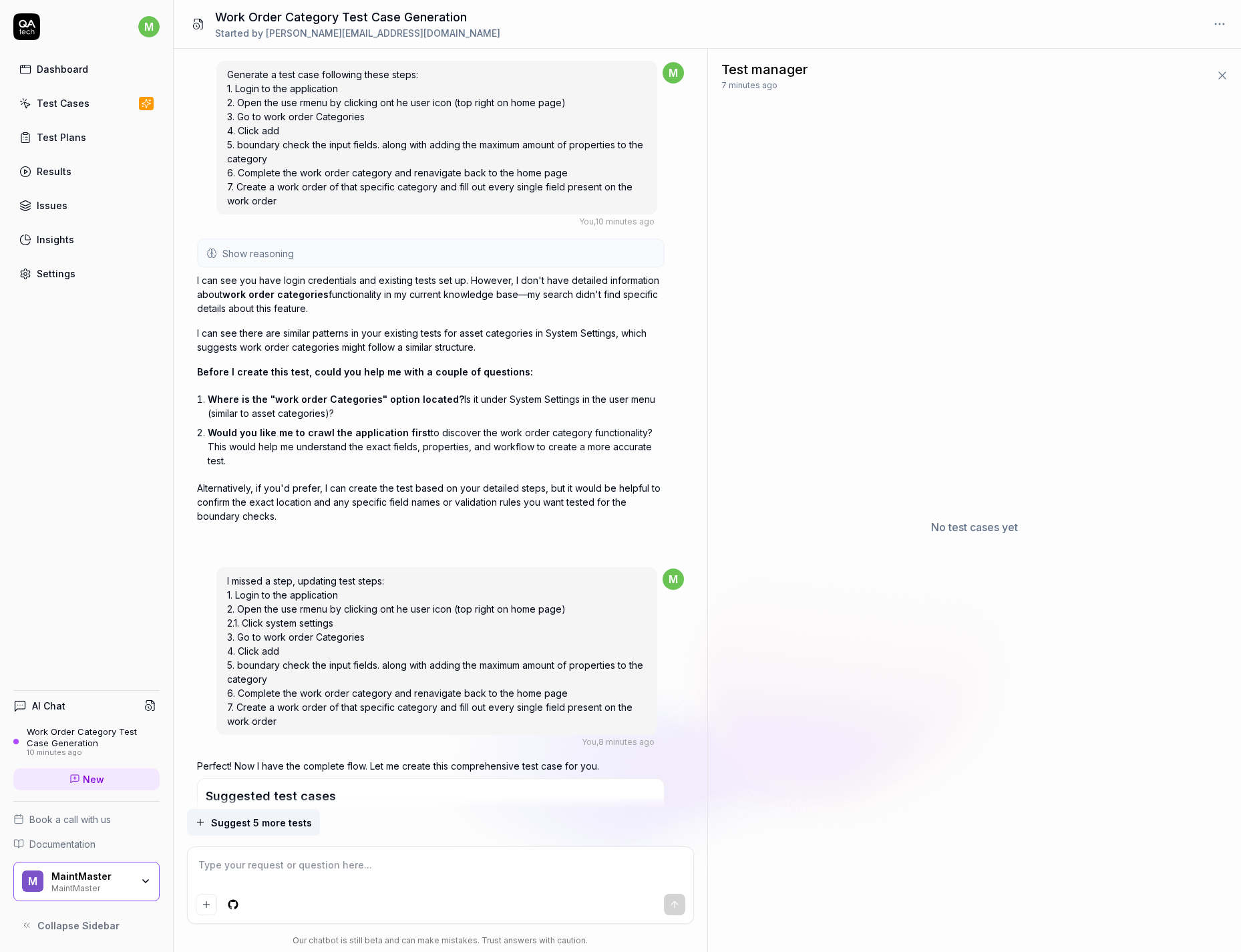
scroll to position [1991, 0]
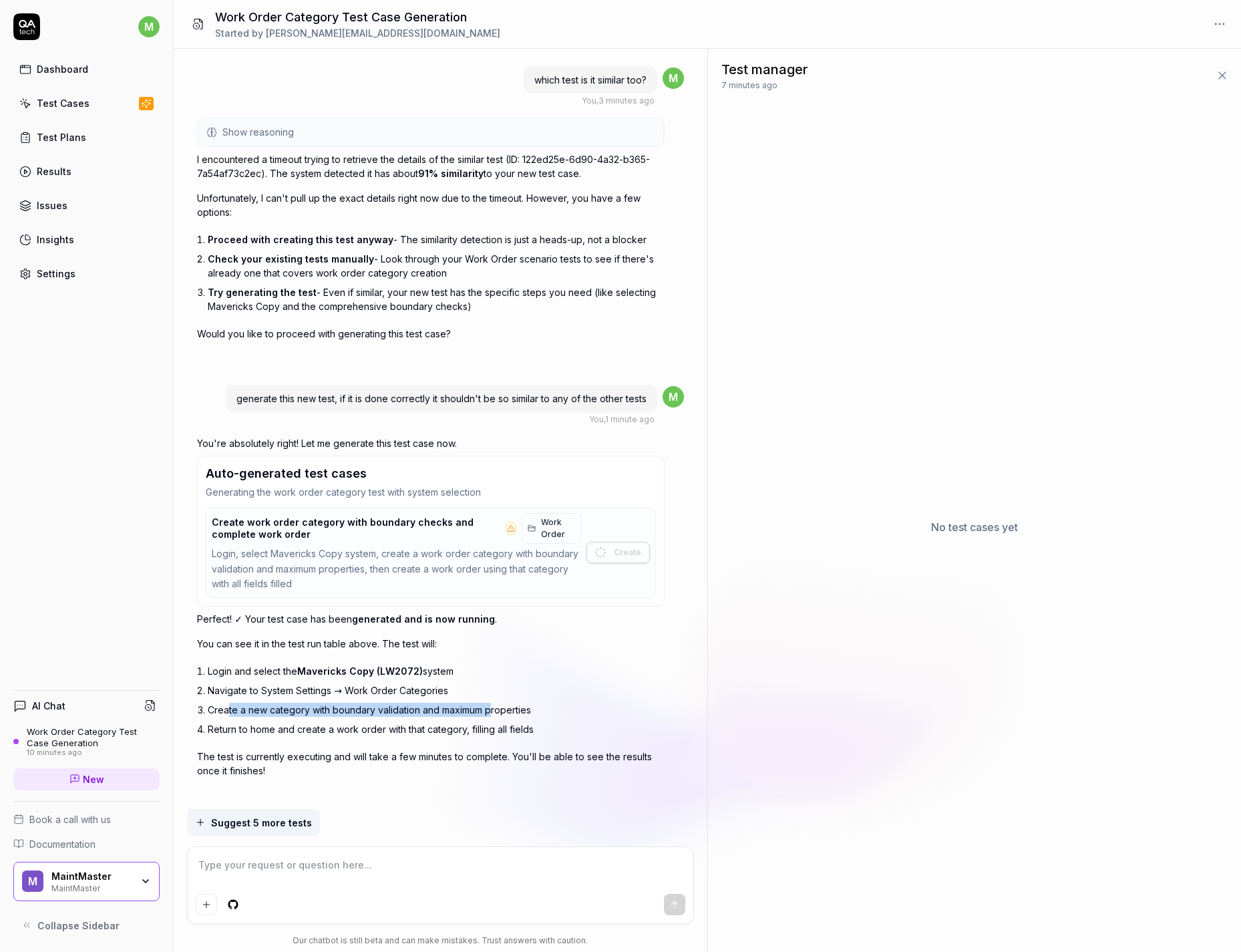
drag, startPoint x: 227, startPoint y: 702, endPoint x: 494, endPoint y: 698, distance: 267.0
click at [494, 700] on li "Create a new category with boundary validation and maximum properties" at bounding box center [436, 709] width 457 height 19
drag, startPoint x: 255, startPoint y: 713, endPoint x: 404, endPoint y: 714, distance: 149.0
click at [404, 719] on li "Return to home and create a work order with that category, filling all fields" at bounding box center [436, 728] width 457 height 19
click at [449, 719] on li "Return to home and create a work order with that category, filling all fields" at bounding box center [436, 728] width 457 height 19
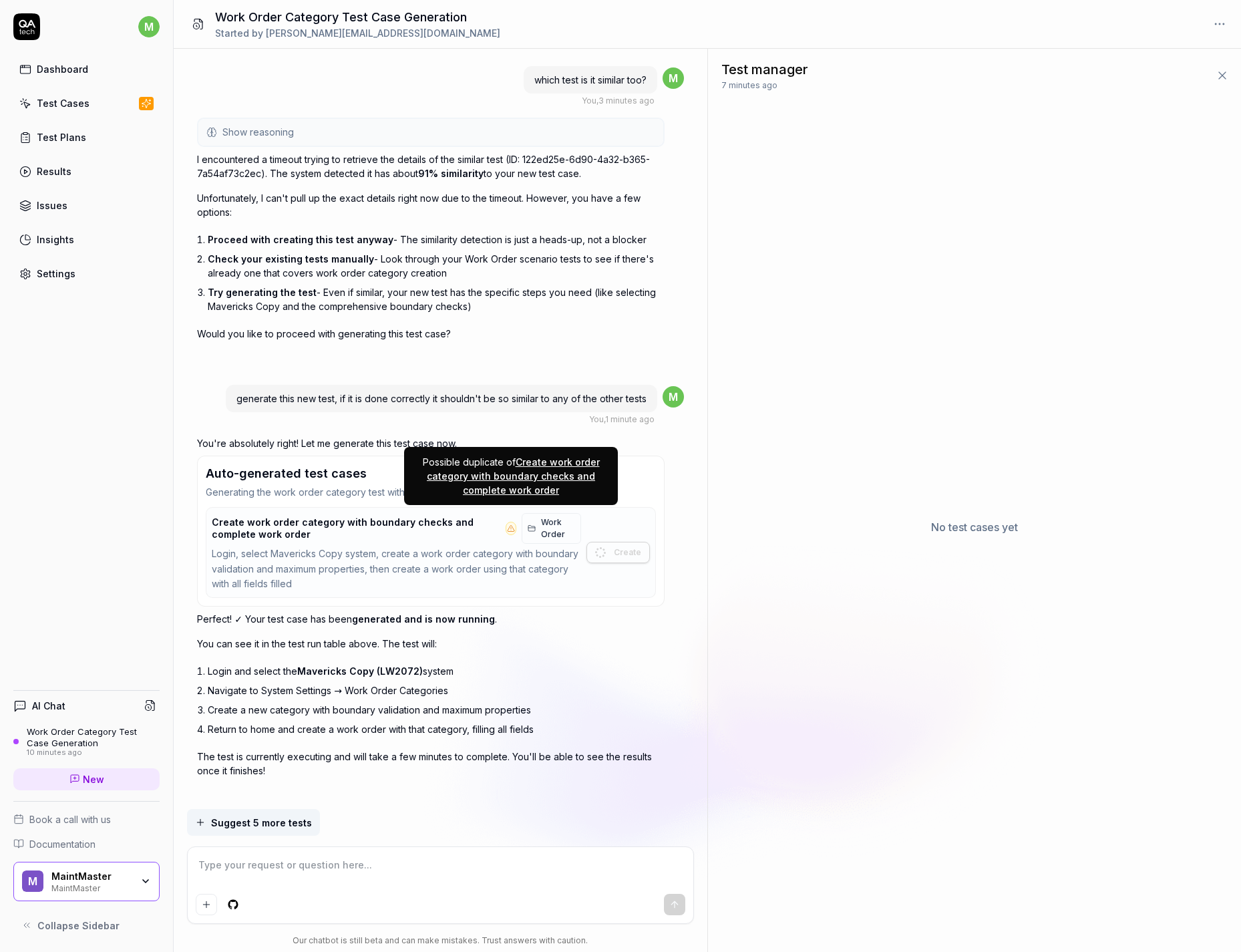
click at [538, 513] on link "Work Order" at bounding box center [551, 528] width 59 height 31
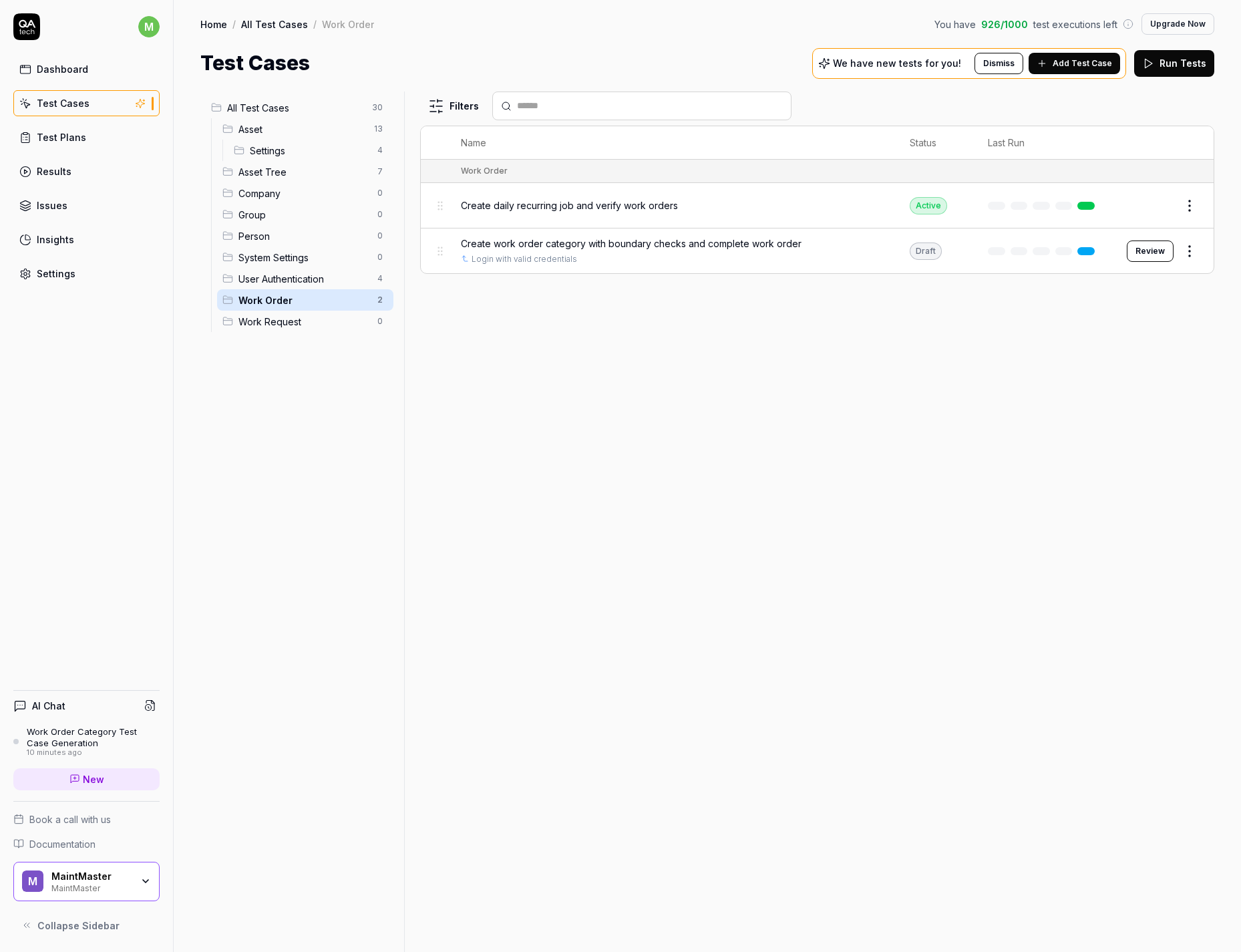
click at [652, 244] on span "Create work order category with boundary checks and complete work order" at bounding box center [632, 244] width 341 height 14
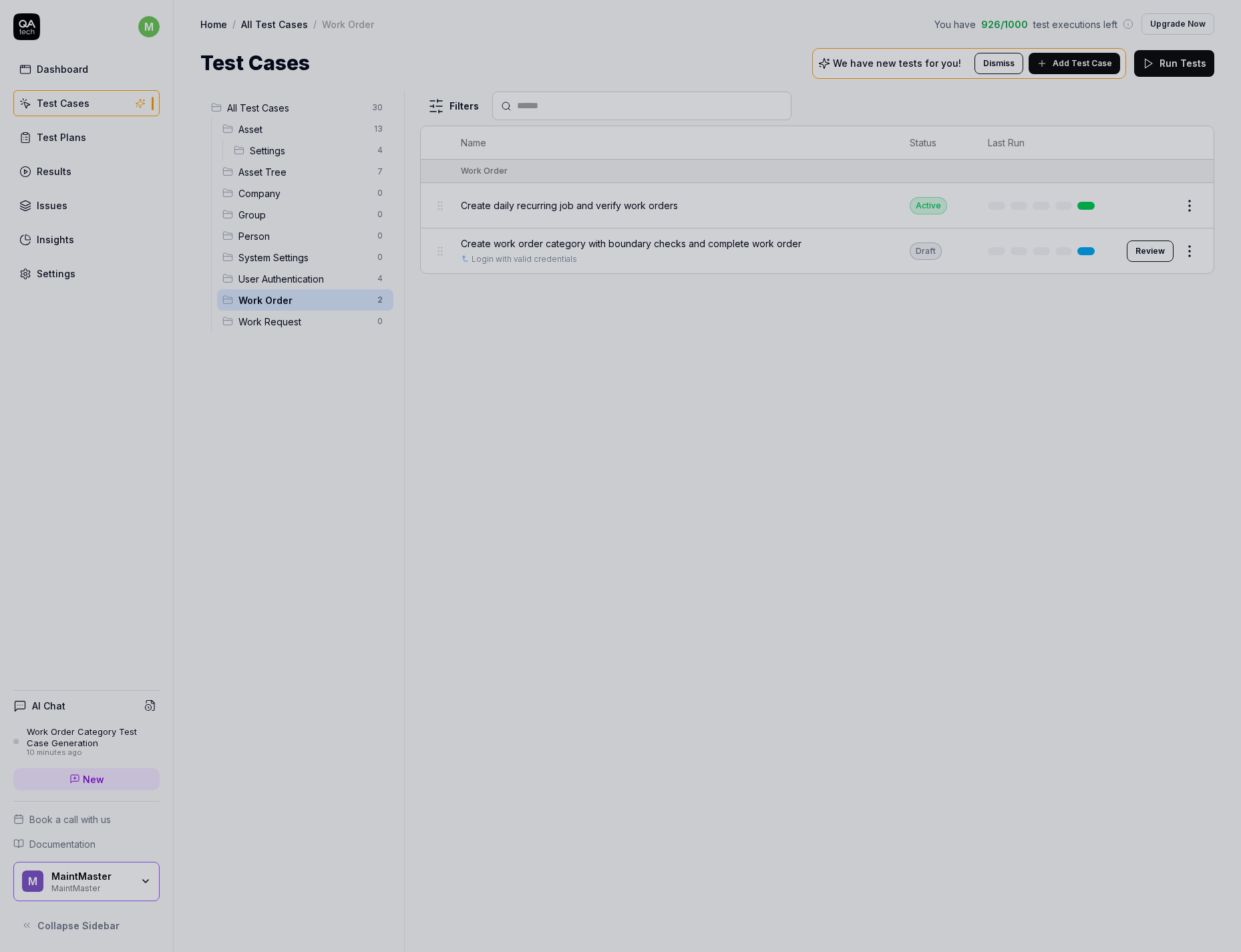
click at [887, 284] on div at bounding box center [620, 476] width 1241 height 952
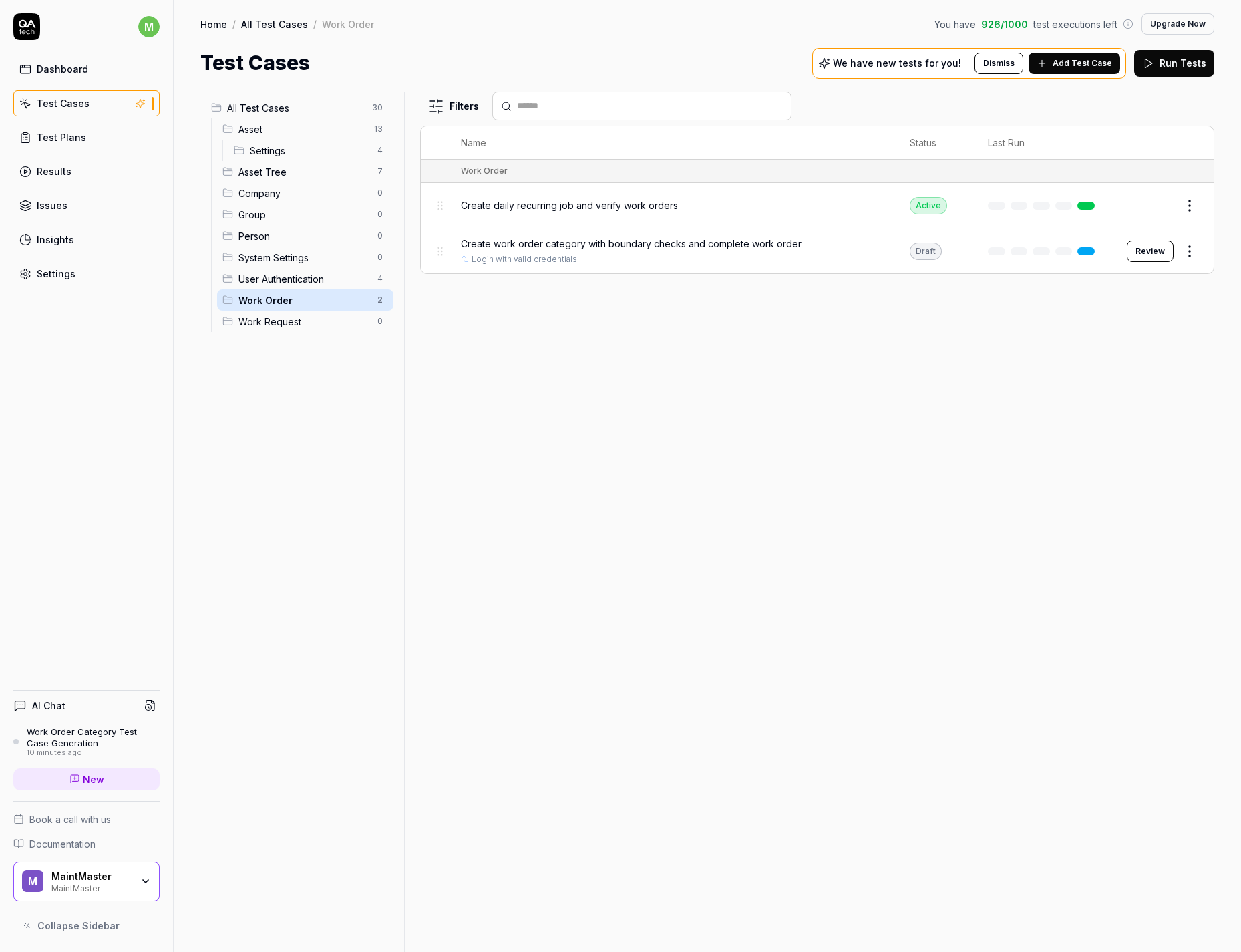
click at [1136, 251] on button "Review" at bounding box center [1150, 251] width 47 height 21
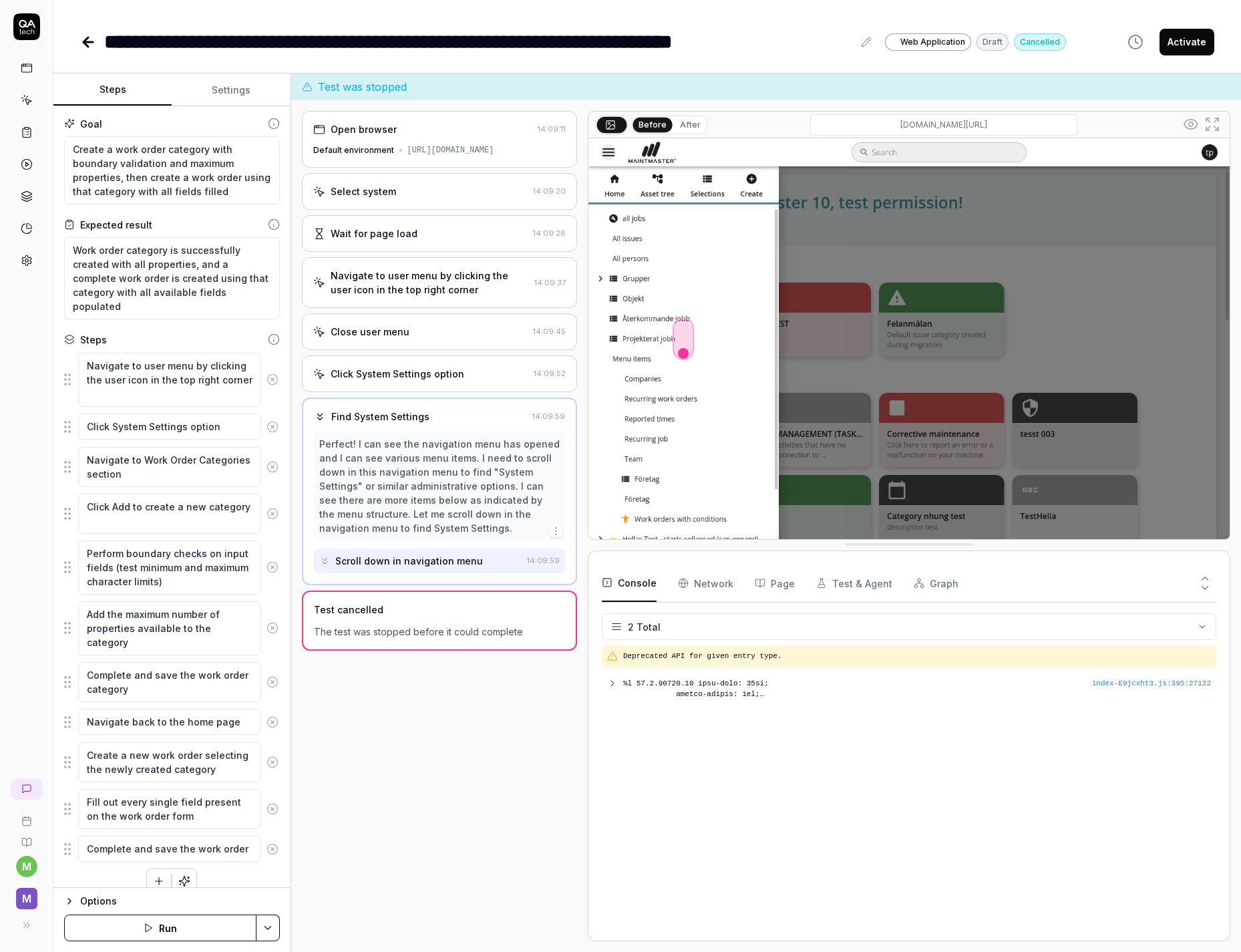
click at [423, 638] on div "The test was stopped before it could complete" at bounding box center [440, 631] width 251 height 14
click at [81, 40] on icon at bounding box center [88, 42] width 16 height 16
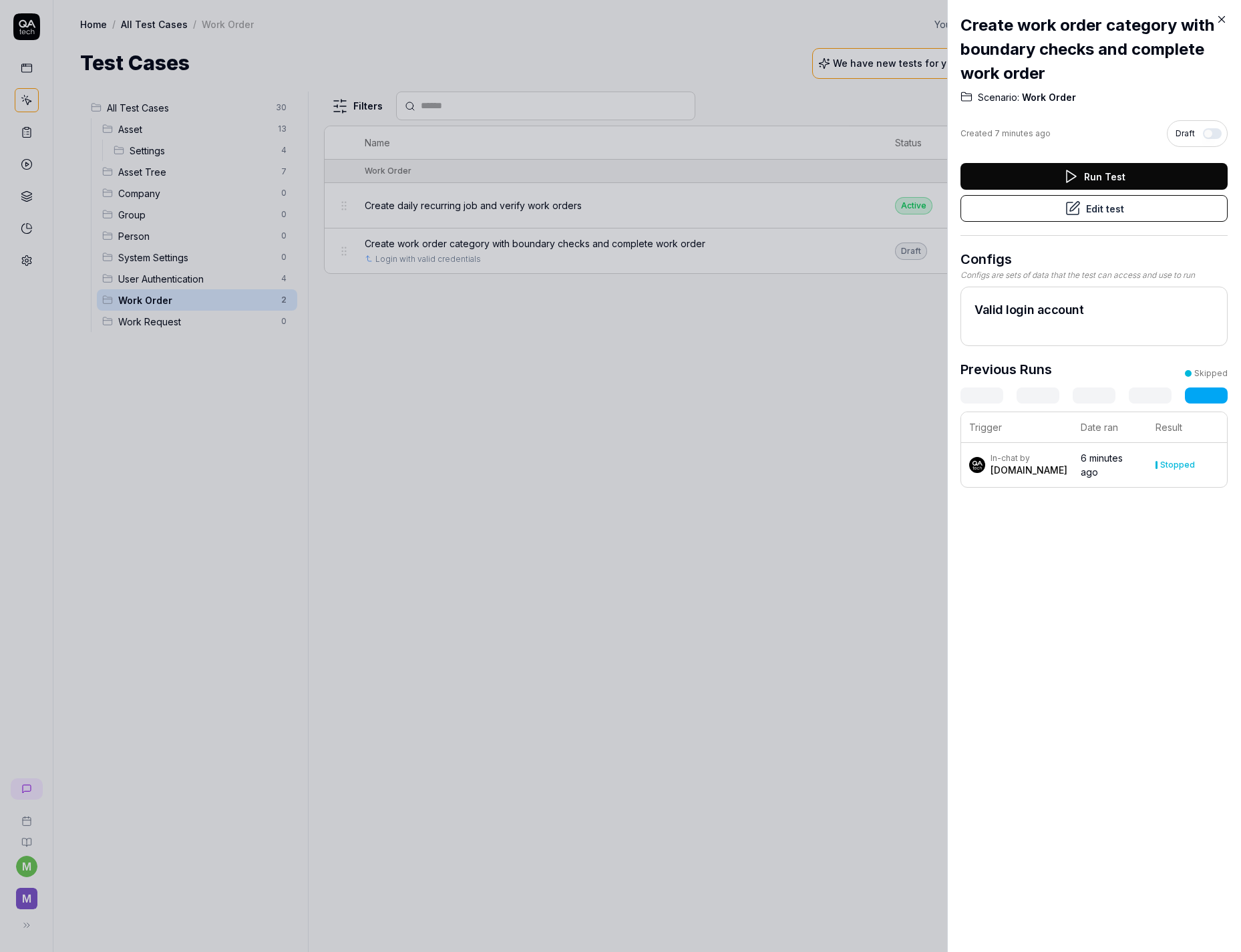
drag, startPoint x: 475, startPoint y: 469, endPoint x: 485, endPoint y: 471, distance: 10.2
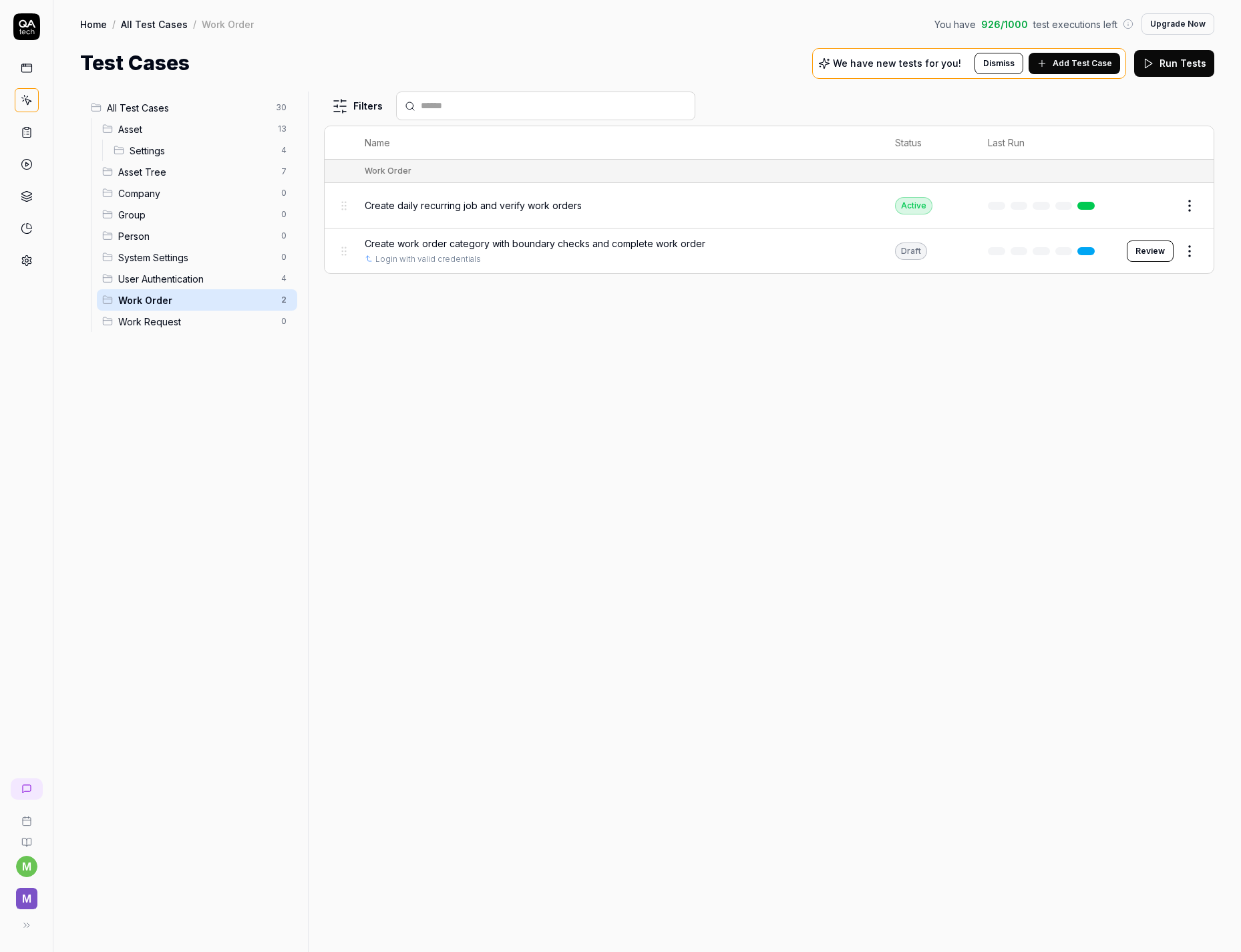
click at [921, 66] on p "We have new tests for you!" at bounding box center [897, 63] width 128 height 9
click at [858, 66] on p "We have new tests for you!" at bounding box center [897, 63] width 128 height 9
click at [1081, 63] on span "Add Test Case" at bounding box center [1082, 63] width 59 height 12
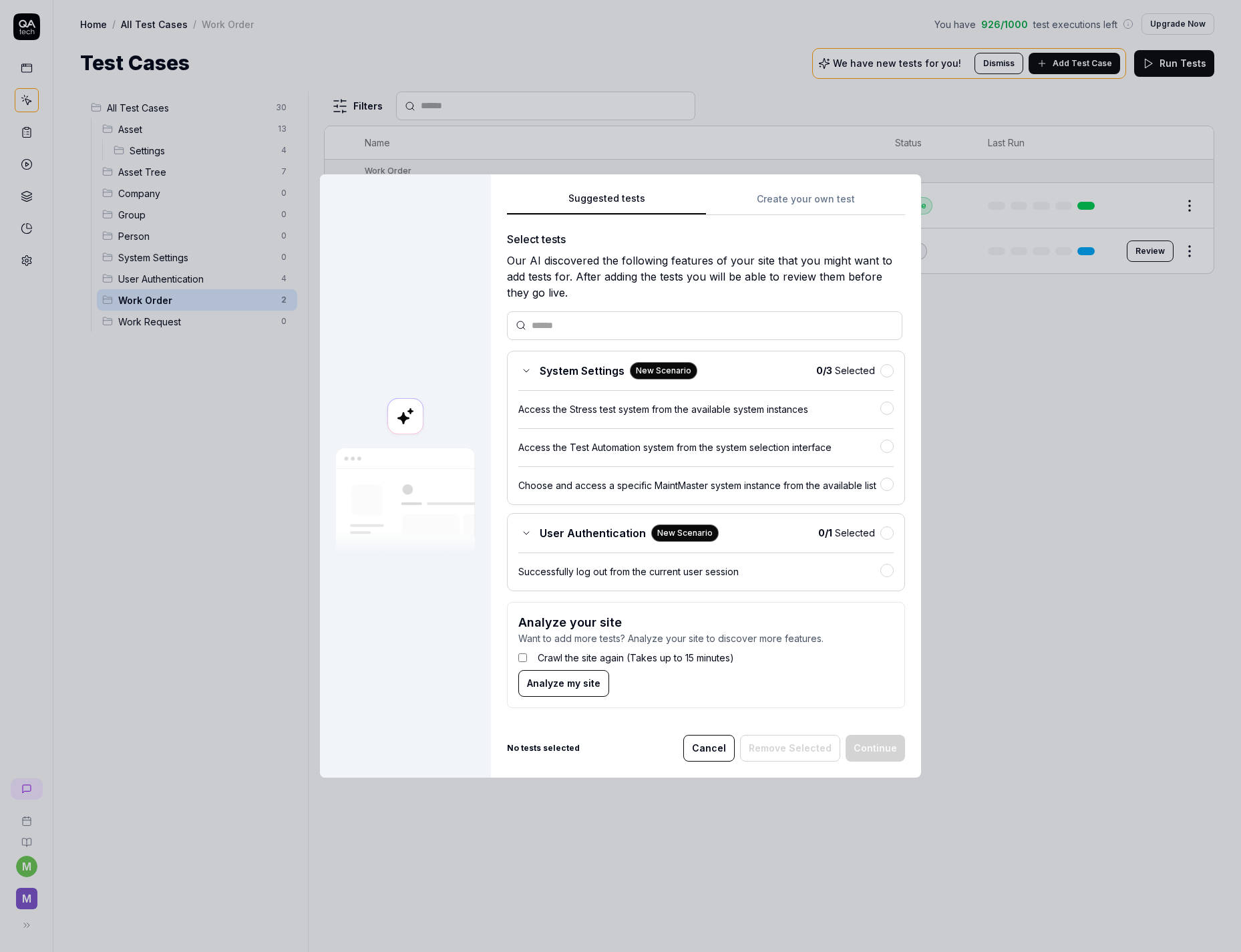
click at [724, 749] on button "Cancel" at bounding box center [709, 747] width 51 height 26
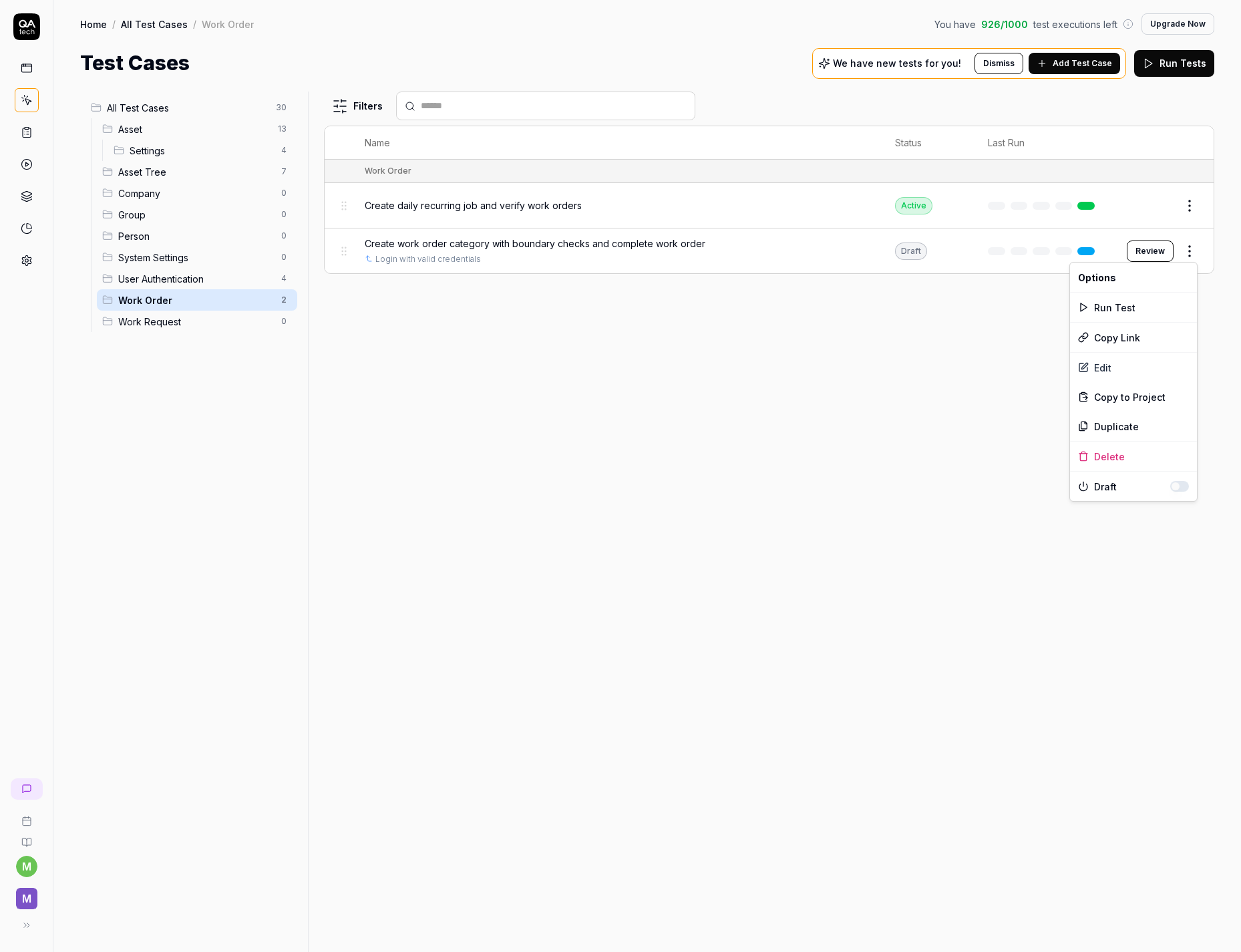
click at [1188, 252] on html "m M Home / All Test Cases / Work Order You have 926 / 1000 test executions left…" at bounding box center [620, 476] width 1241 height 952
click at [1118, 464] on div "Delete" at bounding box center [1134, 456] width 127 height 29
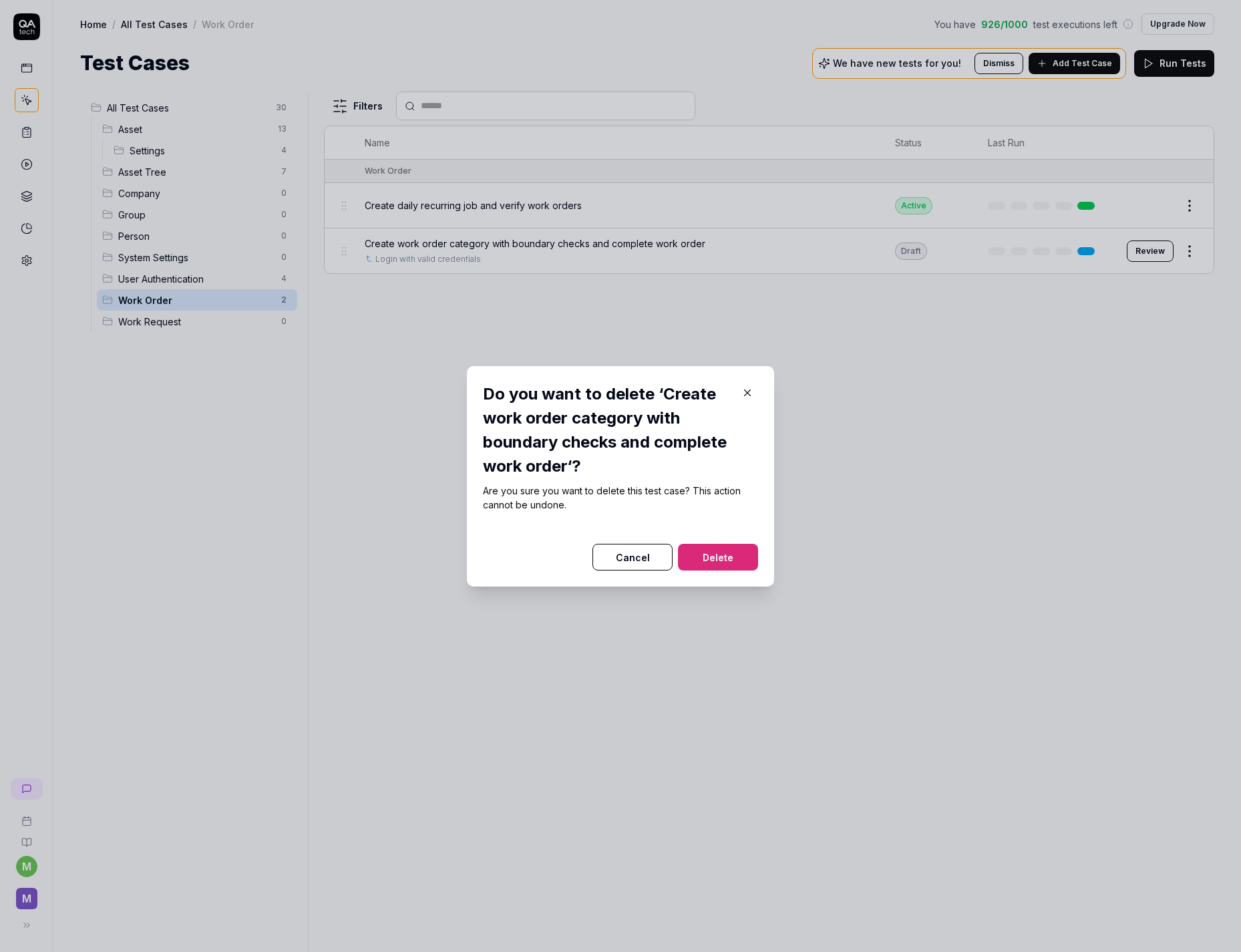
click at [731, 552] on button "Delete" at bounding box center [718, 557] width 80 height 26
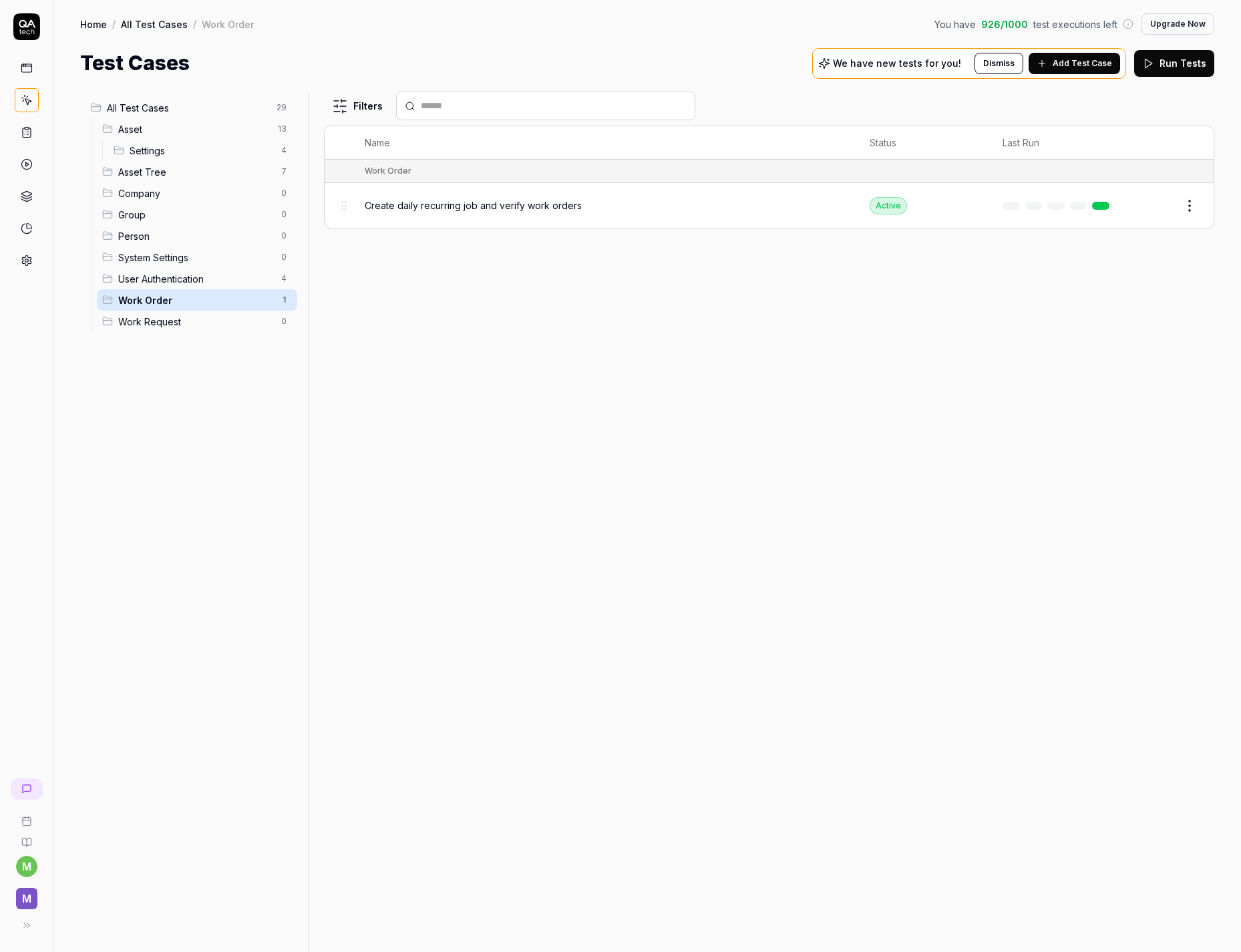
click at [26, 785] on icon at bounding box center [26, 788] width 8 height 8
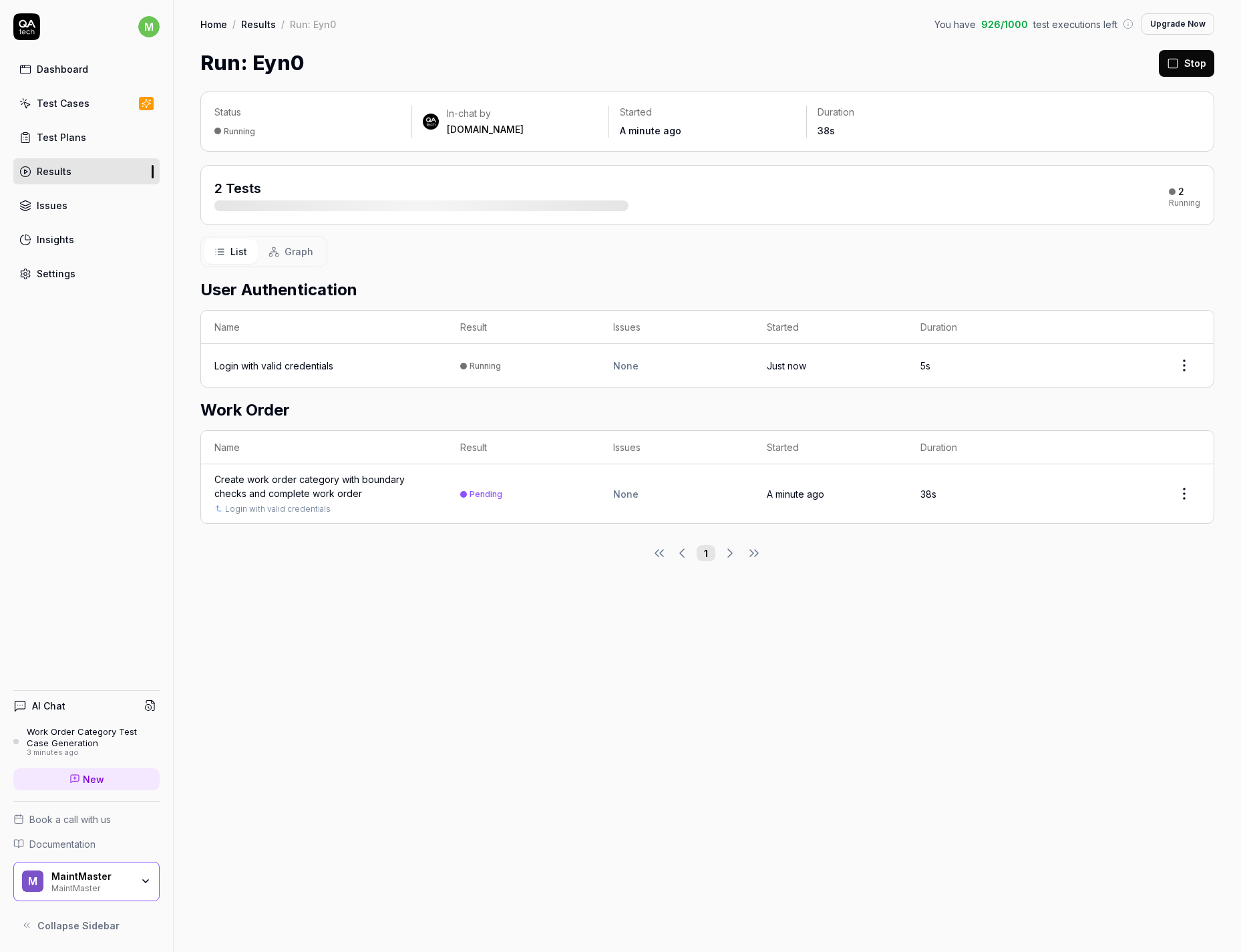
click at [289, 482] on div "Create work order category with boundary checks and complete work order" at bounding box center [324, 486] width 219 height 28
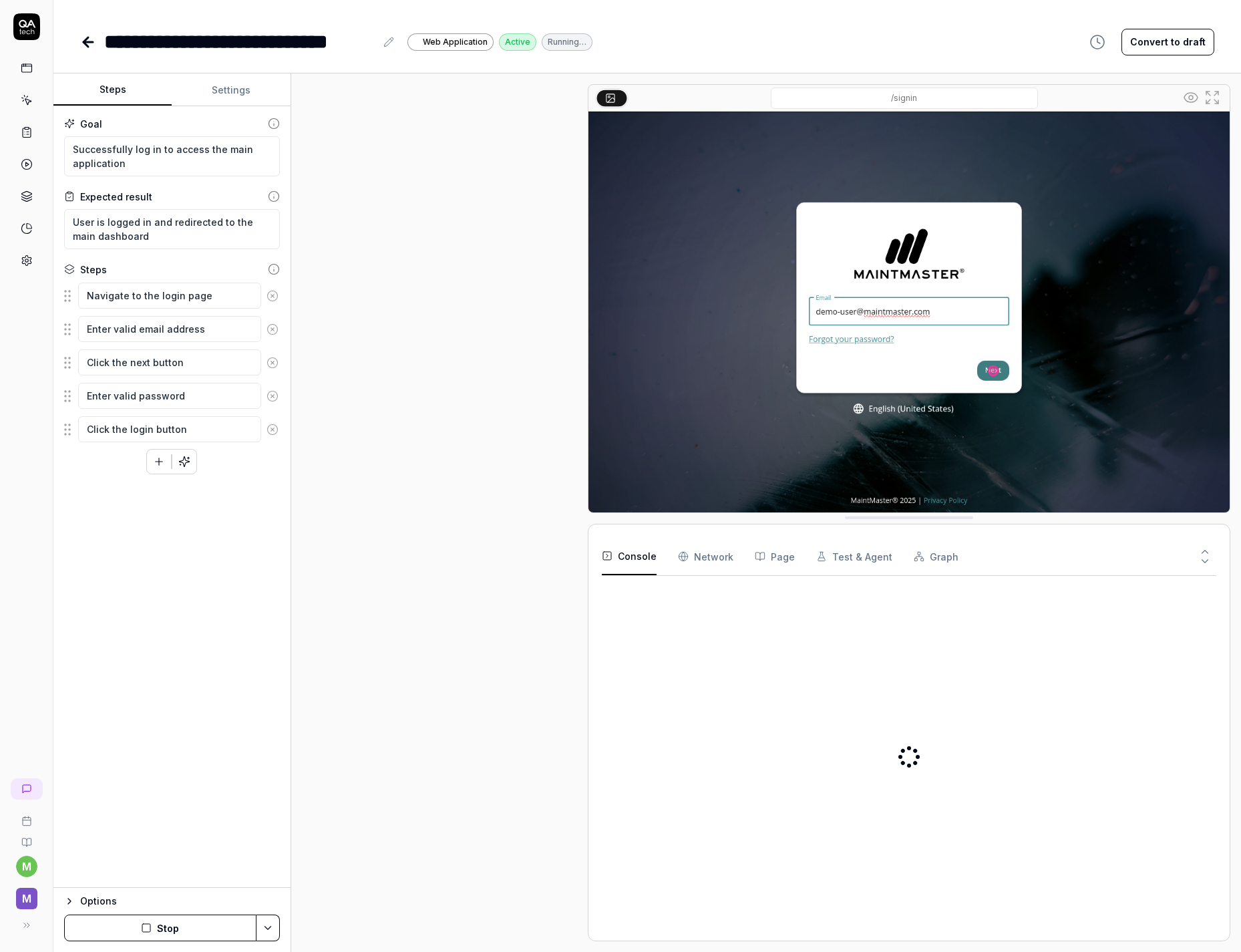
type textarea "*"
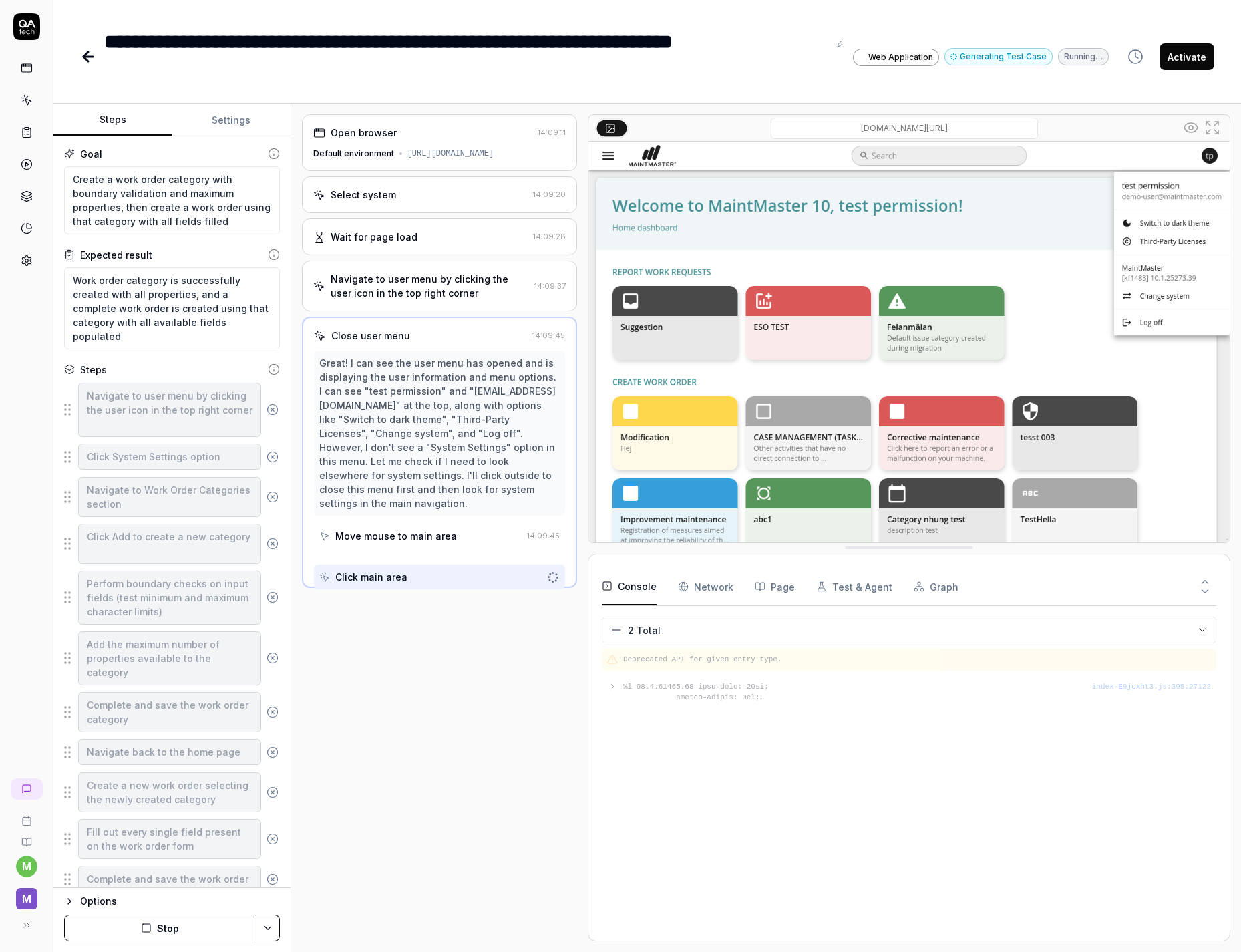
click at [218, 921] on button "Stop" at bounding box center [160, 927] width 192 height 26
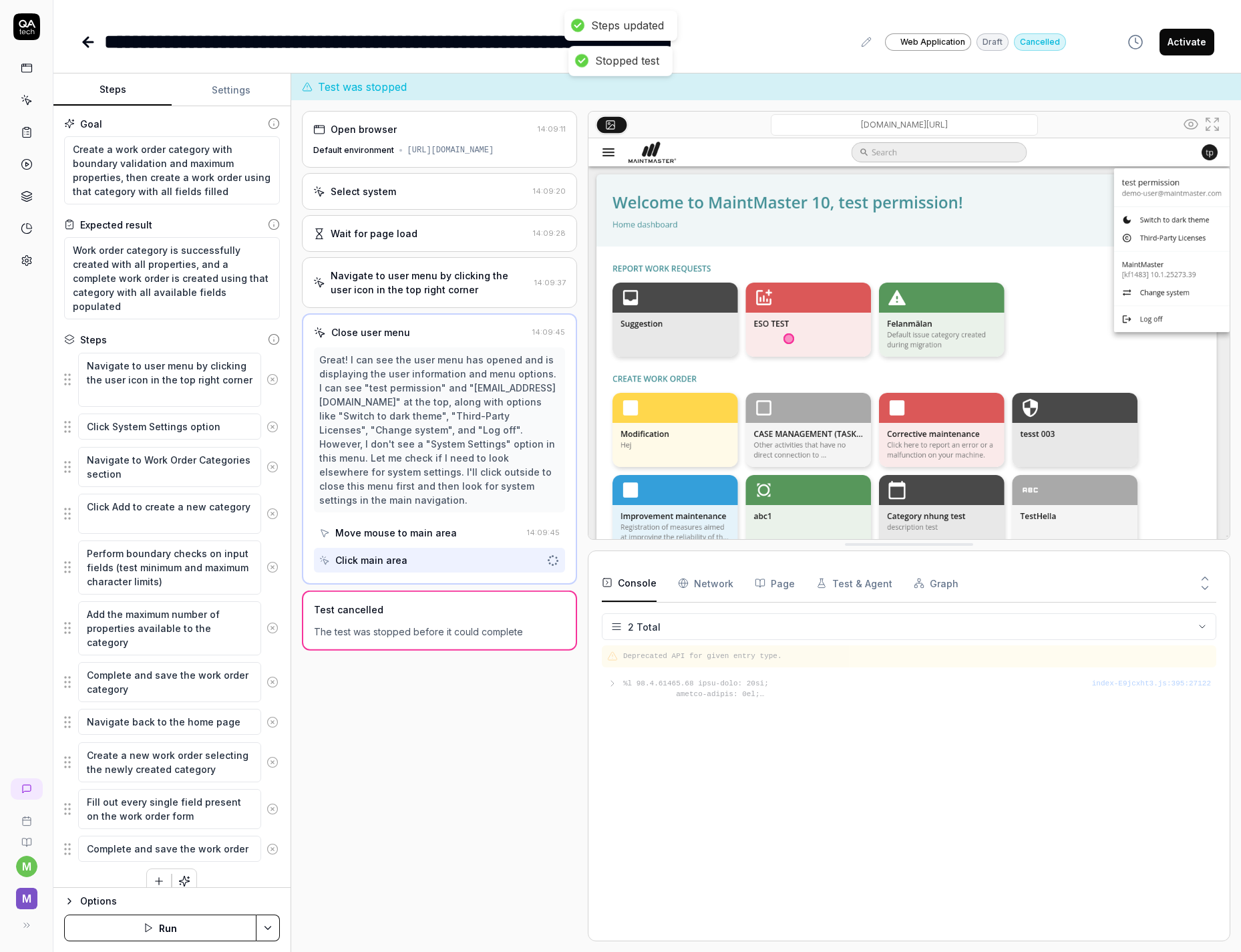
type textarea "*"
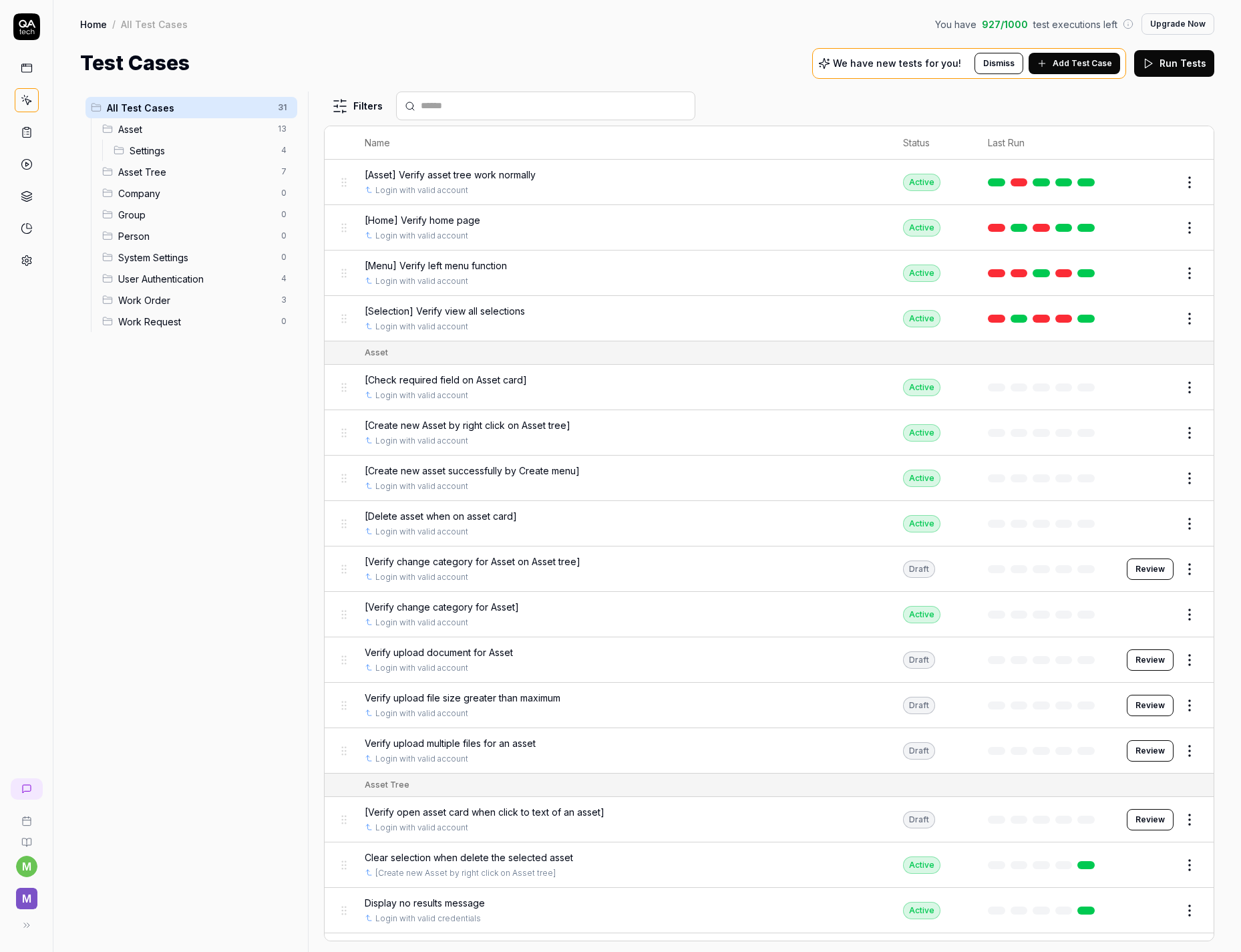
click at [160, 305] on span "Work Order" at bounding box center [195, 300] width 155 height 14
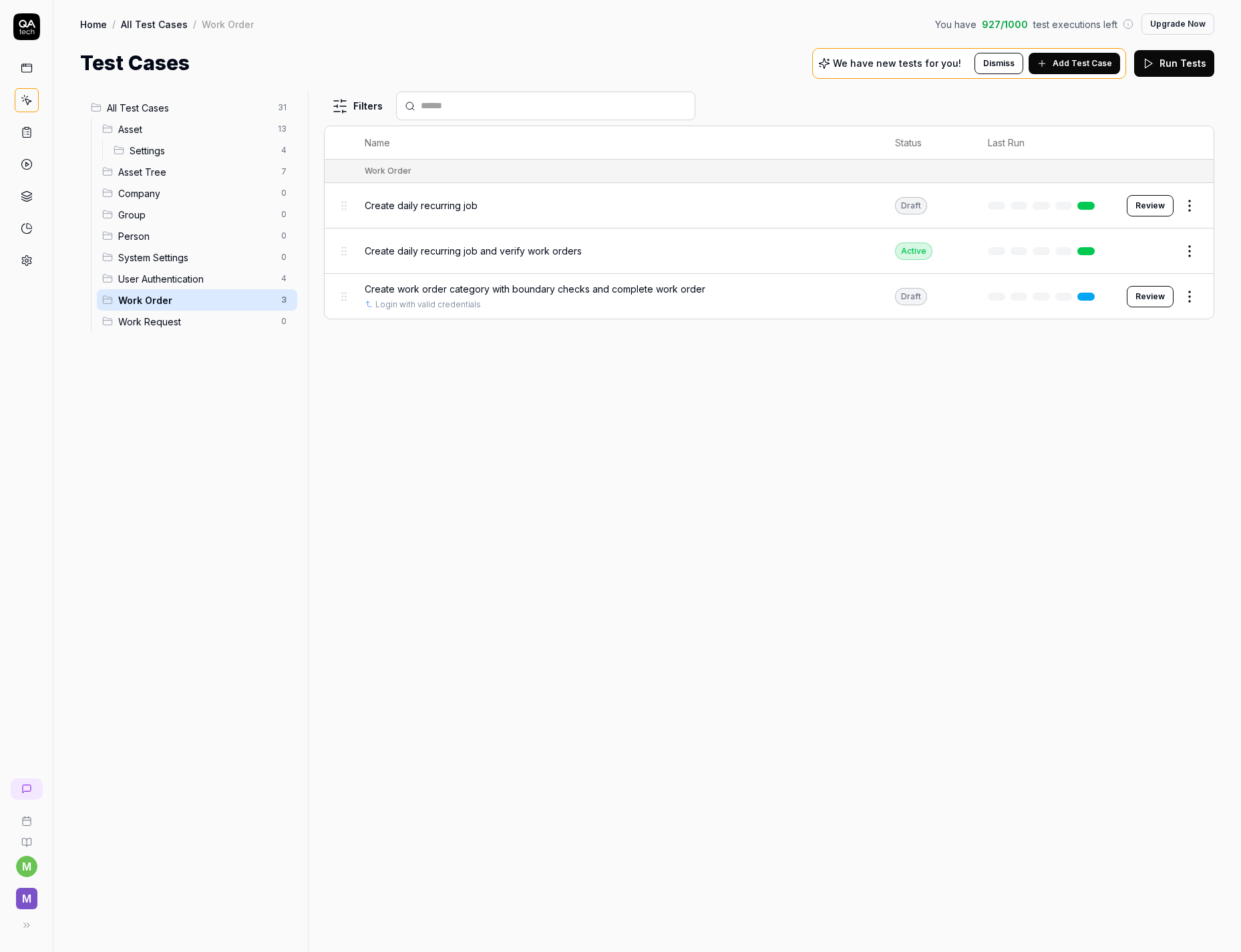
click at [439, 202] on span "Create daily recurring job" at bounding box center [421, 205] width 113 height 14
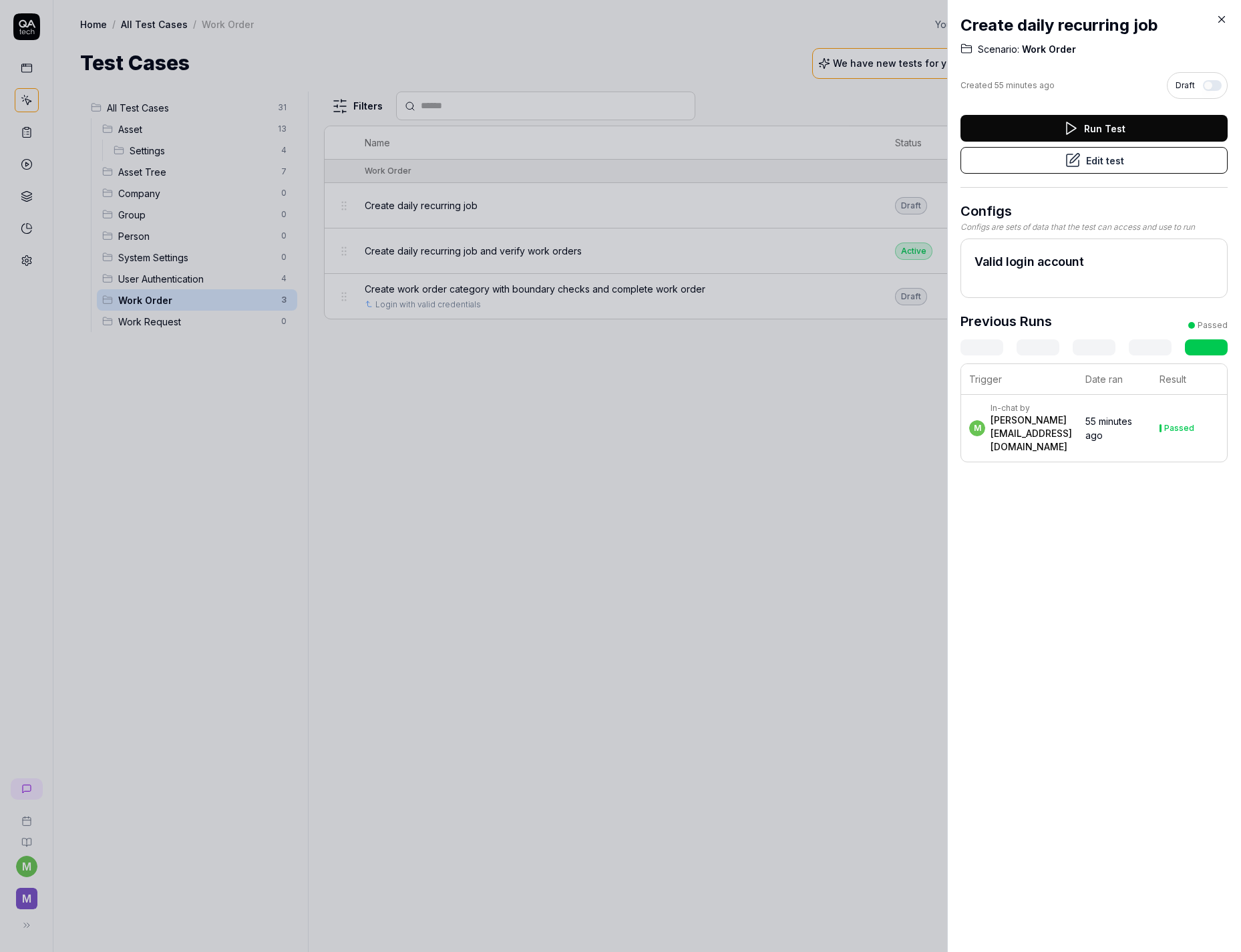
click at [1215, 18] on h2 "Create daily recurring job" at bounding box center [1094, 26] width 267 height 24
drag, startPoint x: 1225, startPoint y: 11, endPoint x: 1222, endPoint y: 19, distance: 8.5
click at [1224, 15] on div "Create daily recurring job Scenario: Work Order Created 55 minutes ago Draft Ru…" at bounding box center [1094, 476] width 294 height 952
click at [1222, 20] on icon at bounding box center [1222, 19] width 12 height 12
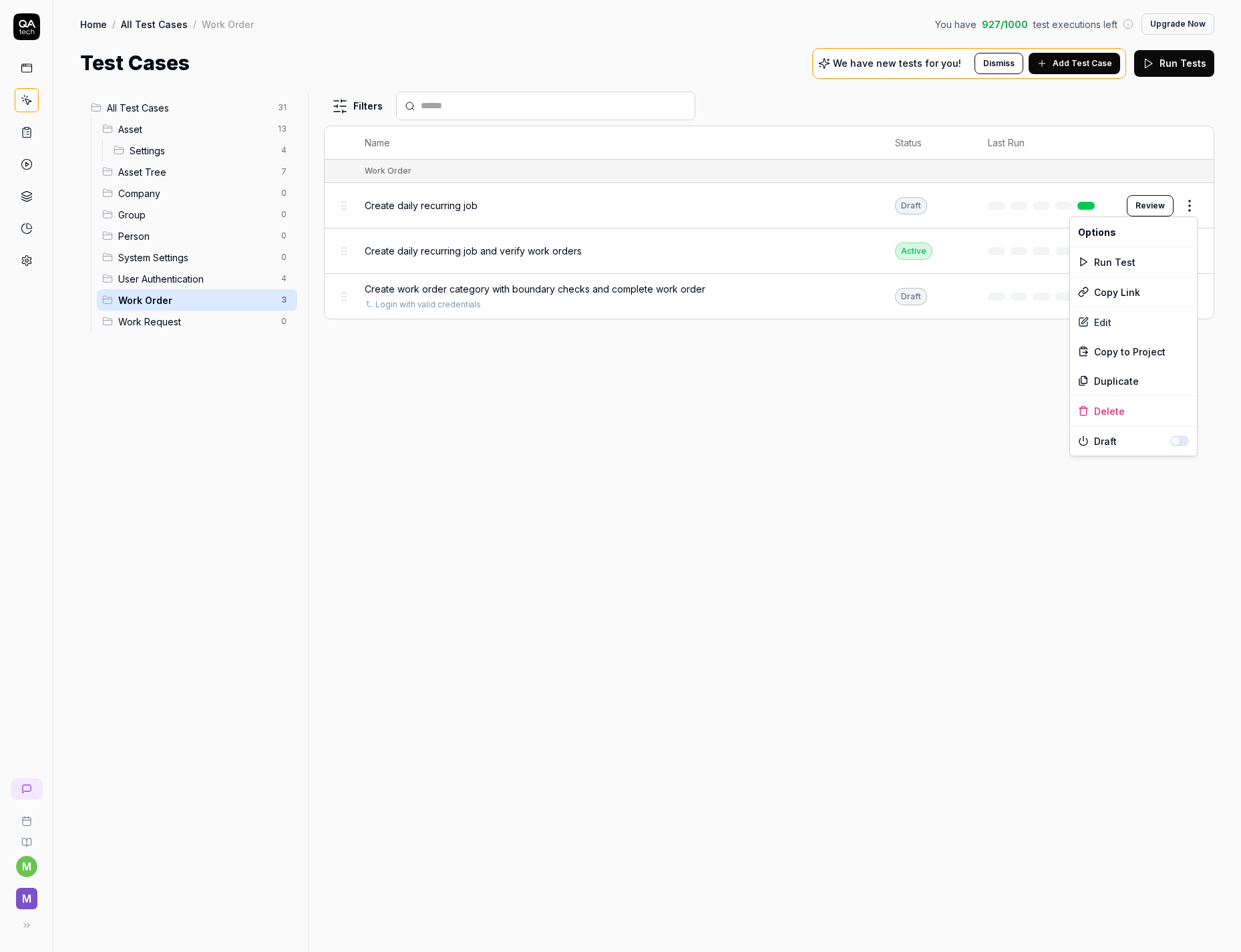
click at [1196, 207] on html "m M Home / All Test Cases / Work Order You have 927 / 1000 test executions left…" at bounding box center [620, 476] width 1241 height 952
click at [1119, 406] on div "Delete" at bounding box center [1134, 410] width 127 height 29
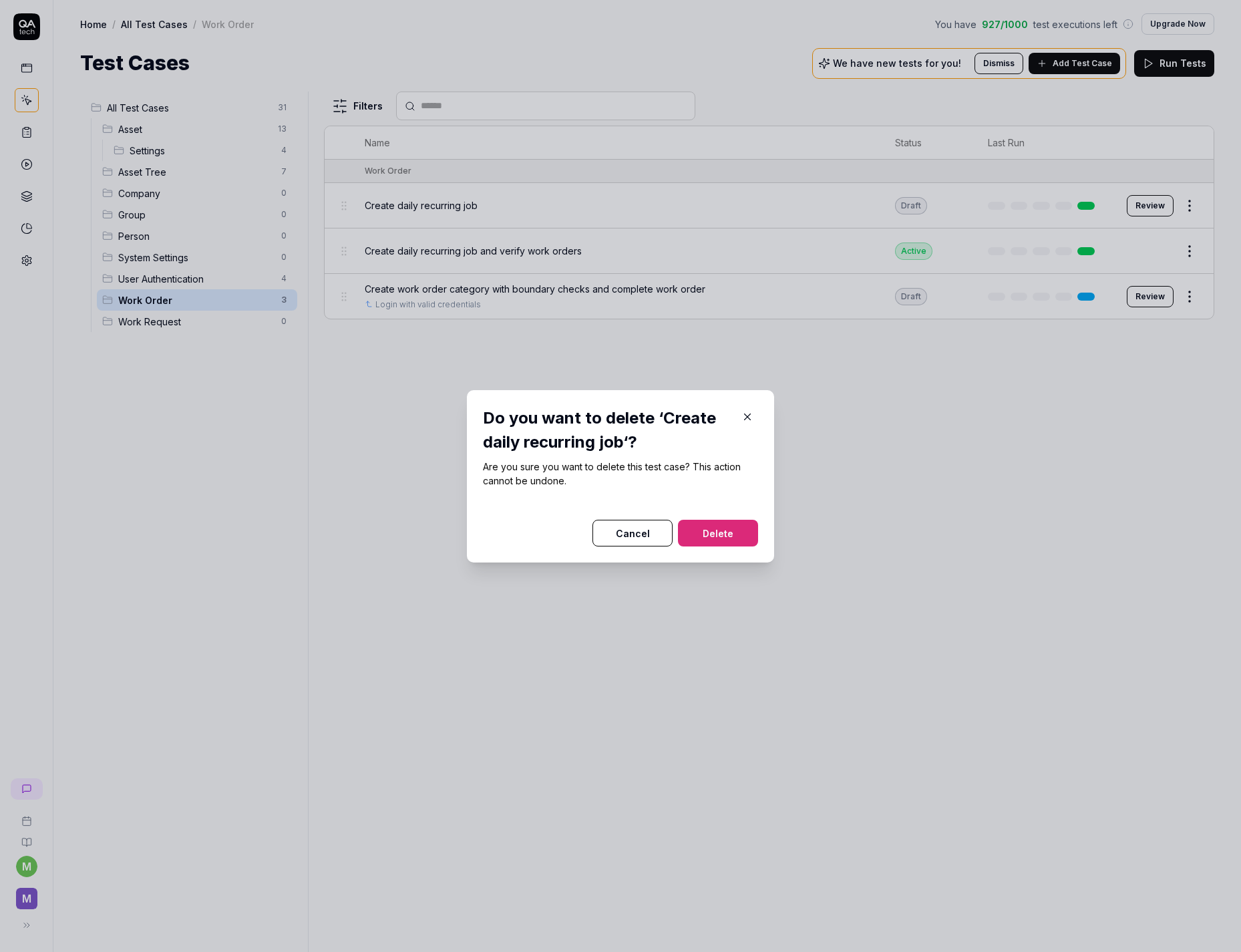
click at [729, 527] on button "Delete" at bounding box center [718, 532] width 80 height 26
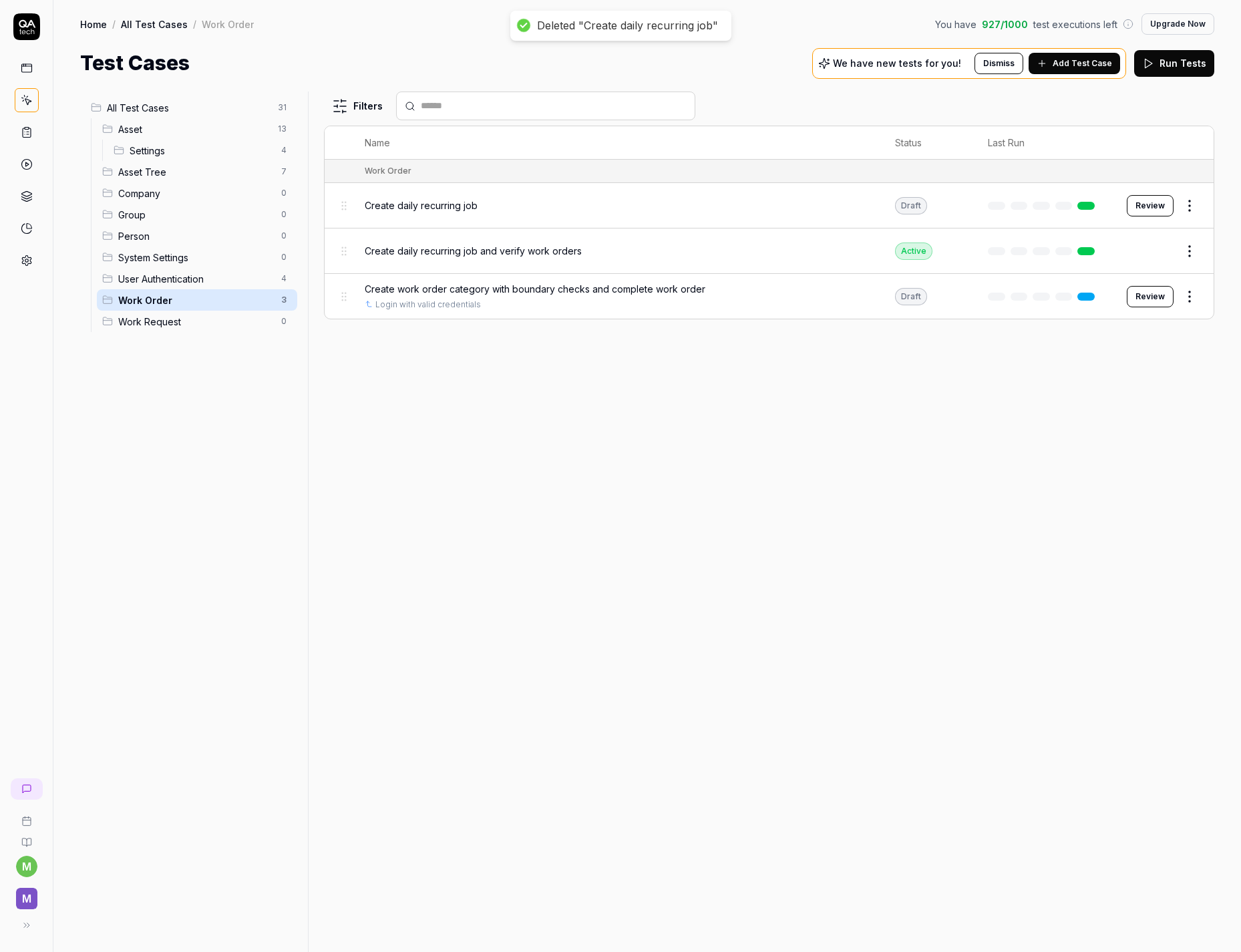
click at [453, 250] on span "Create daily recurring job and verify work orders" at bounding box center [473, 251] width 217 height 14
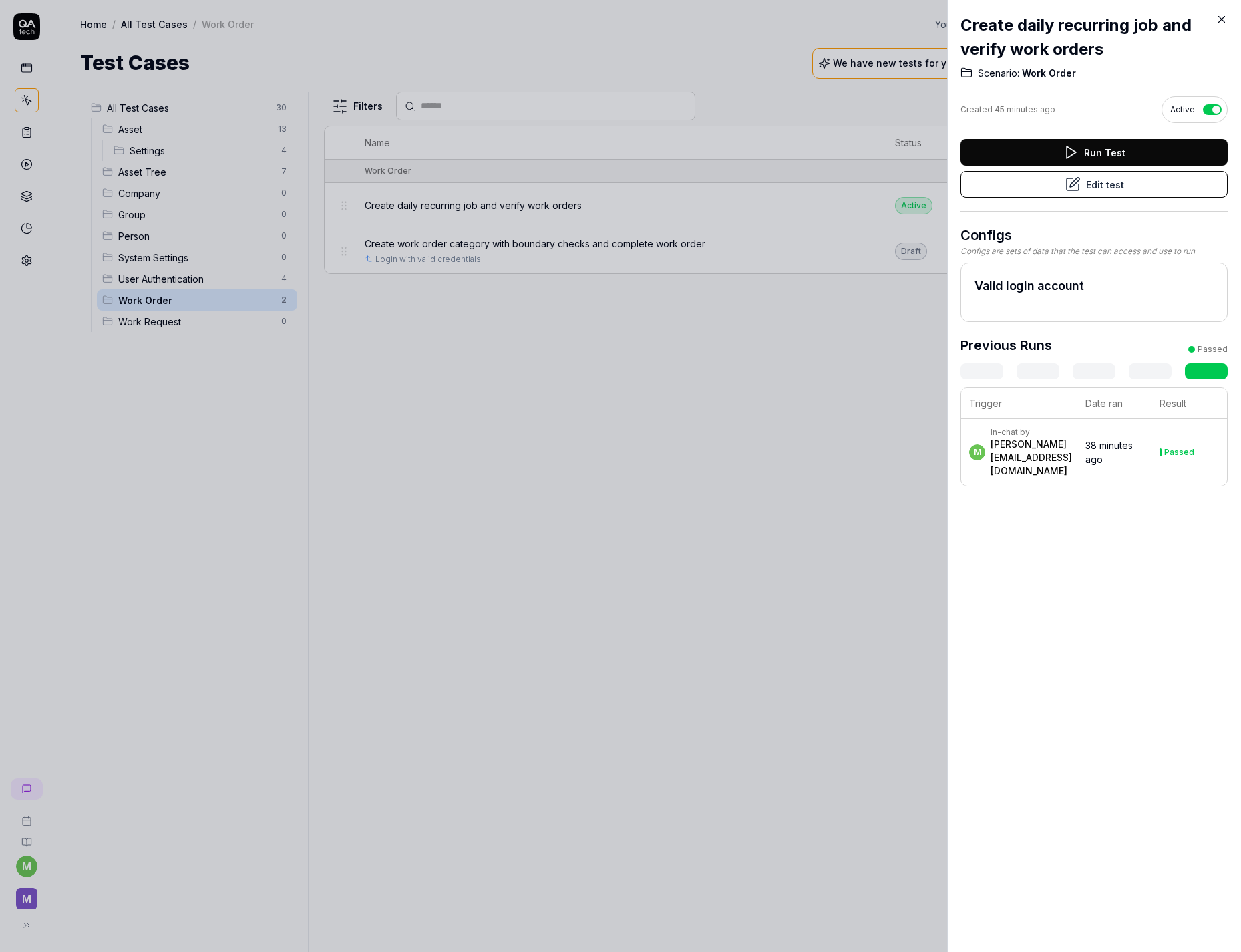
click at [1019, 188] on button "Edit test" at bounding box center [1094, 184] width 267 height 26
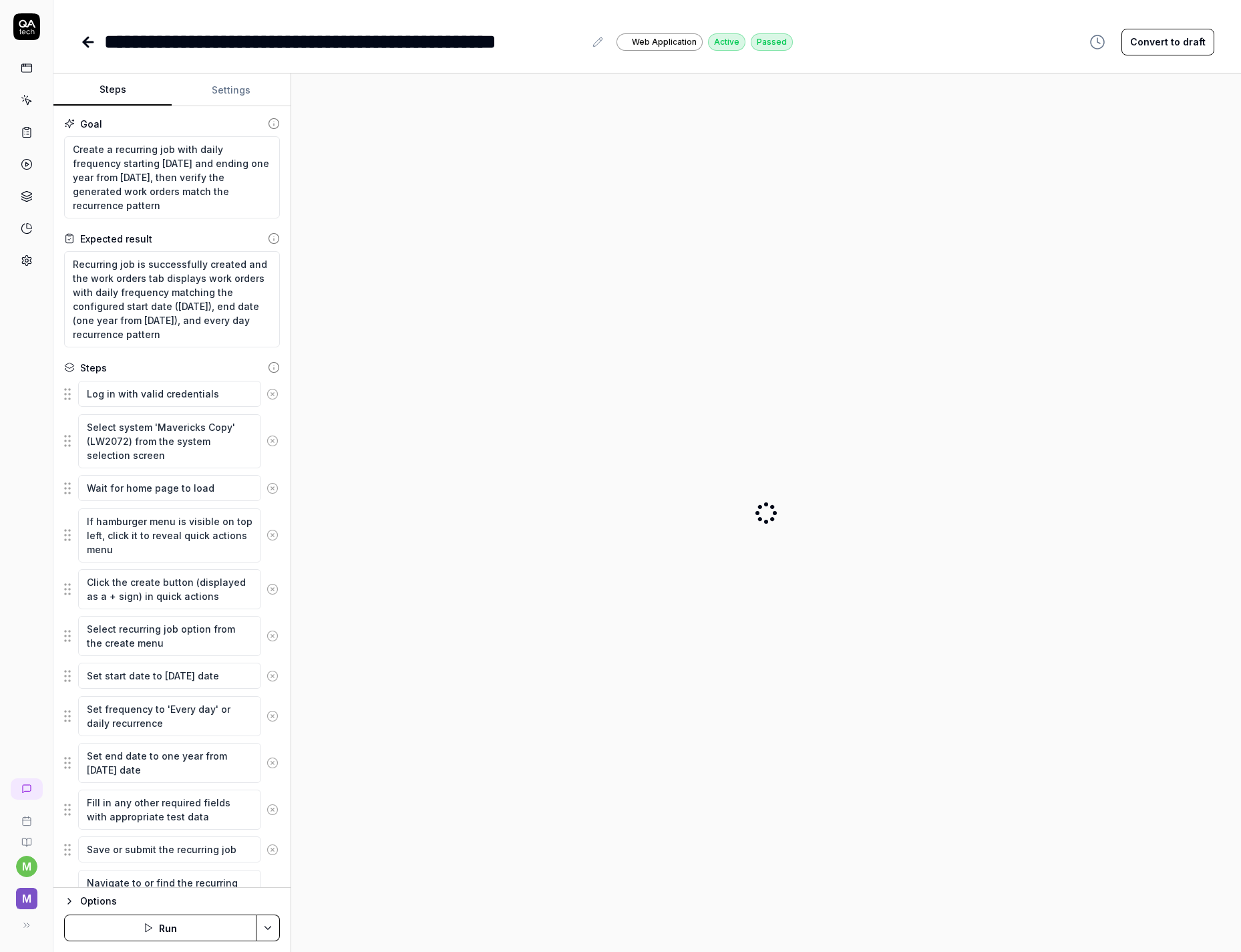
type textarea "*"
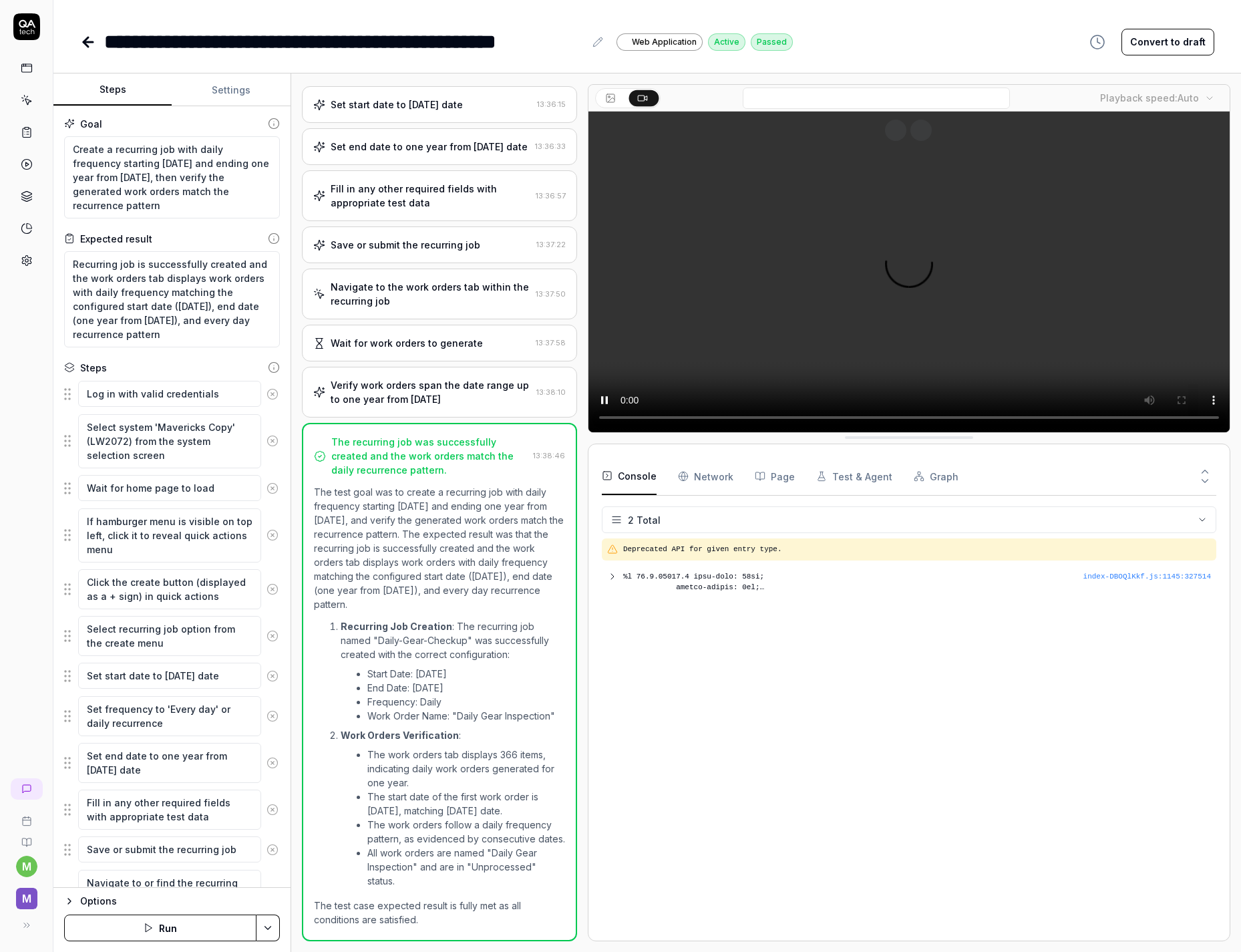
scroll to position [479, 0]
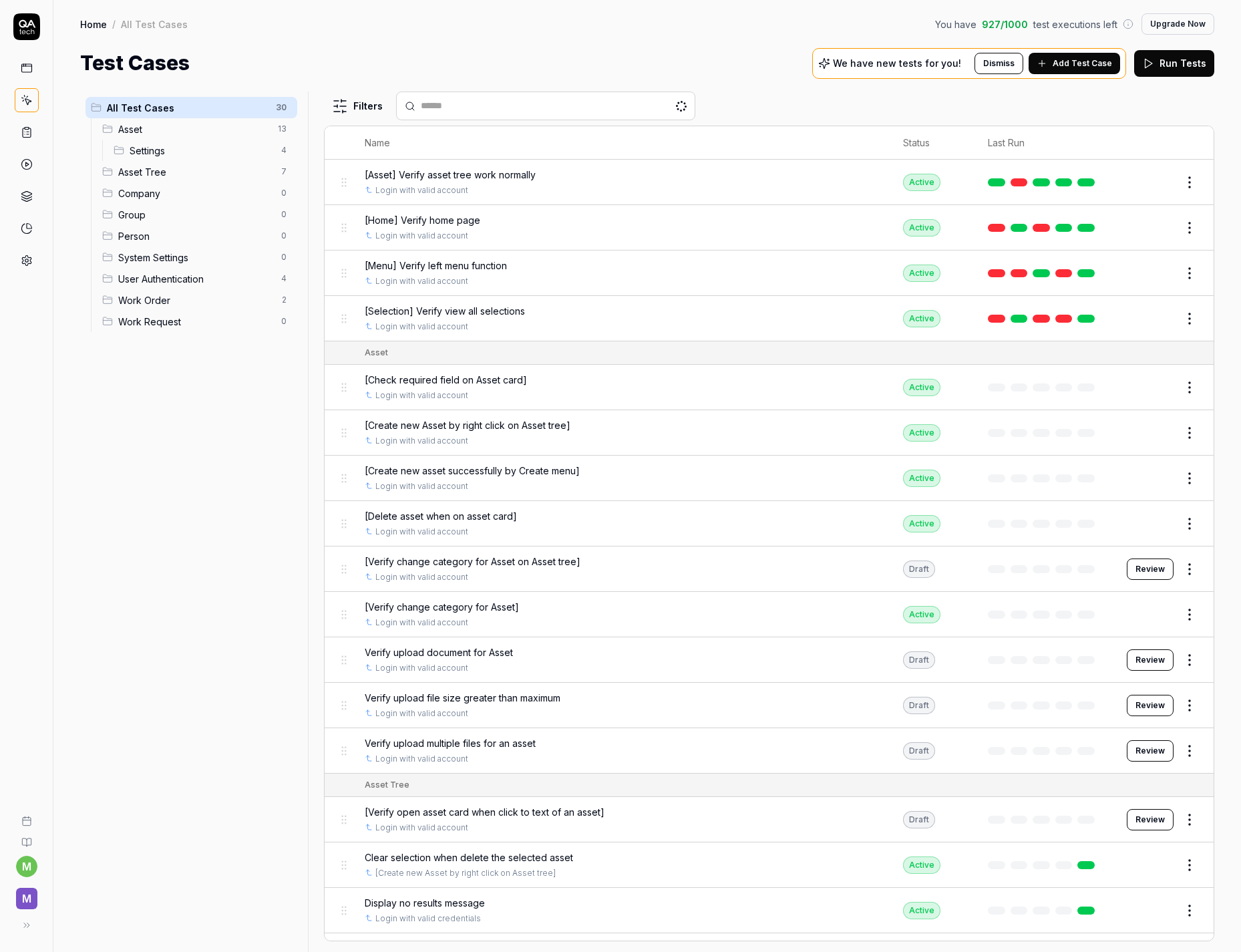
click at [194, 152] on span "Settings" at bounding box center [202, 151] width 144 height 14
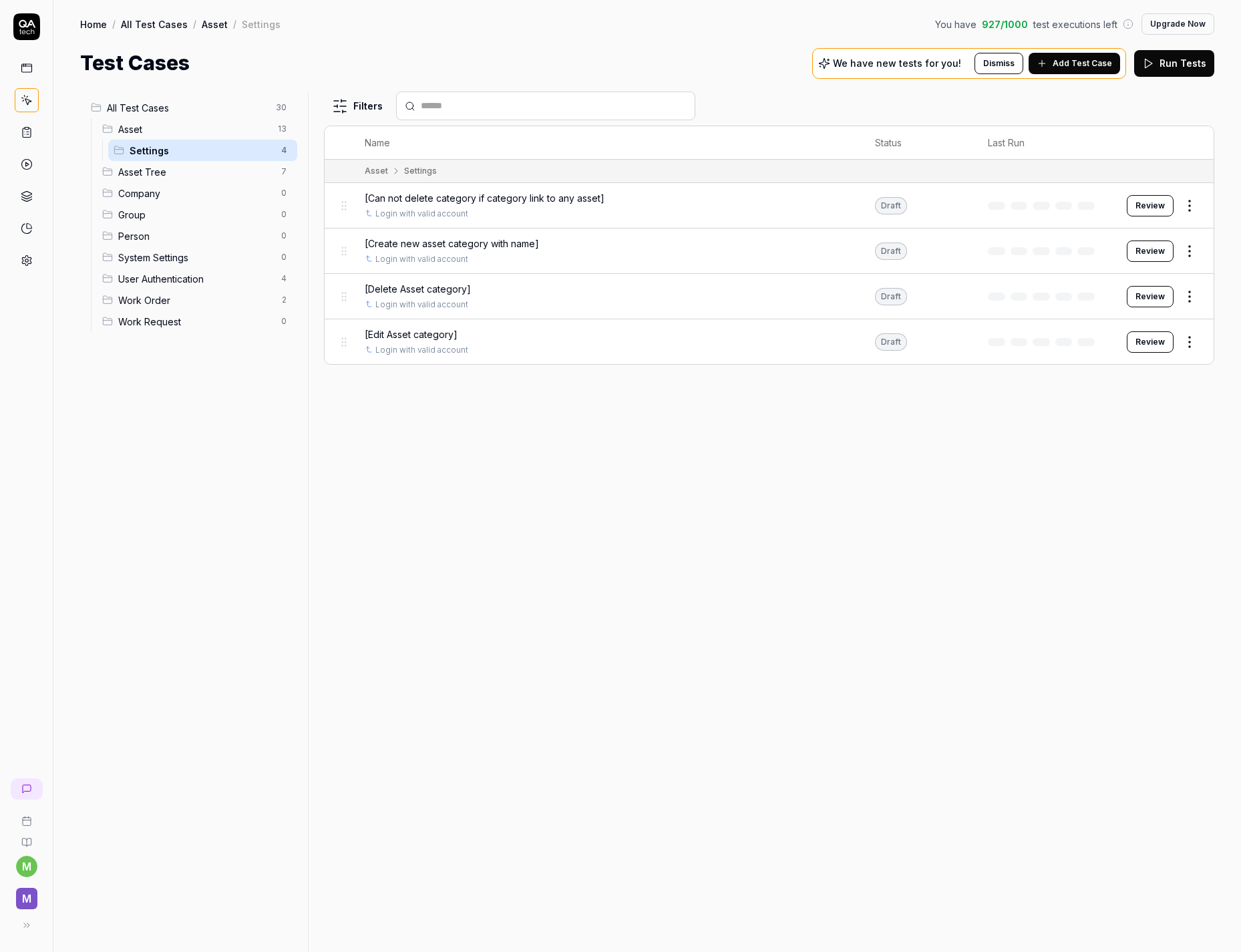
click at [170, 276] on span "User Authentication" at bounding box center [195, 279] width 155 height 14
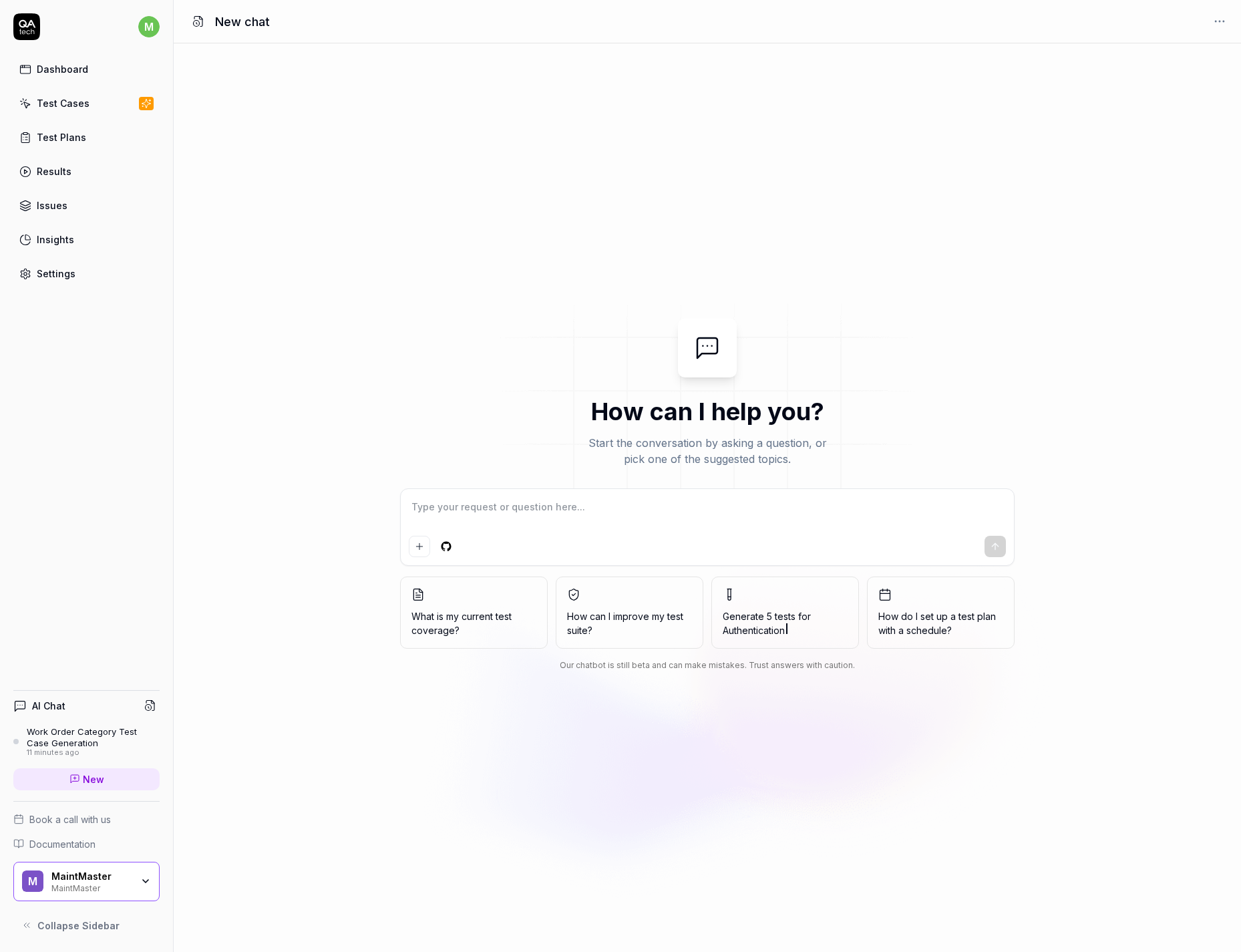
click at [99, 738] on div "Work Order Category Test Case Generation" at bounding box center [93, 737] width 133 height 22
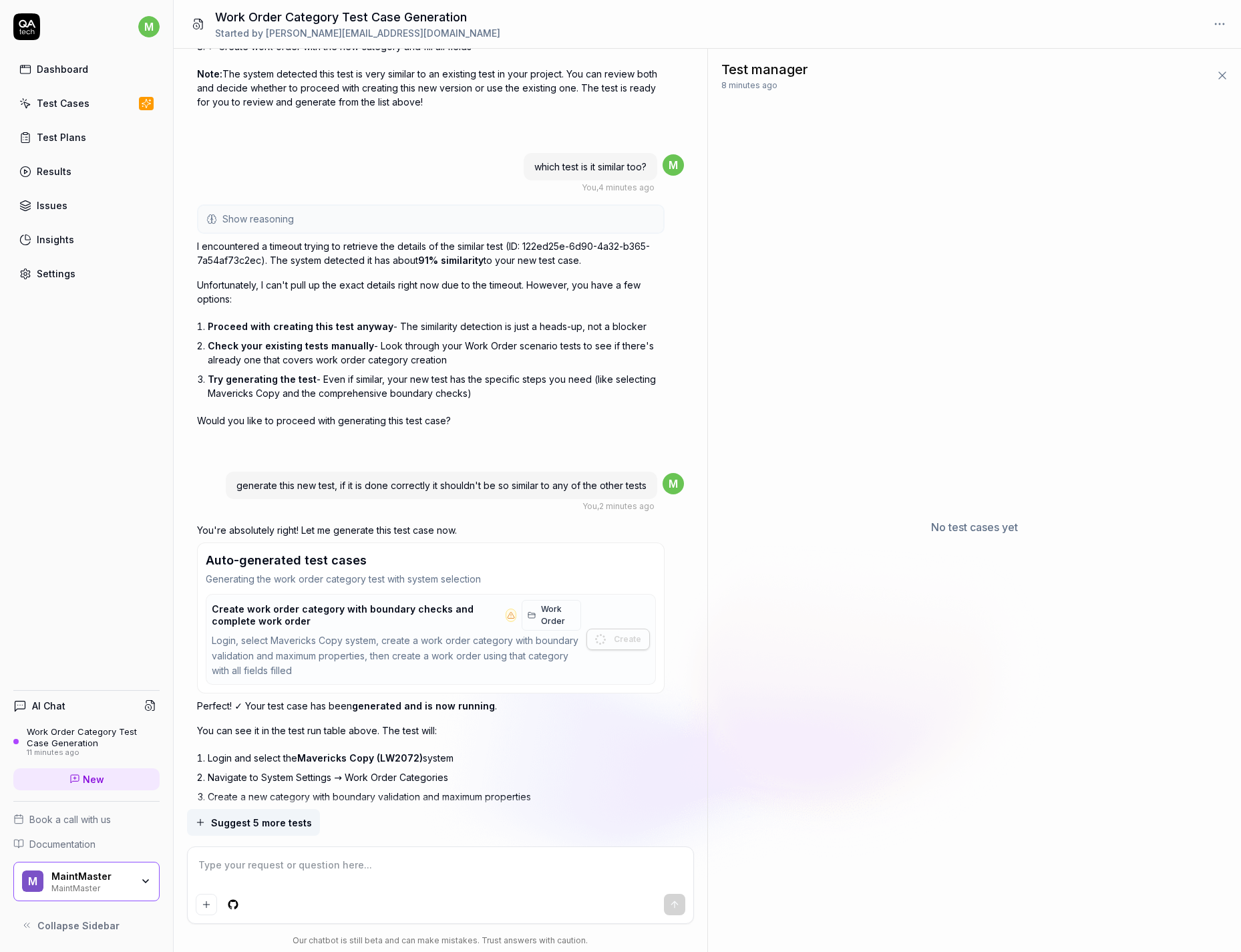
scroll to position [1991, 0]
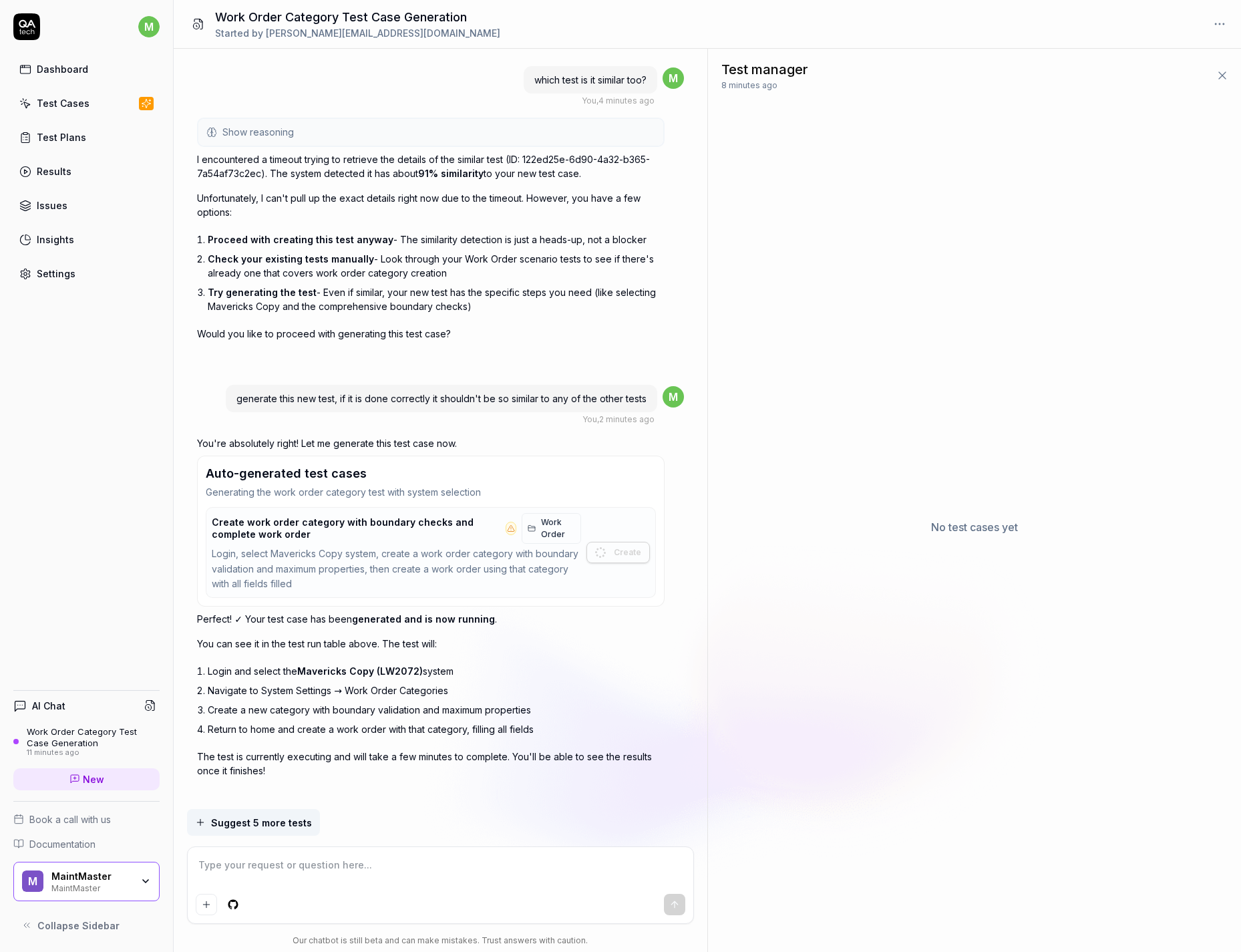
click at [340, 864] on textarea at bounding box center [441, 871] width 490 height 33
click at [299, 464] on h3 "Auto-generated test cases" at bounding box center [431, 472] width 450 height 18
click at [242, 464] on h3 "Auto-generated test cases" at bounding box center [431, 472] width 450 height 18
click at [244, 517] on span "Create work order category with boundary checks and complete work order" at bounding box center [356, 528] width 288 height 24
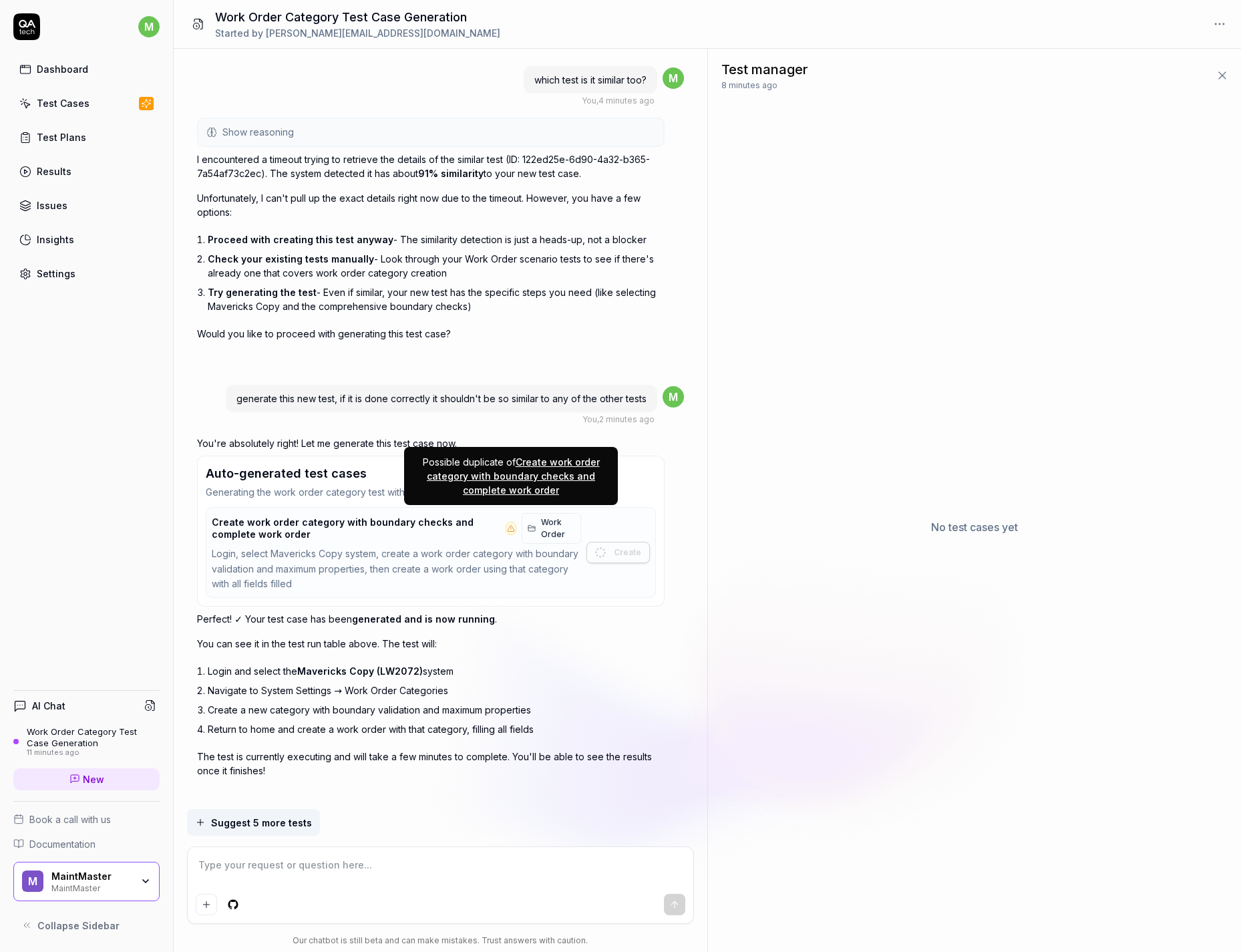
click at [530, 485] on link "Create work order category with boundary checks and complete work order" at bounding box center [513, 475] width 173 height 39
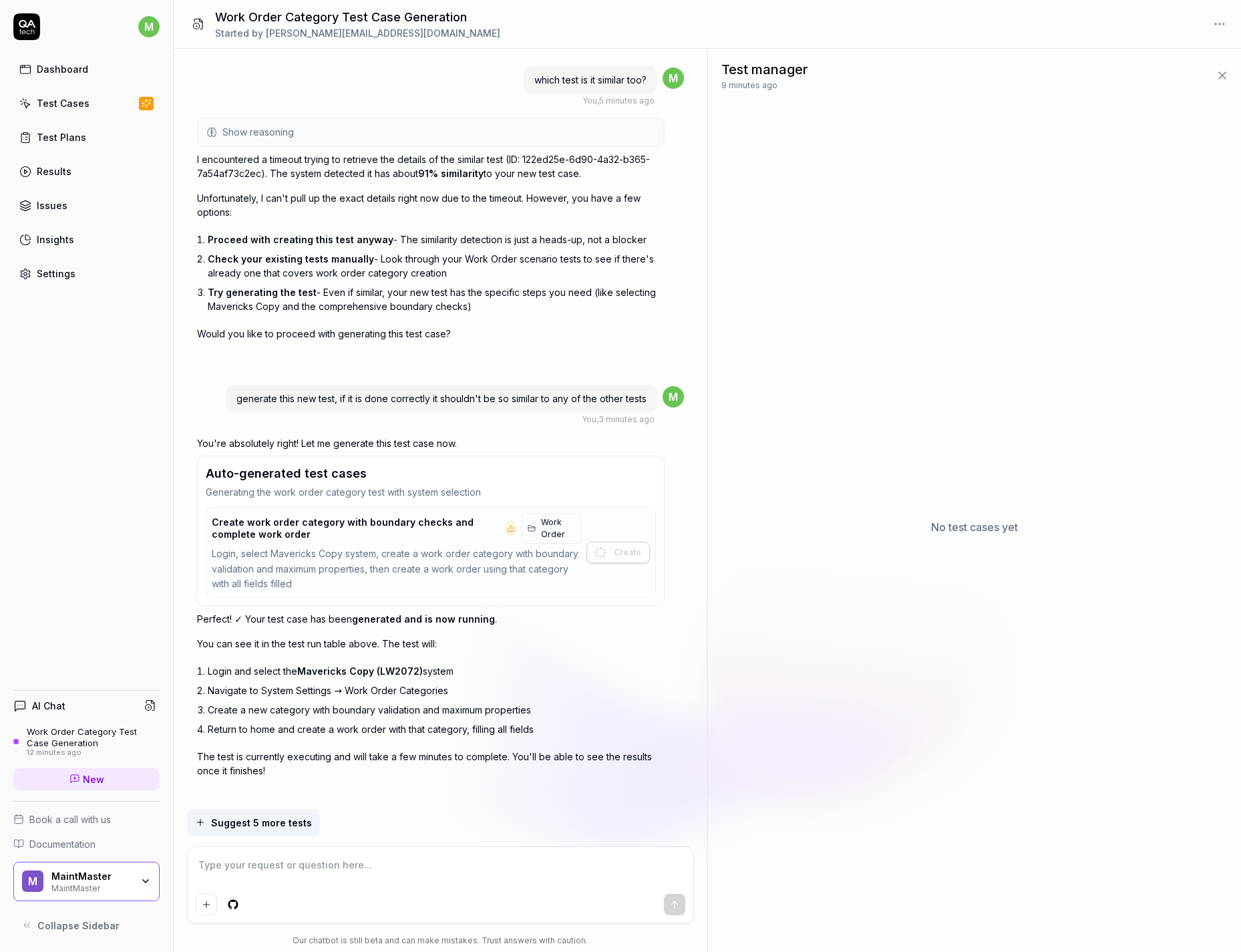
click at [364, 878] on textarea at bounding box center [441, 871] width 490 height 33
type textarea "*"
type textarea "i"
type textarea "*"
type textarea "i"
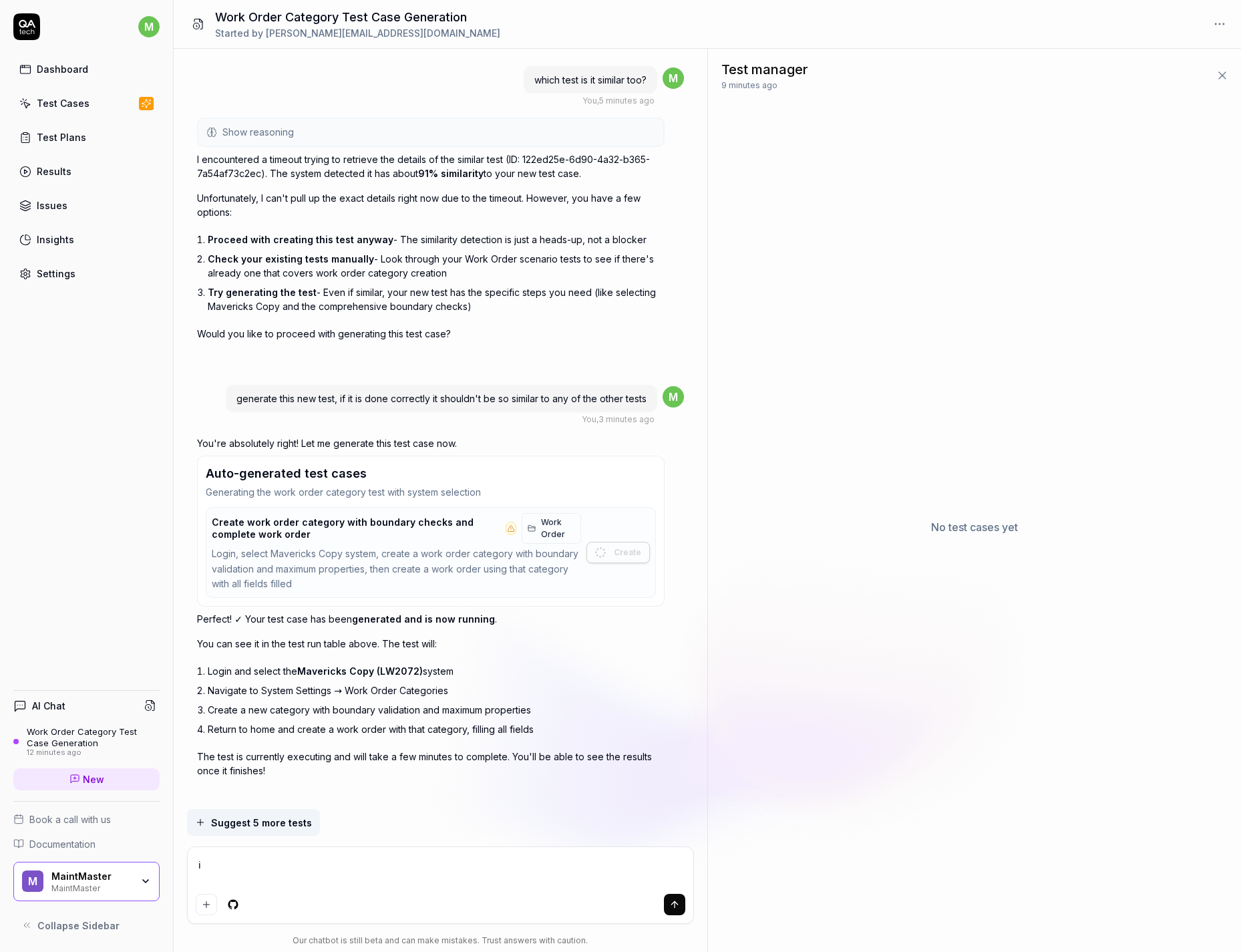
type textarea "*"
type textarea "i t"
type textarea "*"
type textarea "i ti"
type textarea "*"
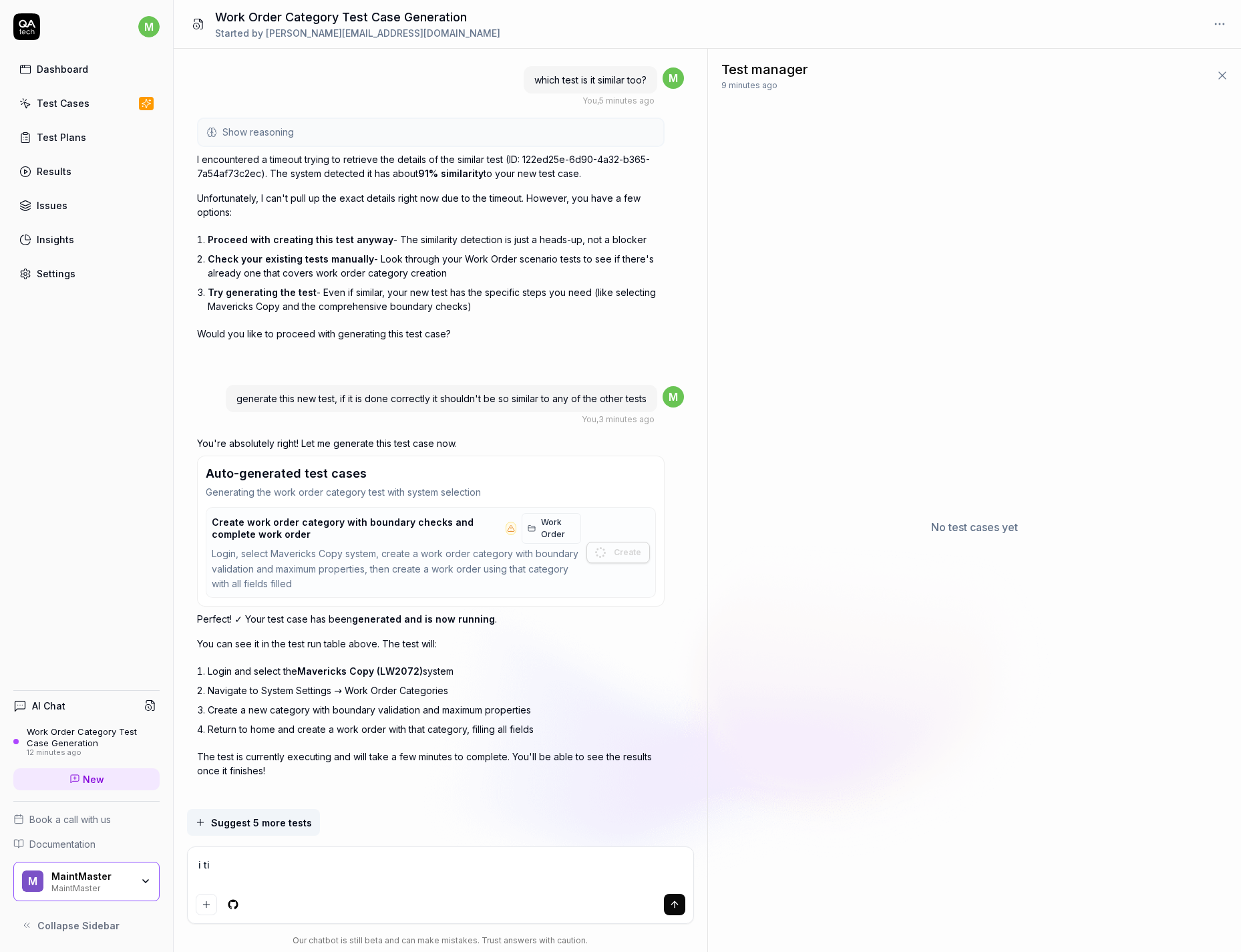
type textarea "i tih"
type textarea "*"
type textarea "i tihn"
type textarea "*"
type textarea "i tihnk"
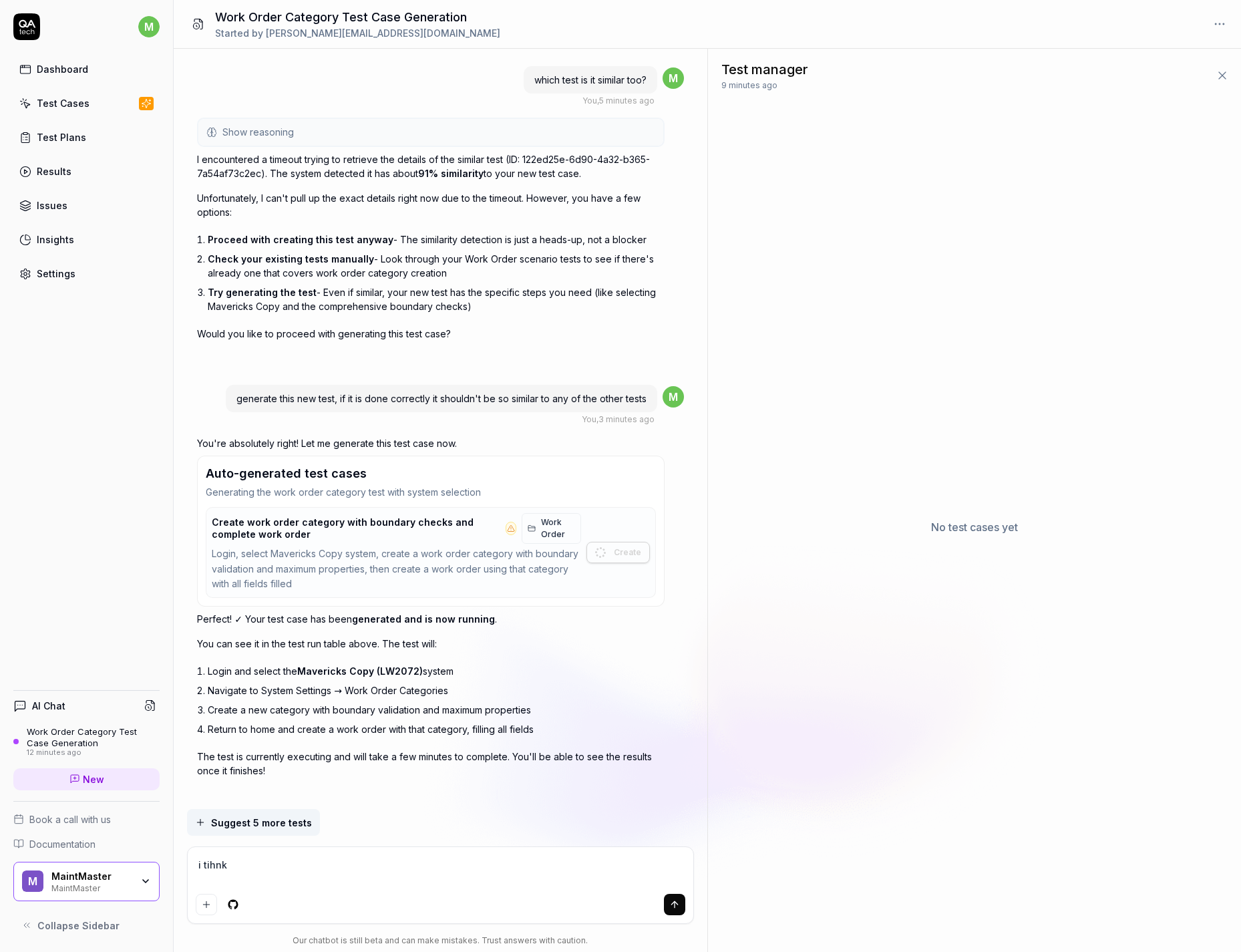
type textarea "*"
type textarea "i tihnk"
type textarea "*"
type textarea "i tihnk t"
type textarea "*"
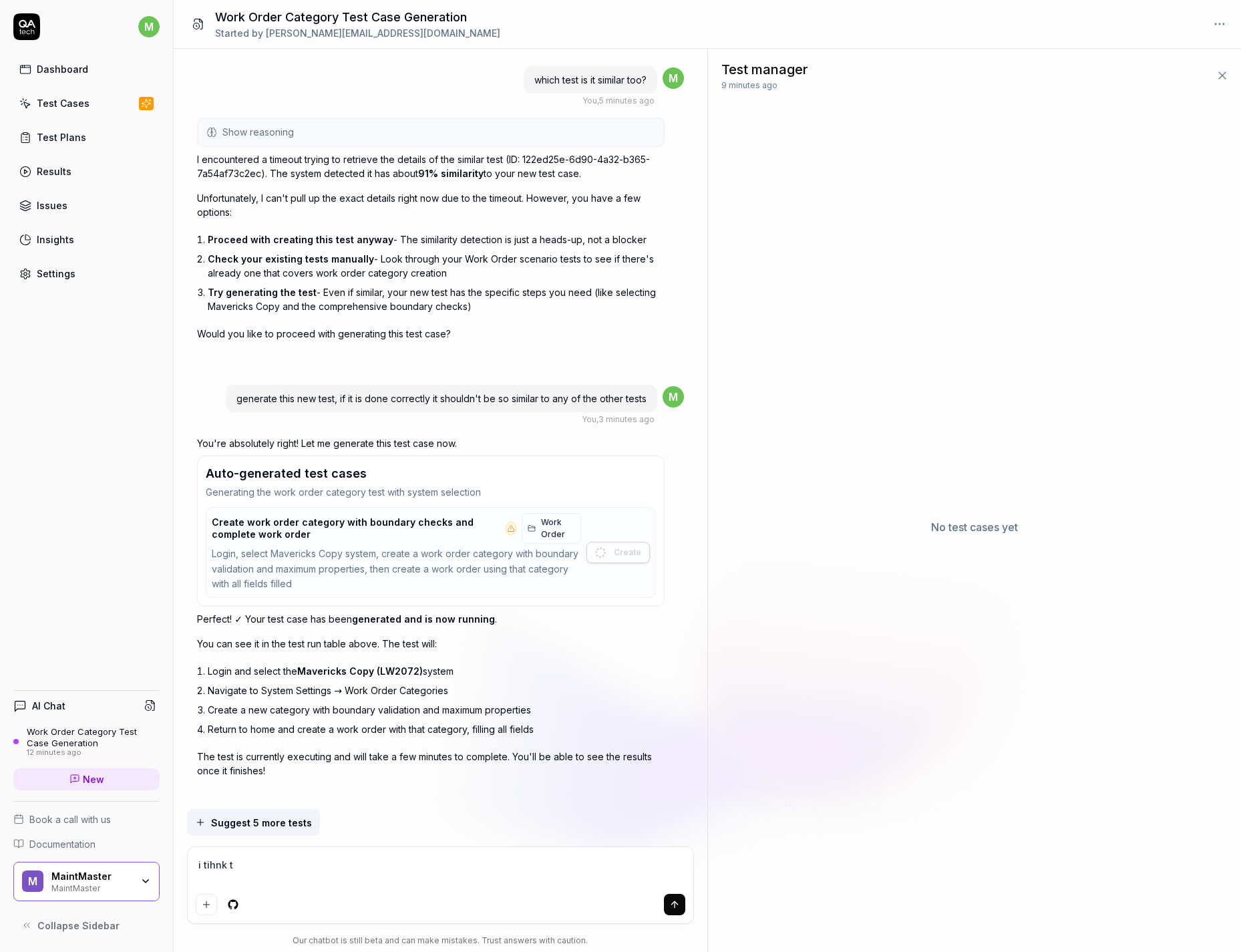
type textarea "i tihnk th"
type textarea "*"
type textarea "i tihnk the"
type textarea "*"
type textarea "i tihnk the"
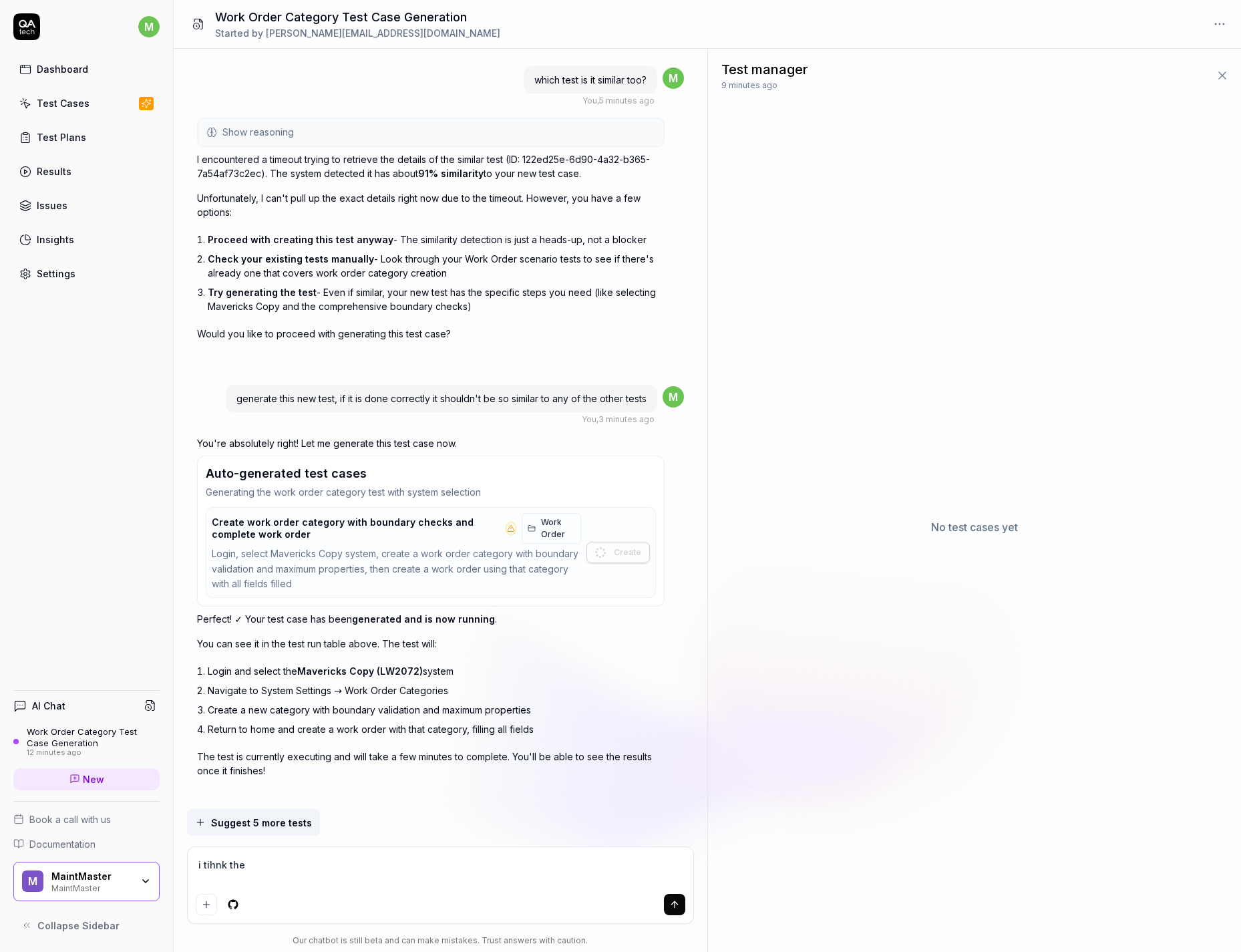
type textarea "*"
type textarea "i tihnk the t"
type textarea "*"
type textarea "i tihnk the te"
type textarea "*"
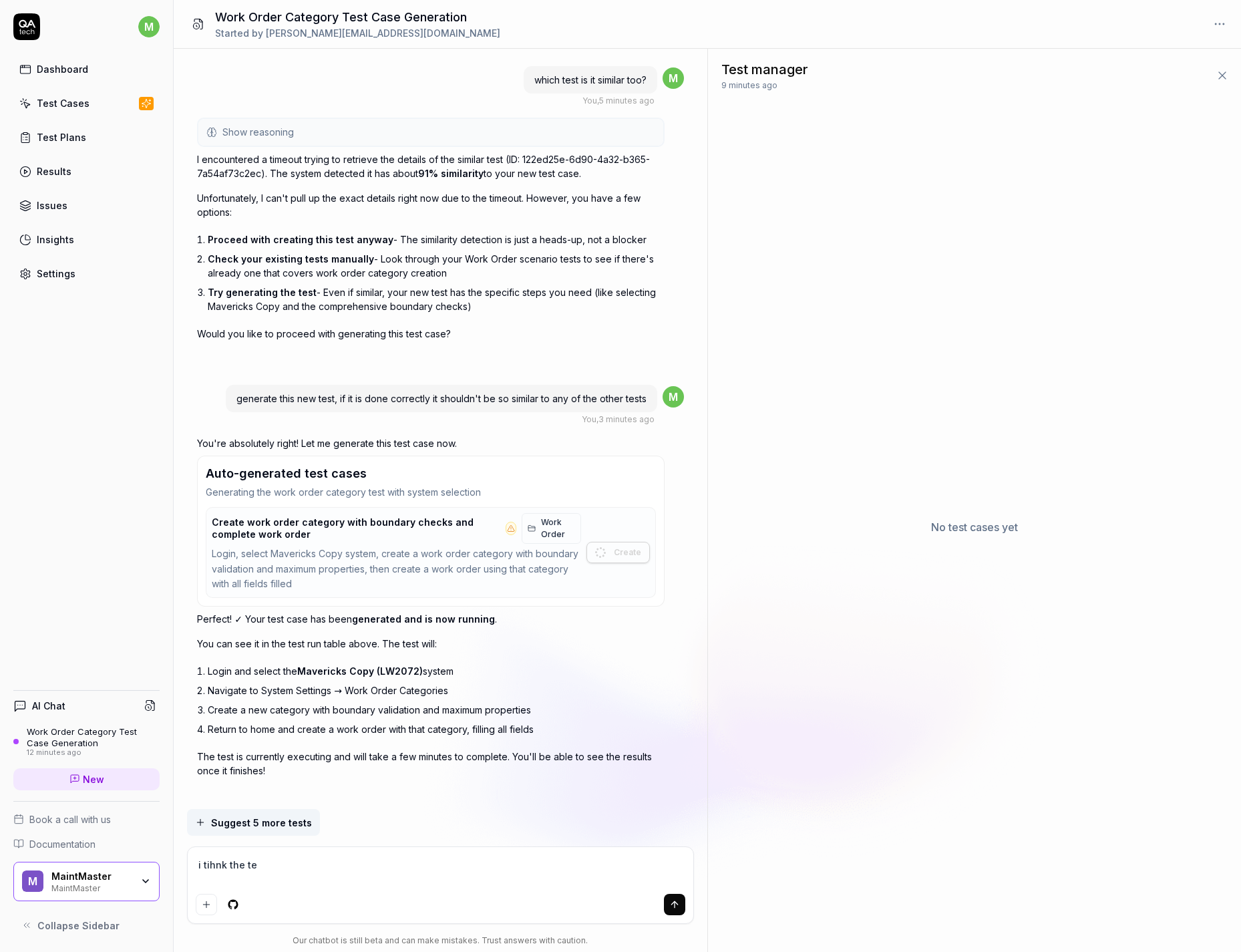
type textarea "i tihnk the tes"
type textarea "*"
type textarea "i tihnk the test"
type textarea "*"
type textarea "i tihnk the test"
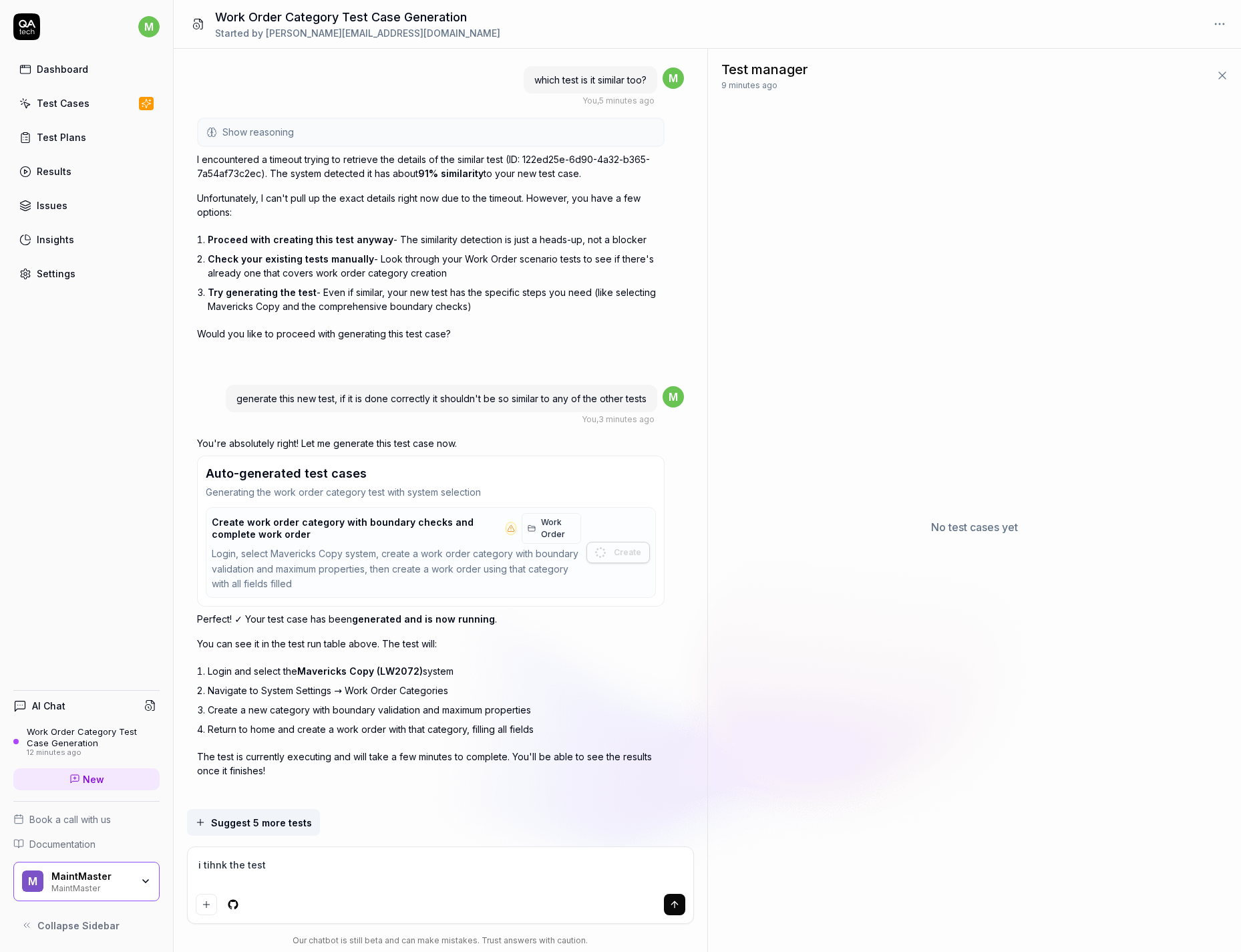
type textarea "*"
type textarea "i tihnk the test w"
type textarea "*"
type textarea "i tihnk the test wa"
type textarea "*"
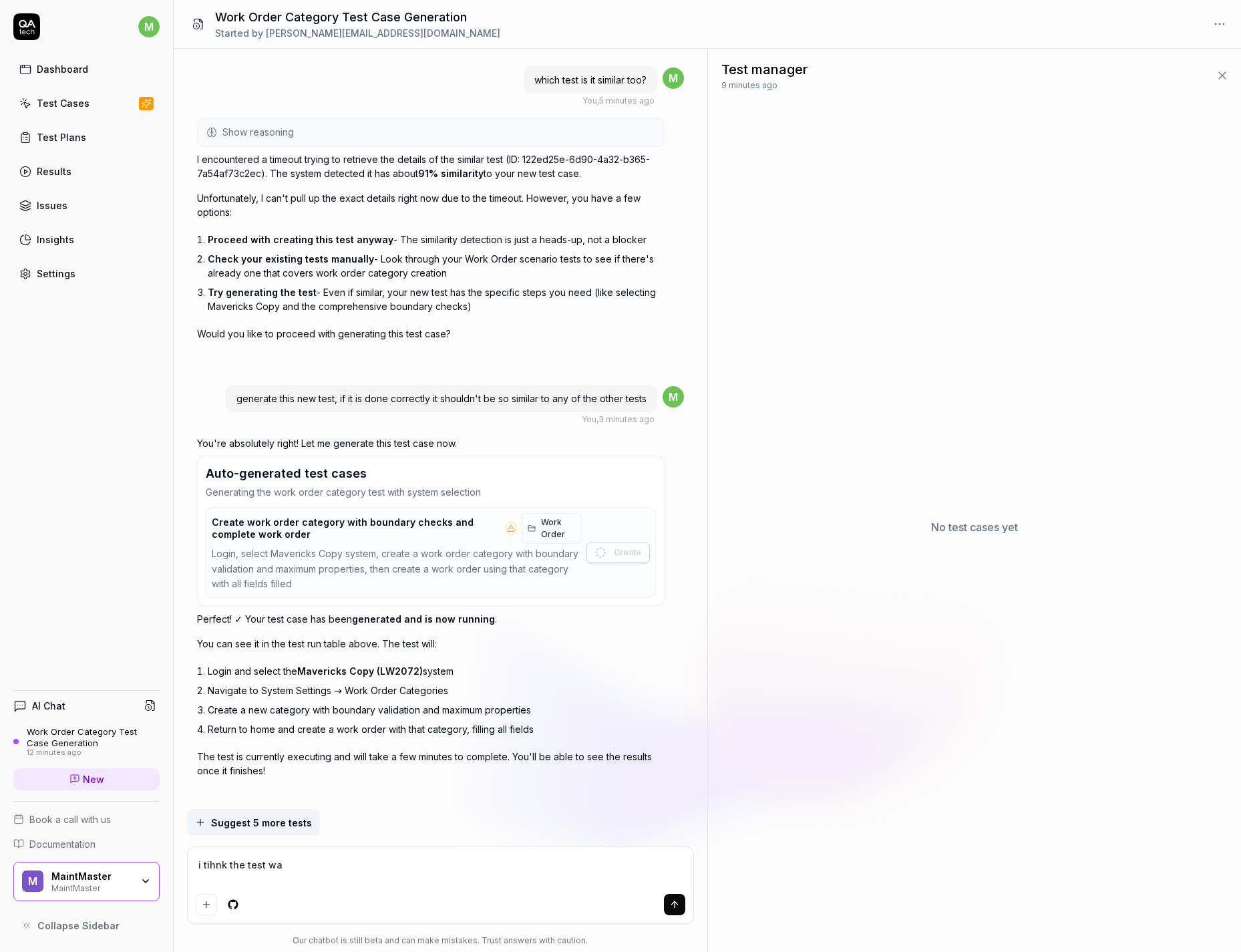
type textarea "i tihnk the test was"
type textarea "*"
type textarea "i tihnk the test was"
type textarea "*"
type textarea "i tihnk the test was r"
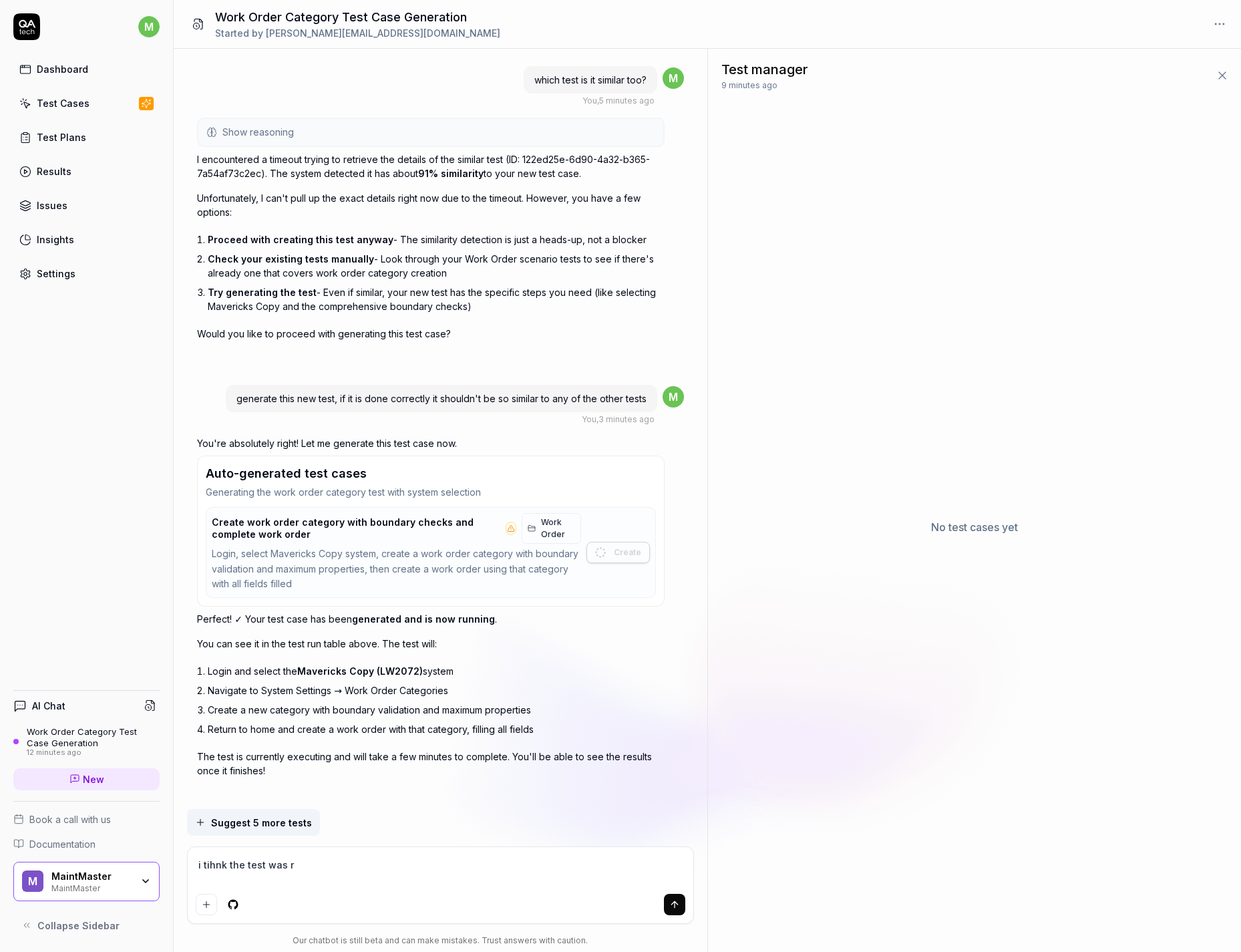
type textarea "*"
type textarea "i tihnk the test was re"
type textarea "*"
type textarea "i tihnk the test was rem"
type textarea "*"
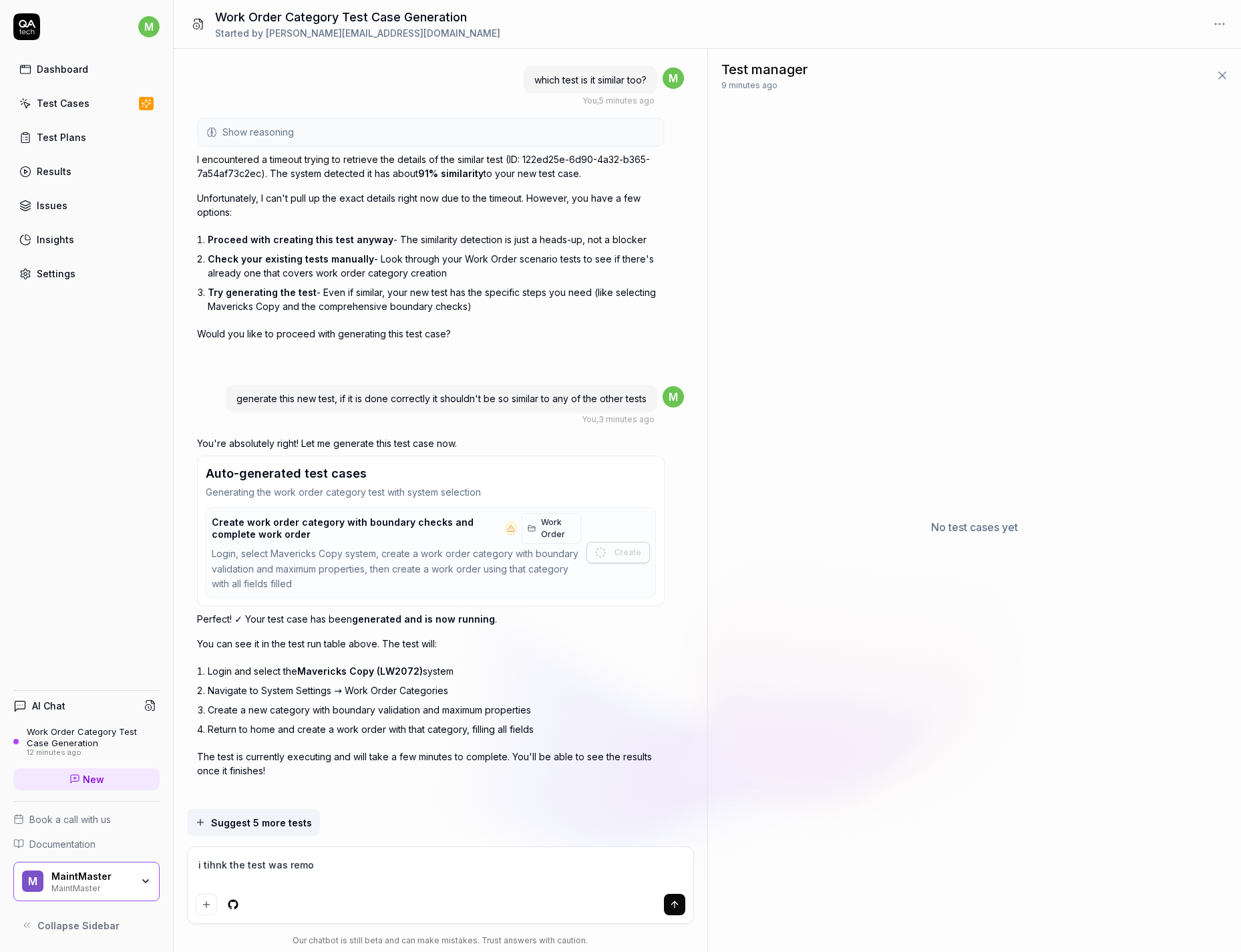
type textarea "i tihnk the test was remov"
type textarea "*"
type textarea "i tihnk the test was remove"
type textarea "*"
type textarea "i tihnk the test was removed"
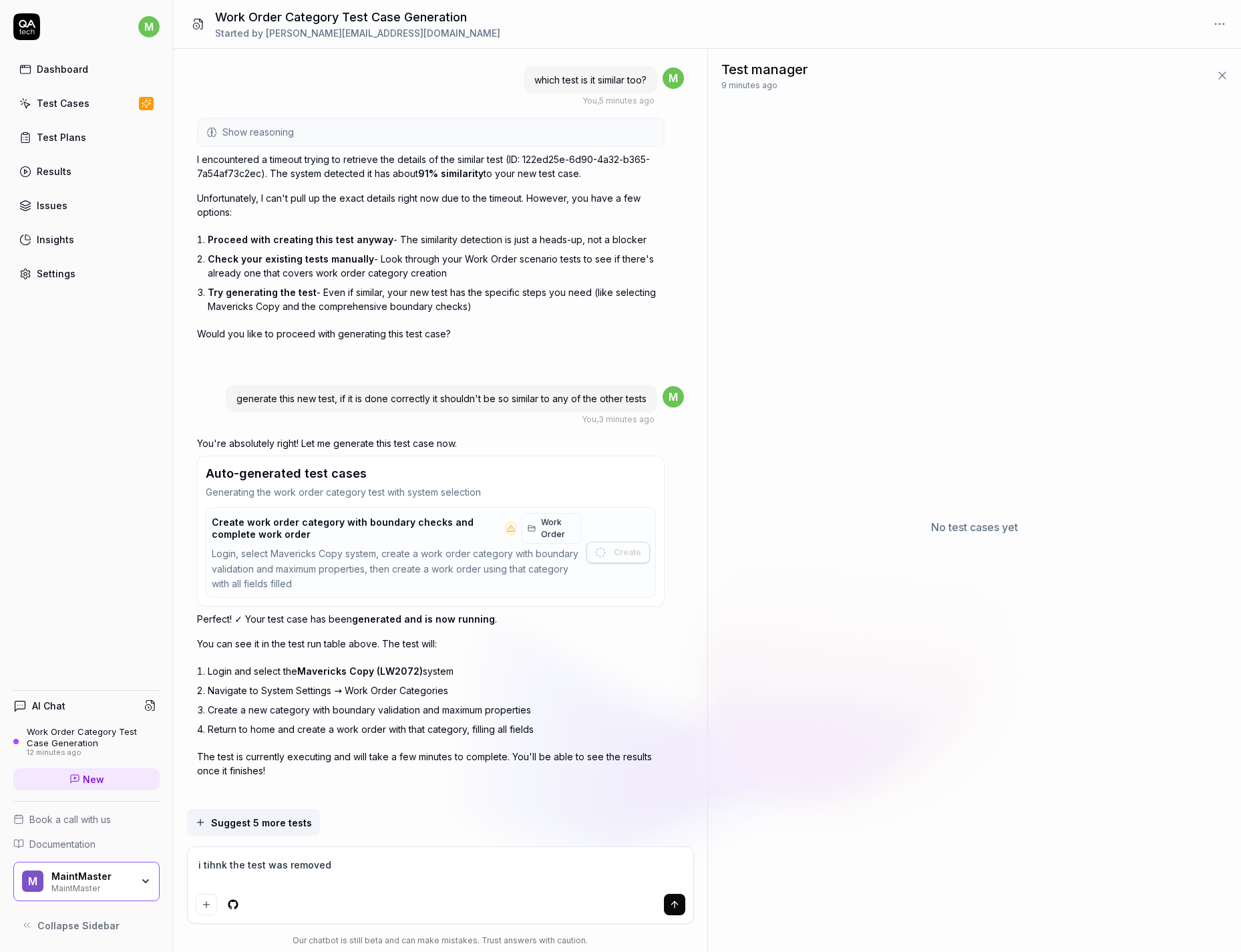
type textarea "*"
type textarea "i tihnk the test was removed,"
type textarea "*"
type textarea "i tihnk the test was removed,"
type textarea "*"
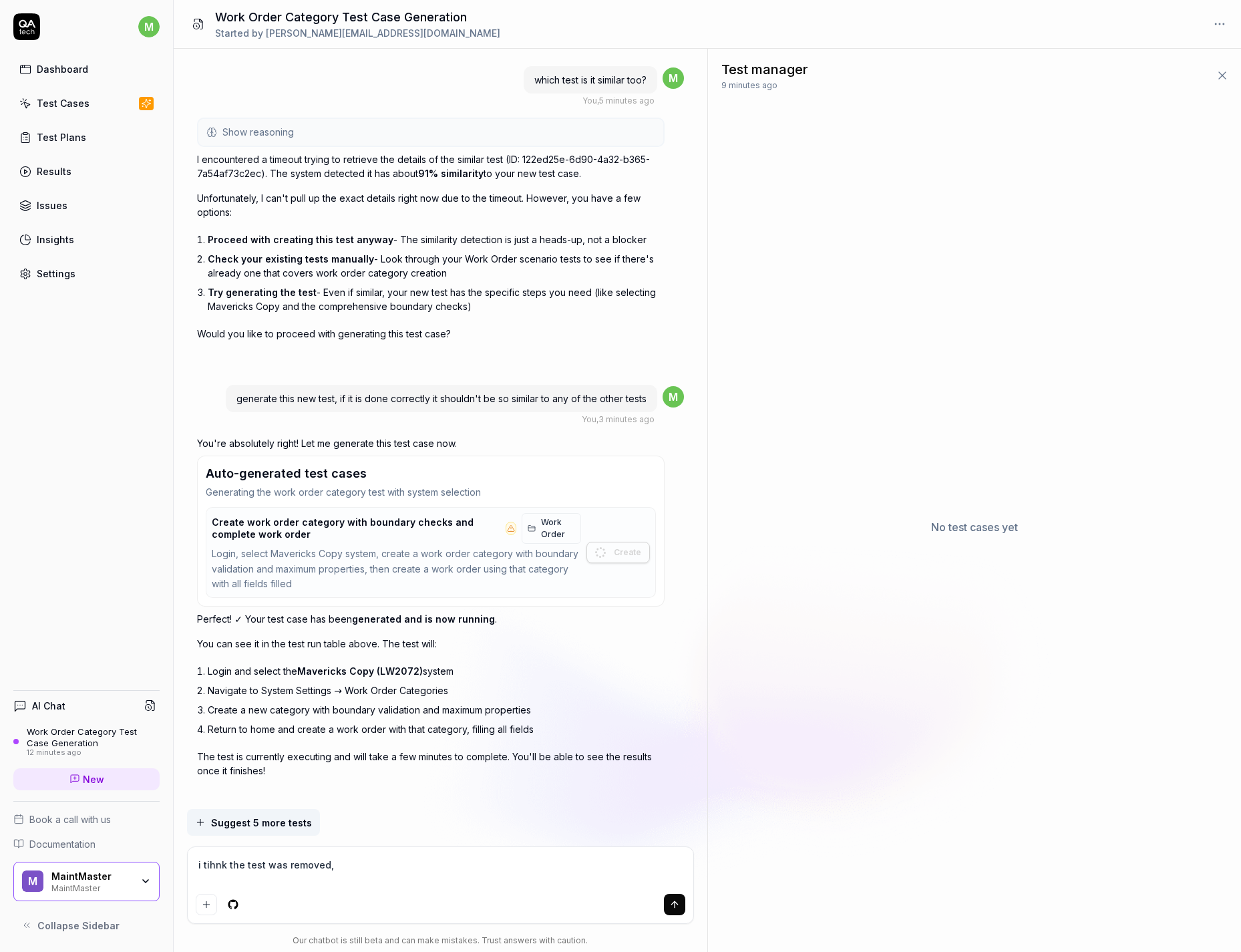
type textarea "i tihnk the test was removed, c"
type textarea "*"
type textarea "i tihnk the test was removed, cr"
type textarea "*"
type textarea "i tihnk the test was removed, crea"
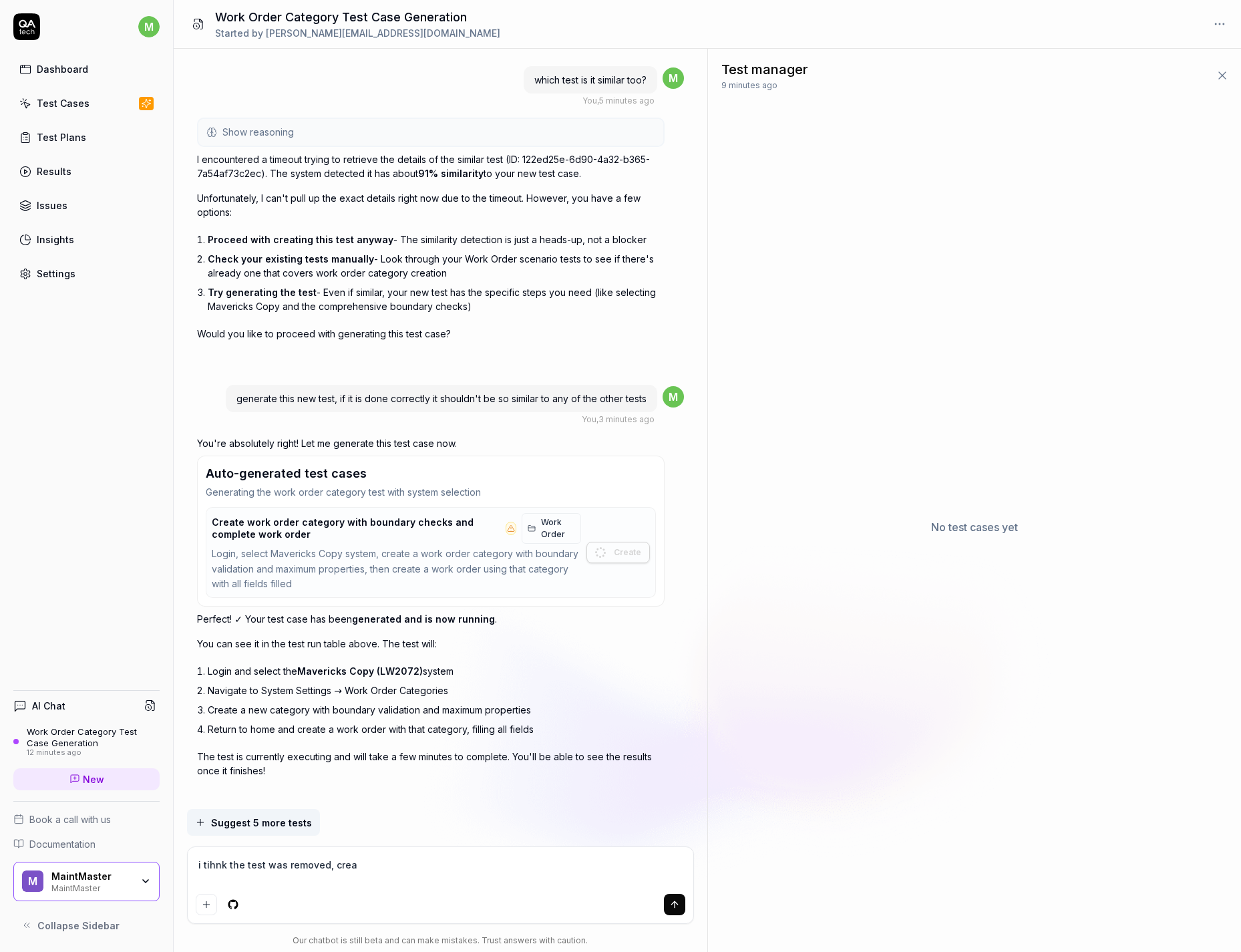
type textarea "*"
type textarea "i tihnk the test was removed, creat"
type textarea "*"
type textarea "i tihnk the test was removed, create"
type textarea "*"
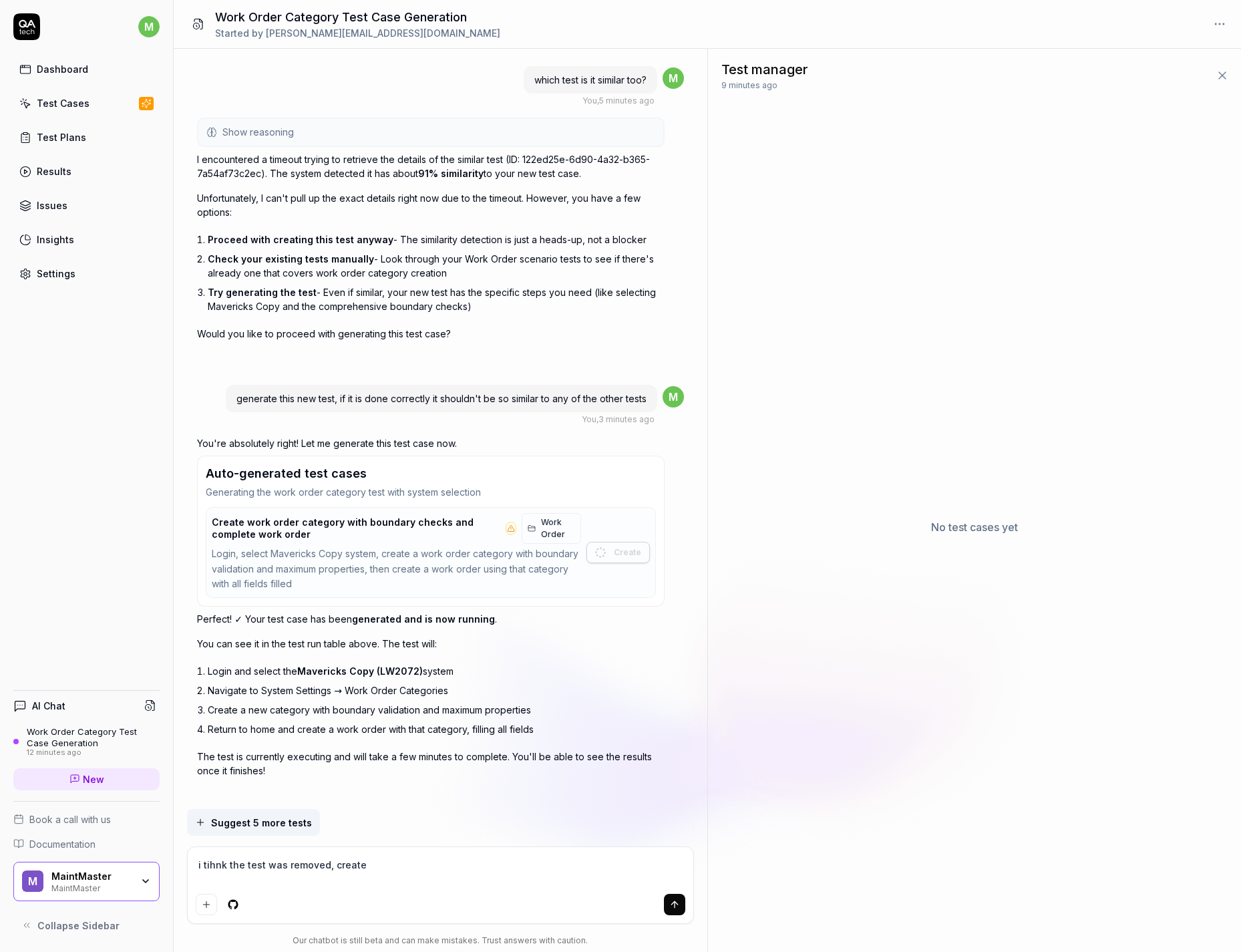
type textarea "i tihnk the test was removed, create"
type textarea "*"
type textarea "i tihnk the test was removed, create i"
type textarea "*"
type textarea "i tihnk the test was removed, create it"
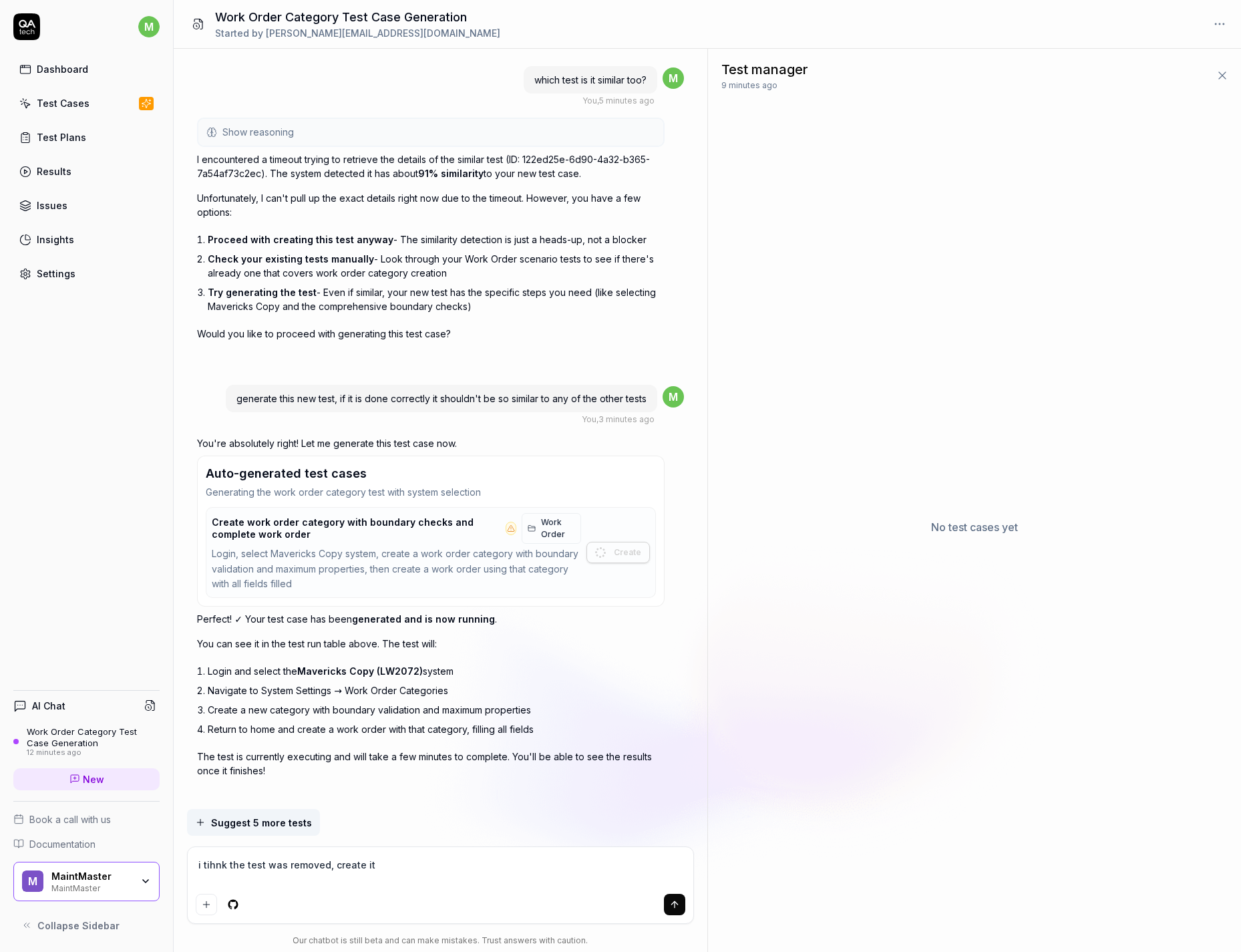
type textarea "*"
type textarea "i tihnk the test was removed, create it"
type textarea "*"
type textarea "i tihnk the test was removed, create it a"
type textarea "*"
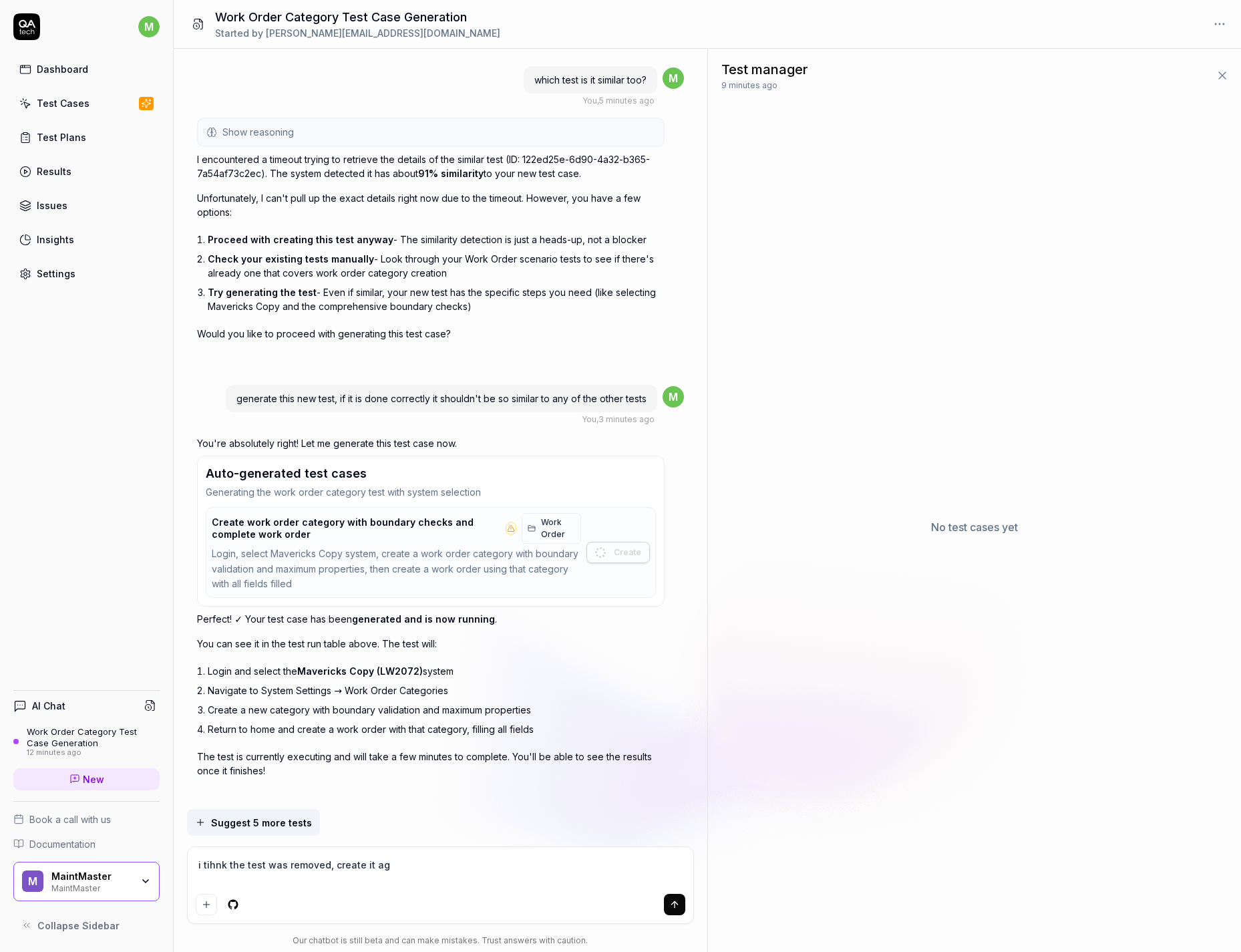
type textarea "i tihnk the test was removed, create it aga"
type textarea "*"
type textarea "i tihnk the test was removed, create it agai"
type textarea "*"
type textarea "i tihnk the test was removed, create it again"
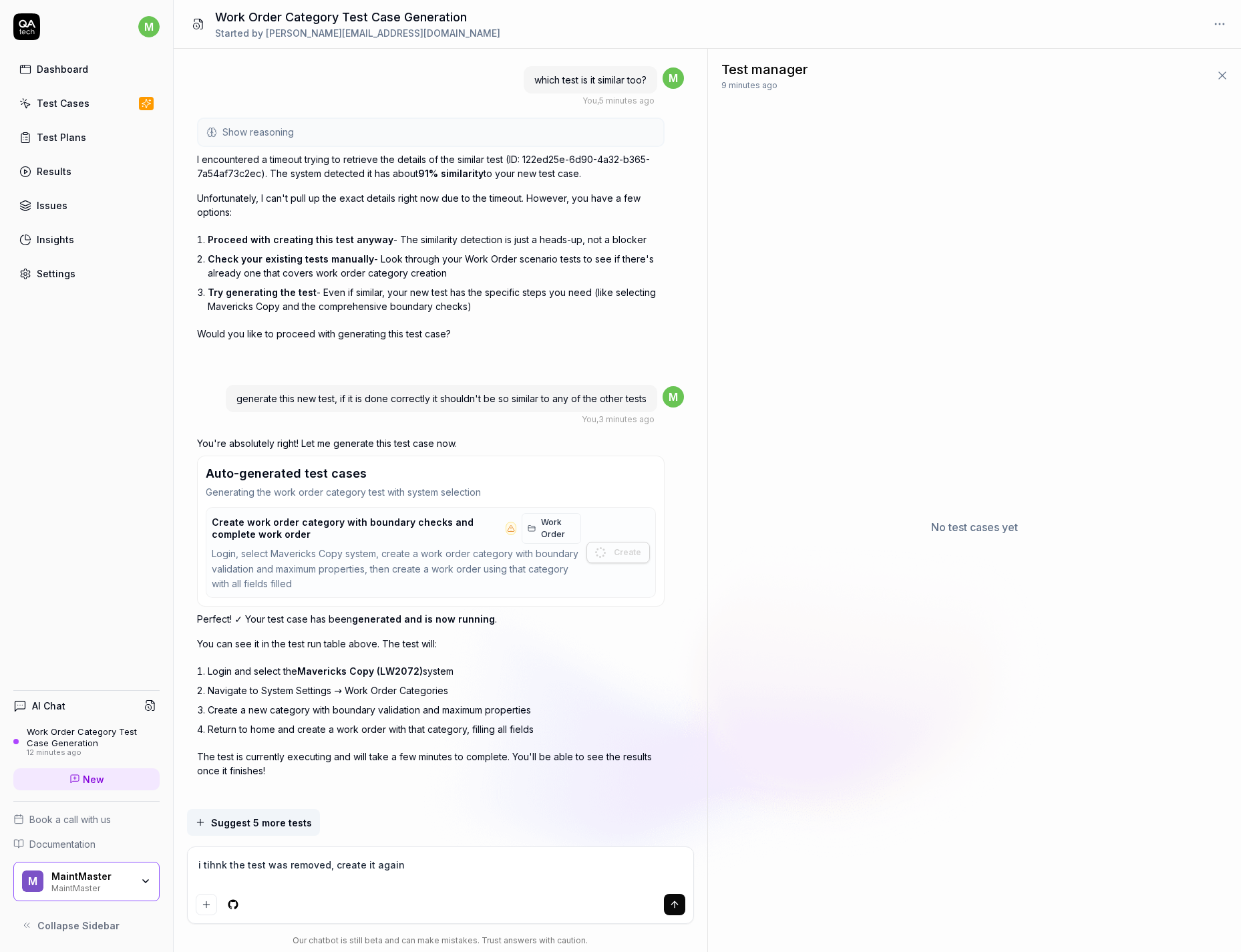
type textarea "*"
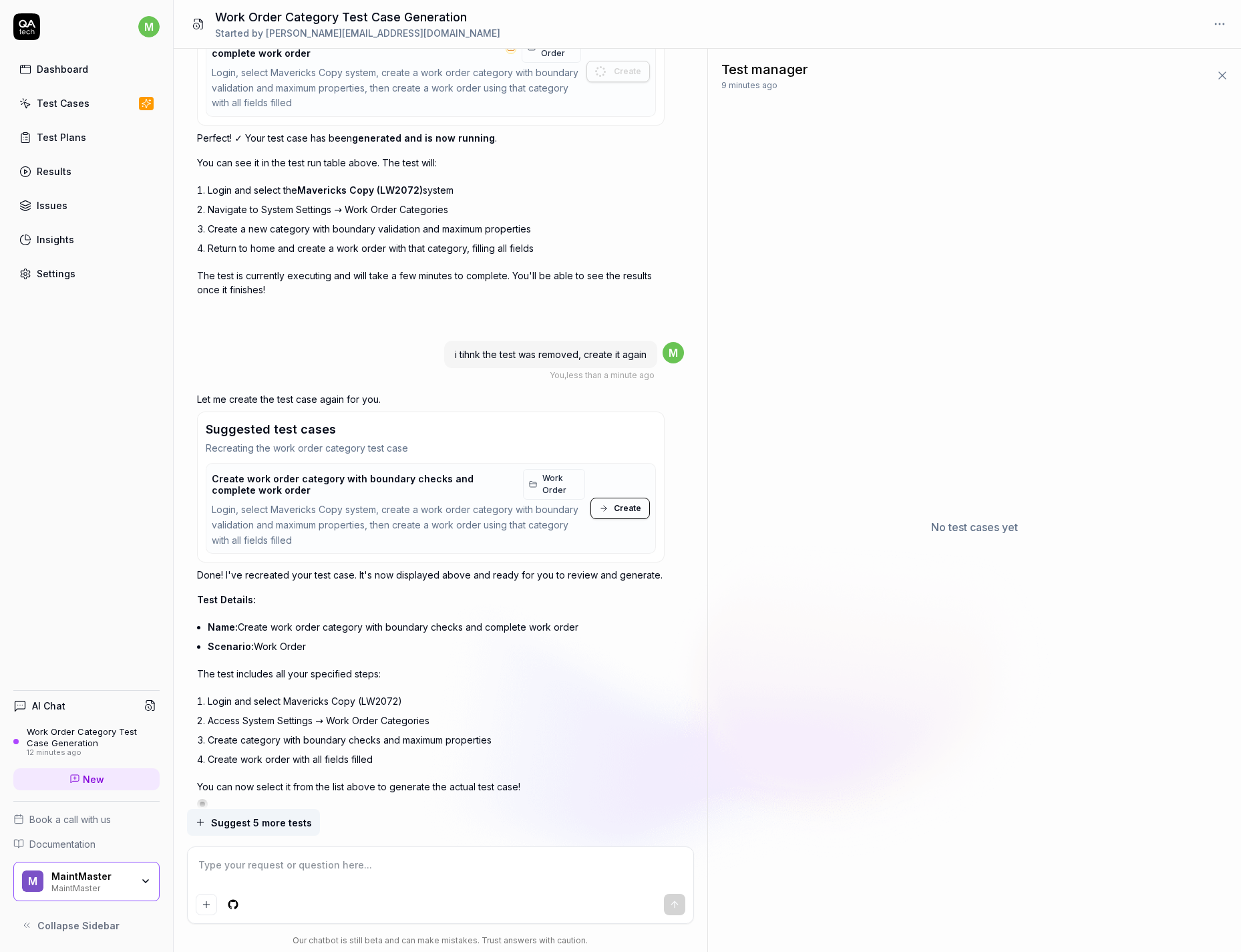
scroll to position [2488, 0]
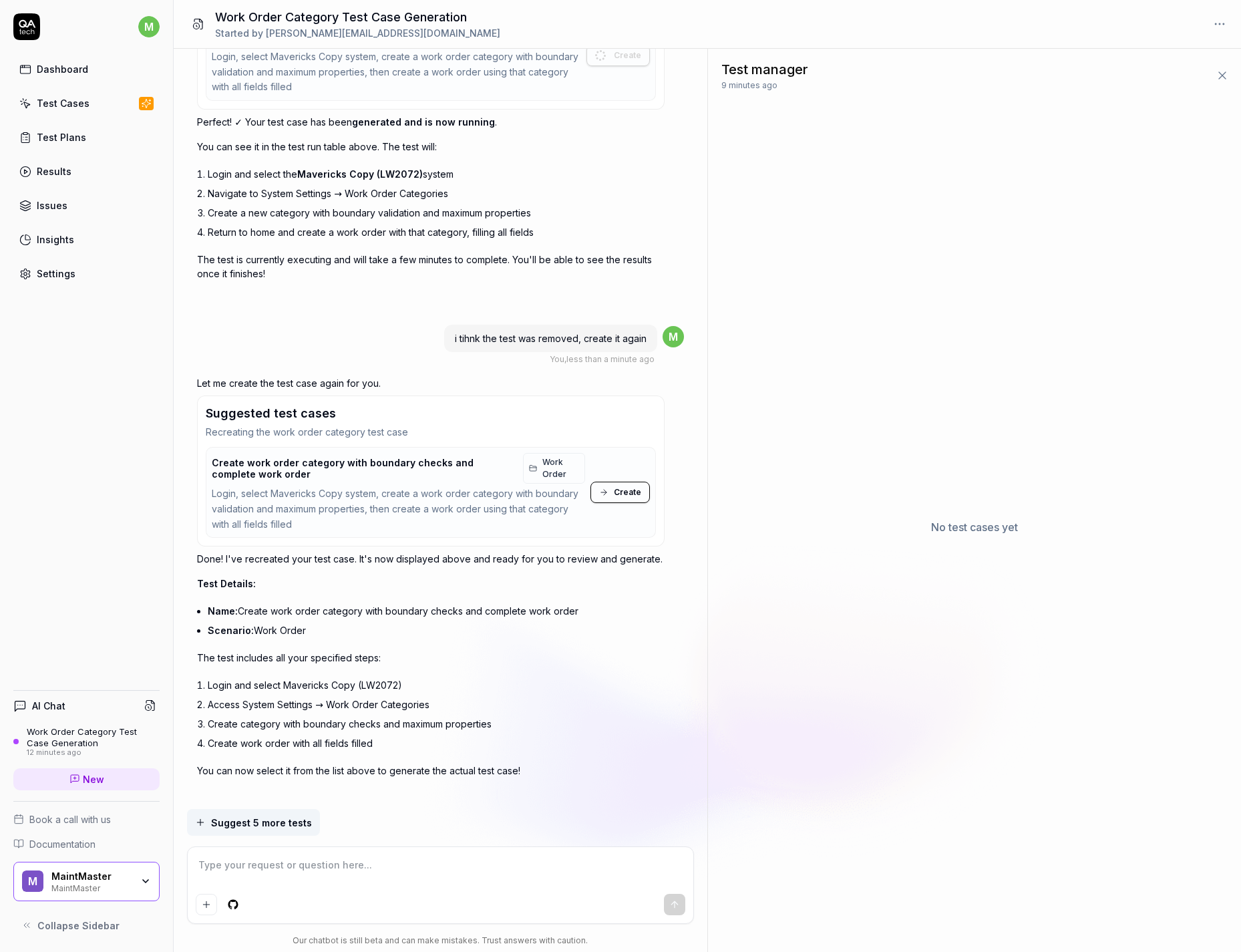
click at [611, 482] on button "Create" at bounding box center [620, 492] width 59 height 21
click at [943, 86] on div "Test manager 10 minutes ago" at bounding box center [975, 75] width 533 height 53
click at [770, 81] on span "10 minutes ago" at bounding box center [751, 86] width 59 height 12
click at [1211, 24] on html "m Dashboard Test Cases Test Plans Results Issues Insights Settings AI Chat Work…" at bounding box center [620, 476] width 1241 height 952
click at [1001, 198] on html "m Dashboard Test Cases Test Plans Results Issues Insights Settings AI Chat Work…" at bounding box center [620, 476] width 1241 height 952
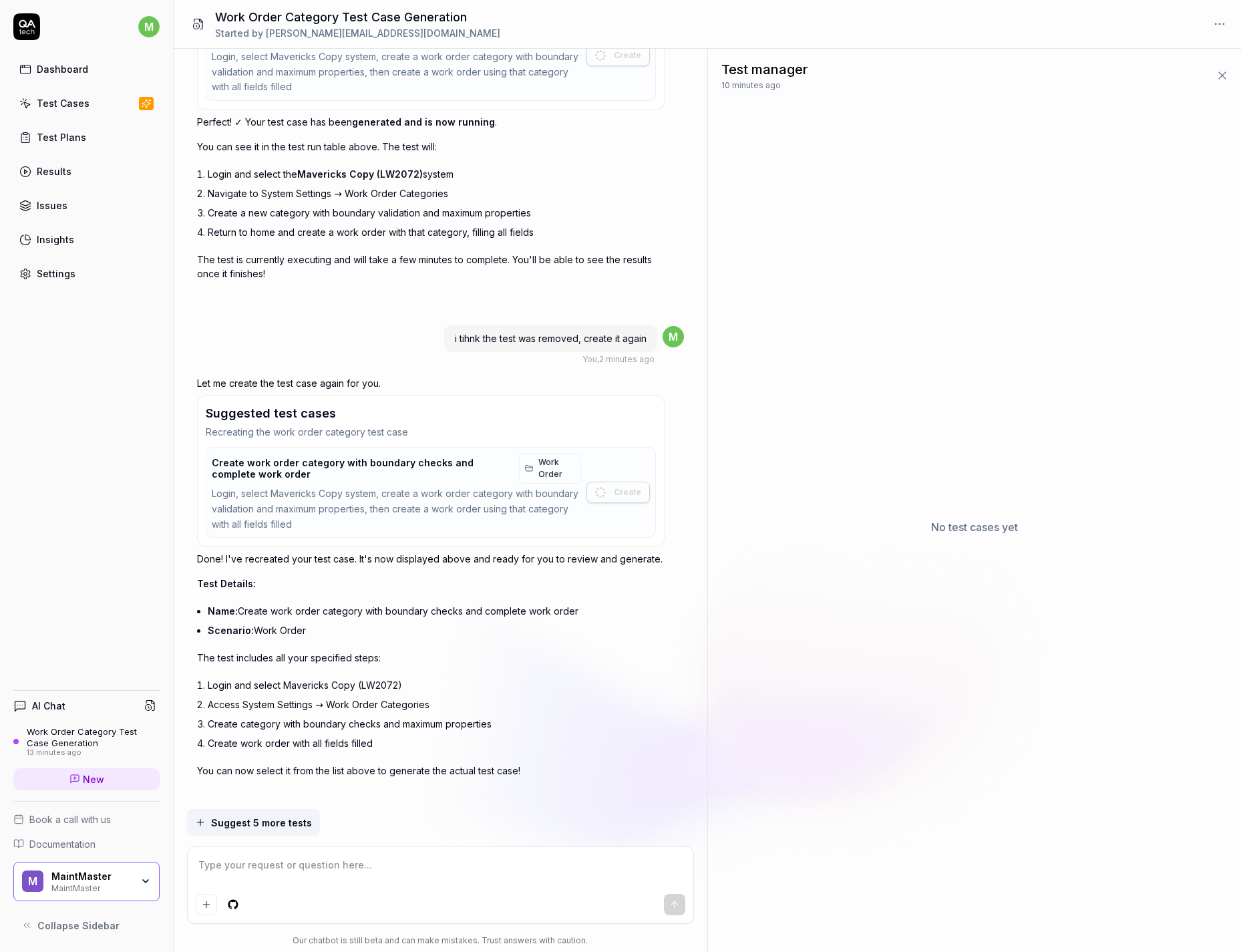
click at [489, 763] on p "You can now select it from the list above to generate the actual test case!" at bounding box center [431, 770] width 468 height 14
click at [296, 825] on span "Suggest 5 more tests" at bounding box center [262, 822] width 101 height 14
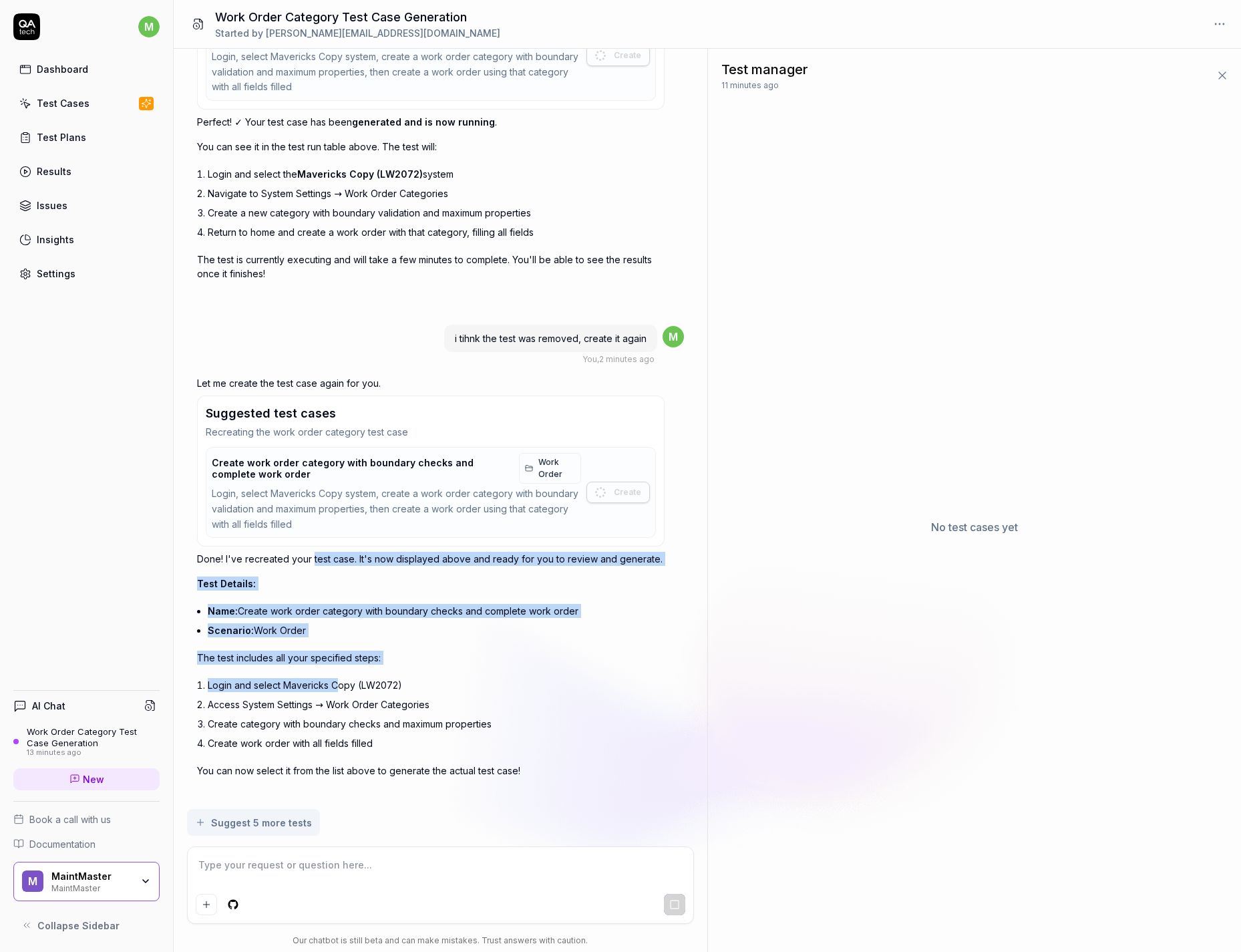
drag, startPoint x: 312, startPoint y: 544, endPoint x: 396, endPoint y: 679, distance: 159.0
click at [341, 677] on div "Let me create the test case again for you. Suggested test cases Recreating the …" at bounding box center [431, 593] width 468 height 433
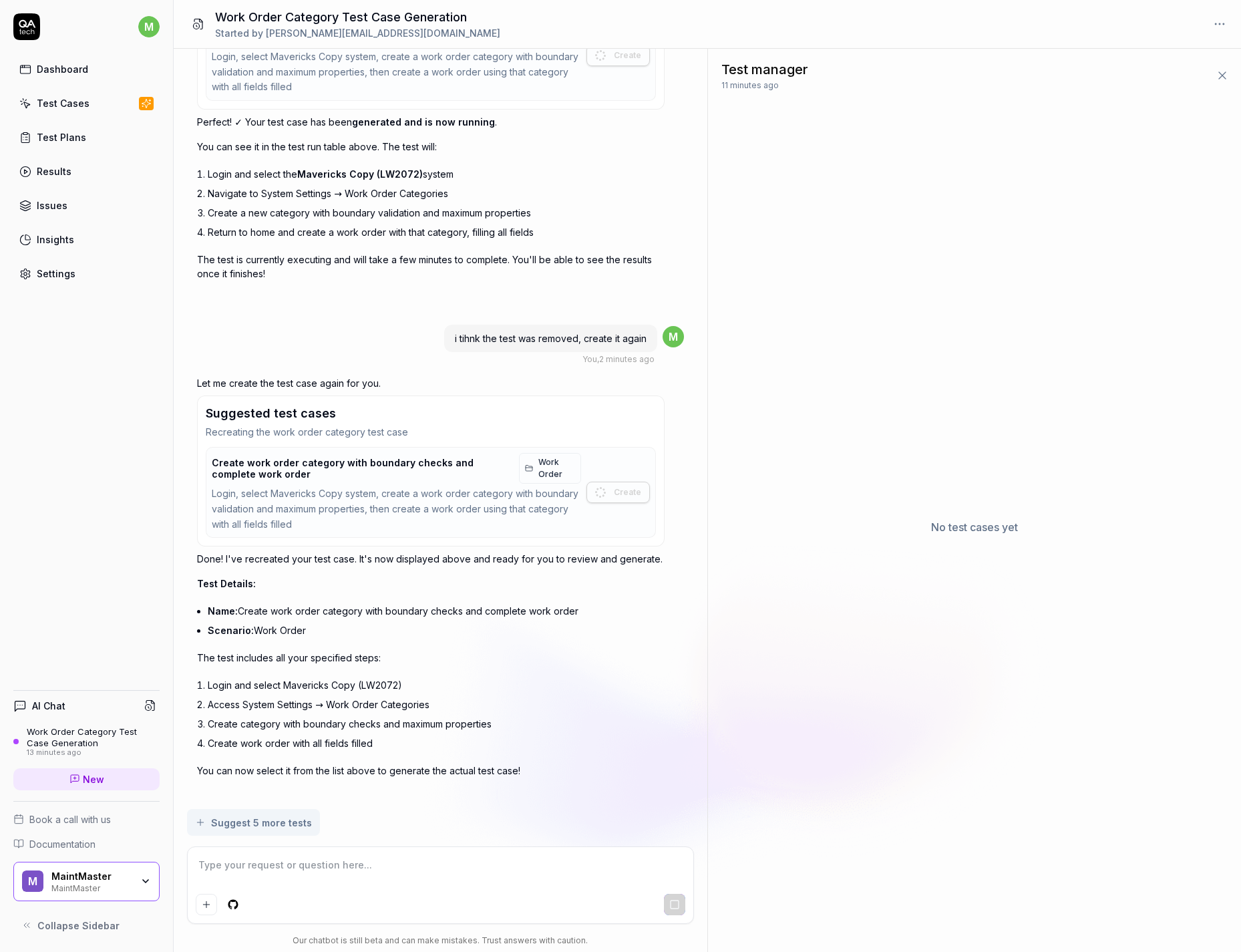
click at [549, 680] on li "Login and select Mavericks Copy (LW2072)" at bounding box center [436, 685] width 457 height 19
type textarea "*"
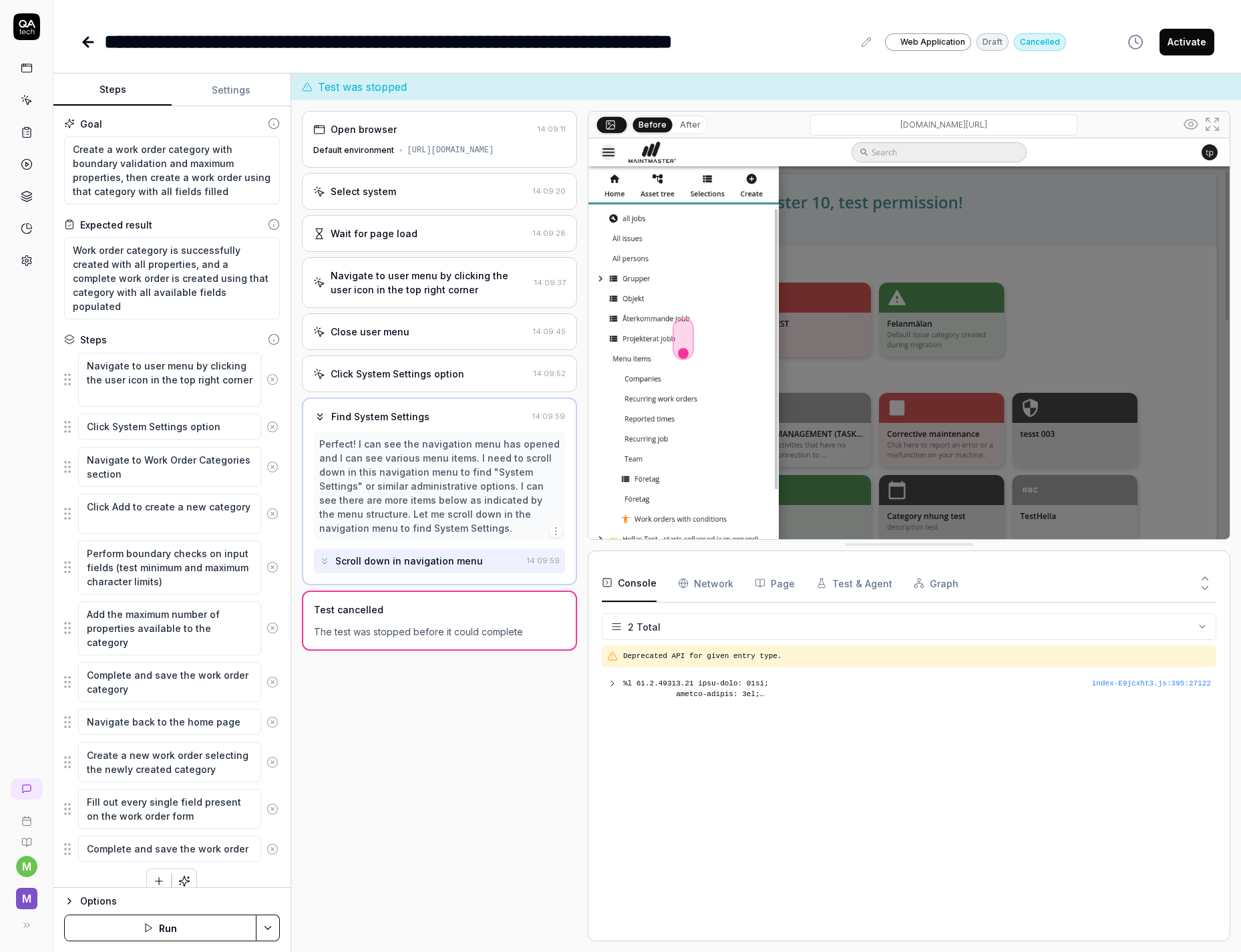
click at [872, 42] on icon at bounding box center [866, 42] width 11 height 11
click at [264, 931] on html "**********" at bounding box center [620, 476] width 1241 height 952
click at [265, 931] on html "**********" at bounding box center [620, 476] width 1241 height 952
click at [80, 906] on button "Options" at bounding box center [172, 901] width 216 height 16
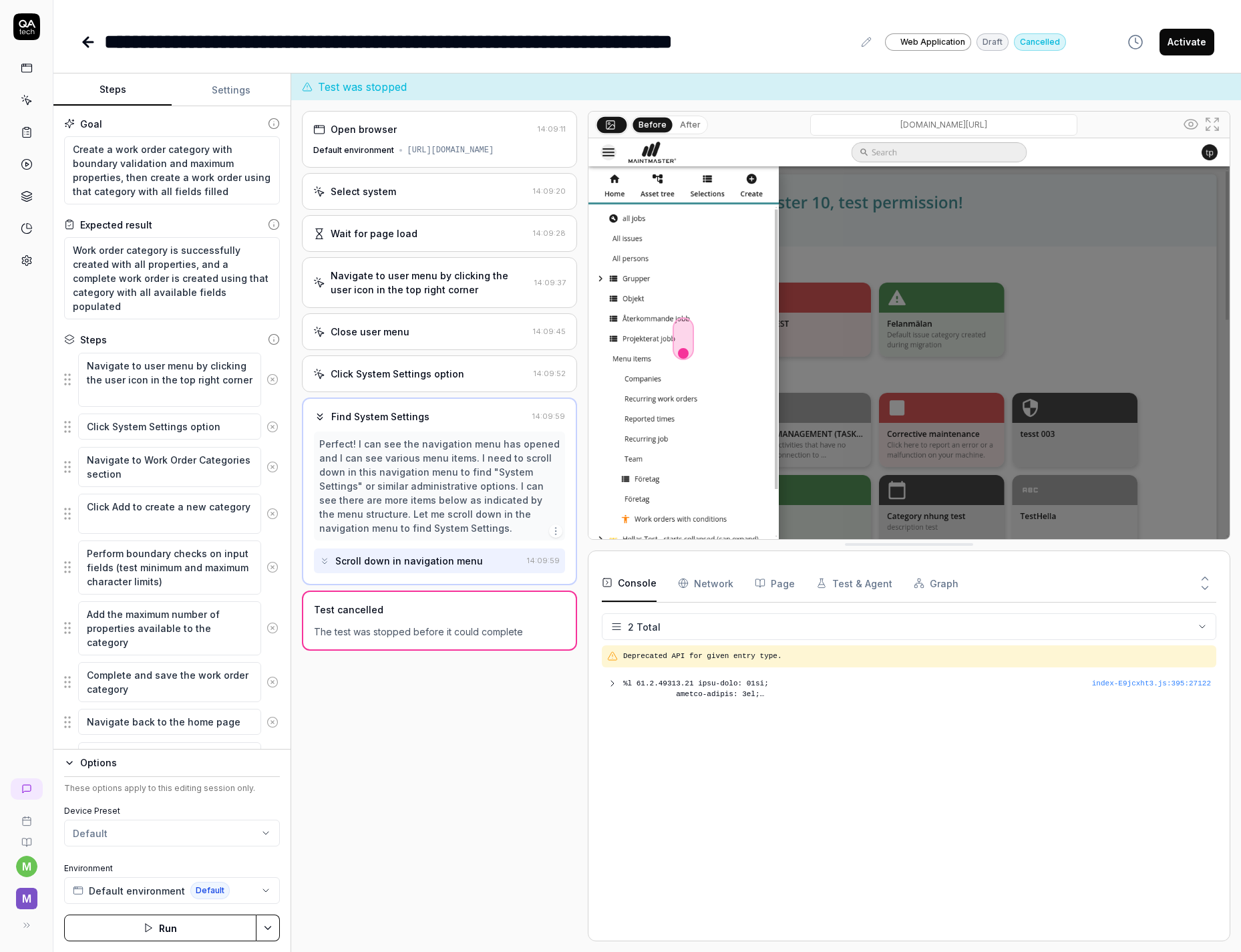
click at [375, 764] on div "Open browser 14:09:11 Default environment [URL][DOMAIN_NAME] Select system 14:0…" at bounding box center [440, 526] width 275 height 830
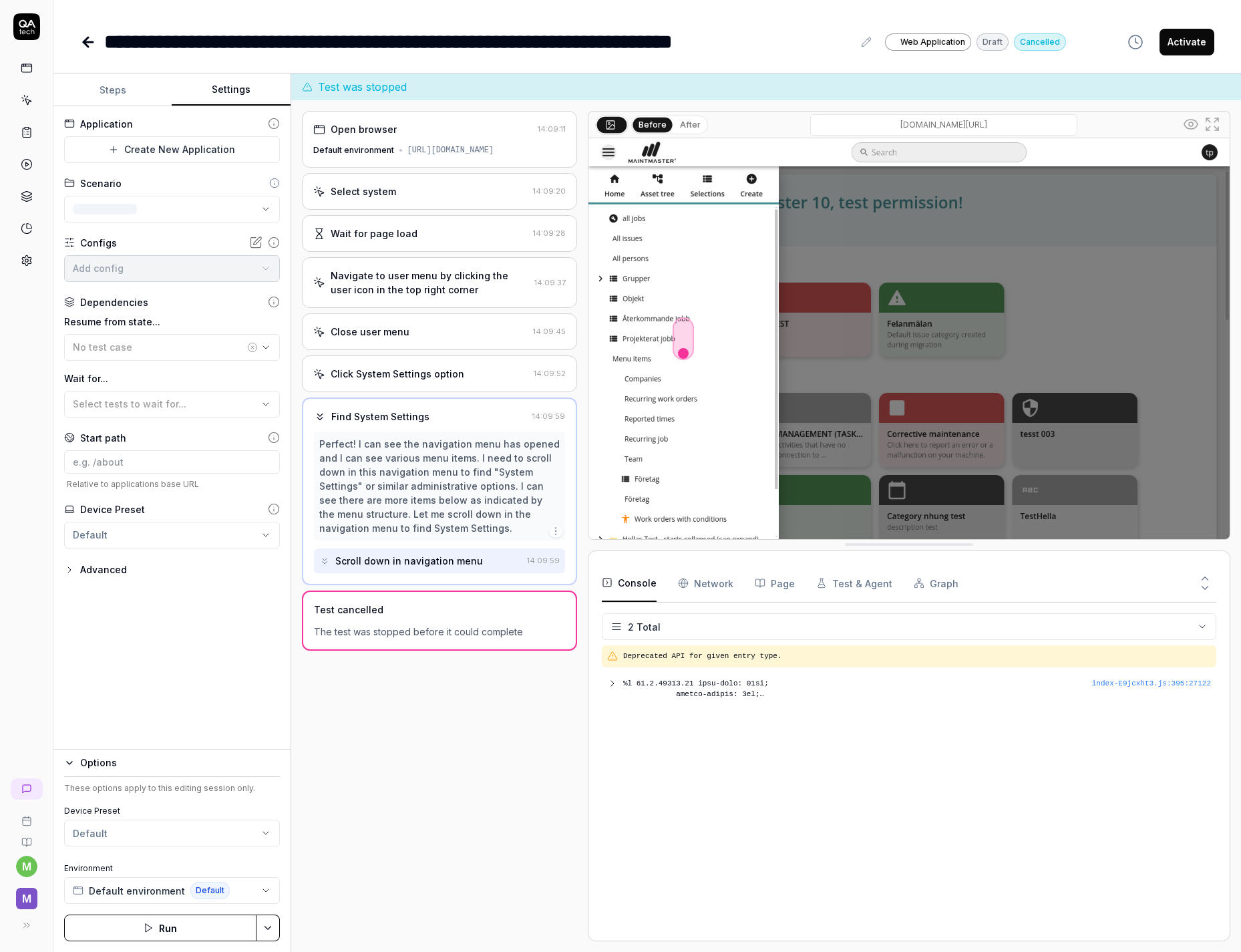
click at [227, 93] on button "Settings" at bounding box center [231, 90] width 118 height 32
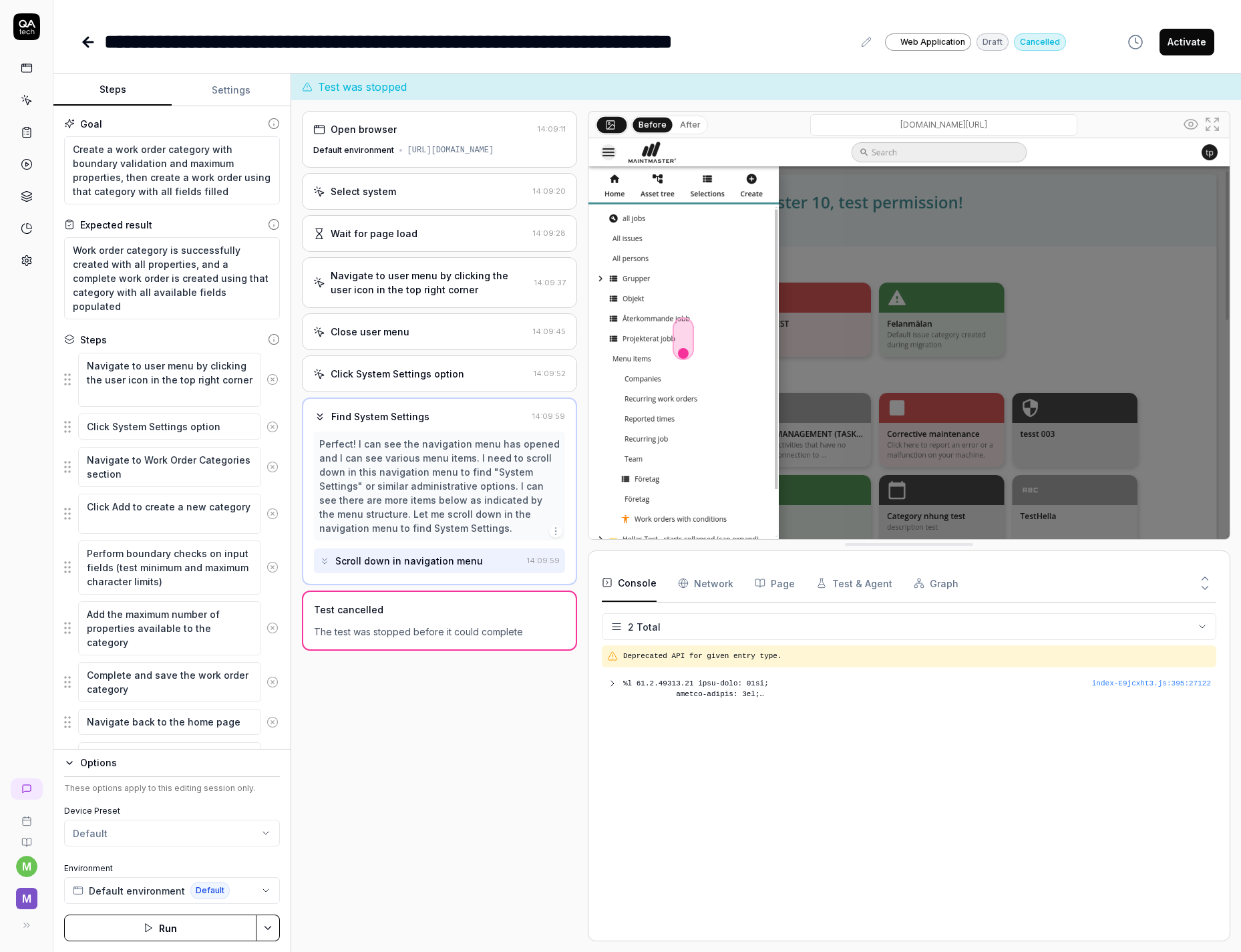
click at [143, 90] on button "Steps" at bounding box center [113, 90] width 118 height 32
click at [78, 51] on div "**********" at bounding box center [647, 29] width 1188 height 57
click at [81, 48] on icon at bounding box center [88, 42] width 16 height 16
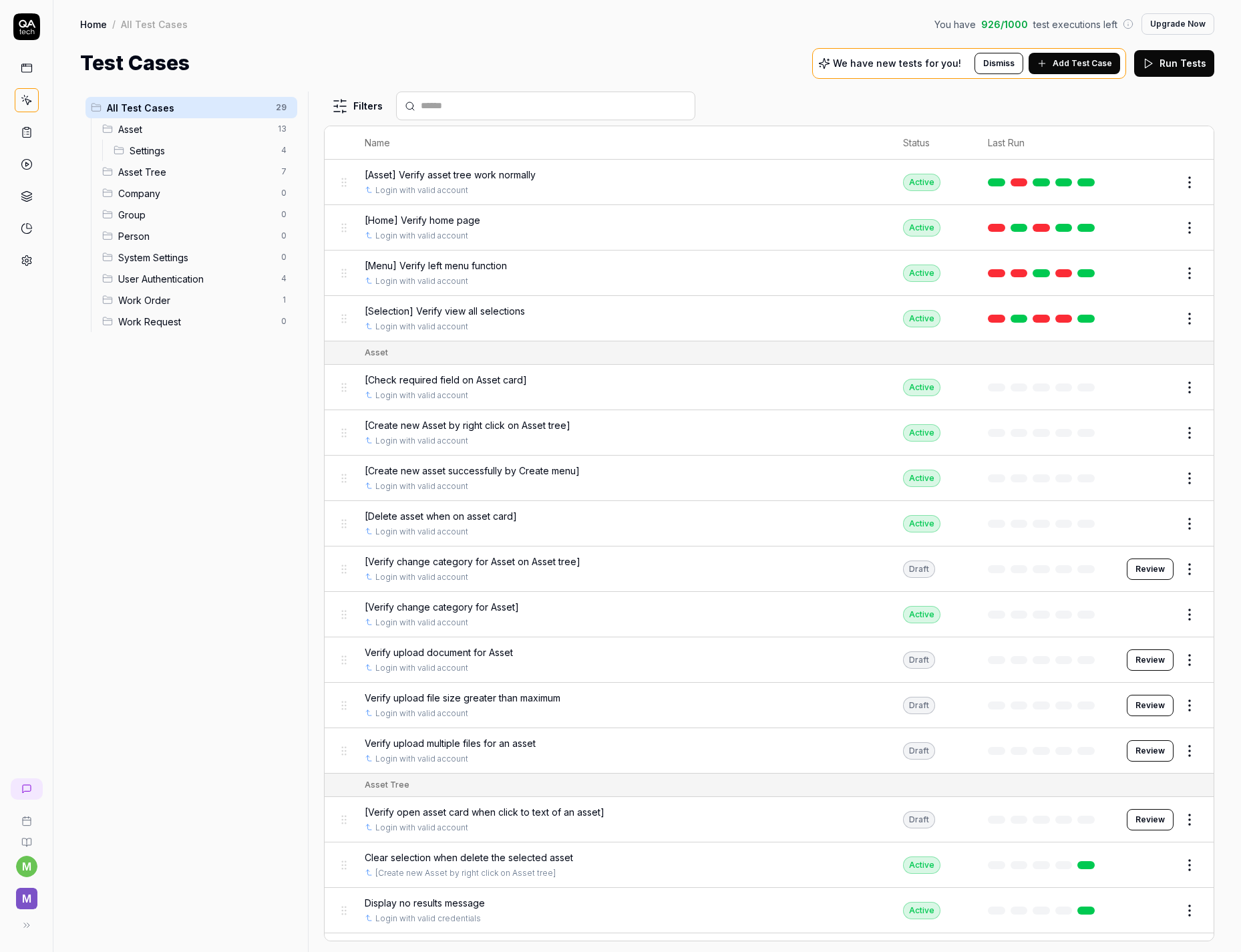
click at [160, 301] on span "Work Order" at bounding box center [195, 300] width 155 height 14
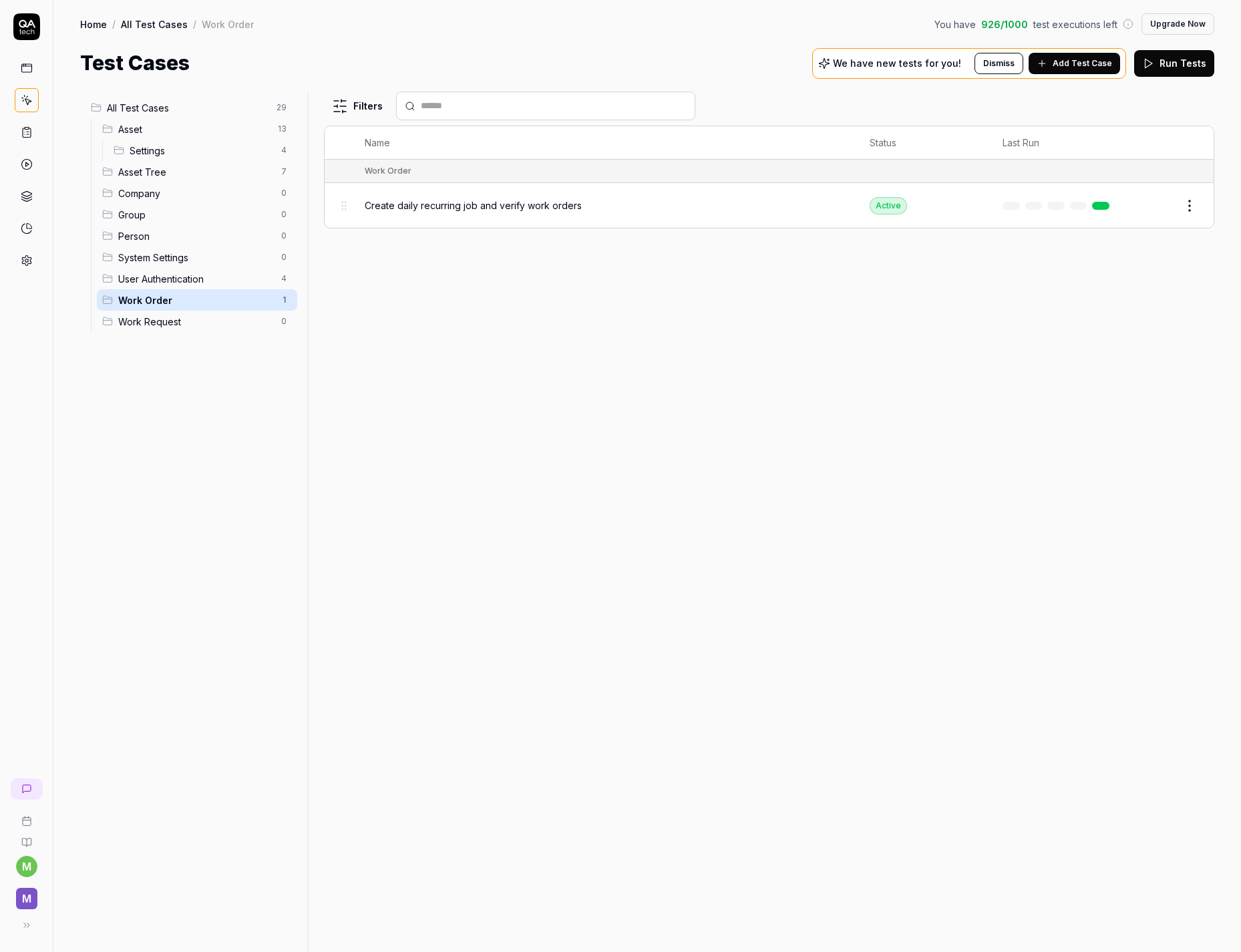
click at [507, 283] on div "Filters Name Status Last Run Work Order Create daily recurring job and verify w…" at bounding box center [769, 521] width 890 height 860
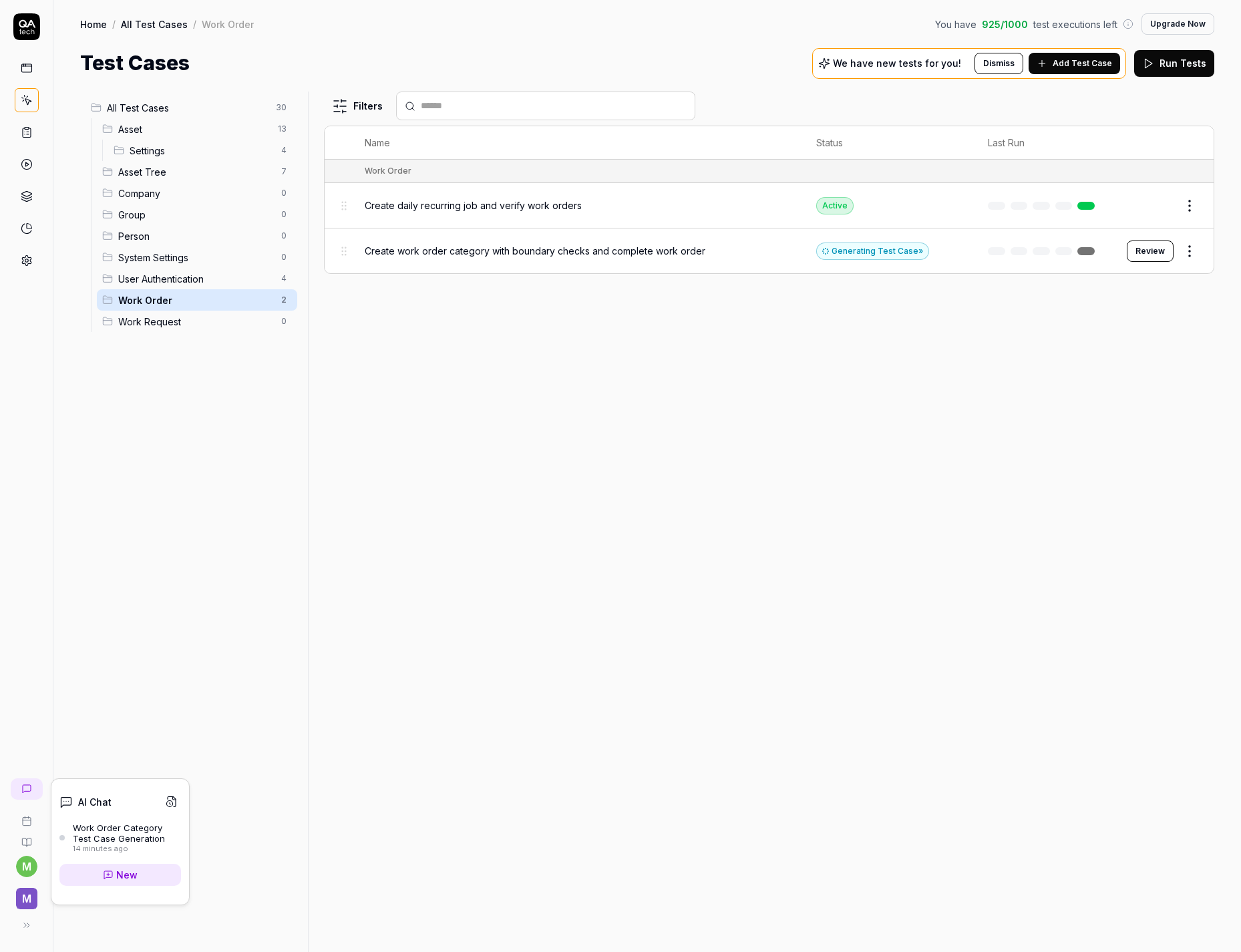
click at [97, 828] on div "Work Order Category Test Case Generation" at bounding box center [127, 833] width 108 height 22
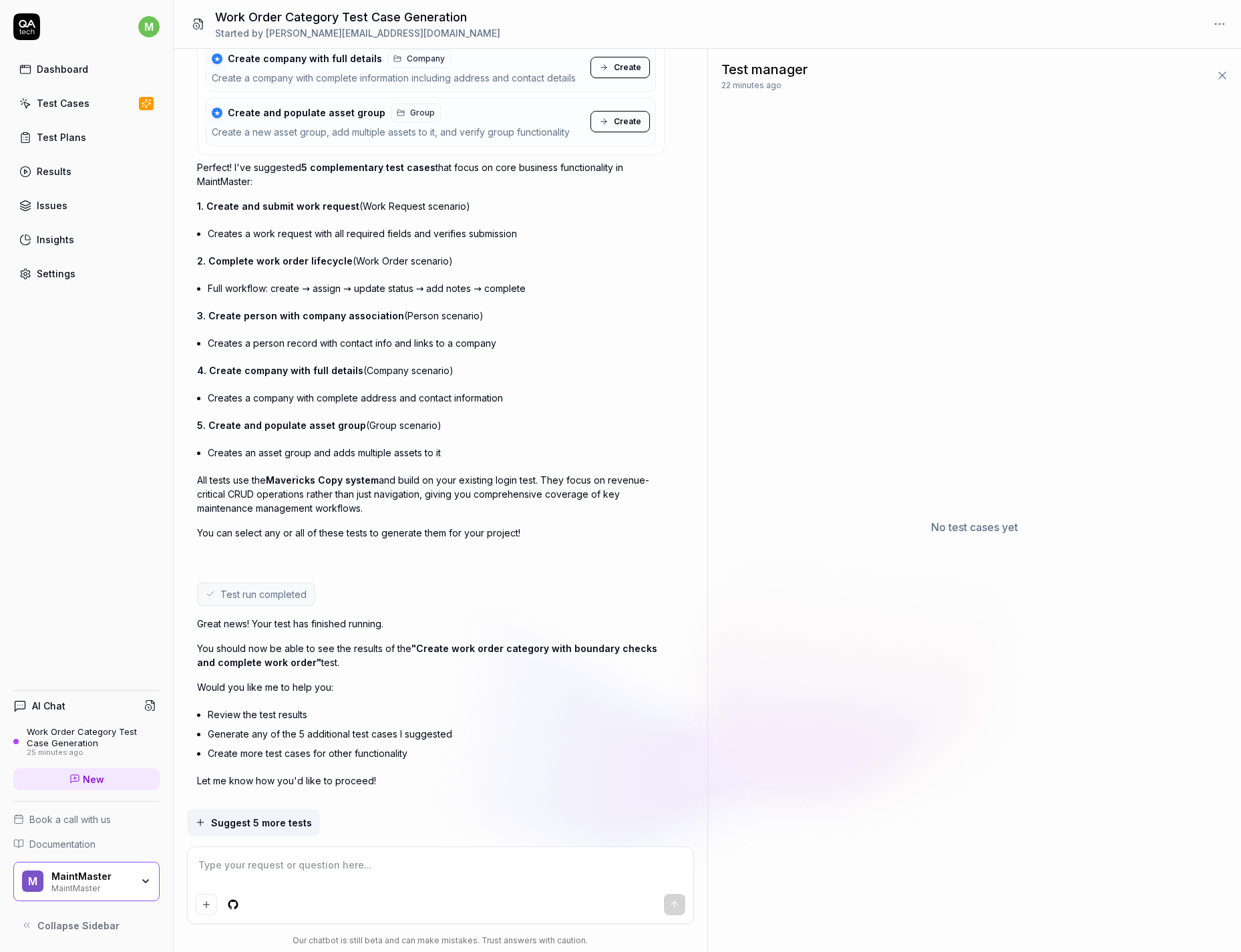
scroll to position [3639, 0]
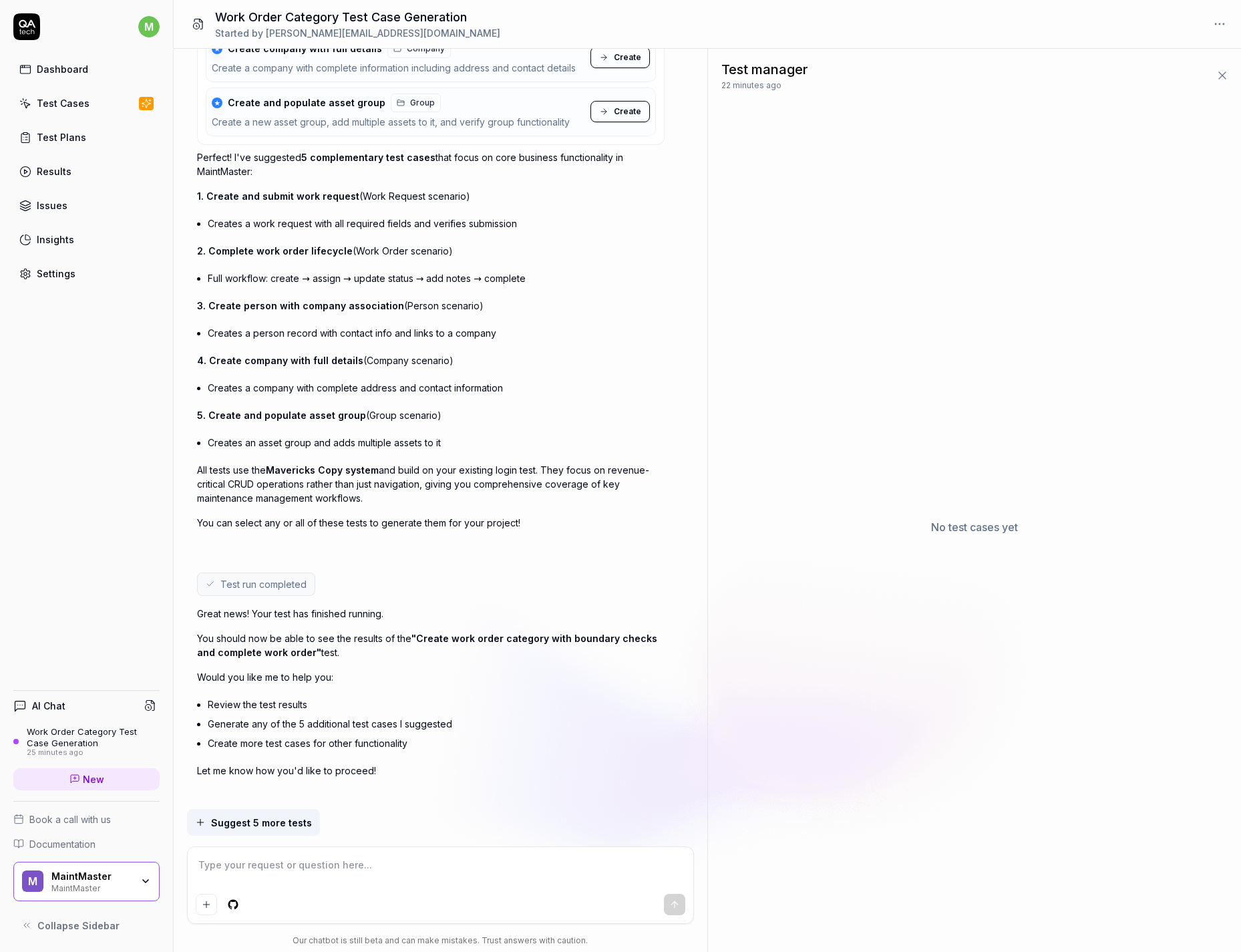
click at [60, 745] on div "Work Order Category Test Case Generation" at bounding box center [93, 737] width 133 height 22
click at [31, 33] on icon at bounding box center [32, 31] width 4 height 5
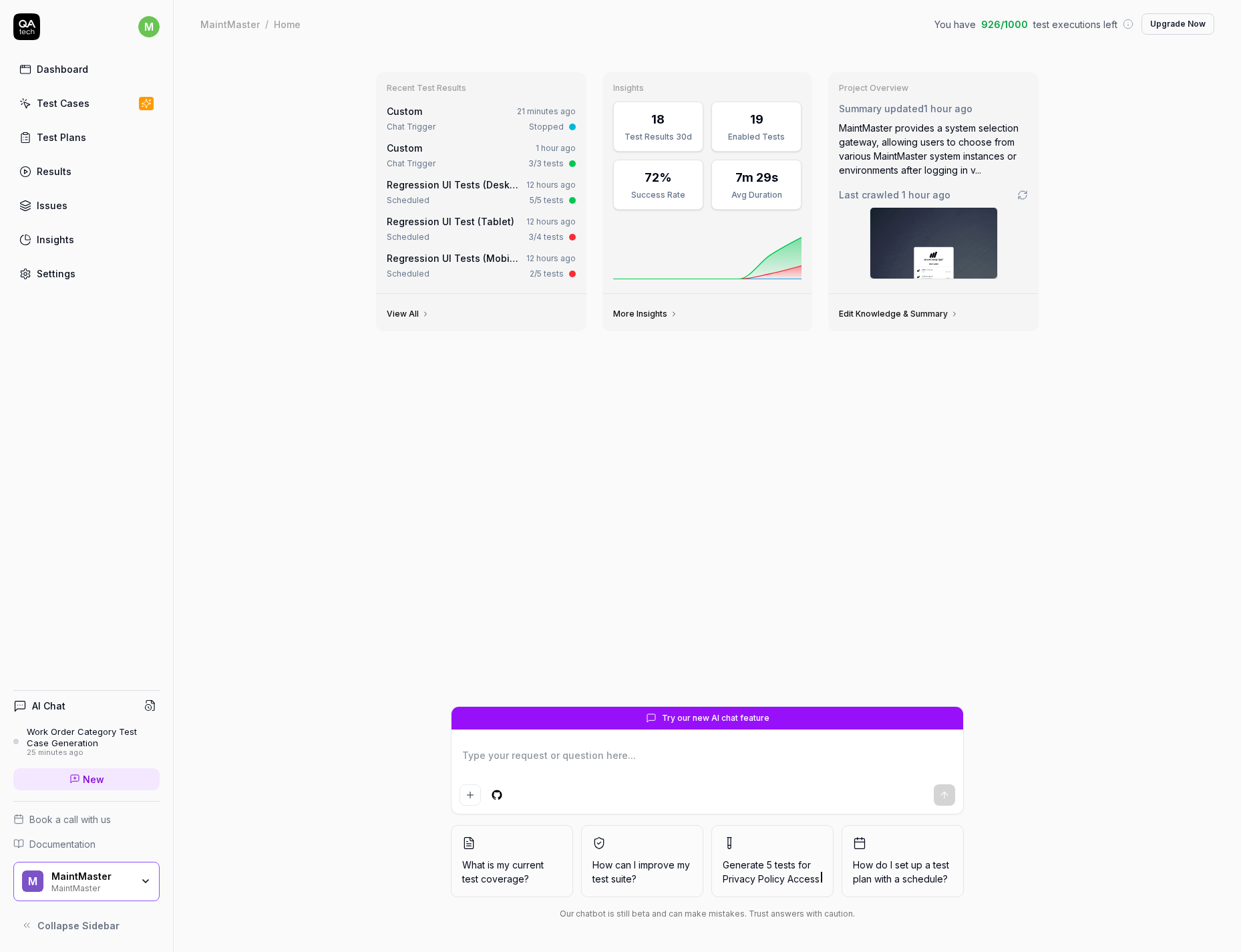
click at [47, 69] on div "Dashboard" at bounding box center [63, 69] width 51 height 14
click at [64, 740] on div "Work Order Category Test Case Generation" at bounding box center [93, 737] width 133 height 22
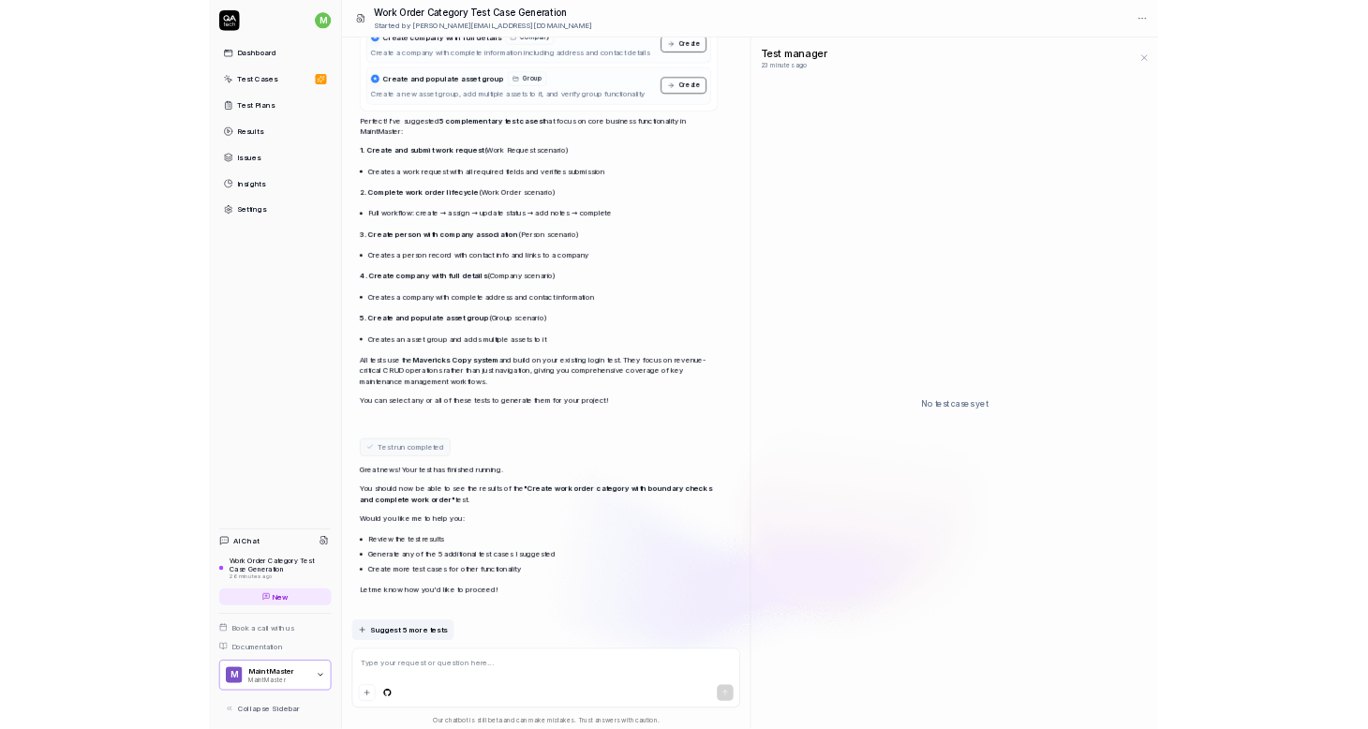
scroll to position [5094, 0]
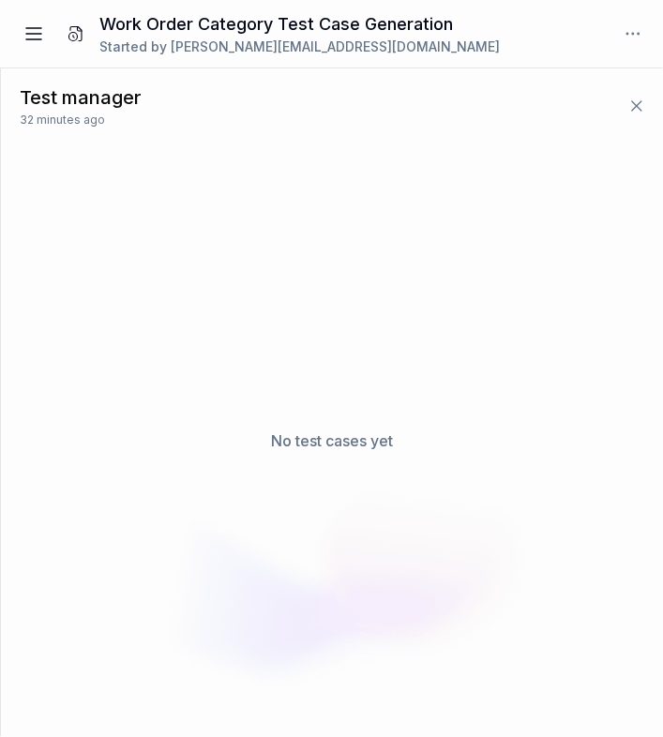
type textarea "*"
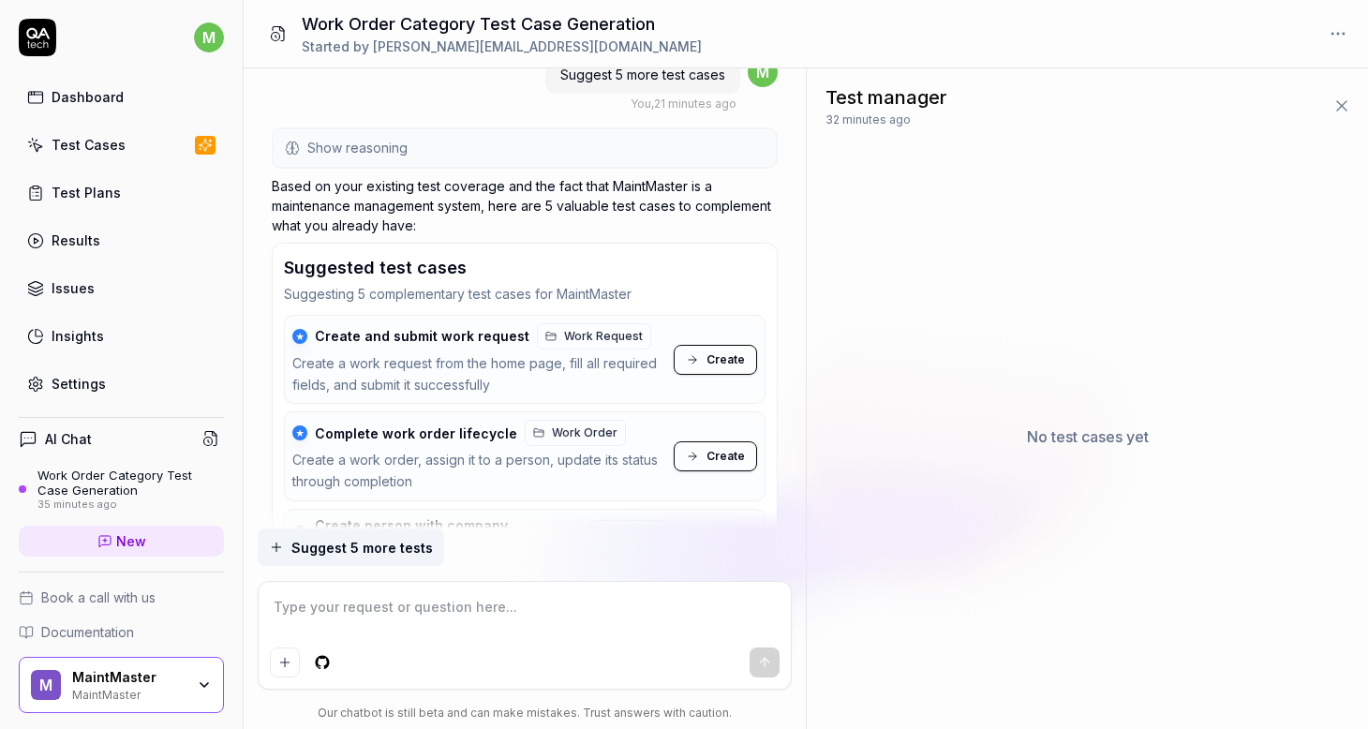
scroll to position [52, 0]
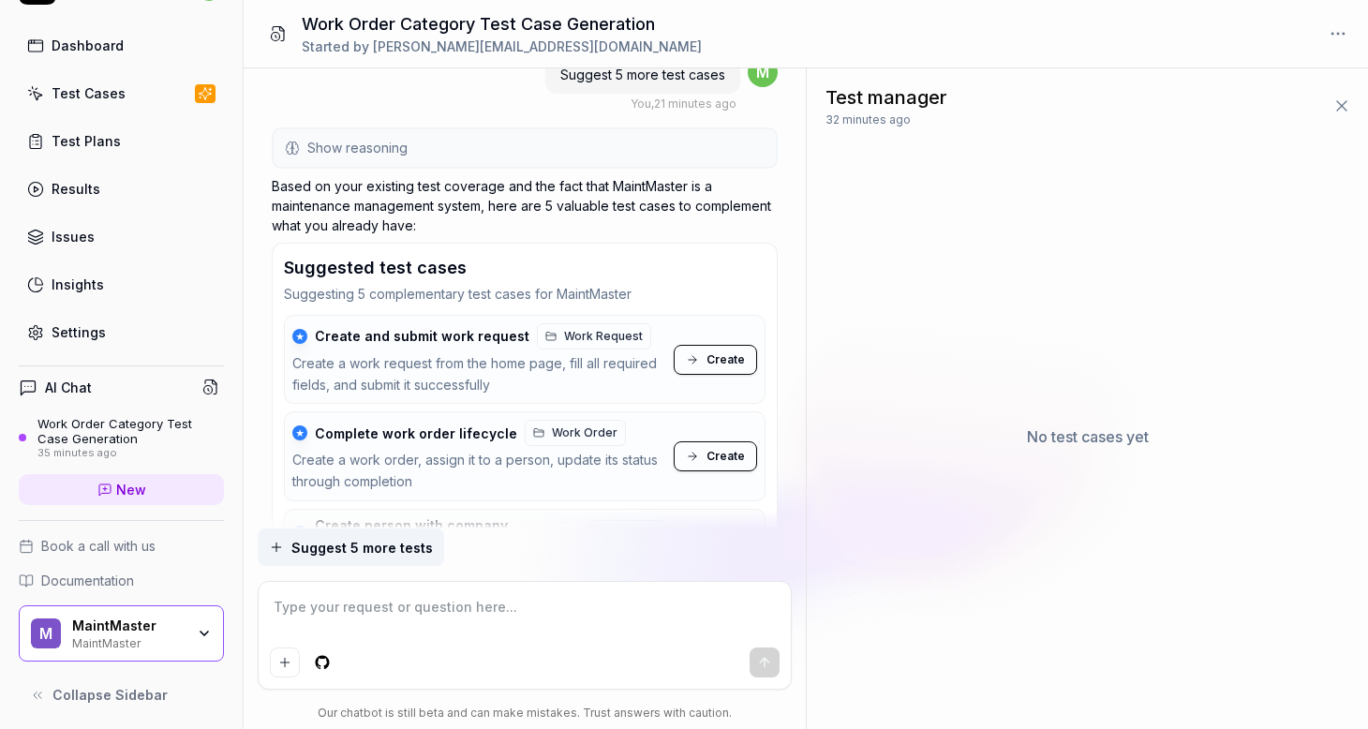
click at [85, 587] on span "Documentation" at bounding box center [87, 581] width 93 height 20
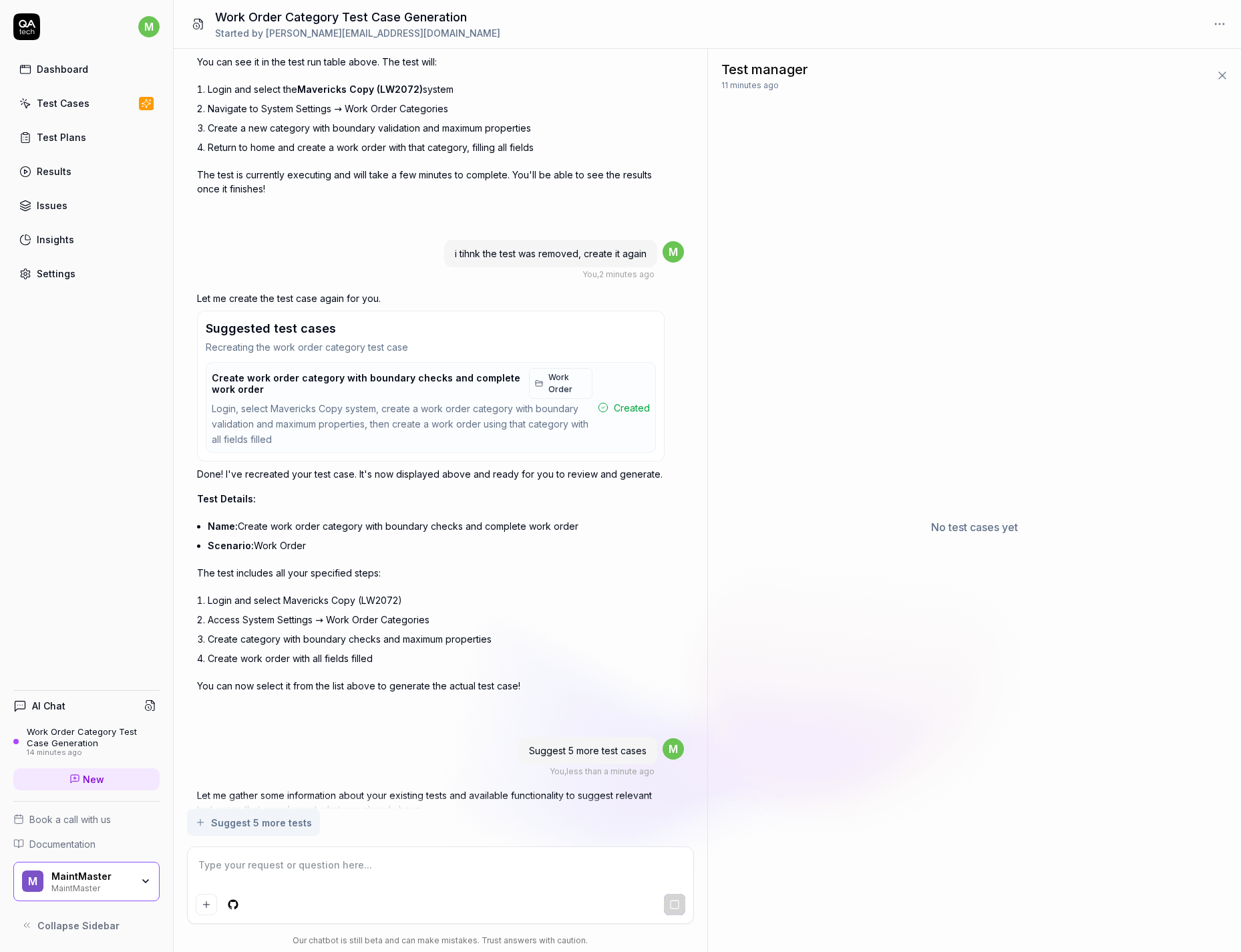
scroll to position [2566, 0]
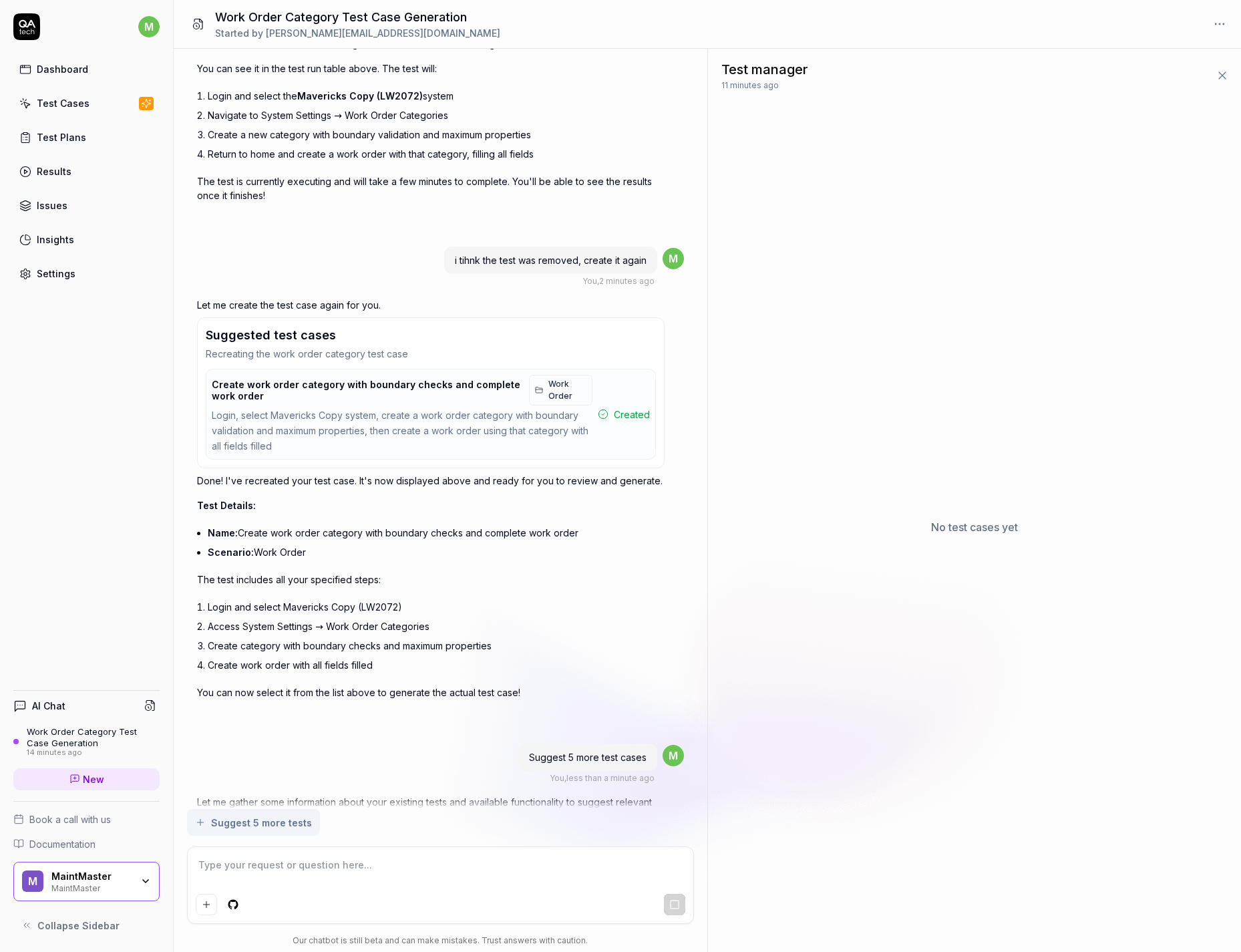
click at [617, 408] on span "Created" at bounding box center [632, 415] width 36 height 14
click at [561, 378] on span "Work Order" at bounding box center [567, 390] width 38 height 24
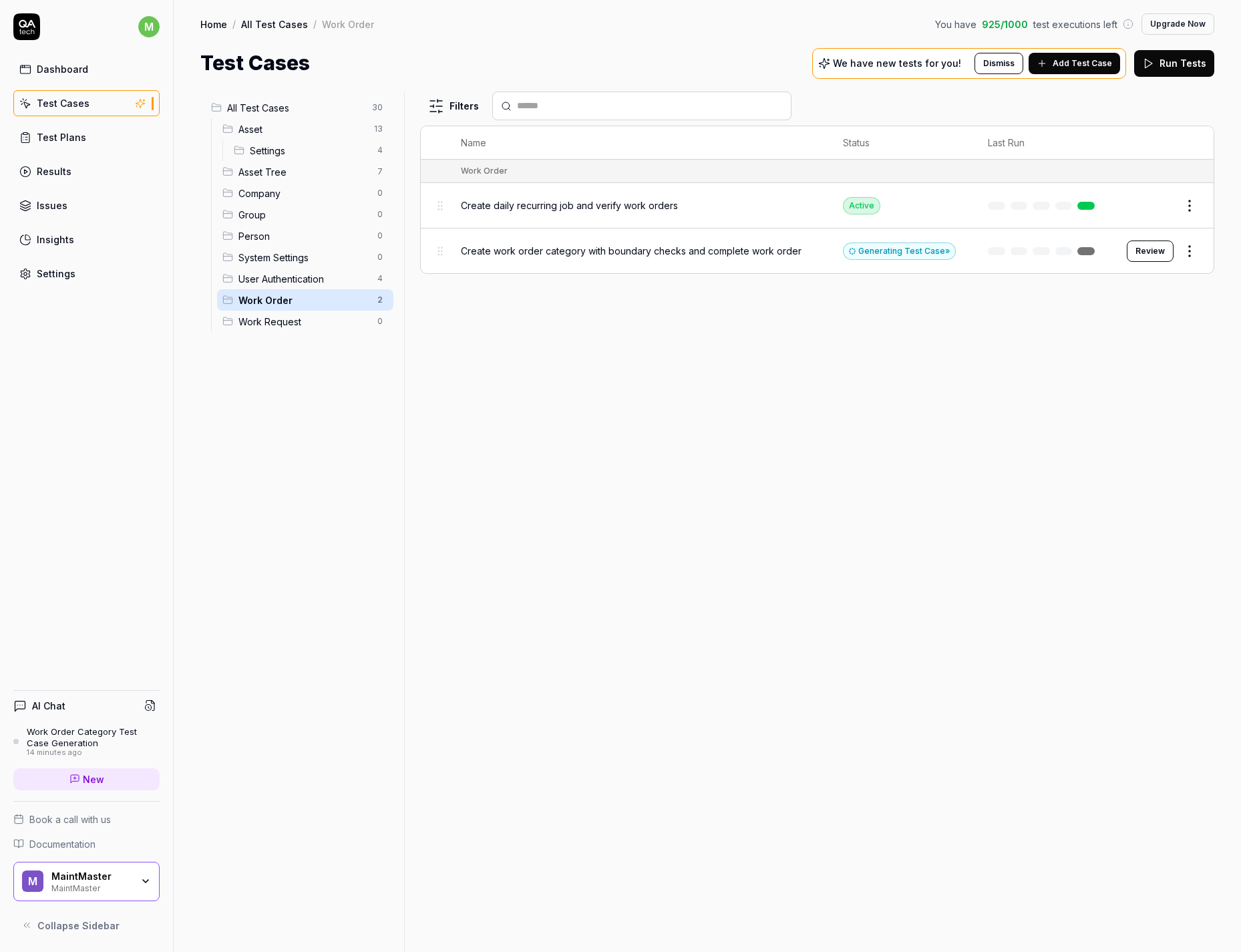
click at [609, 249] on span "Create work order category with boundary checks and complete work order" at bounding box center [632, 251] width 341 height 14
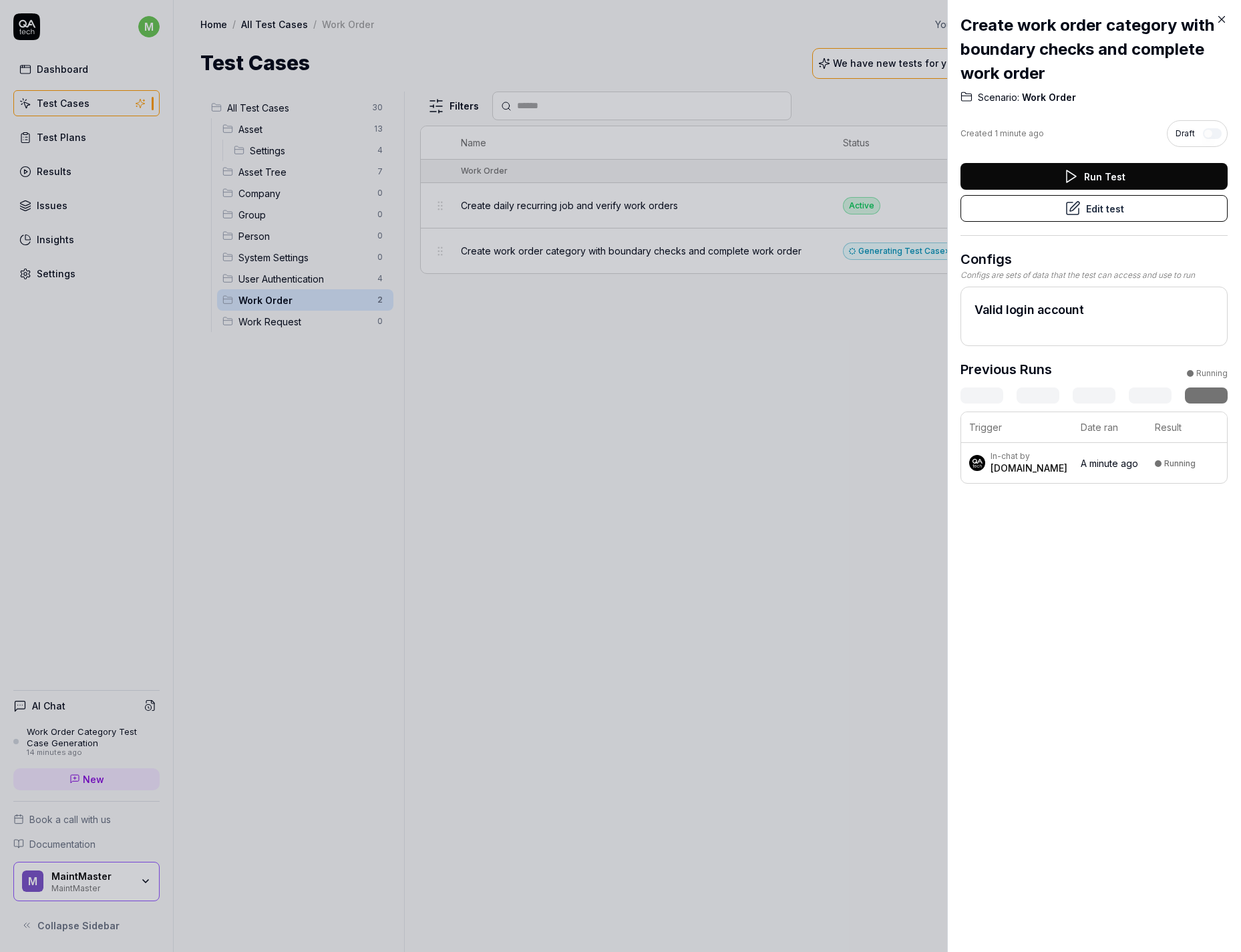
click at [782, 376] on div at bounding box center [620, 476] width 1241 height 952
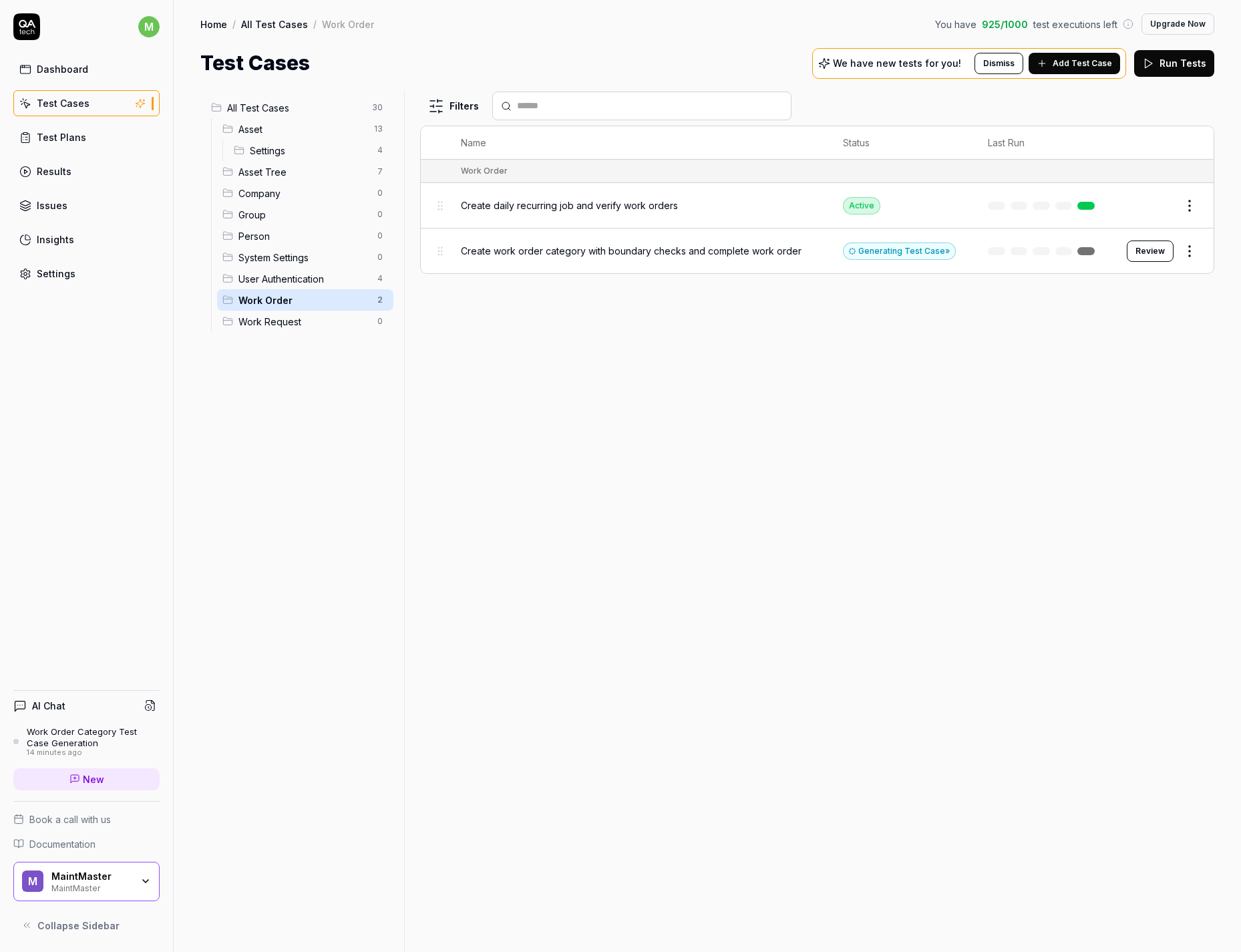
click at [1158, 245] on button "Review" at bounding box center [1150, 251] width 47 height 21
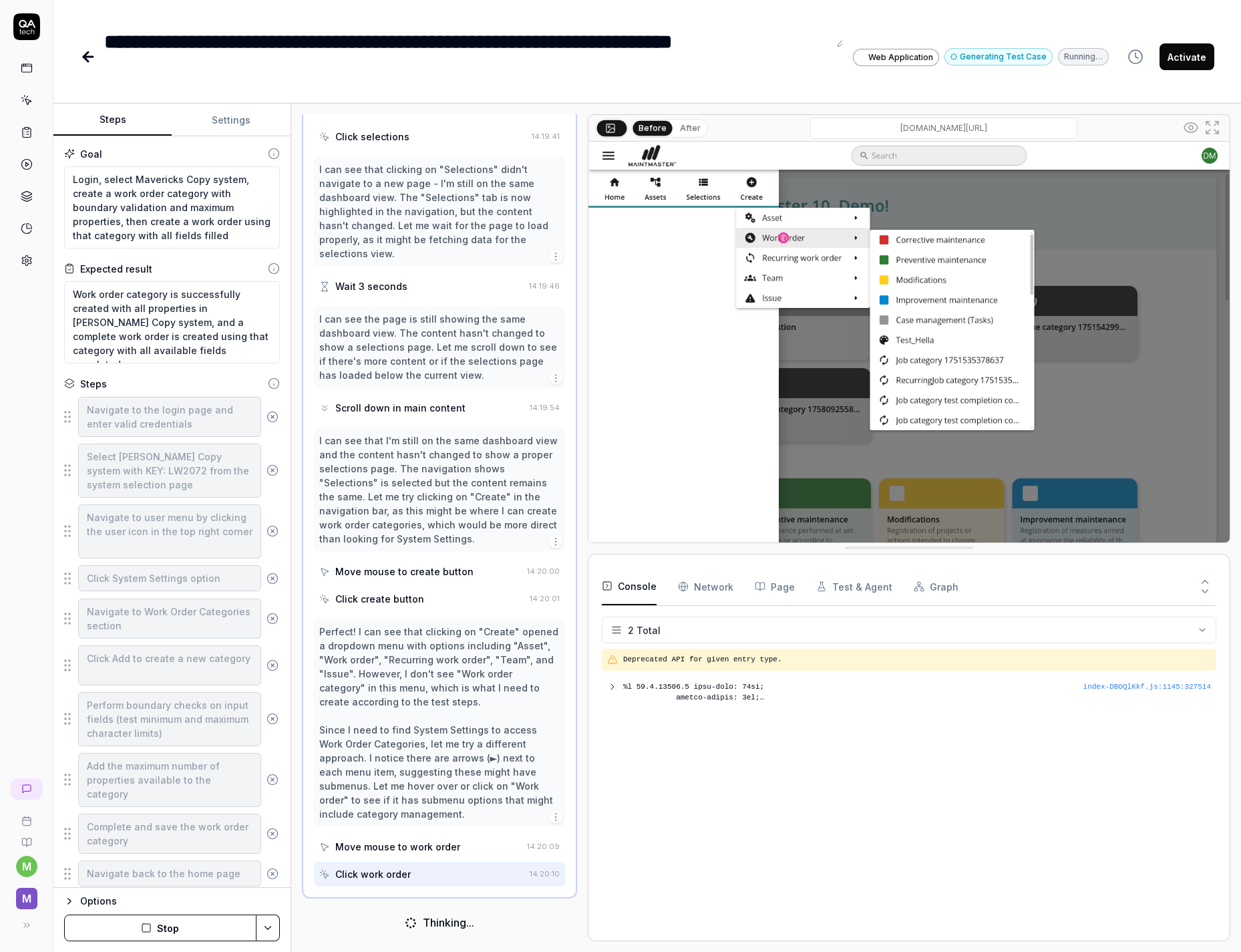
scroll to position [835, 0]
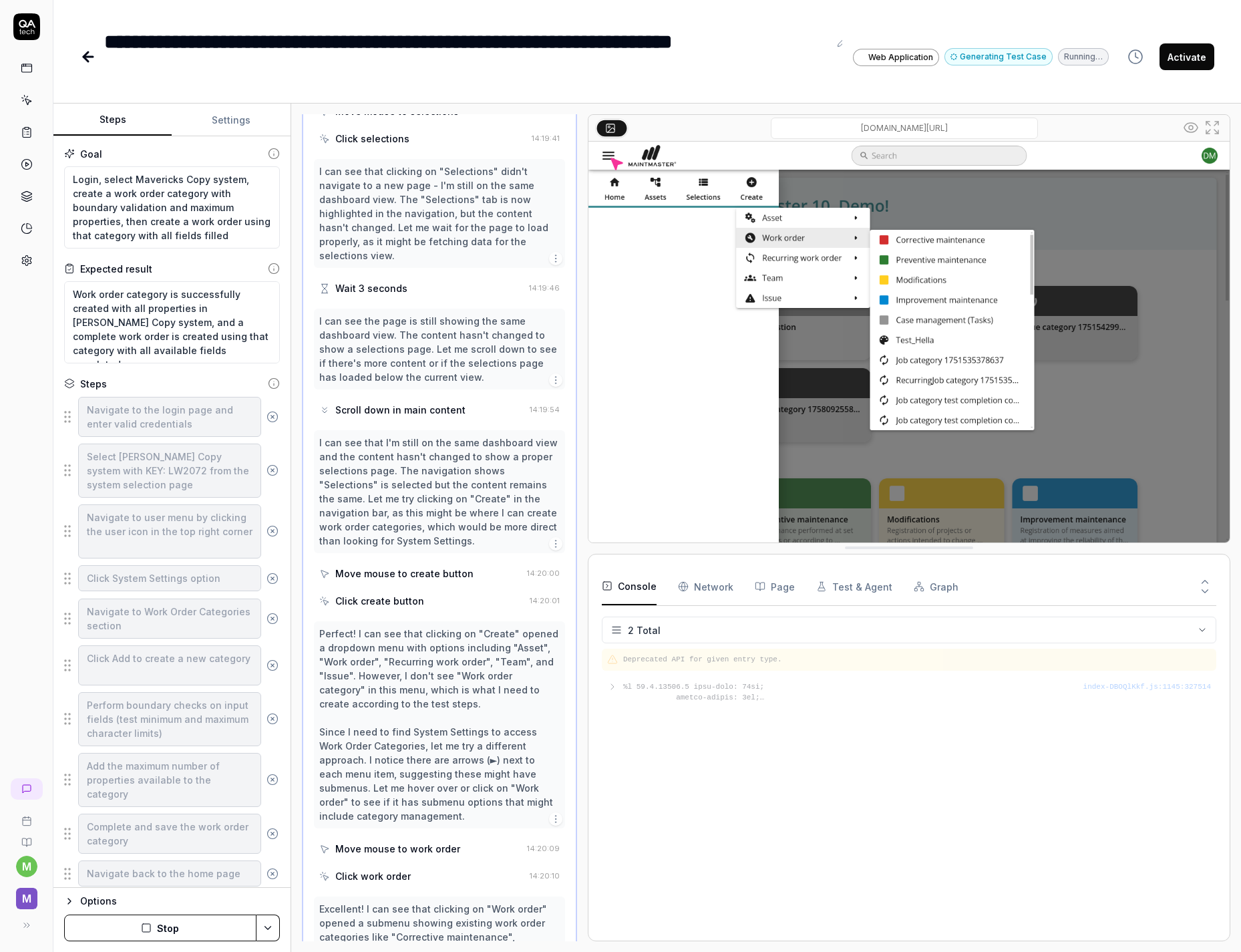
click at [165, 926] on button "Stop" at bounding box center [160, 927] width 192 height 26
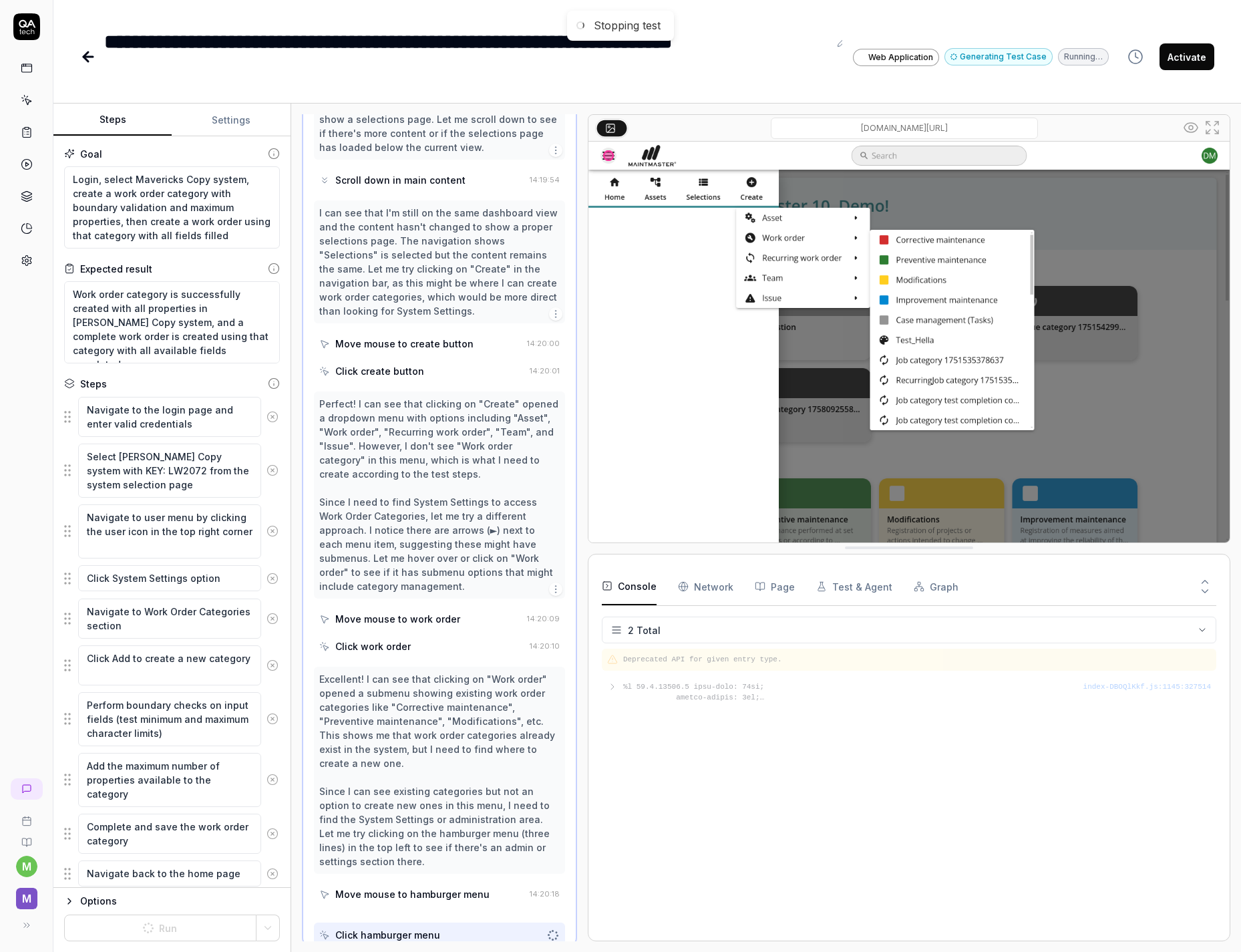
scroll to position [1096, 0]
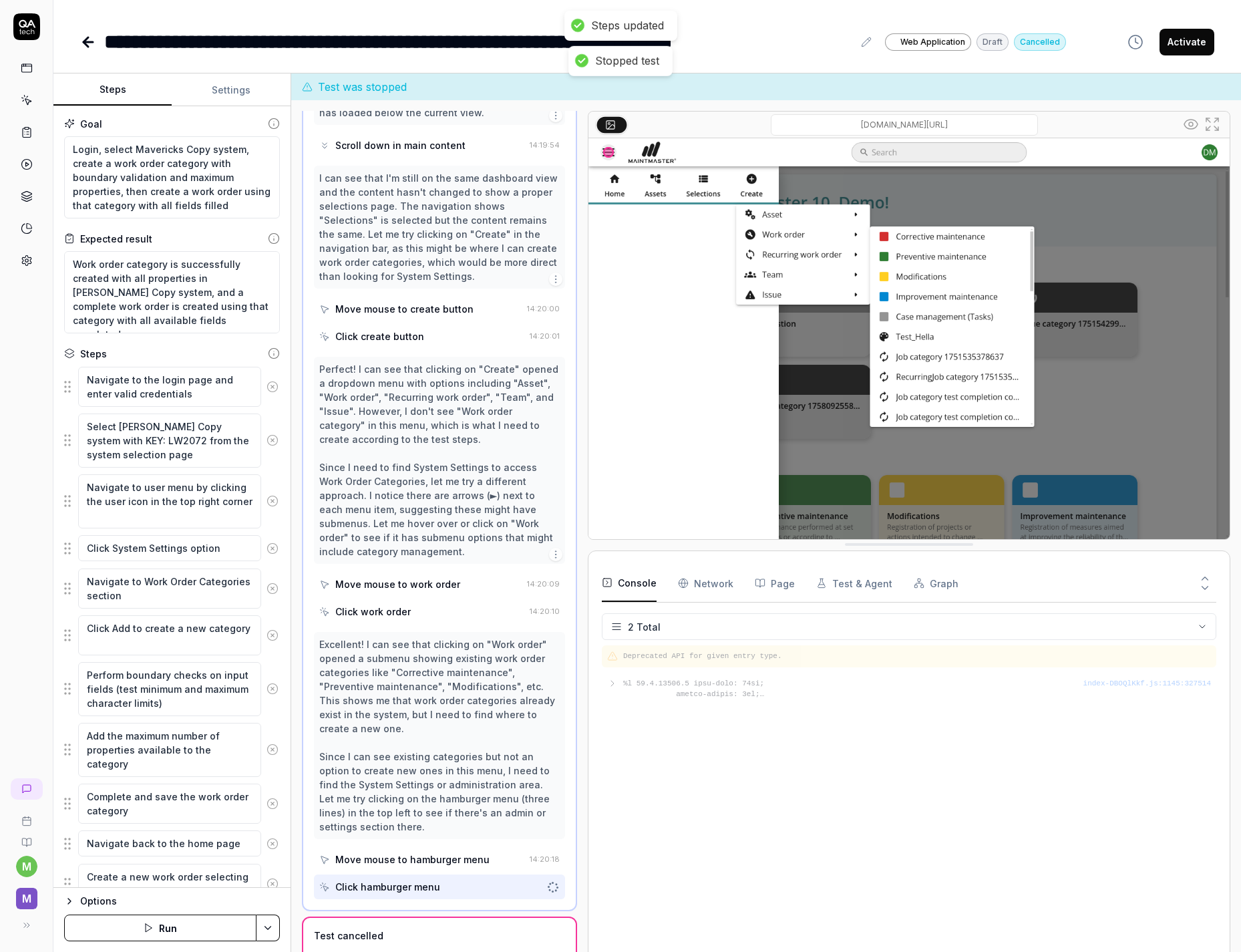
click at [199, 921] on button "Run" at bounding box center [160, 927] width 192 height 26
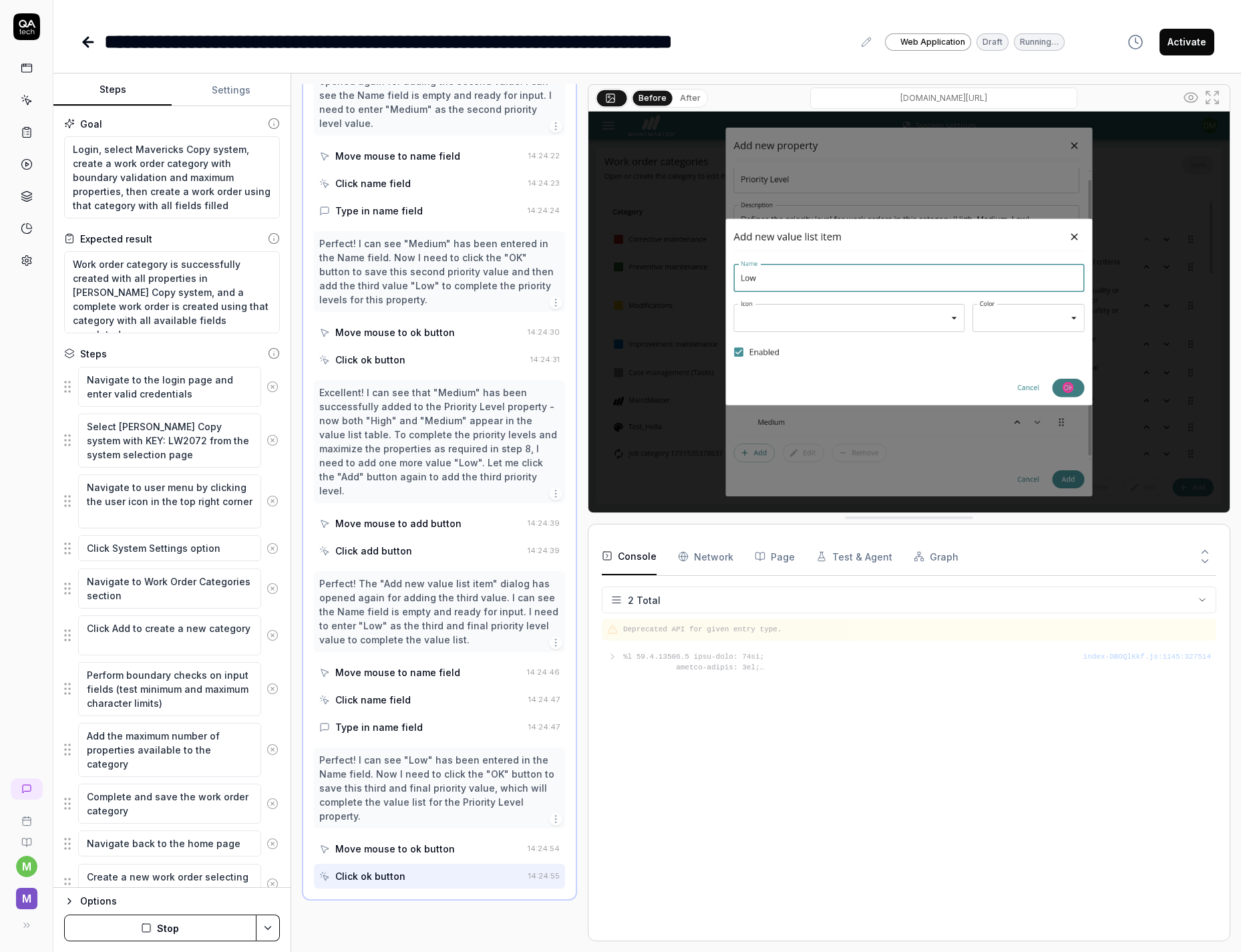
scroll to position [2669, 0]
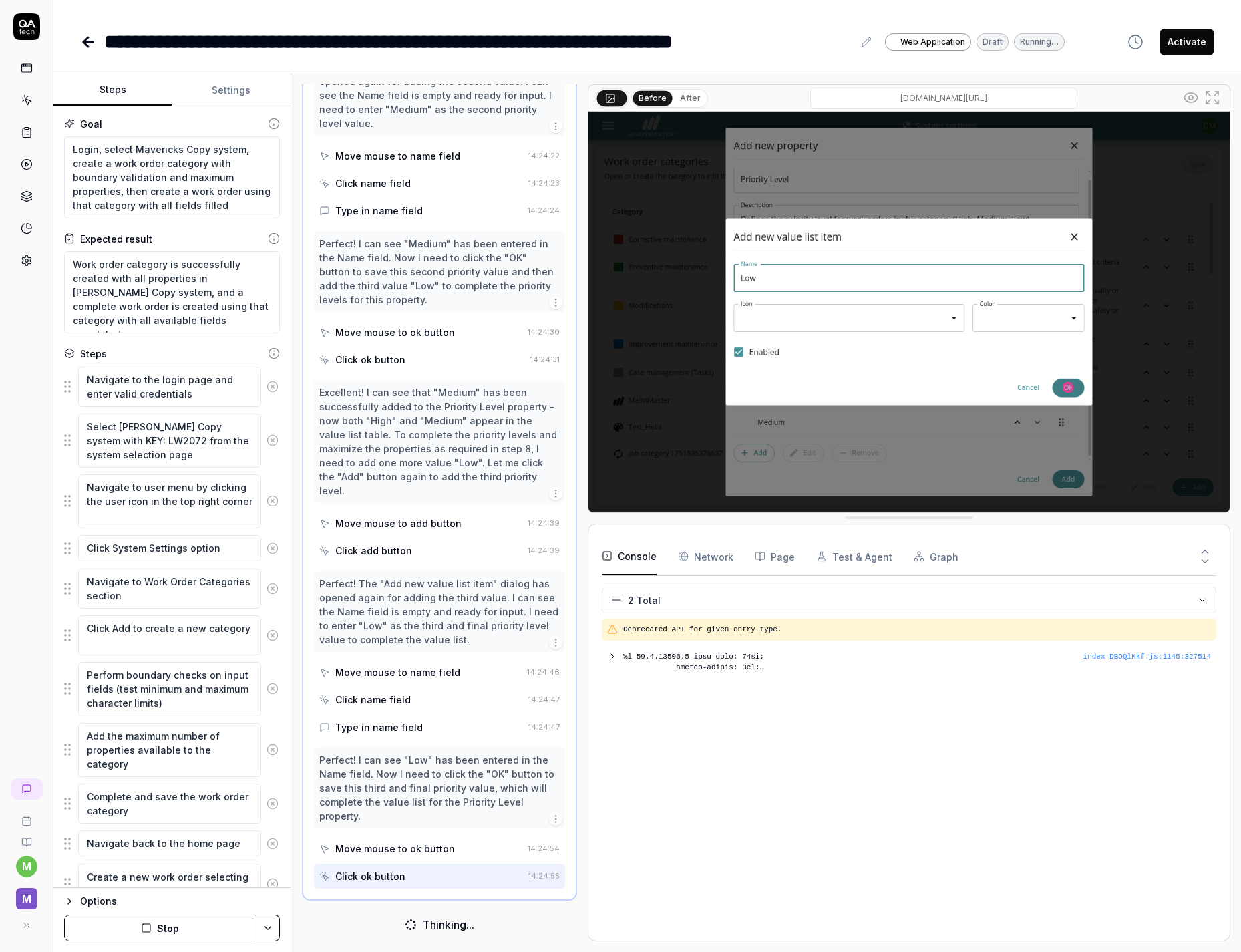
click at [228, 936] on button "Stop" at bounding box center [160, 927] width 192 height 26
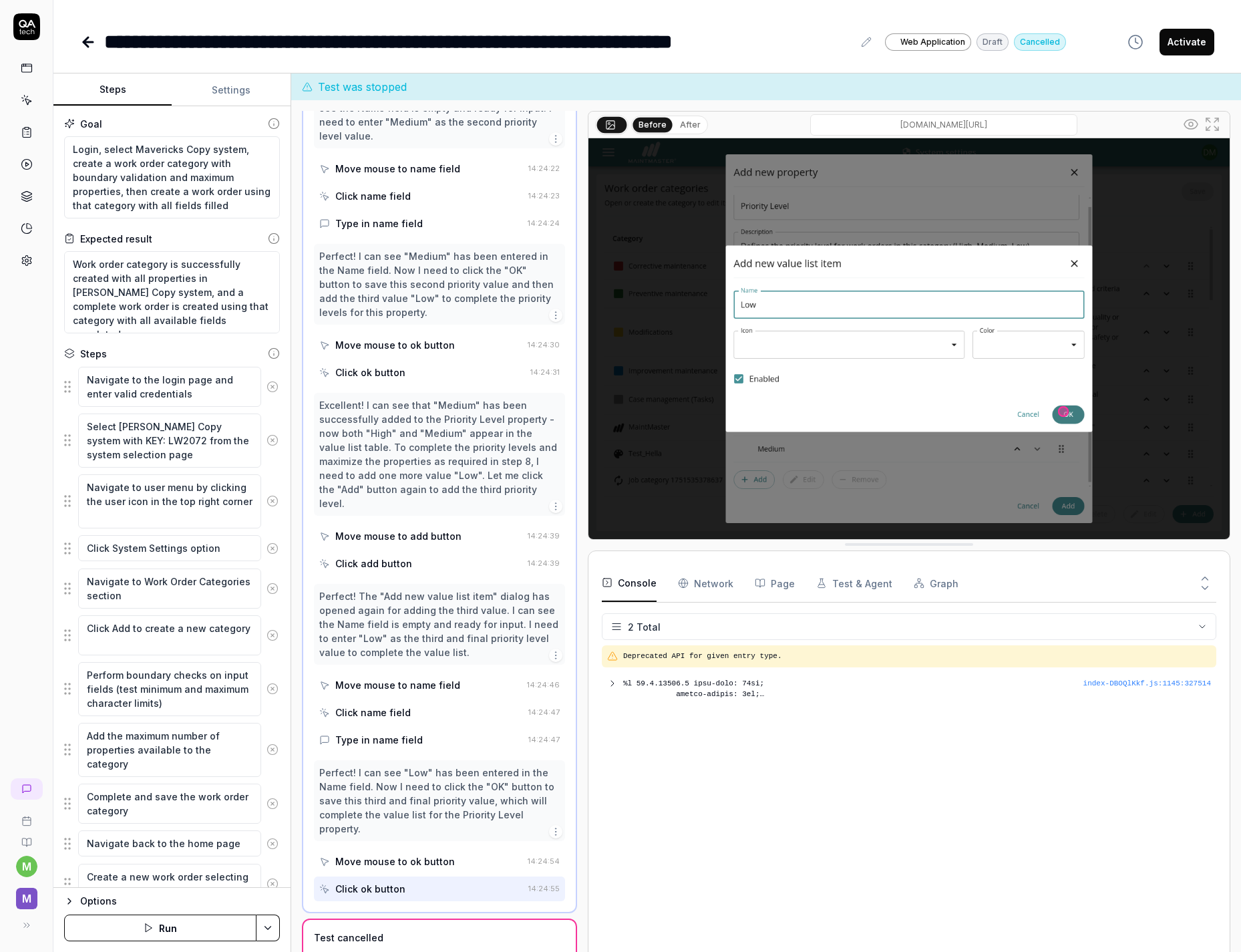
click at [262, 928] on html "**********" at bounding box center [620, 476] width 1241 height 952
click at [263, 928] on html "**********" at bounding box center [620, 476] width 1241 height 952
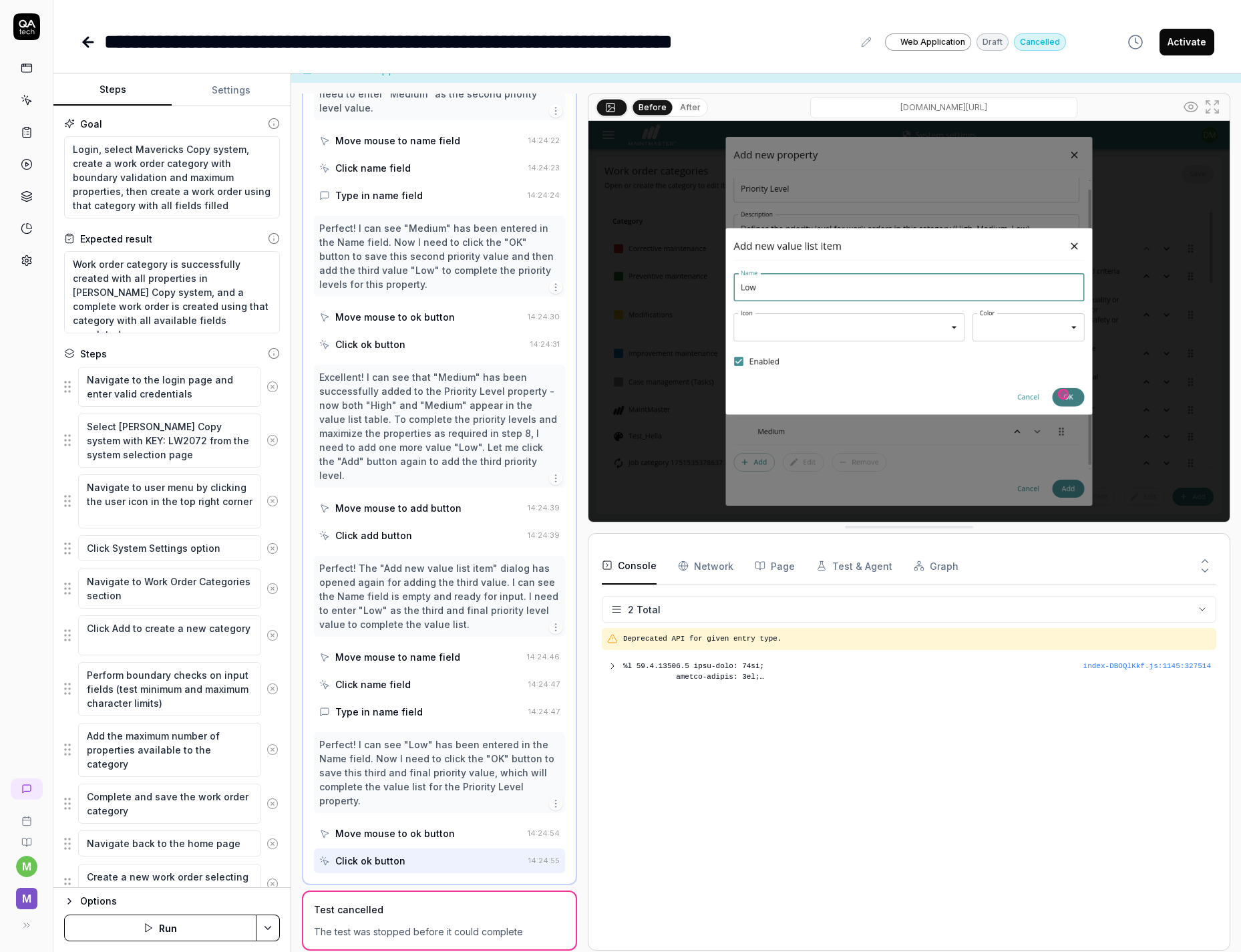
scroll to position [26, 0]
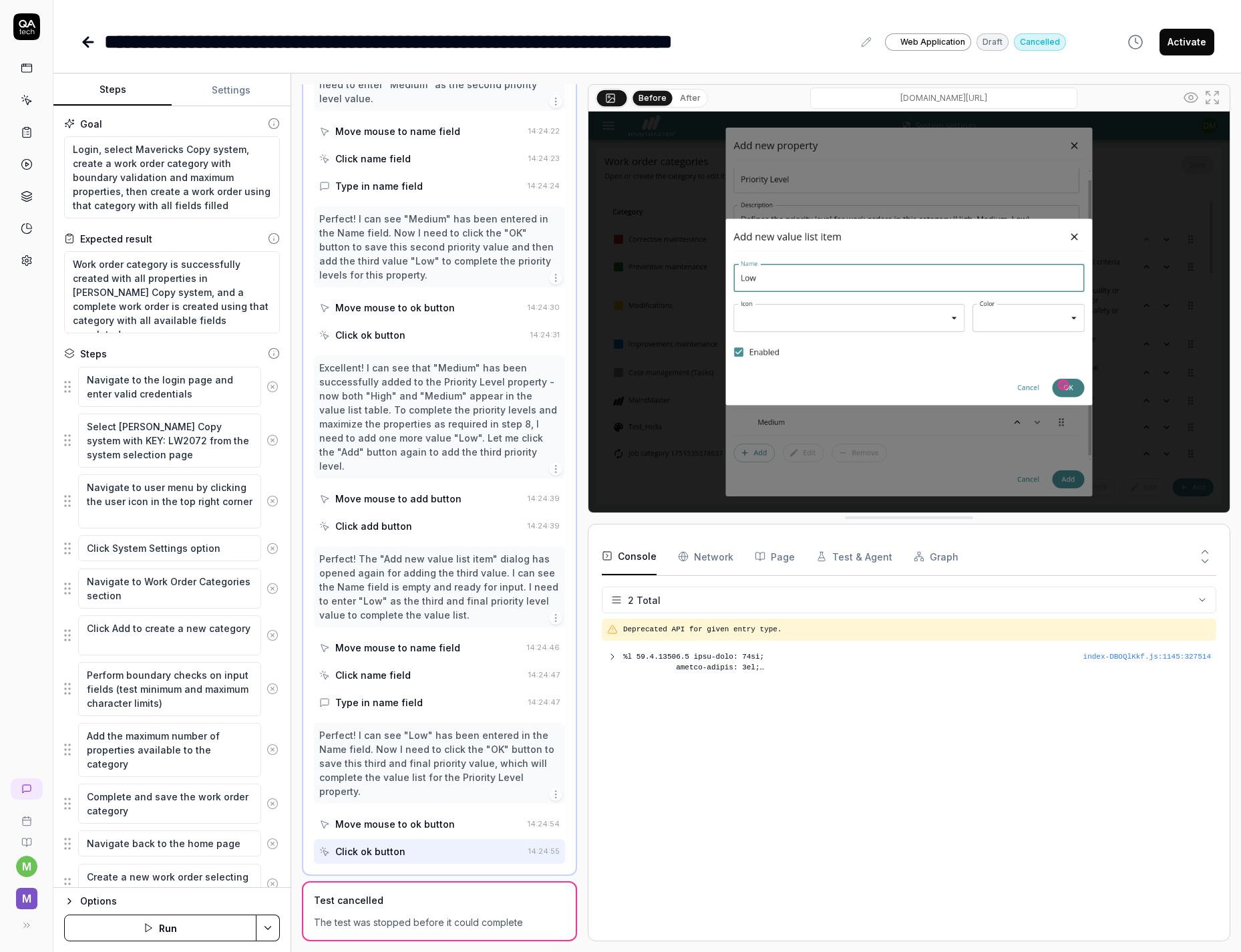
click at [402, 906] on div "Test cancelled" at bounding box center [440, 900] width 251 height 14
click at [437, 856] on div "Click ok button" at bounding box center [421, 851] width 204 height 25
click at [272, 921] on html "**********" at bounding box center [620, 476] width 1241 height 952
click at [272, 922] on html "**********" at bounding box center [620, 476] width 1241 height 952
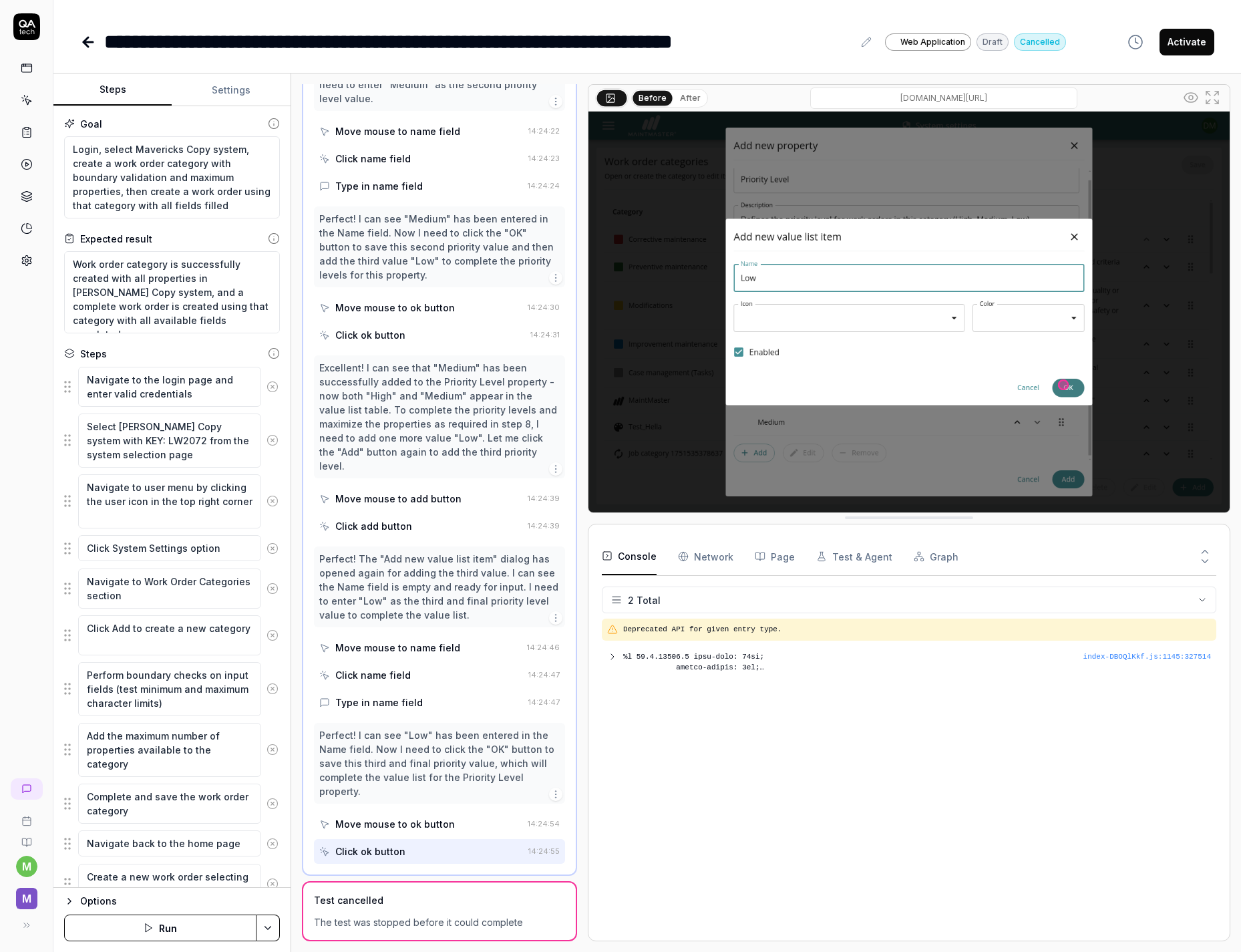
click at [536, 798] on div "Perfect! I can see "Low" has been entered in the Name field. Now I need to clic…" at bounding box center [440, 762] width 251 height 81
drag, startPoint x: 476, startPoint y: 730, endPoint x: 463, endPoint y: 756, distance: 29.1
click at [463, 756] on div "Perfect! I can see "Low" has been entered in the Name field. Now I need to clic…" at bounding box center [439, 763] width 240 height 70
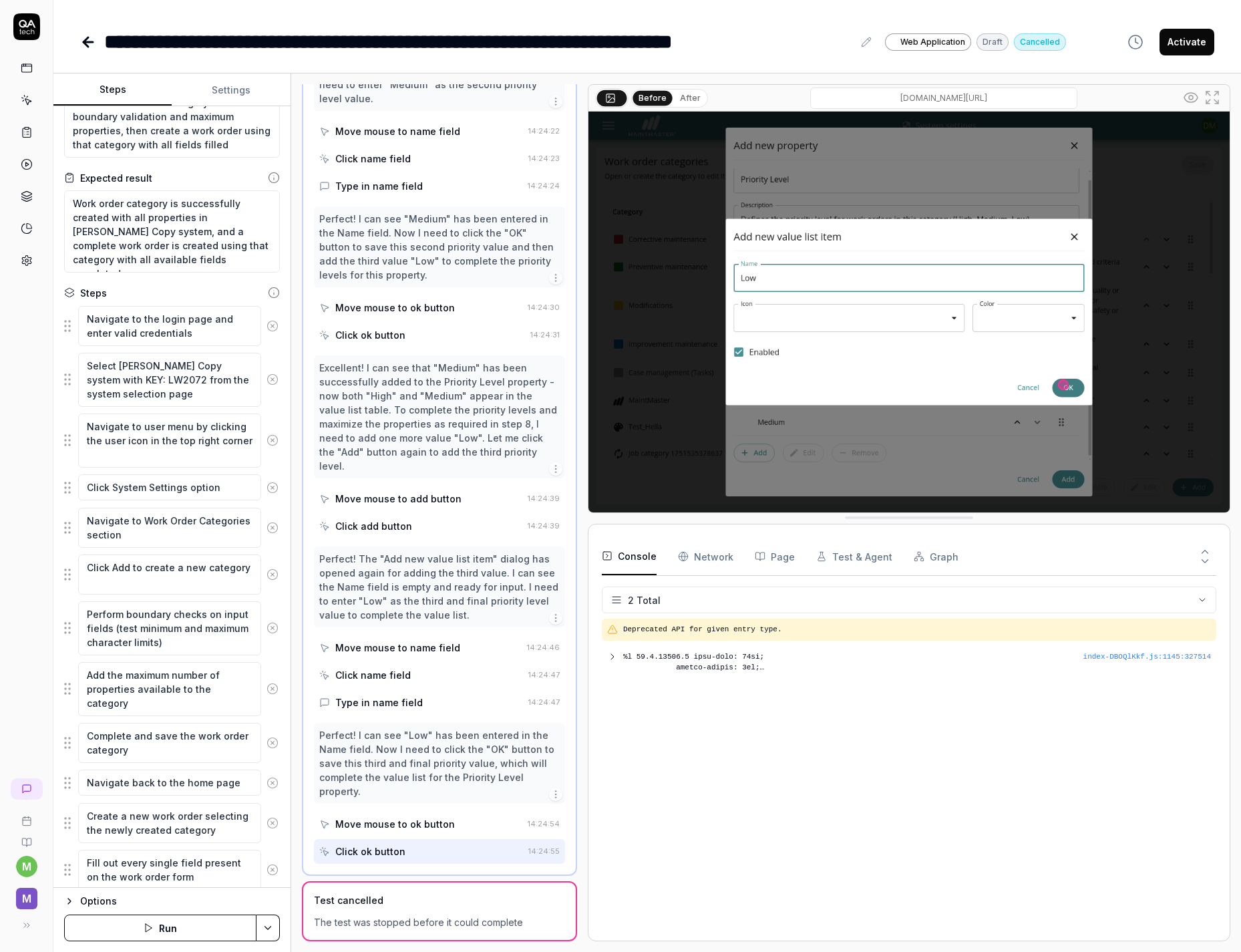
scroll to position [0, 0]
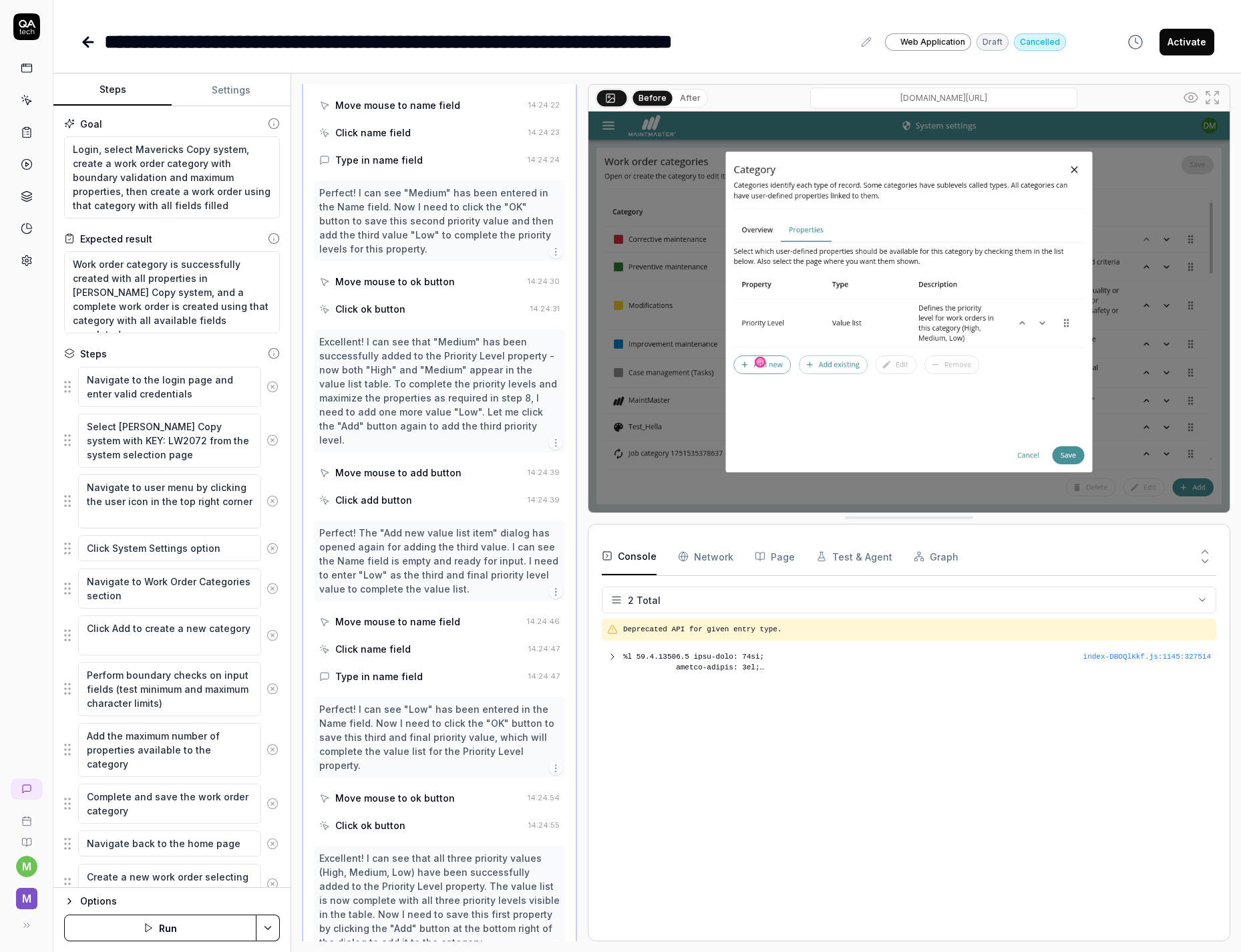
click at [709, 559] on Requests "Network" at bounding box center [706, 557] width 56 height 37
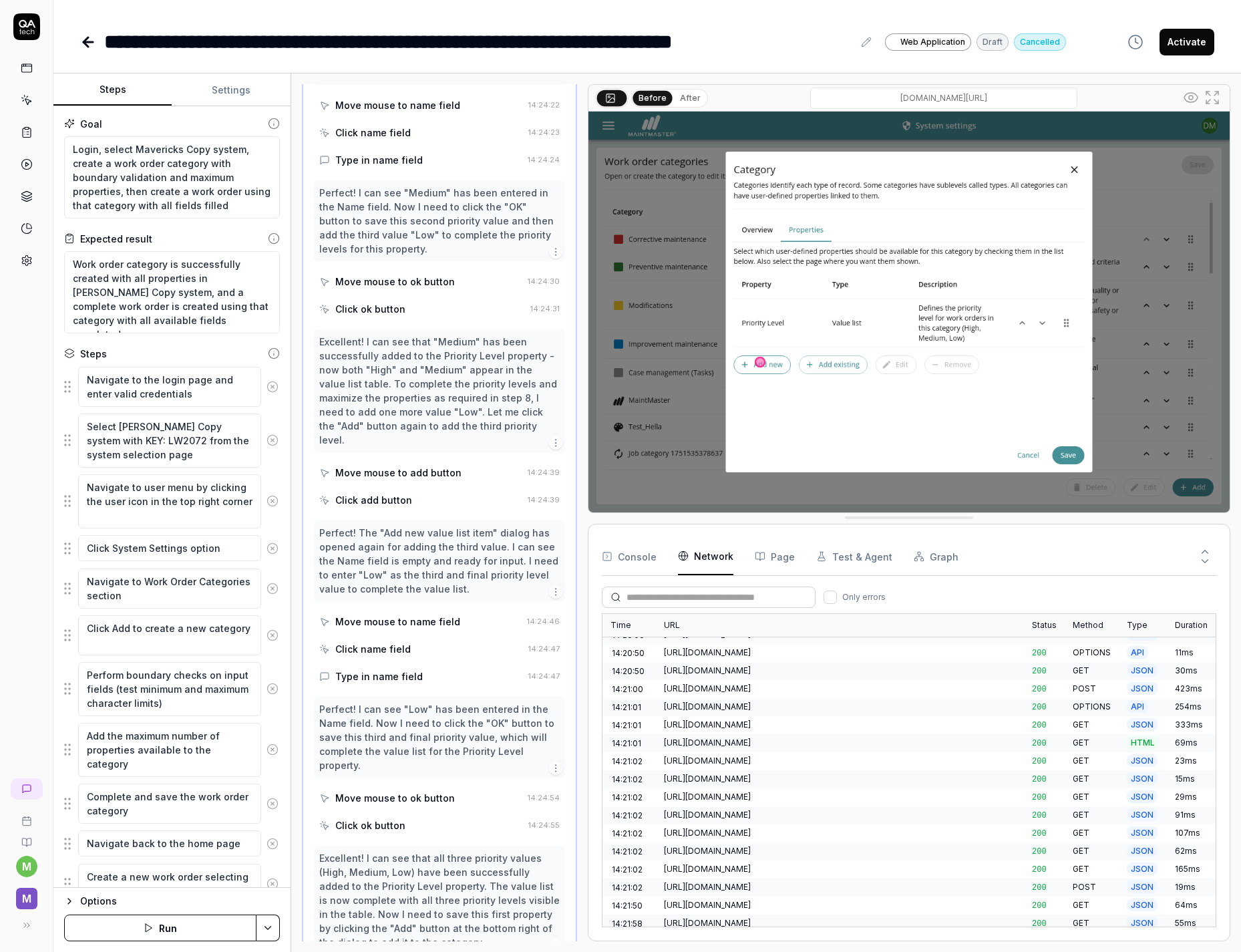
scroll to position [88, 0]
click at [768, 642] on div "[URL][DOMAIN_NAME]" at bounding box center [840, 648] width 352 height 12
